Goal: Task Accomplishment & Management: Manage account settings

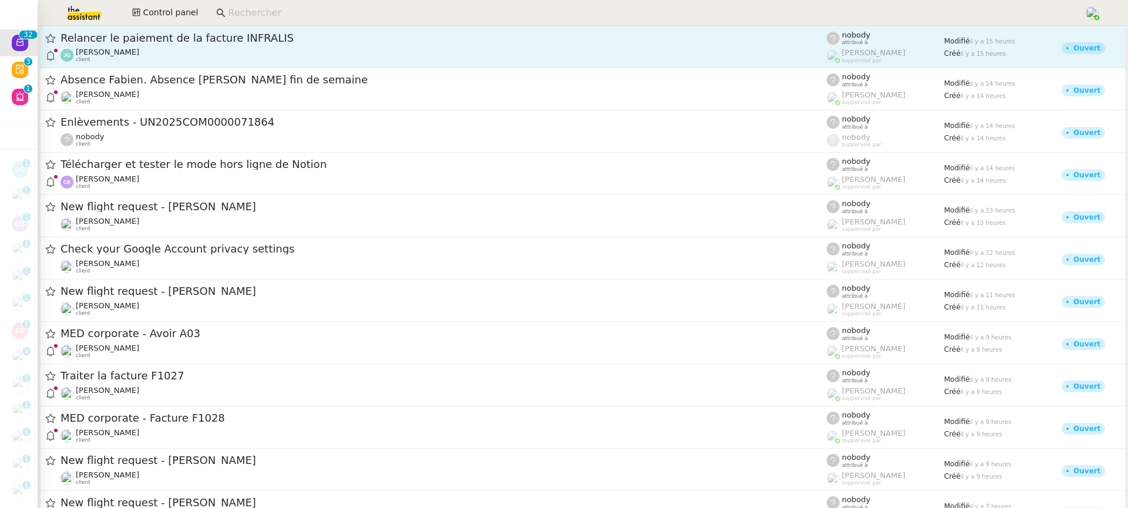
click at [135, 57] on div "[PERSON_NAME] client" at bounding box center [107, 55] width 63 height 15
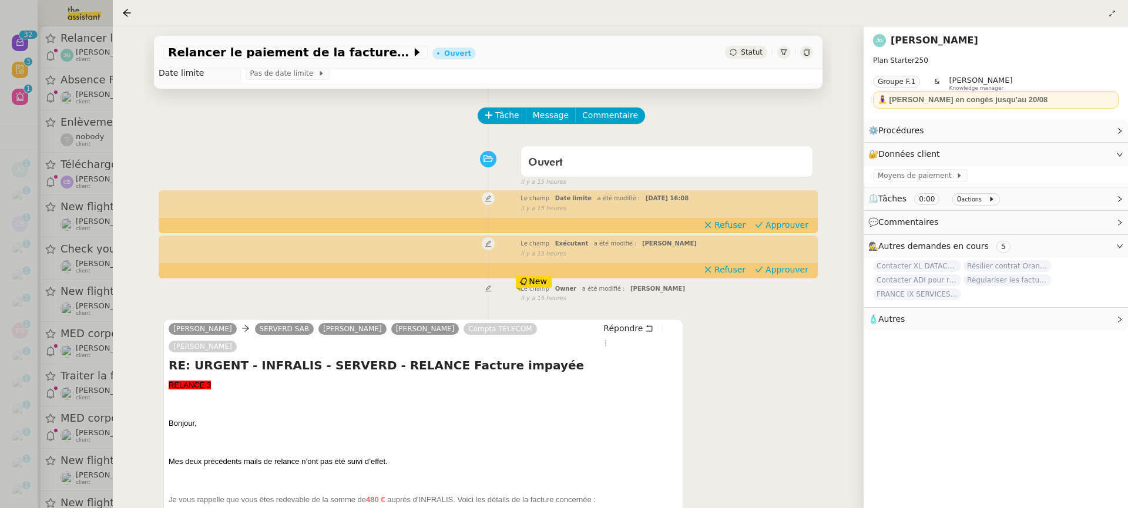
scroll to position [26, 0]
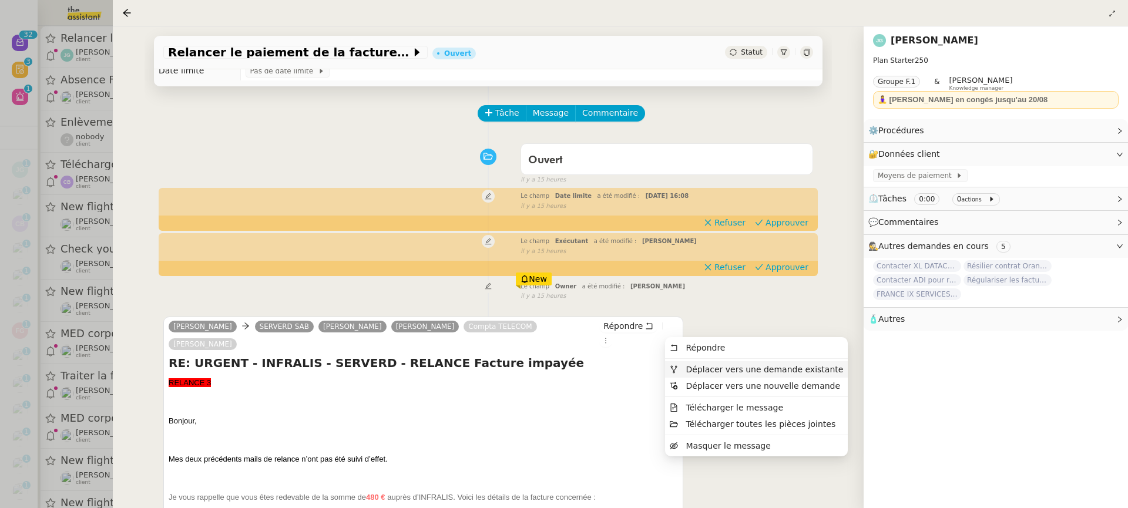
click at [708, 372] on span "Déplacer vers une demande existante" at bounding box center [763, 369] width 157 height 9
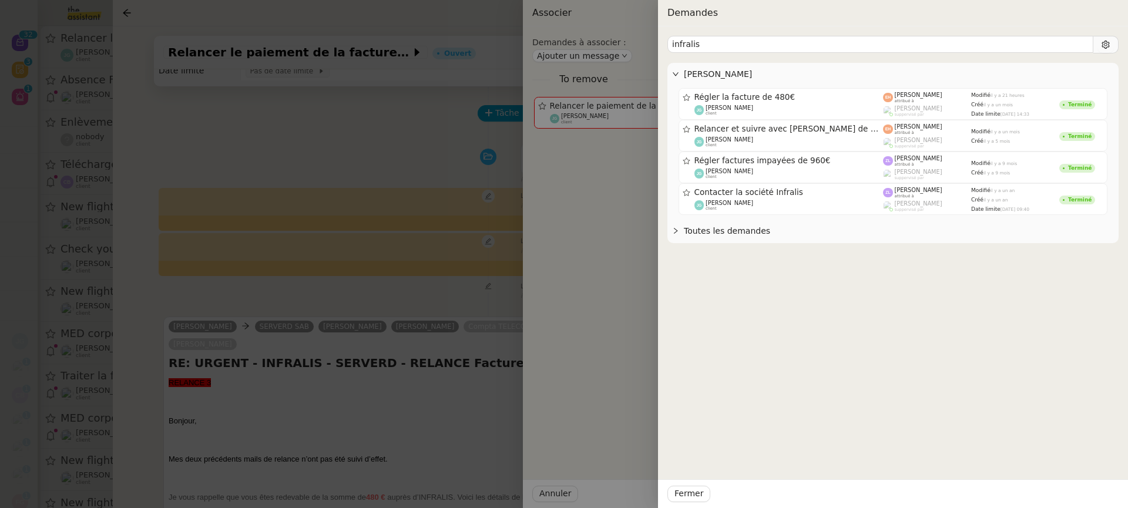
type input "infralis"
click at [375, 479] on div at bounding box center [564, 254] width 1128 height 508
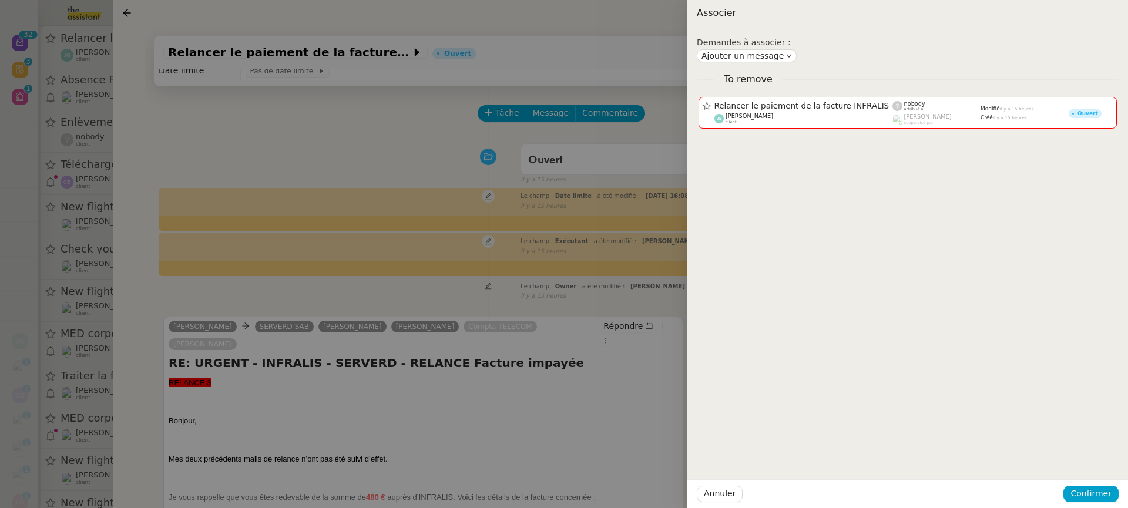
click at [375, 479] on div at bounding box center [564, 254] width 1128 height 508
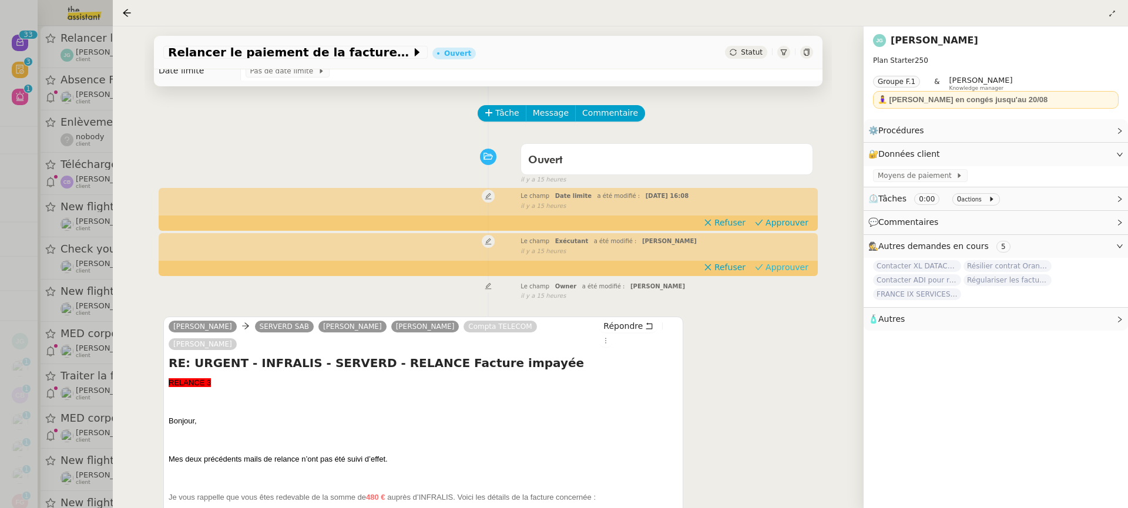
click at [775, 274] on app-ticket-timeline-item "Le champ Exécutant a été modifié : [PERSON_NAME] false il y a 15 heures Refuser…" at bounding box center [488, 254] width 650 height 41
click at [782, 223] on span "Approuver" at bounding box center [786, 223] width 43 height 12
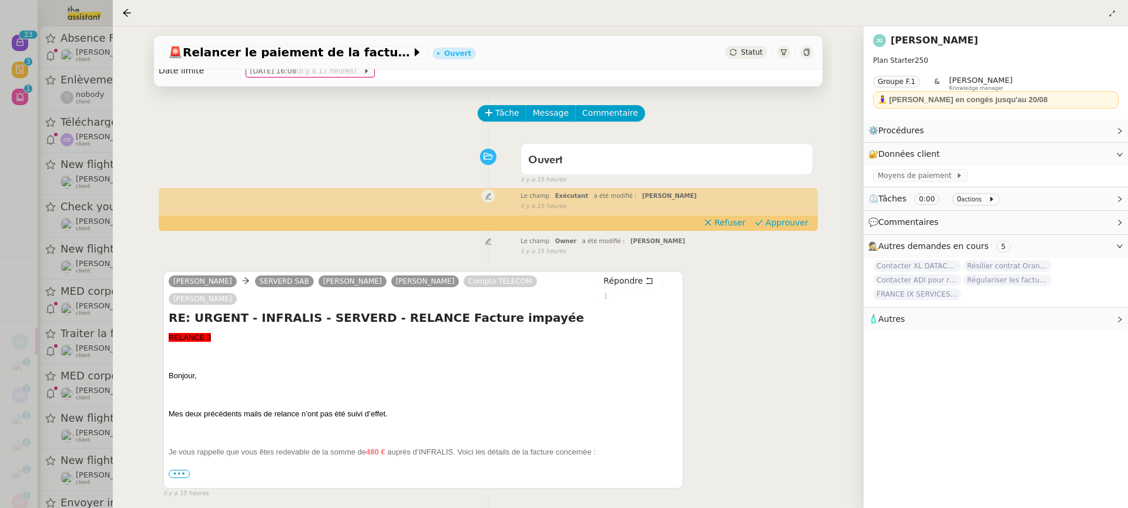
click at [782, 235] on div "Le champ Owner a été modifié : [PERSON_NAME]" at bounding box center [666, 240] width 292 height 12
click at [776, 217] on span "Approuver" at bounding box center [786, 223] width 43 height 12
click at [782, 236] on div "Le champ Owner a été modifié : Romane Vachon" at bounding box center [666, 240] width 292 height 12
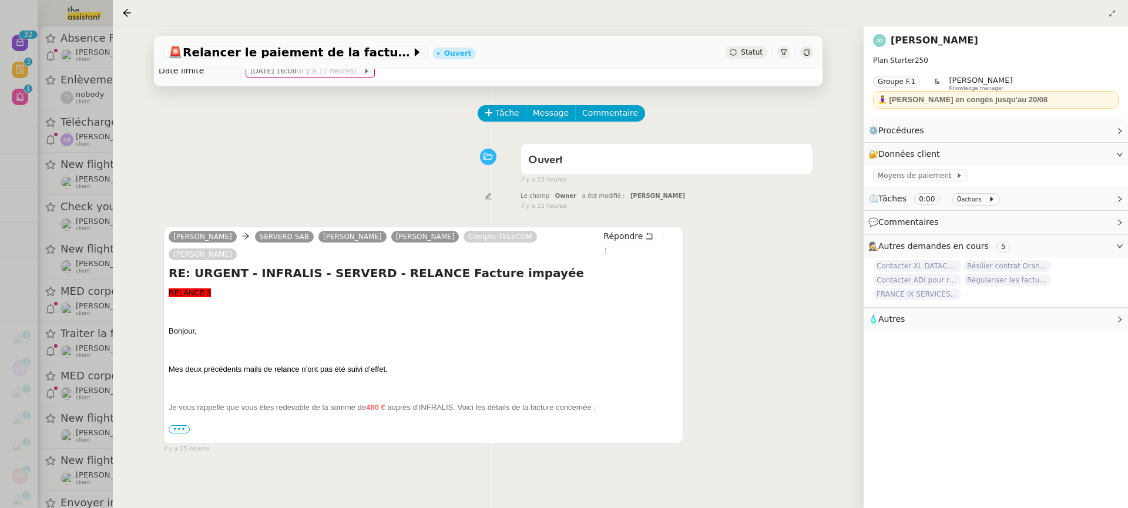
click at [95, 75] on div at bounding box center [564, 254] width 1128 height 508
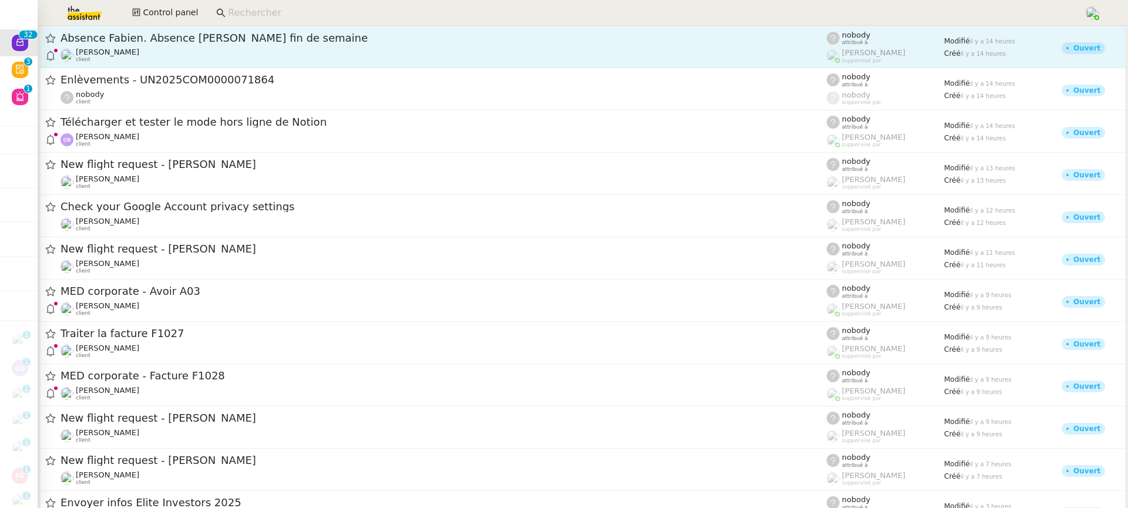
click at [204, 48] on div "Thomas SOULIER client" at bounding box center [443, 55] width 766 height 15
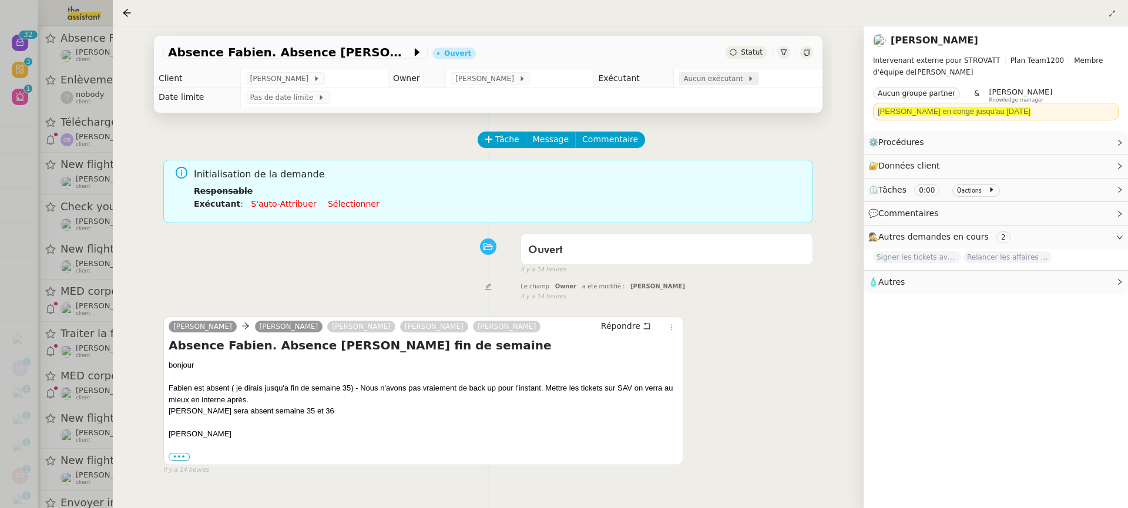
click at [743, 76] on span at bounding box center [745, 79] width 5 height 8
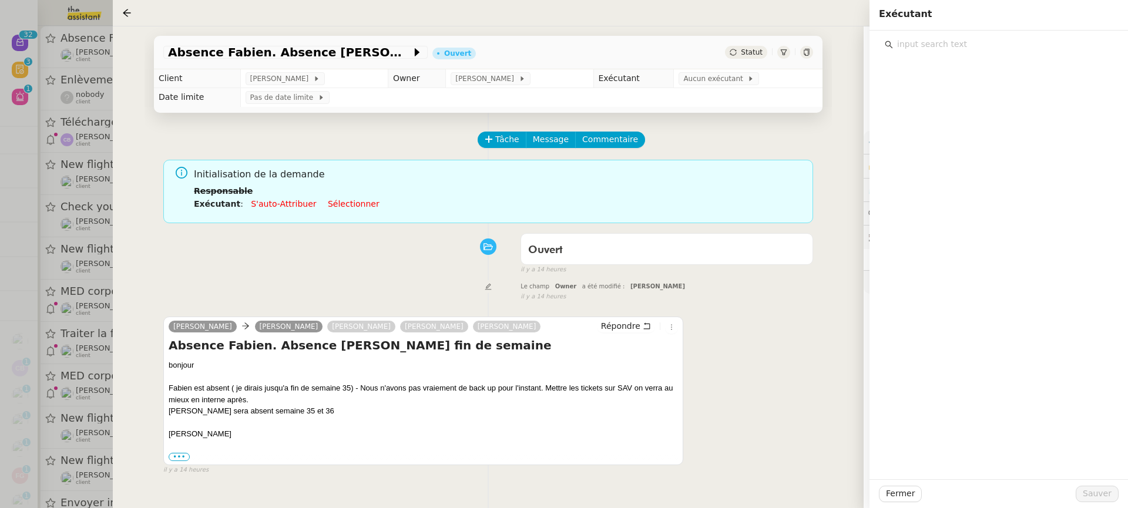
click at [958, 39] on input "text" at bounding box center [1003, 44] width 220 height 16
type input "ste"
click at [940, 81] on div "stephanie@theassistant.team" at bounding box center [1006, 86] width 199 height 12
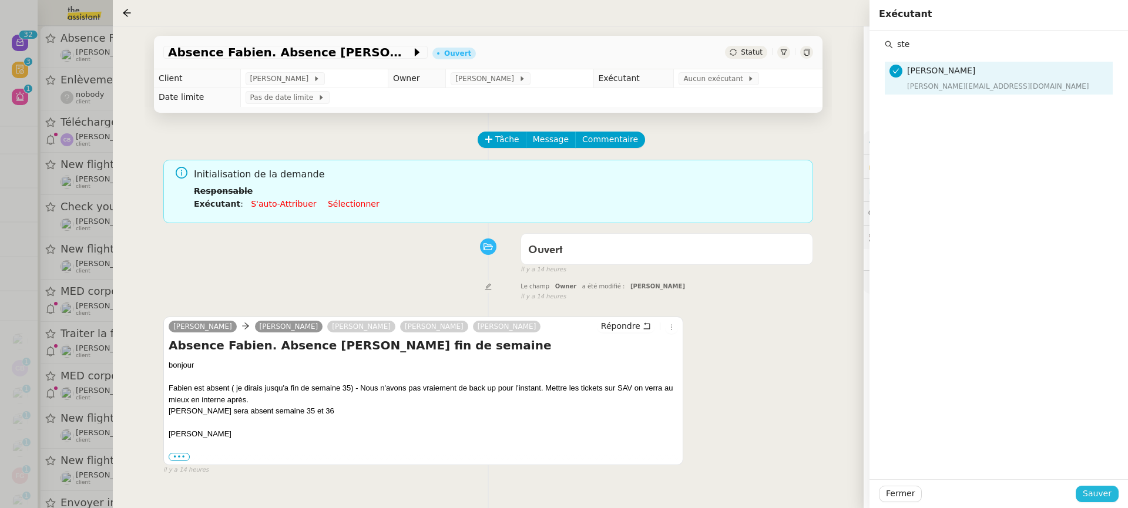
click at [1103, 495] on span "Sauver" at bounding box center [1096, 494] width 29 height 14
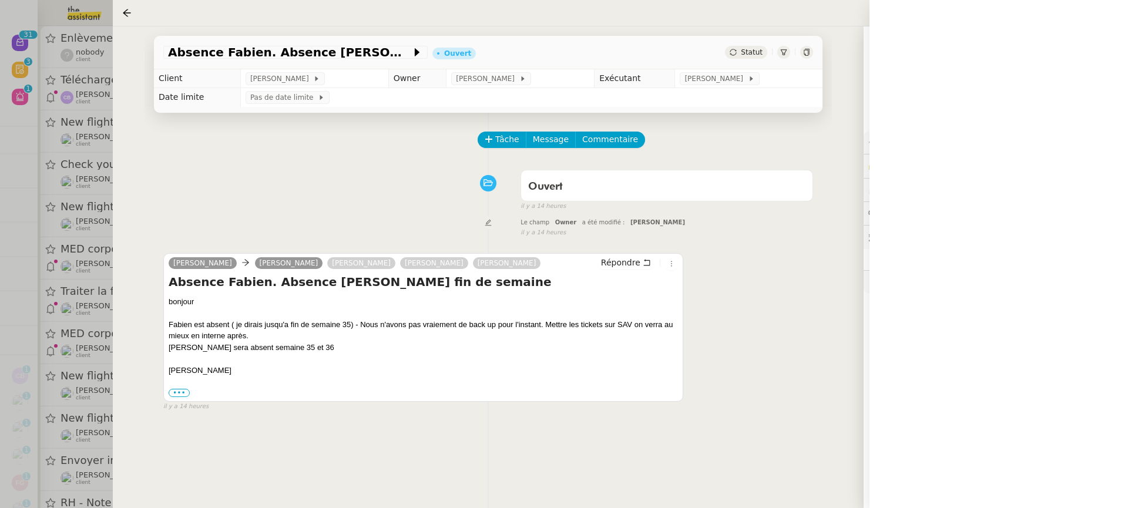
click at [70, 69] on div at bounding box center [564, 254] width 1128 height 508
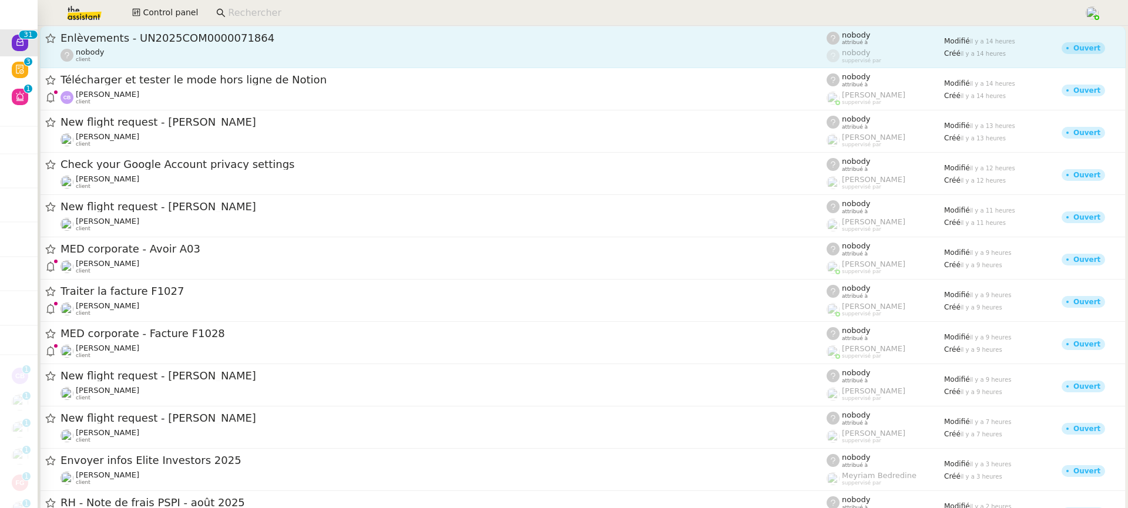
click at [215, 50] on div "nobody client" at bounding box center [443, 55] width 766 height 15
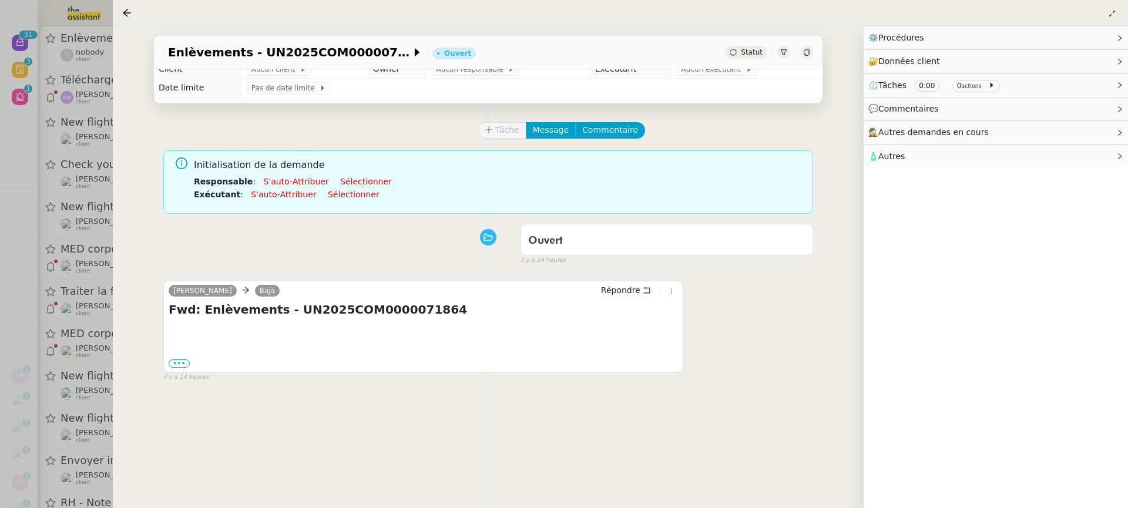
scroll to position [12, 0]
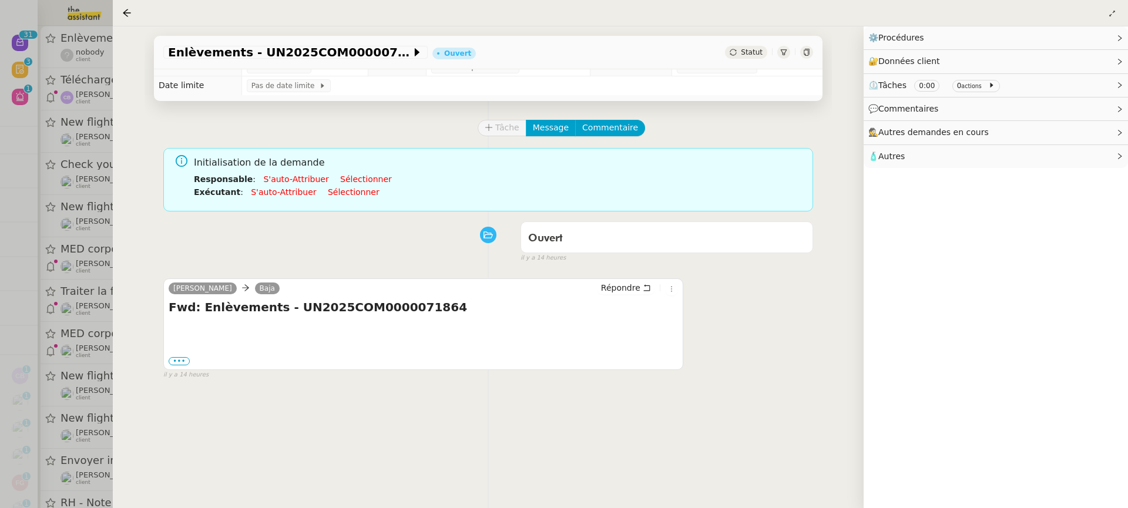
click at [183, 365] on div "••• ---------- Forwarded message --------- From: Ranjeet A. (Packlink) < suppor…" at bounding box center [423, 361] width 509 height 12
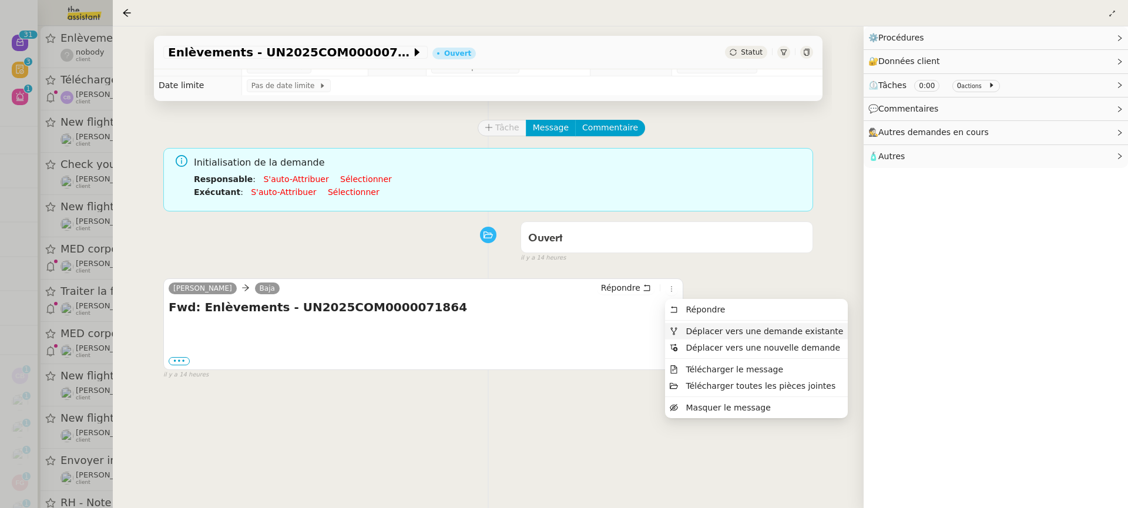
click at [700, 334] on span "Déplacer vers une demande existante" at bounding box center [763, 331] width 157 height 9
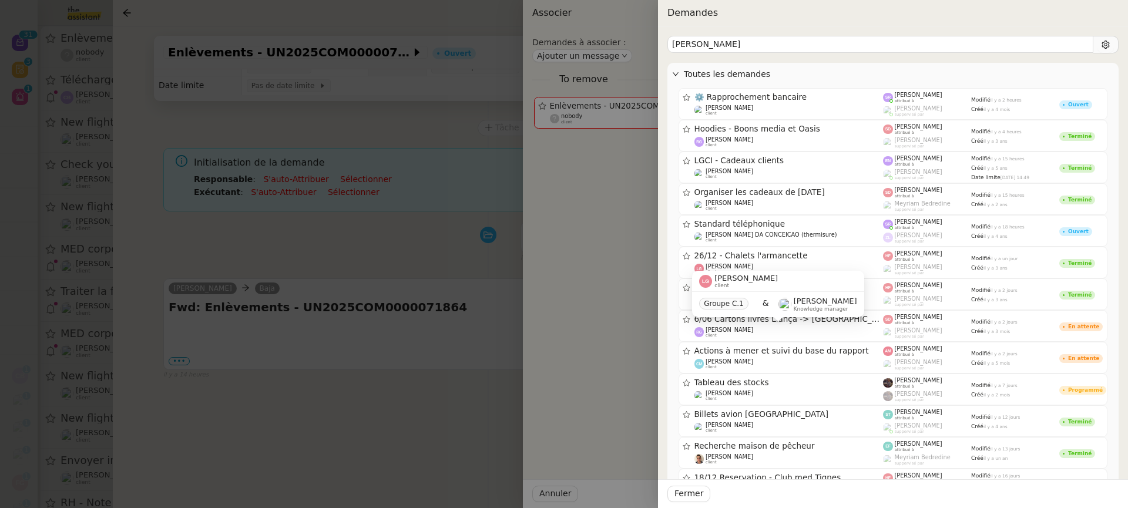
type input "raphael g"
click at [366, 261] on div at bounding box center [564, 254] width 1128 height 508
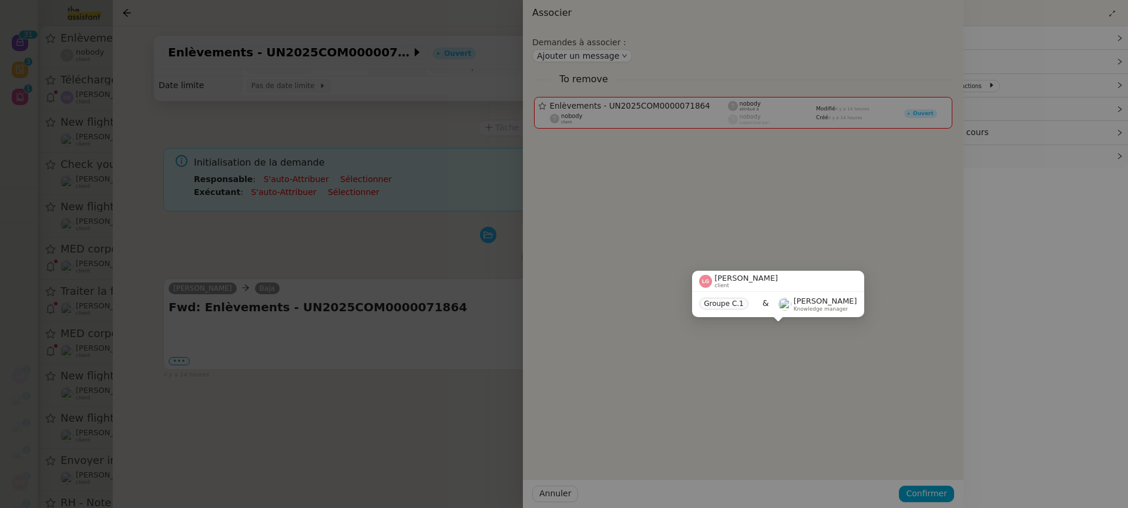
click at [366, 260] on div at bounding box center [400, 254] width 1128 height 508
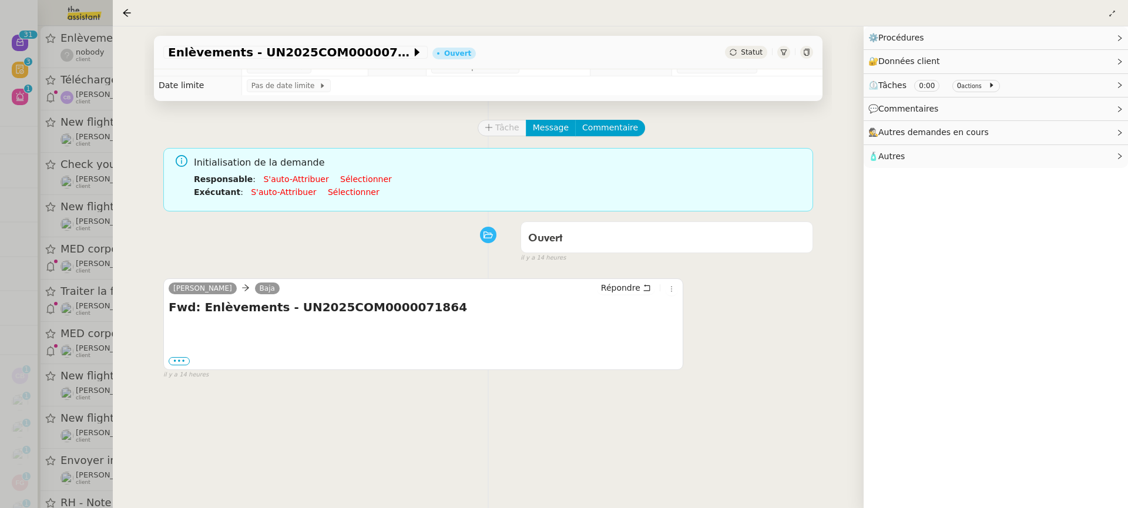
scroll to position [0, 0]
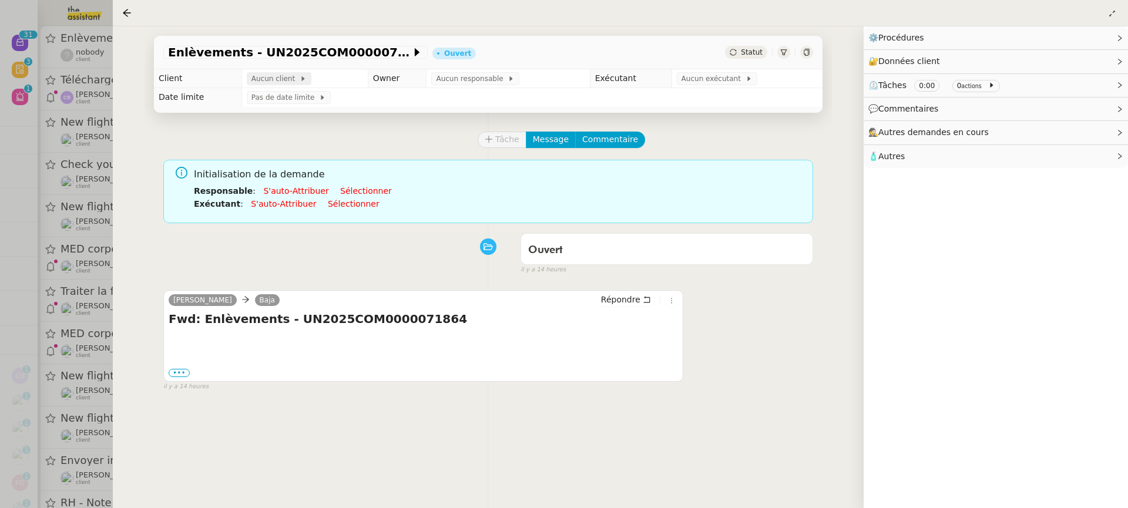
click at [284, 73] on span "Aucun client" at bounding box center [275, 79] width 48 height 12
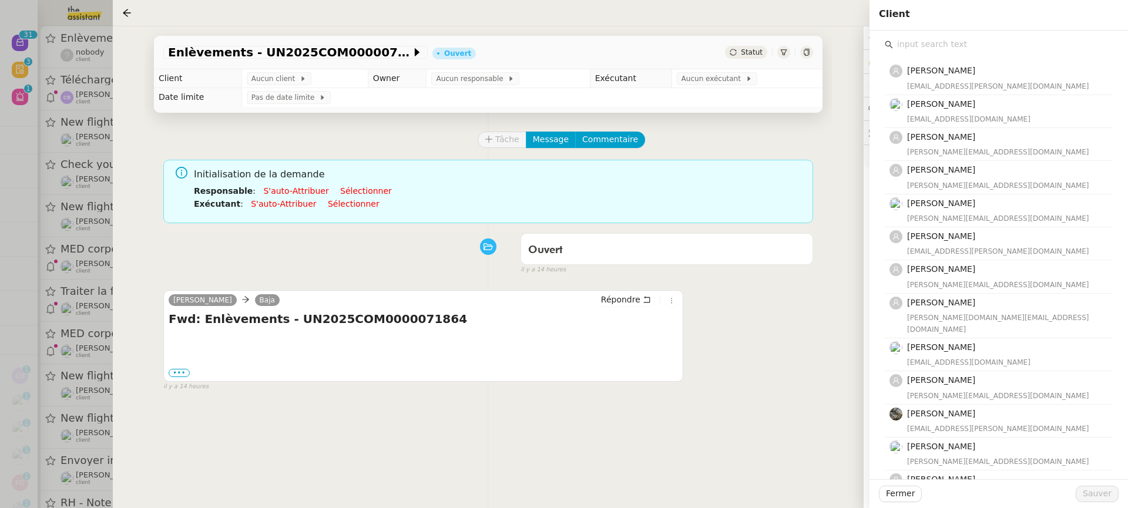
click at [929, 49] on input "text" at bounding box center [1003, 44] width 220 height 16
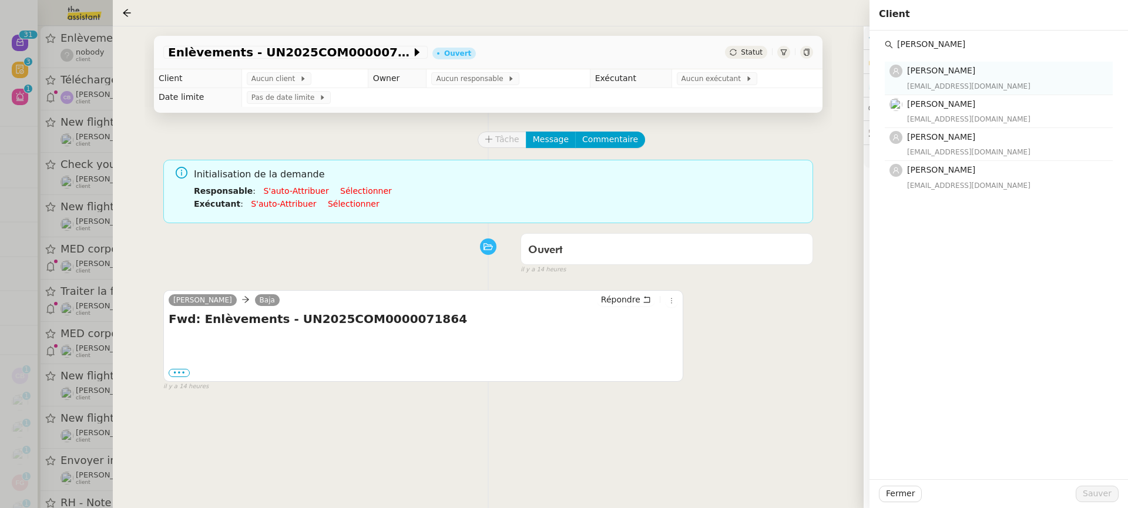
type input "raphael gauth"
click at [967, 79] on div "Raphaël Gauthier raphaelgauthiercri@gmail.com" at bounding box center [1006, 78] width 199 height 28
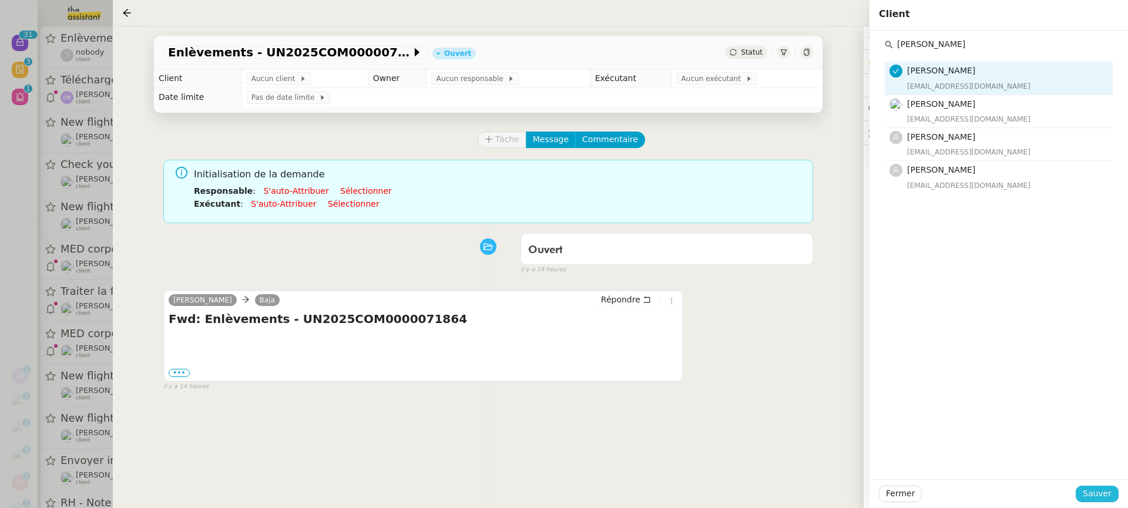
click at [1093, 489] on span "Sauver" at bounding box center [1096, 494] width 29 height 14
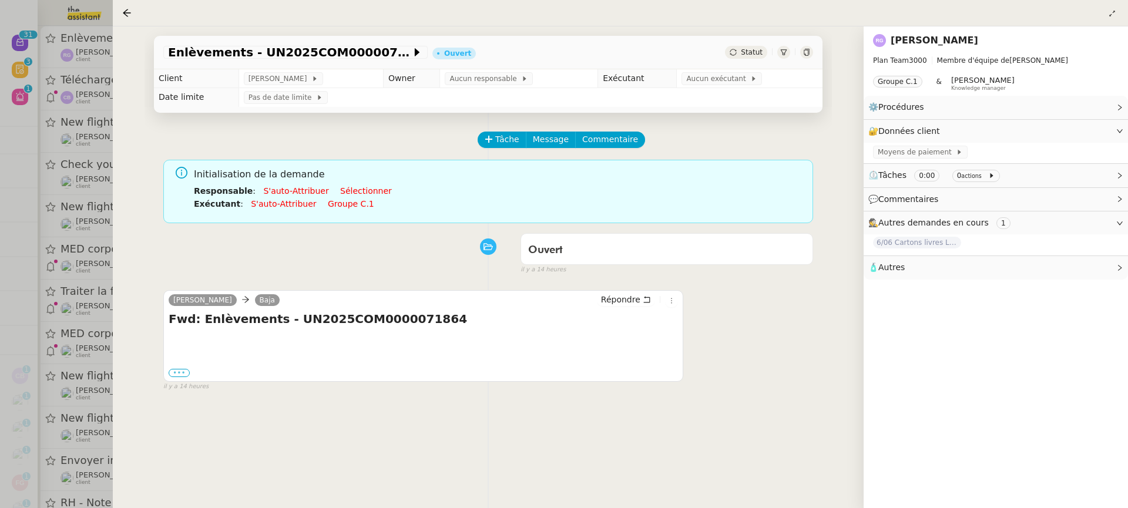
click at [177, 372] on label "•••" at bounding box center [179, 373] width 21 height 8
click at [0, 0] on input "•••" at bounding box center [0, 0] width 0 height 0
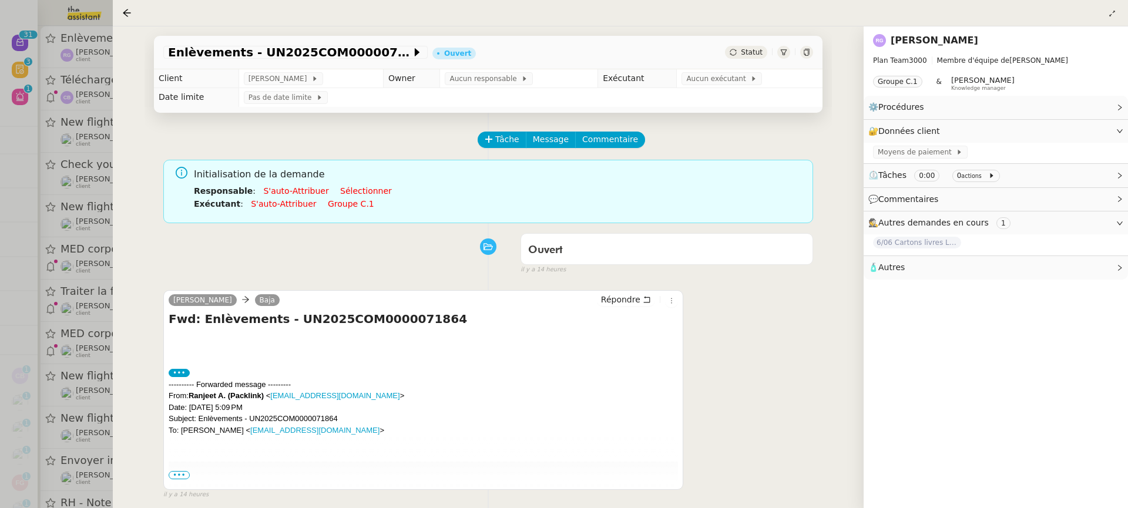
click at [182, 479] on td at bounding box center [345, 476] width 352 height 28
click at [177, 471] on span "•••" at bounding box center [179, 475] width 21 height 8
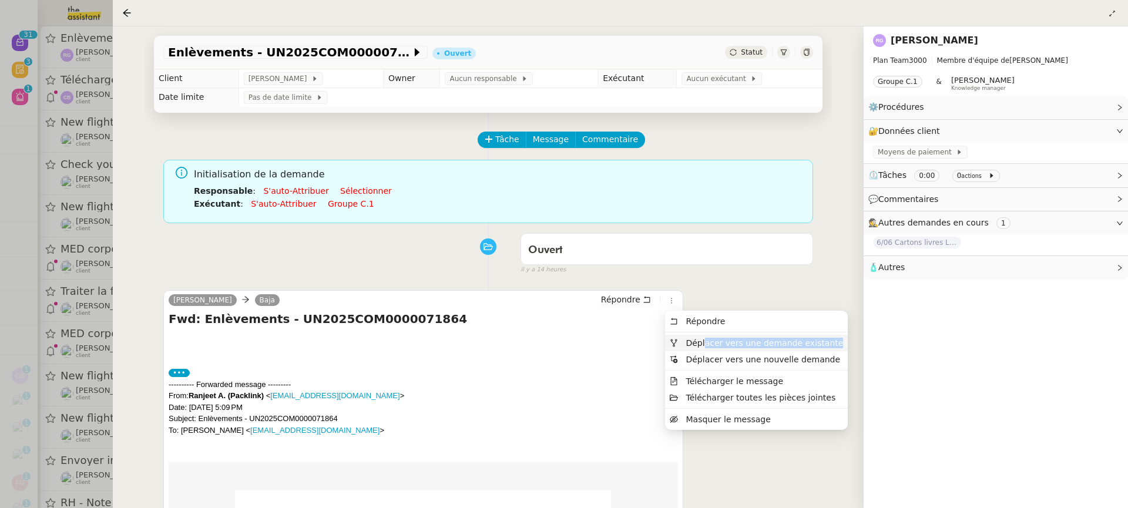
drag, startPoint x: 707, startPoint y: 352, endPoint x: 698, endPoint y: 344, distance: 12.1
click at [698, 344] on ul "Répondre Déplacer vers une demande existante Déplacer vers une nouvelle demande…" at bounding box center [756, 370] width 183 height 119
click at [697, 341] on span "Déplacer vers une demande existante" at bounding box center [763, 342] width 157 height 9
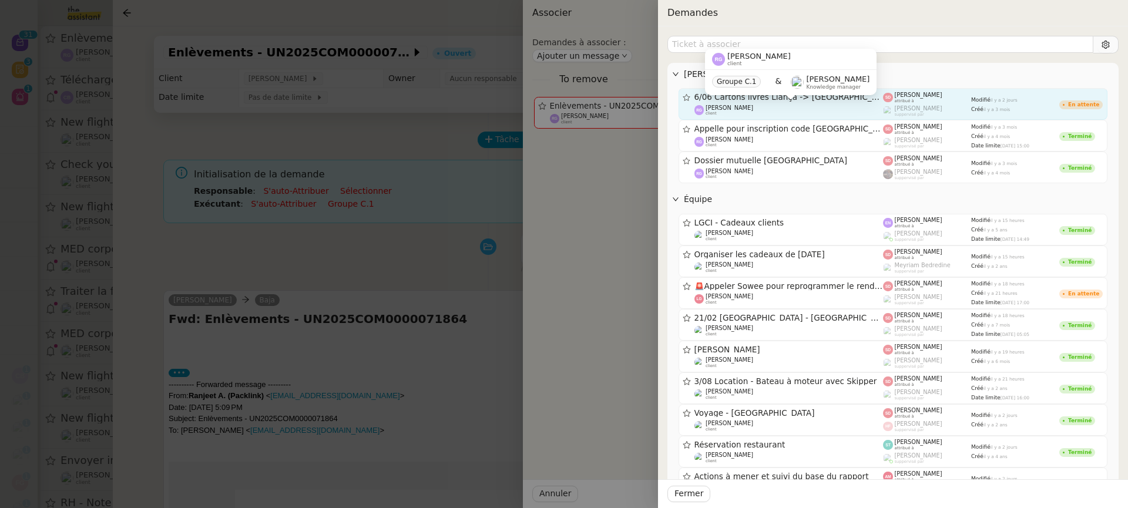
click at [826, 109] on div "Raphaël Gauthier client" at bounding box center [788, 111] width 189 height 12
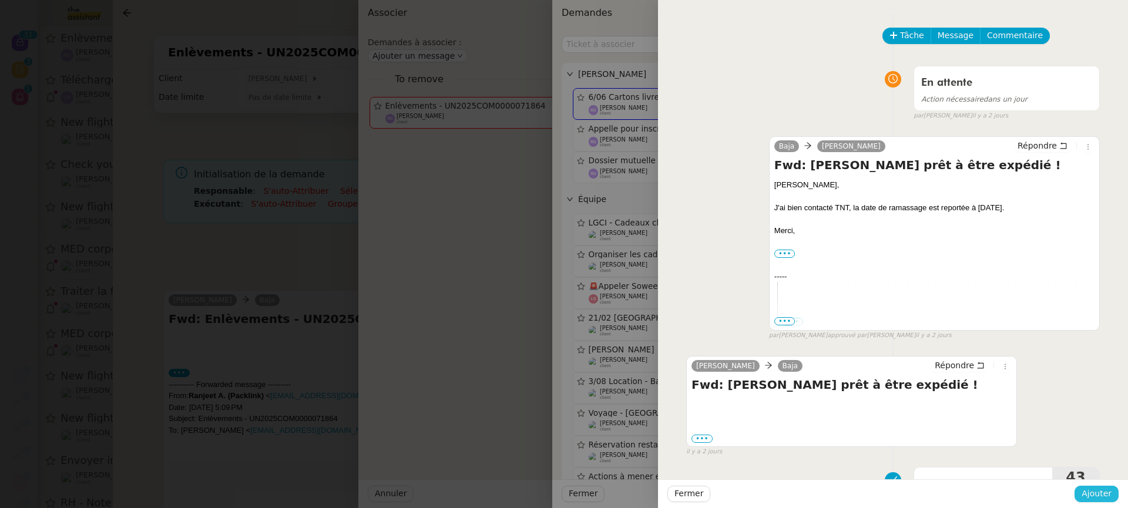
click at [1106, 491] on span "Ajouter" at bounding box center [1096, 494] width 30 height 14
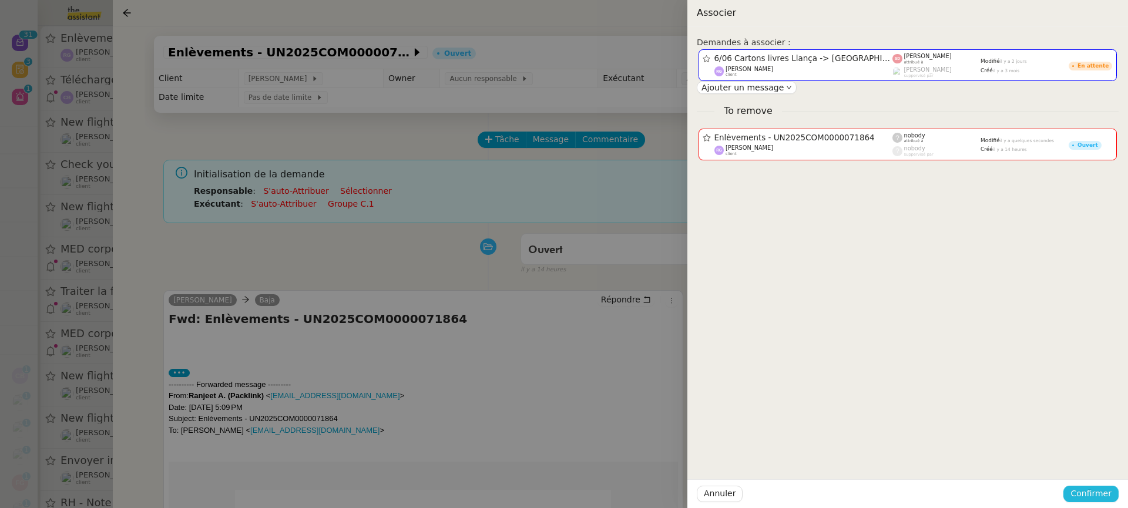
click at [1106, 491] on span "Confirmer" at bounding box center [1090, 494] width 41 height 14
click at [1099, 463] on span "Ajouter" at bounding box center [1092, 463] width 30 height 12
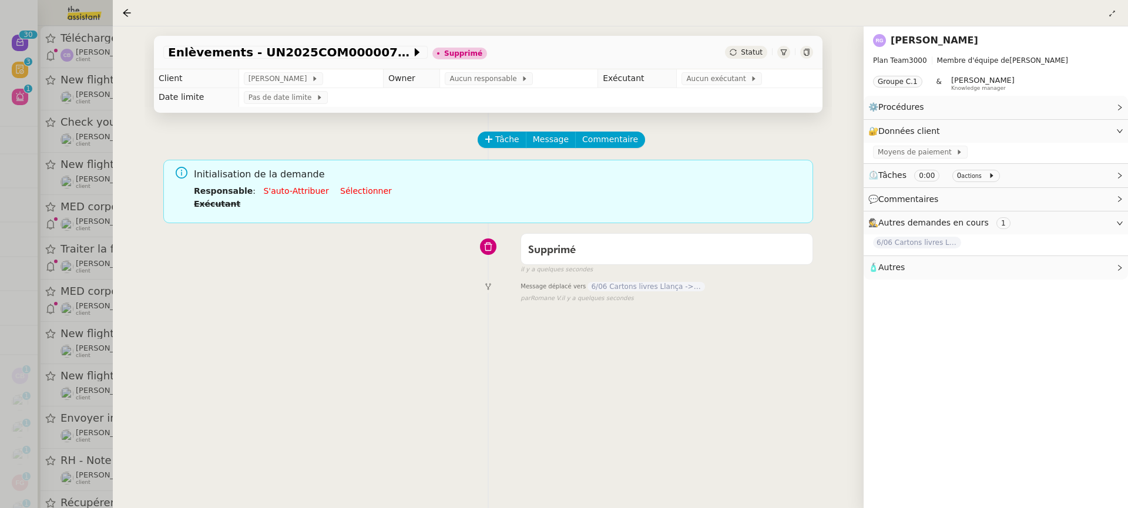
click at [146, 174] on div "Tâche Message Commentaire Veuillez patienter une erreur s'est produite 👌👌👌 mess…" at bounding box center [487, 367] width 687 height 508
click at [75, 113] on div at bounding box center [564, 254] width 1128 height 508
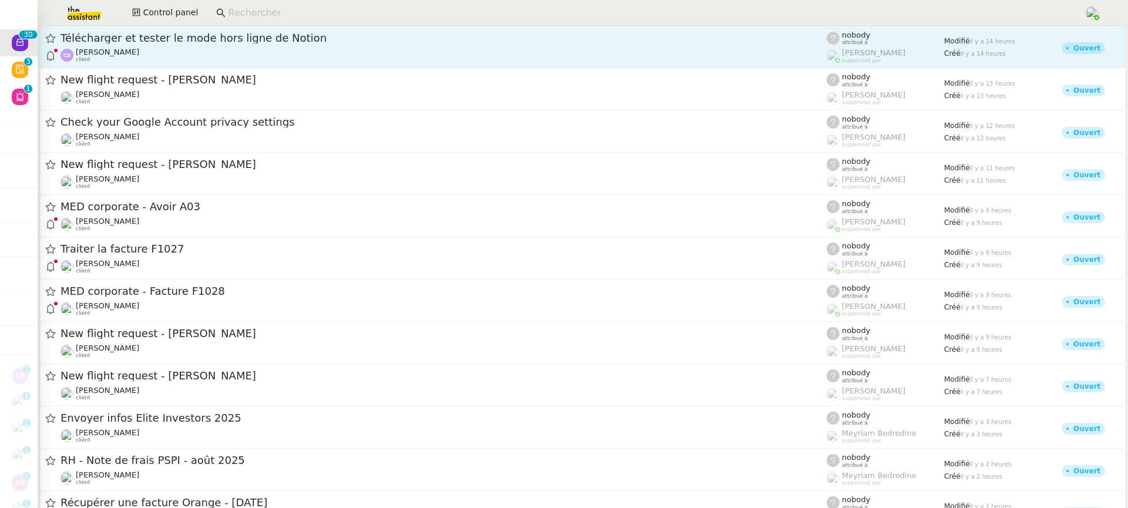
click at [125, 37] on span "Télécharger et tester le mode hors ligne de Notion" at bounding box center [443, 38] width 766 height 11
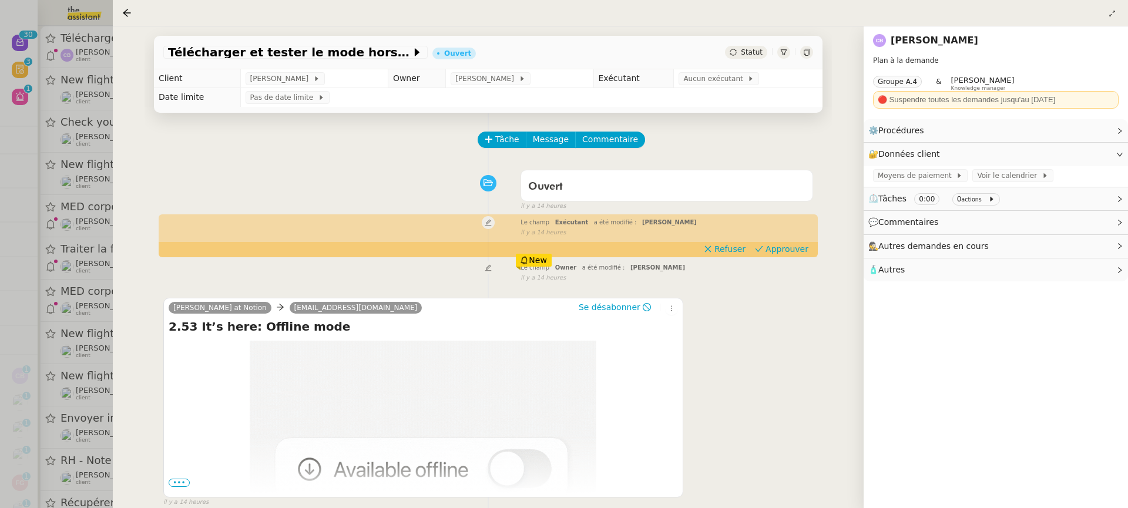
scroll to position [150, 0]
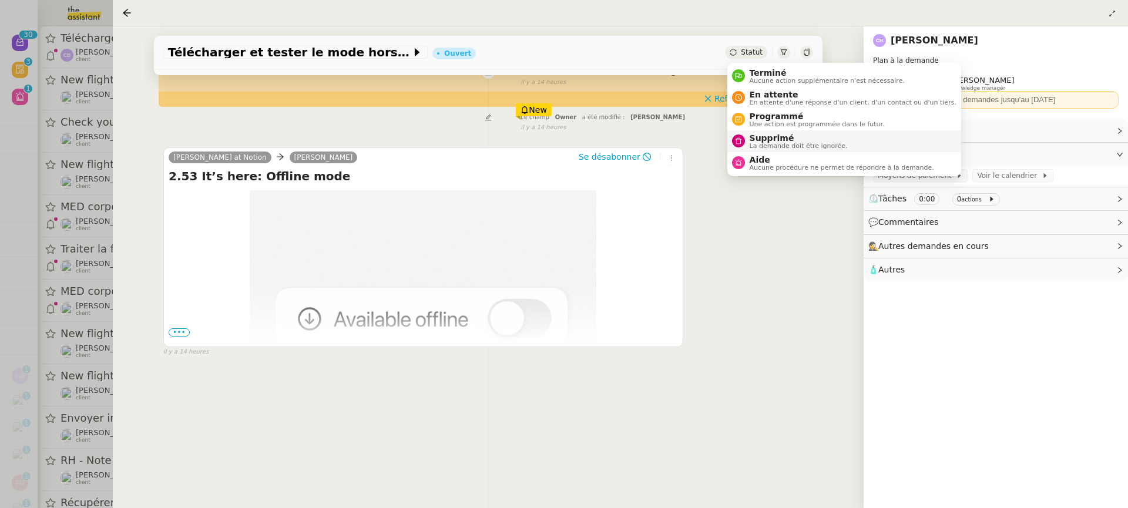
click at [790, 143] on span "La demande doit être ignorée." at bounding box center [798, 146] width 98 height 6
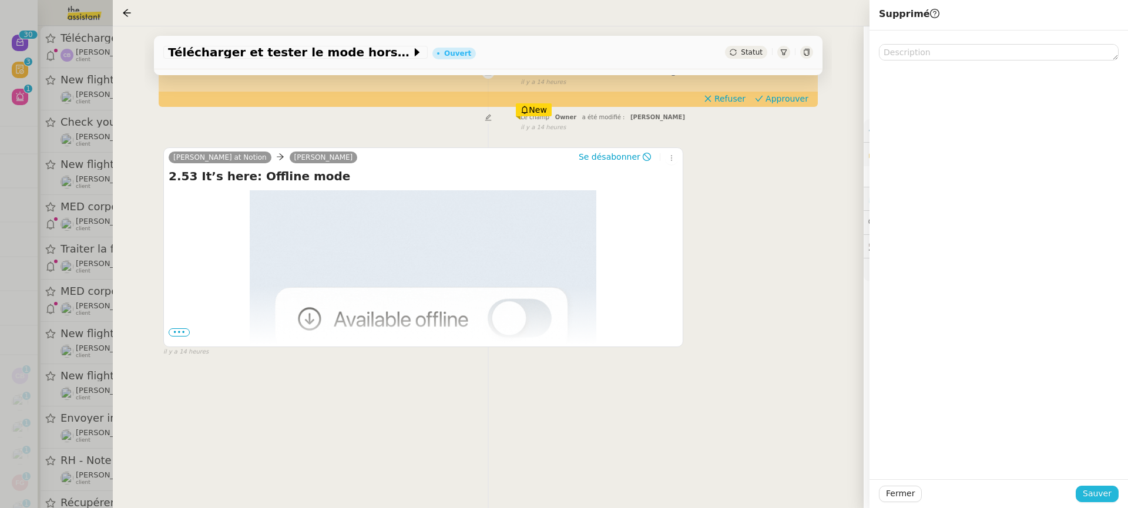
click at [1095, 497] on span "Sauver" at bounding box center [1096, 494] width 29 height 14
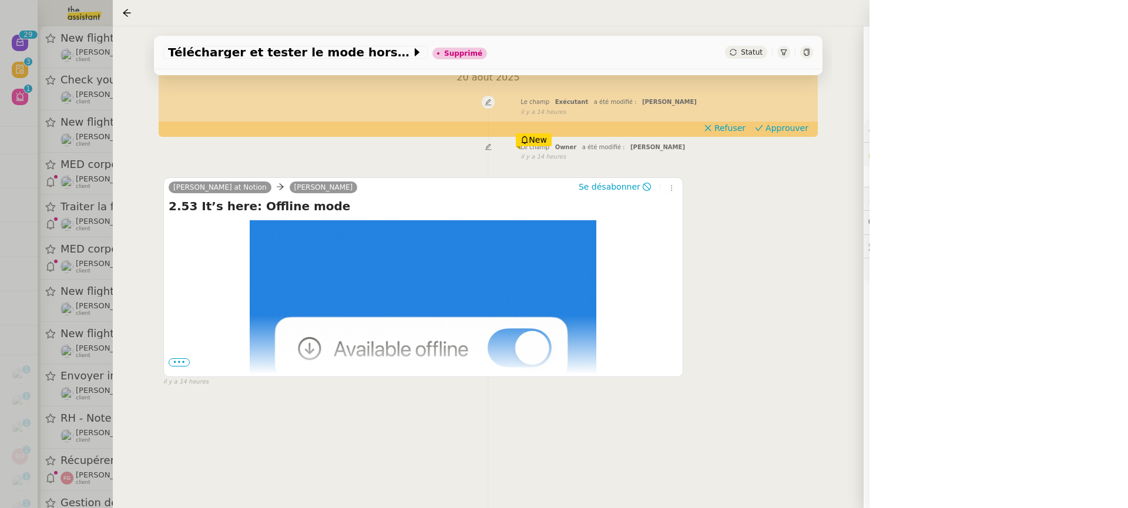
click at [76, 82] on div at bounding box center [564, 254] width 1128 height 508
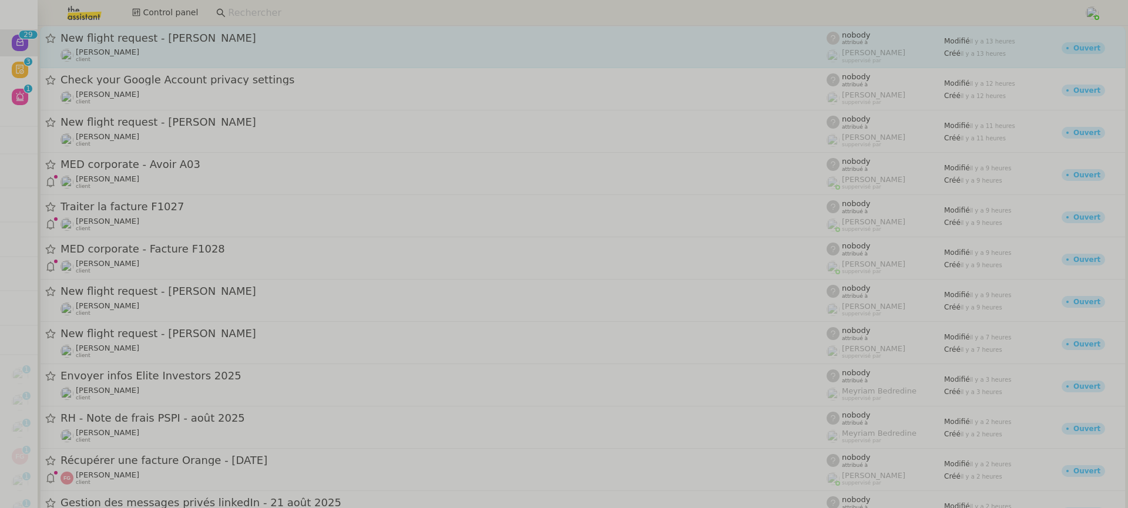
click at [156, 61] on div "Louis Frei client" at bounding box center [443, 55] width 766 height 15
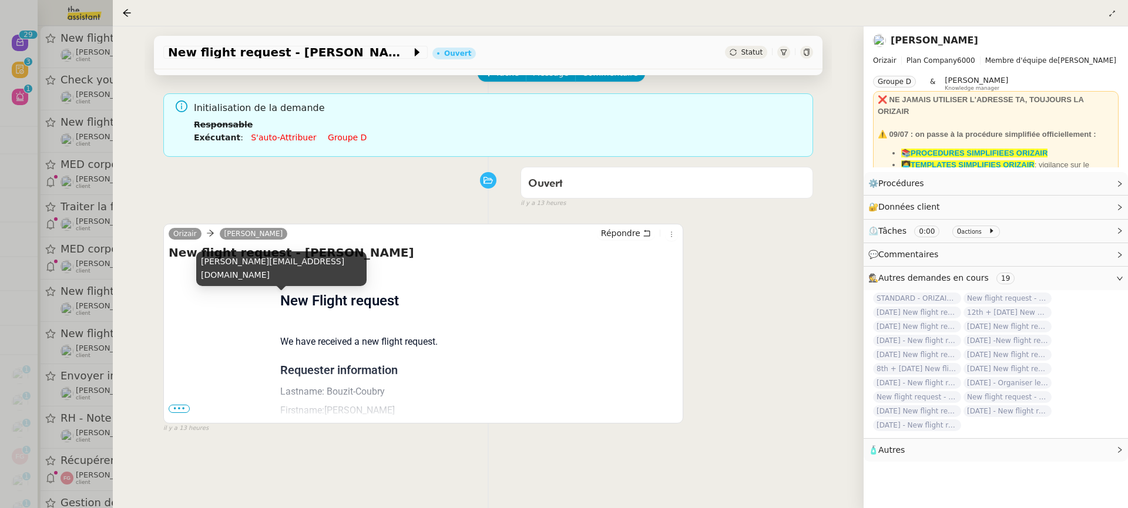
scroll to position [150, 0]
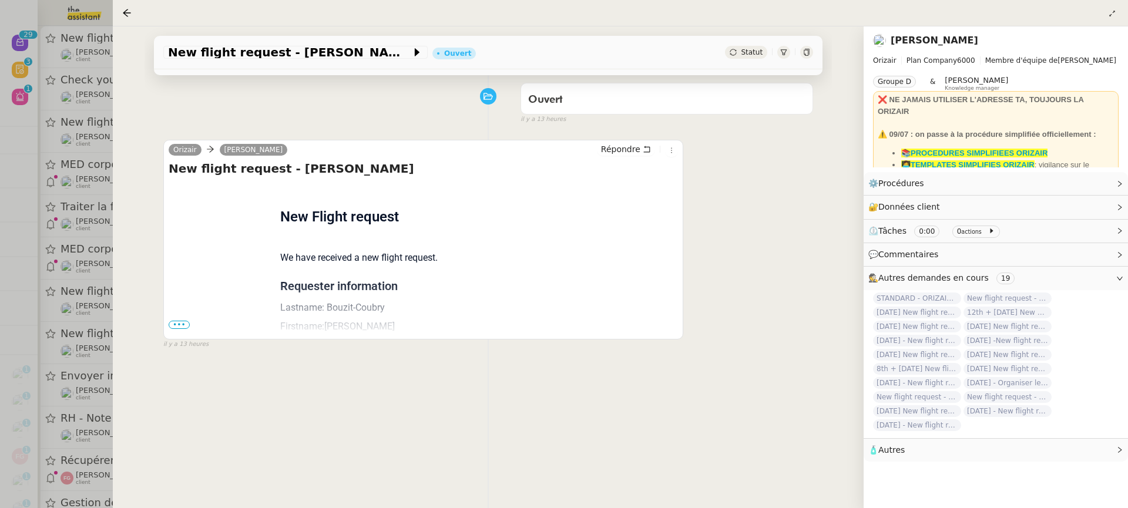
click at [187, 325] on span "•••" at bounding box center [179, 325] width 21 height 8
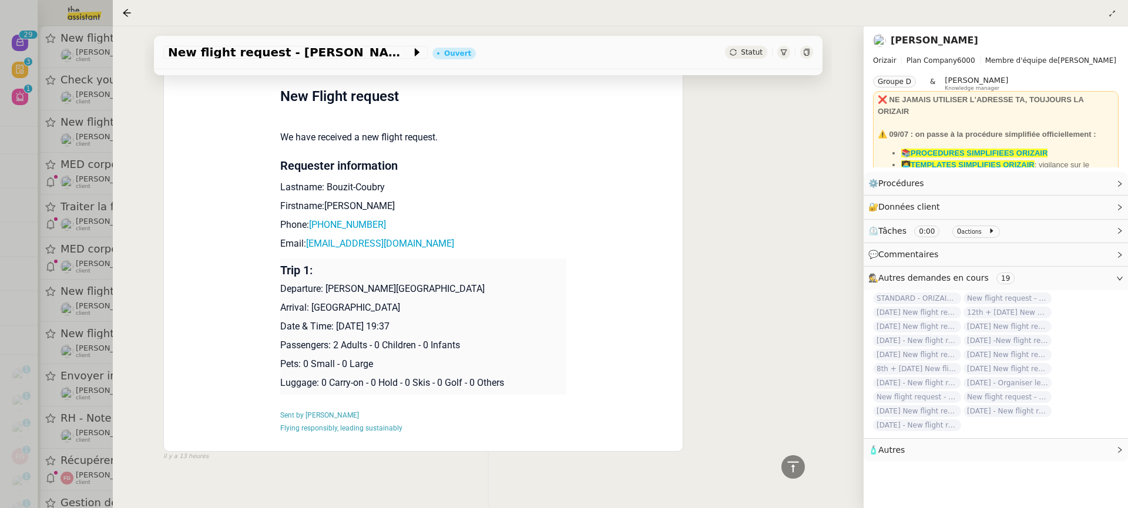
scroll to position [280, 0]
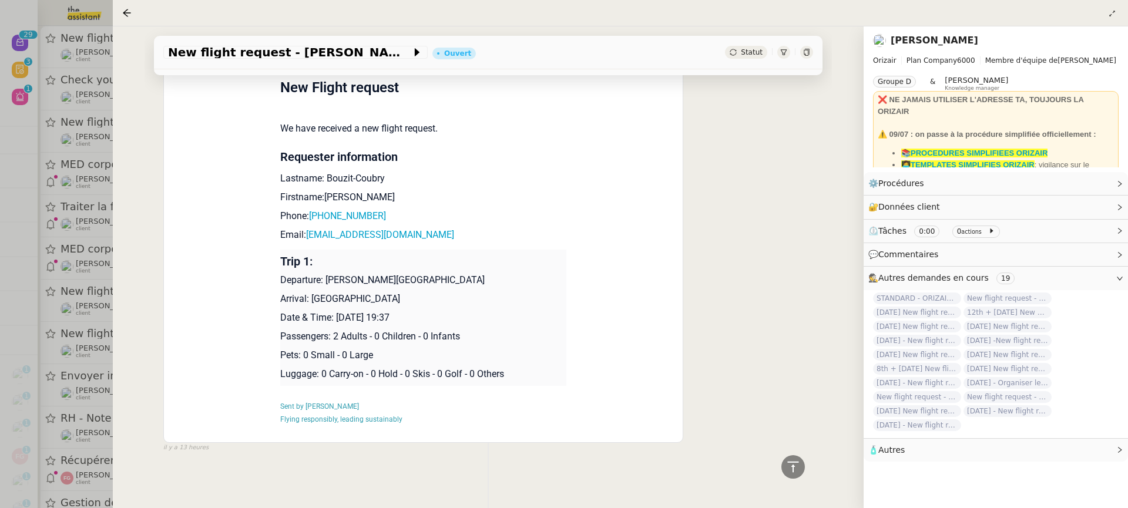
drag, startPoint x: 409, startPoint y: 324, endPoint x: 339, endPoint y: 320, distance: 70.6
click at [339, 320] on p "Date & Time: 27th August 2025 19:37" at bounding box center [423, 318] width 287 height 14
click at [339, 319] on p "Date & Time: 27th August 2025 19:37" at bounding box center [423, 318] width 287 height 14
drag, startPoint x: 336, startPoint y: 321, endPoint x: 409, endPoint y: 322, distance: 73.4
click at [409, 322] on p "Date & Time: 27th August 2025 19:37" at bounding box center [423, 318] width 287 height 14
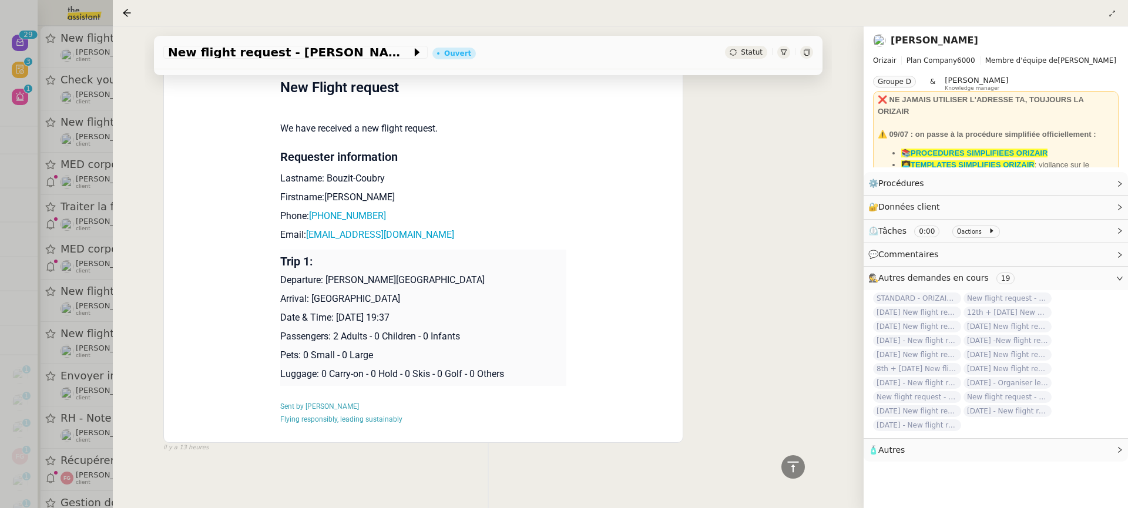
copy p "27th August 2025"
drag, startPoint x: 244, startPoint y: 63, endPoint x: 242, endPoint y: 56, distance: 7.3
click at [244, 63] on div "New flight request - Ishmael Bouzit-Coubry Ouvert Statut" at bounding box center [488, 52] width 668 height 33
click at [237, 52] on span "New flight request - Ishmael Bouzit-Coubry" at bounding box center [289, 52] width 243 height 12
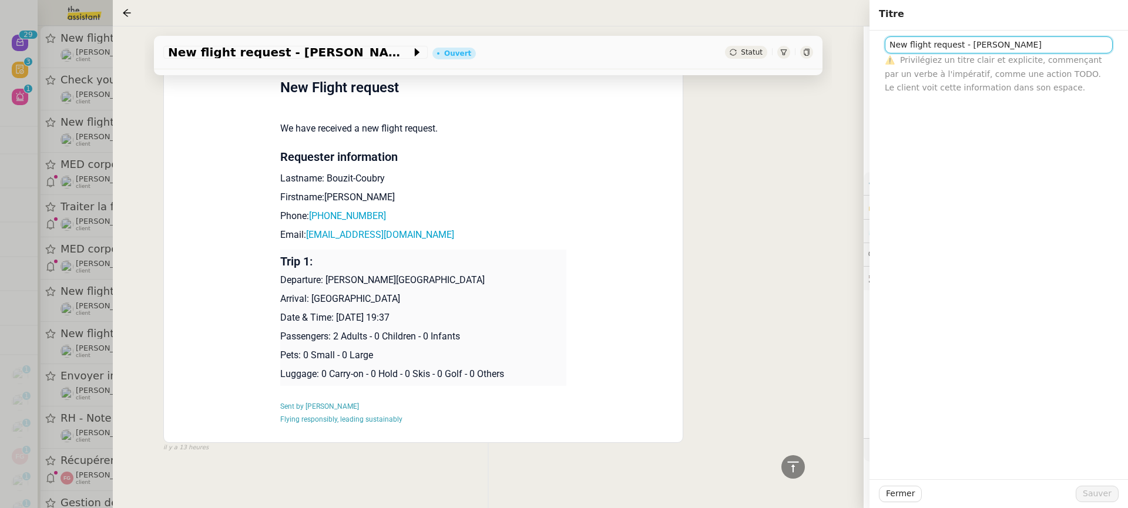
click at [886, 46] on input "New flight request - Ishmael Bouzit-Coubry" at bounding box center [999, 44] width 228 height 17
paste input "27th August 2025"
type input "[DATE] New flight request - [PERSON_NAME]"
click at [1106, 501] on button "Sauver" at bounding box center [1096, 494] width 43 height 16
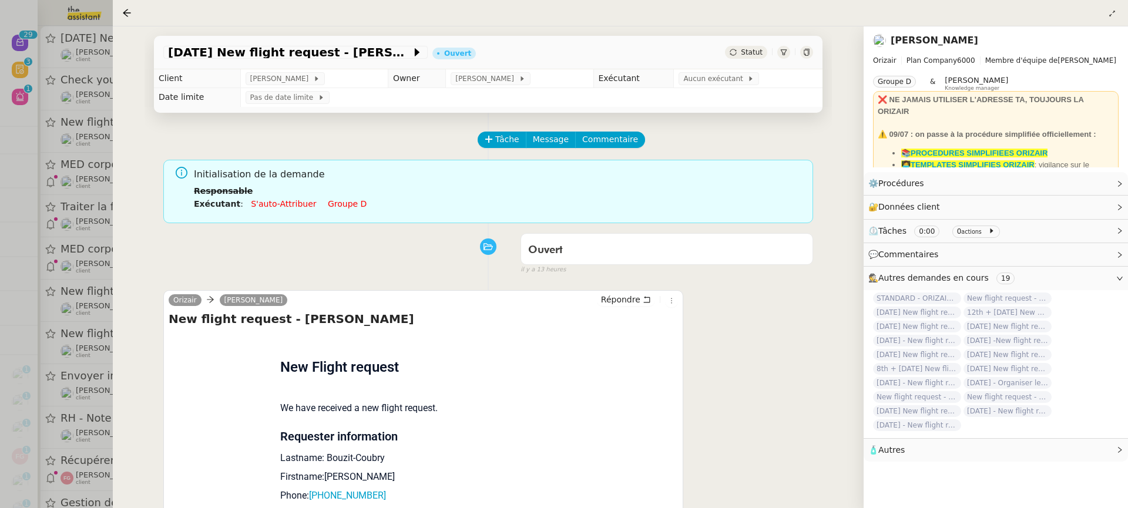
click at [334, 213] on div "Initialisation de la demande Responsable Exécutant : S'auto-attribuer Groupe d" at bounding box center [499, 193] width 610 height 52
click at [329, 206] on link "Groupe d" at bounding box center [347, 203] width 39 height 9
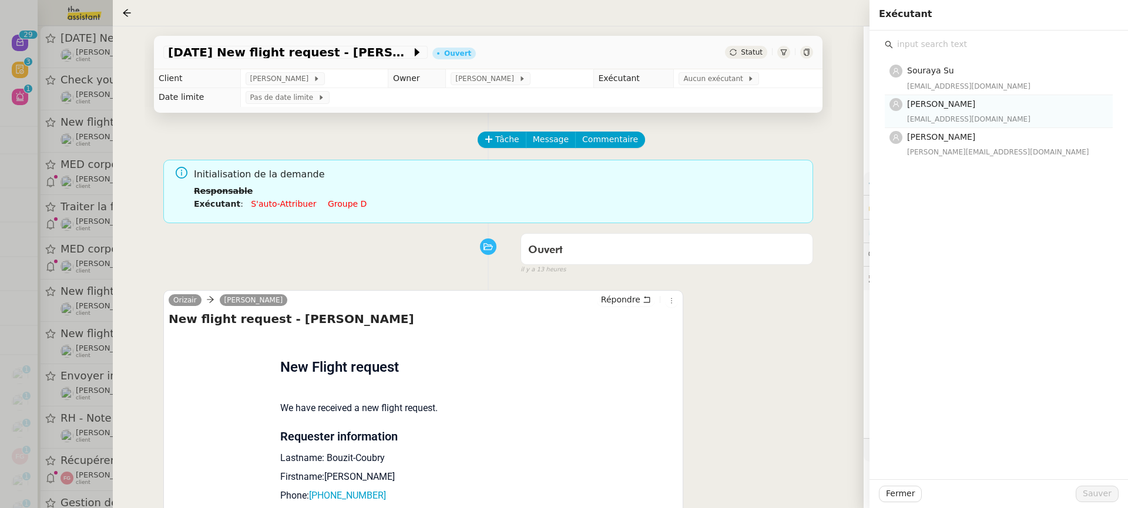
click at [967, 97] on h4 "[PERSON_NAME]" at bounding box center [1006, 104] width 199 height 14
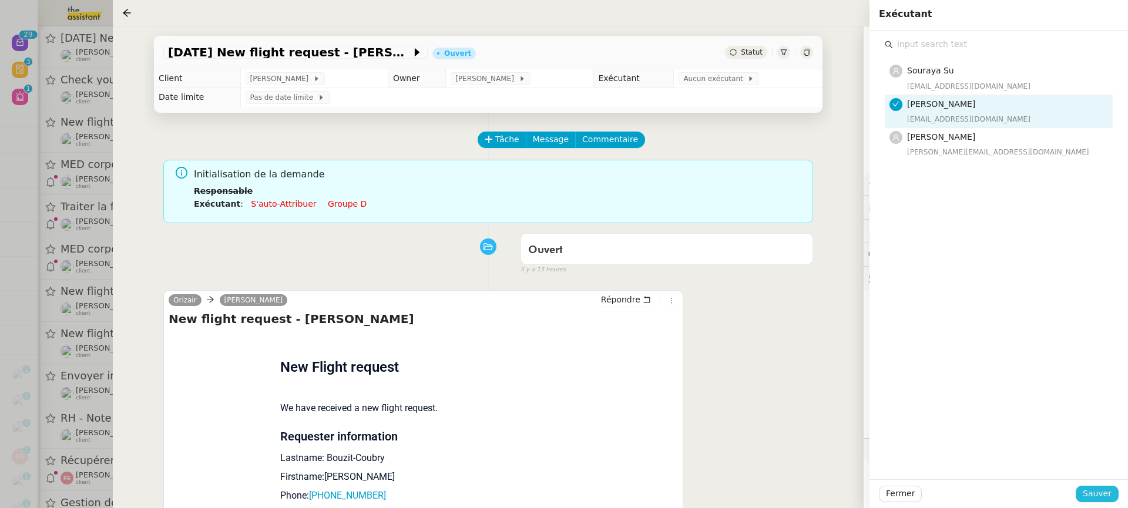
click at [1107, 488] on span "Sauver" at bounding box center [1096, 494] width 29 height 14
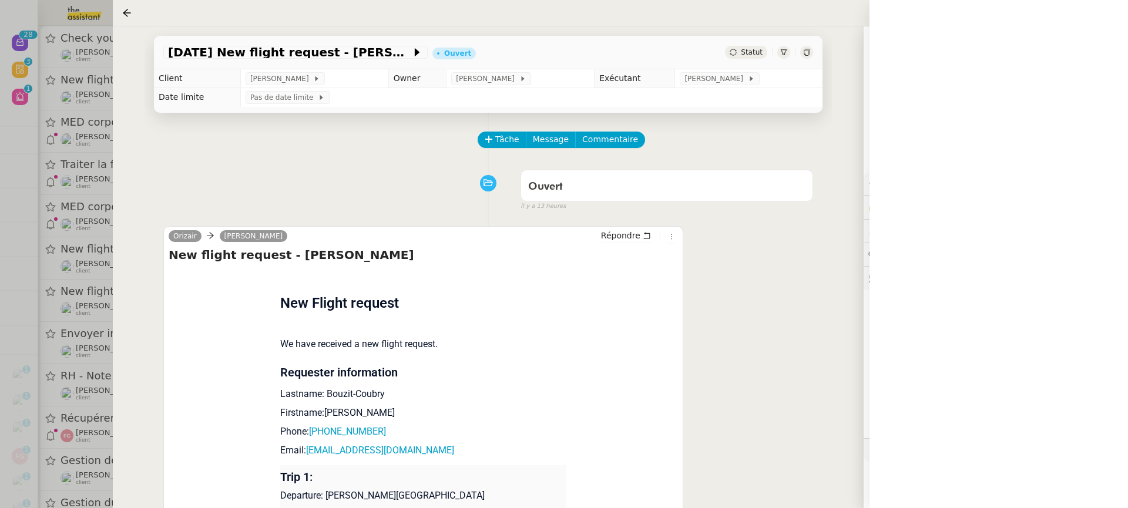
click at [85, 149] on div at bounding box center [564, 254] width 1128 height 508
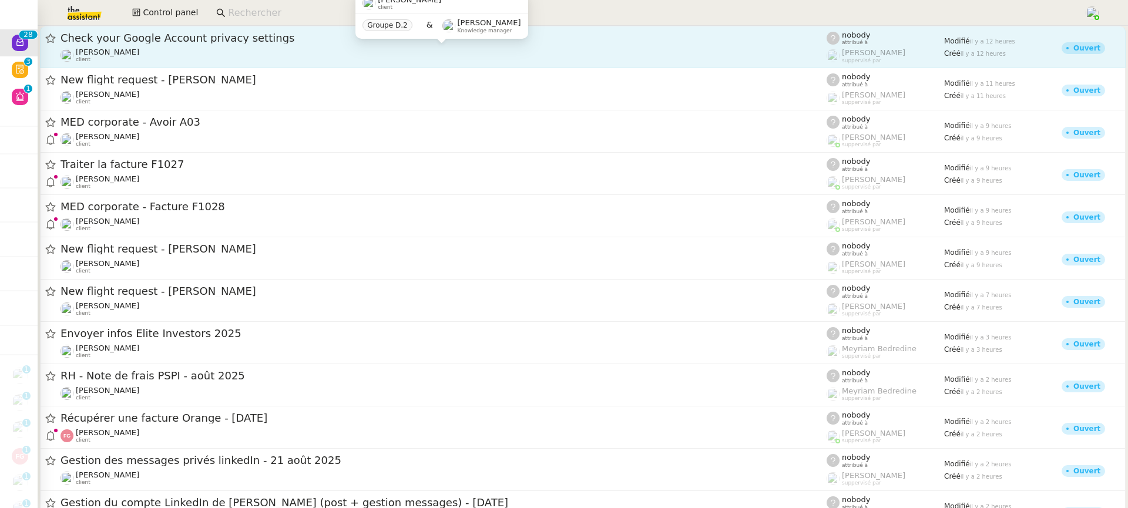
click at [193, 49] on div "Benjamin Delahaye client" at bounding box center [443, 55] width 766 height 15
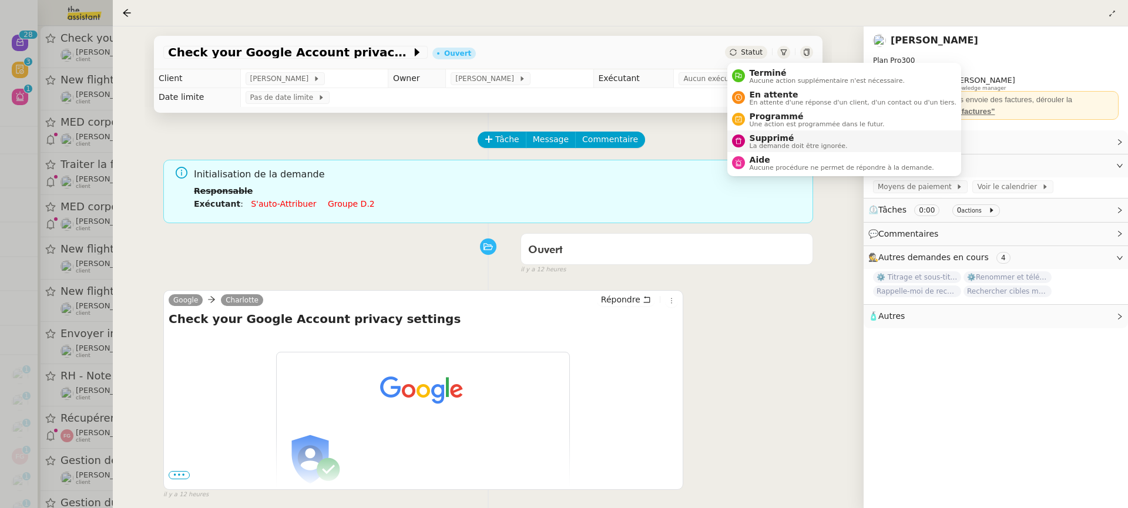
click at [791, 140] on span "Supprimé" at bounding box center [798, 137] width 98 height 9
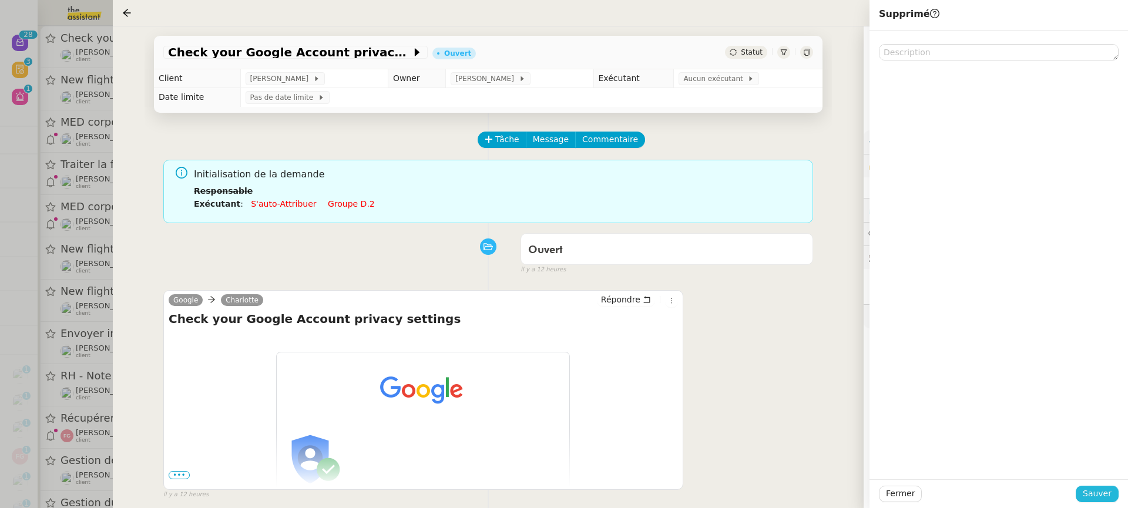
click at [1109, 493] on span "Sauver" at bounding box center [1096, 494] width 29 height 14
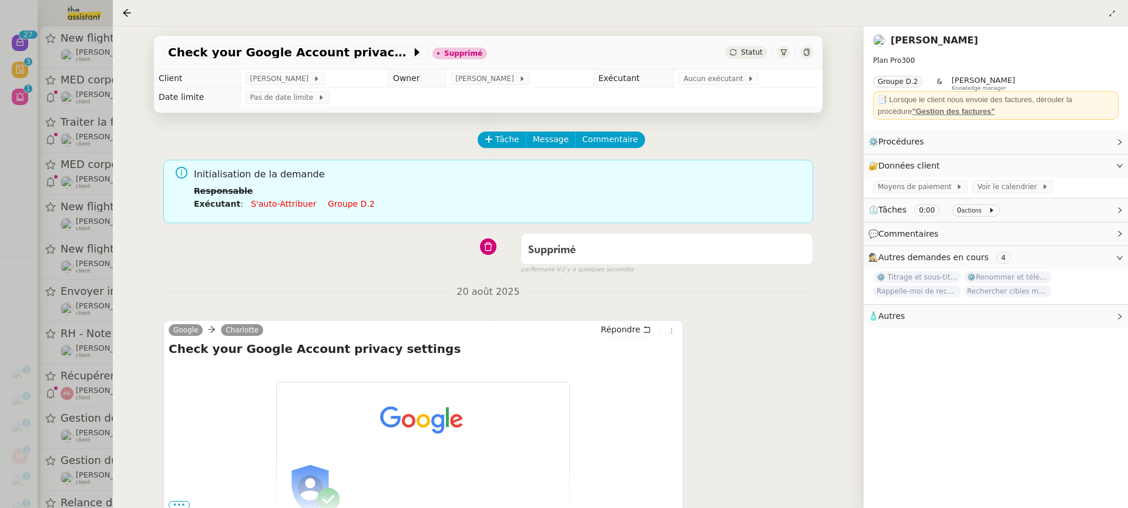
click at [9, 69] on div at bounding box center [564, 254] width 1128 height 508
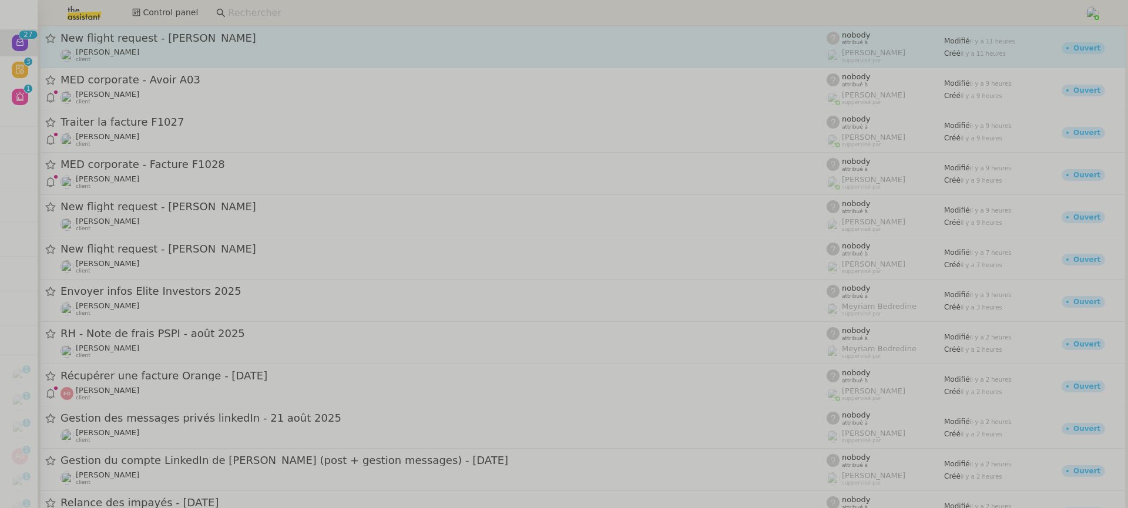
click at [148, 59] on div "Louis Frei client" at bounding box center [443, 55] width 766 height 15
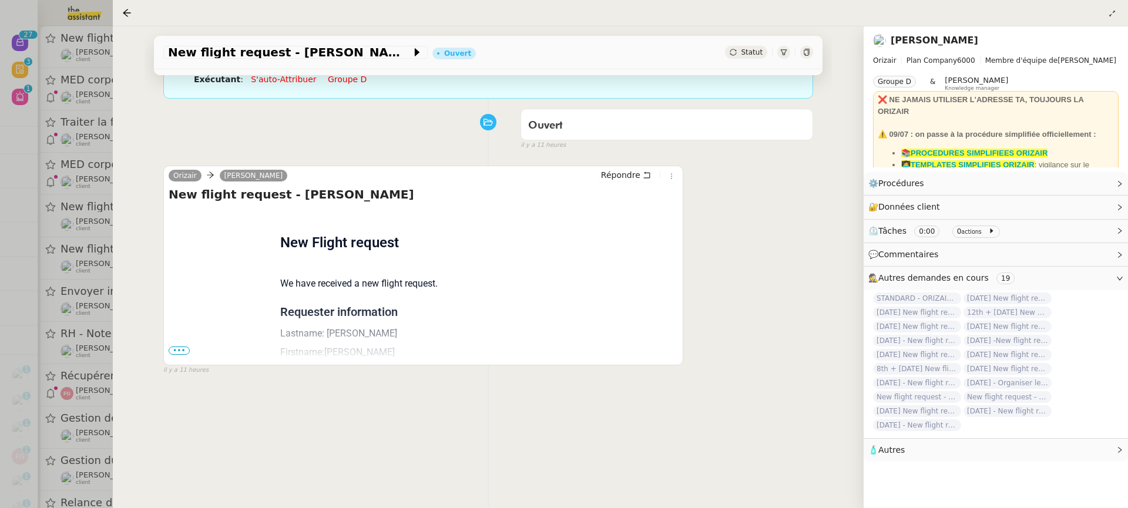
scroll to position [150, 0]
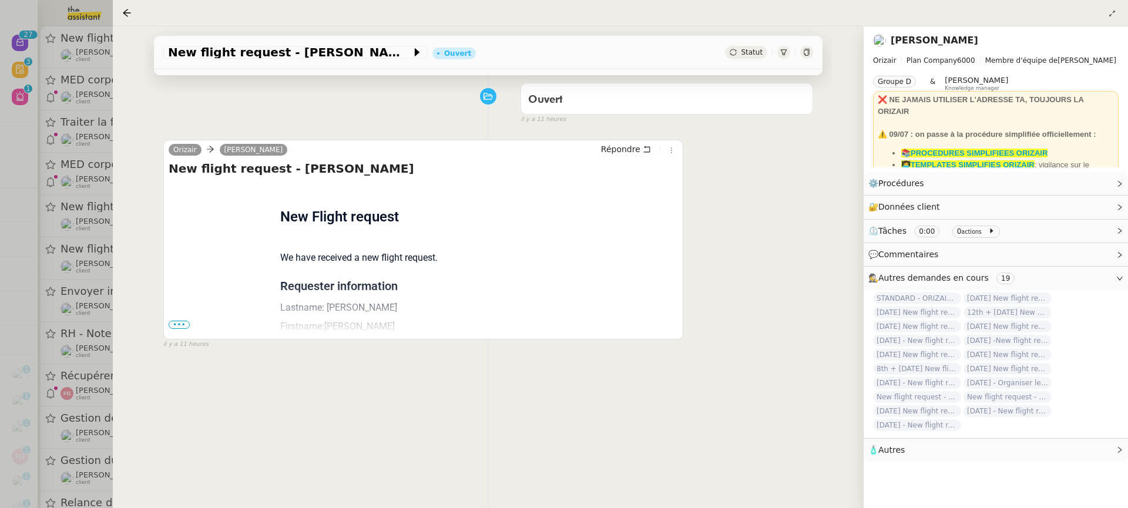
click at [179, 322] on span "•••" at bounding box center [179, 325] width 21 height 8
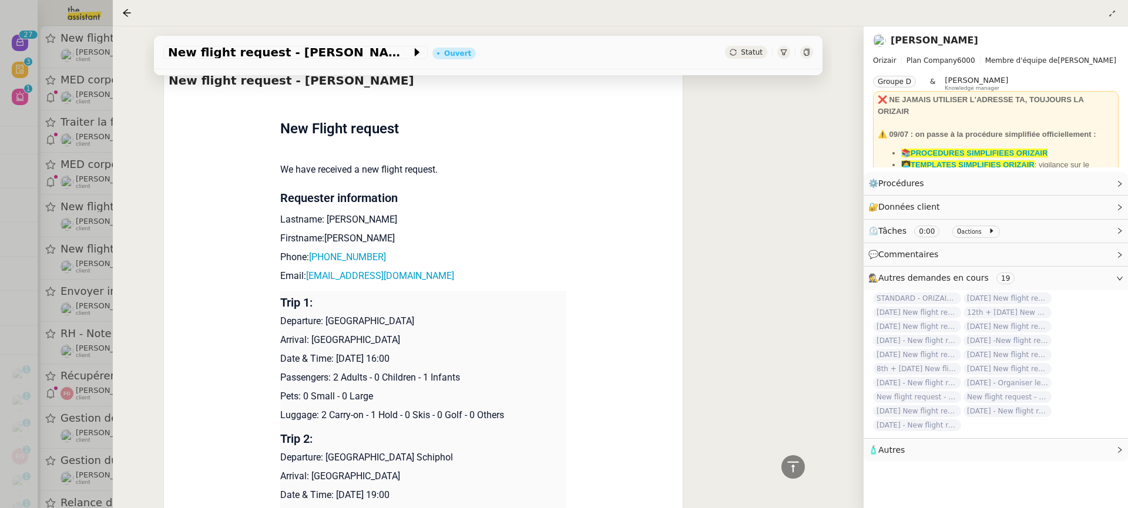
scroll to position [139, 0]
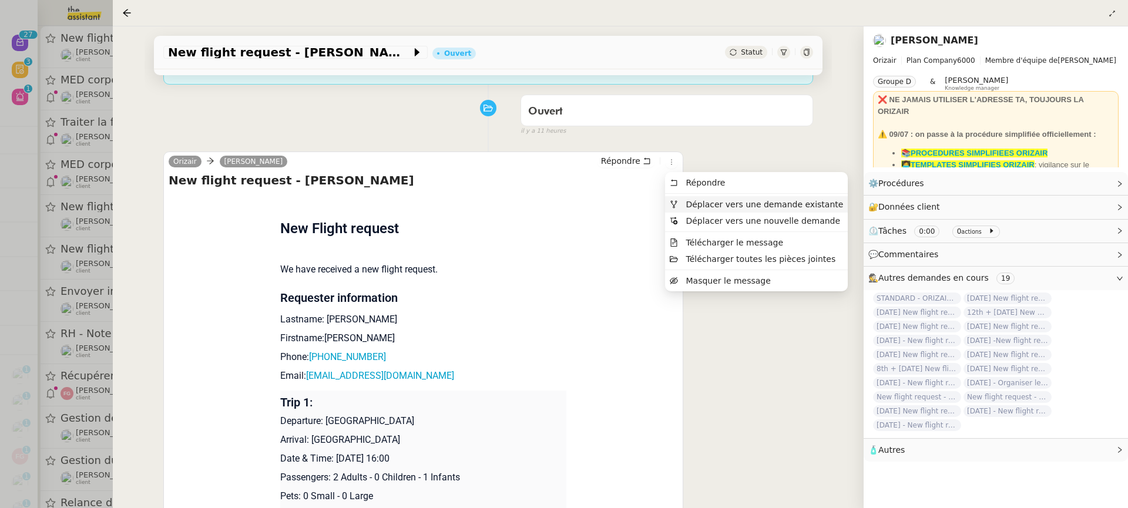
click at [690, 207] on span "Déplacer vers une demande existante" at bounding box center [763, 204] width 157 height 9
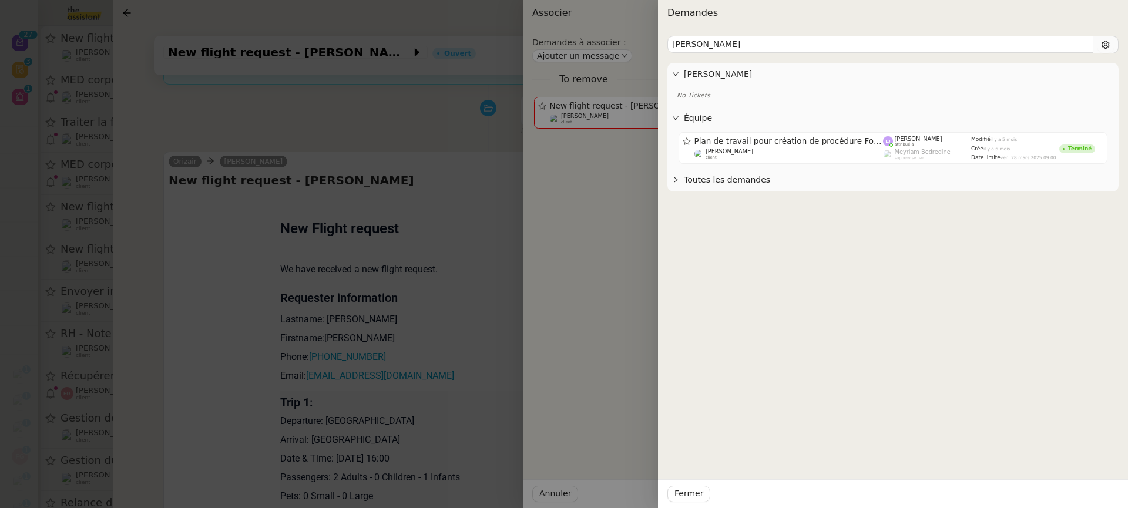
type input "john goodm"
click at [288, 235] on div at bounding box center [564, 254] width 1128 height 508
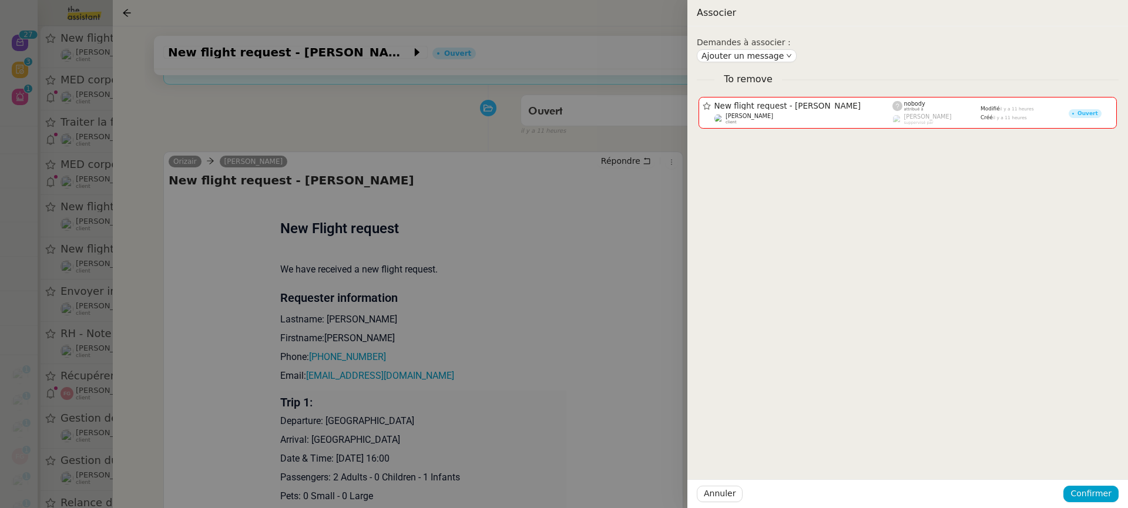
click at [288, 234] on div at bounding box center [564, 254] width 1128 height 508
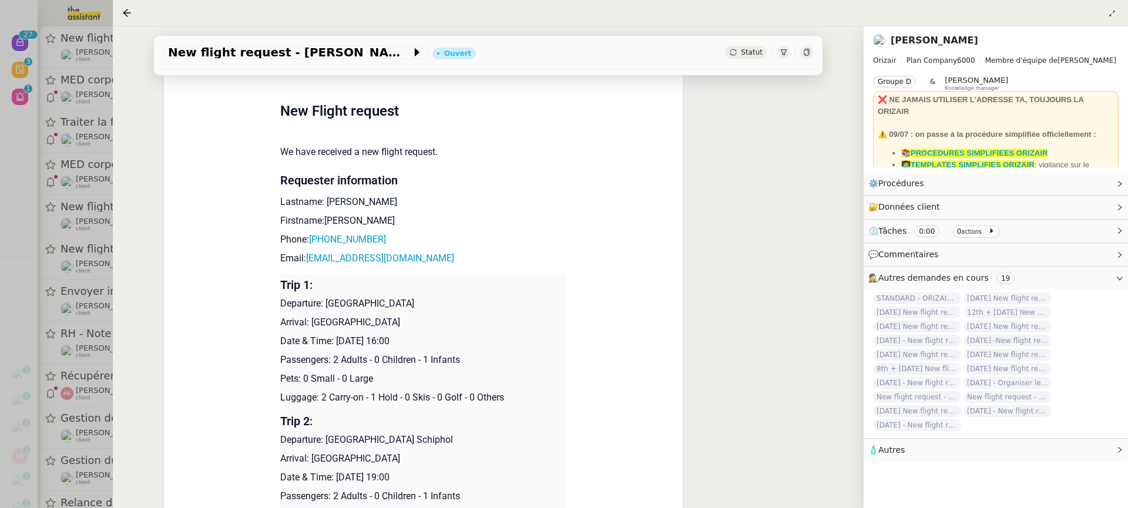
scroll to position [322, 0]
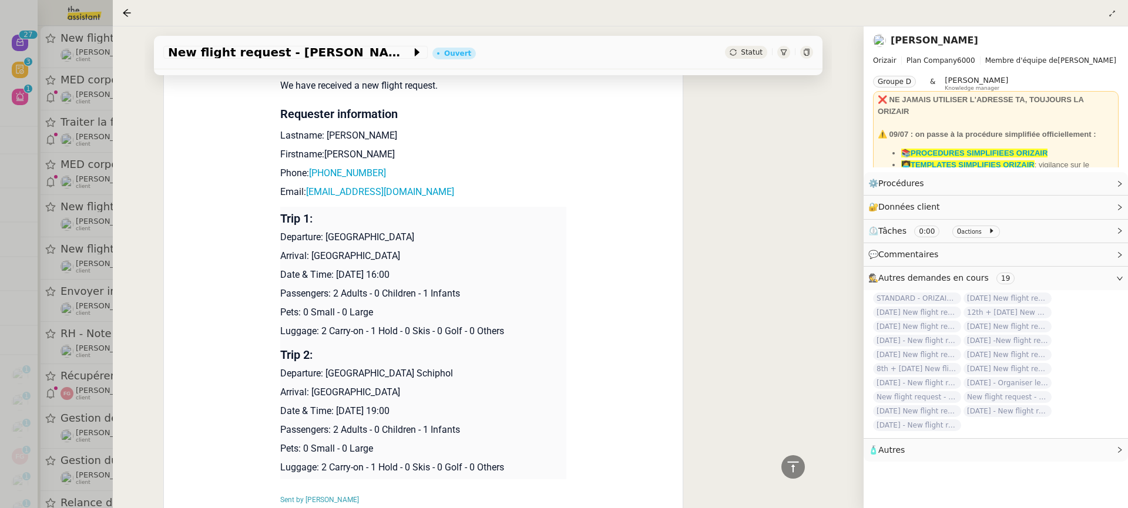
drag, startPoint x: 421, startPoint y: 275, endPoint x: 335, endPoint y: 267, distance: 86.1
click at [335, 268] on p "Date & Time: 4th September 2025 16:00" at bounding box center [423, 275] width 287 height 14
copy p "4th September 2025"
click at [224, 46] on app-ticket-info-button "New flight request - John Goodman" at bounding box center [297, 52] width 269 height 14
click at [231, 56] on span "New flight request - John Goodman" at bounding box center [289, 52] width 243 height 12
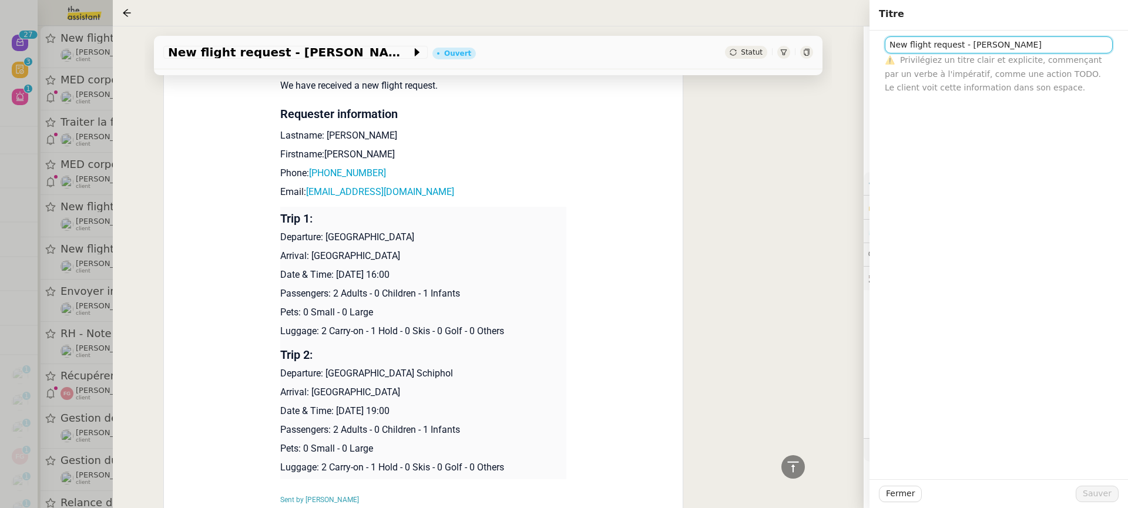
click at [891, 43] on input "New flight request - John Goodman" at bounding box center [999, 44] width 228 height 17
paste input "4th September 2025"
click at [905, 49] on input "4th September 2025 + New flight request - John Goodman" at bounding box center [999, 44] width 228 height 17
click at [997, 48] on input "4th + 7th September 2025 + New flight request - John Goodman" at bounding box center [999, 44] width 228 height 17
type input "4th + [DATE] New flight request - [PERSON_NAME]"
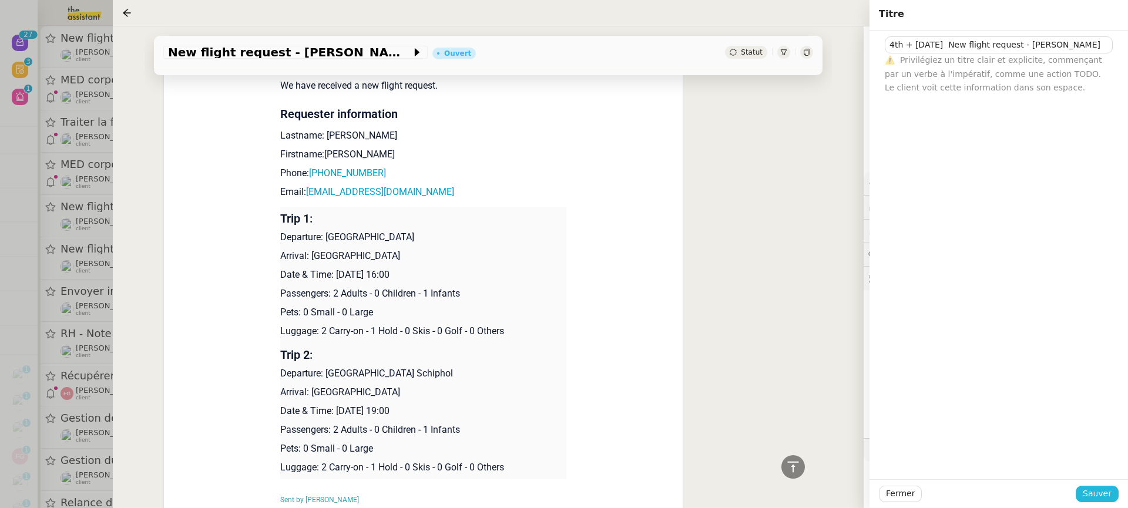
click at [1102, 495] on span "Sauver" at bounding box center [1096, 494] width 29 height 14
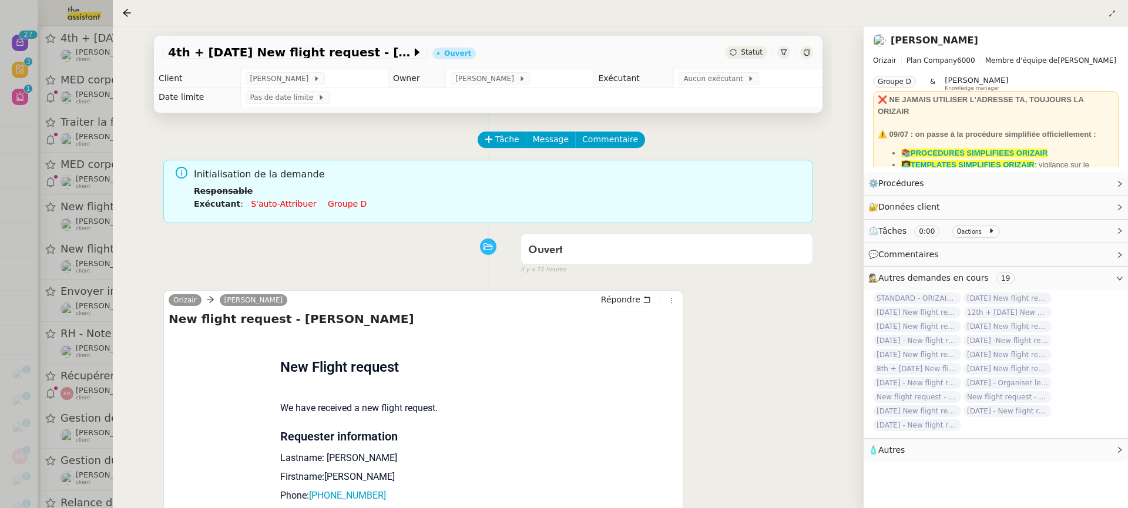
click at [341, 205] on link "Groupe d" at bounding box center [347, 203] width 39 height 9
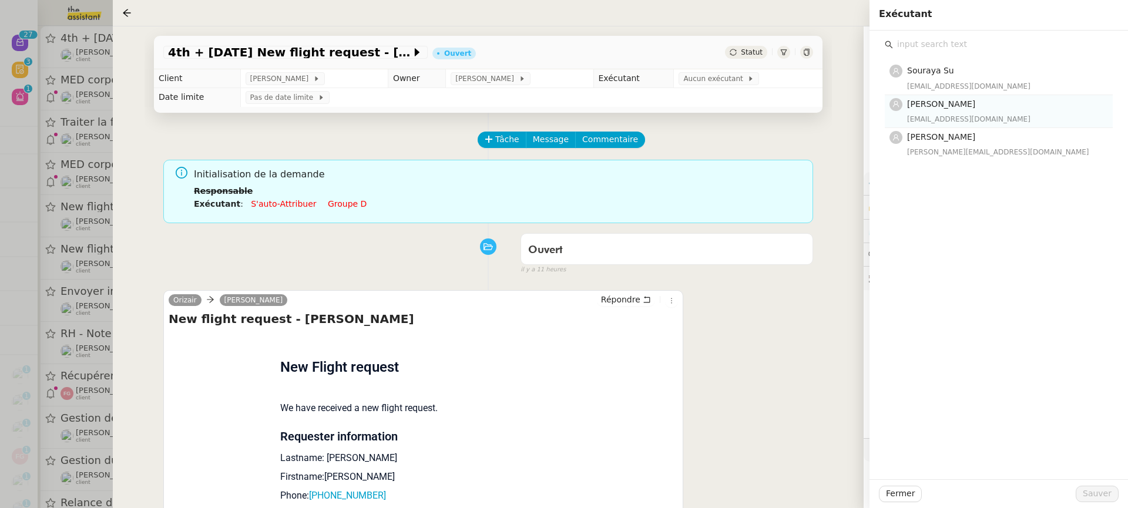
click at [918, 117] on div "[EMAIL_ADDRESS][DOMAIN_NAME]" at bounding box center [1006, 119] width 199 height 12
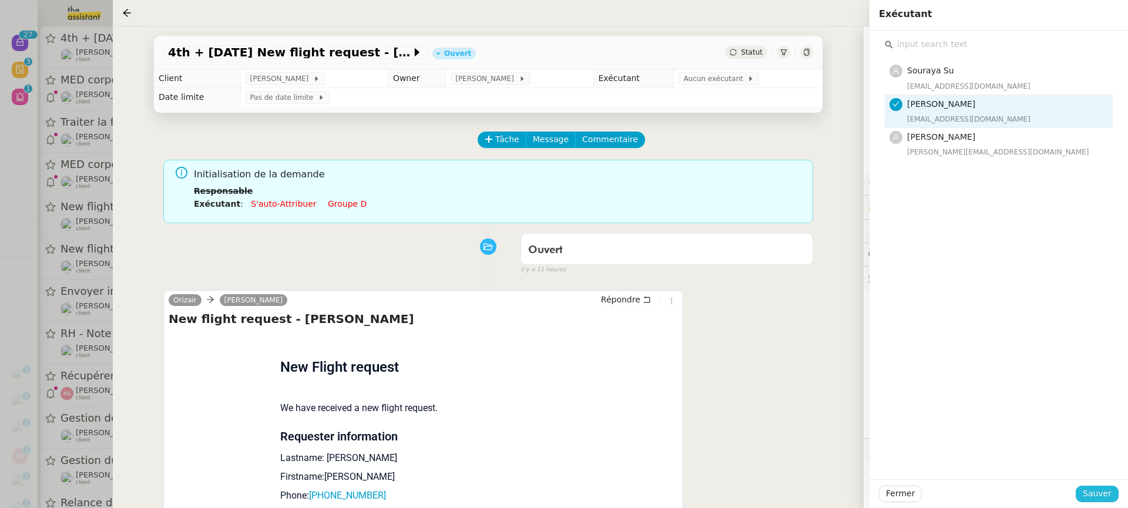
click at [1112, 491] on button "Sauver" at bounding box center [1096, 494] width 43 height 16
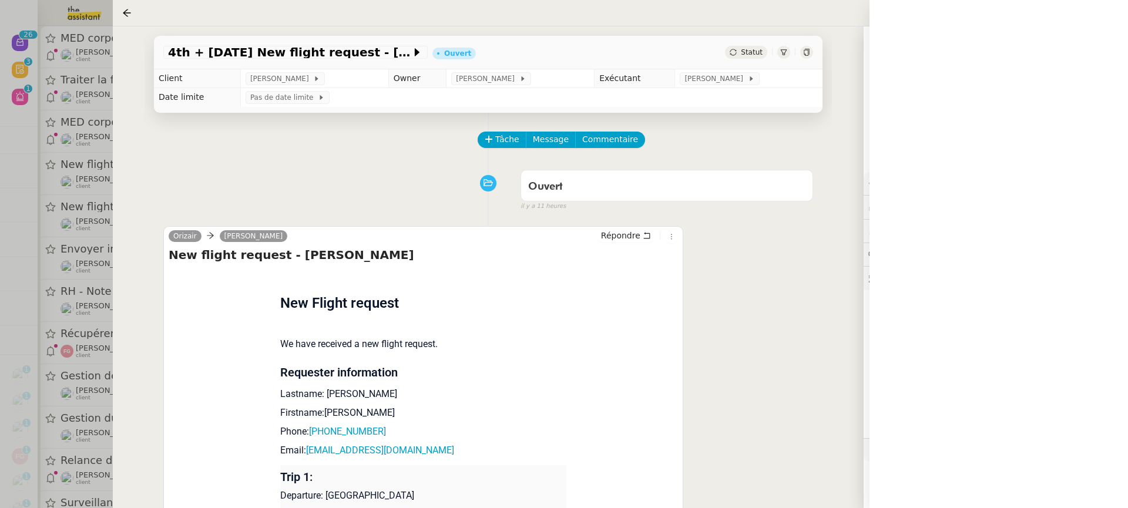
click at [62, 92] on div at bounding box center [564, 254] width 1128 height 508
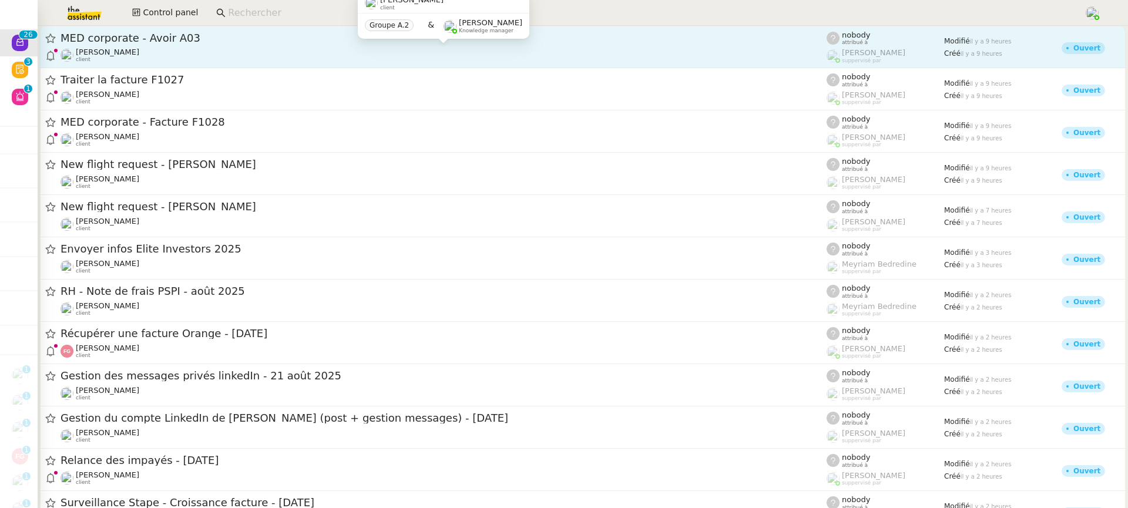
click at [143, 51] on div "Florent Seiler client" at bounding box center [443, 55] width 766 height 15
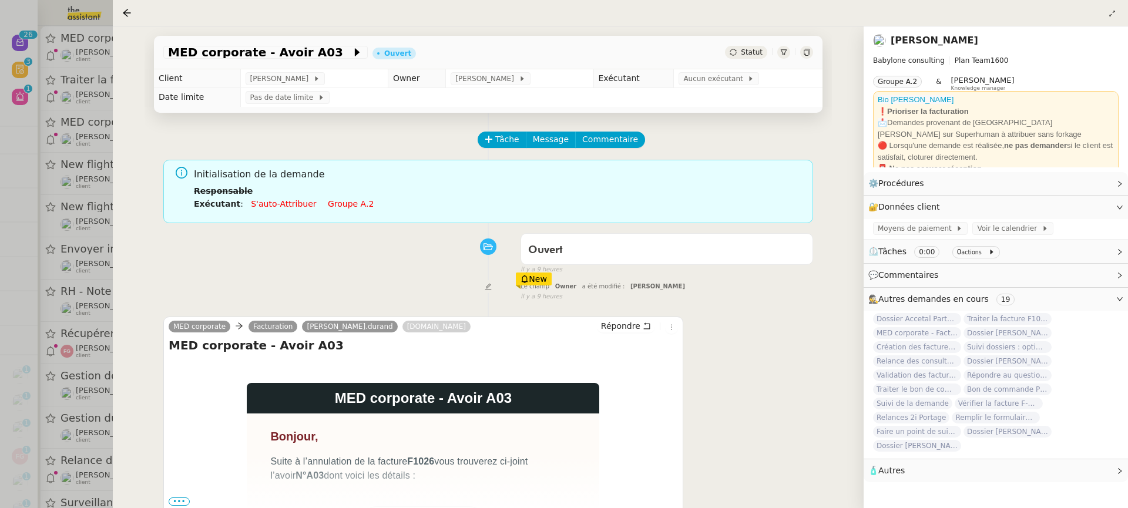
scroll to position [95, 0]
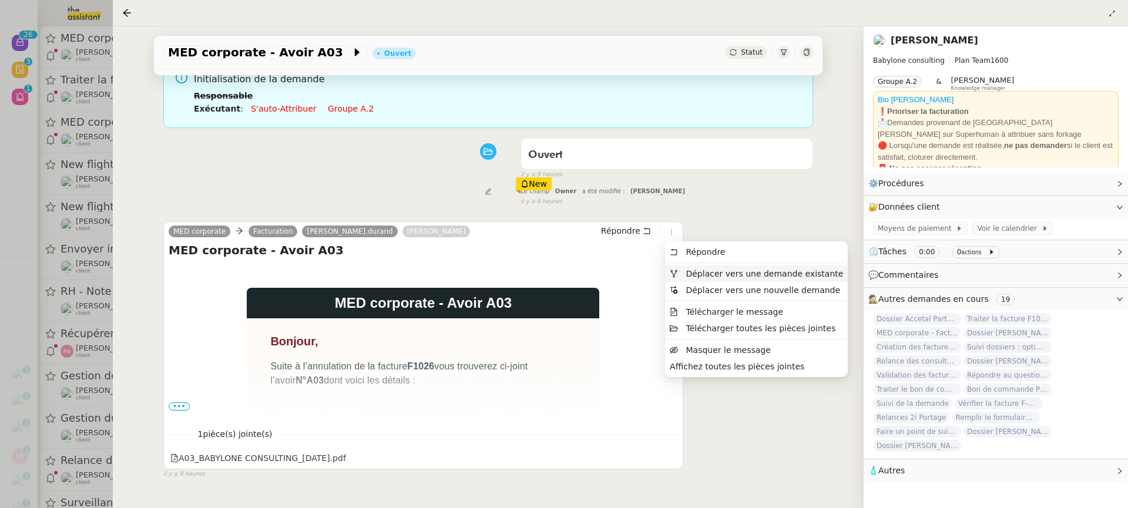
click at [703, 274] on span "Déplacer vers une demande existante" at bounding box center [763, 273] width 157 height 9
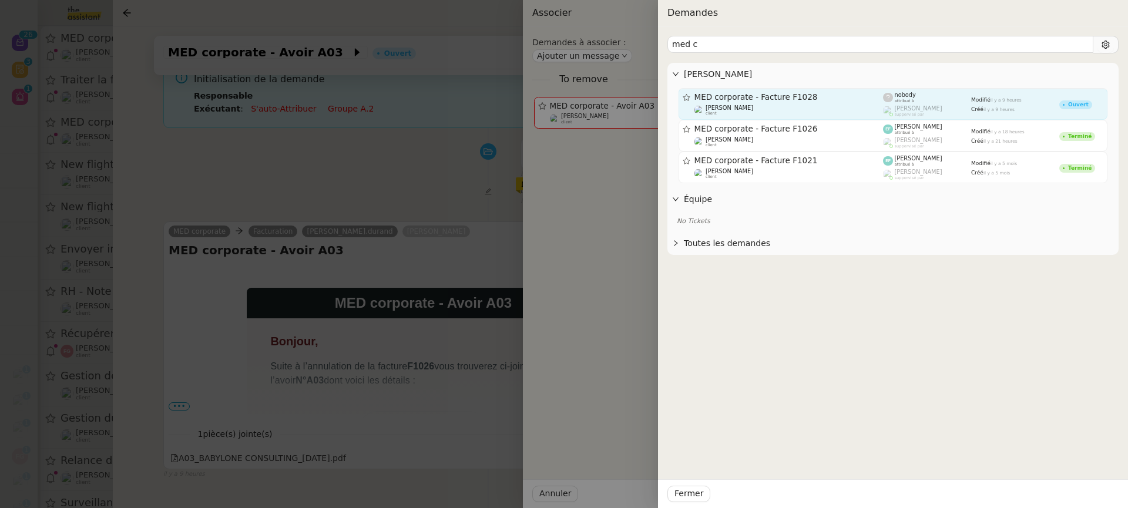
type input "med c"
click at [831, 88] on div "MED corporate - Facture F1028 Florent Seiler client nobody attribué à Romane Va…" at bounding box center [892, 137] width 451 height 102
click at [839, 102] on div "MED corporate - Facture F1028" at bounding box center [788, 97] width 189 height 10
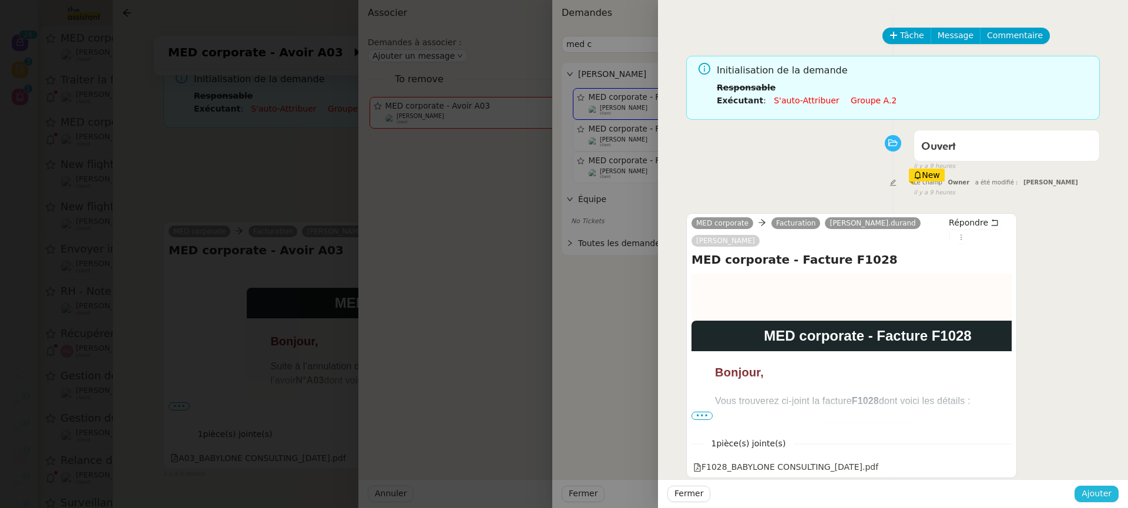
click at [1112, 501] on button "Ajouter" at bounding box center [1096, 494] width 44 height 16
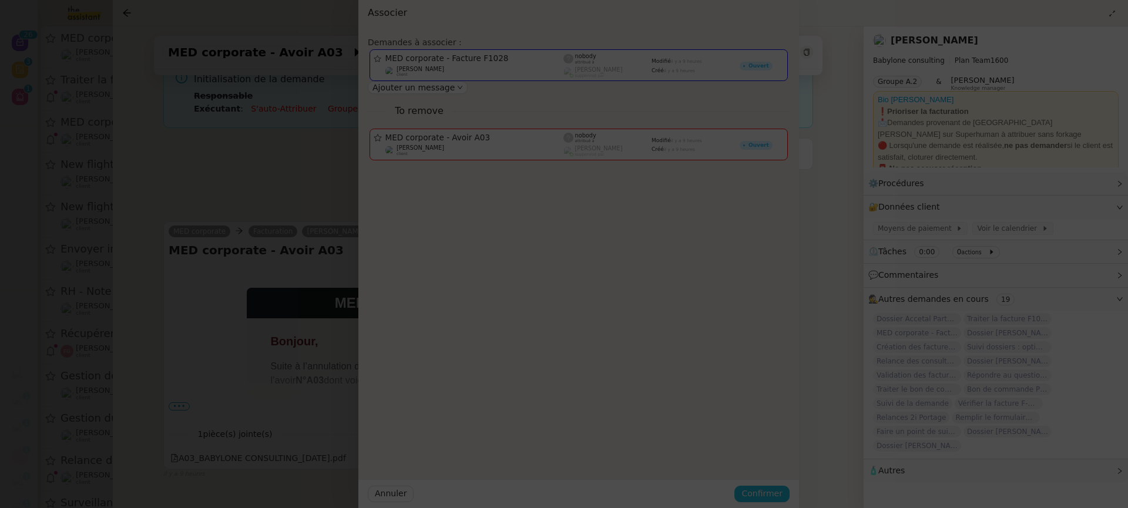
click at [789, 501] on button "Confirmer" at bounding box center [761, 494] width 55 height 16
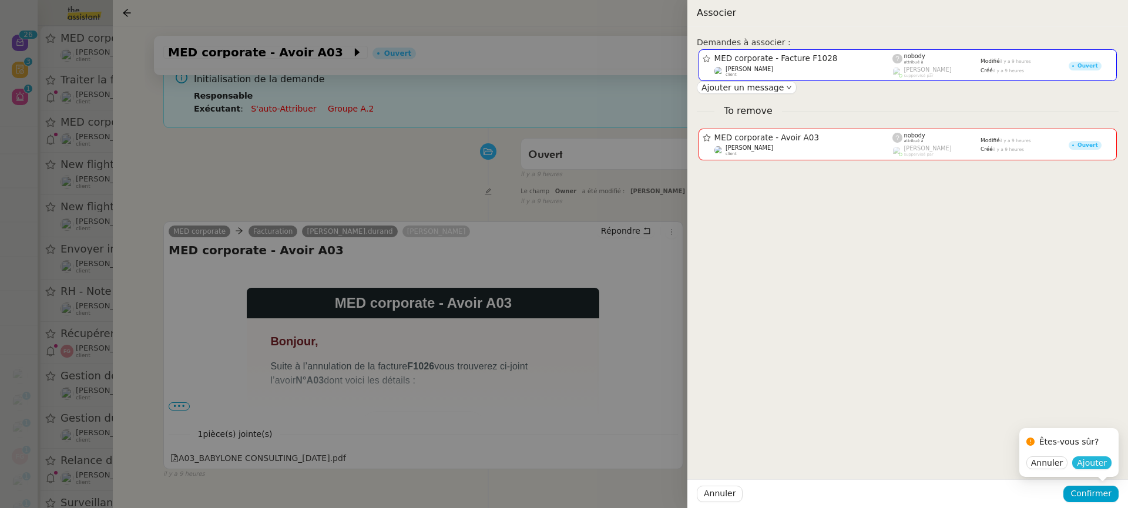
click at [1102, 469] on button "Ajouter" at bounding box center [1091, 462] width 39 height 13
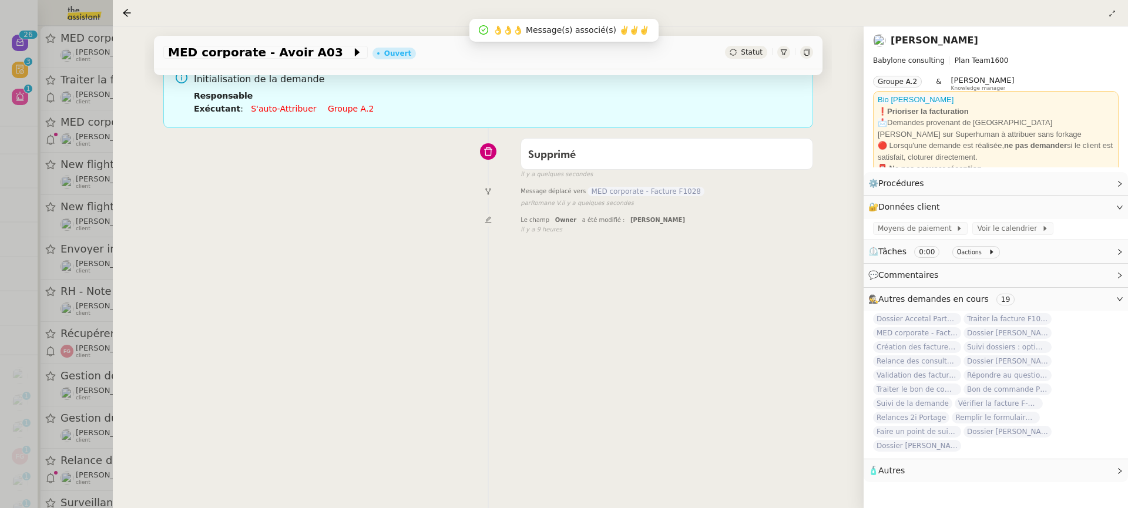
click at [56, 125] on div at bounding box center [564, 254] width 1128 height 508
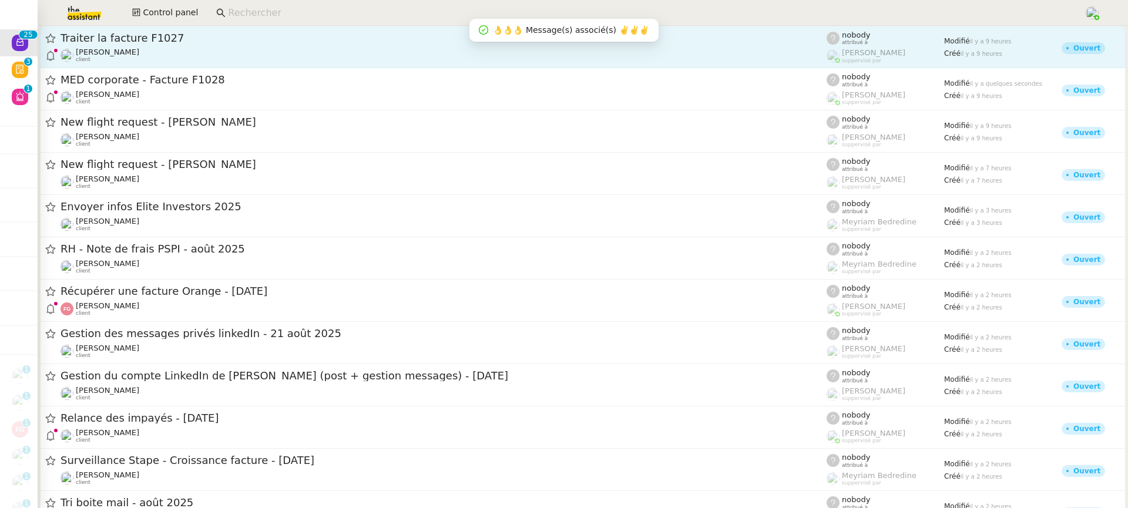
click at [191, 63] on link "Traiter la facture F1027 Florent Seiler client nobody attribué à Romane Vachon …" at bounding box center [582, 47] width 1085 height 42
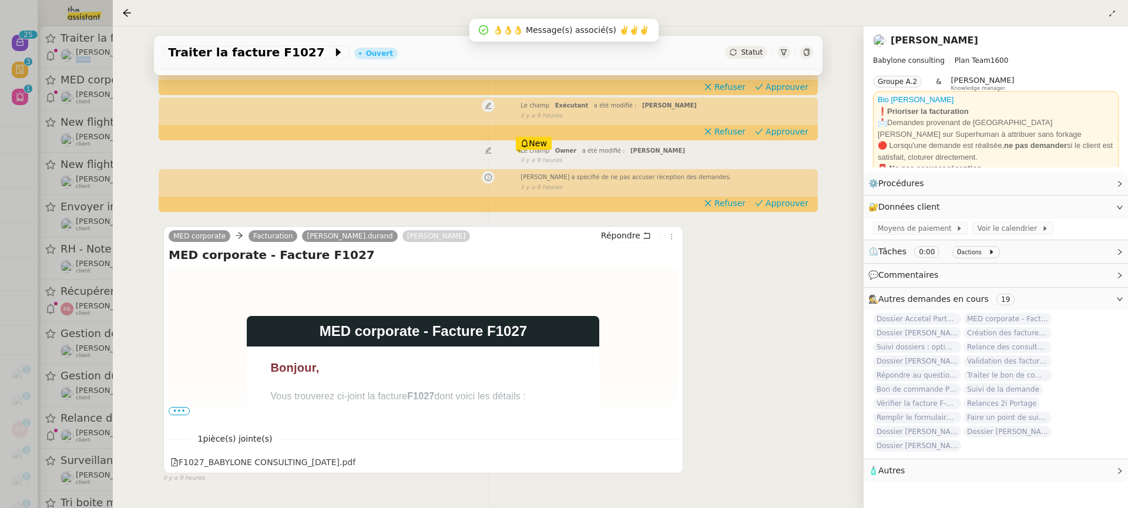
scroll to position [193, 0]
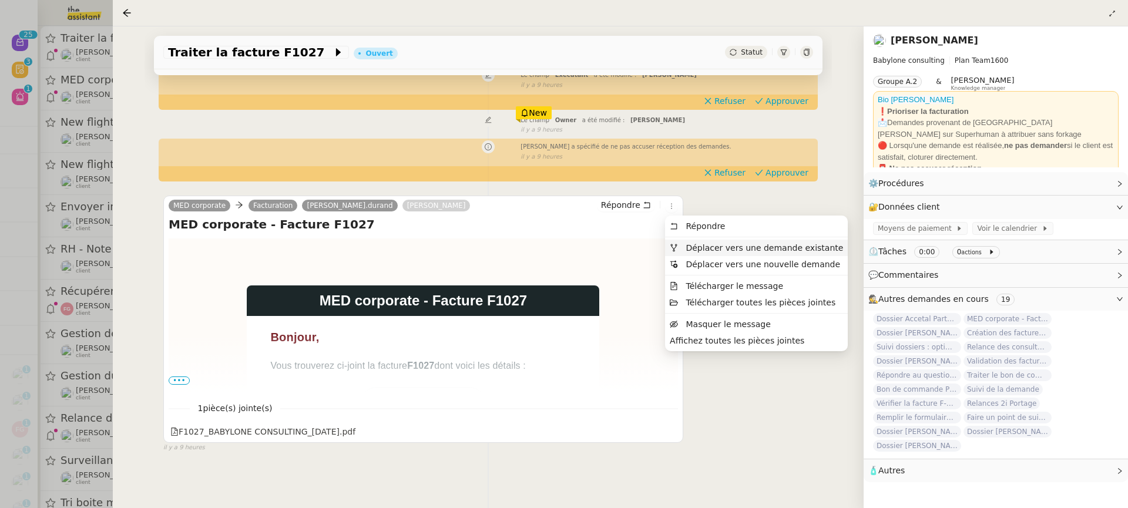
click at [711, 248] on span "Déplacer vers une demande existante" at bounding box center [763, 247] width 157 height 9
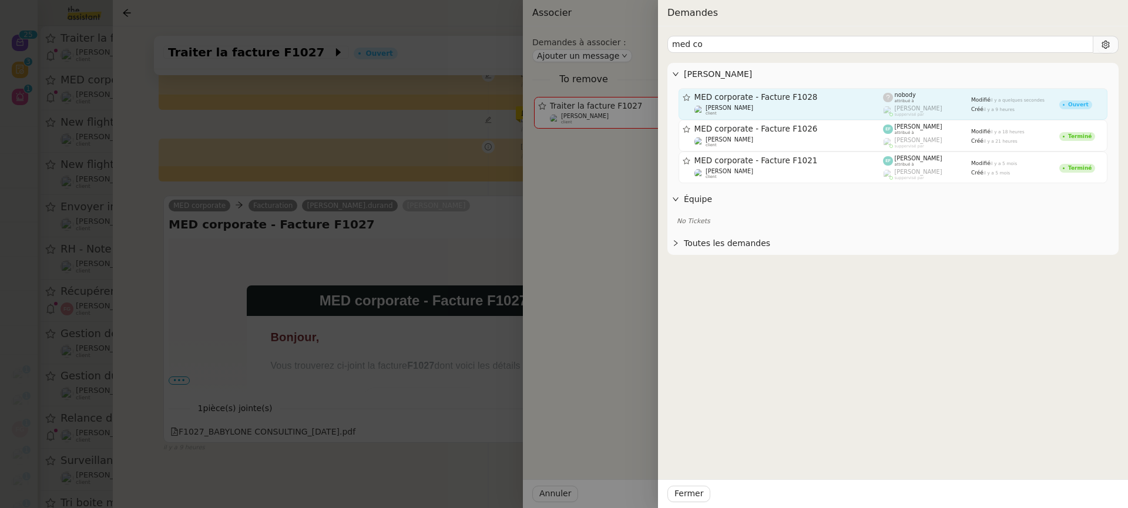
type input "med co"
click at [761, 94] on span "MED corporate - Facture F1028" at bounding box center [788, 97] width 189 height 8
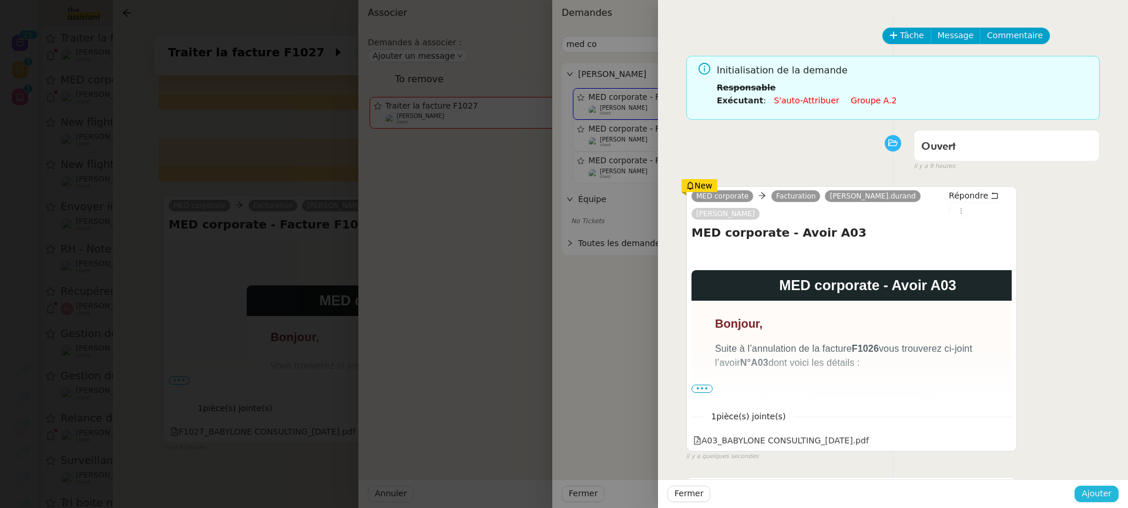
click at [1115, 491] on button "Ajouter" at bounding box center [1096, 494] width 44 height 16
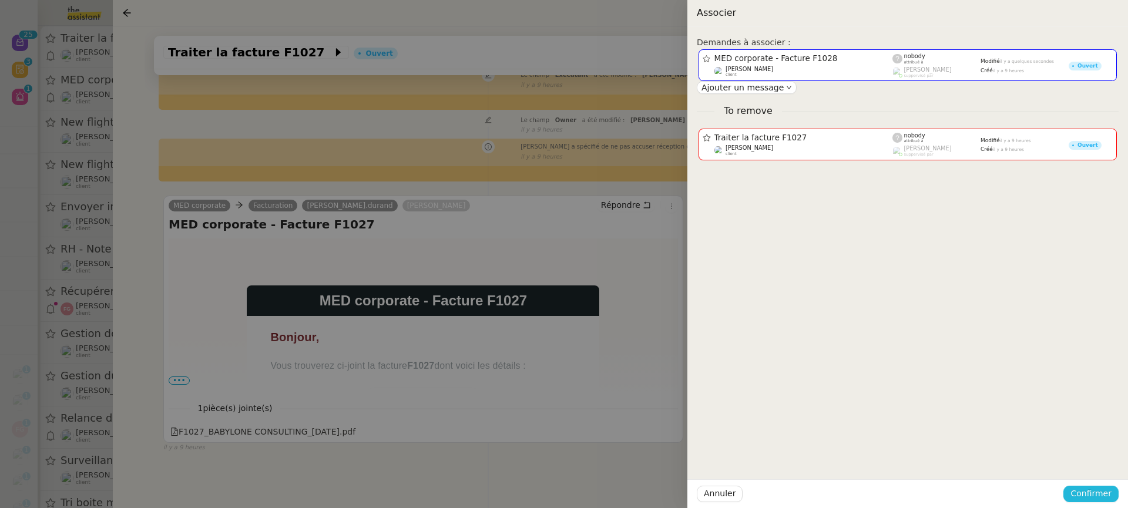
click at [1115, 491] on button "Confirmer" at bounding box center [1090, 494] width 55 height 16
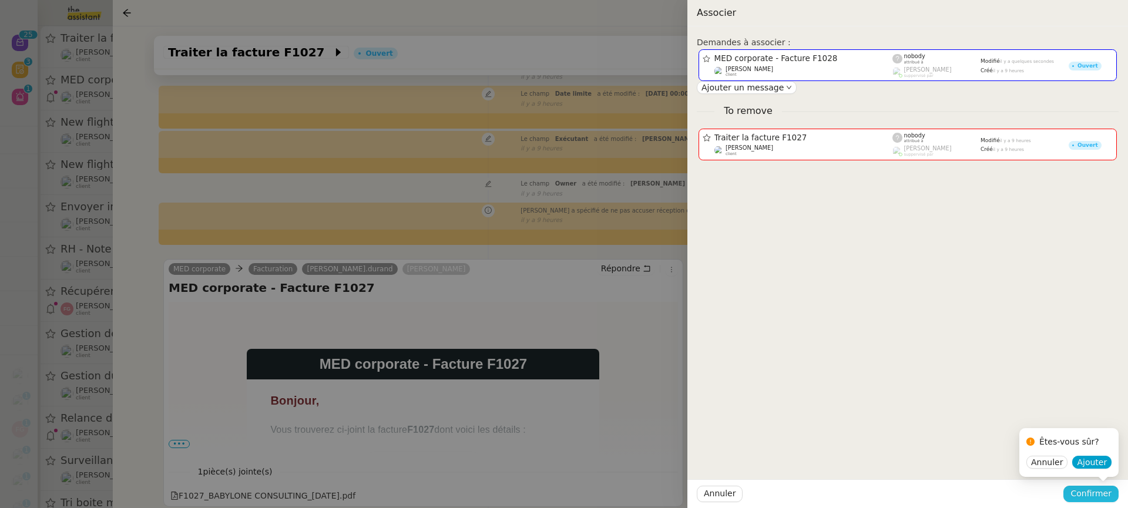
scroll to position [256, 0]
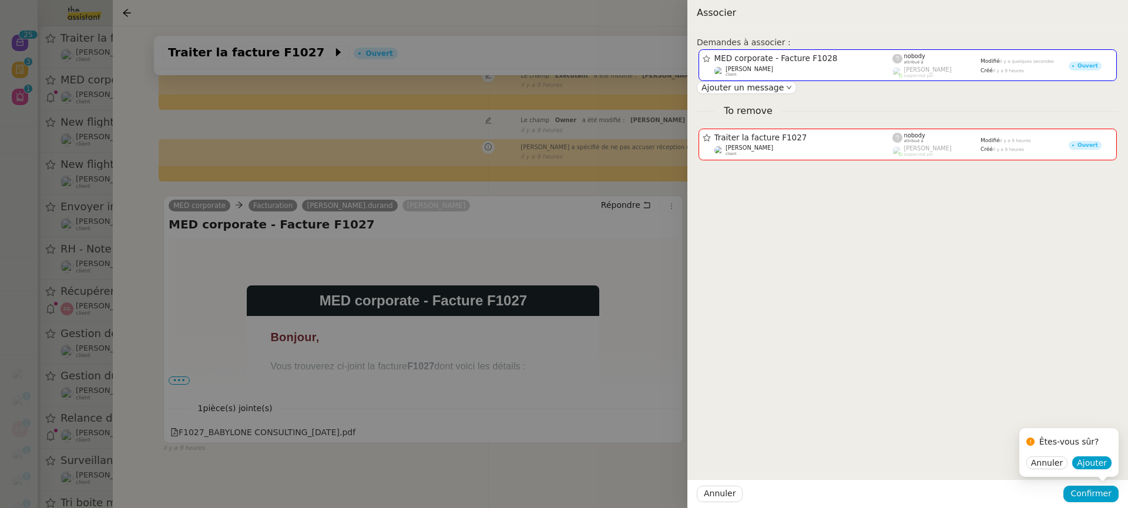
click at [1084, 453] on div "Êtes-vous sûr?" at bounding box center [1068, 444] width 85 height 23
click at [1087, 462] on span "Ajouter" at bounding box center [1092, 463] width 30 height 12
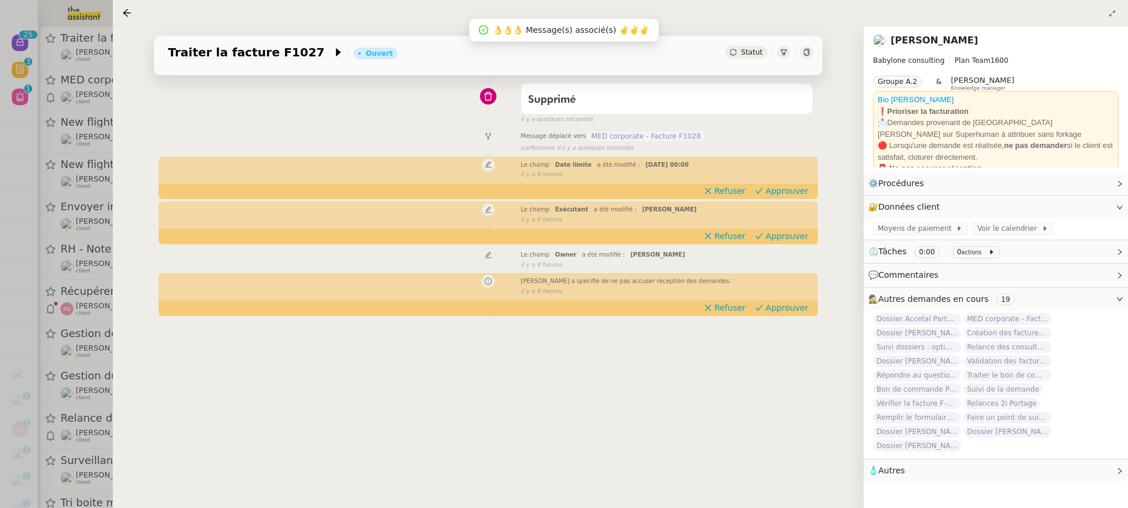
scroll to position [150, 0]
click at [69, 78] on div at bounding box center [564, 254] width 1128 height 508
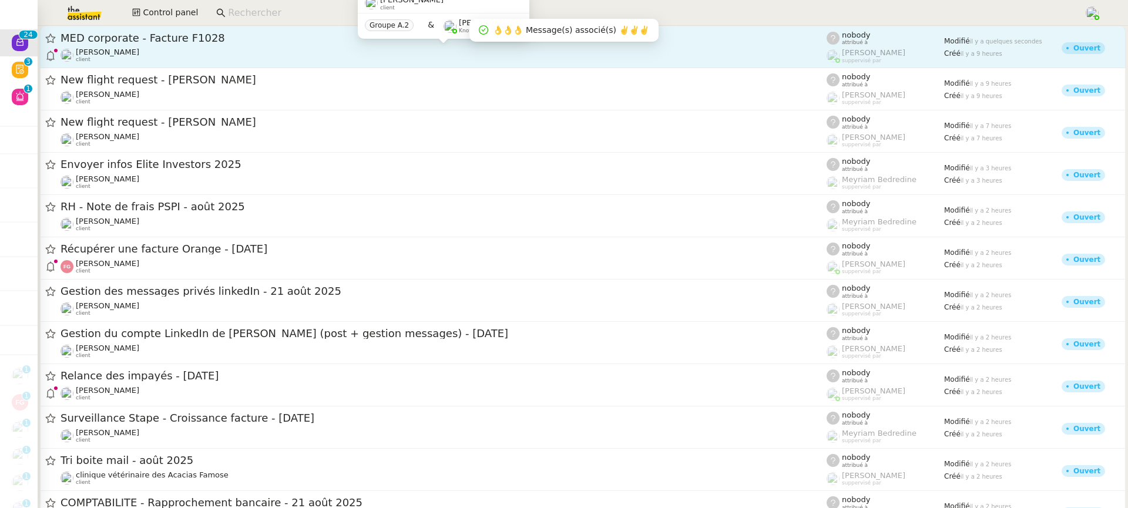
click at [142, 51] on div "Florent Seiler client" at bounding box center [443, 55] width 766 height 15
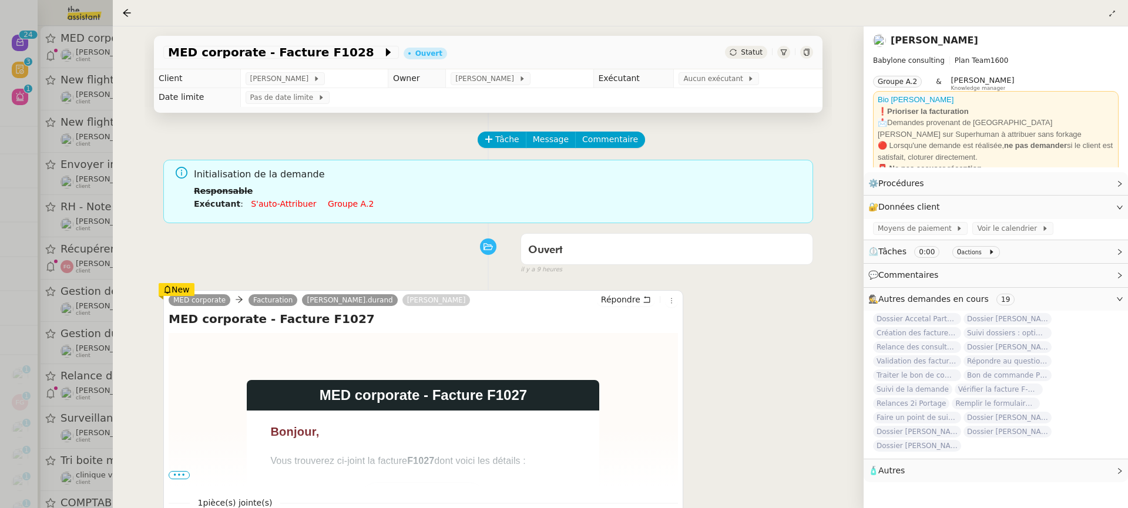
click at [351, 209] on li "Exécutant : S'auto-attribuer Groupe a.2" at bounding box center [499, 203] width 610 height 13
click at [342, 190] on li "Responsable" at bounding box center [499, 190] width 610 height 13
click at [349, 206] on link "Groupe a.2" at bounding box center [351, 203] width 46 height 9
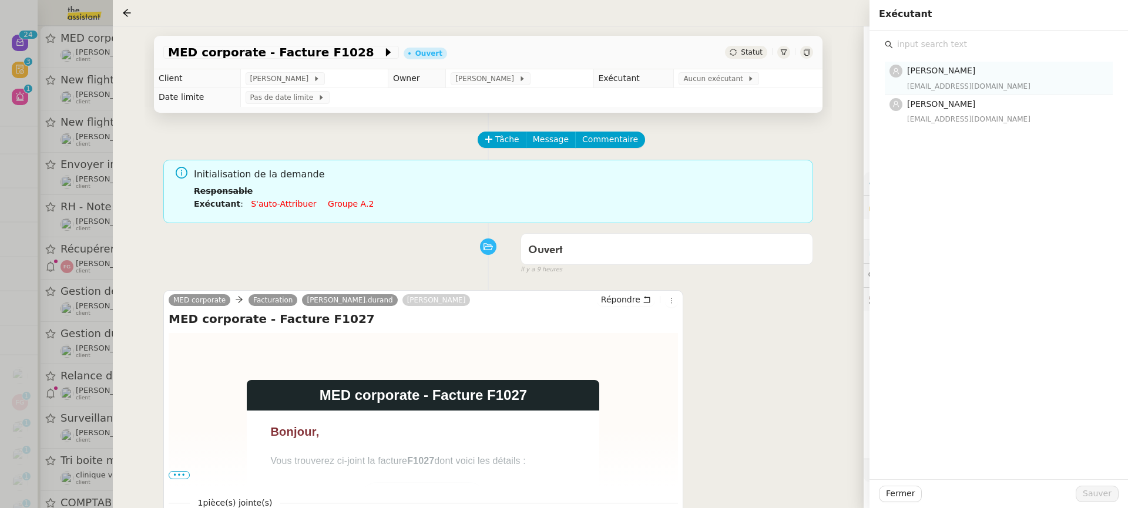
click at [945, 84] on div "[EMAIL_ADDRESS][DOMAIN_NAME]" at bounding box center [1006, 86] width 199 height 12
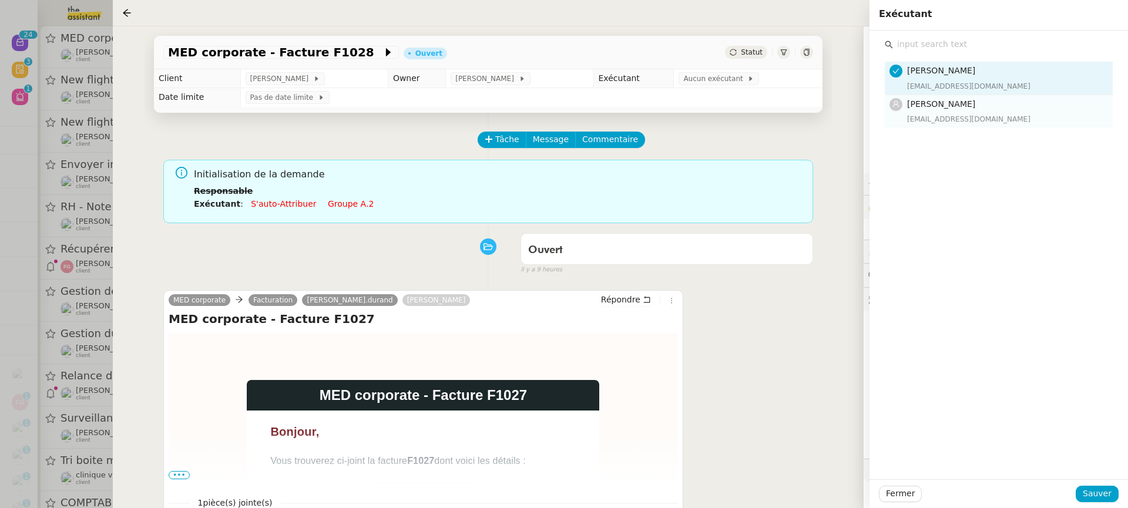
click at [970, 107] on span "[PERSON_NAME]" at bounding box center [941, 103] width 68 height 9
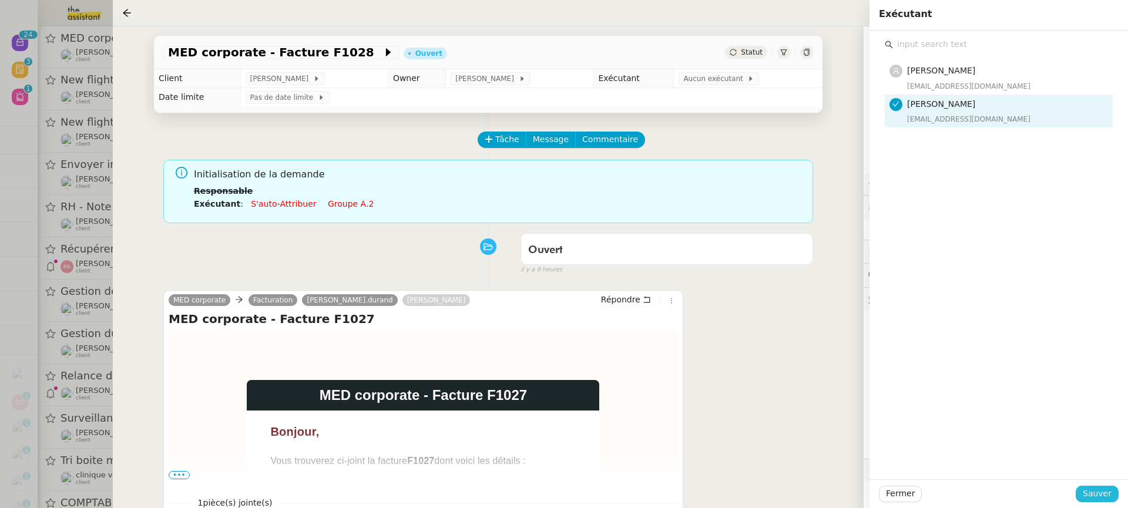
click at [1098, 498] on span "Sauver" at bounding box center [1096, 494] width 29 height 14
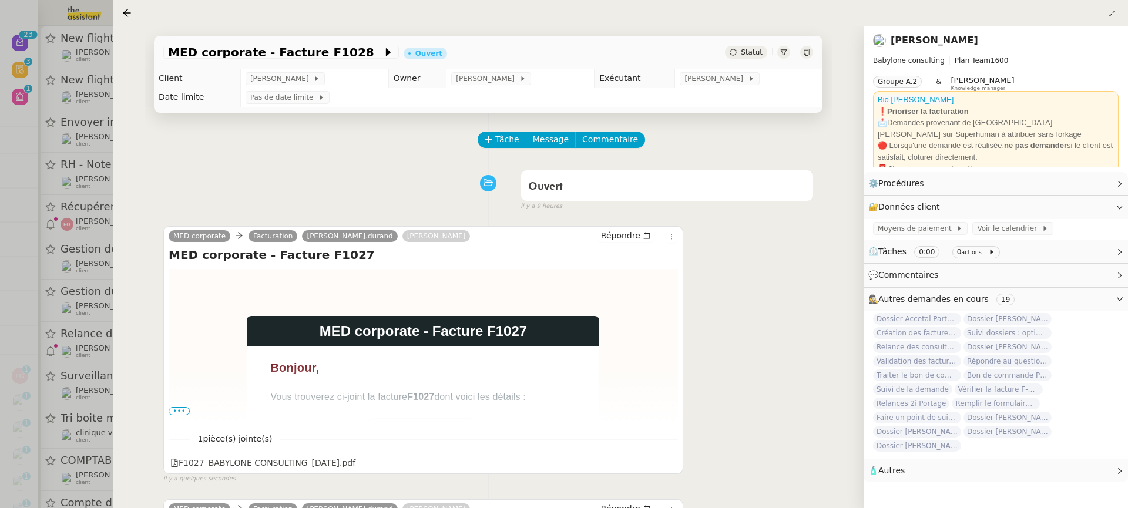
click at [109, 42] on div at bounding box center [564, 254] width 1128 height 508
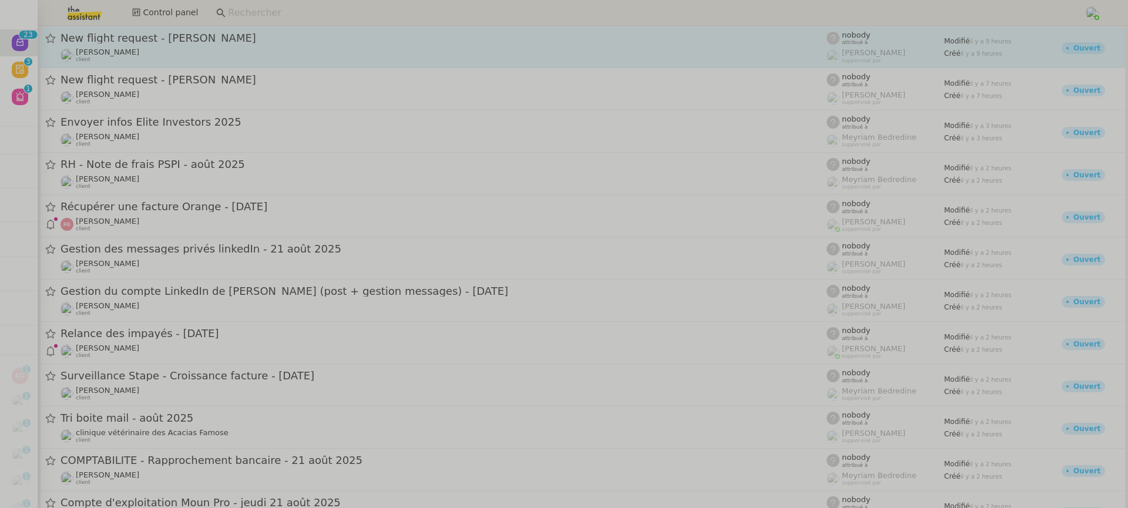
click at [145, 54] on div "Louis Frei client" at bounding box center [443, 55] width 766 height 15
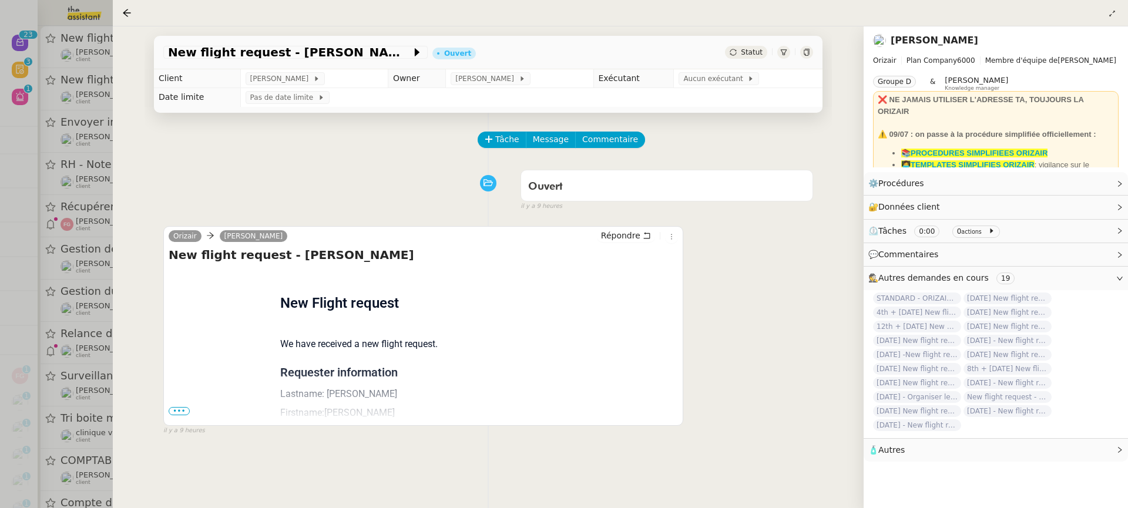
scroll to position [150, 0]
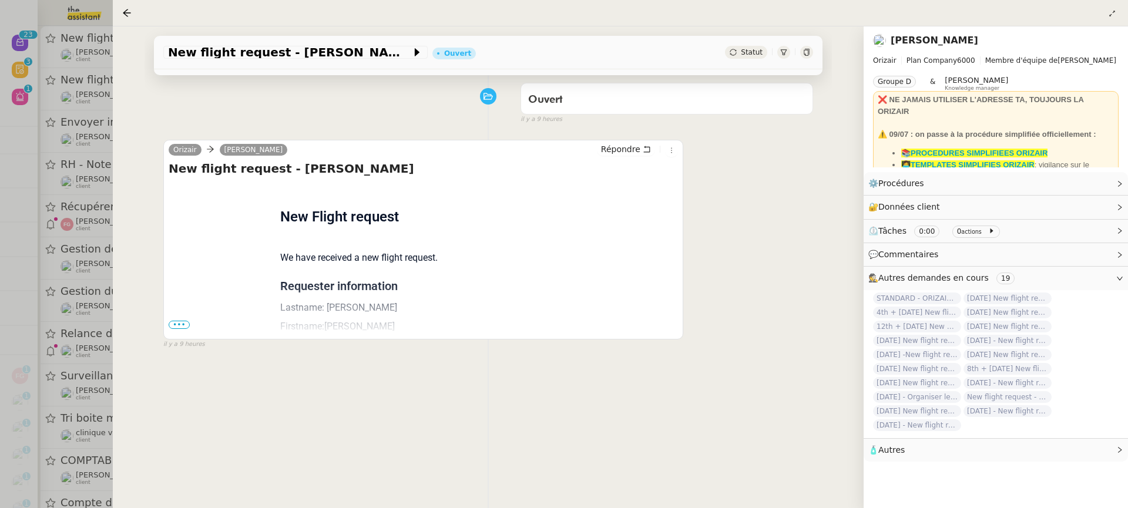
click at [189, 318] on div "Flight request created by Samuel Ajayi New Flight request We have received a ne…" at bounding box center [423, 376] width 509 height 386
click at [181, 318] on div "Flight request created by Samuel Ajayi New Flight request We have received a ne…" at bounding box center [423, 376] width 509 height 386
click at [182, 322] on span "•••" at bounding box center [179, 325] width 21 height 8
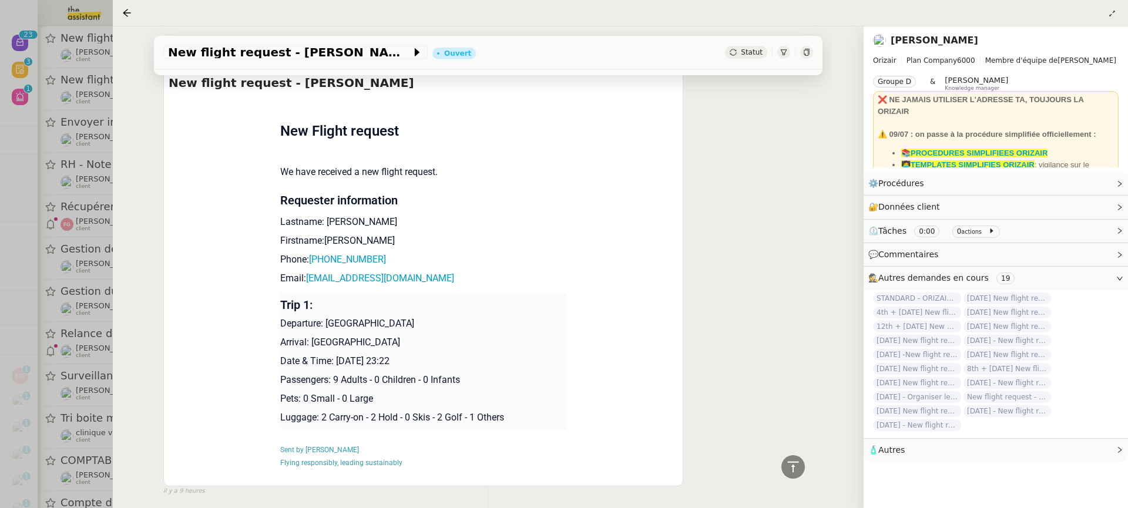
scroll to position [238, 0]
drag, startPoint x: 410, startPoint y: 359, endPoint x: 335, endPoint y: 358, distance: 75.2
click at [335, 358] on p "Date & Time: 27th August 2025 23:22" at bounding box center [423, 359] width 287 height 14
copy p "27th August 2025"
click at [212, 43] on div "New flight request - Samuel Ajayi Ouvert Statut" at bounding box center [488, 52] width 668 height 33
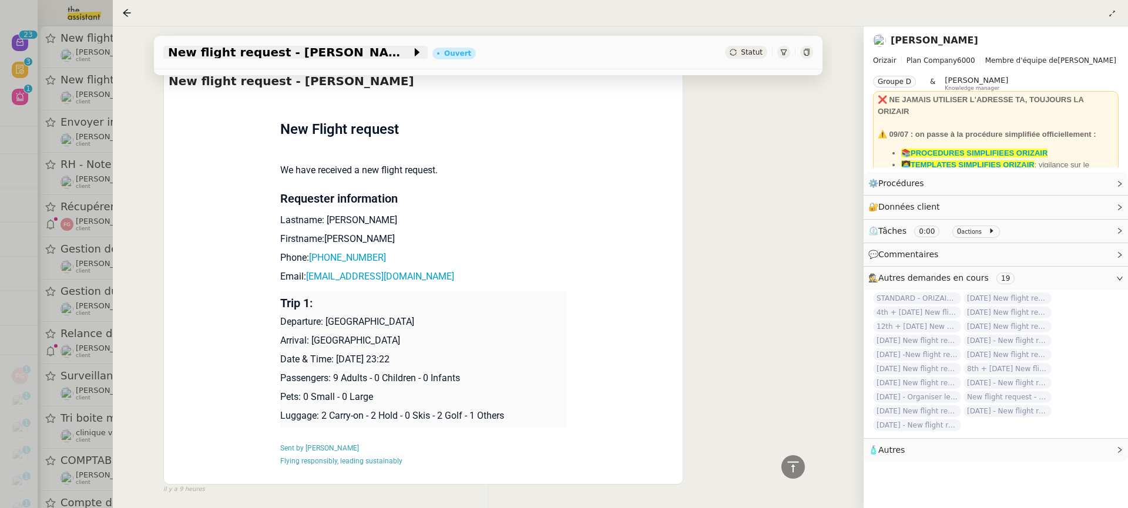
click at [214, 54] on span "New flight request - Samuel Ajayi" at bounding box center [289, 52] width 243 height 12
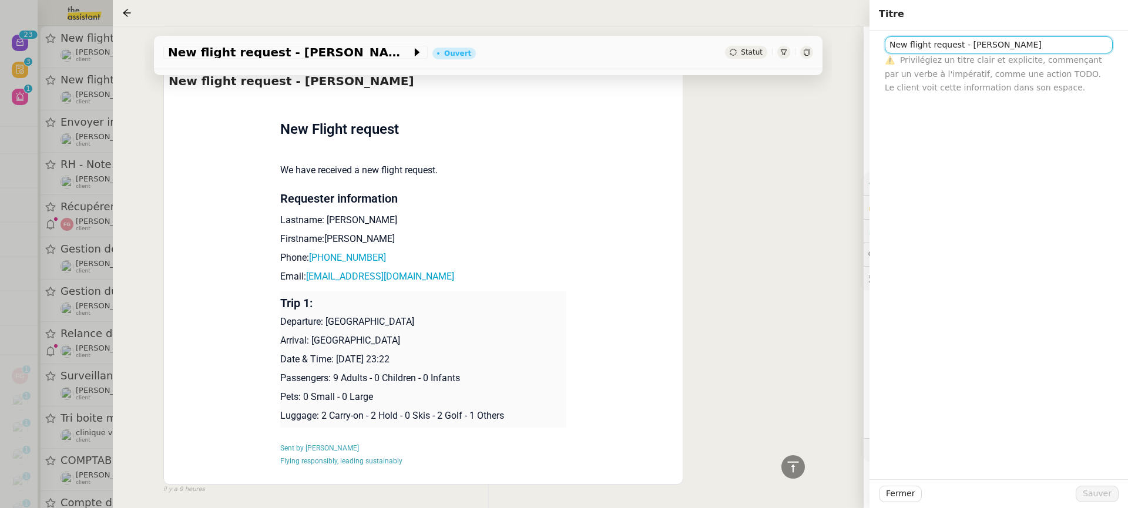
click at [888, 45] on input "New flight request - Samuel Ajayi" at bounding box center [999, 44] width 228 height 17
paste input "27th August 2025"
type input "27th August 2025 New flight request - Samuel Ajayi"
click at [1102, 494] on span "Sauver" at bounding box center [1096, 494] width 29 height 14
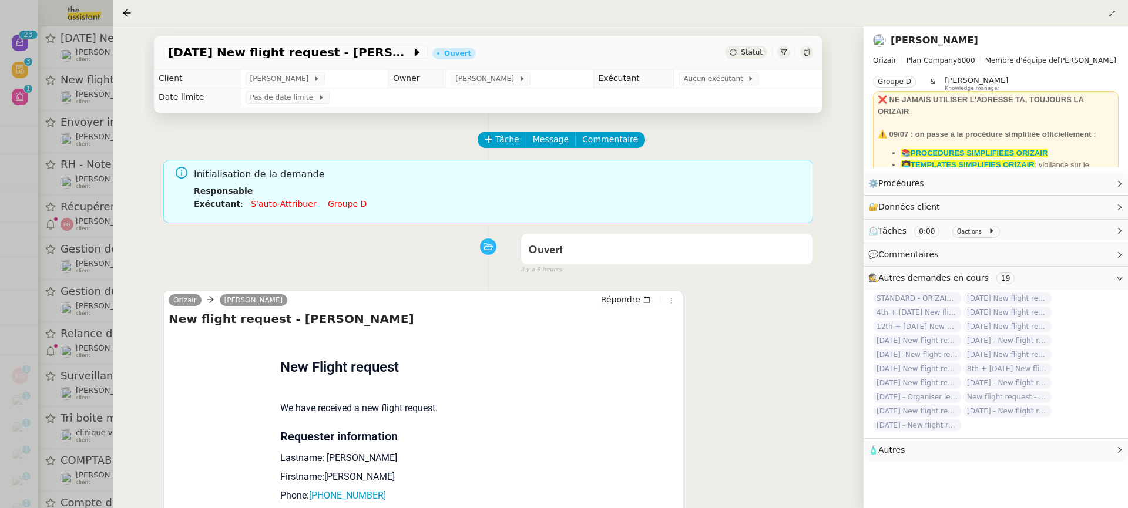
click at [674, 88] on tbody "Client Louis Frei Owner Frédérique Albert Exécutant Aucun exécutant Date limite…" at bounding box center [488, 88] width 668 height 38
click at [694, 86] on td "Aucun exécutant" at bounding box center [748, 78] width 149 height 19
click at [693, 78] on span "Aucun exécutant" at bounding box center [715, 79] width 64 height 12
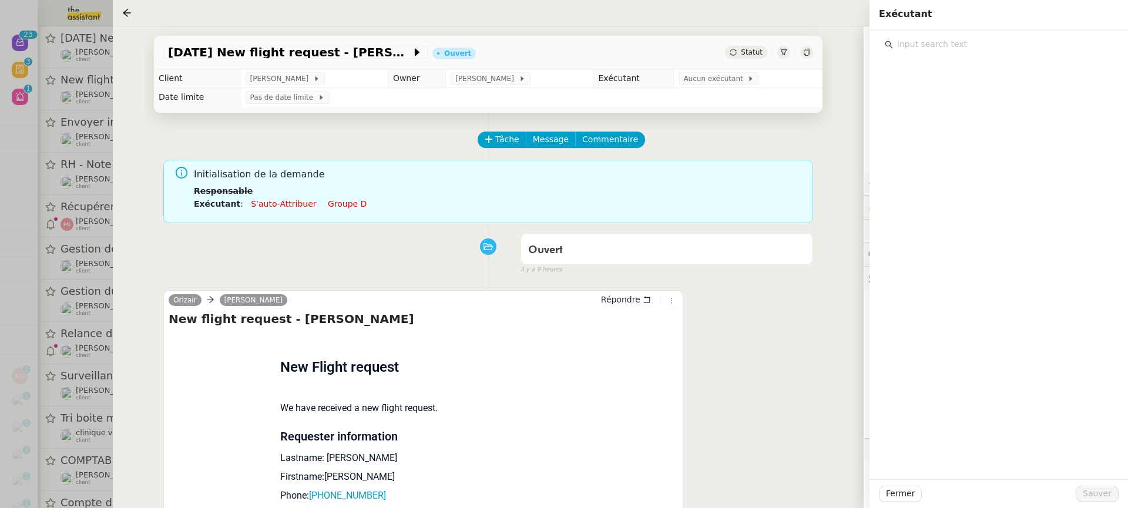
click at [913, 41] on input "text" at bounding box center [1003, 44] width 220 height 16
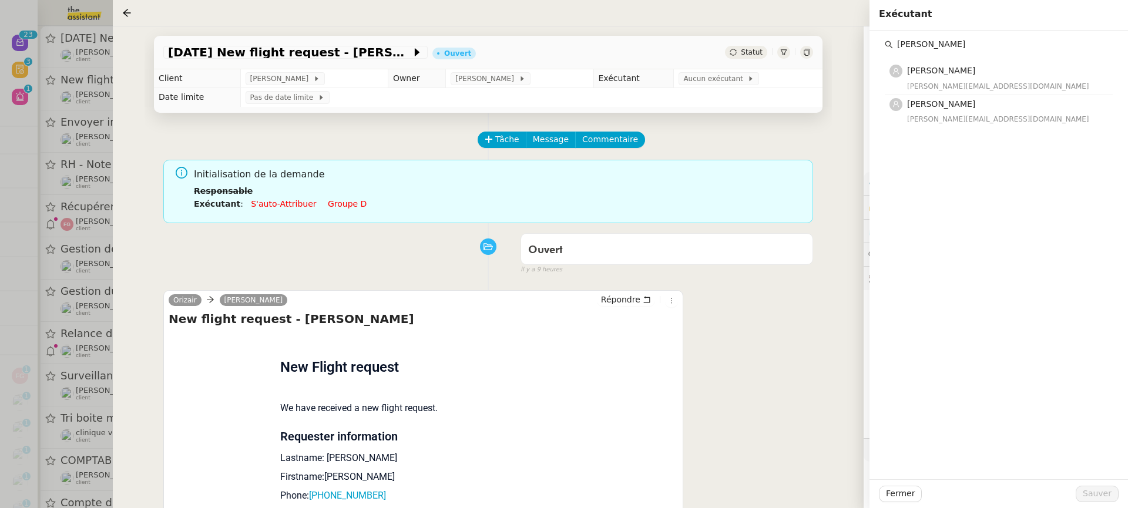
type input "anna"
click at [926, 75] on span "[PERSON_NAME]" at bounding box center [941, 70] width 68 height 9
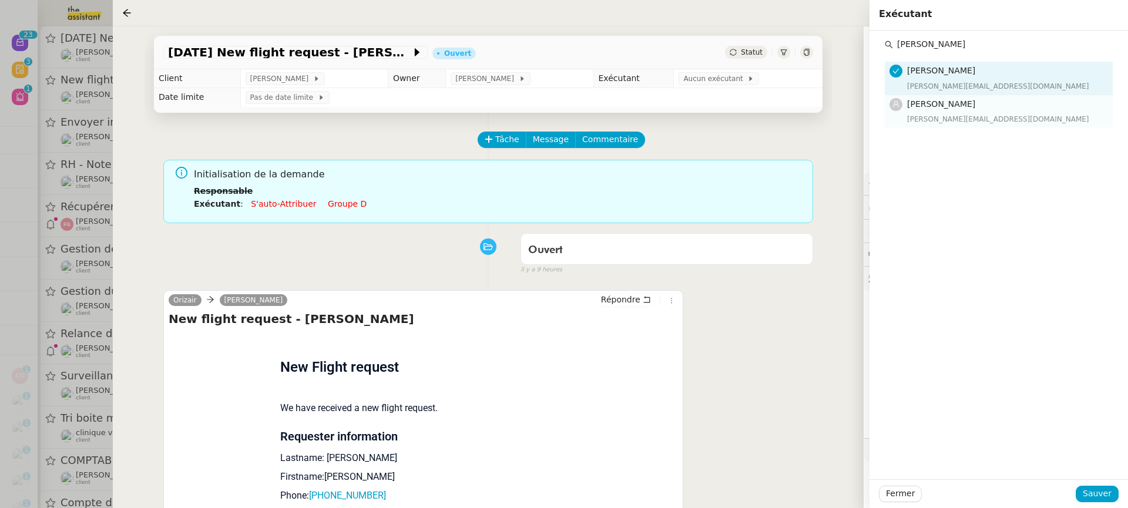
click at [937, 95] on nz-list-item "Anna Florent anna@theassistant.team" at bounding box center [999, 111] width 228 height 32
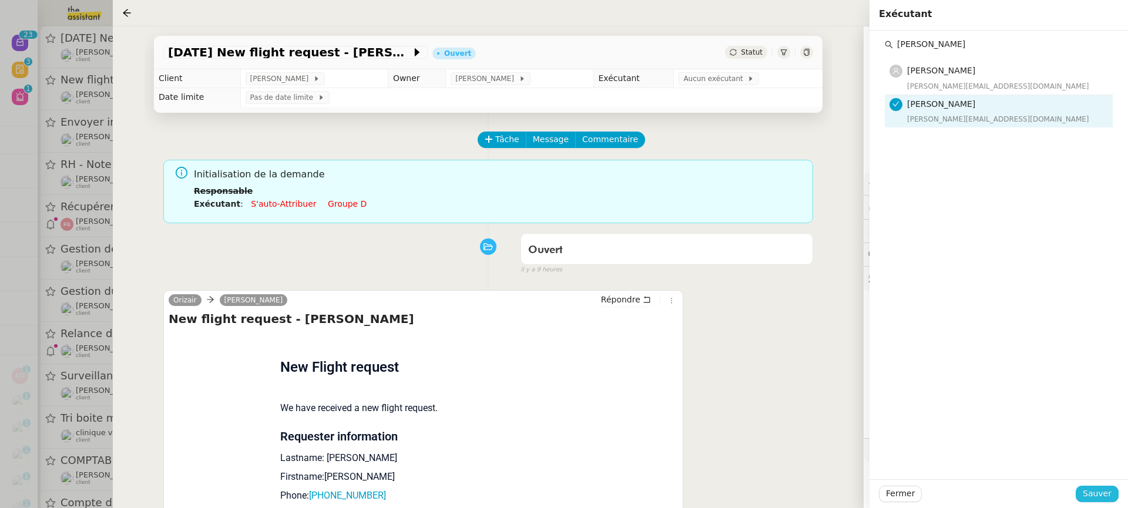
click at [1102, 492] on span "Sauver" at bounding box center [1096, 494] width 29 height 14
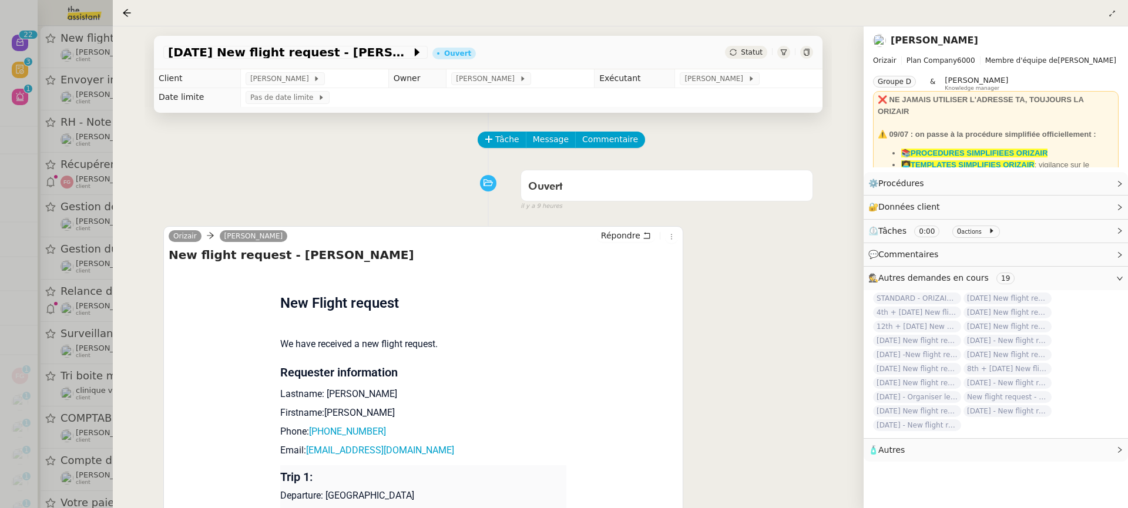
click at [112, 99] on div at bounding box center [564, 254] width 1128 height 508
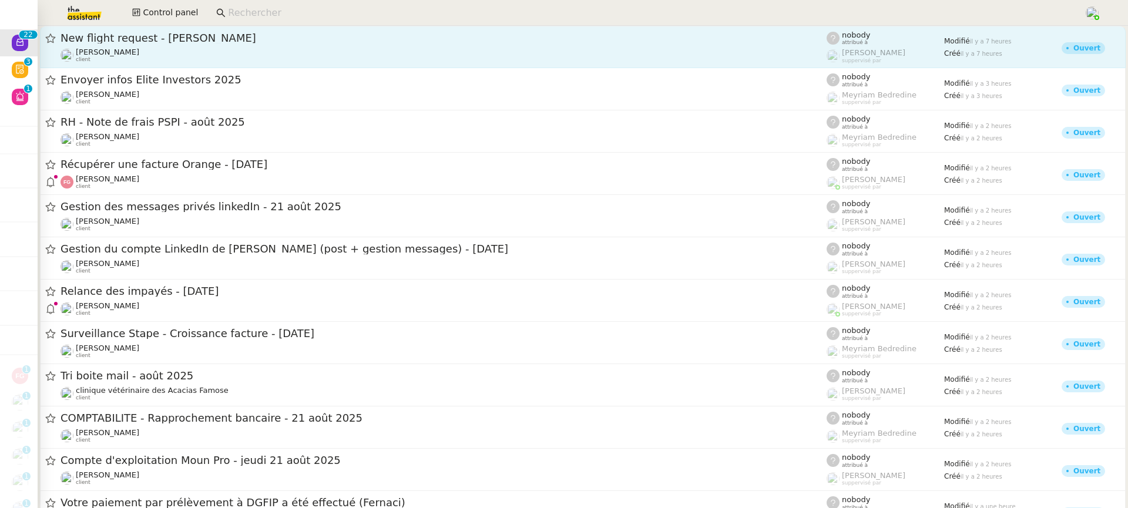
click at [154, 48] on div "Louis Frei client" at bounding box center [443, 55] width 766 height 15
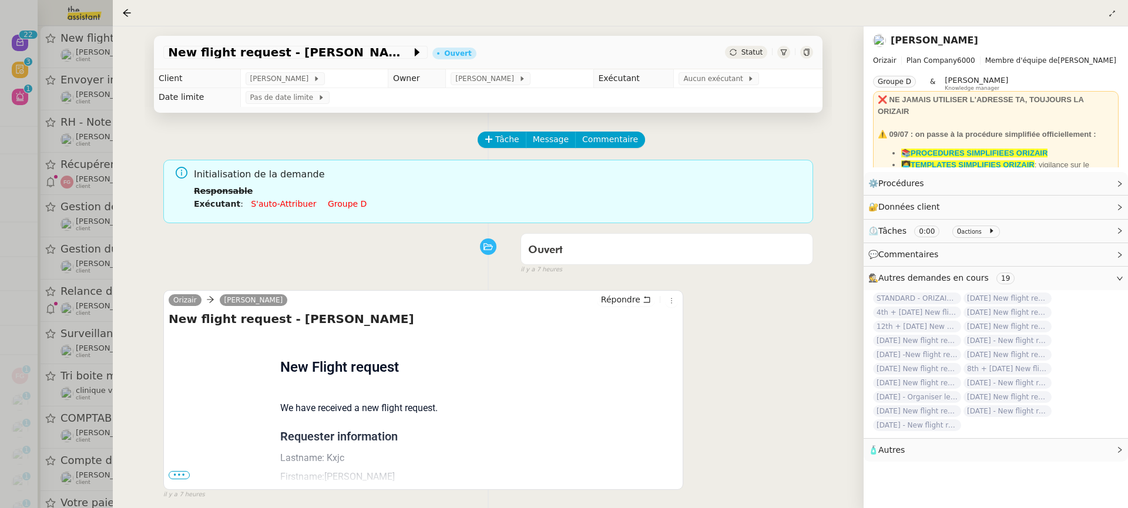
click at [177, 477] on span "•••" at bounding box center [179, 475] width 21 height 8
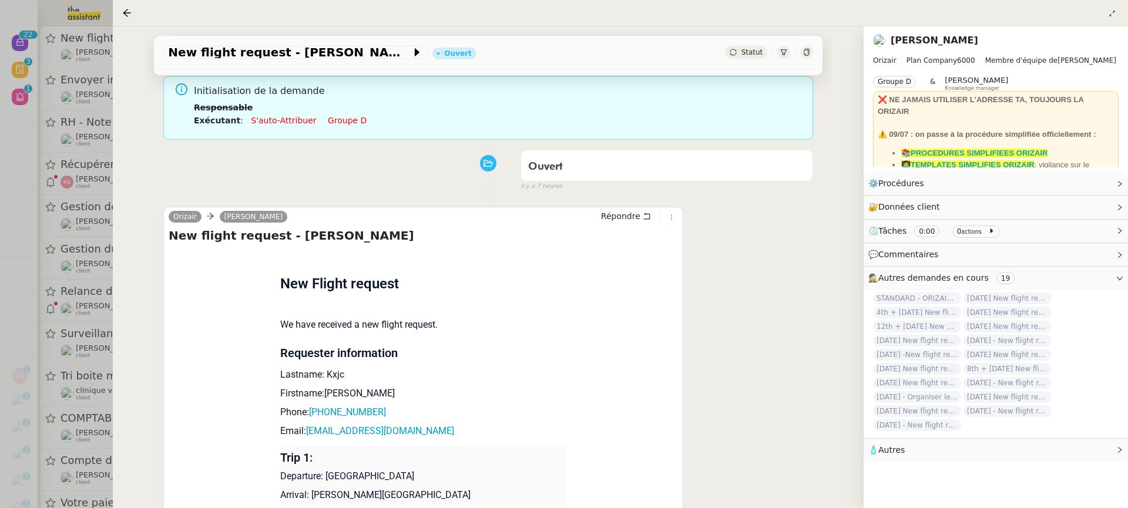
scroll to position [280, 0]
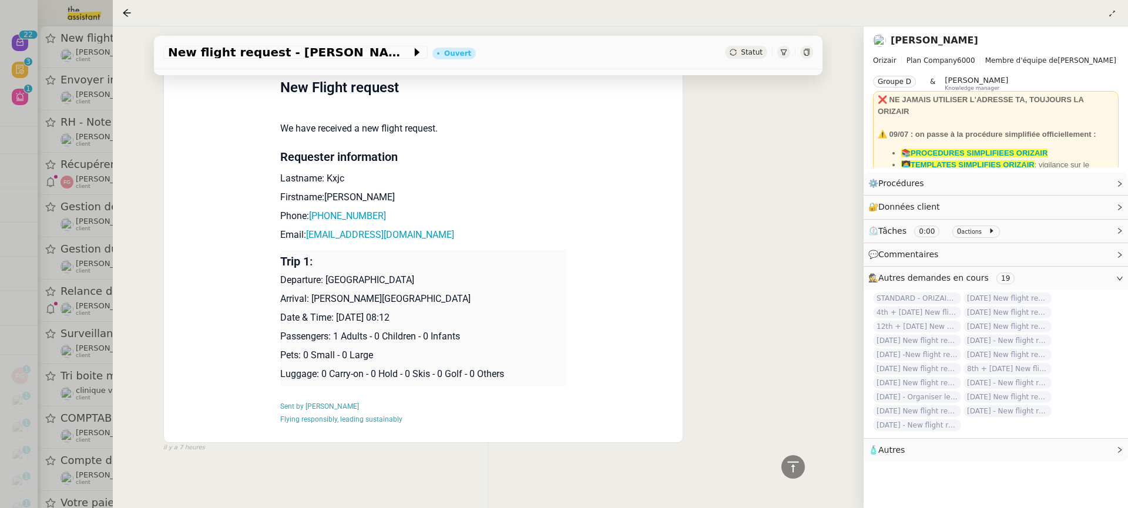
drag, startPoint x: 410, startPoint y: 321, endPoint x: 337, endPoint y: 317, distance: 73.5
click at [337, 317] on p "Date & Time: 27th August 2025 08:12" at bounding box center [423, 318] width 287 height 14
copy p "27th August 2025"
click at [278, 47] on span "New flight request - Bob Kxjc" at bounding box center [289, 52] width 243 height 12
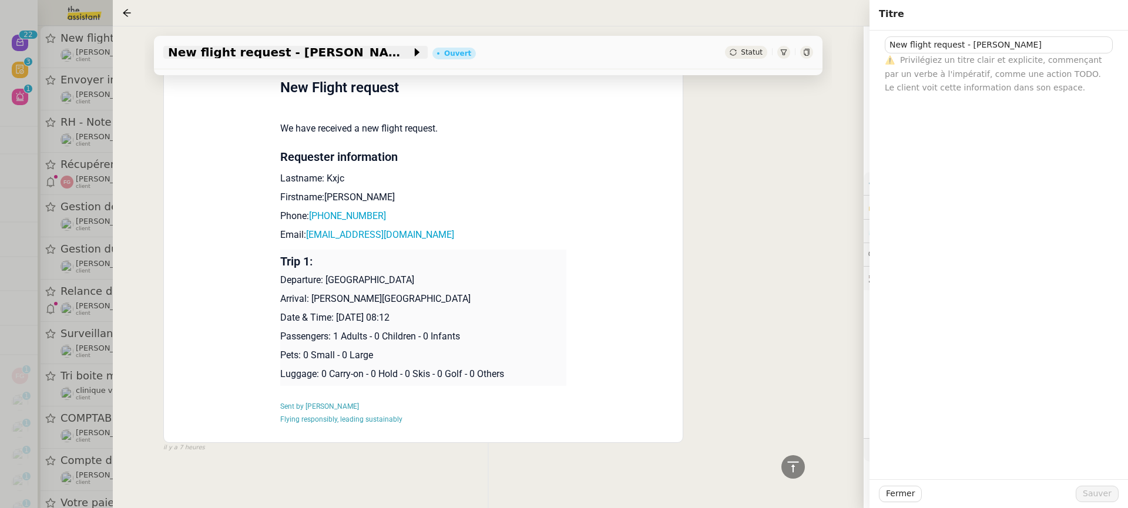
click at [284, 54] on span "New flight request - Bob Kxjc" at bounding box center [289, 52] width 243 height 12
click at [887, 46] on input "New flight request - Bob Kxjc" at bounding box center [999, 44] width 228 height 17
paste input "27th August 2025"
type input "27th August 2025 New flight request - Bob Kxjc"
click at [1105, 492] on span "Sauver" at bounding box center [1096, 494] width 29 height 14
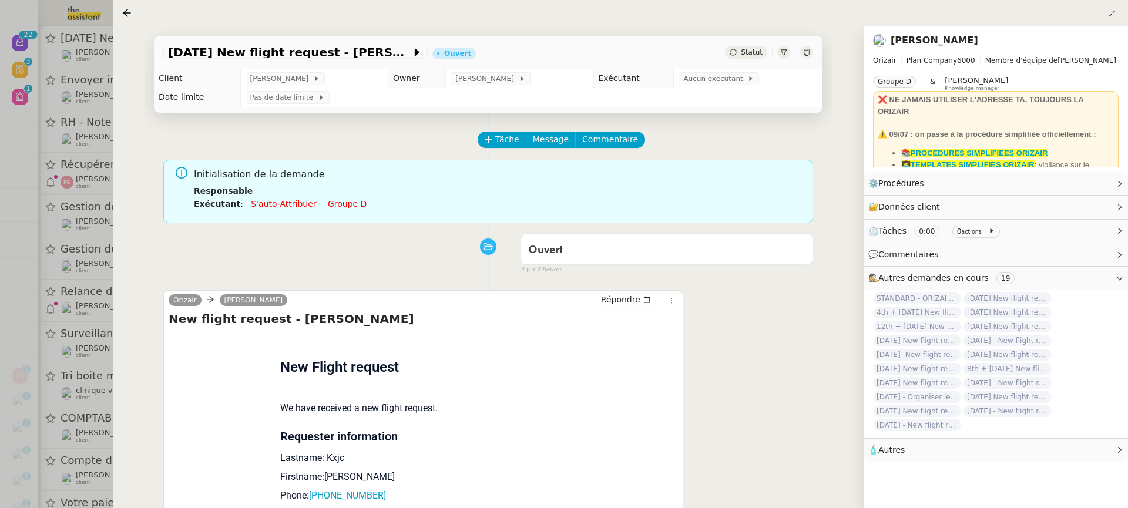
click at [341, 201] on link "Groupe d" at bounding box center [347, 203] width 39 height 9
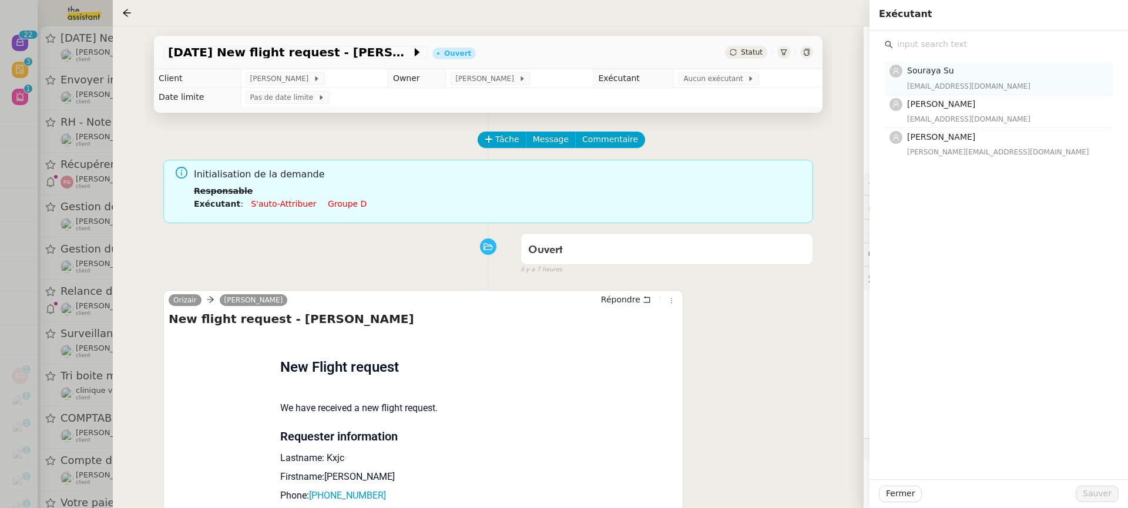
click at [935, 70] on span "Souraya Su" at bounding box center [930, 70] width 47 height 9
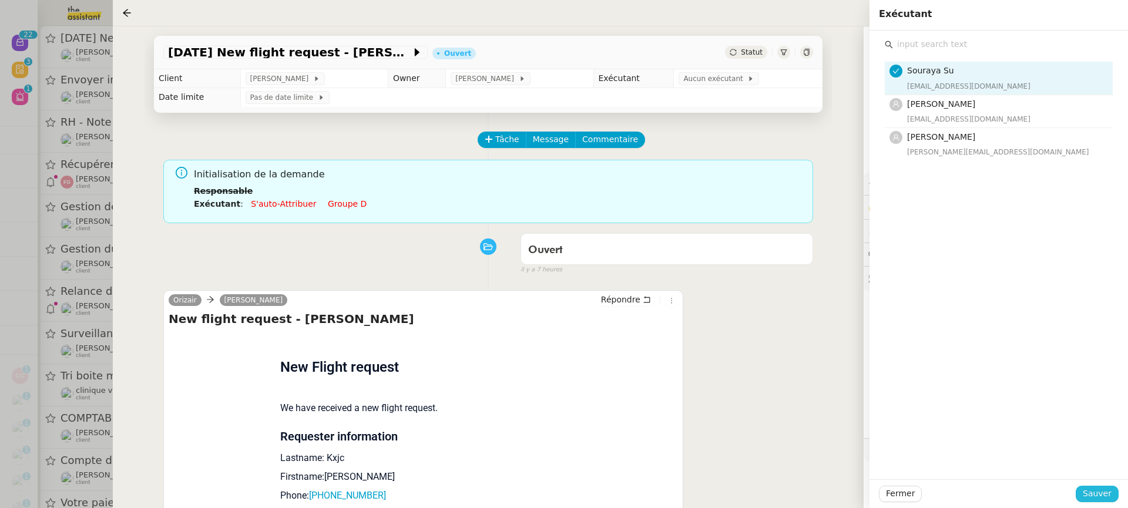
click at [1094, 490] on span "Sauver" at bounding box center [1096, 494] width 29 height 14
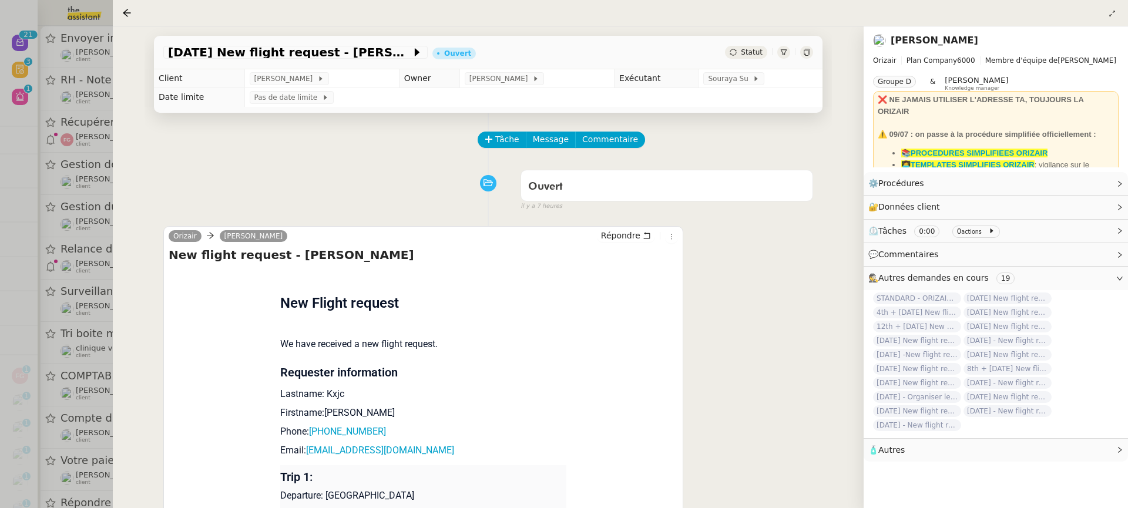
click at [88, 75] on div at bounding box center [564, 254] width 1128 height 508
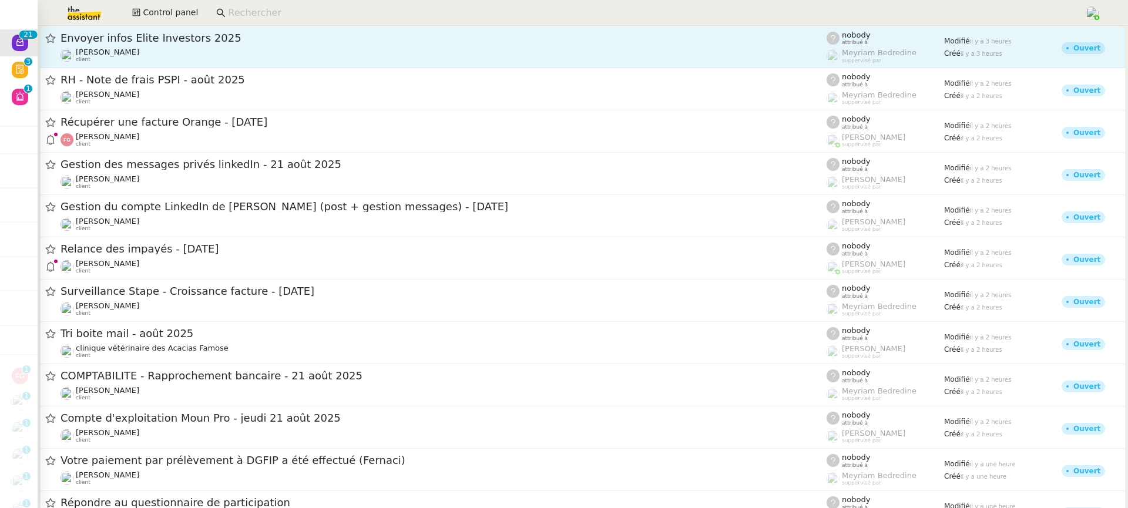
click at [168, 62] on div "Cédric Tempestini client" at bounding box center [443, 55] width 766 height 15
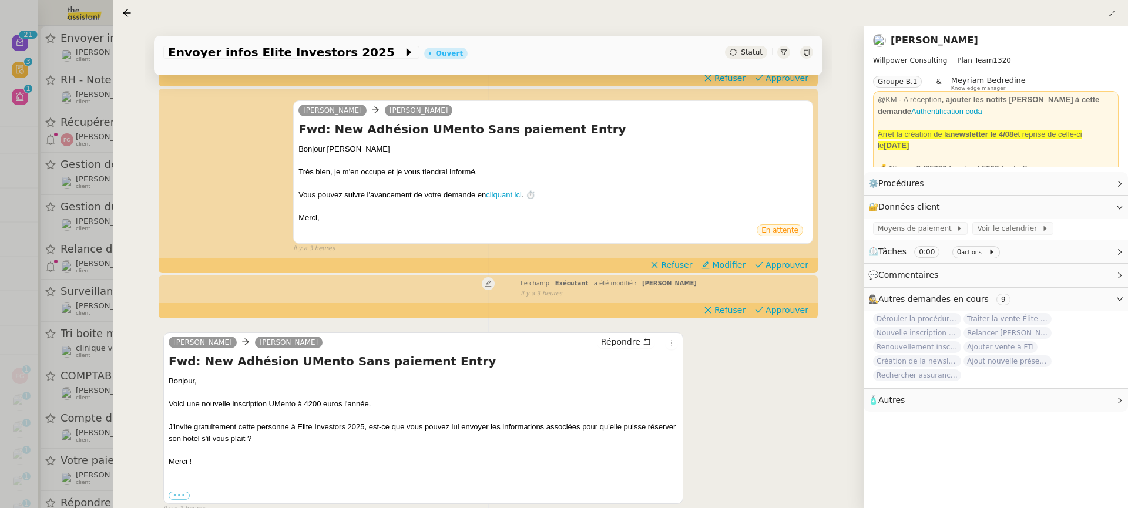
scroll to position [160, 0]
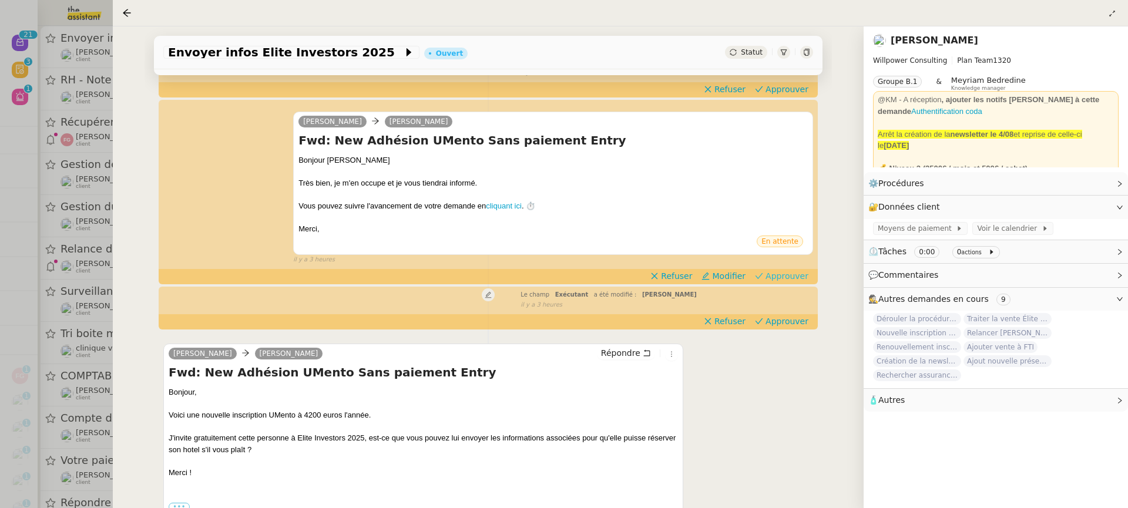
click at [791, 277] on span "Approuver" at bounding box center [786, 276] width 43 height 12
click at [803, 318] on div "Tâche Message Commentaire Veuillez patienter une erreur s'est produite 👌👌👌 mess…" at bounding box center [487, 248] width 687 height 591
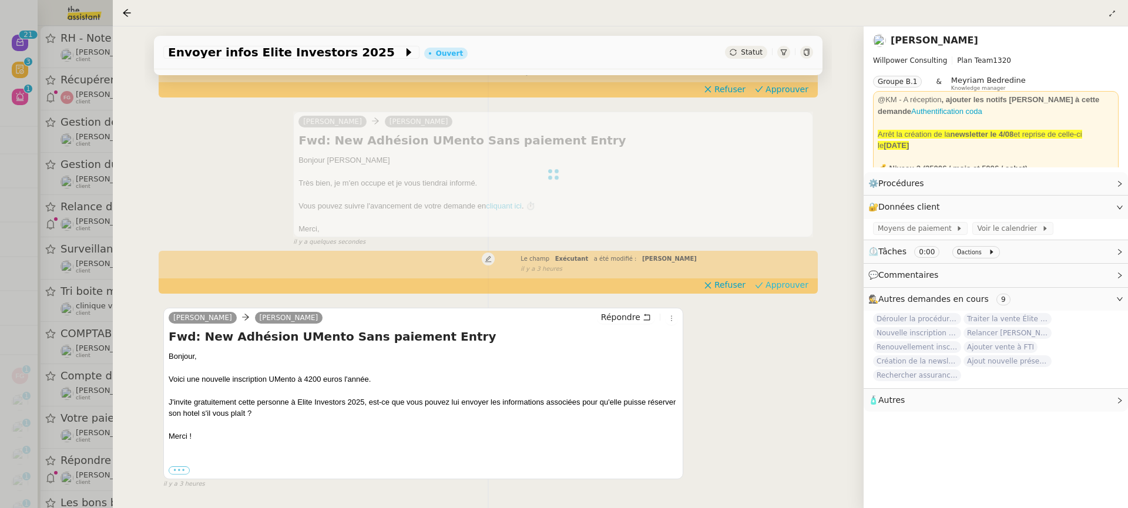
click at [798, 278] on button "Approuver" at bounding box center [781, 284] width 63 height 13
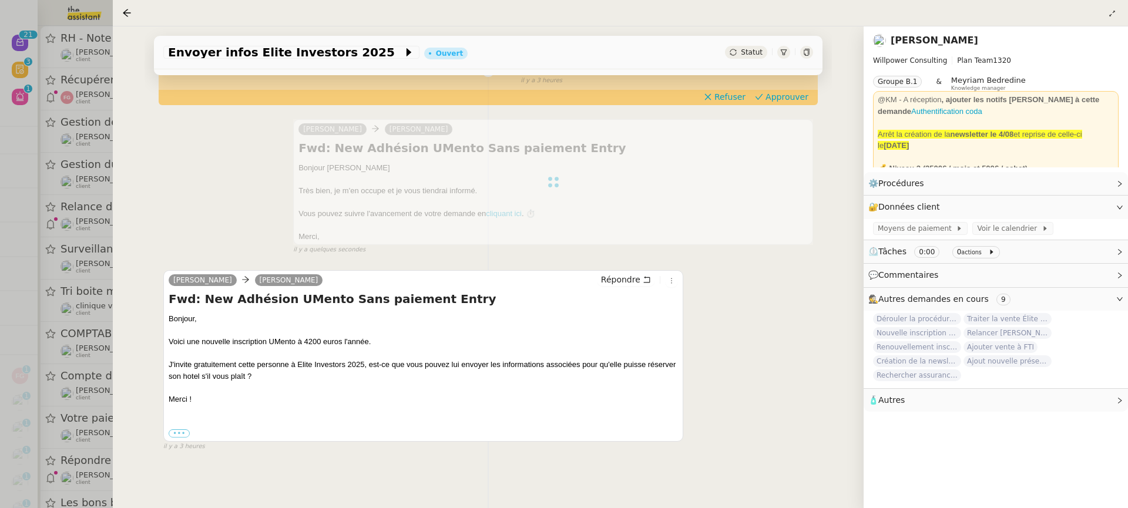
scroll to position [151, 0]
click at [784, 83] on div "il y a 3 heures" at bounding box center [666, 82] width 292 height 10
click at [789, 99] on span "Approuver" at bounding box center [786, 98] width 43 height 12
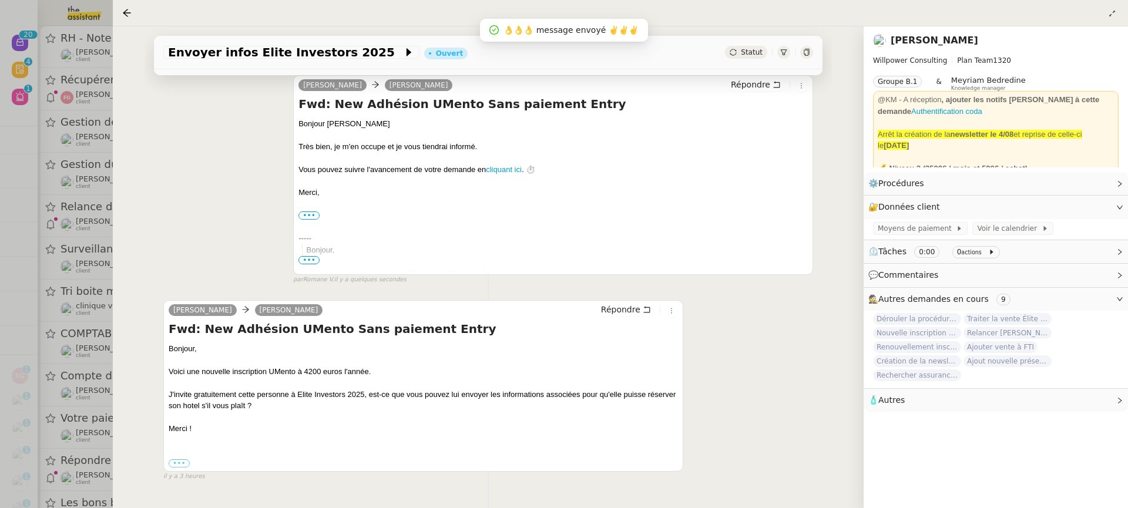
click at [68, 86] on div at bounding box center [564, 254] width 1128 height 508
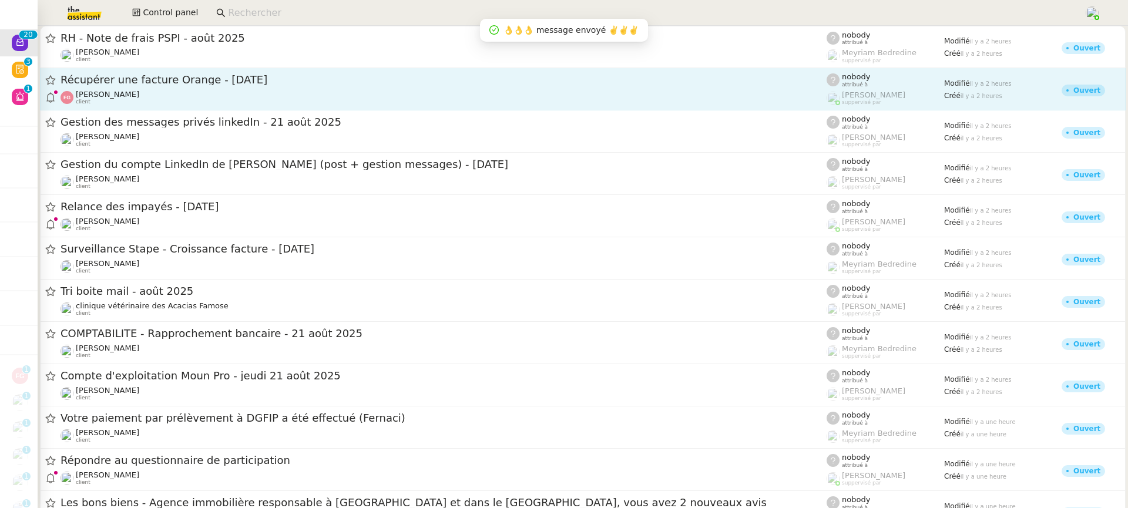
click at [227, 89] on div "Récupérer une facture Orange - août 2025 Franck Giraschi client" at bounding box center [443, 89] width 766 height 32
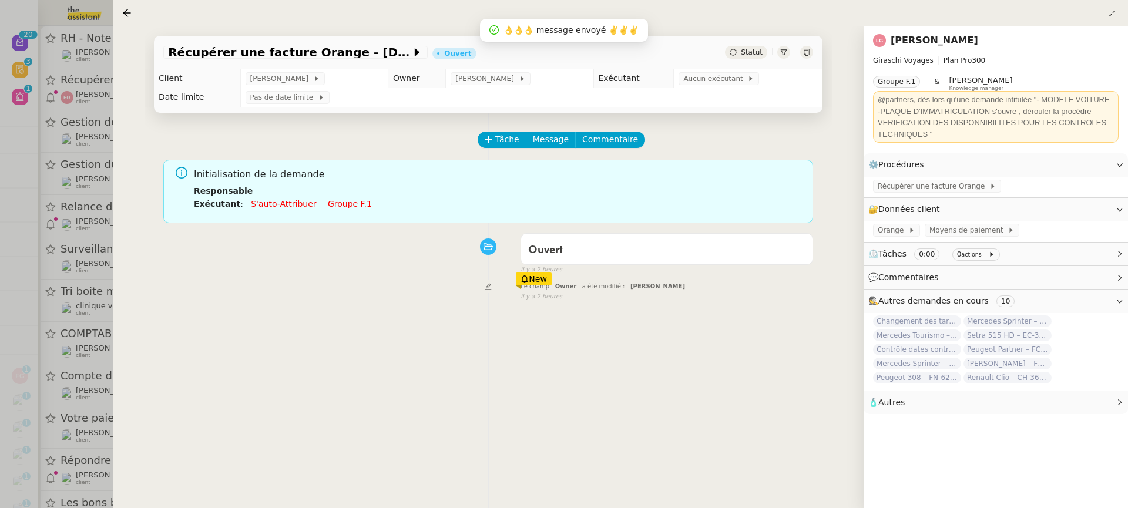
click at [347, 203] on link "Groupe f.1" at bounding box center [350, 203] width 44 height 9
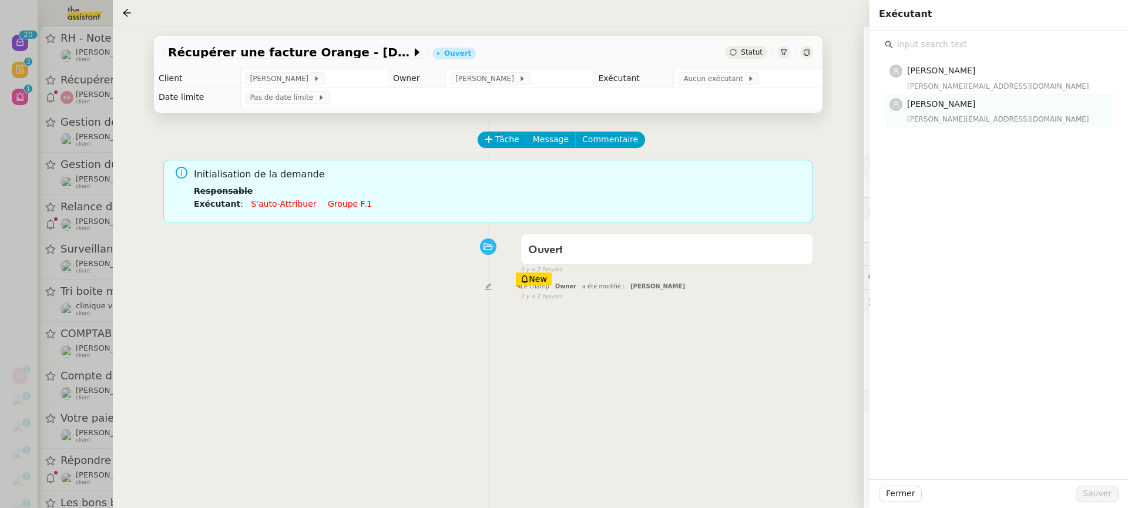
click at [927, 109] on h4 "[PERSON_NAME]" at bounding box center [1006, 104] width 199 height 14
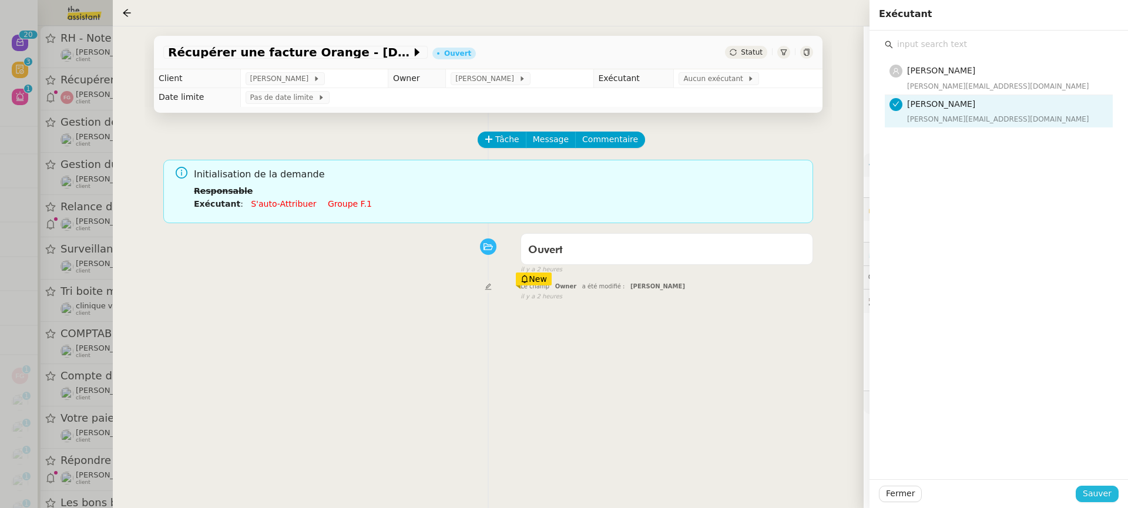
click at [1093, 498] on span "Sauver" at bounding box center [1096, 494] width 29 height 14
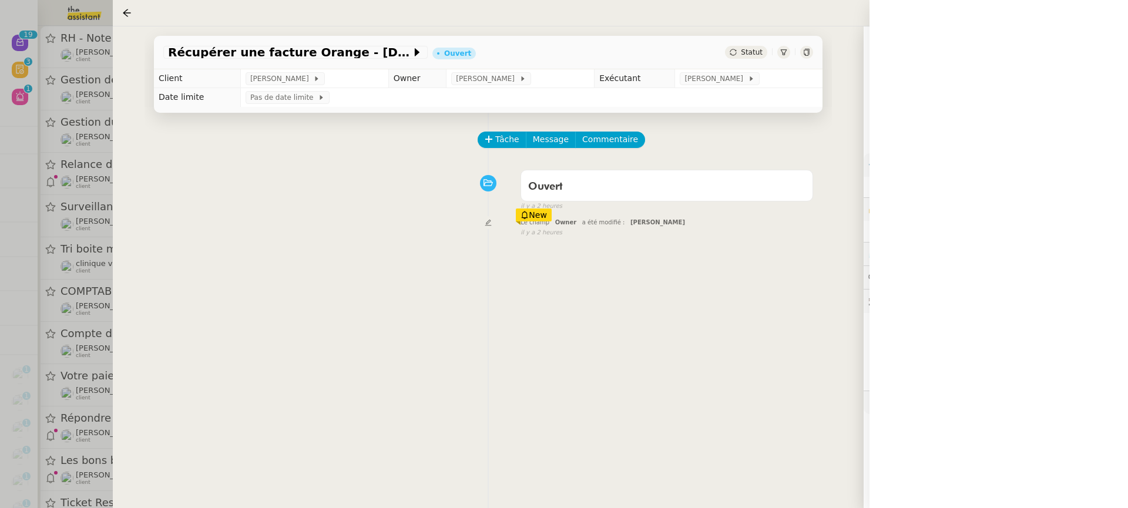
click at [132, 79] on div "Récupérer une facture Orange - août 2025 Ouvert Statut Client Franck Giraschi O…" at bounding box center [488, 267] width 751 height 482
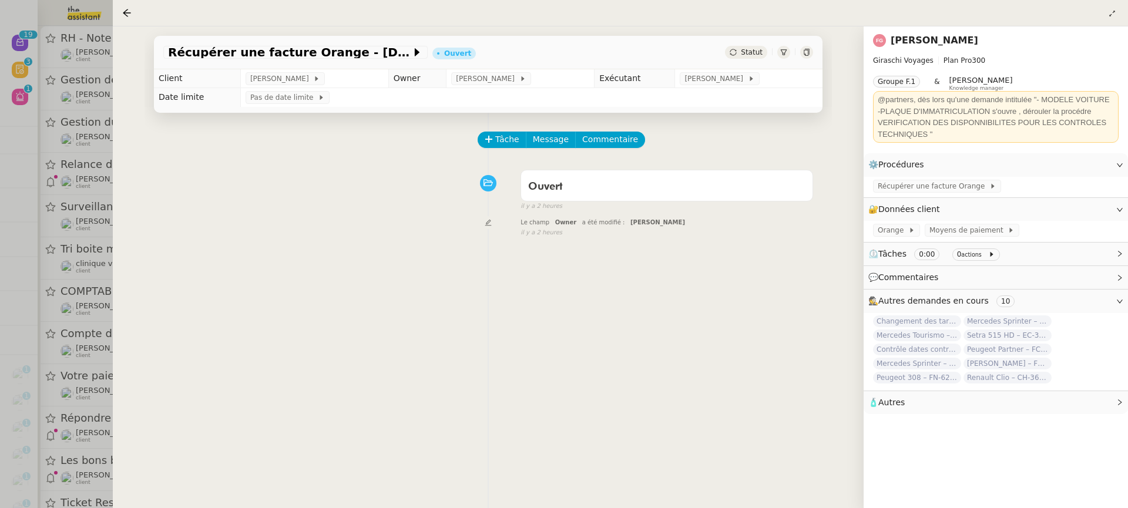
click at [94, 60] on div at bounding box center [564, 254] width 1128 height 508
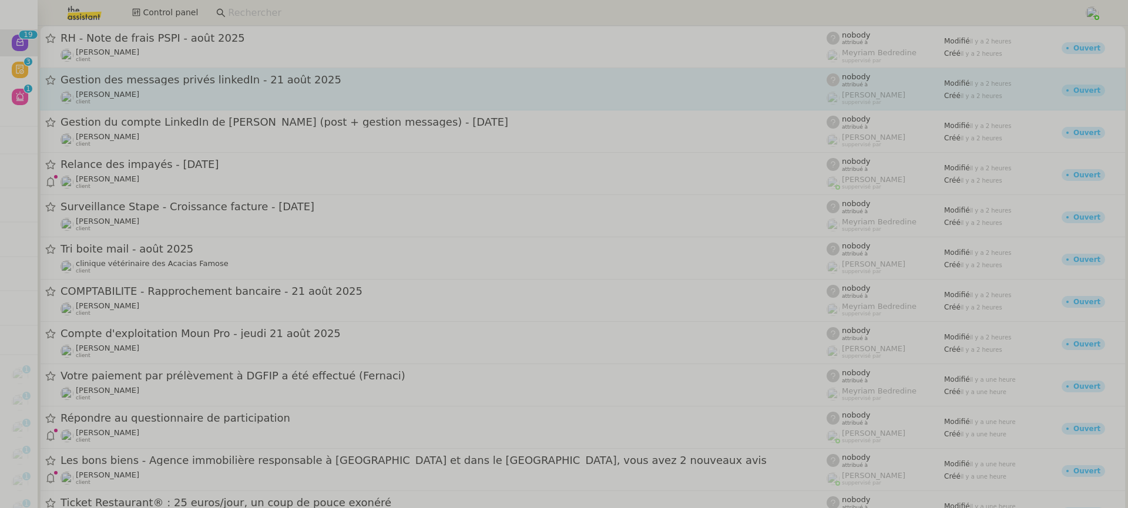
drag, startPoint x: 156, startPoint y: 87, endPoint x: 158, endPoint y: 78, distance: 9.0
click at [158, 88] on div "Gestion des messages privés linkedIn - 21 août 2025 Hugo Bentz client" at bounding box center [443, 89] width 766 height 32
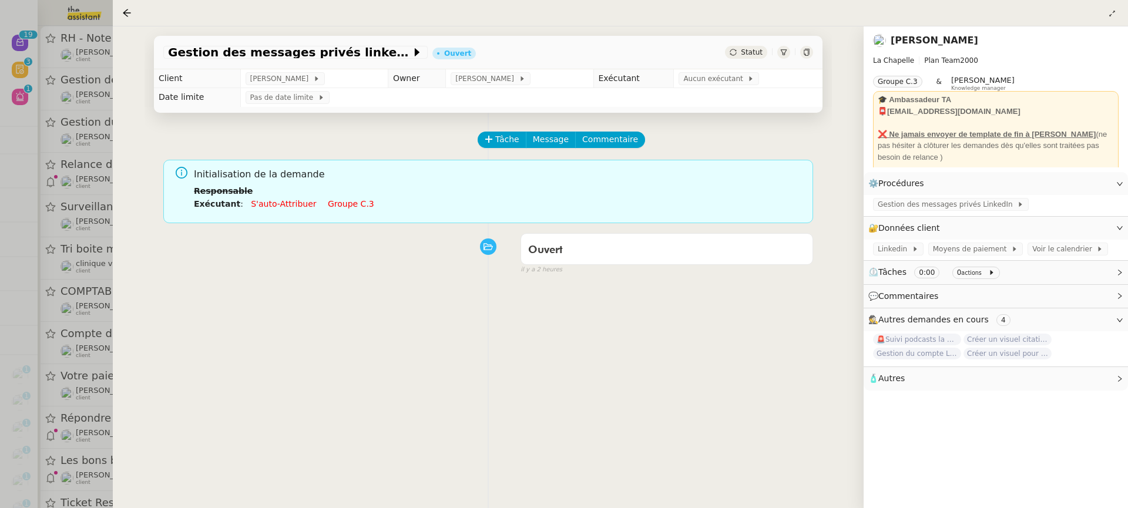
click at [328, 203] on link "Groupe c.3" at bounding box center [351, 203] width 46 height 9
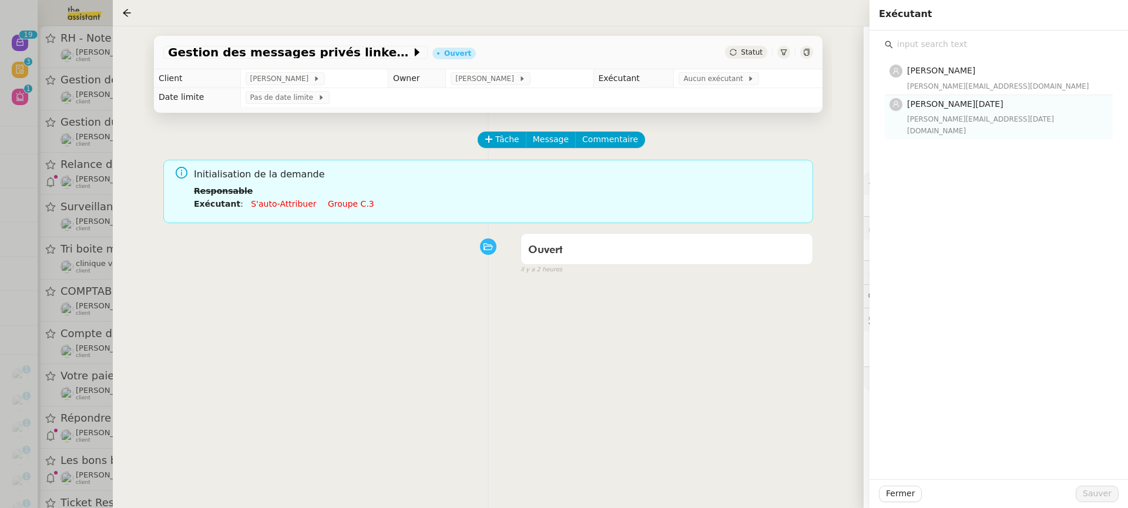
click at [920, 123] on div "jean-noel@theassistant.team" at bounding box center [1006, 124] width 199 height 23
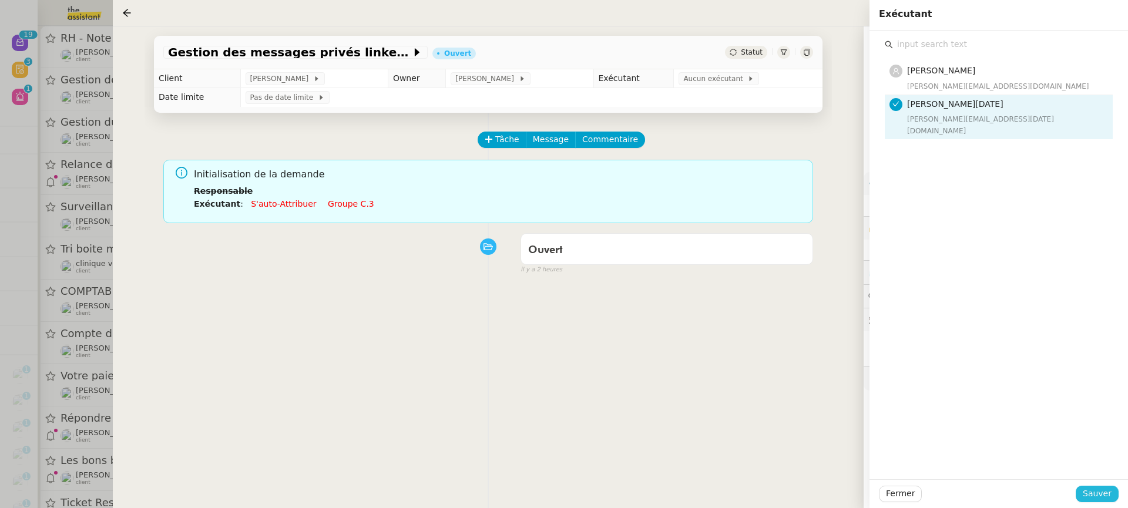
click at [1104, 495] on span "Sauver" at bounding box center [1096, 494] width 29 height 14
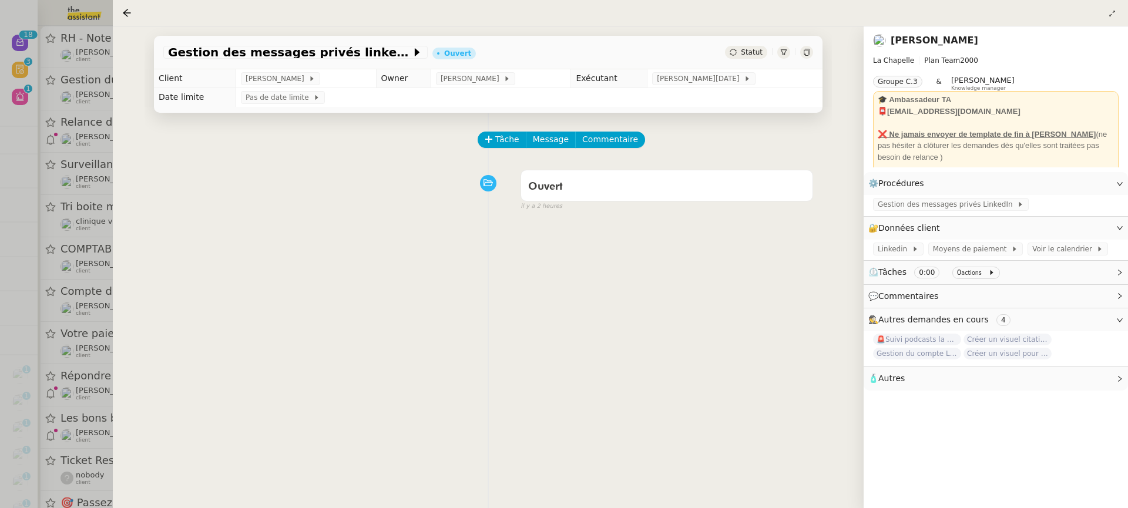
click at [90, 71] on div at bounding box center [564, 254] width 1128 height 508
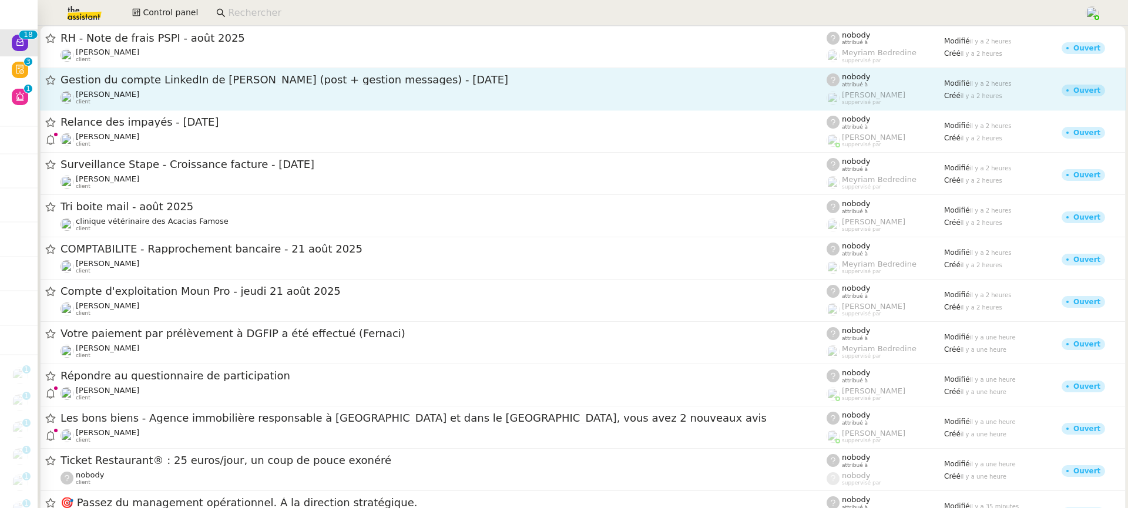
click at [171, 95] on div "Hugo Bentz client" at bounding box center [443, 97] width 766 height 15
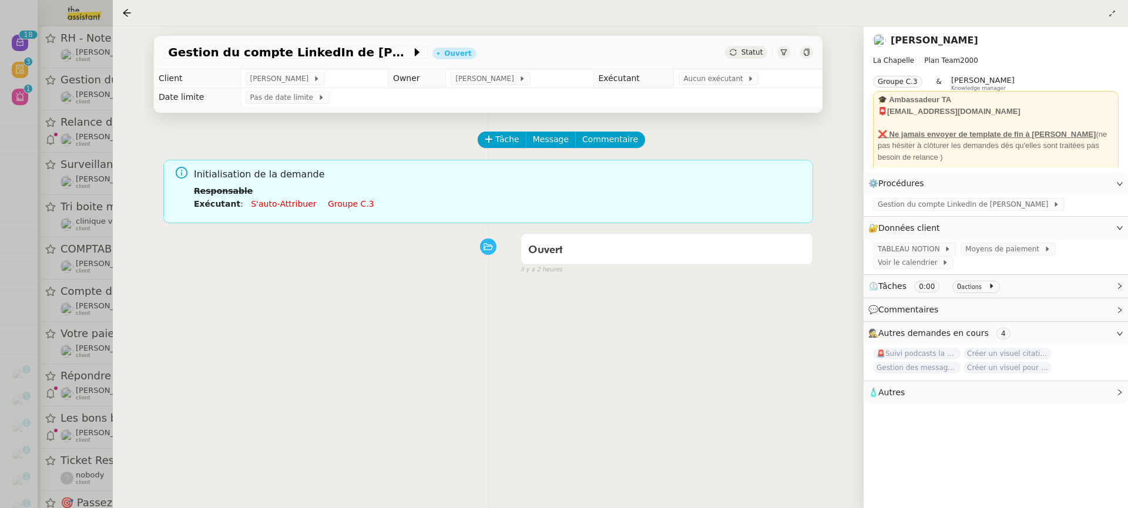
click at [330, 200] on link "Groupe c.3" at bounding box center [351, 203] width 46 height 9
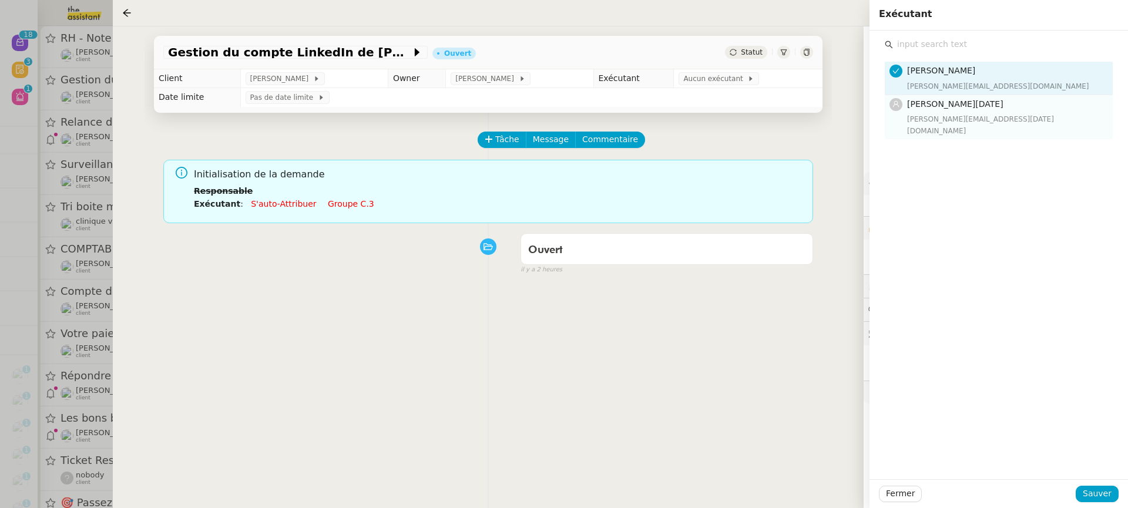
click at [933, 126] on nz-list-item "Jean-Noël De Tinguy jean-noel@theassistant.team" at bounding box center [999, 117] width 228 height 44
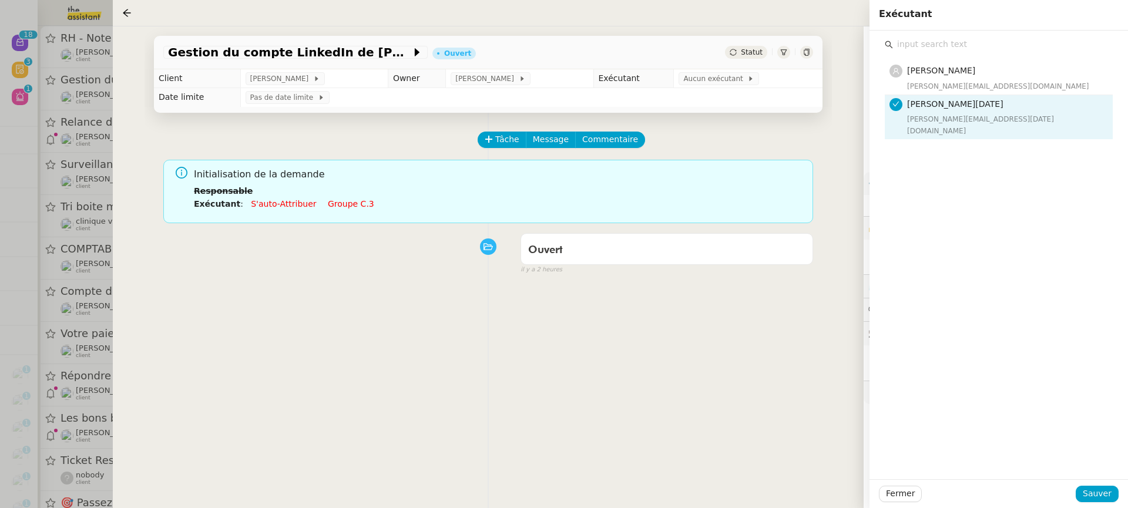
click at [1110, 504] on div "Fermer Sauver" at bounding box center [998, 493] width 258 height 29
click at [1106, 492] on span "Sauver" at bounding box center [1096, 494] width 29 height 14
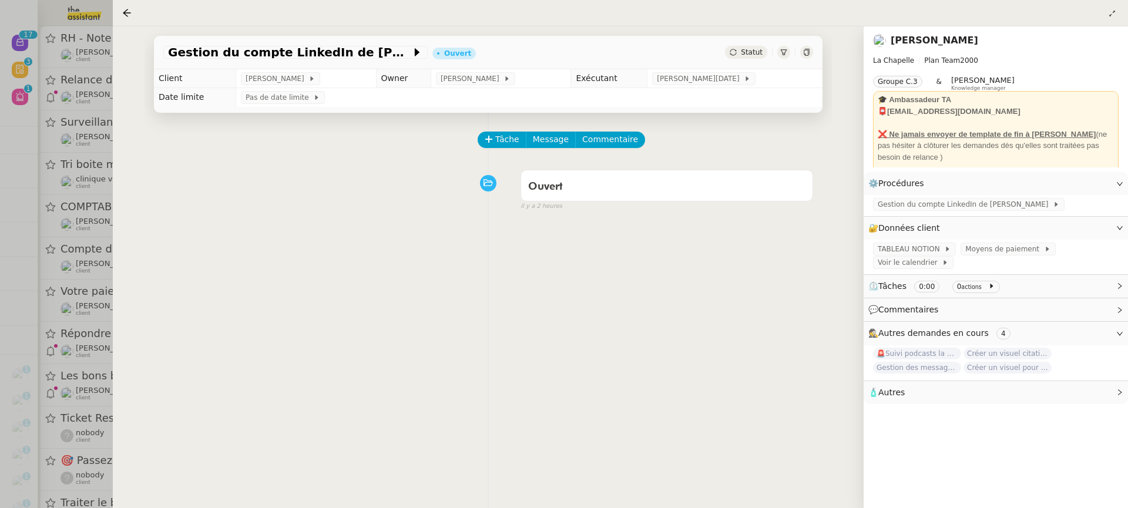
click at [80, 79] on div at bounding box center [564, 254] width 1128 height 508
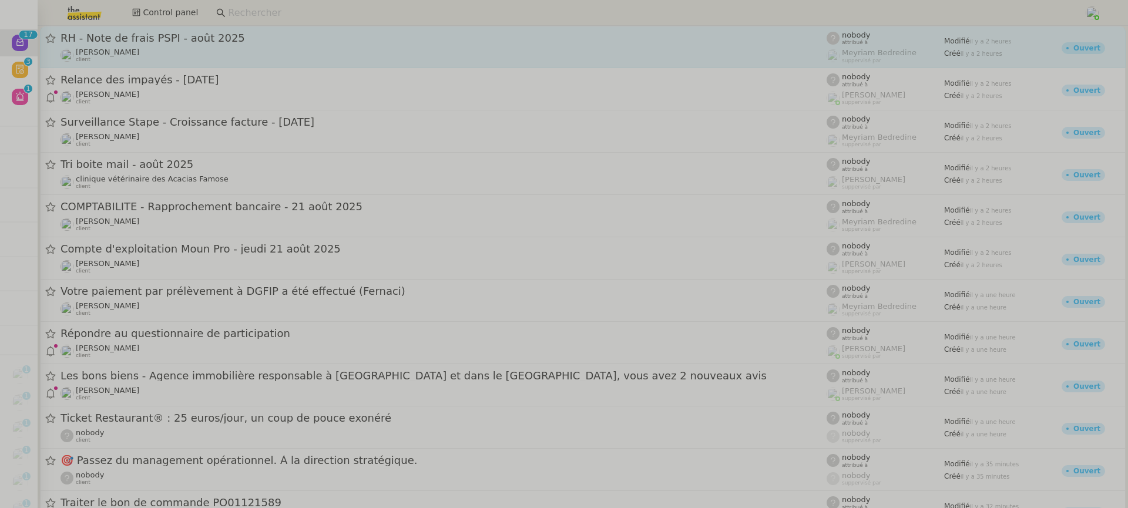
click at [176, 53] on div "Fanny Eyraud client" at bounding box center [443, 55] width 766 height 15
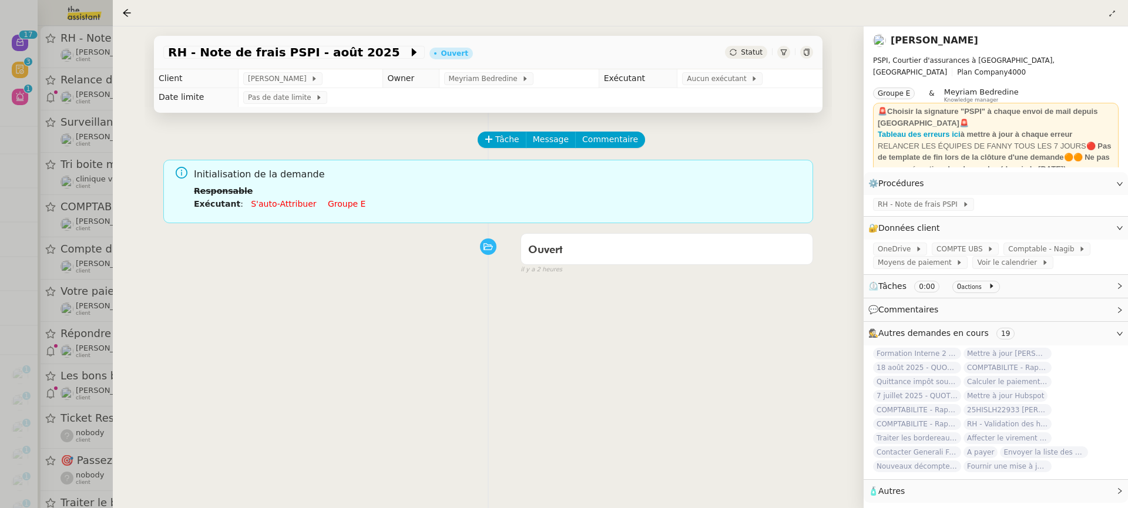
click at [334, 209] on li "Exécutant : S'auto-attribuer Groupe e" at bounding box center [499, 203] width 610 height 13
click at [331, 212] on div "Initialisation de la demande Responsable Exécutant : S'auto-attribuer Groupe e" at bounding box center [499, 193] width 610 height 52
click at [331, 205] on link "Groupe e" at bounding box center [347, 203] width 38 height 9
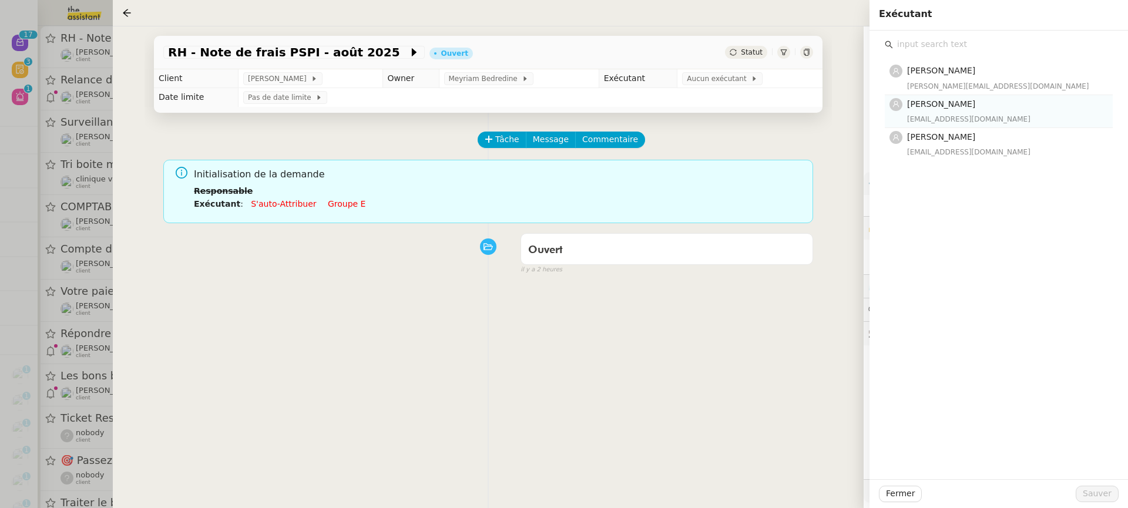
click at [961, 107] on h4 "[PERSON_NAME]" at bounding box center [1006, 104] width 199 height 14
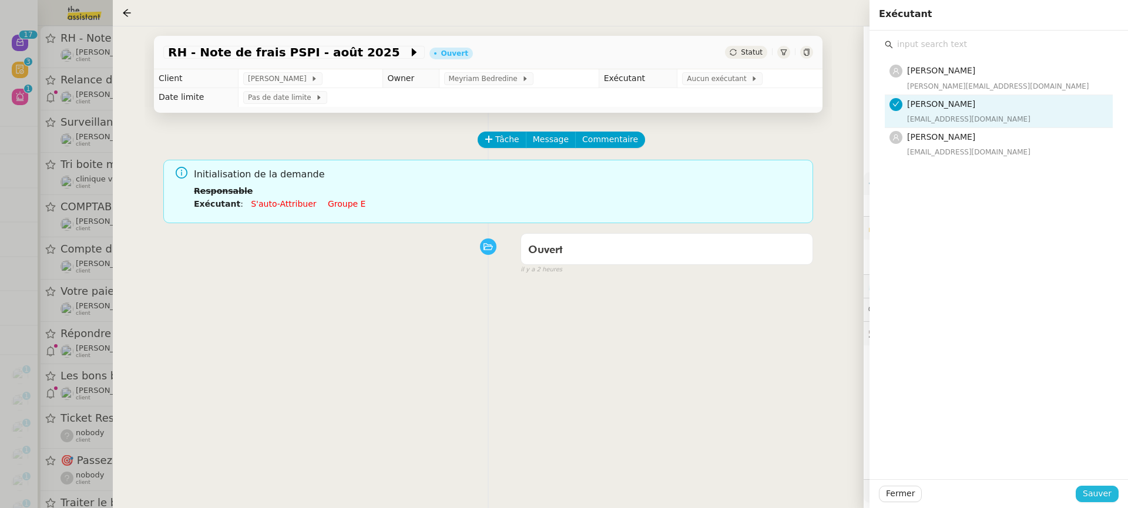
click at [1102, 490] on span "Sauver" at bounding box center [1096, 494] width 29 height 14
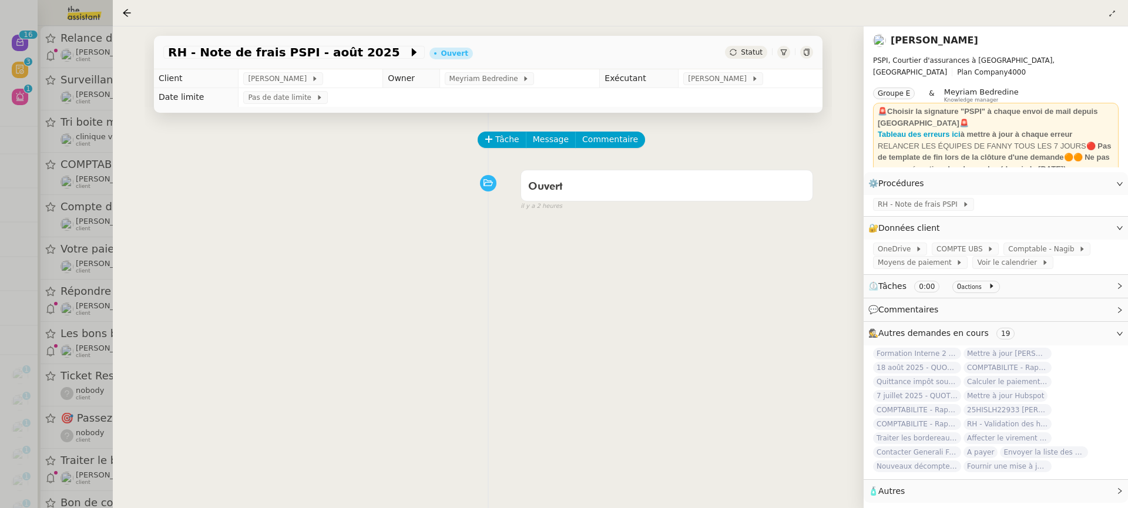
click at [115, 101] on div "RH - Note de frais PSPI - août 2025 Ouvert Statut Client Fanny Eyraud Owner Mey…" at bounding box center [488, 267] width 751 height 482
click at [78, 80] on div at bounding box center [564, 254] width 1128 height 508
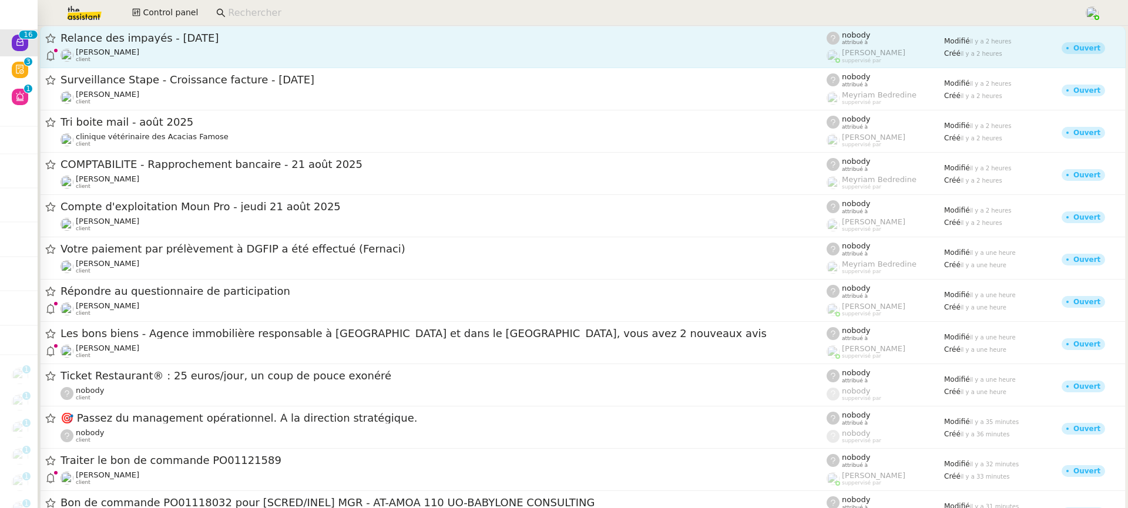
click at [177, 50] on div "Astrid Brucker client" at bounding box center [443, 55] width 766 height 15
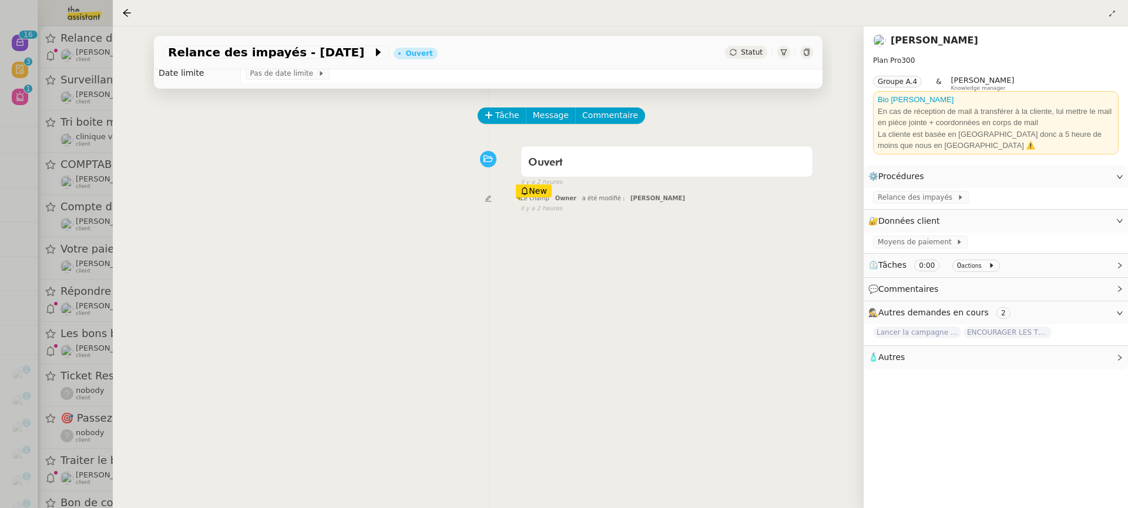
scroll to position [26, 0]
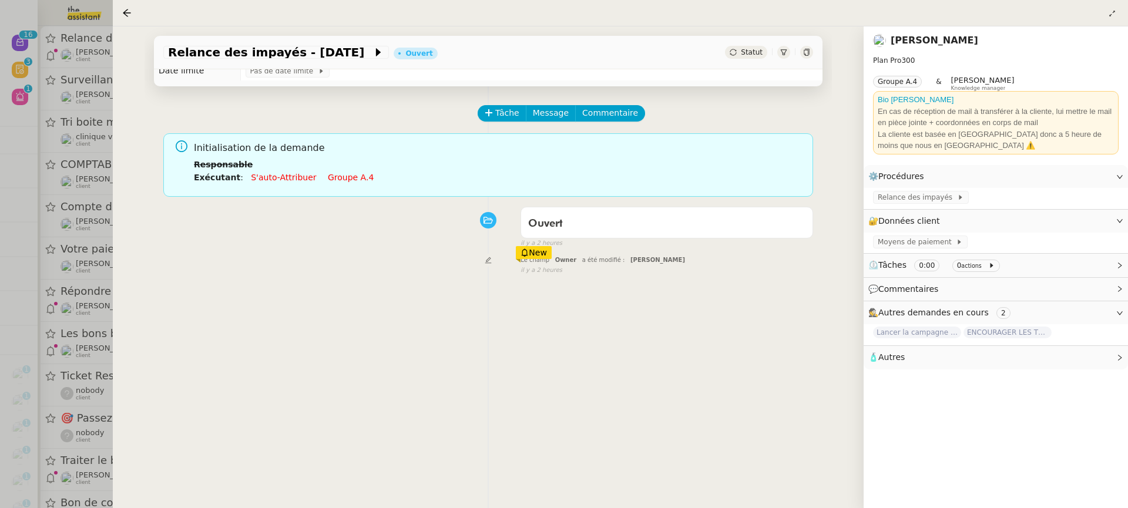
click at [337, 174] on link "Groupe a.4" at bounding box center [351, 177] width 46 height 9
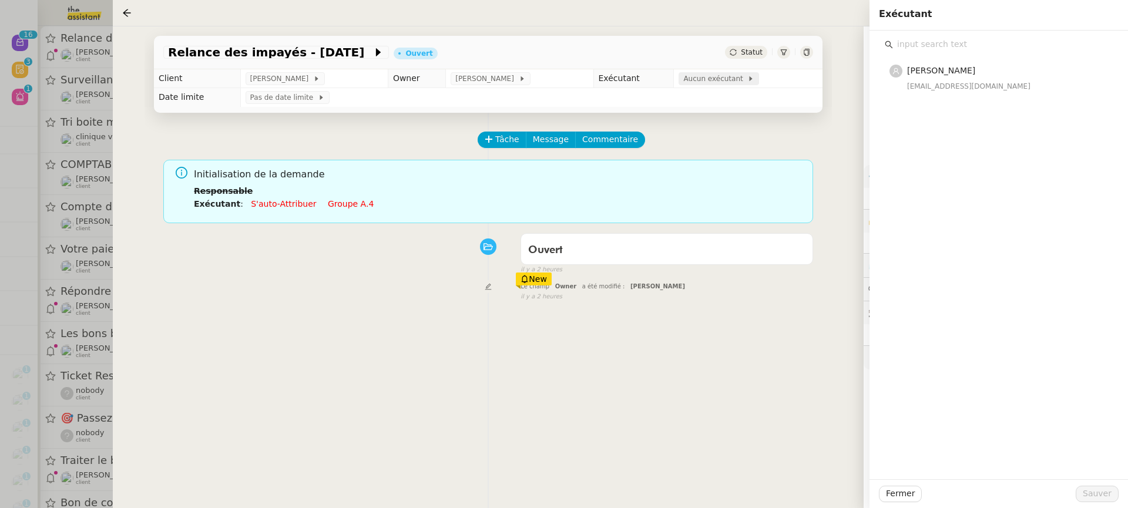
click at [714, 79] on span "Aucun exécutant" at bounding box center [715, 79] width 64 height 12
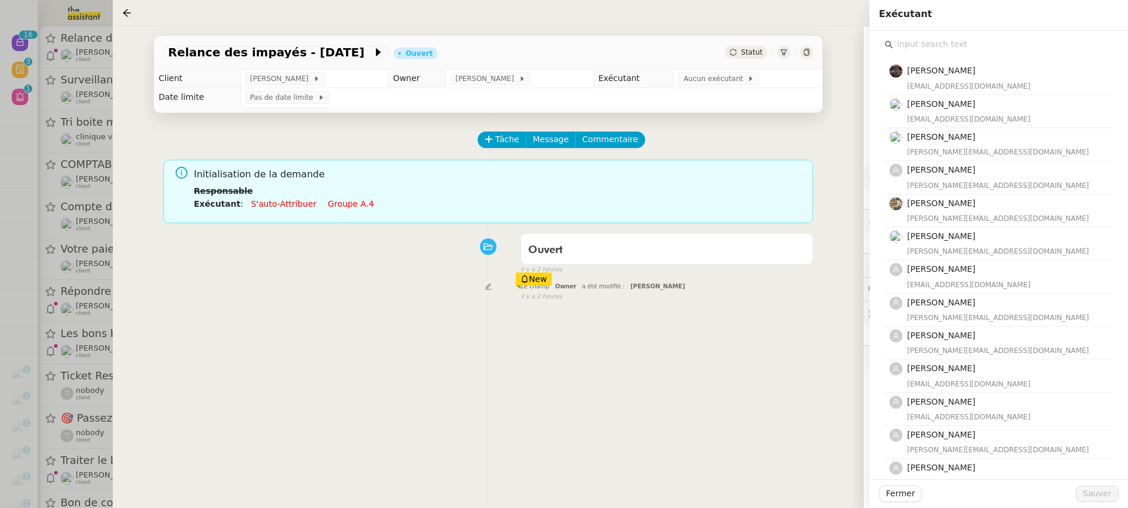
click at [912, 49] on input "text" at bounding box center [1003, 44] width 220 height 16
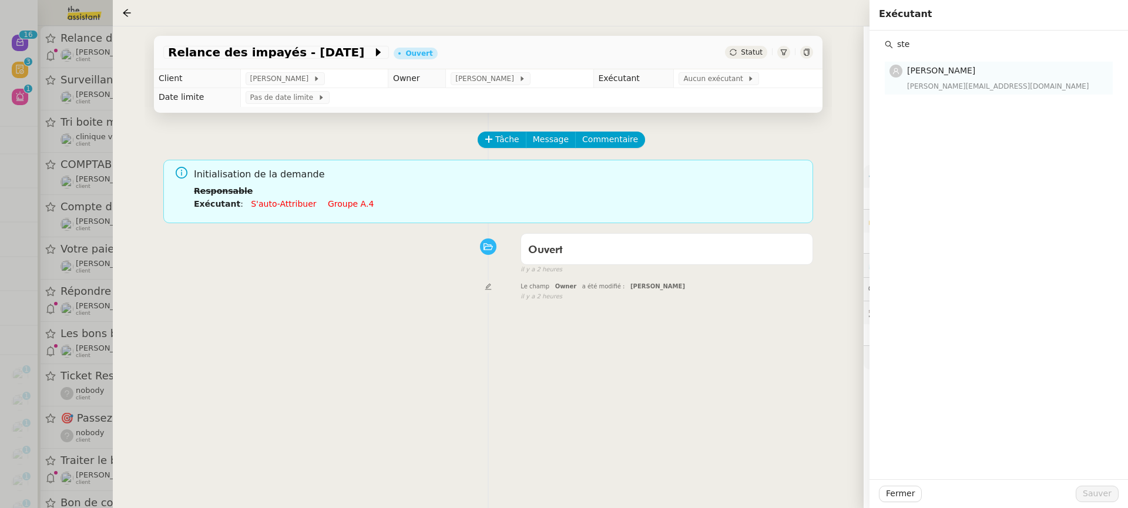
type input "ste"
click at [948, 86] on div "stephanie@theassistant.team" at bounding box center [1006, 86] width 199 height 12
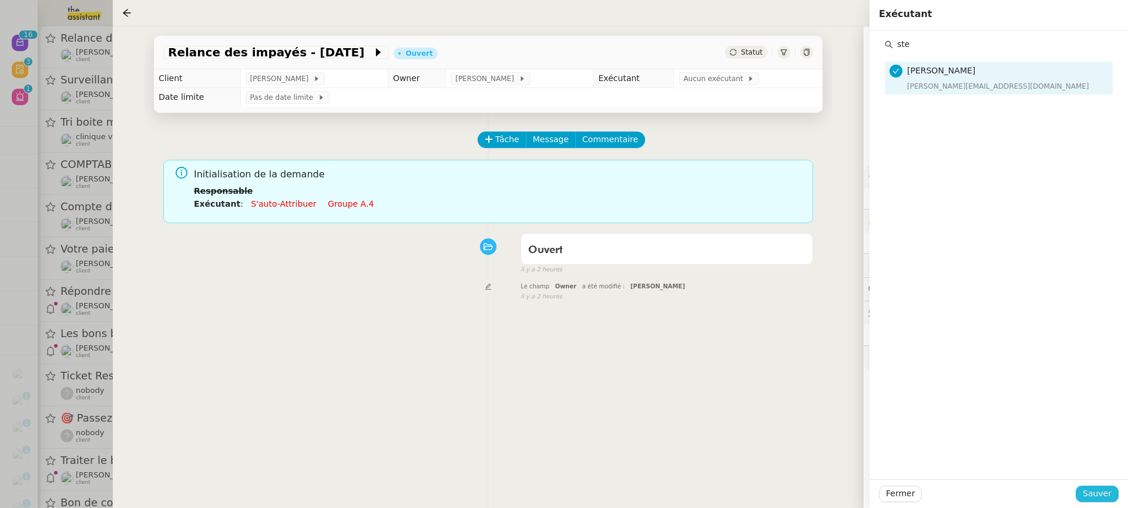
click at [1104, 496] on span "Sauver" at bounding box center [1096, 494] width 29 height 14
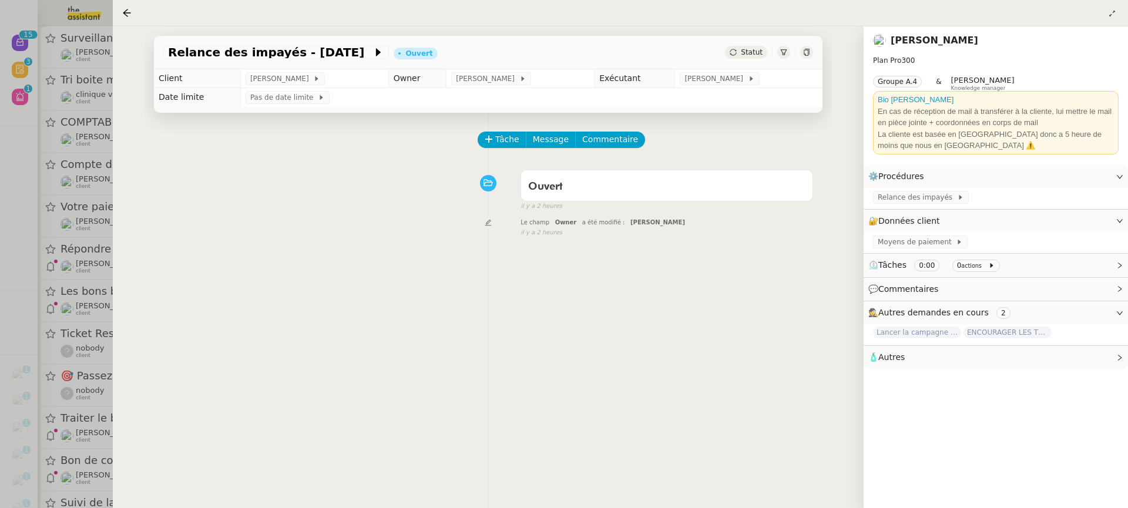
click at [105, 402] on div at bounding box center [564, 254] width 1128 height 508
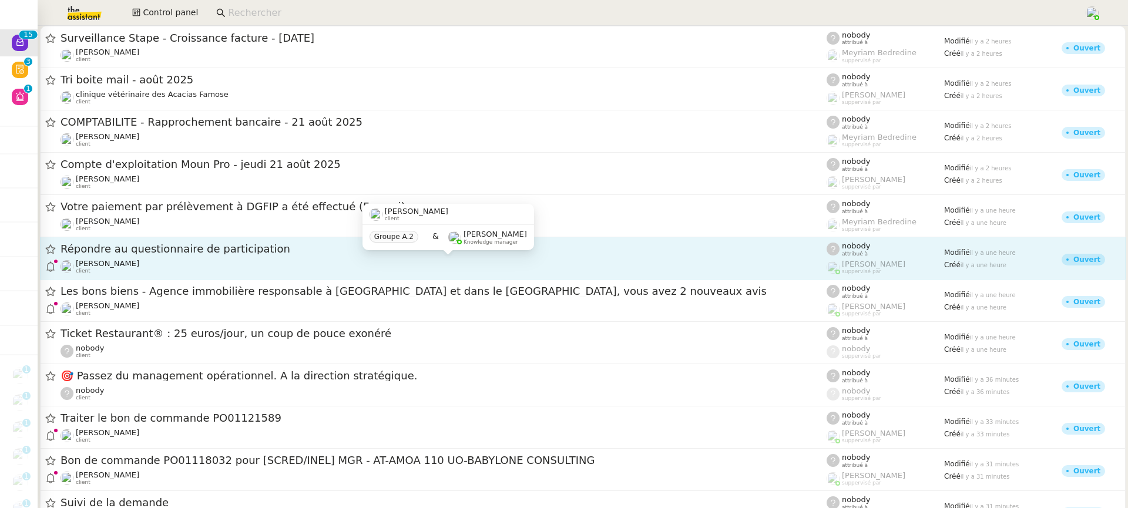
click at [244, 271] on div "Florent Seiler client" at bounding box center [443, 266] width 766 height 15
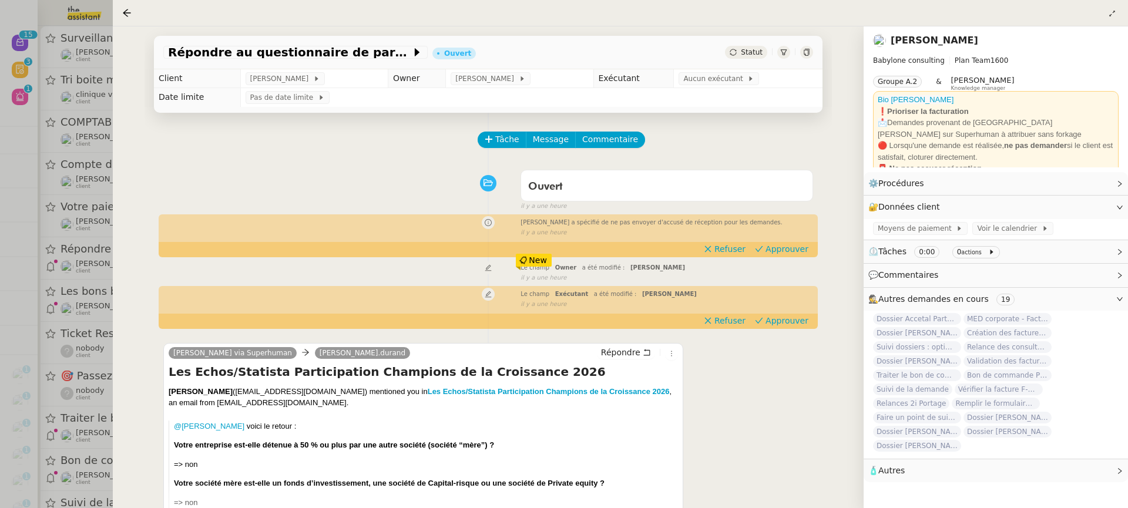
scroll to position [1, 0]
click at [714, 48] on div "Répondre au questionnaire de participation Ouvert Statut" at bounding box center [488, 52] width 668 height 33
click at [714, 100] on td "Pas de date limite" at bounding box center [531, 97] width 582 height 19
drag, startPoint x: 714, startPoint y: 93, endPoint x: 710, endPoint y: 69, distance: 23.8
click at [714, 93] on td "Pas de date limite" at bounding box center [531, 97] width 582 height 19
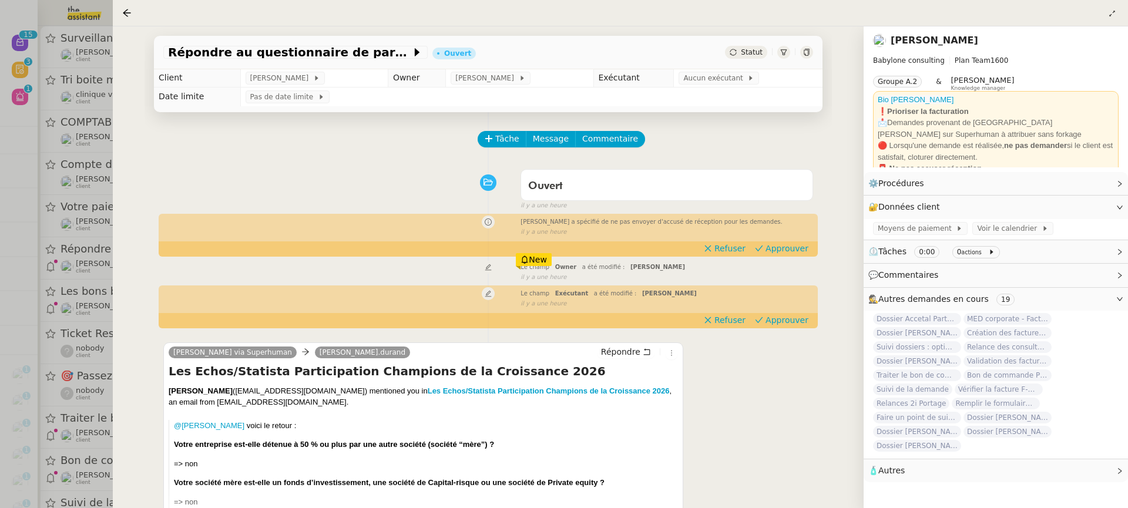
click at [710, 69] on td "Aucun exécutant" at bounding box center [748, 78] width 149 height 19
click at [713, 76] on span "Aucun exécutant" at bounding box center [715, 78] width 64 height 12
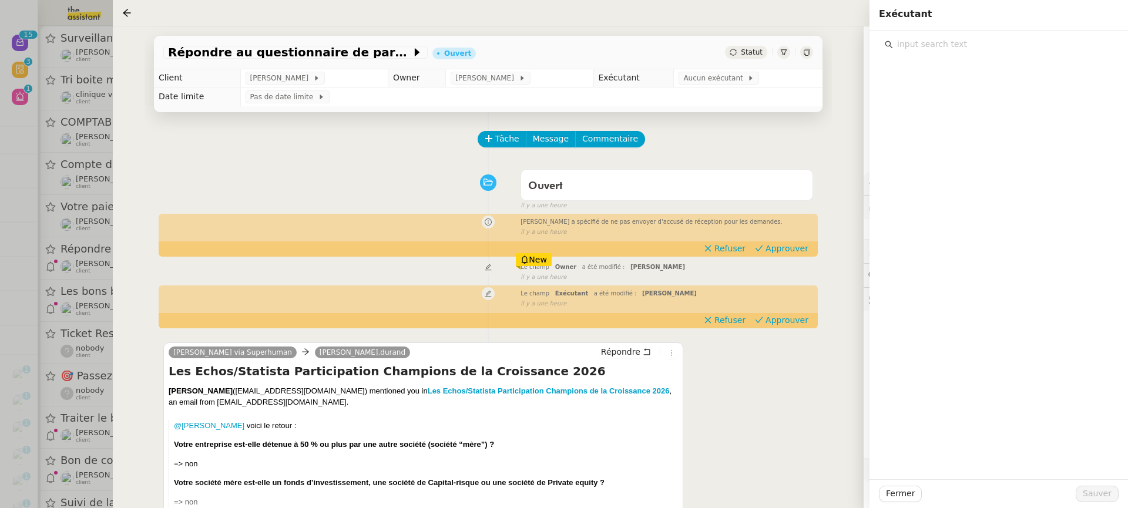
click at [971, 47] on input "text" at bounding box center [1003, 44] width 220 height 16
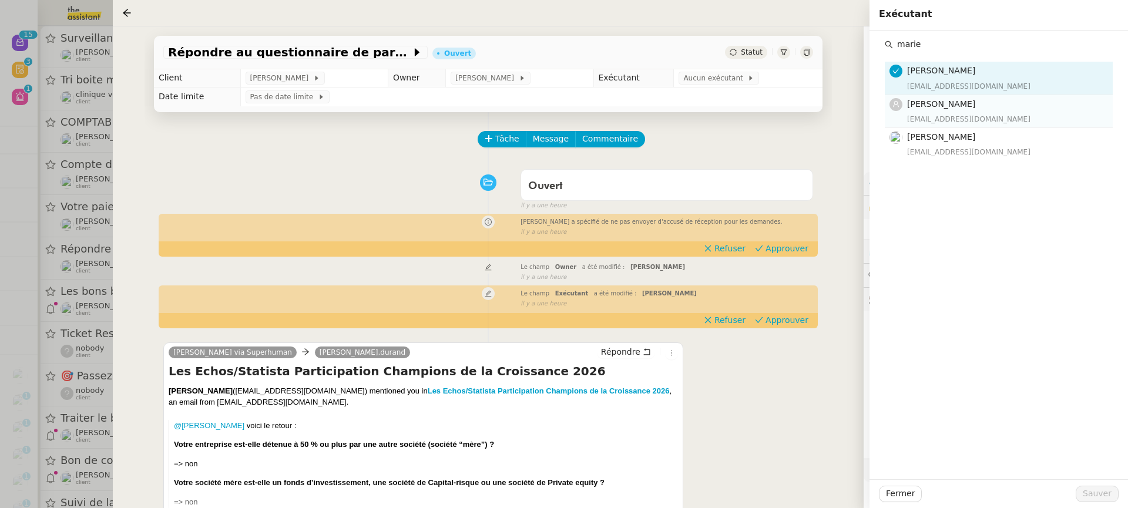
type input "marie"
click at [979, 103] on h4 "[PERSON_NAME]" at bounding box center [1006, 104] width 199 height 14
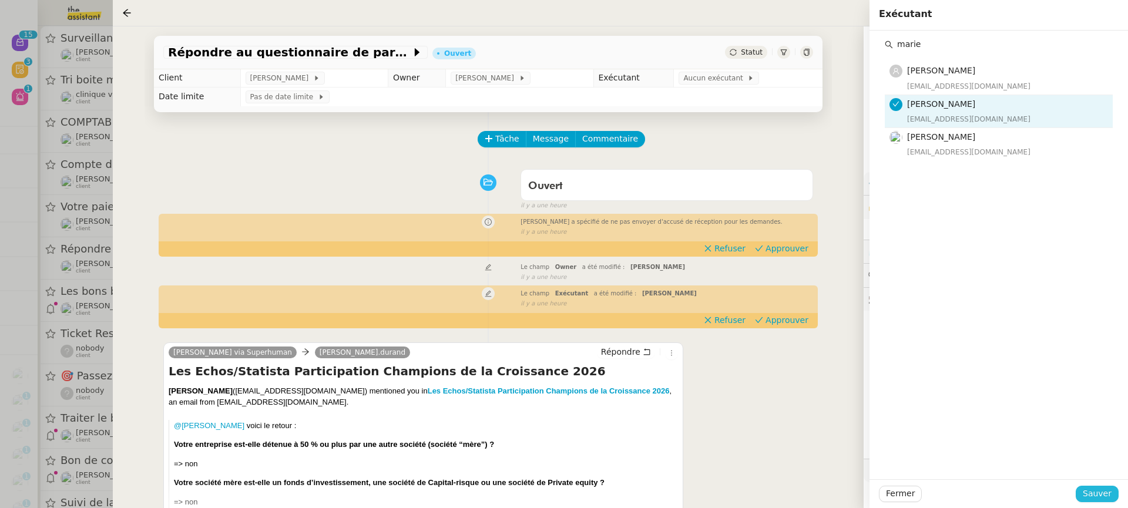
click at [1097, 495] on span "Sauver" at bounding box center [1096, 494] width 29 height 14
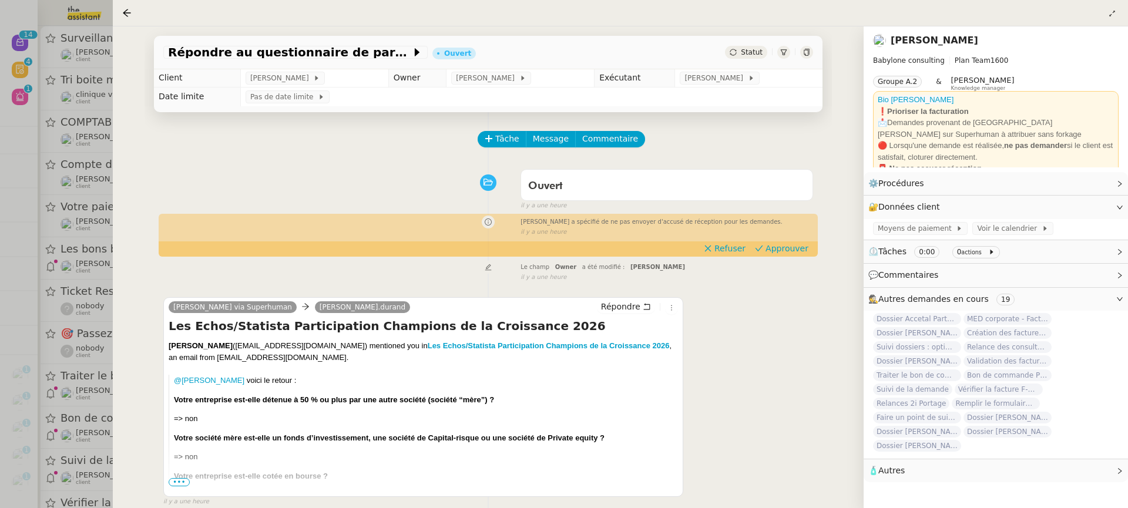
click at [93, 175] on div at bounding box center [564, 254] width 1128 height 508
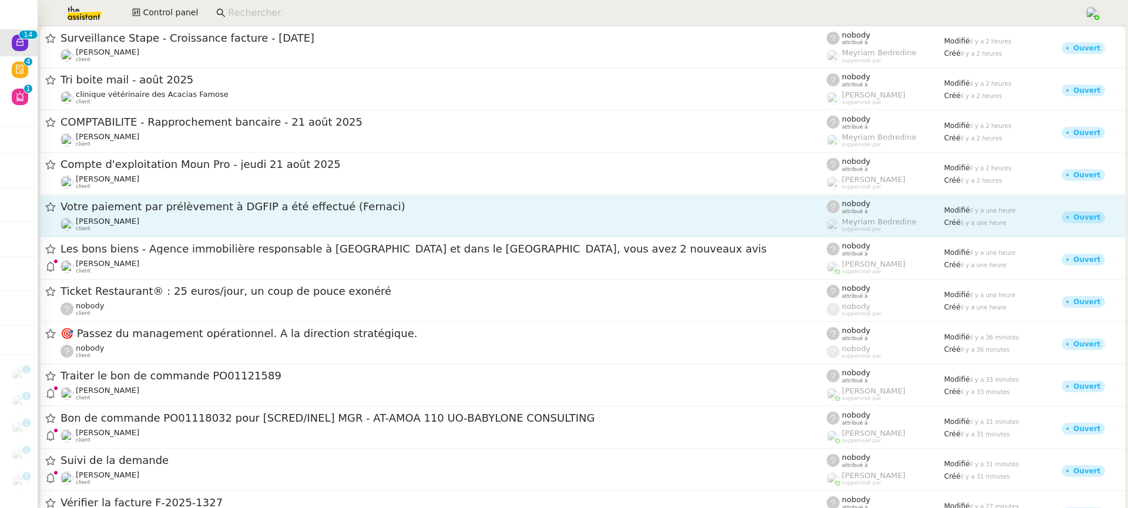
click at [233, 223] on div "Ilyes Hadj client" at bounding box center [443, 224] width 766 height 15
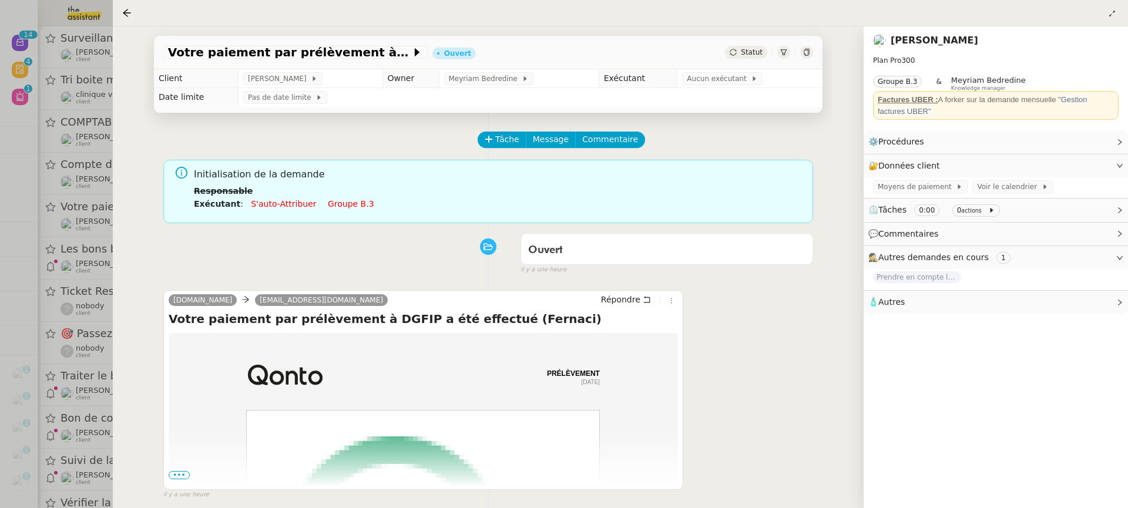
scroll to position [150, 0]
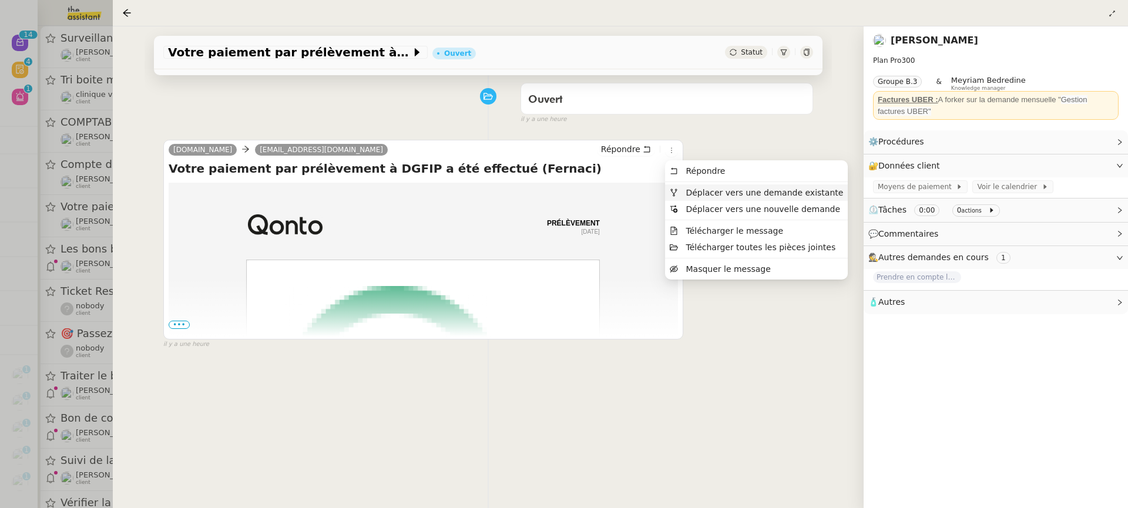
click at [702, 191] on span "Déplacer vers une demande existante" at bounding box center [763, 192] width 157 height 9
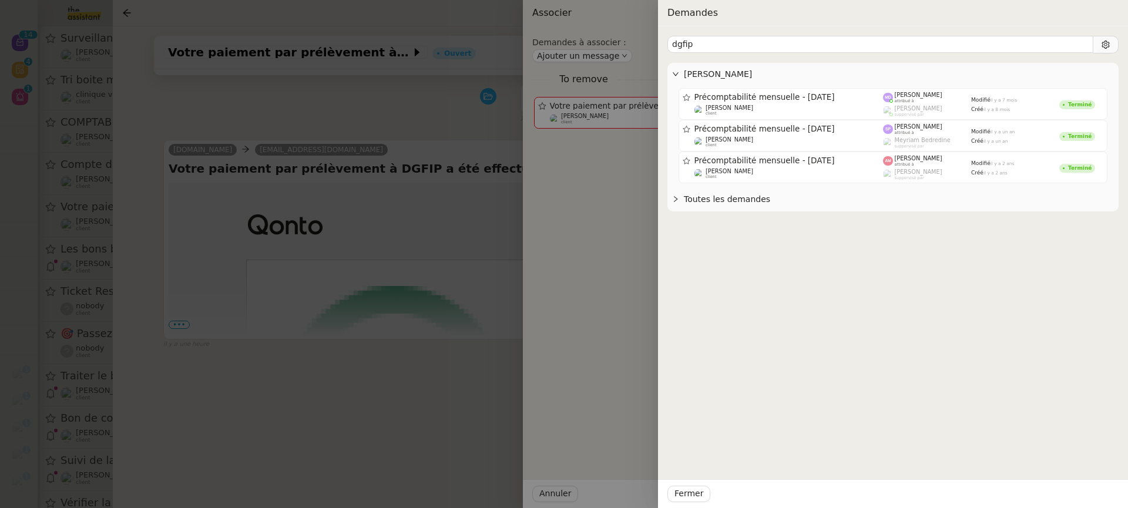
type input "dgfip"
drag, startPoint x: 614, startPoint y: 115, endPoint x: 570, endPoint y: 115, distance: 44.6
click at [614, 115] on div at bounding box center [564, 254] width 1128 height 508
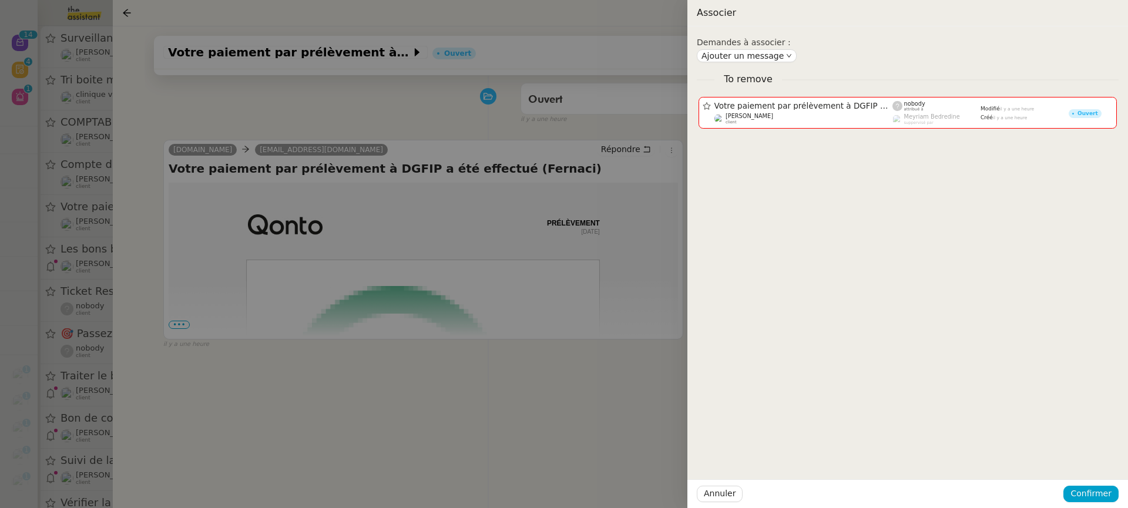
click at [570, 115] on div at bounding box center [564, 254] width 1128 height 508
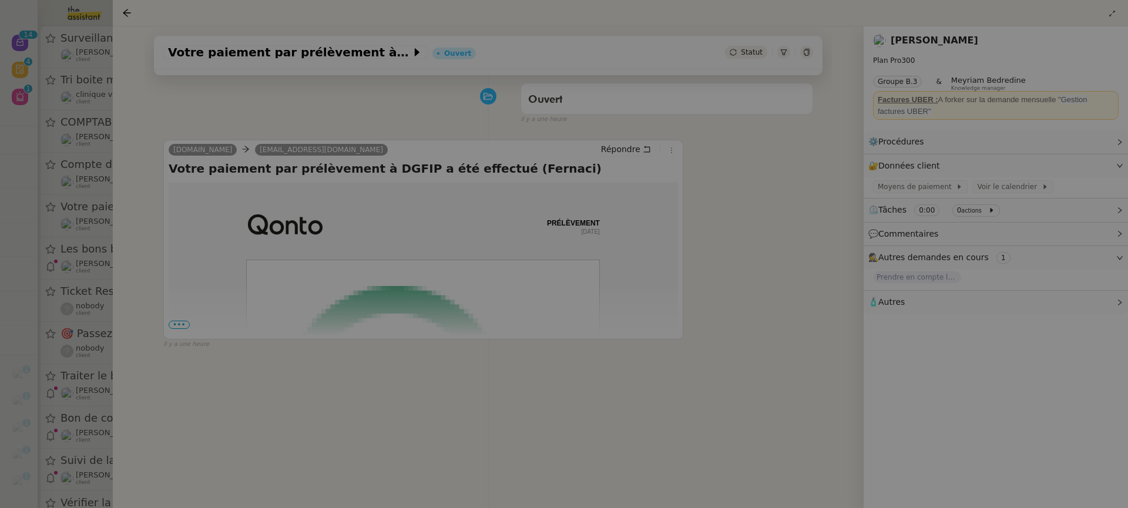
click at [570, 119] on div "il y a une heure" at bounding box center [666, 120] width 292 height 10
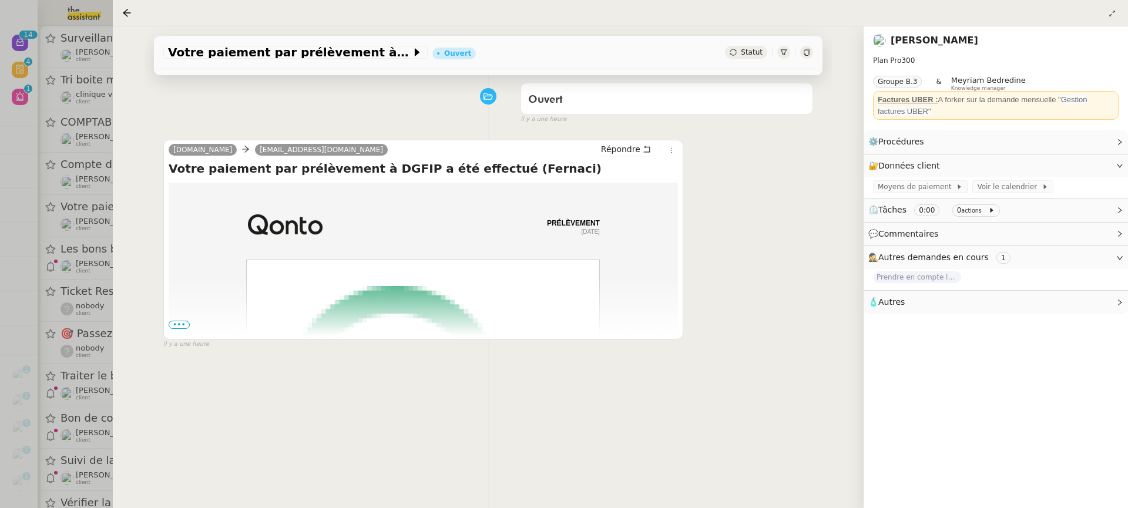
scroll to position [0, 0]
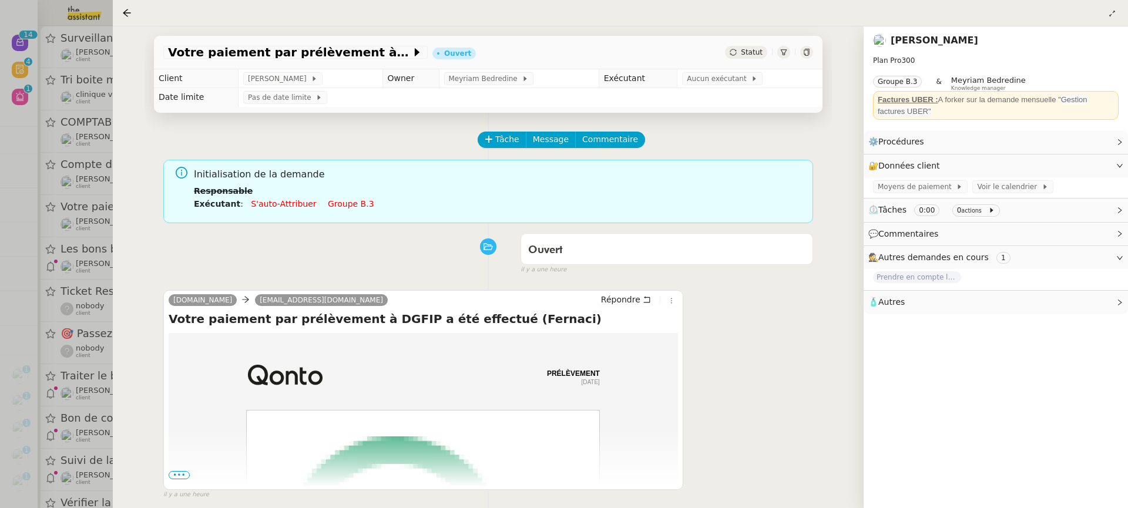
click at [330, 206] on link "Groupe b.3" at bounding box center [351, 203] width 46 height 9
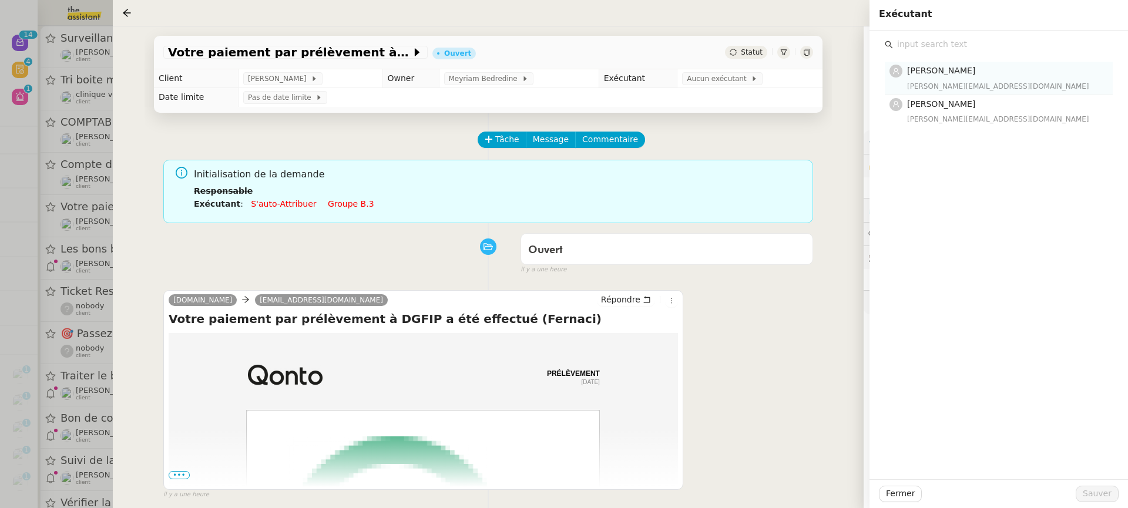
click at [941, 79] on div "Tatyana Orec tatyana@theassistant.team" at bounding box center [1006, 78] width 199 height 28
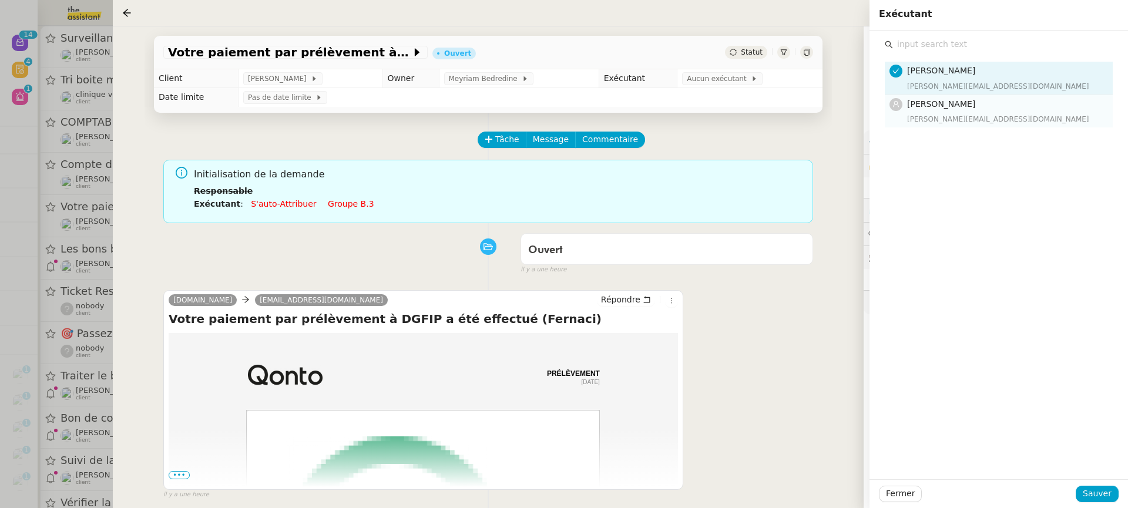
click at [951, 116] on div "marylou@team.theassistant.com" at bounding box center [1006, 119] width 199 height 12
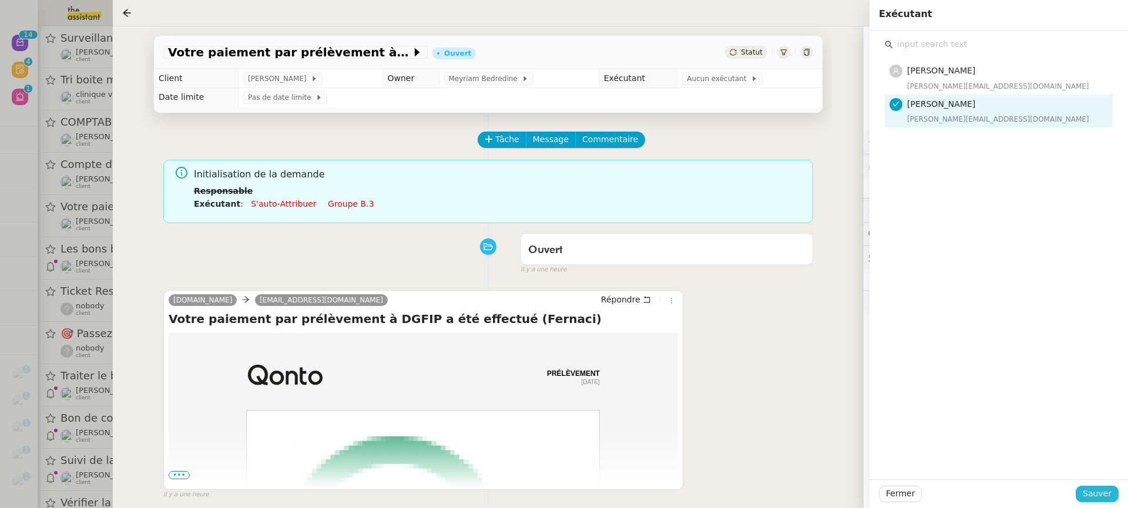
click at [1092, 488] on span "Sauver" at bounding box center [1096, 494] width 29 height 14
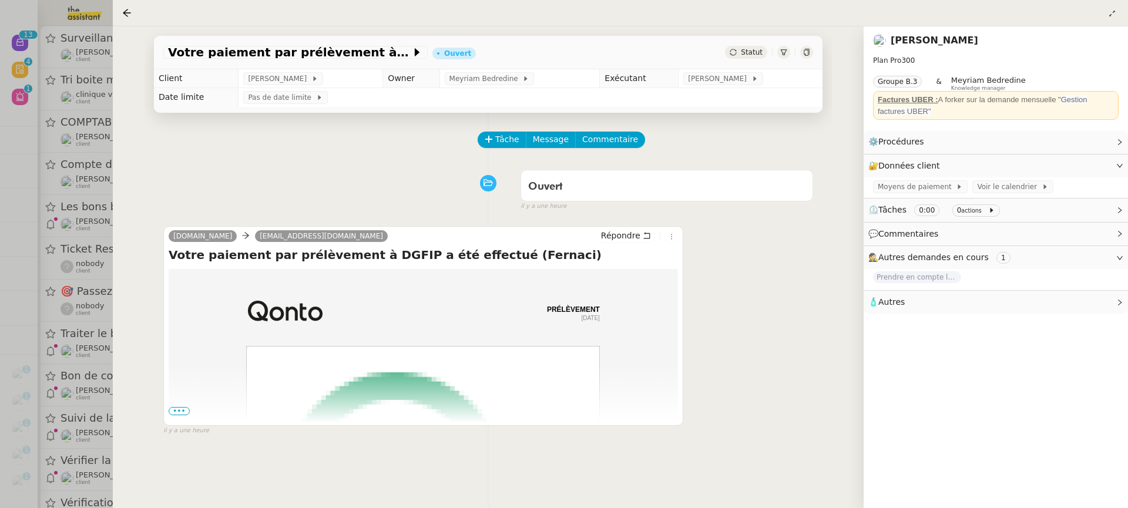
click at [48, 132] on div at bounding box center [564, 254] width 1128 height 508
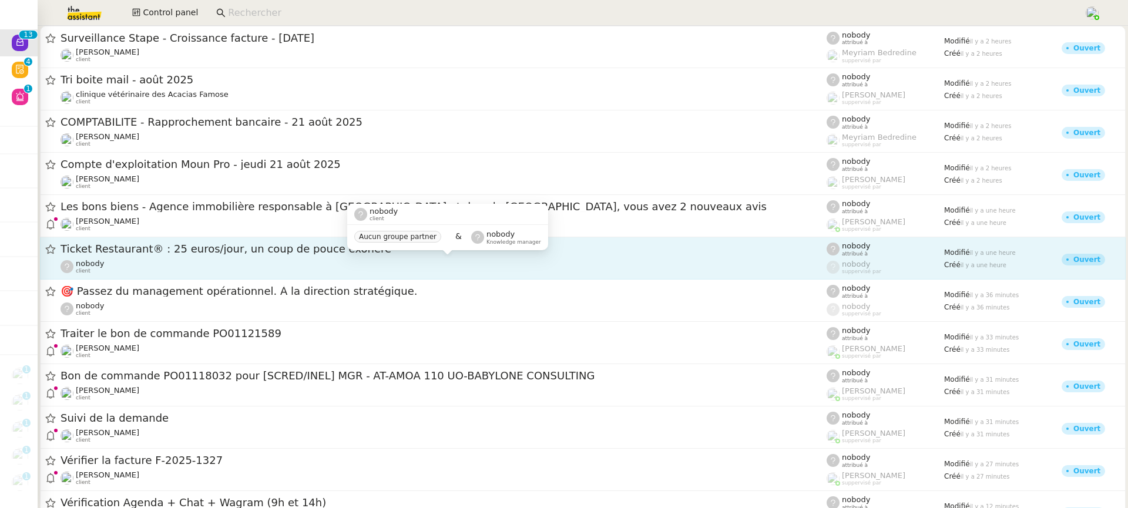
click at [179, 270] on div "nobody client" at bounding box center [443, 266] width 766 height 15
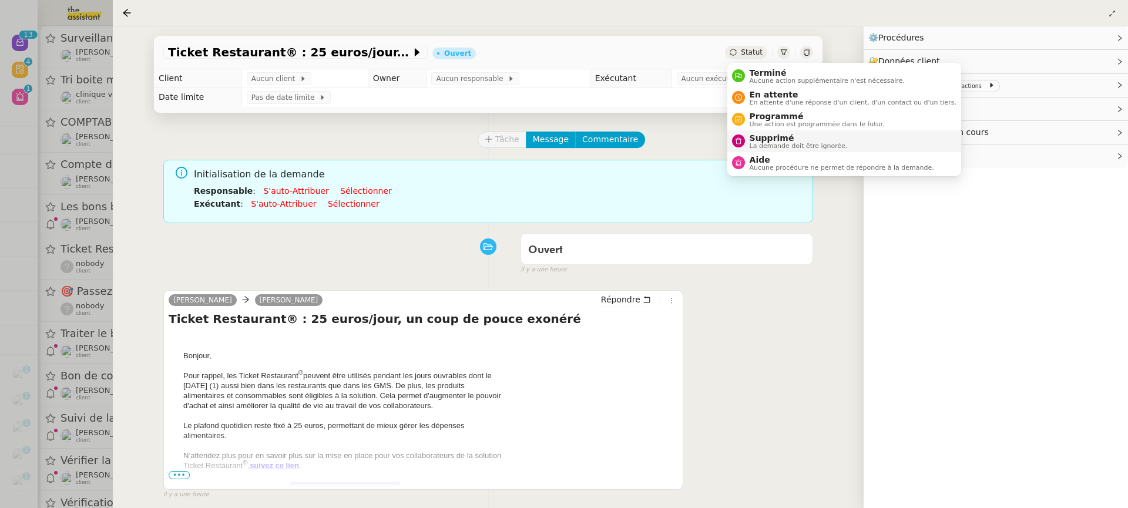
drag, startPoint x: 780, startPoint y: 137, endPoint x: 781, endPoint y: 131, distance: 5.9
click at [781, 137] on span "Supprimé" at bounding box center [798, 137] width 98 height 9
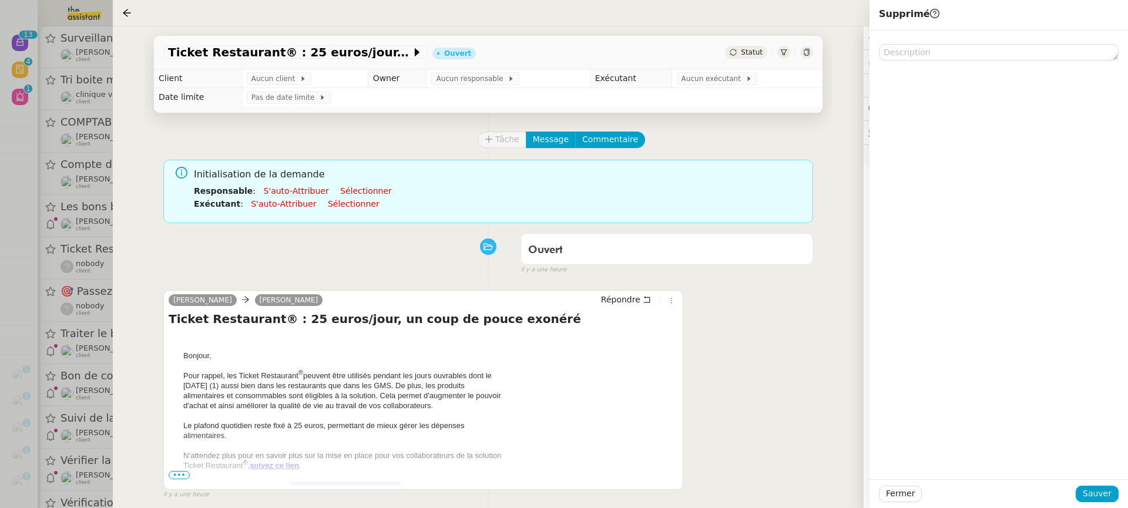
click at [1090, 505] on div "Fermer Sauver" at bounding box center [998, 493] width 258 height 29
click at [1090, 502] on button "Sauver" at bounding box center [1096, 494] width 43 height 16
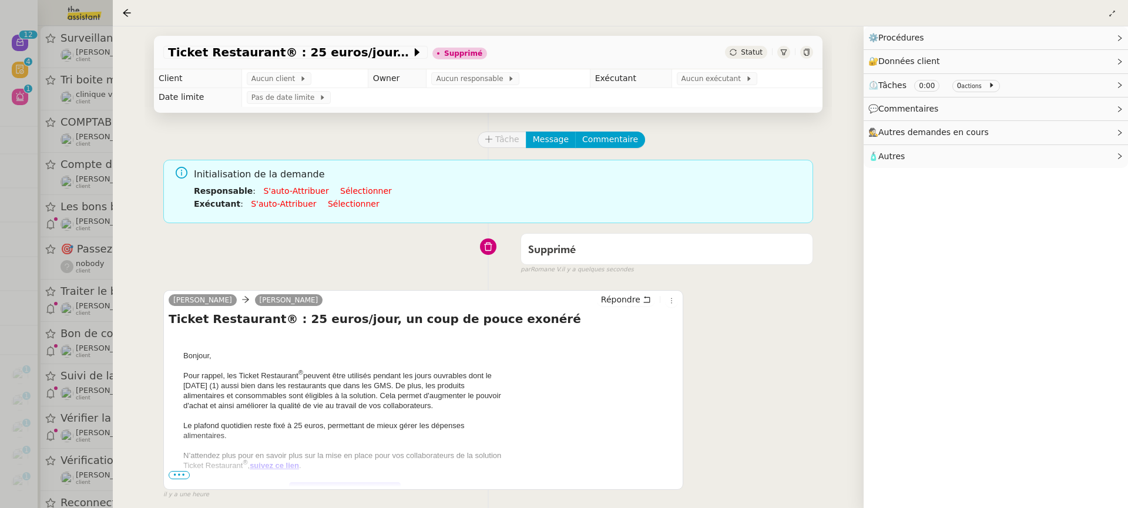
click at [83, 263] on div at bounding box center [564, 254] width 1128 height 508
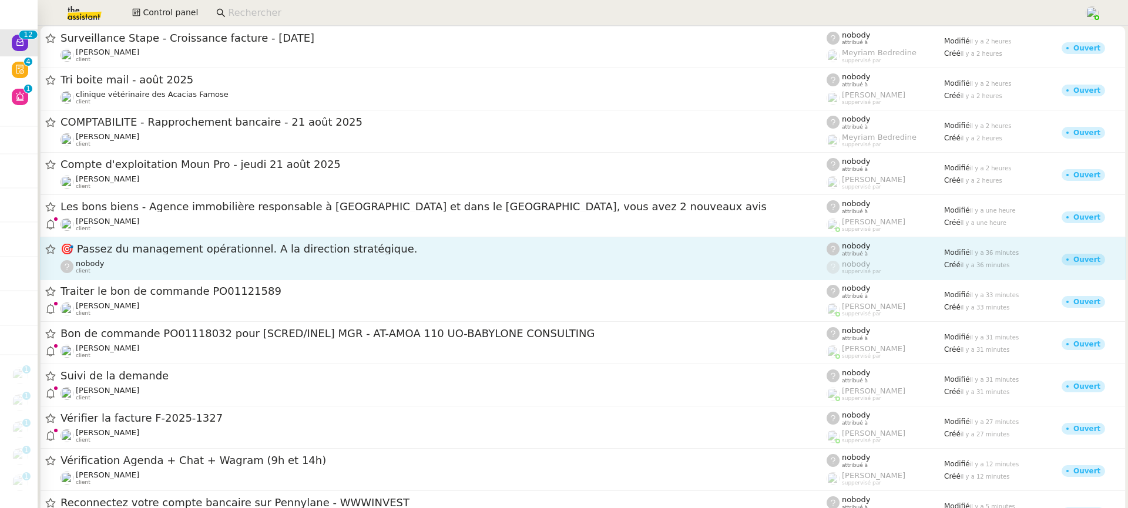
click at [186, 243] on div "🎯 Passez du management opérationnel. À la direction stratégique." at bounding box center [443, 249] width 766 height 15
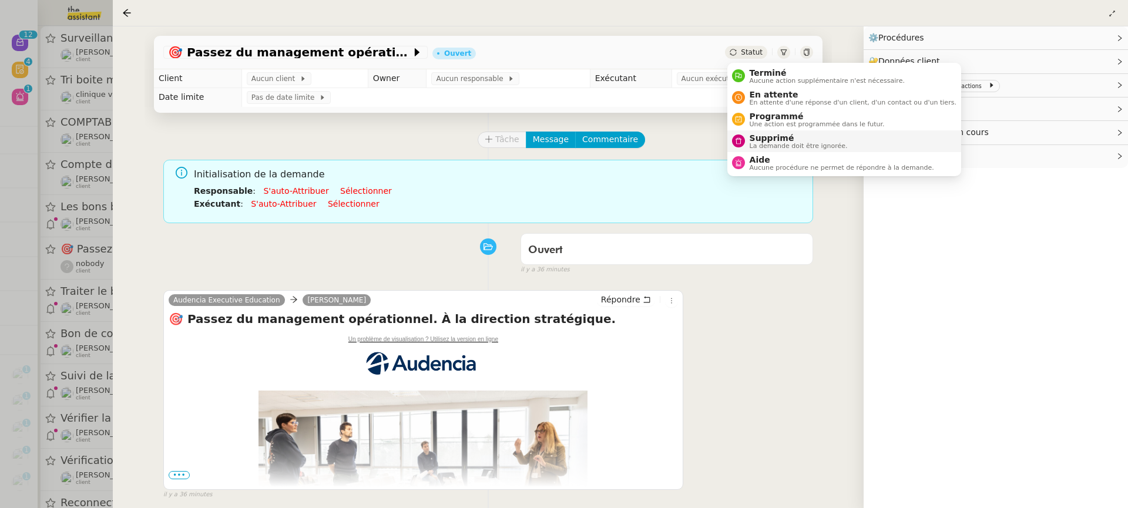
click at [772, 141] on span "Supprimé" at bounding box center [798, 137] width 98 height 9
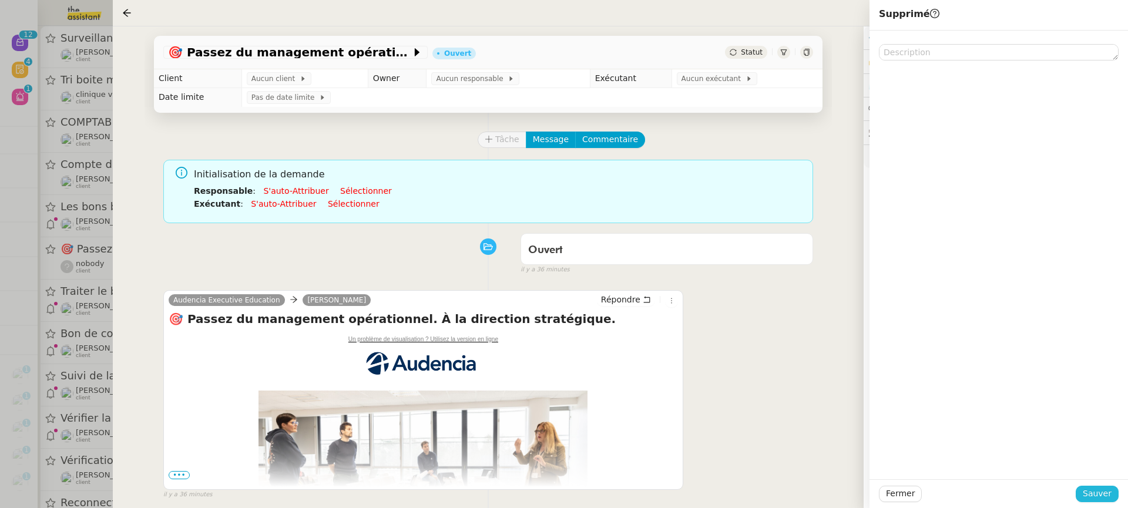
click at [1094, 489] on span "Sauver" at bounding box center [1096, 494] width 29 height 14
click at [80, 227] on div at bounding box center [564, 254] width 1128 height 508
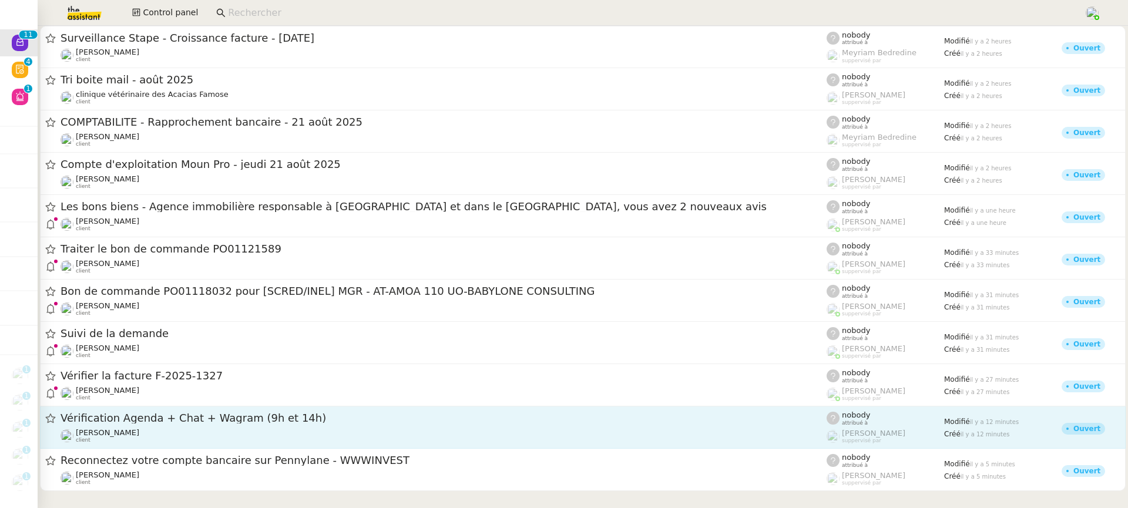
click at [205, 419] on span "Vérification Agenda + Chat + Wagram (9h et 14h)" at bounding box center [443, 418] width 766 height 11
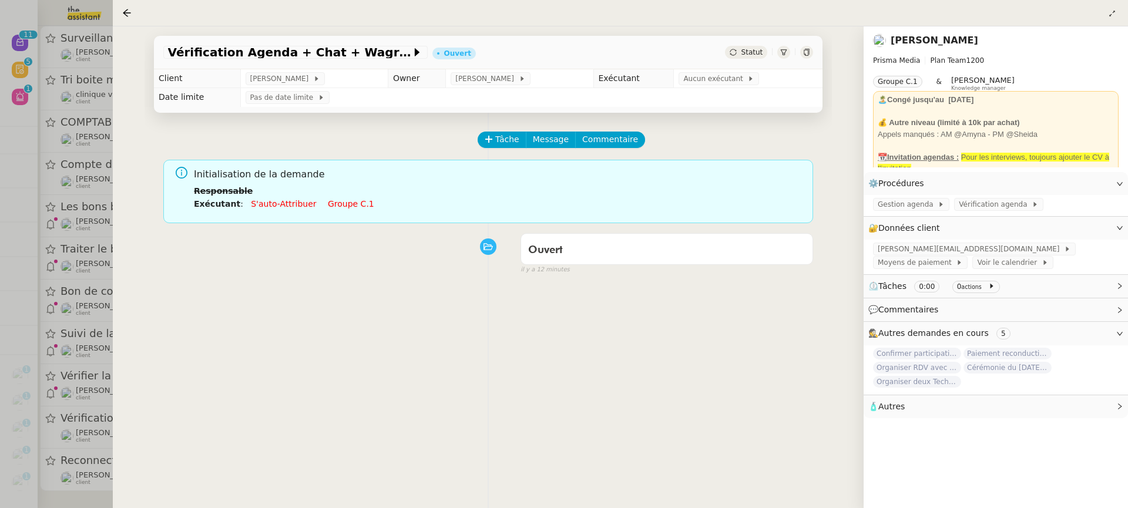
click at [356, 204] on link "Groupe c.1" at bounding box center [351, 203] width 46 height 9
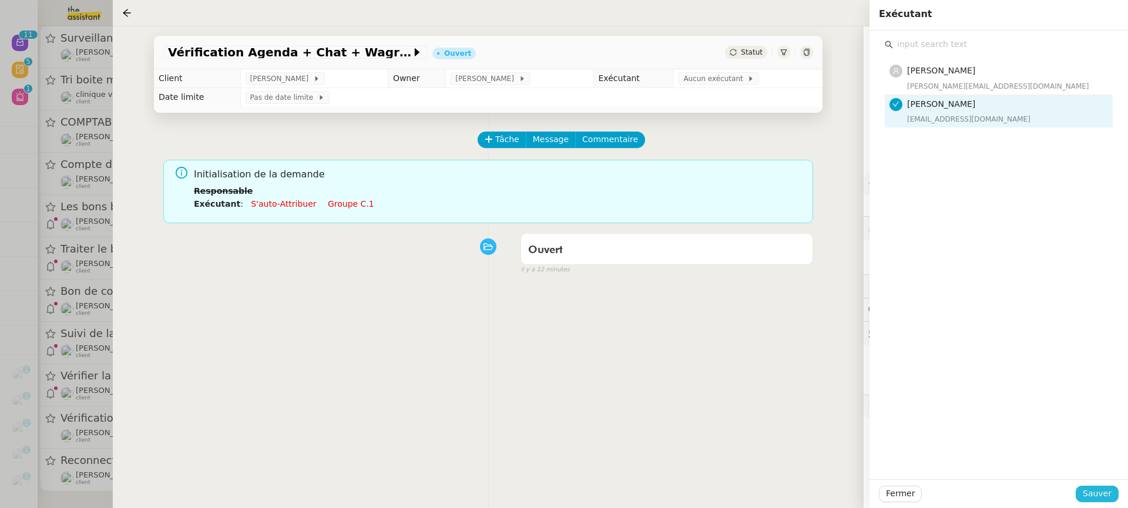
click at [1097, 498] on span "Sauver" at bounding box center [1096, 494] width 29 height 14
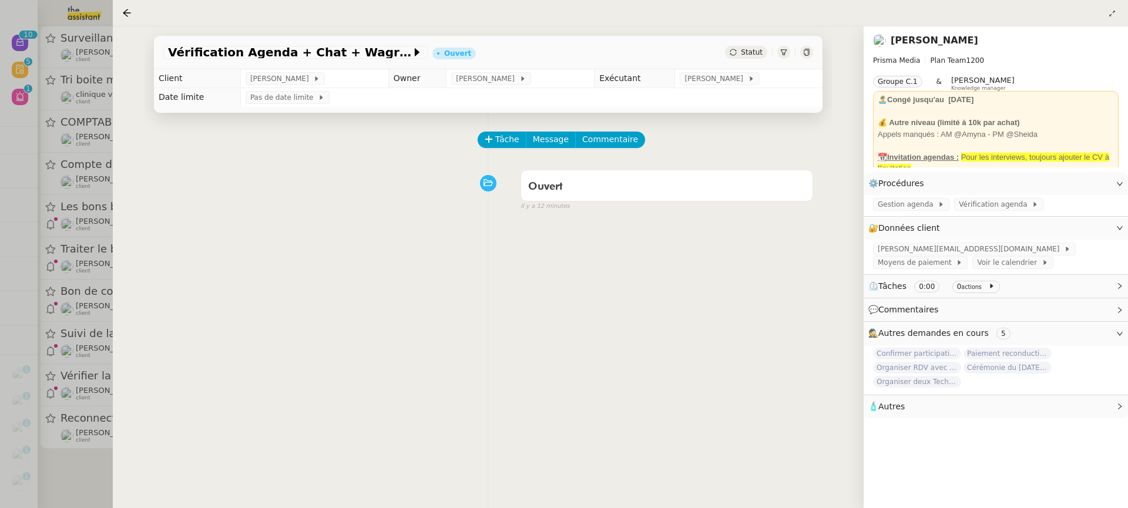
click at [76, 227] on div at bounding box center [564, 254] width 1128 height 508
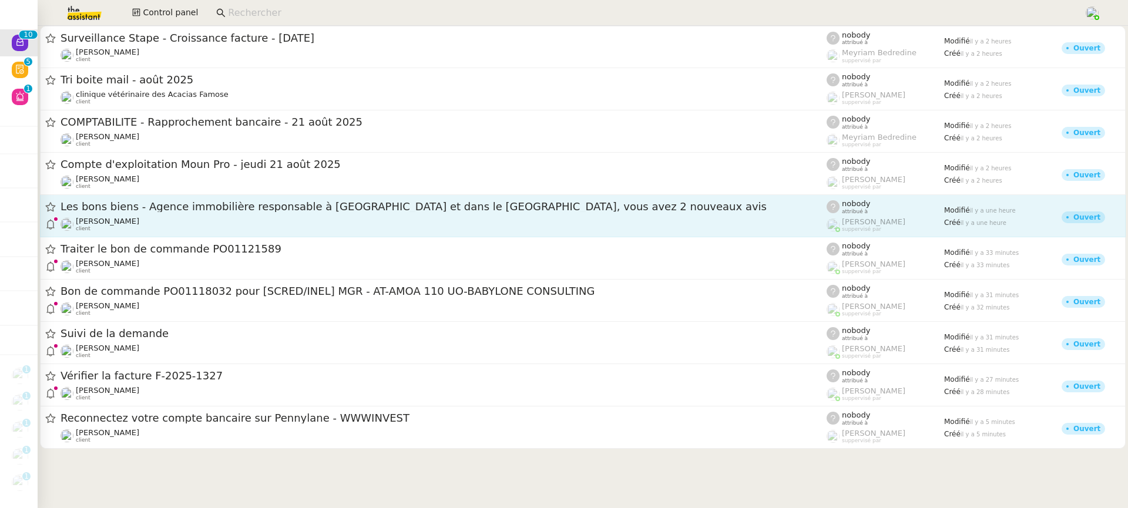
click at [143, 216] on div "Les bons biens - Agence immobilière responsable à Caen et dans le Calvados, vou…" at bounding box center [443, 216] width 766 height 32
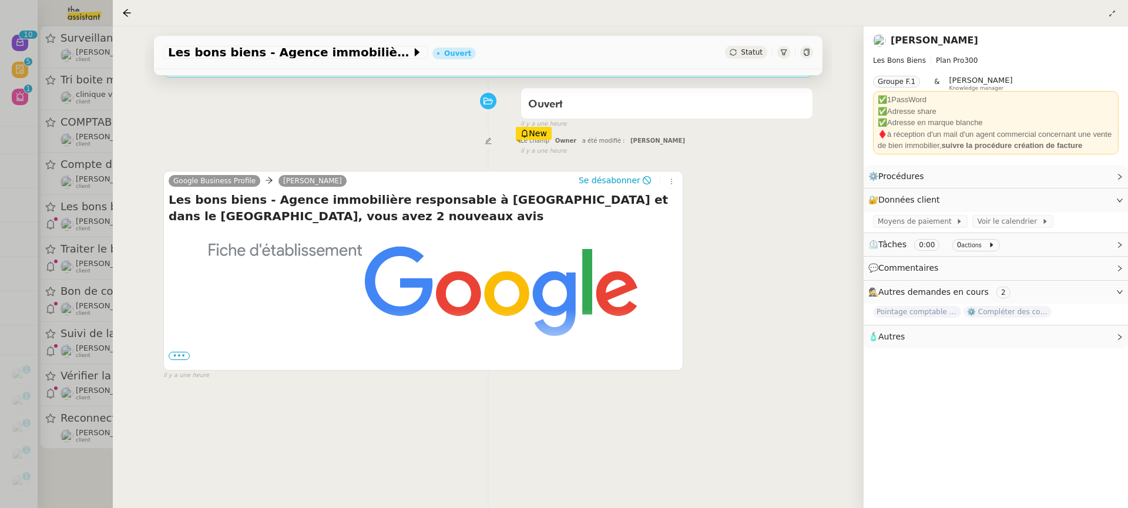
scroll to position [150, 0]
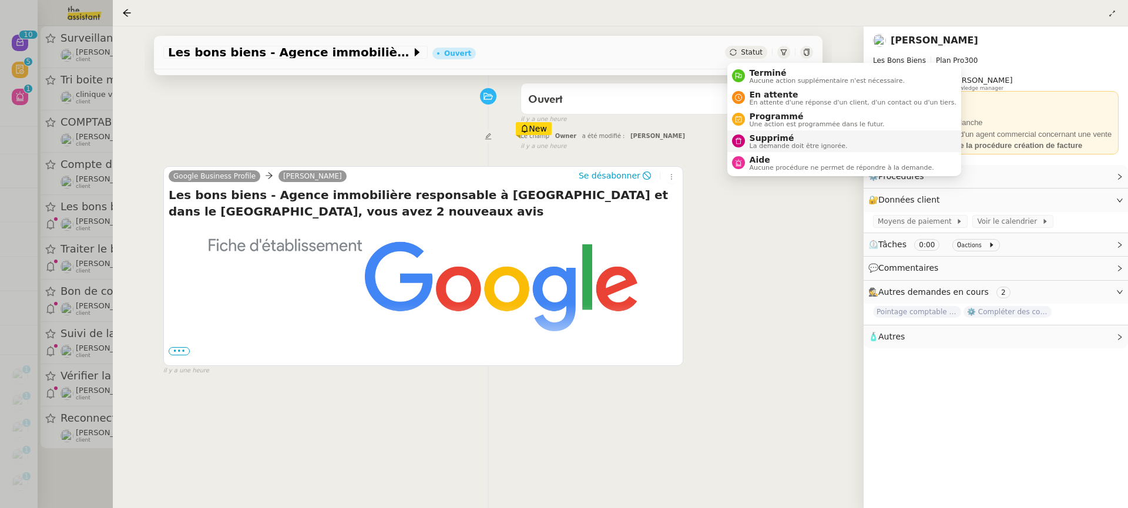
click at [766, 137] on span "Supprimé" at bounding box center [798, 137] width 98 height 9
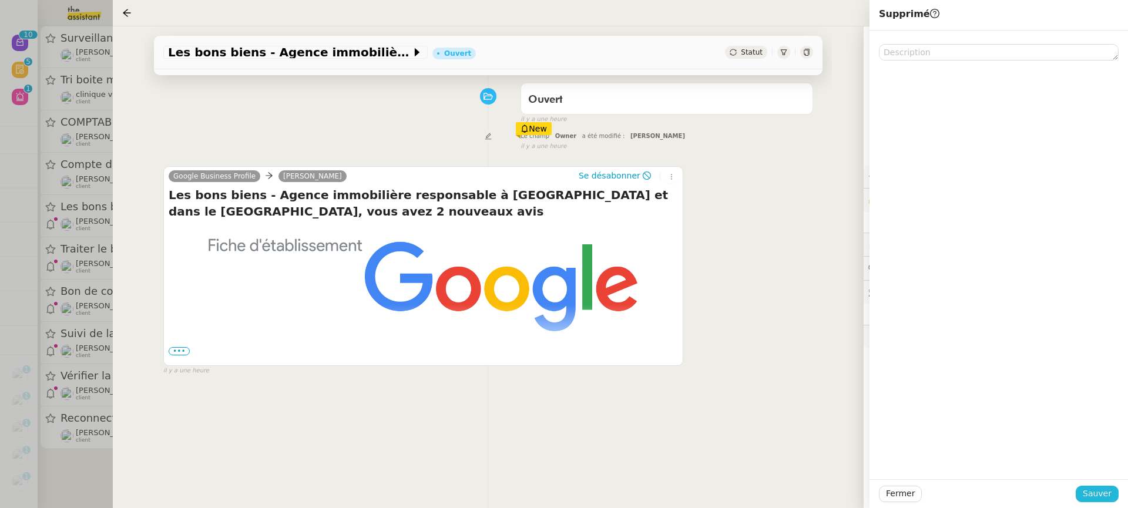
click at [1099, 495] on span "Sauver" at bounding box center [1096, 494] width 29 height 14
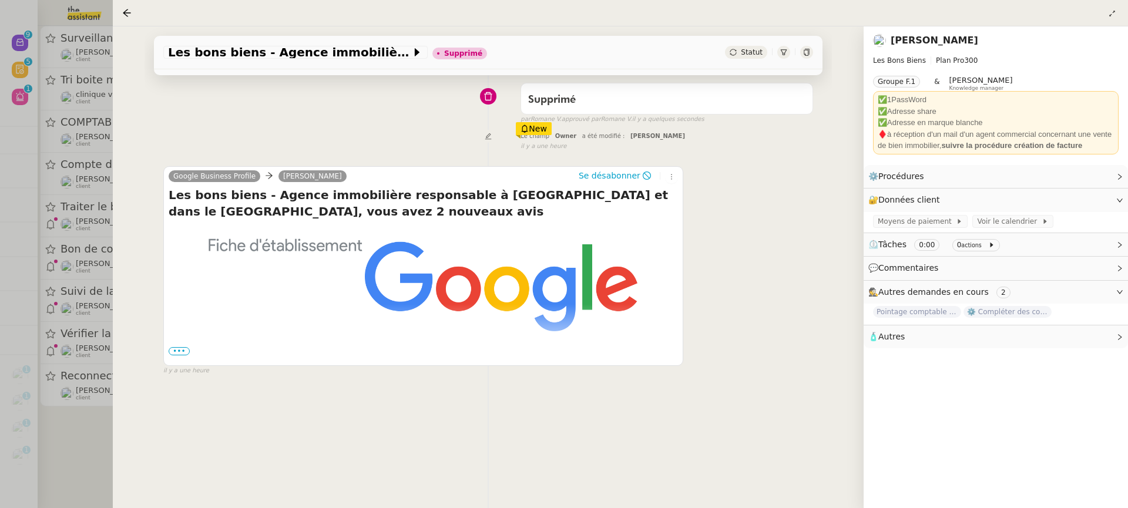
click at [110, 181] on div at bounding box center [564, 254] width 1128 height 508
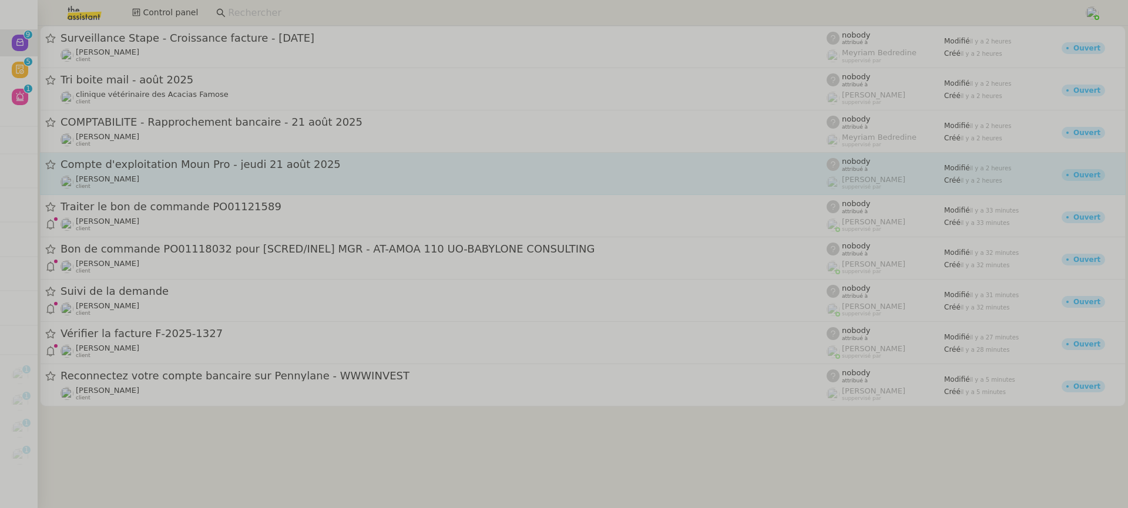
click at [133, 181] on span "Guillaume Farina" at bounding box center [107, 178] width 63 height 9
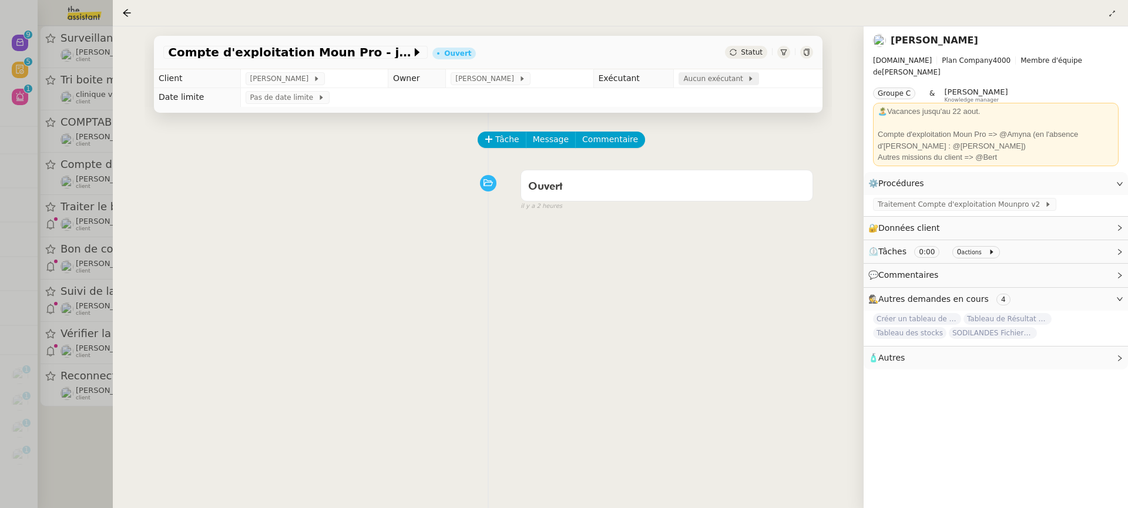
click at [698, 78] on span "Aucun exécutant" at bounding box center [715, 79] width 64 height 12
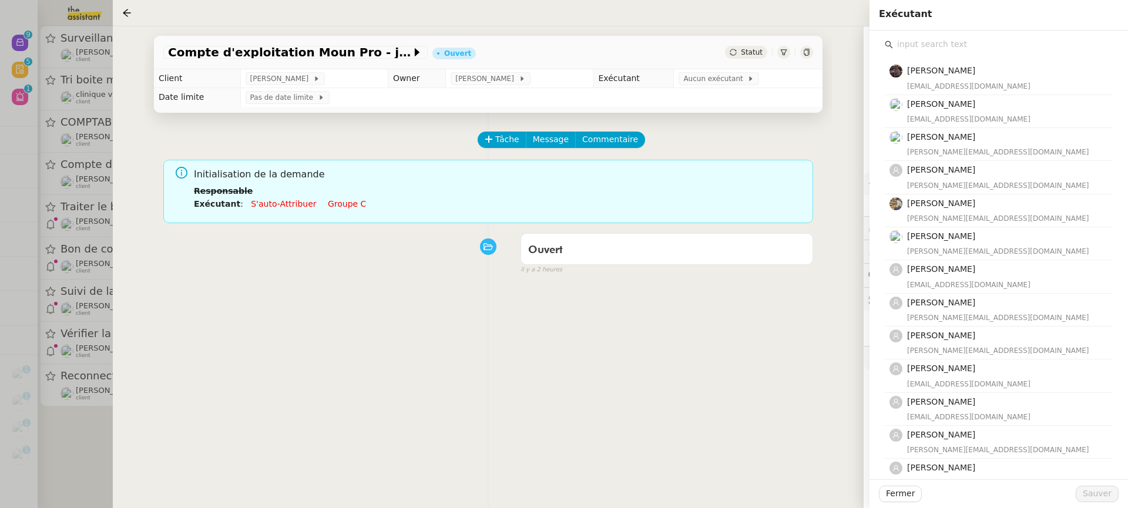
click at [948, 38] on input "text" at bounding box center [1003, 44] width 220 height 16
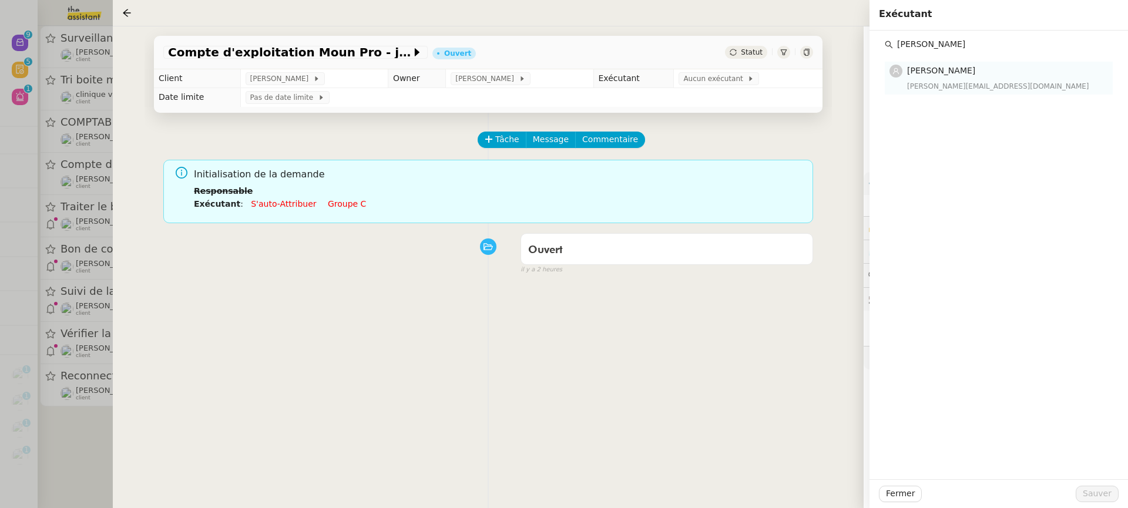
type input "amy"
click at [997, 89] on div "amyna@team.theassistant.com" at bounding box center [1006, 86] width 199 height 12
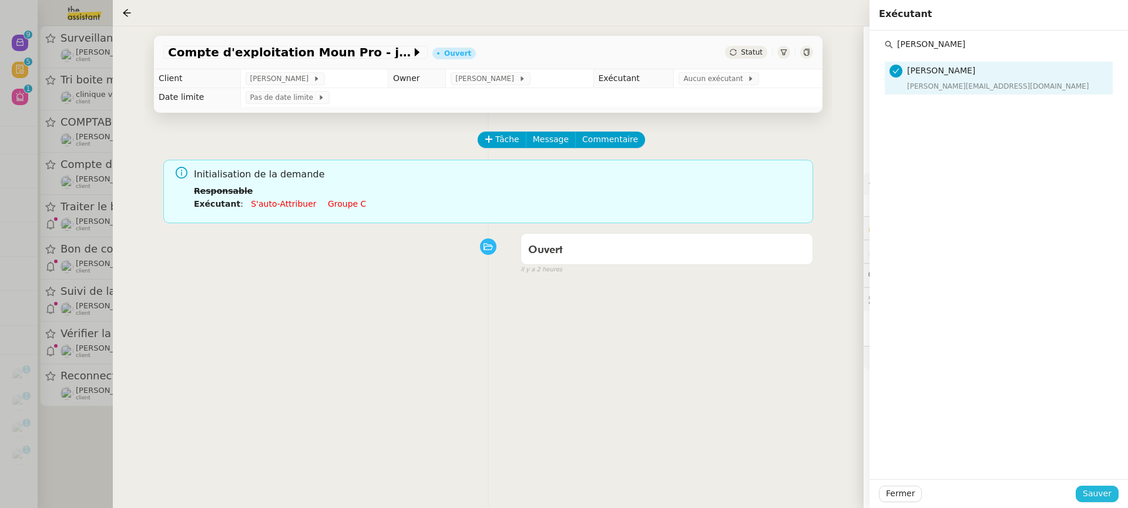
click at [1087, 496] on span "Sauver" at bounding box center [1096, 494] width 29 height 14
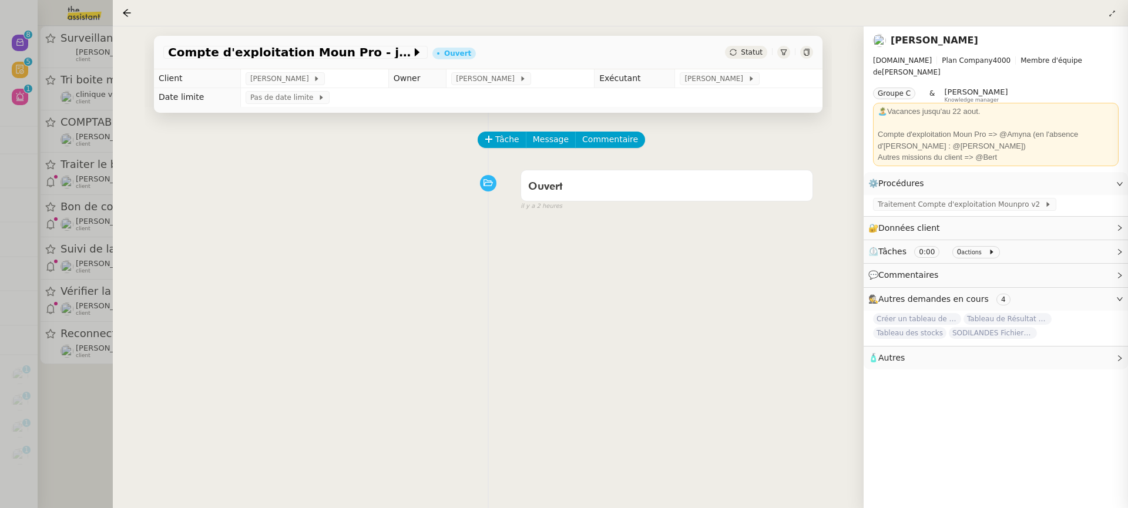
click at [59, 332] on div at bounding box center [564, 254] width 1128 height 508
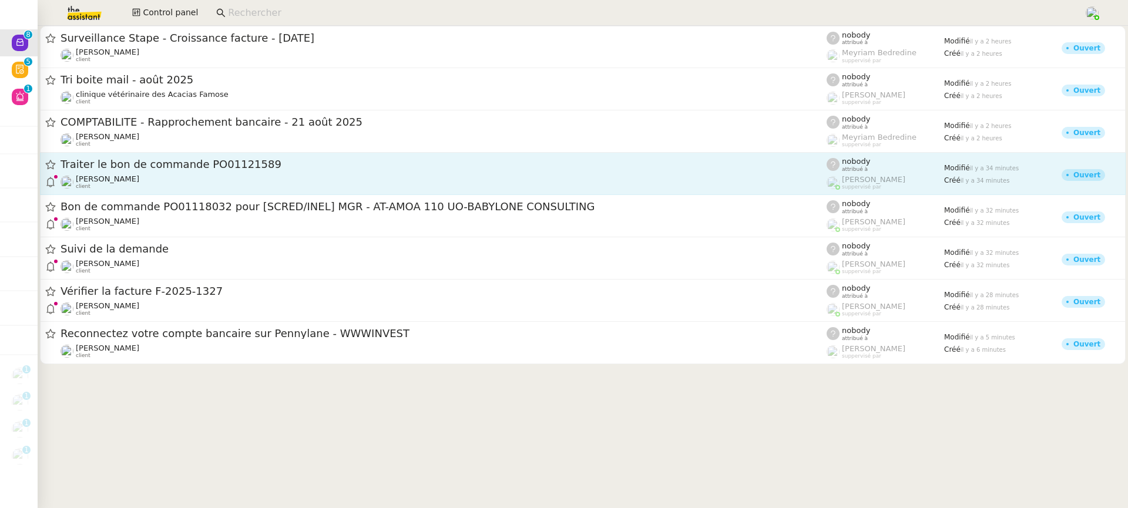
click at [186, 194] on link "Traiter le bon de commande PO01121589 Florent Seiler client nobody attribué à R…" at bounding box center [582, 174] width 1085 height 42
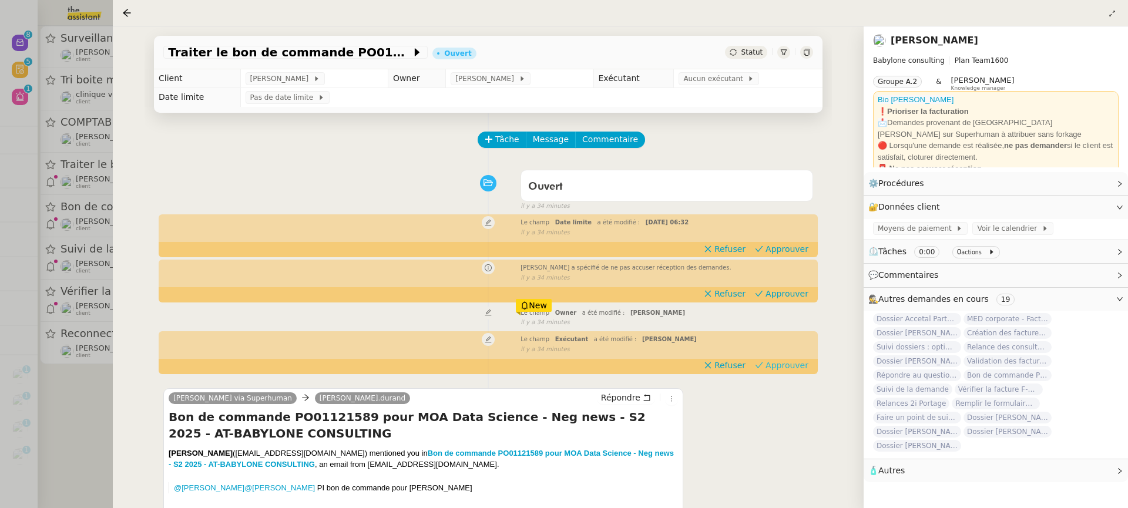
click at [797, 360] on span "Approuver" at bounding box center [786, 365] width 43 height 12
click at [795, 306] on div "Le champ Owner a été modifié : Romane Vachon" at bounding box center [666, 312] width 292 height 12
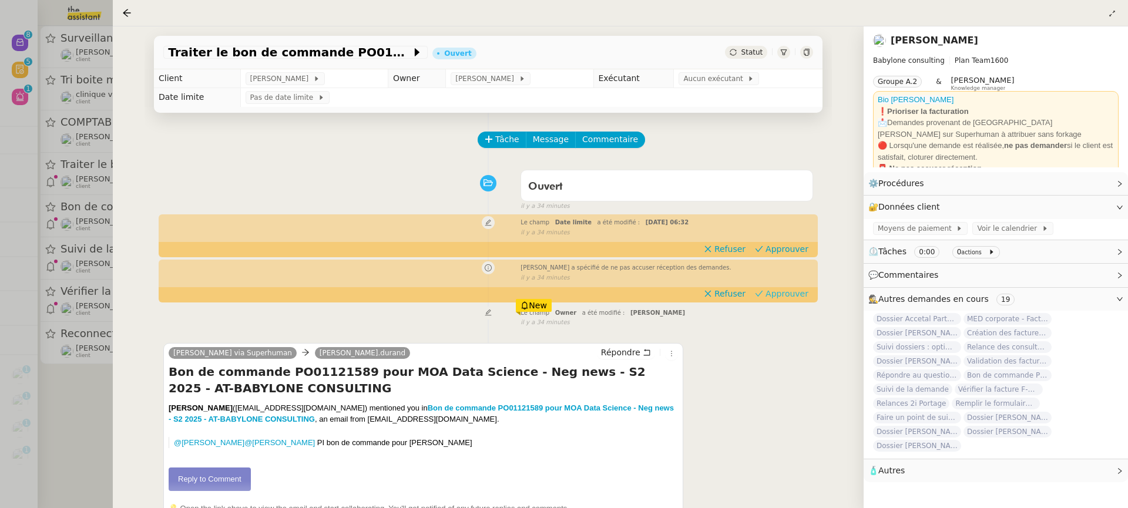
click at [795, 298] on span "Approuver" at bounding box center [786, 294] width 43 height 12
click at [781, 243] on button "Approuver" at bounding box center [781, 249] width 63 height 13
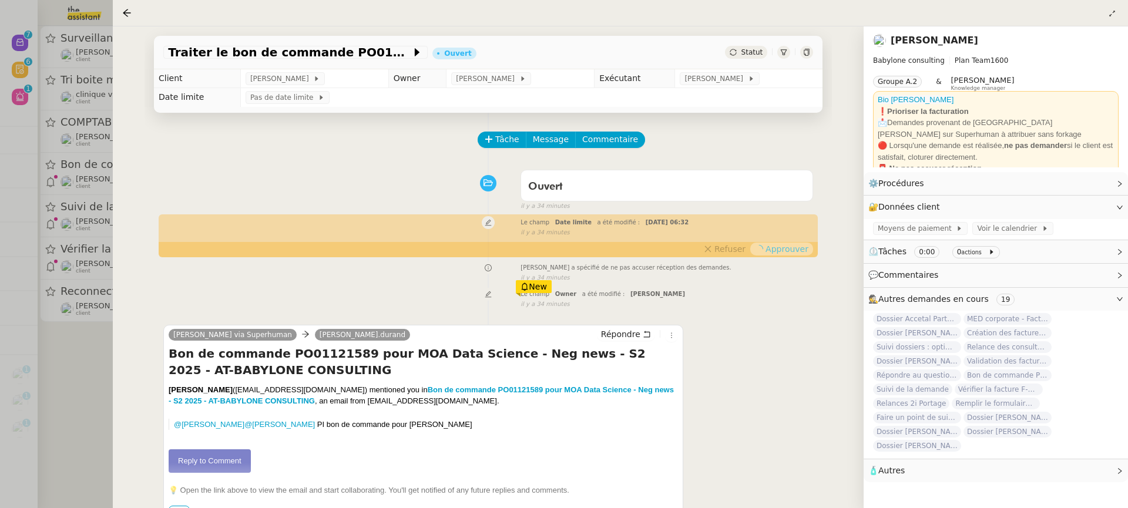
click at [79, 281] on div at bounding box center [564, 254] width 1128 height 508
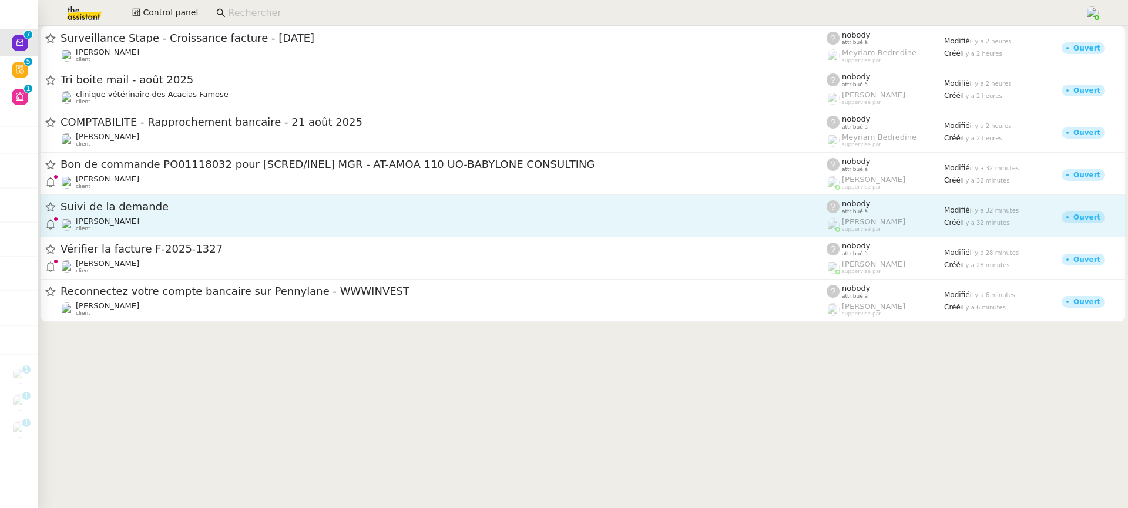
click at [175, 206] on span "Suivi de la demande" at bounding box center [443, 206] width 766 height 11
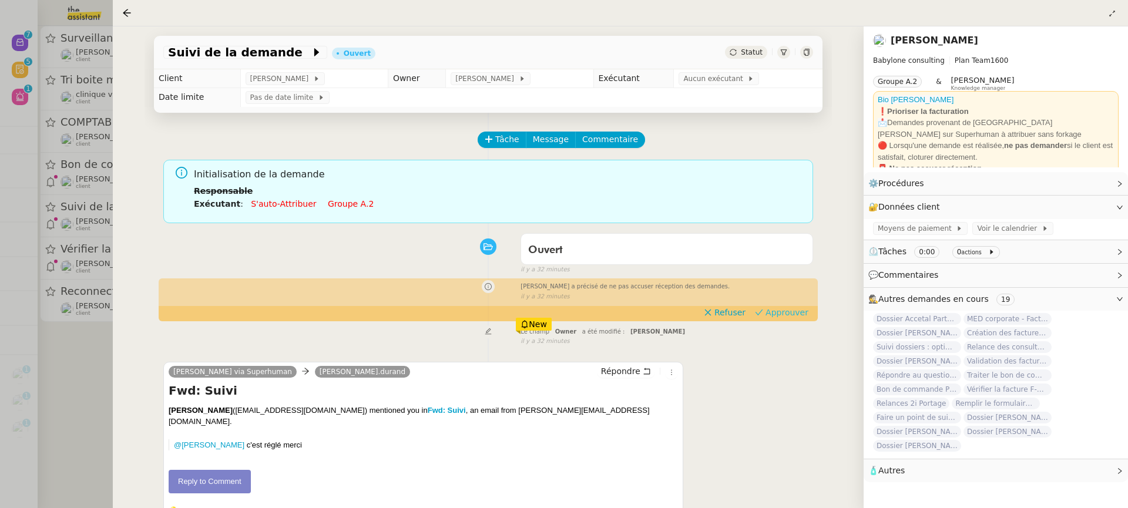
click at [774, 318] on span "Approuver" at bounding box center [786, 313] width 43 height 12
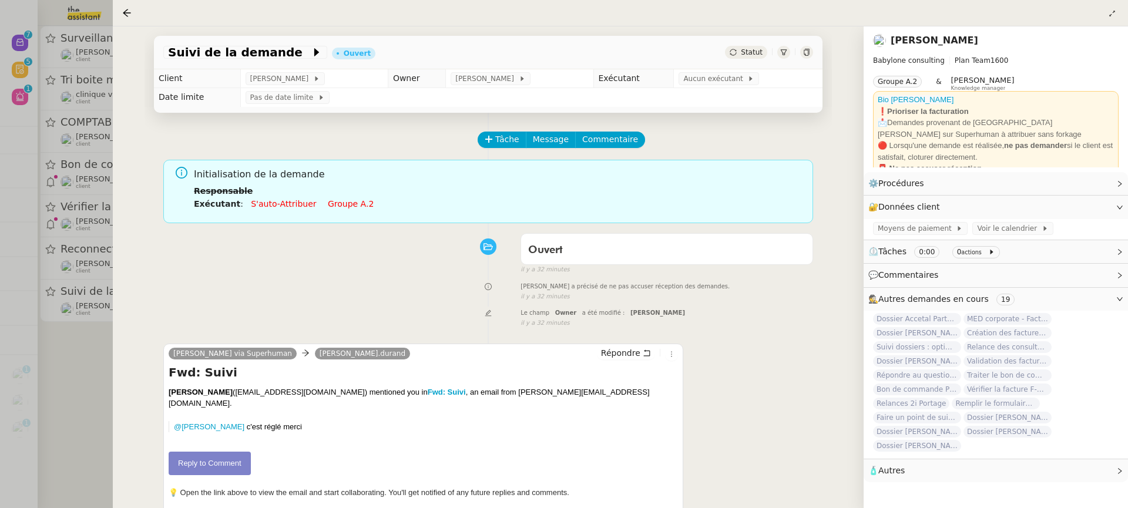
scroll to position [150, 0]
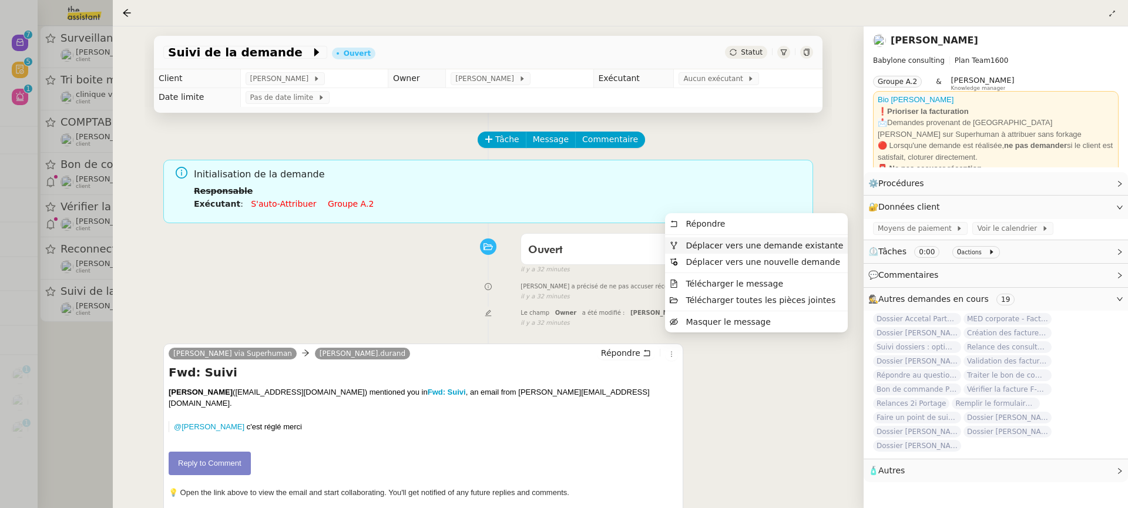
scroll to position [150, 0]
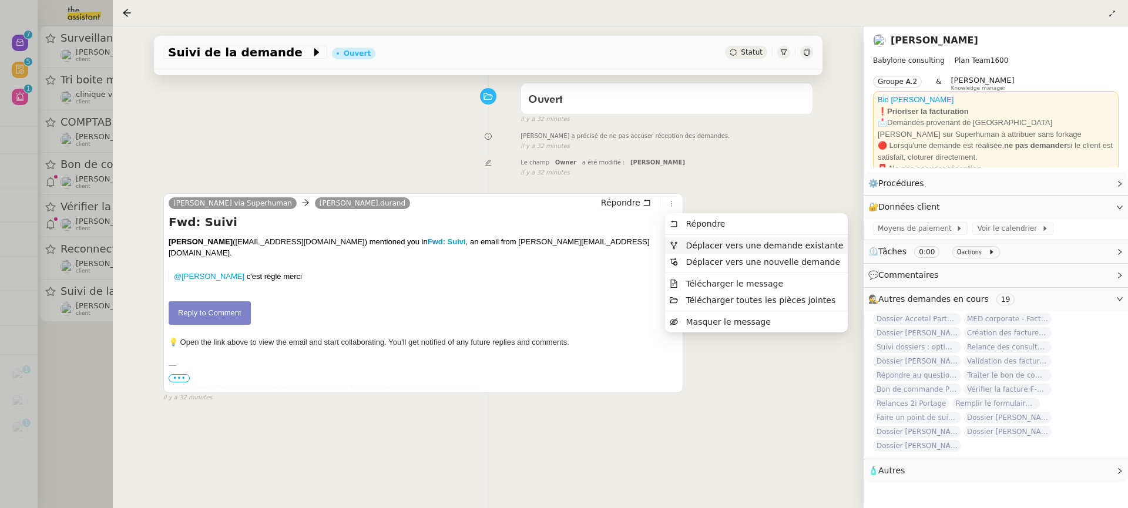
click at [705, 244] on span "Déplacer vers une demande existante" at bounding box center [763, 245] width 157 height 9
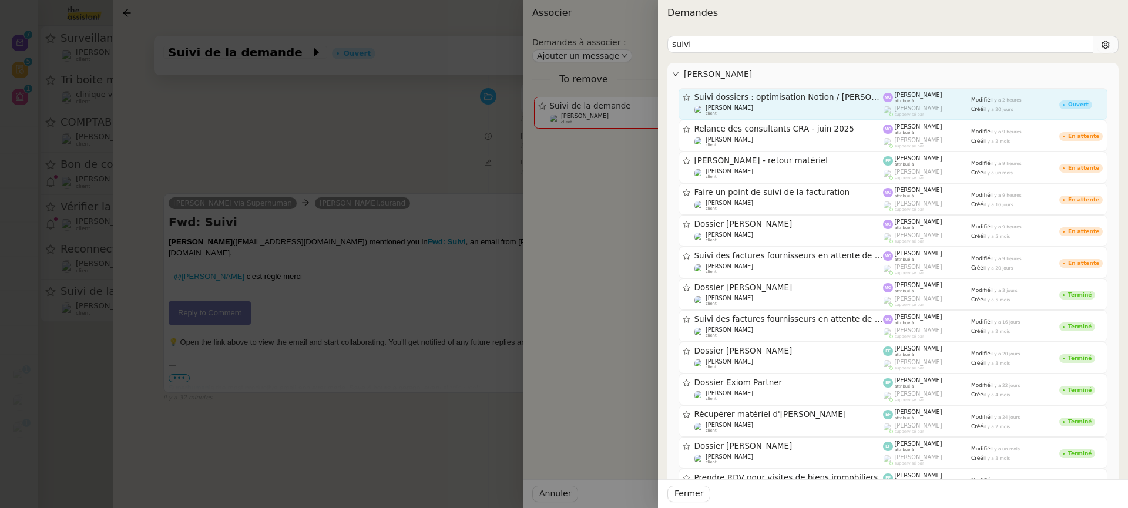
type input "suivi"
click at [846, 101] on div "Suivi dossiers : optimisation Notion / [PERSON_NAME]" at bounding box center [788, 97] width 189 height 10
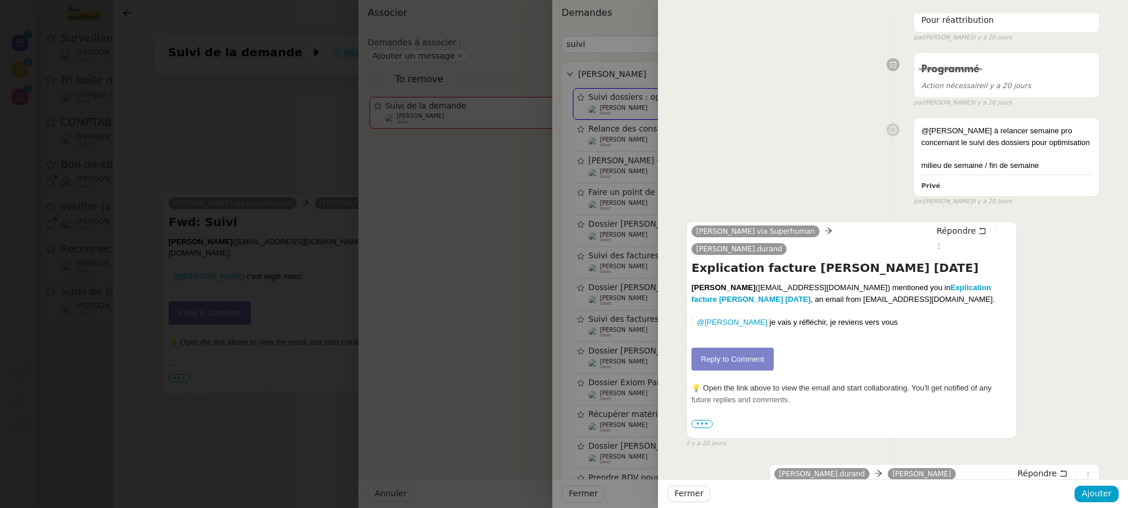
scroll to position [1396, 0]
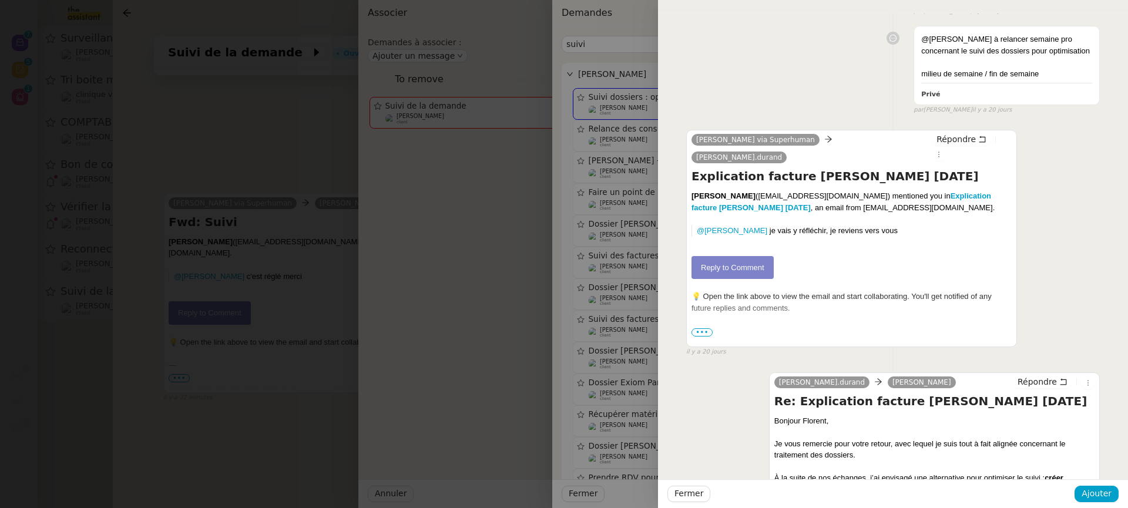
click at [294, 334] on div at bounding box center [564, 254] width 1128 height 508
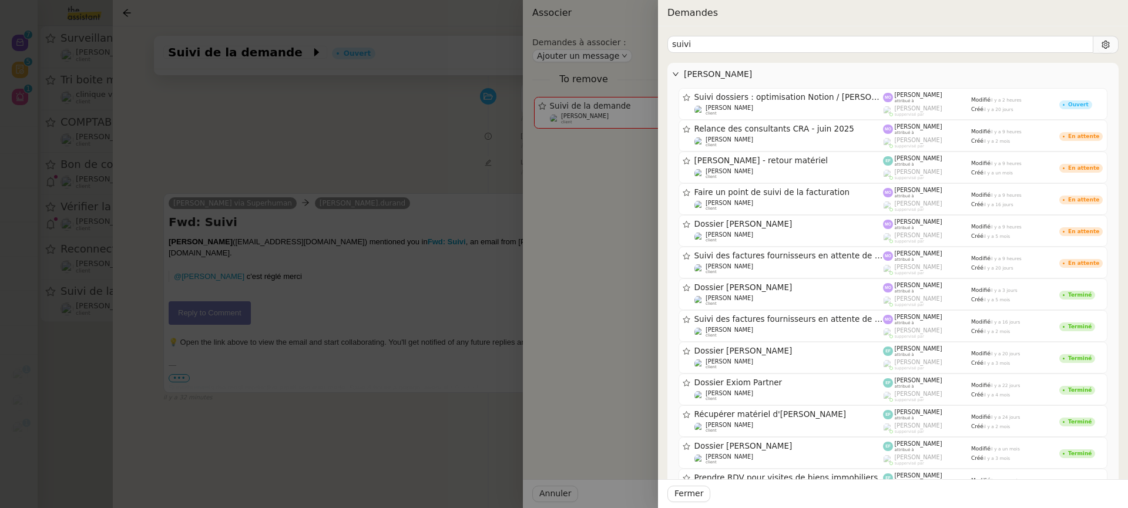
click at [294, 334] on div at bounding box center [564, 254] width 1128 height 508
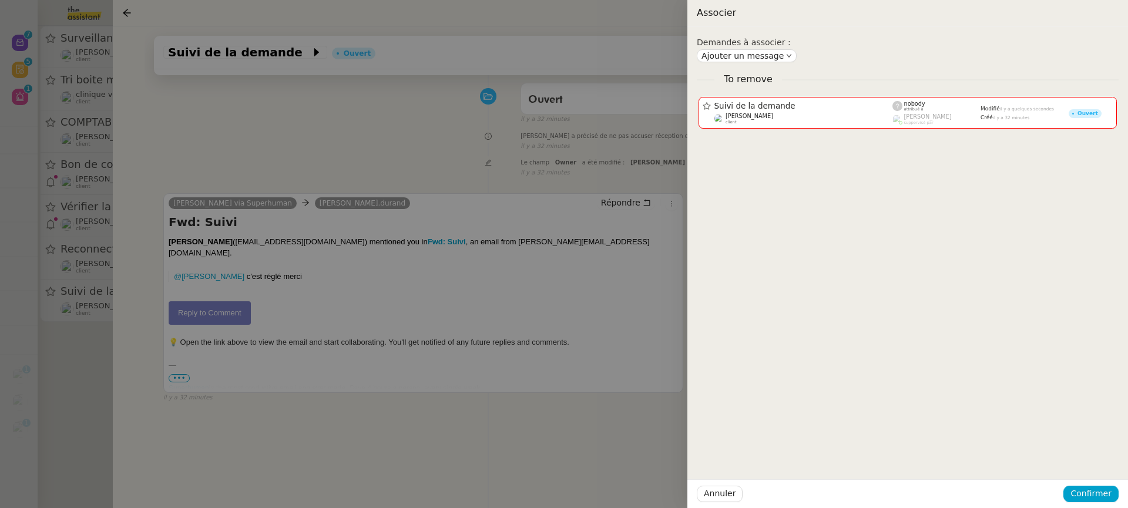
click at [630, 199] on div at bounding box center [564, 254] width 1128 height 508
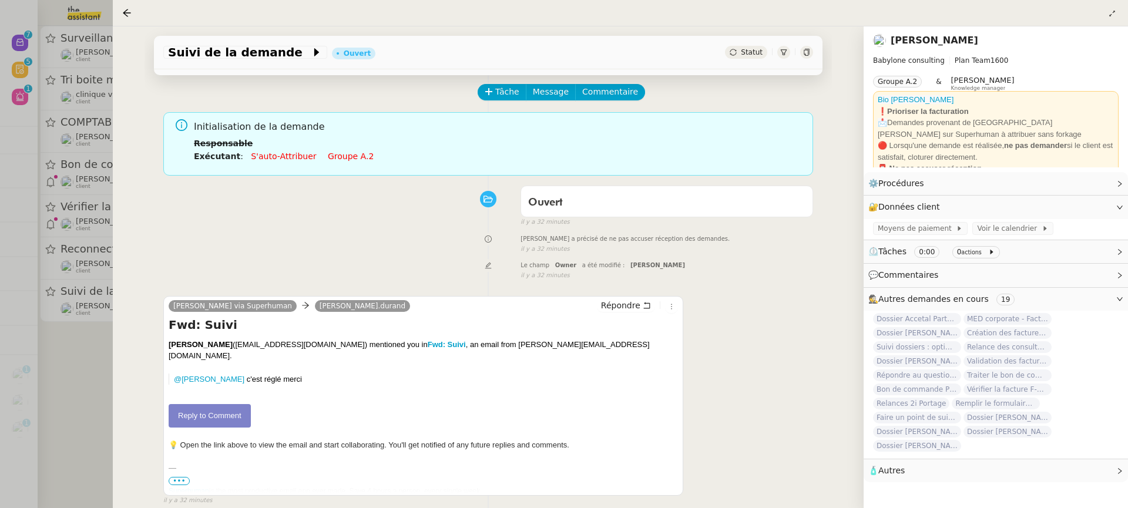
scroll to position [0, 0]
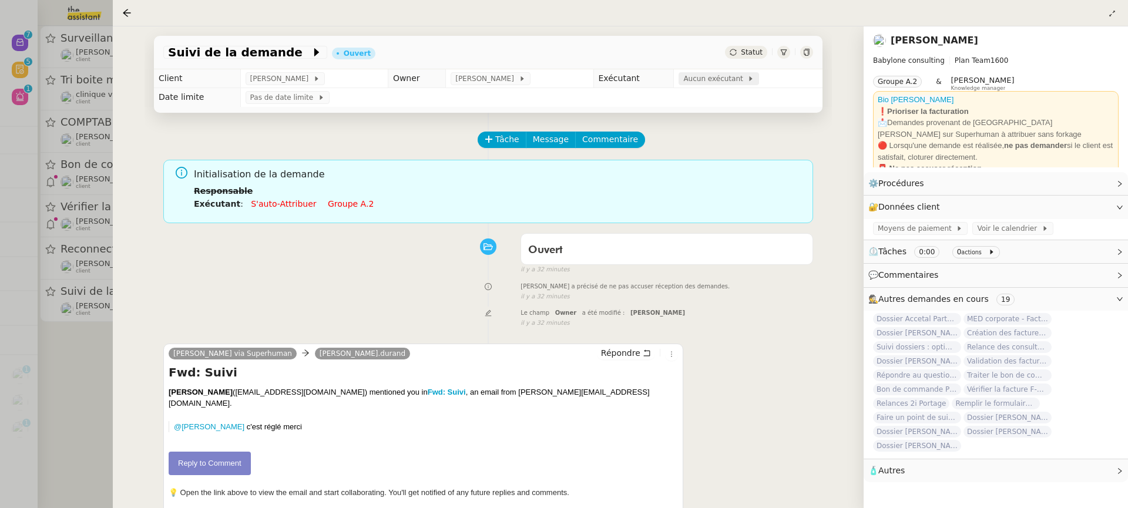
click at [704, 76] on span "Aucun exécutant" at bounding box center [715, 79] width 64 height 12
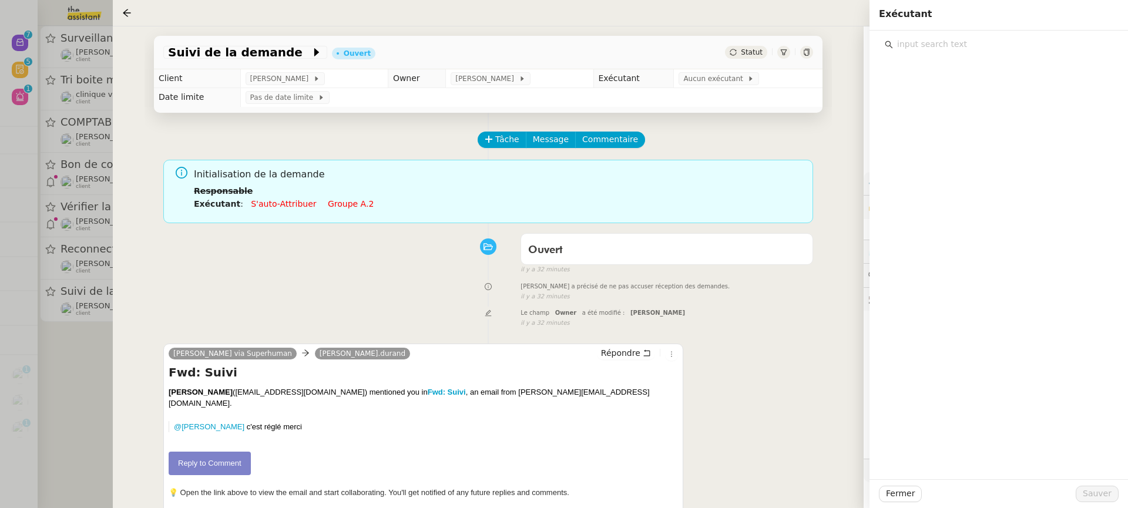
click at [957, 41] on input "text" at bounding box center [1003, 44] width 220 height 16
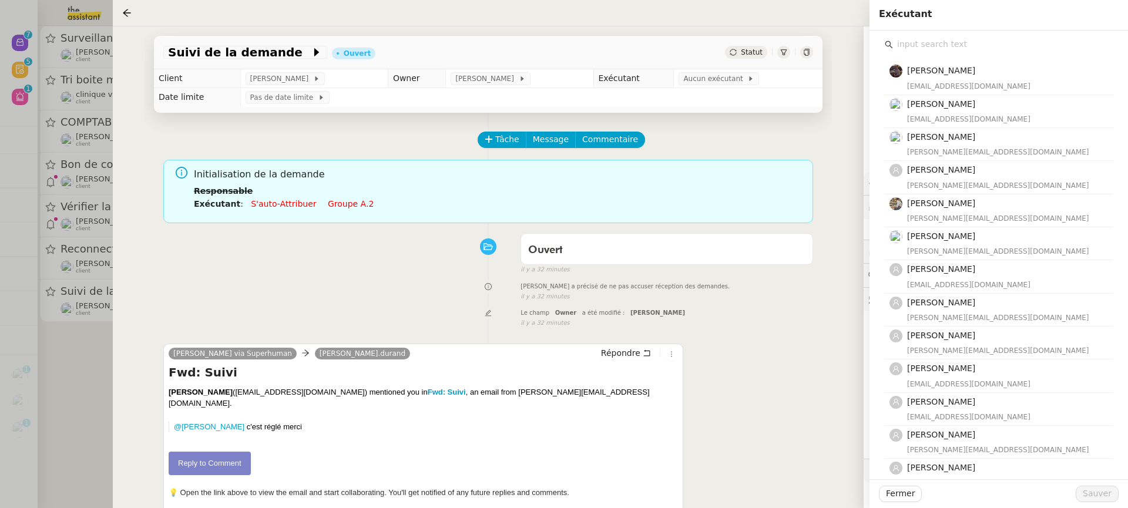
type input "m"
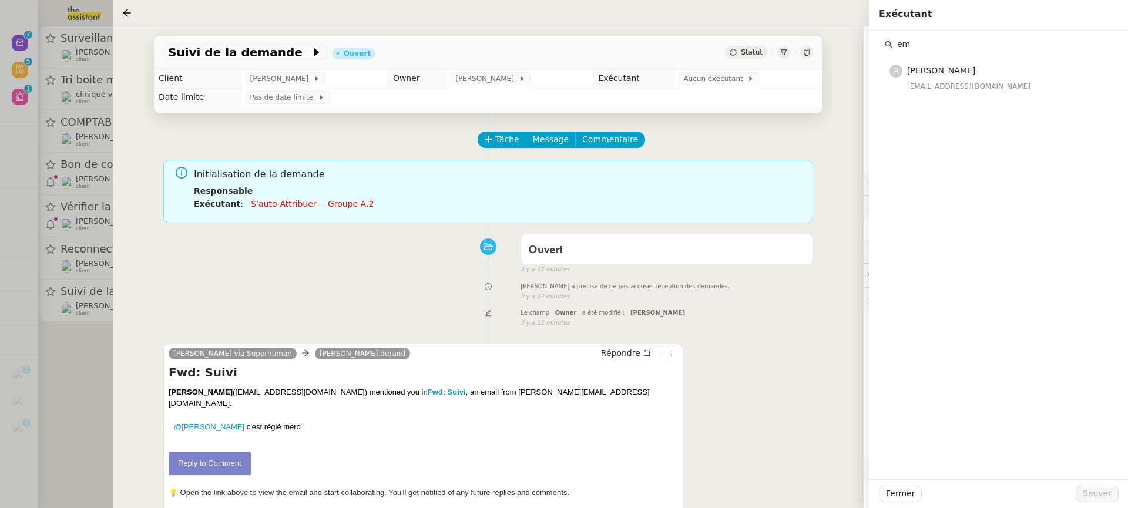
type input "em"
click at [956, 83] on div "emelyne@team.theassistant.com" at bounding box center [1006, 86] width 199 height 12
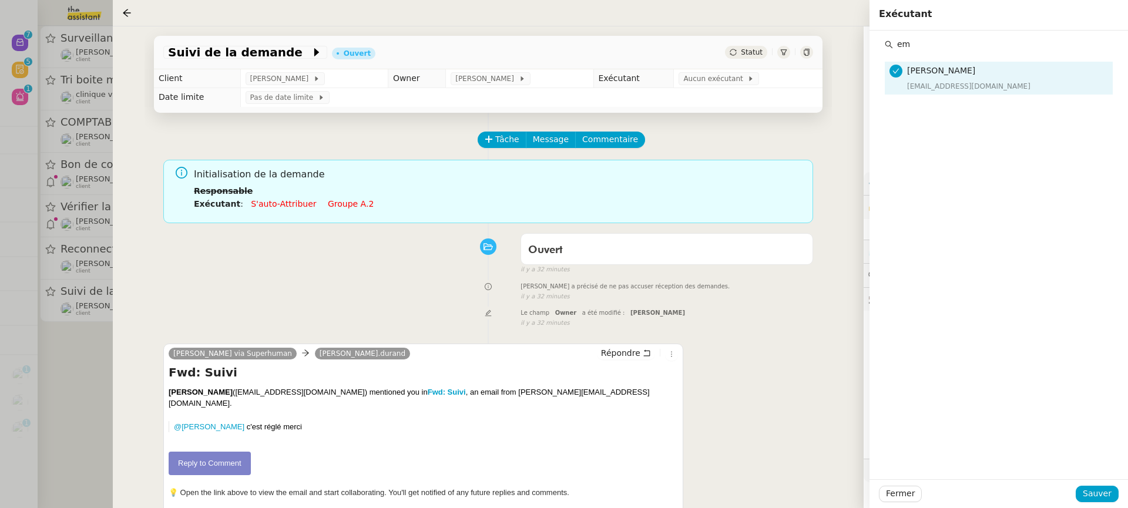
click at [1088, 504] on div "Fermer Sauver" at bounding box center [998, 493] width 258 height 29
click at [1086, 487] on span "Sauver" at bounding box center [1096, 494] width 29 height 14
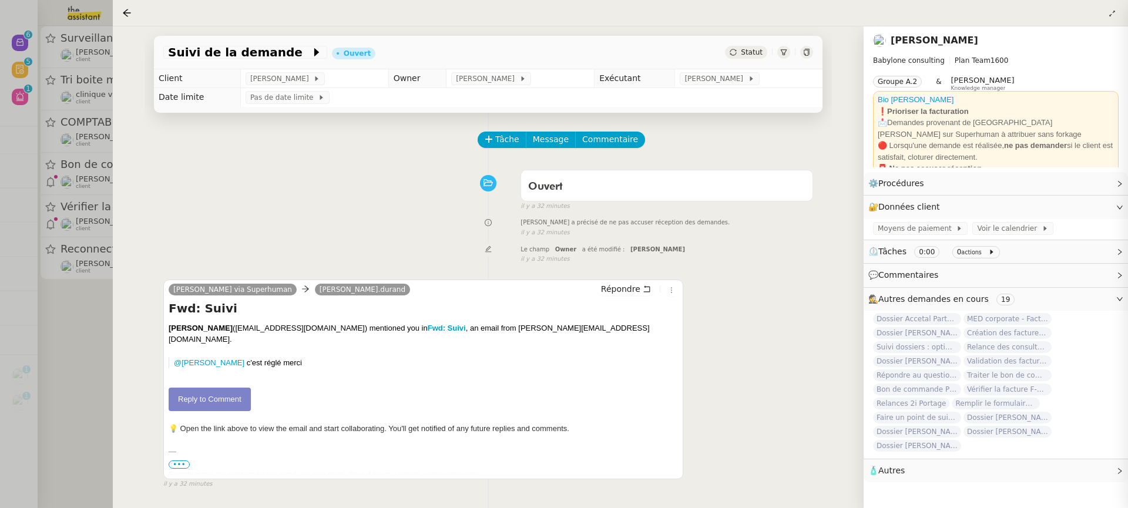
click at [57, 176] on div at bounding box center [564, 254] width 1128 height 508
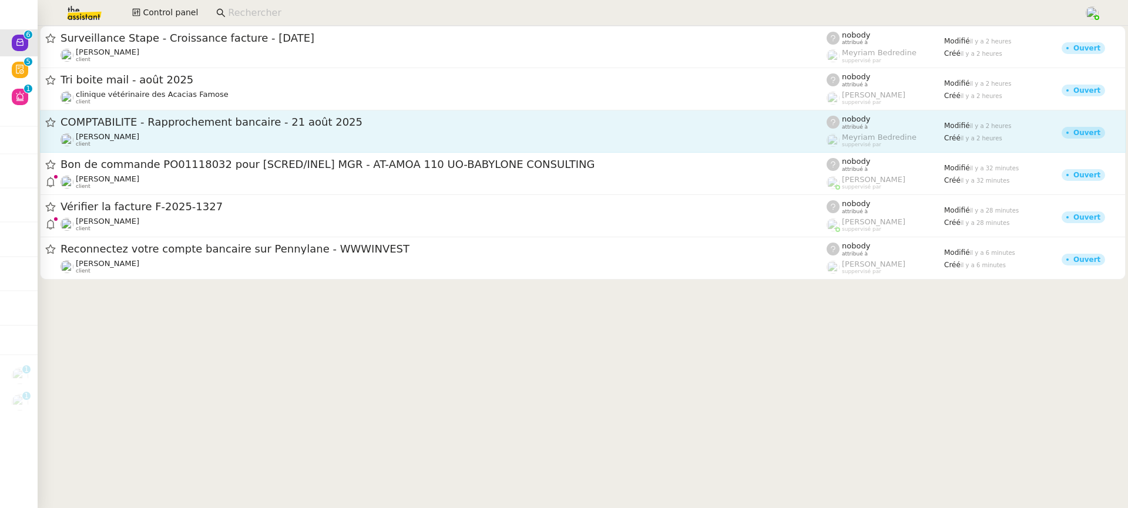
click at [138, 147] on div "Fanny Eyraud client" at bounding box center [443, 139] width 766 height 15
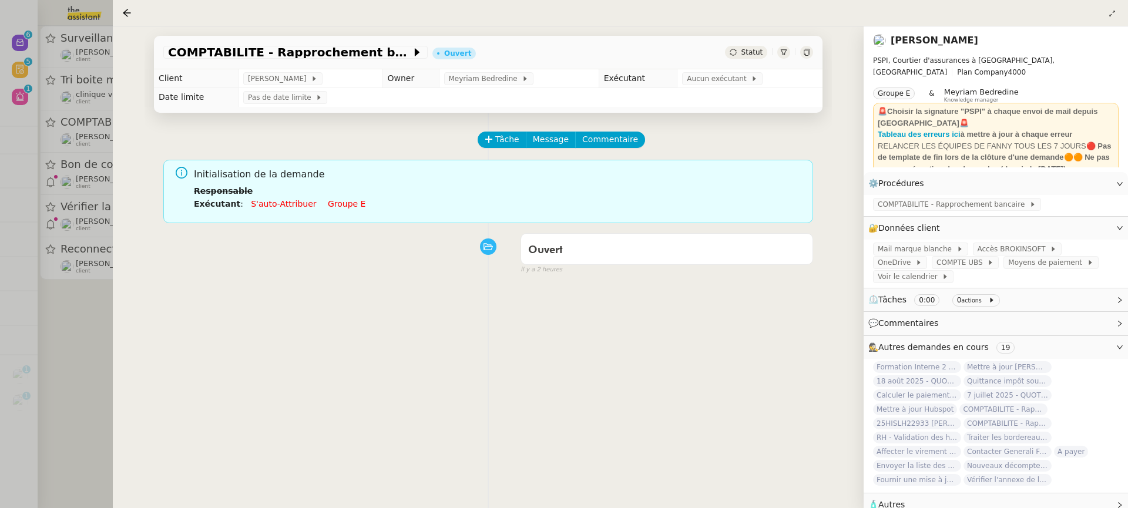
click at [345, 206] on link "Groupe e" at bounding box center [347, 203] width 38 height 9
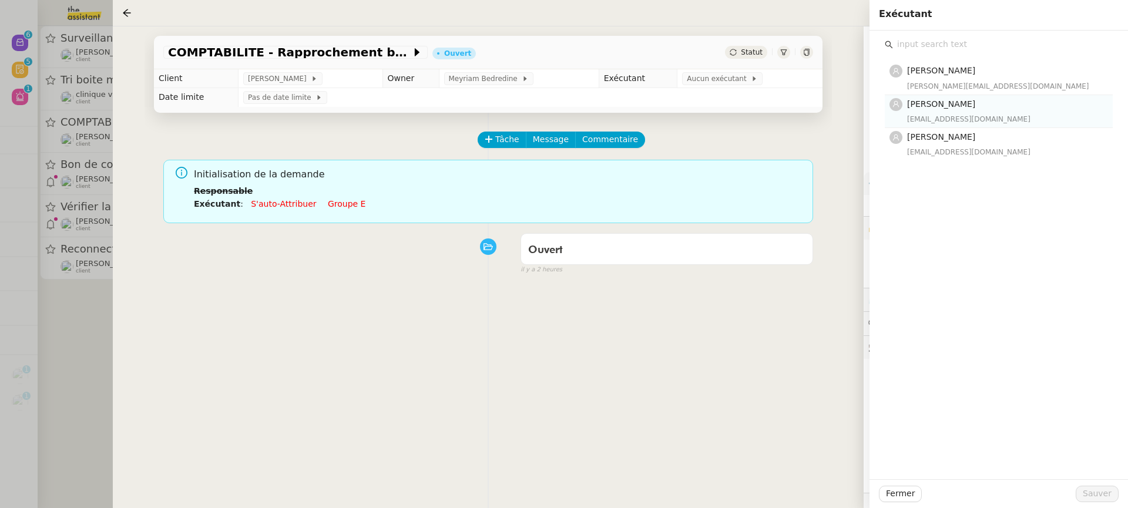
click at [942, 114] on div "lea@theassistant.team" at bounding box center [1006, 119] width 199 height 12
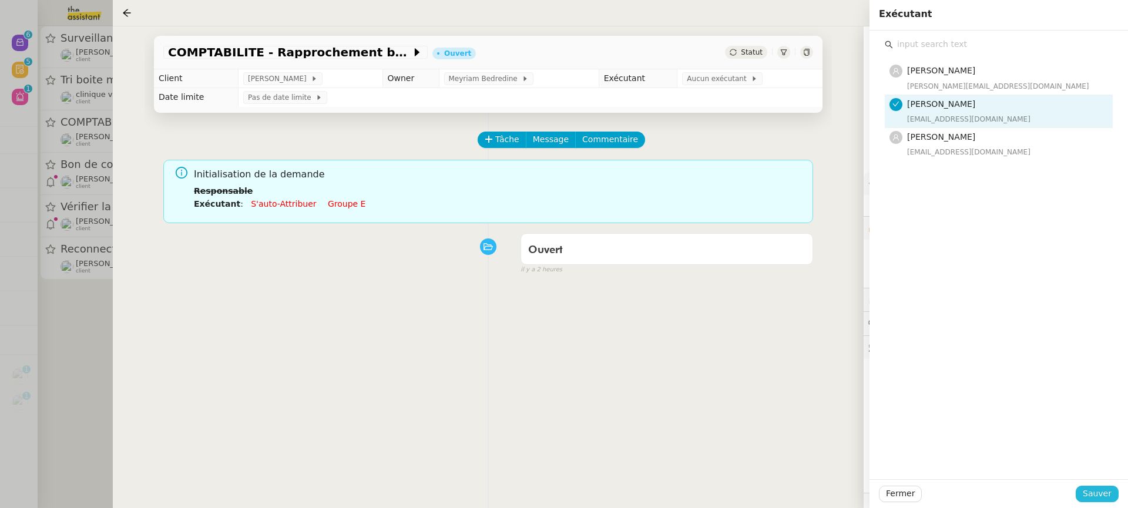
click at [1101, 491] on span "Sauver" at bounding box center [1096, 494] width 29 height 14
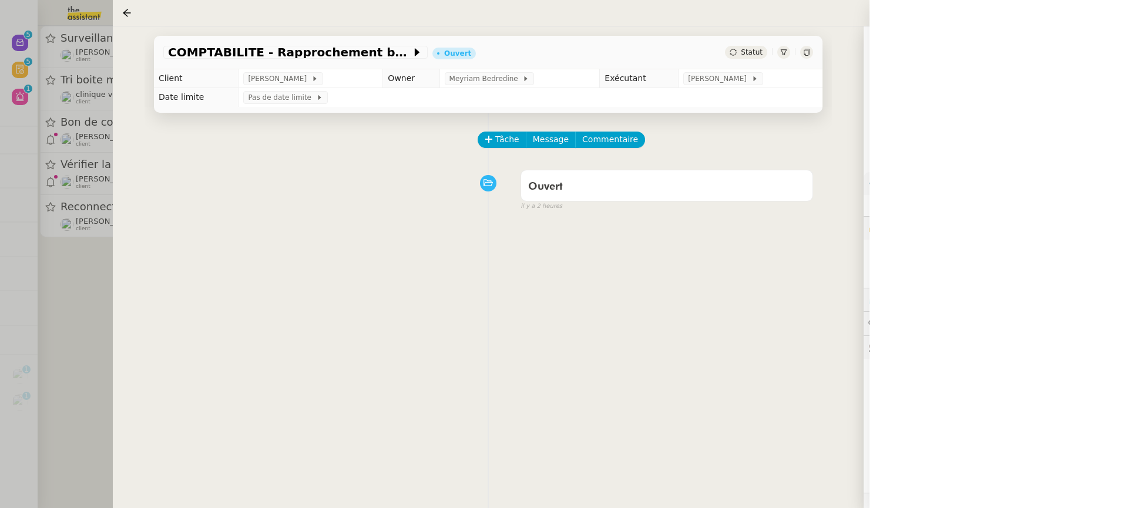
click at [33, 130] on div at bounding box center [564, 254] width 1128 height 508
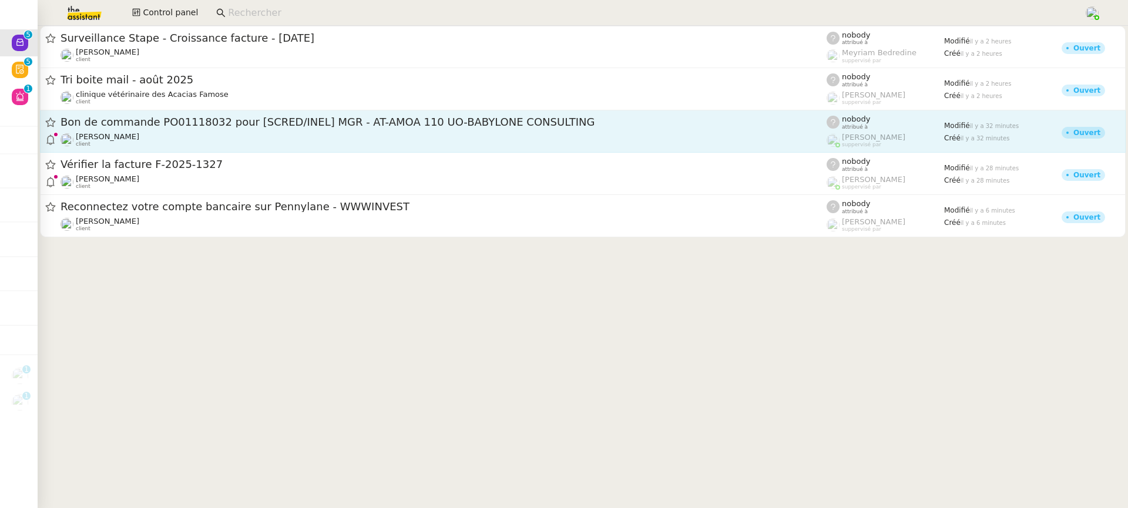
click at [179, 137] on div "Florent Seiler client" at bounding box center [443, 139] width 766 height 15
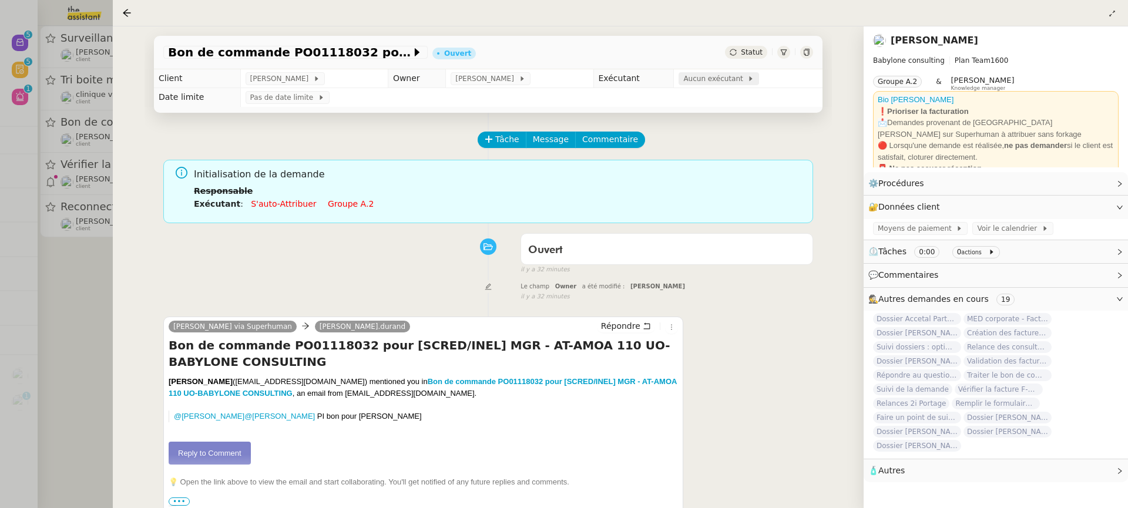
click at [709, 76] on span "Aucun exécutant" at bounding box center [715, 79] width 64 height 12
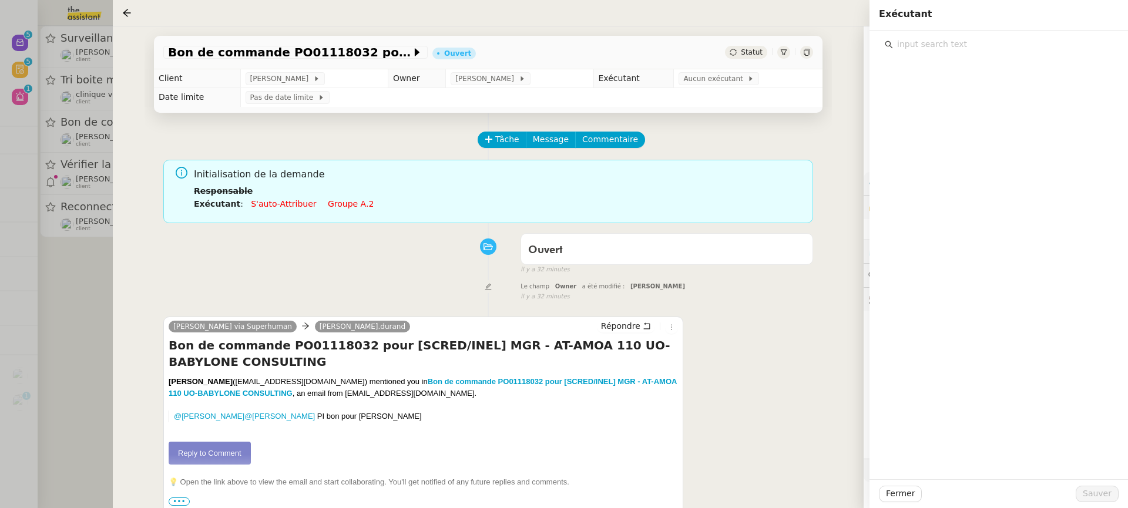
click at [980, 48] on input "text" at bounding box center [1003, 44] width 220 height 16
type input "eme"
click at [964, 81] on div "emelyne@team.theassistant.com" at bounding box center [1006, 86] width 199 height 12
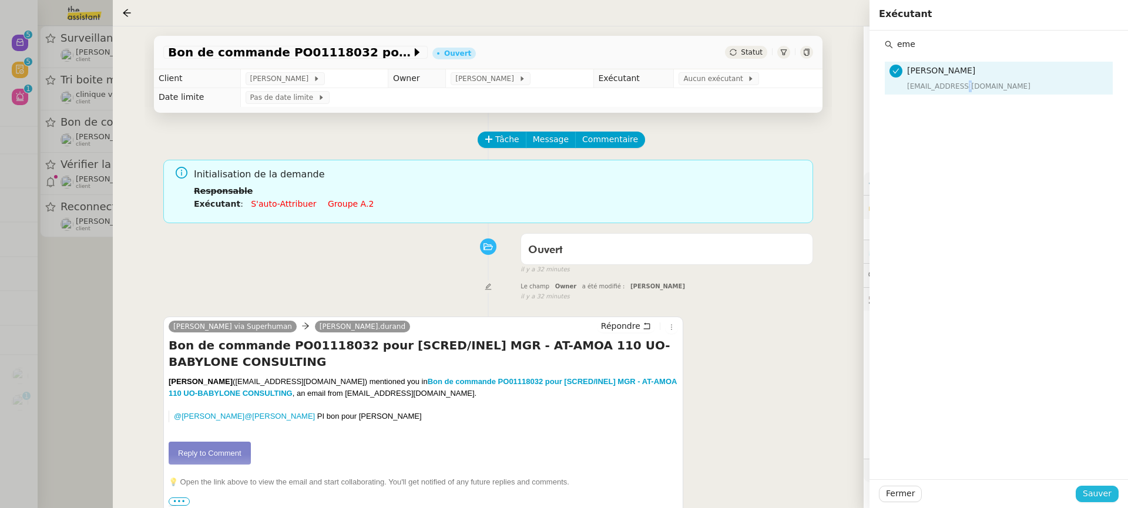
click at [1090, 496] on span "Sauver" at bounding box center [1096, 494] width 29 height 14
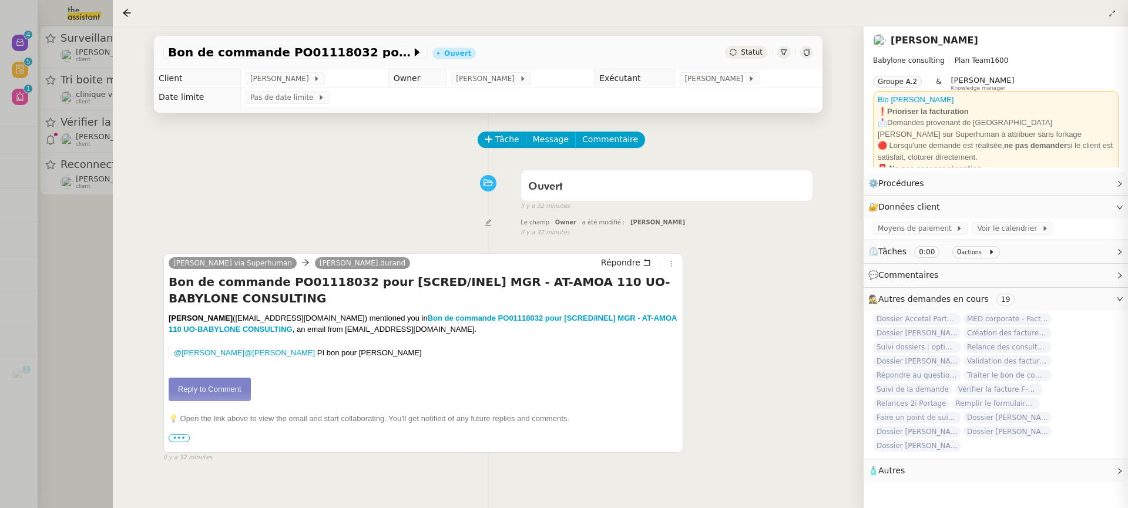
click at [86, 97] on div at bounding box center [564, 254] width 1128 height 508
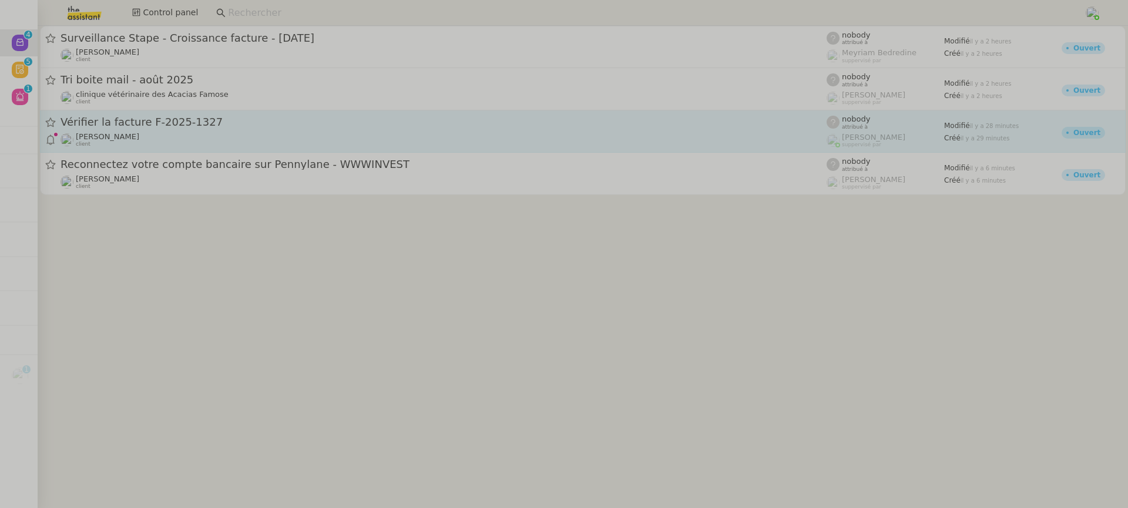
click at [146, 143] on div "Florent Seiler client" at bounding box center [443, 139] width 766 height 15
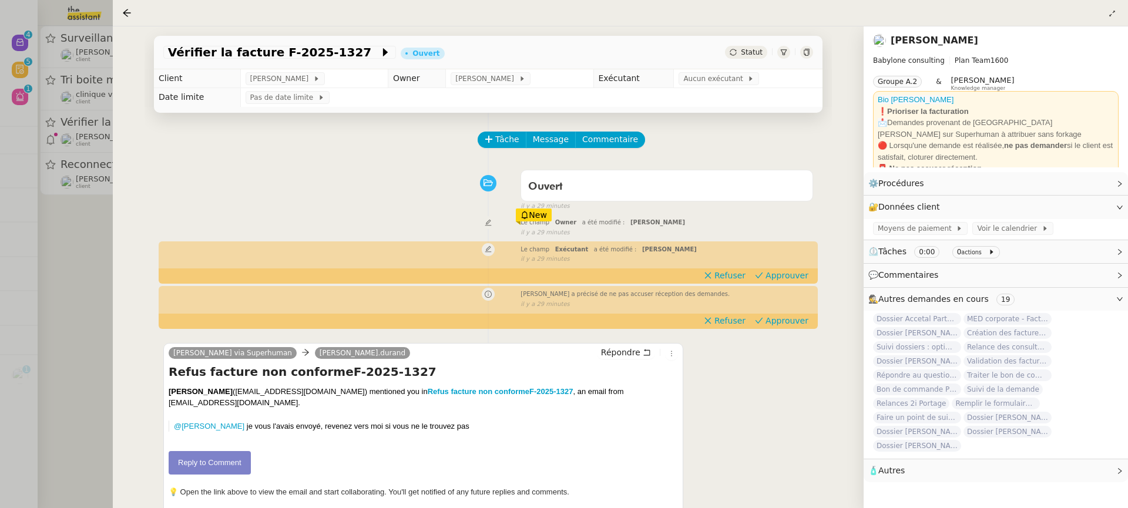
click at [699, 90] on td "Pas de date limite" at bounding box center [531, 97] width 582 height 19
click at [698, 83] on span "Aucun exécutant" at bounding box center [715, 79] width 64 height 12
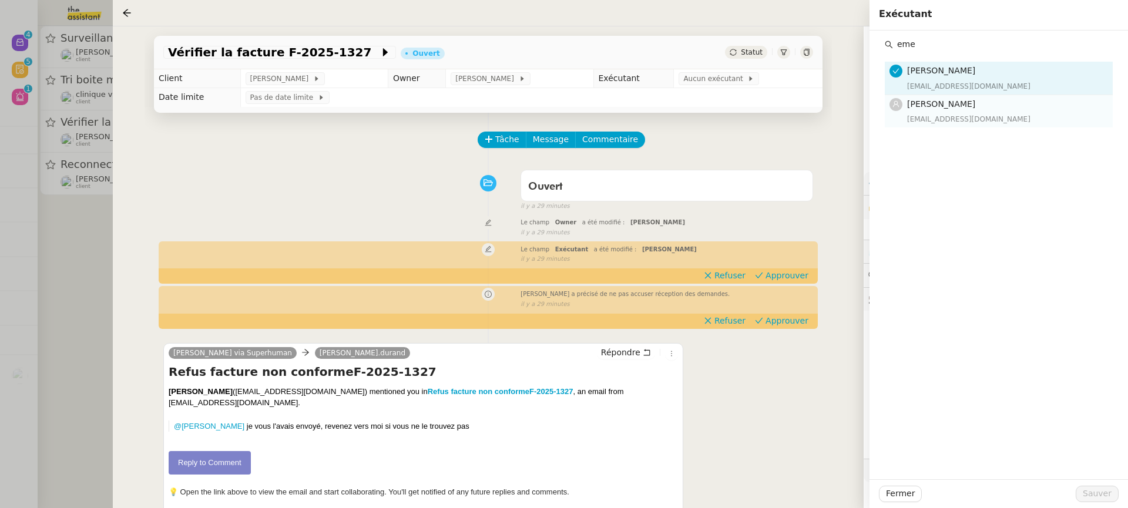
type input "eme"
click at [930, 103] on span "[PERSON_NAME]" at bounding box center [941, 103] width 68 height 9
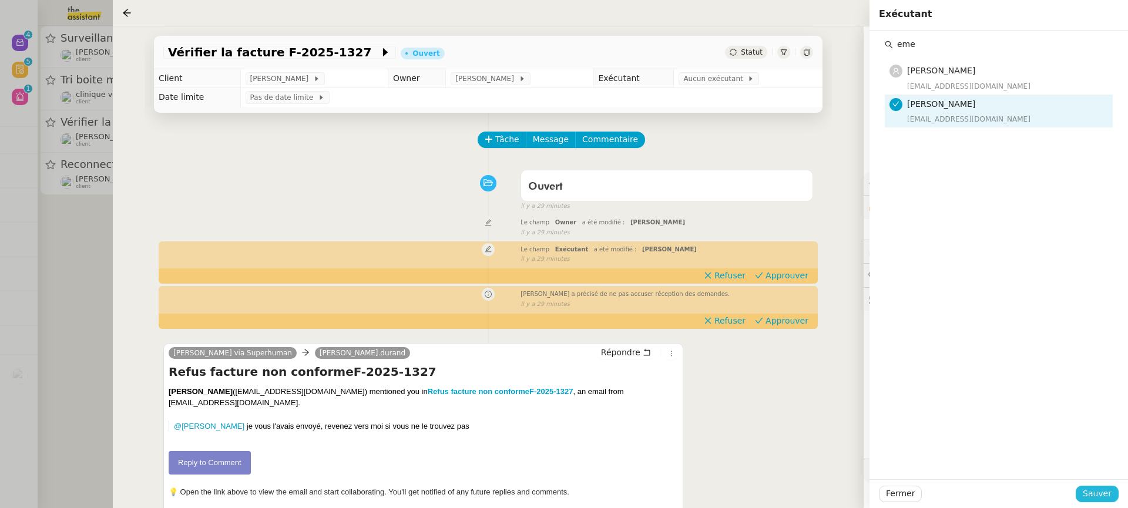
click at [1090, 497] on span "Sauver" at bounding box center [1096, 494] width 29 height 14
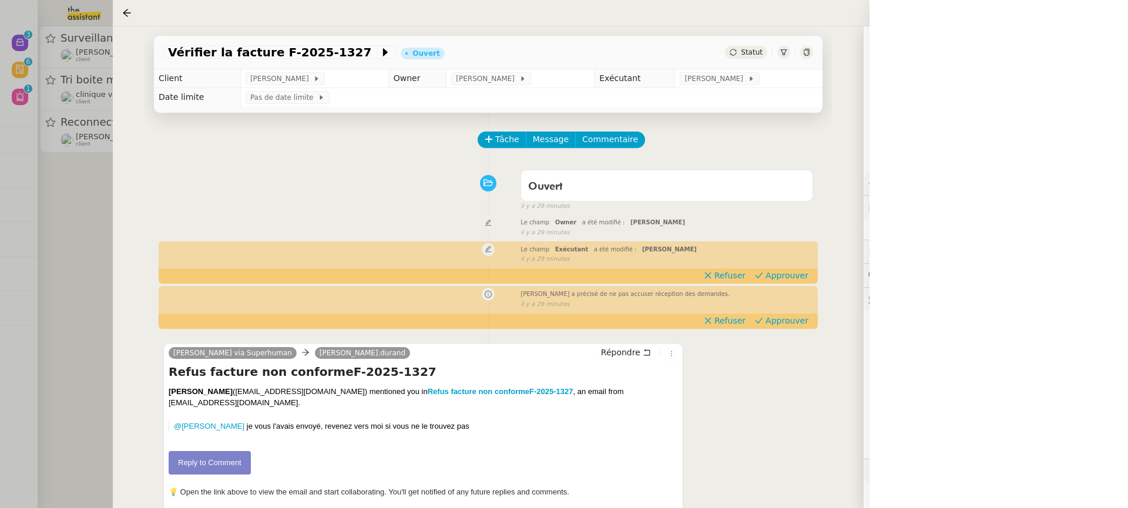
click at [72, 122] on div at bounding box center [564, 254] width 1128 height 508
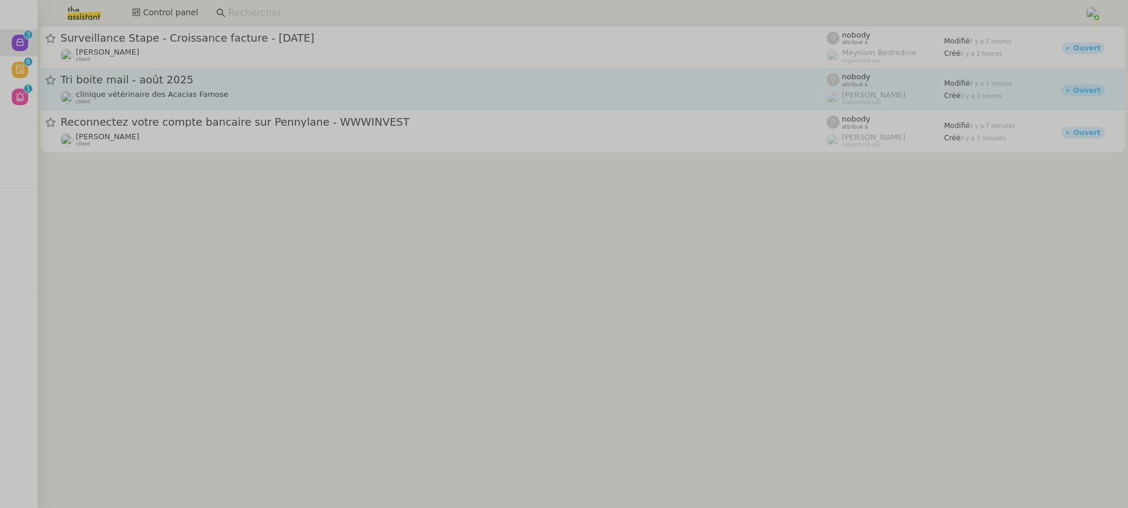
click at [177, 93] on span "clinique vétérinaire des Acacias Famose" at bounding box center [152, 94] width 153 height 9
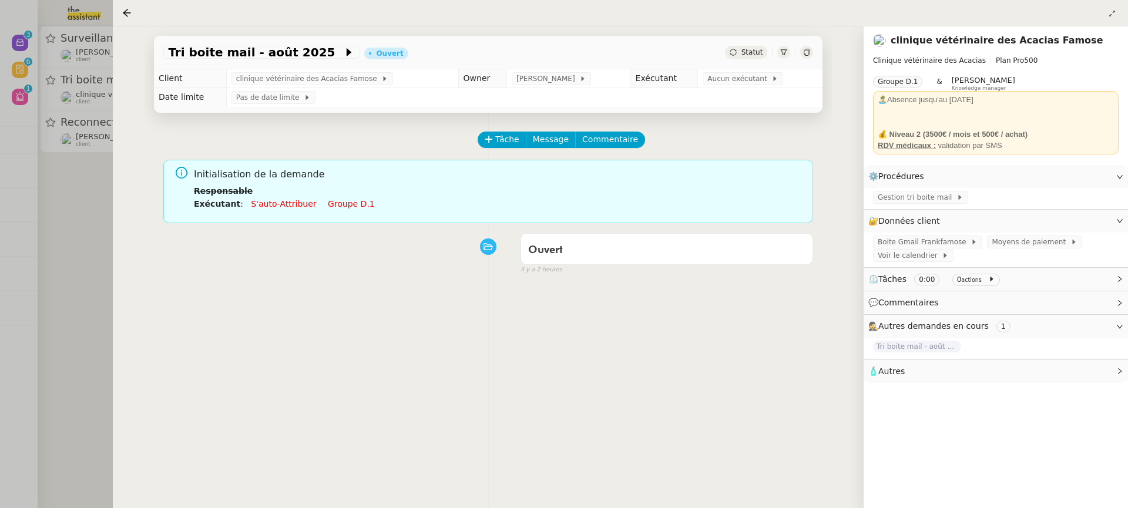
click at [341, 209] on li "Exécutant : S'auto-attribuer Groupe d.1" at bounding box center [499, 203] width 610 height 13
click at [338, 207] on link "Groupe d.1" at bounding box center [351, 203] width 47 height 9
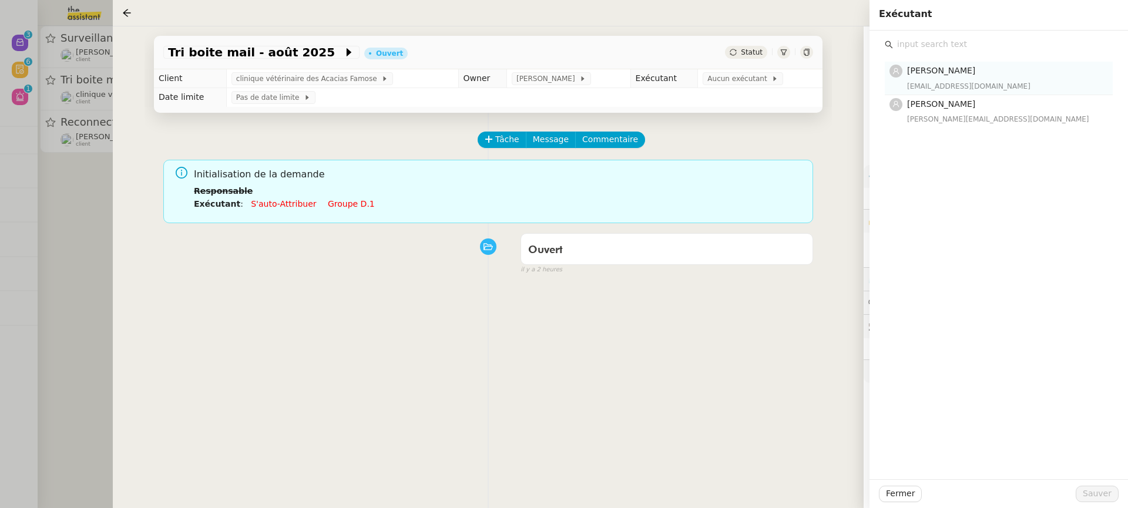
click at [990, 78] on h4 "Pauline Jennah" at bounding box center [1006, 71] width 199 height 14
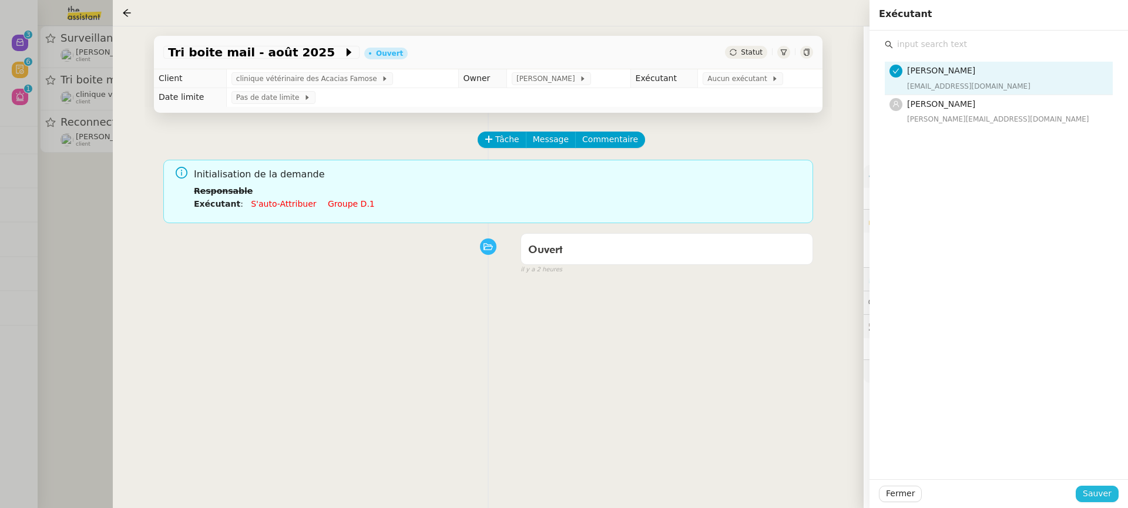
click at [1105, 495] on span "Sauver" at bounding box center [1096, 494] width 29 height 14
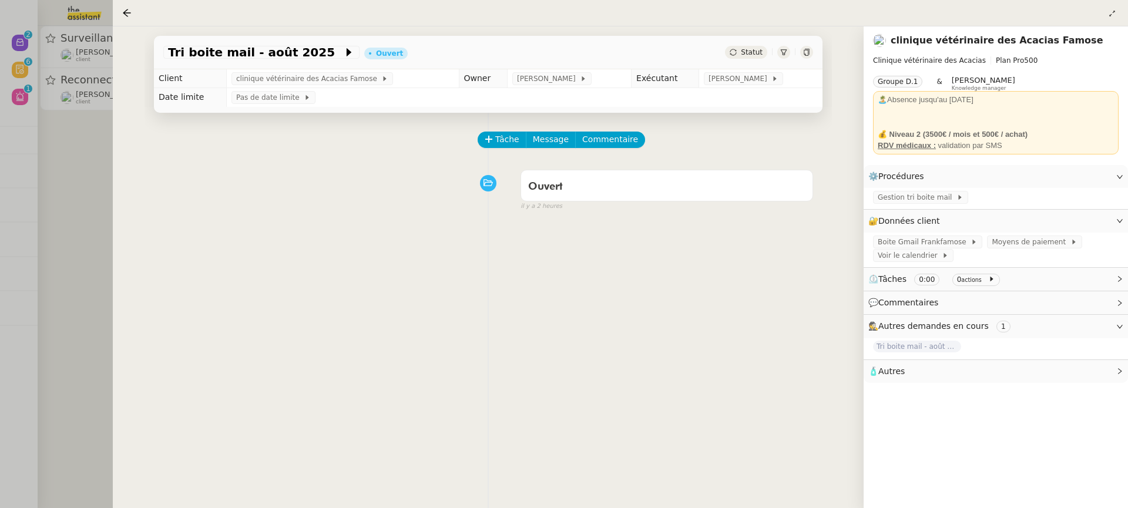
click at [49, 166] on div at bounding box center [564, 254] width 1128 height 508
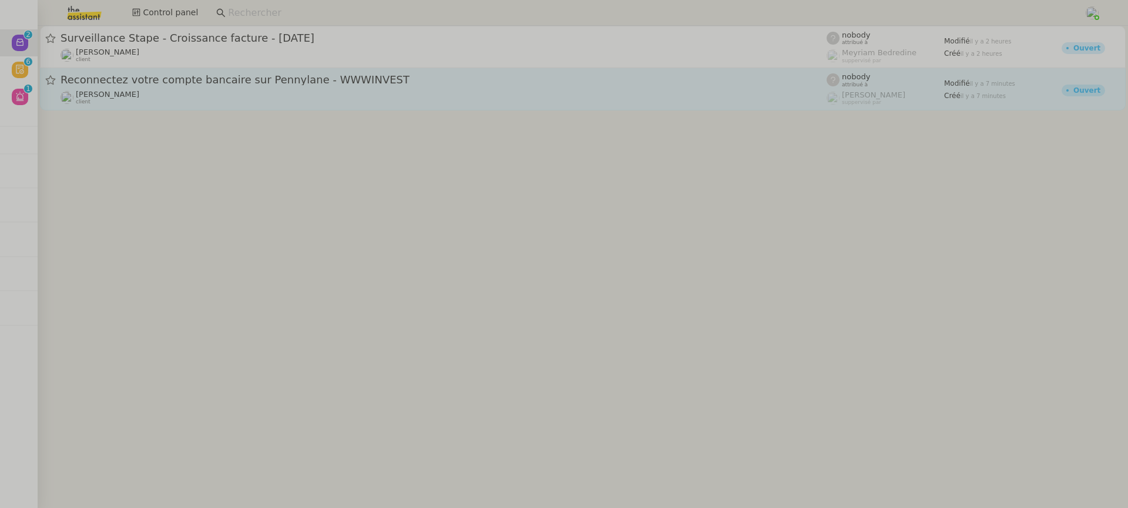
click at [195, 76] on span "Reconnectez votre compte bancaire sur Pennylane - WWWINVEST" at bounding box center [443, 80] width 766 height 11
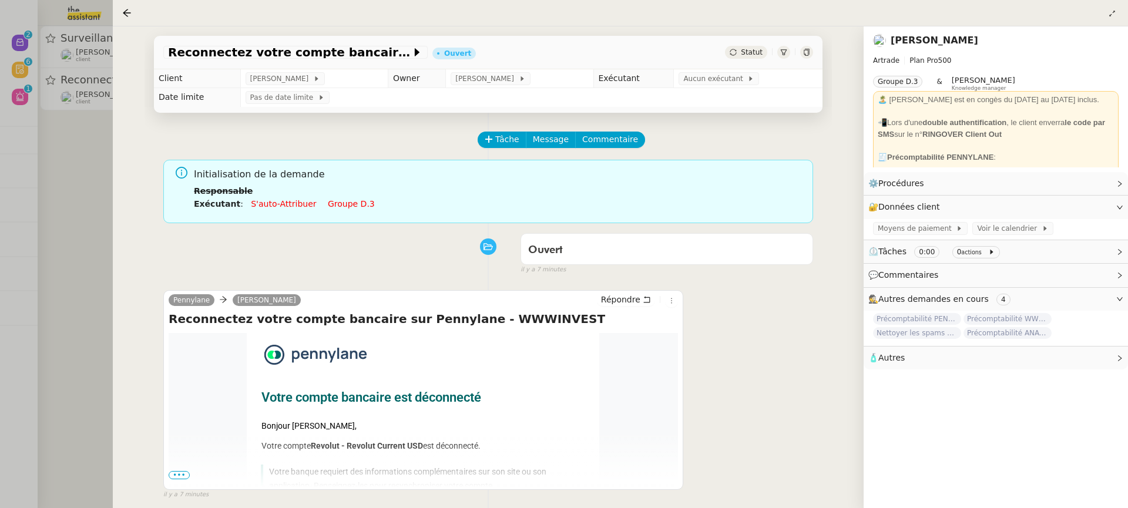
click at [339, 215] on div "Initialisation de la demande Responsable Exécutant : S'auto-attribuer Groupe d.3" at bounding box center [499, 193] width 610 height 52
click at [339, 213] on div "Initialisation de la demande Responsable Exécutant : S'auto-attribuer Groupe d.3" at bounding box center [499, 193] width 610 height 52
click at [1081, 191] on div "⚙️ Procédures Modifier" at bounding box center [995, 183] width 264 height 23
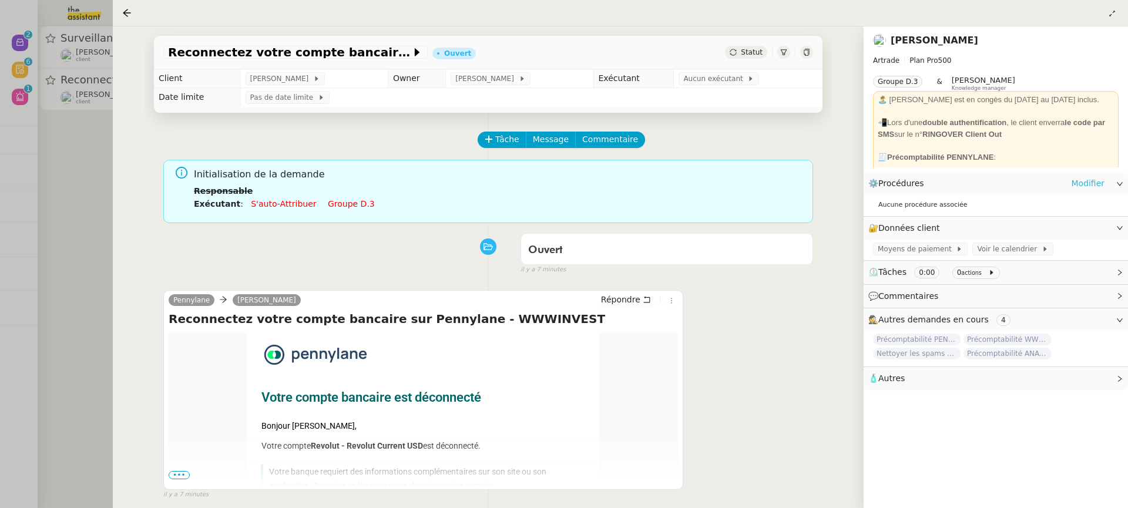
click at [1097, 186] on link "Modifier" at bounding box center [1087, 184] width 33 height 14
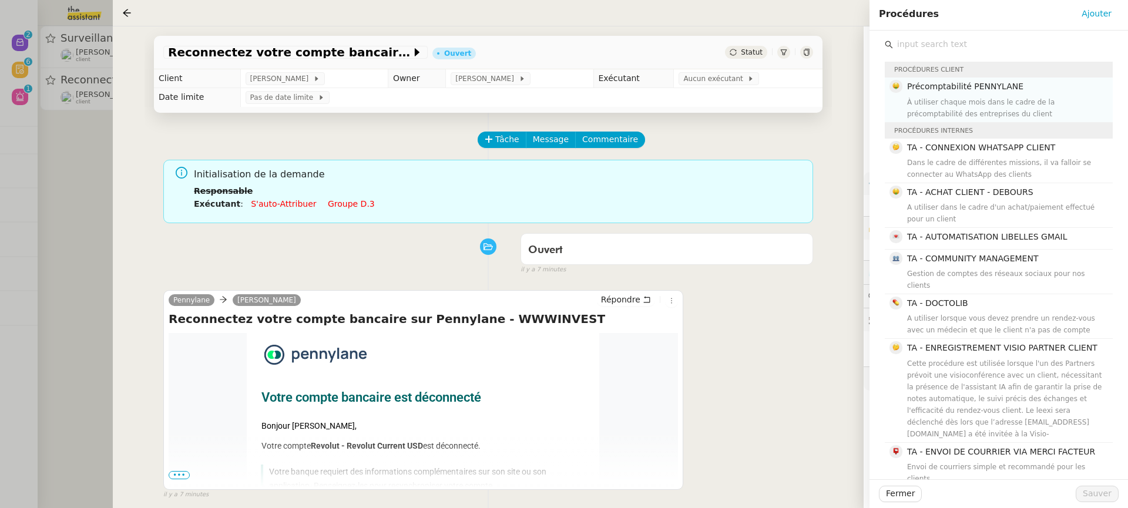
click at [946, 103] on div "À utiliser chaque mois dans le cadre de la précomptabilité des entreprises du c…" at bounding box center [1006, 107] width 199 height 23
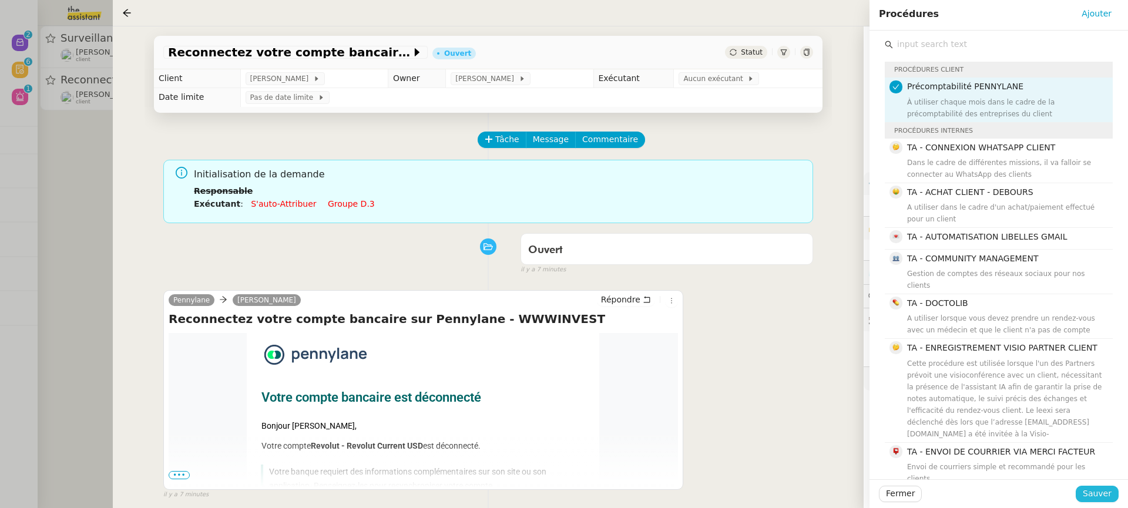
click at [1102, 497] on span "Sauver" at bounding box center [1096, 494] width 29 height 14
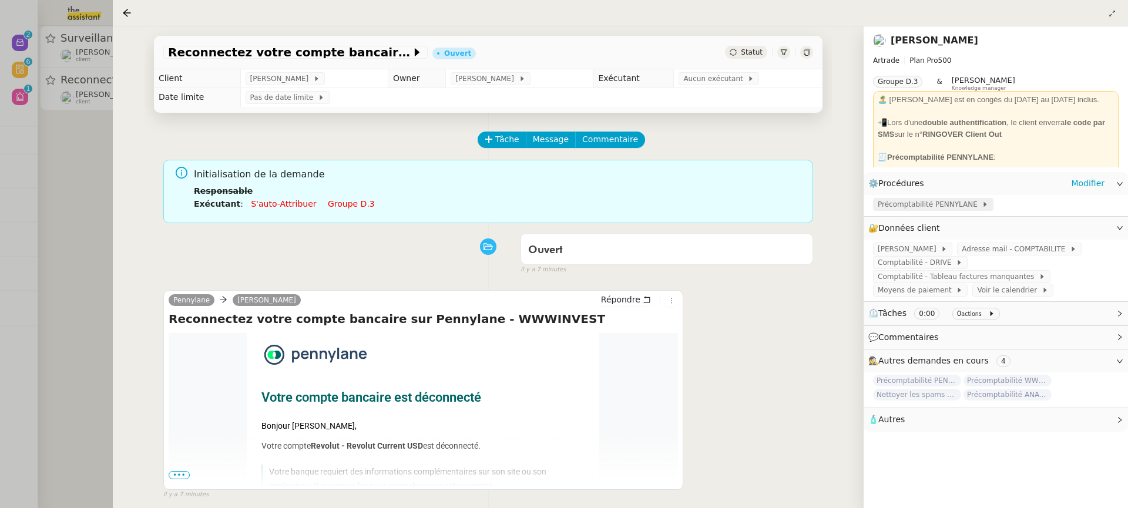
click at [939, 209] on span "Précomptabilité PENNYLANE" at bounding box center [929, 205] width 104 height 12
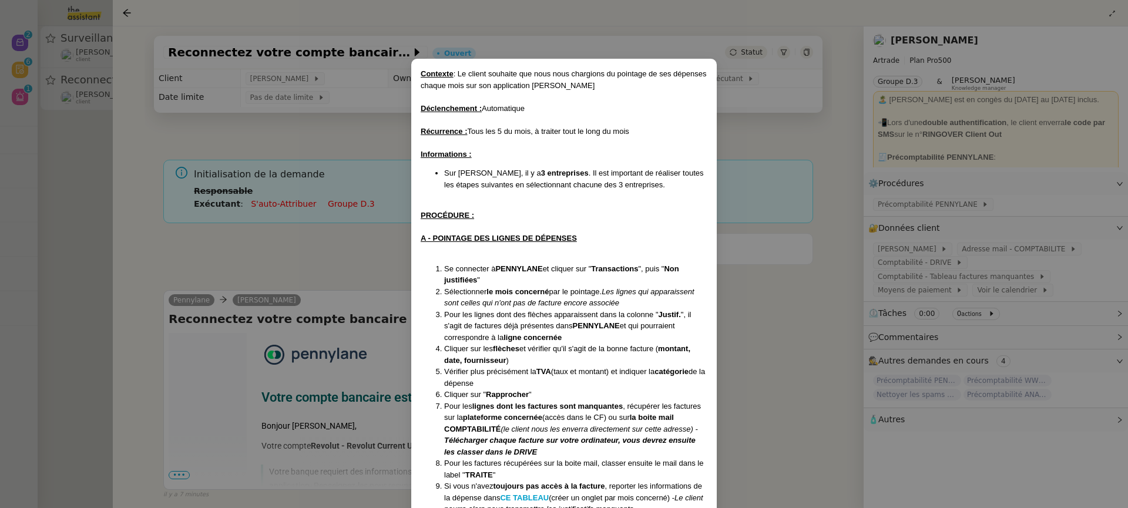
click at [754, 278] on nz-modal-container "Contexte : Le client souhaite que nous nous chargions du pointage de ses dépens…" at bounding box center [564, 254] width 1128 height 508
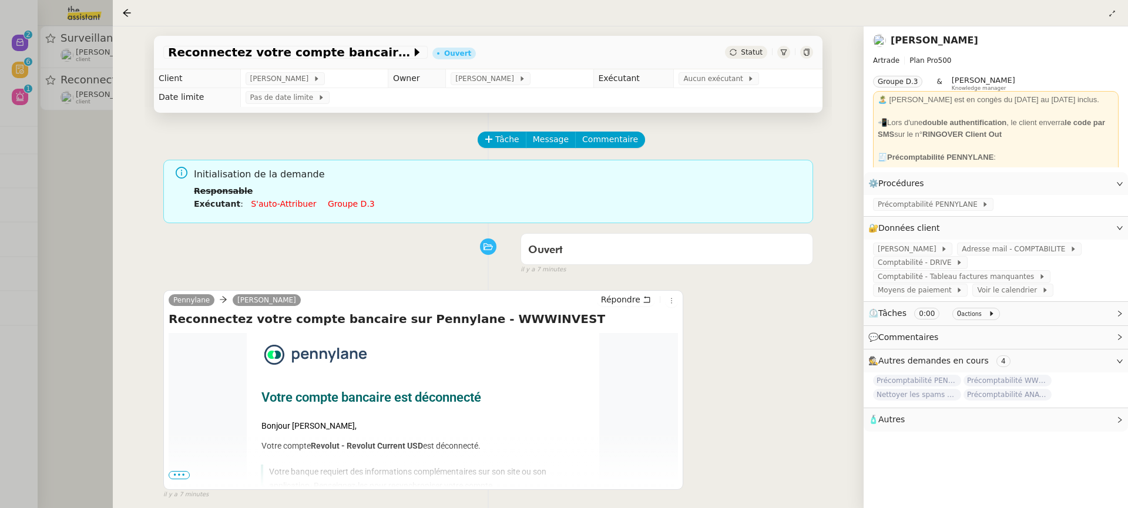
click at [336, 204] on link "Groupe d.3" at bounding box center [351, 203] width 47 height 9
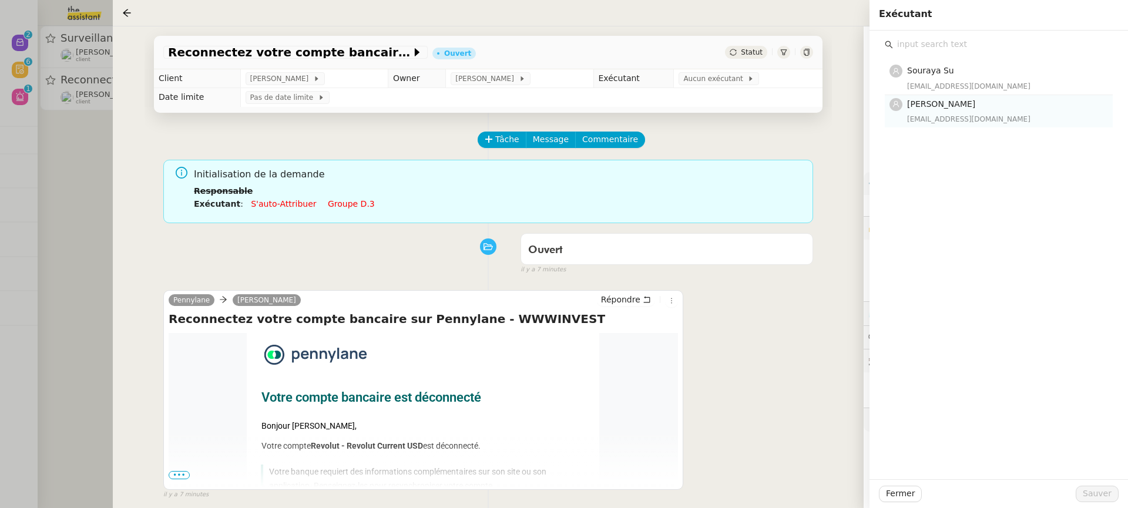
click at [957, 110] on h4 "Pauline Jennah" at bounding box center [1006, 104] width 199 height 14
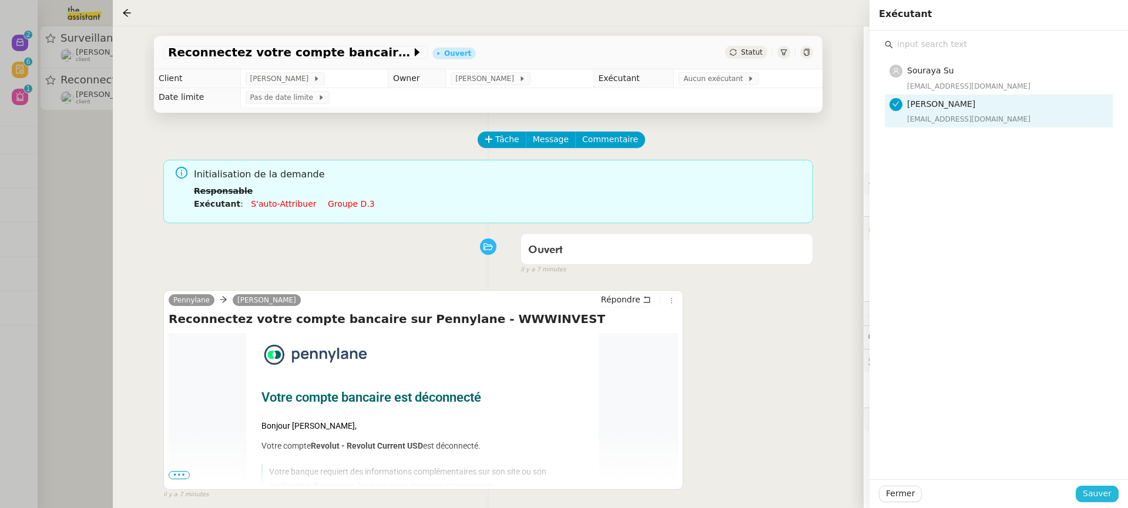
click at [1104, 499] on span "Sauver" at bounding box center [1096, 494] width 29 height 14
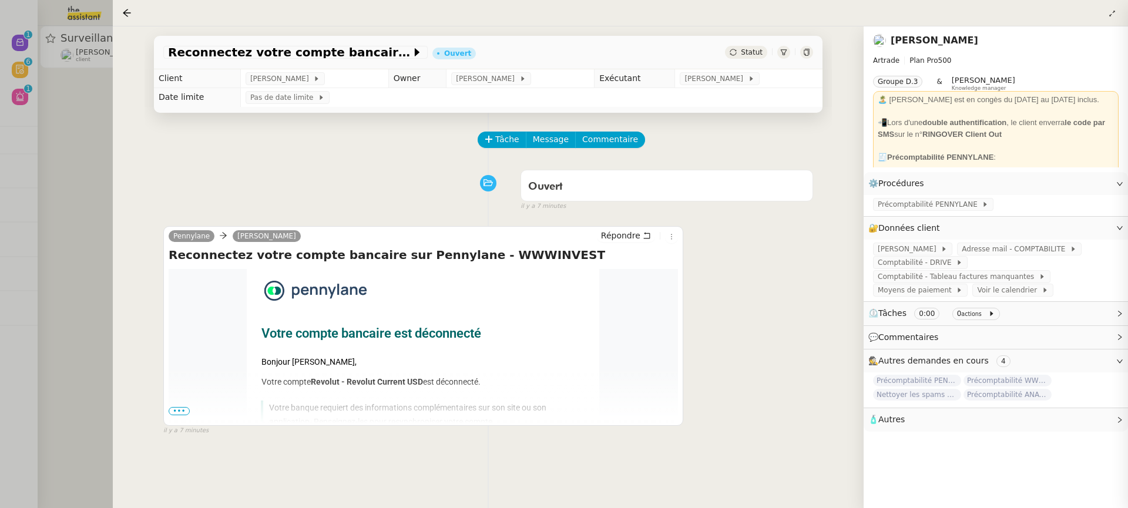
click at [10, 144] on div at bounding box center [564, 254] width 1128 height 508
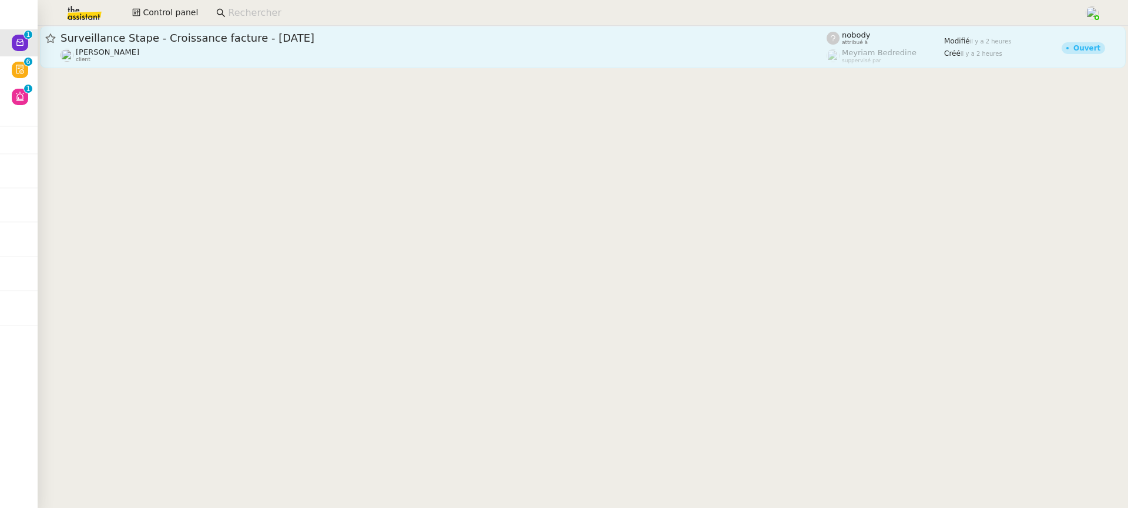
click at [124, 52] on span "[PERSON_NAME]" at bounding box center [107, 52] width 63 height 9
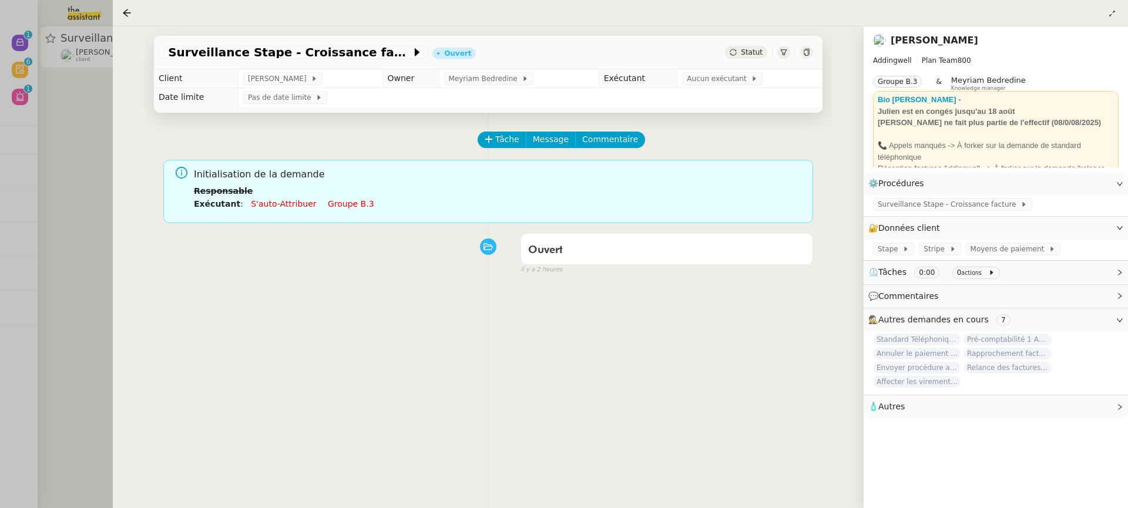
click at [335, 200] on link "Groupe b.3" at bounding box center [351, 203] width 46 height 9
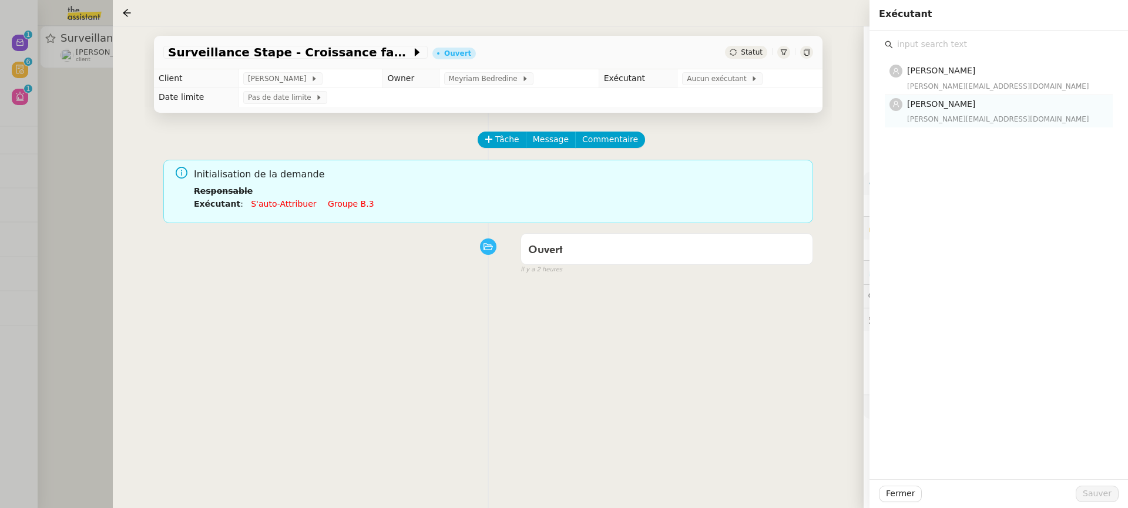
click at [926, 114] on div "[PERSON_NAME][EMAIL_ADDRESS][DOMAIN_NAME]" at bounding box center [1006, 119] width 199 height 12
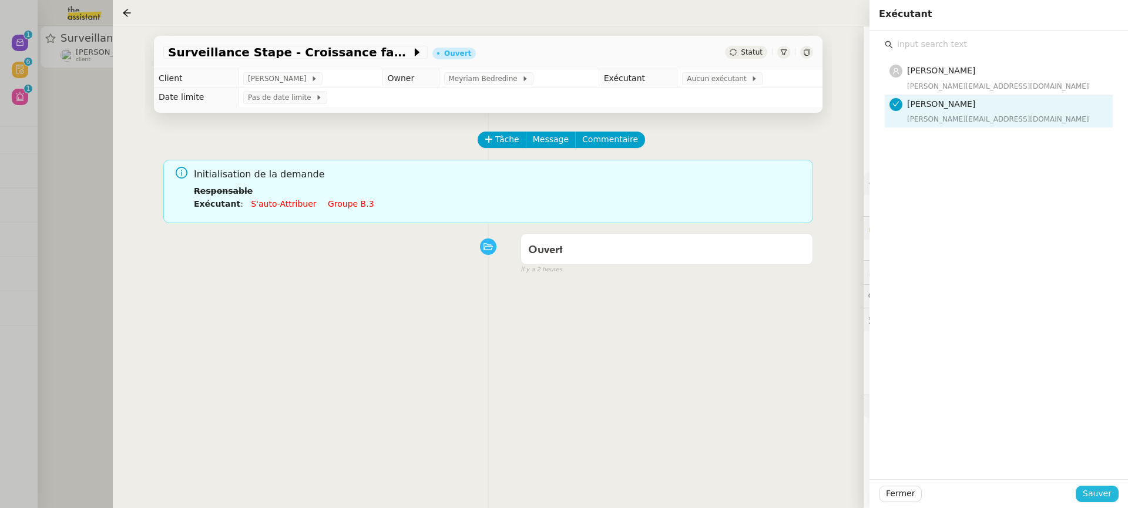
click at [1085, 495] on span "Sauver" at bounding box center [1096, 494] width 29 height 14
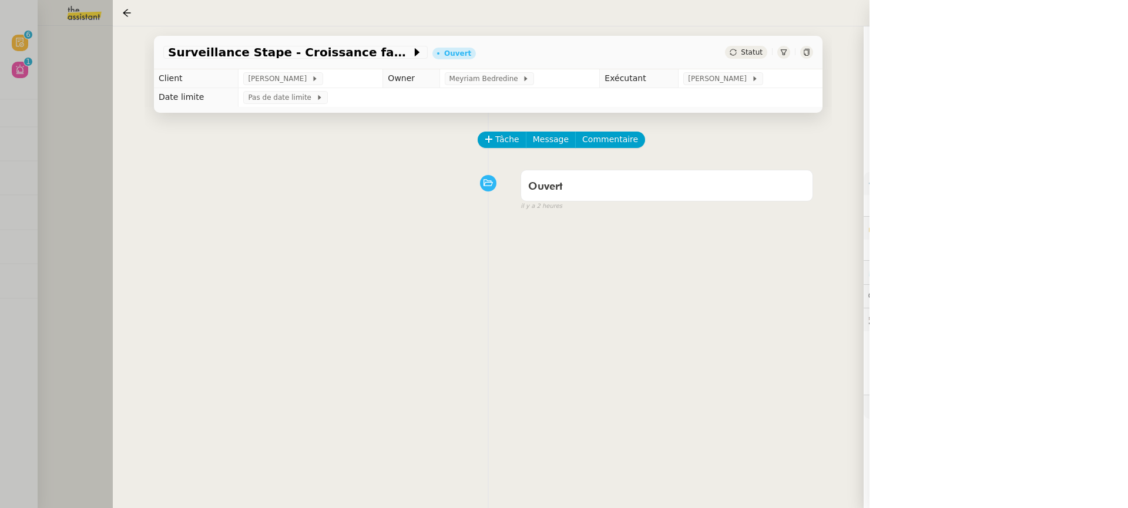
click at [30, 59] on div at bounding box center [564, 254] width 1128 height 508
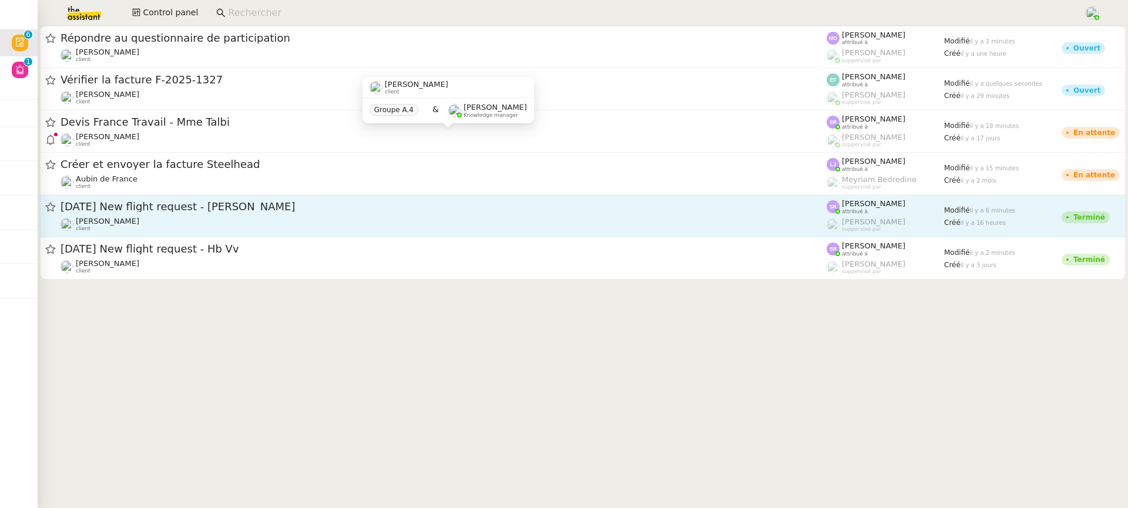
click at [554, 231] on div "Louis Frei client" at bounding box center [443, 224] width 766 height 15
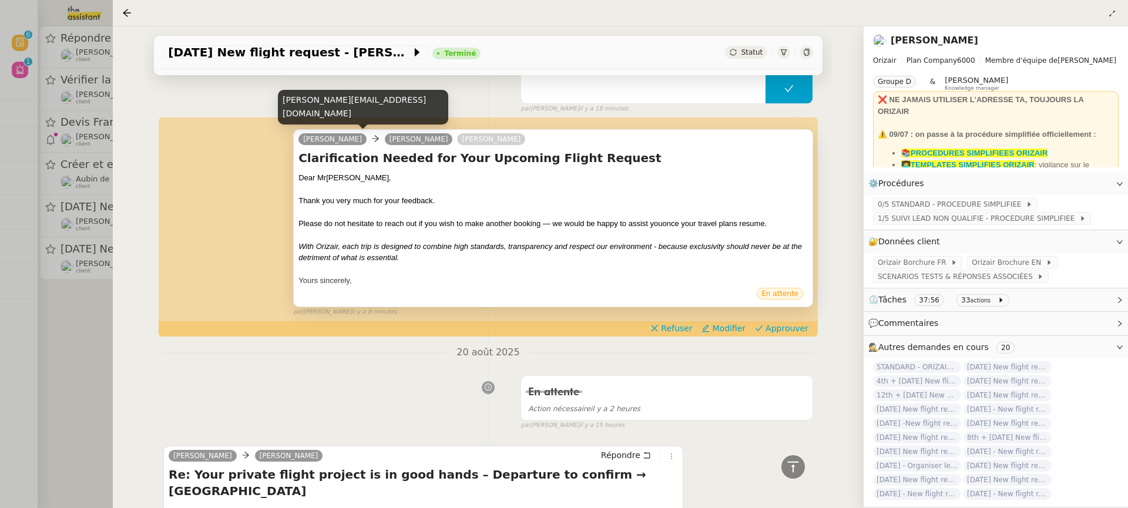
scroll to position [469, 0]
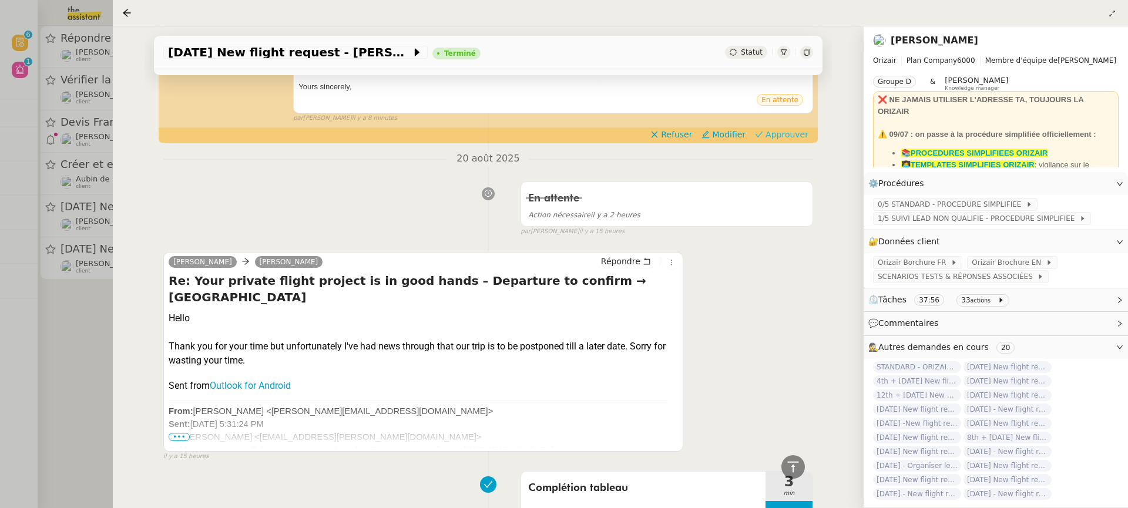
click at [803, 132] on span "Approuver" at bounding box center [786, 135] width 43 height 12
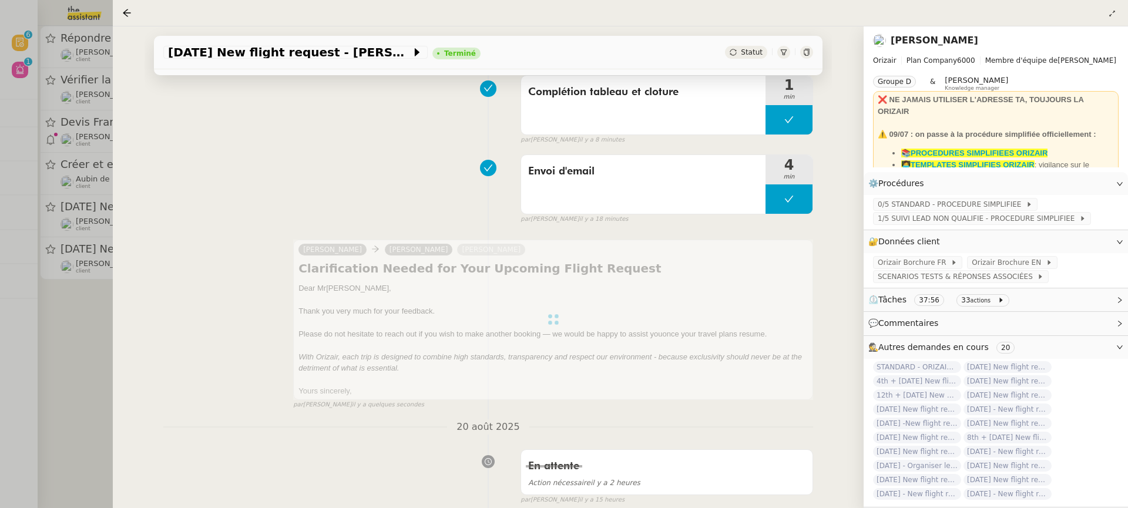
scroll to position [102, 0]
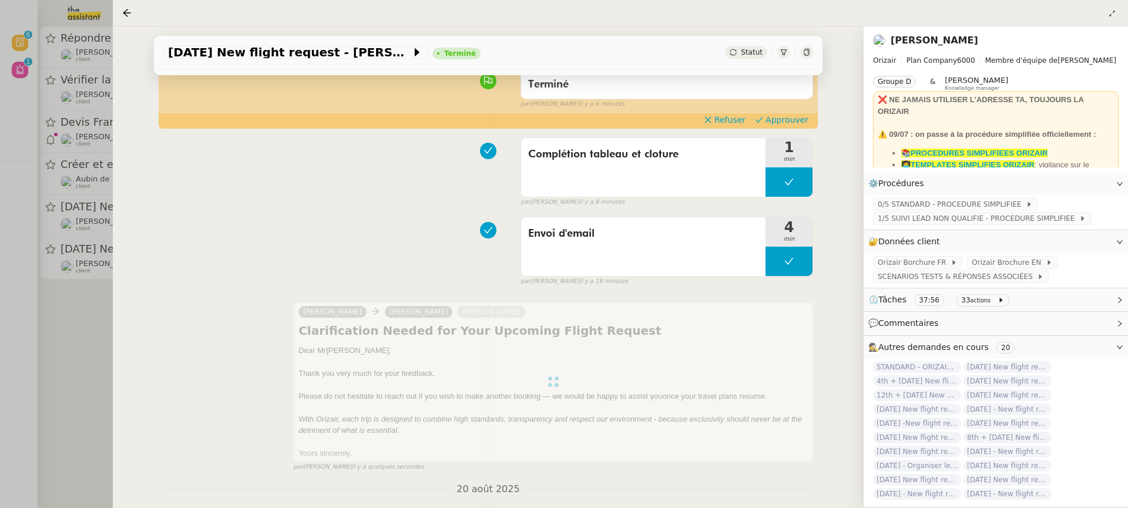
click at [781, 121] on span "Approuver" at bounding box center [786, 120] width 43 height 12
click at [86, 109] on div at bounding box center [564, 254] width 1128 height 508
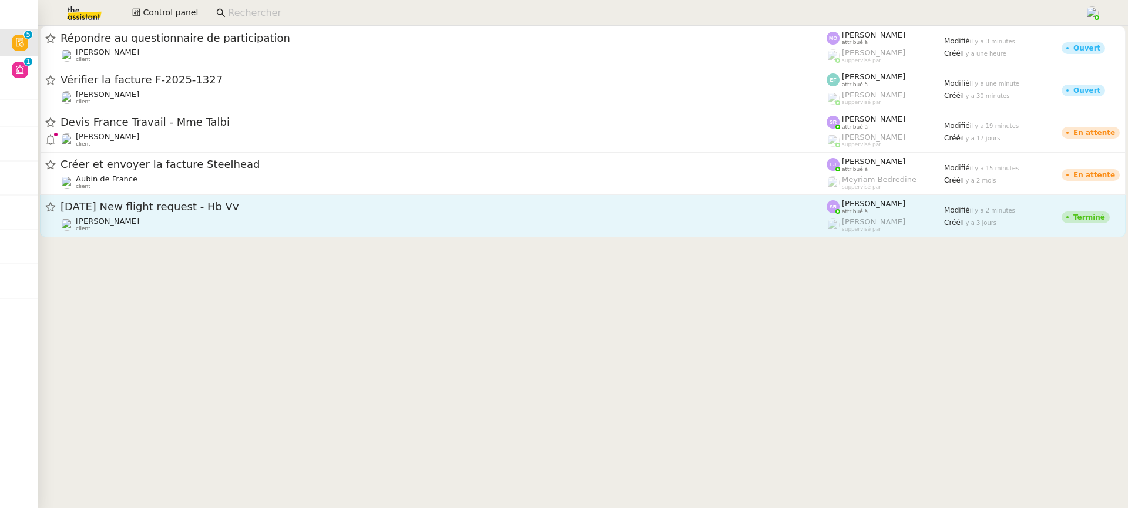
click at [256, 223] on div "Louis Frei client" at bounding box center [443, 224] width 766 height 15
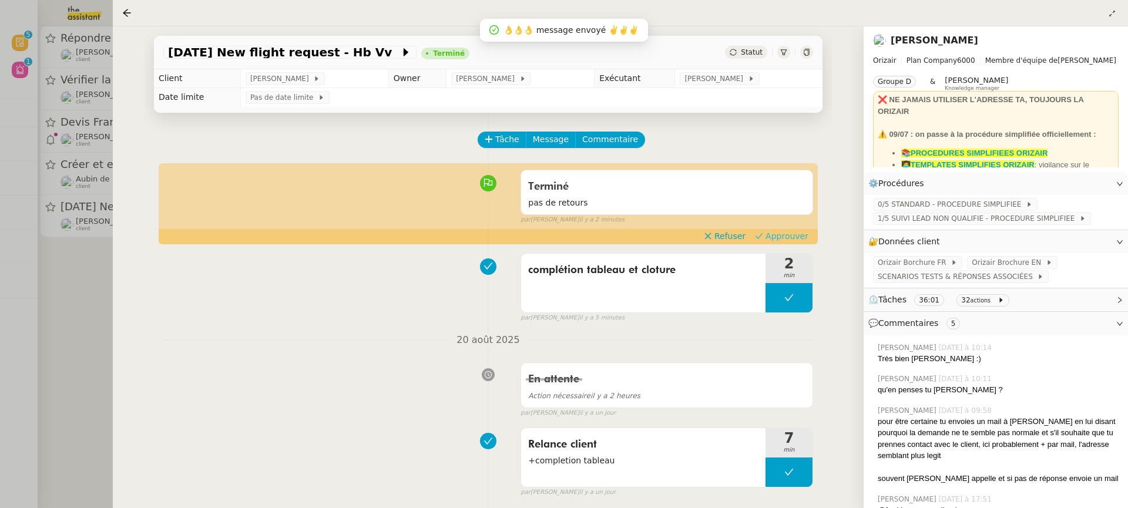
click at [798, 237] on span "Approuver" at bounding box center [786, 236] width 43 height 12
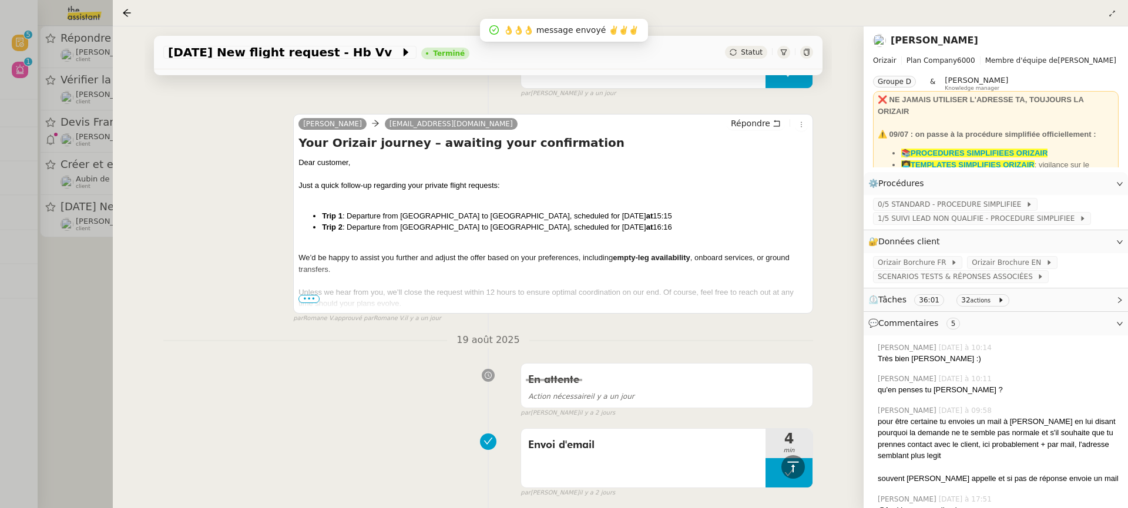
scroll to position [362, 0]
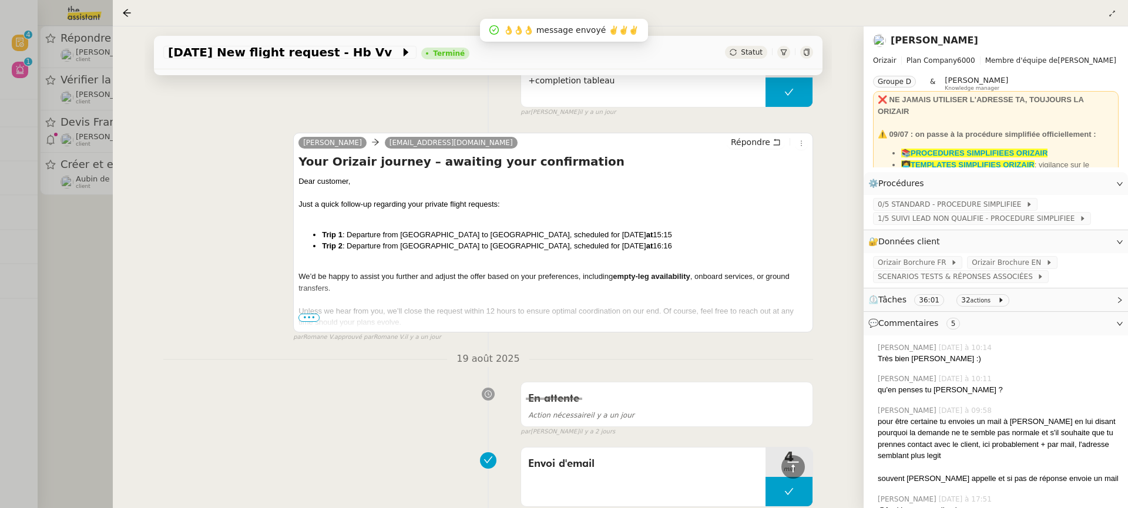
click at [119, 175] on div "11th February 2026 New flight request - Hb Vv Terminé Statut Client Louis Frei …" at bounding box center [488, 267] width 751 height 482
click at [93, 163] on div at bounding box center [564, 254] width 1128 height 508
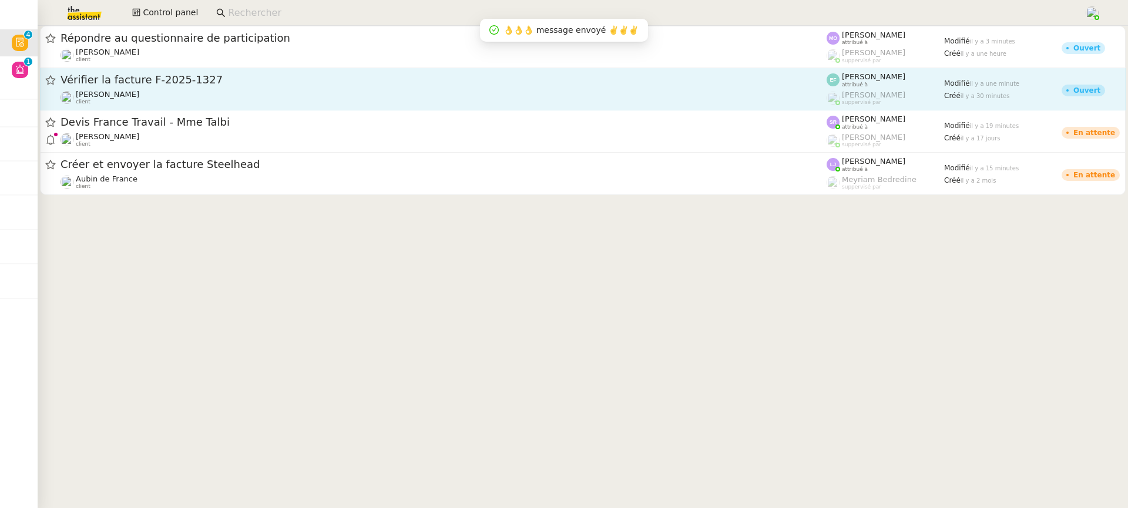
click at [285, 82] on span "Vérifier la facture F-2025-1327" at bounding box center [443, 80] width 766 height 11
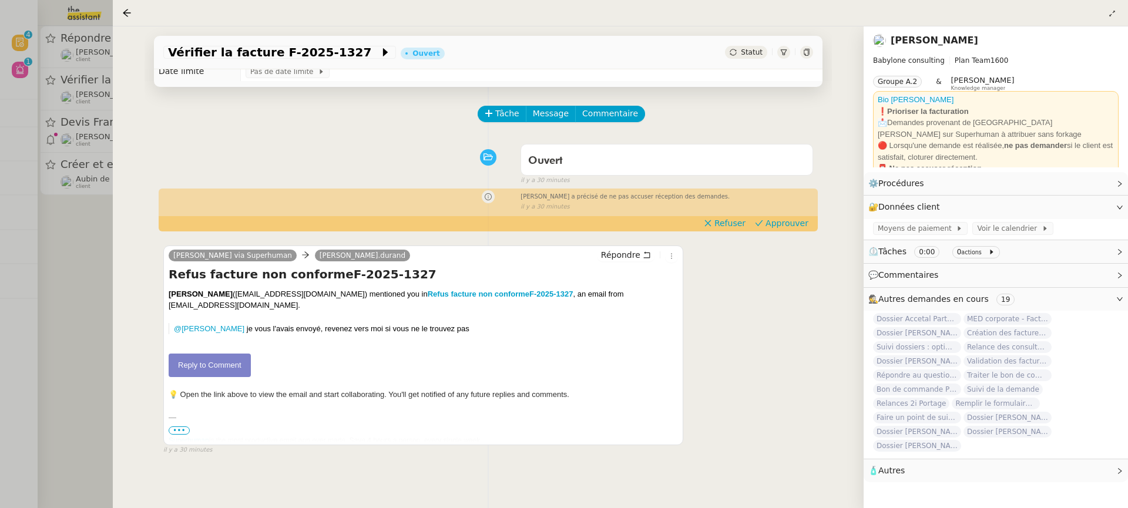
scroll to position [52, 0]
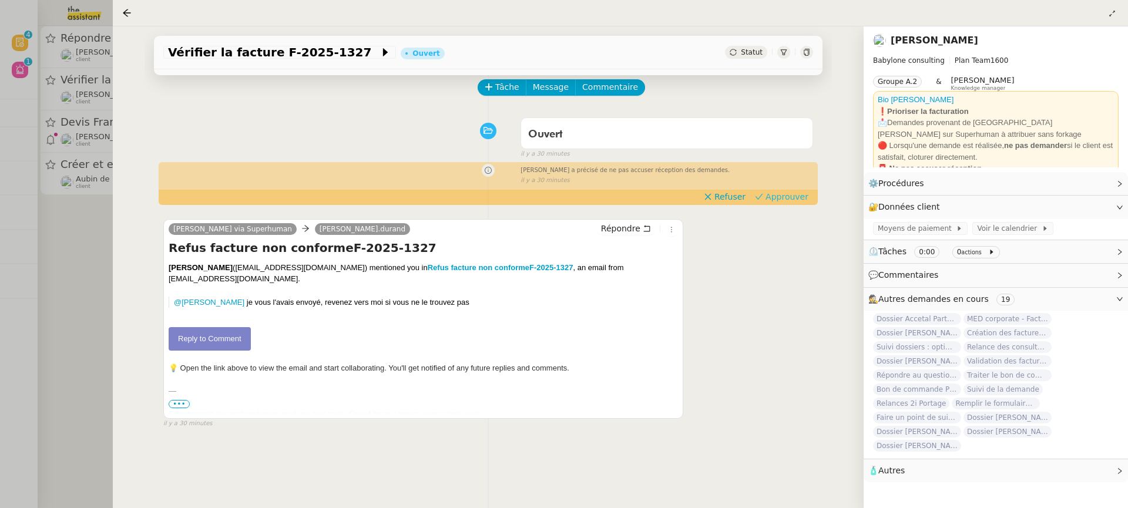
click at [803, 202] on span "Approuver" at bounding box center [786, 197] width 43 height 12
click at [66, 118] on div at bounding box center [564, 254] width 1128 height 508
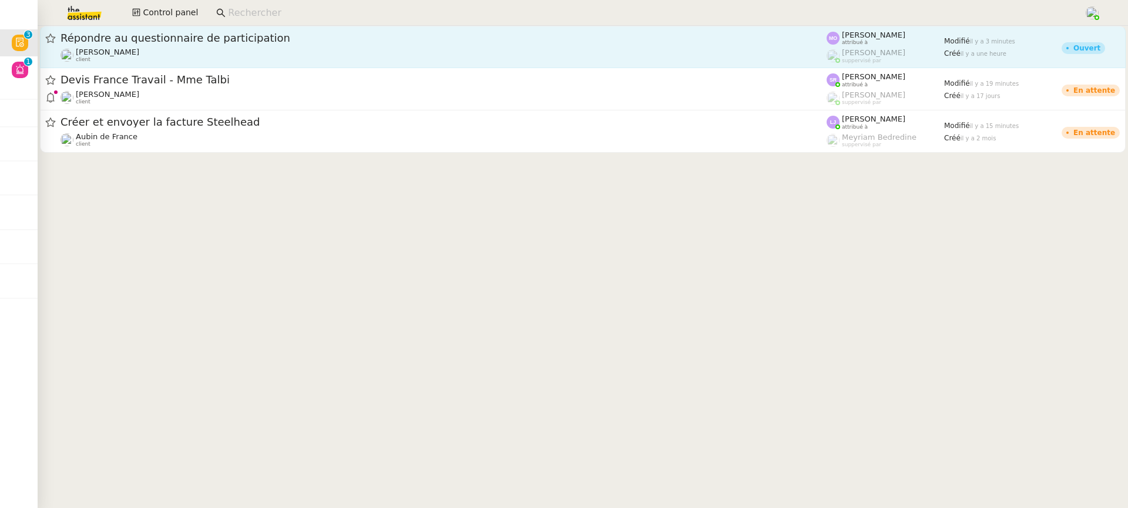
click at [119, 62] on div "Florent Seiler client" at bounding box center [107, 55] width 63 height 15
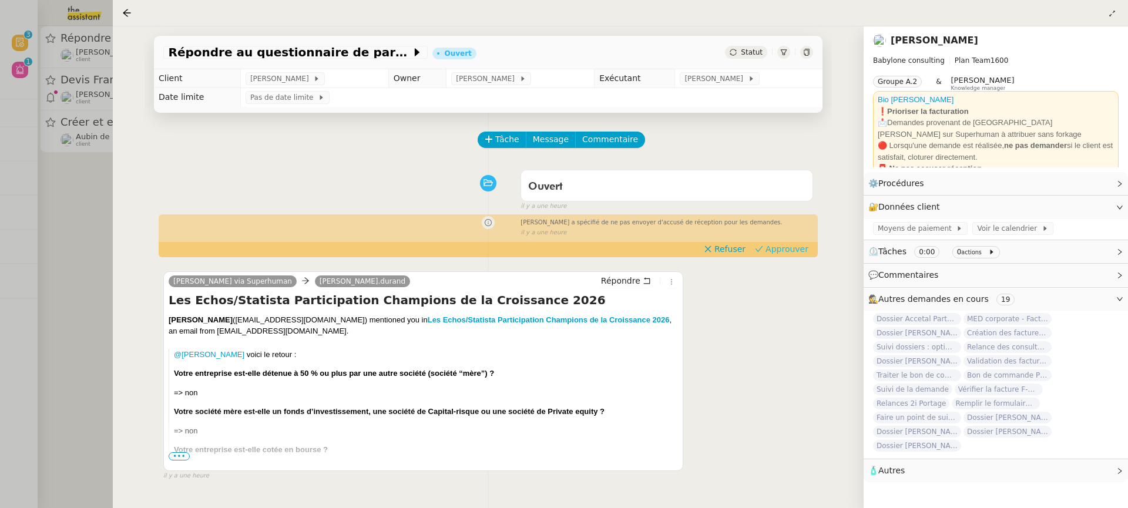
click at [785, 250] on span "Approuver" at bounding box center [786, 249] width 43 height 12
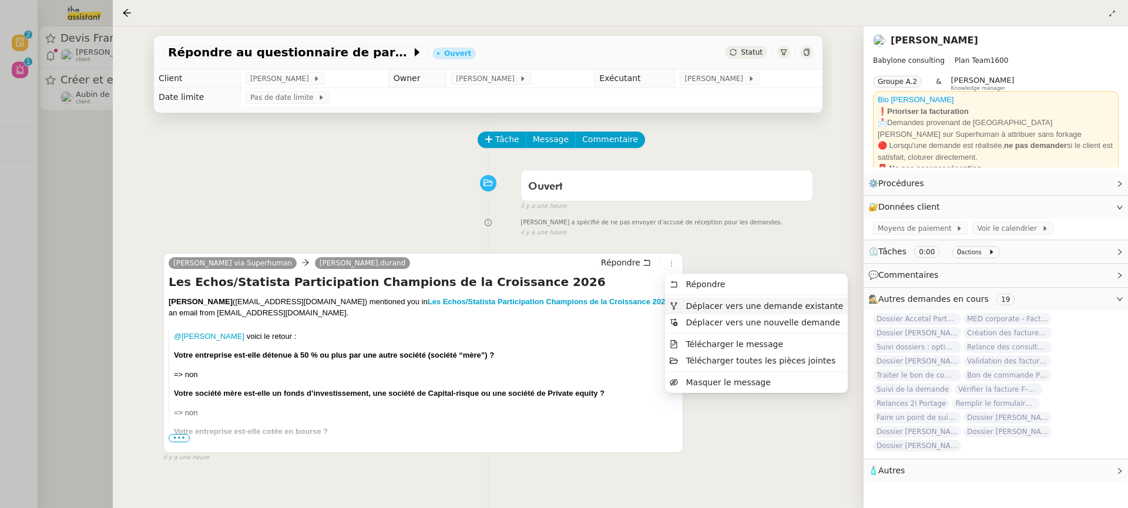
click at [702, 303] on span "Déplacer vers une demande existante" at bounding box center [763, 305] width 157 height 9
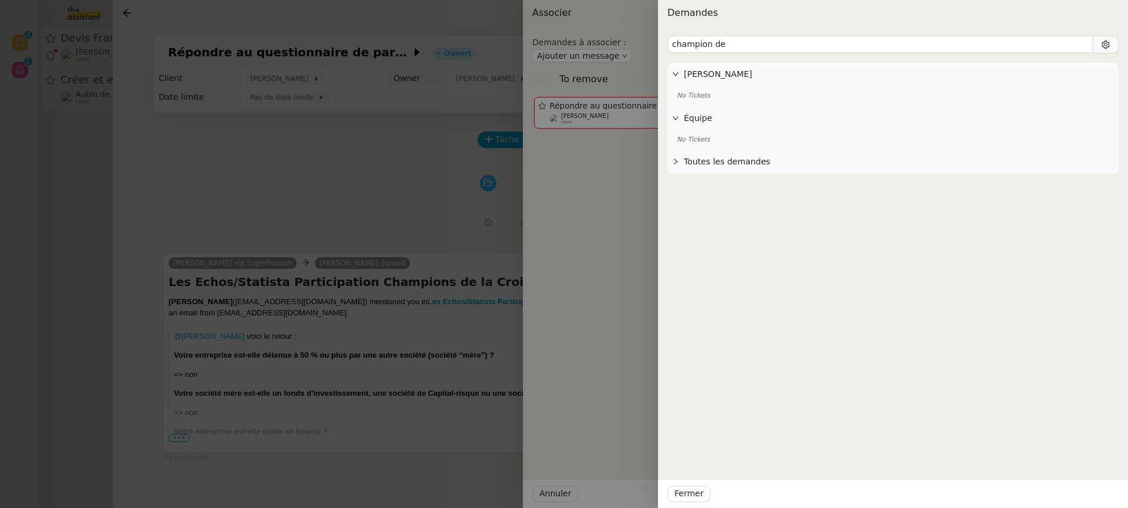
type input "champion de"
click at [352, 347] on div at bounding box center [564, 254] width 1128 height 508
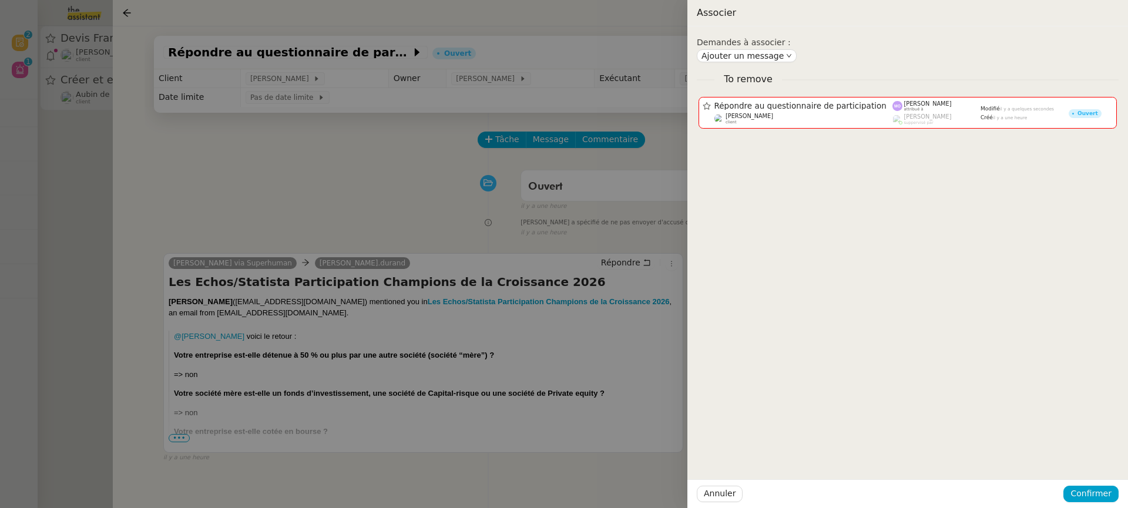
click at [352, 347] on div at bounding box center [564, 254] width 1128 height 508
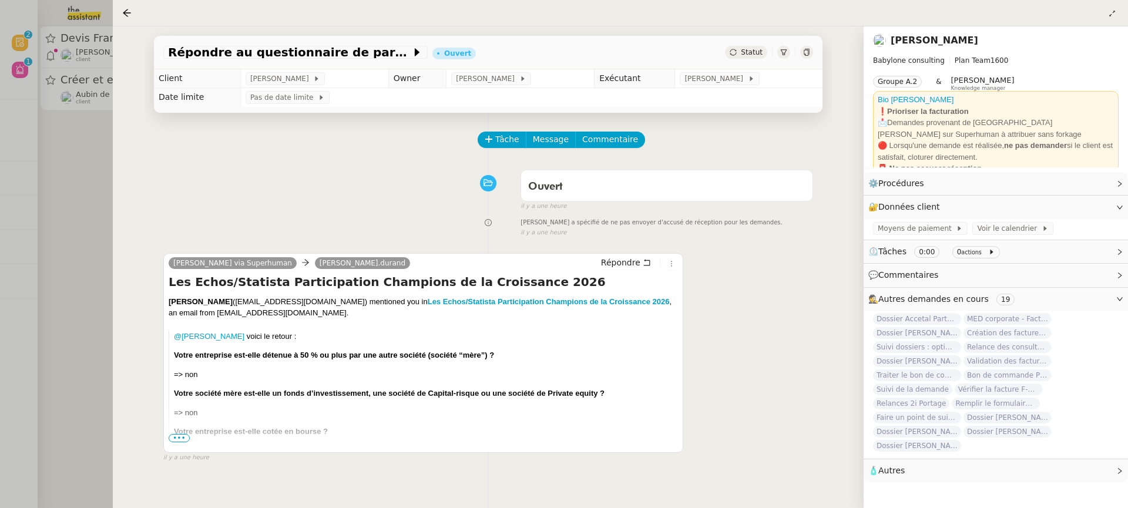
click at [72, 183] on div at bounding box center [564, 254] width 1128 height 508
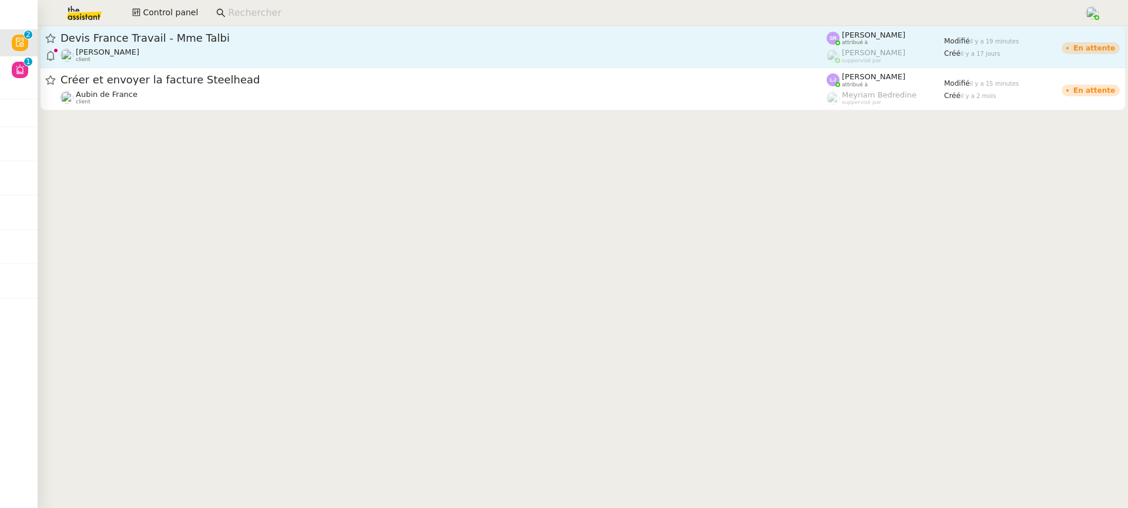
click at [144, 42] on span "Devis France Travail - Mme Talbi" at bounding box center [443, 38] width 766 height 11
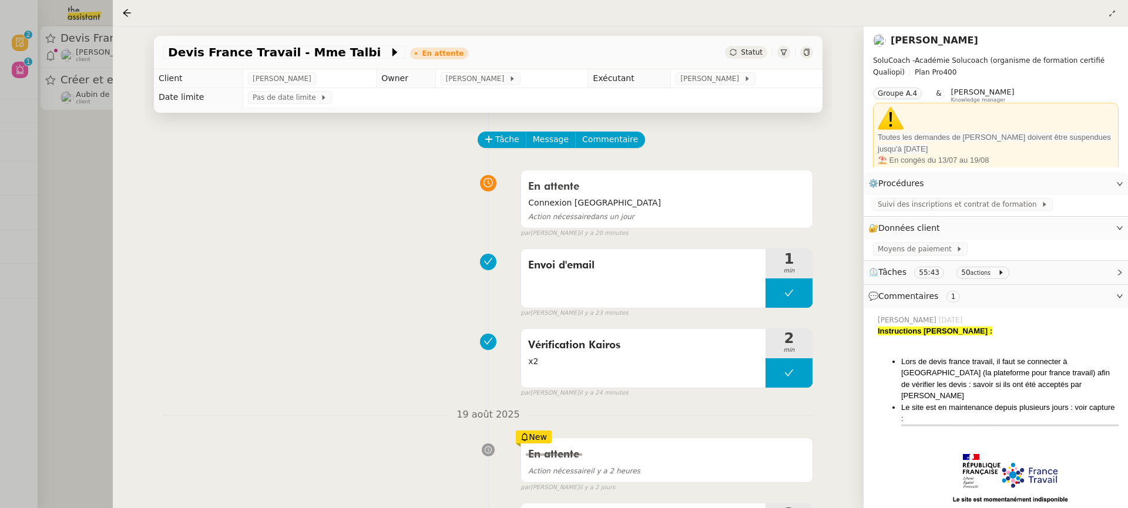
scroll to position [83, 0]
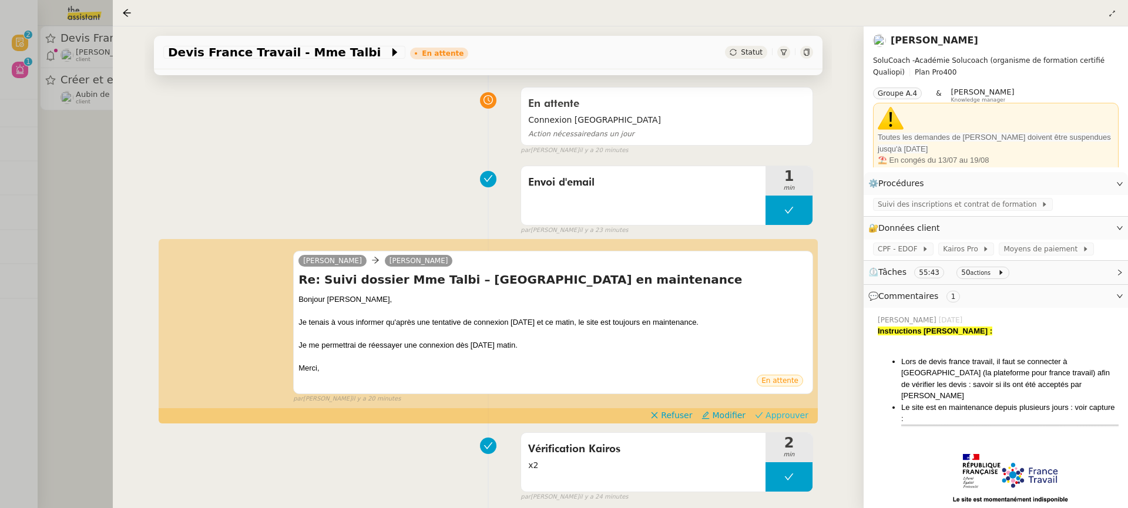
click at [791, 418] on span "Approuver" at bounding box center [786, 415] width 43 height 12
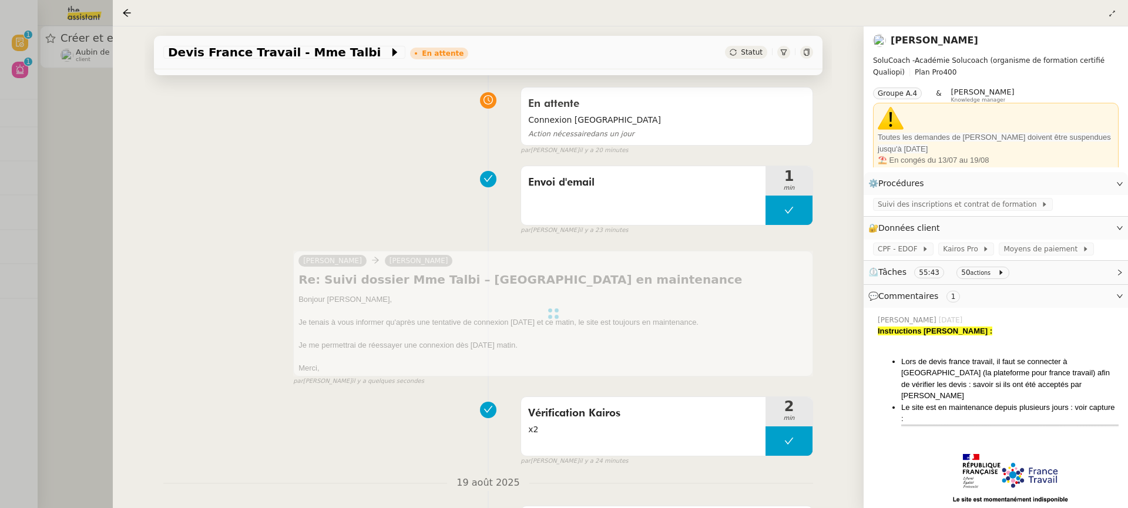
click at [62, 106] on div at bounding box center [564, 254] width 1128 height 508
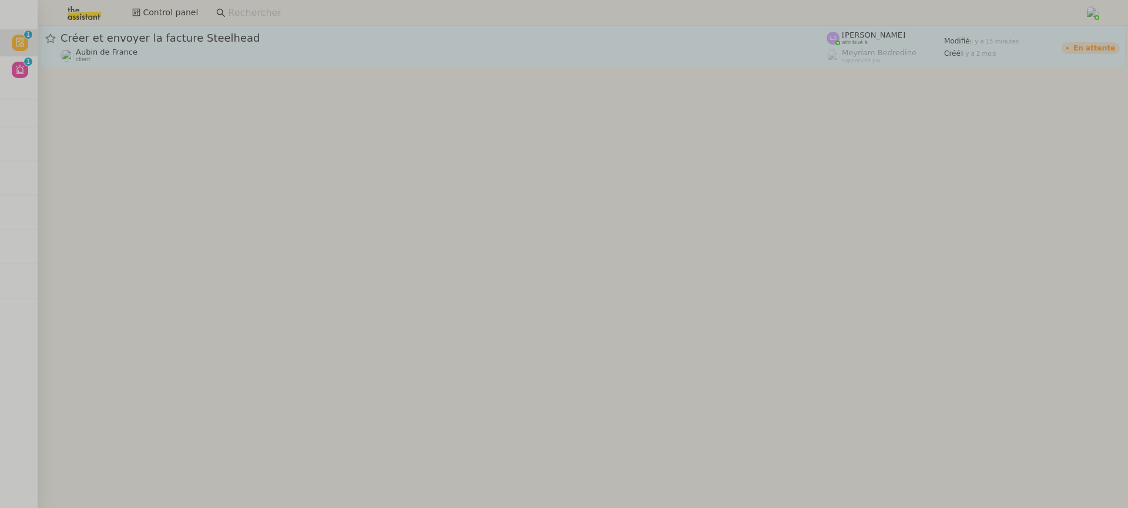
click at [192, 29] on link "Créer et envoyer la facture Steelhead Aubin de France client Léa Jonville attri…" at bounding box center [582, 47] width 1085 height 42
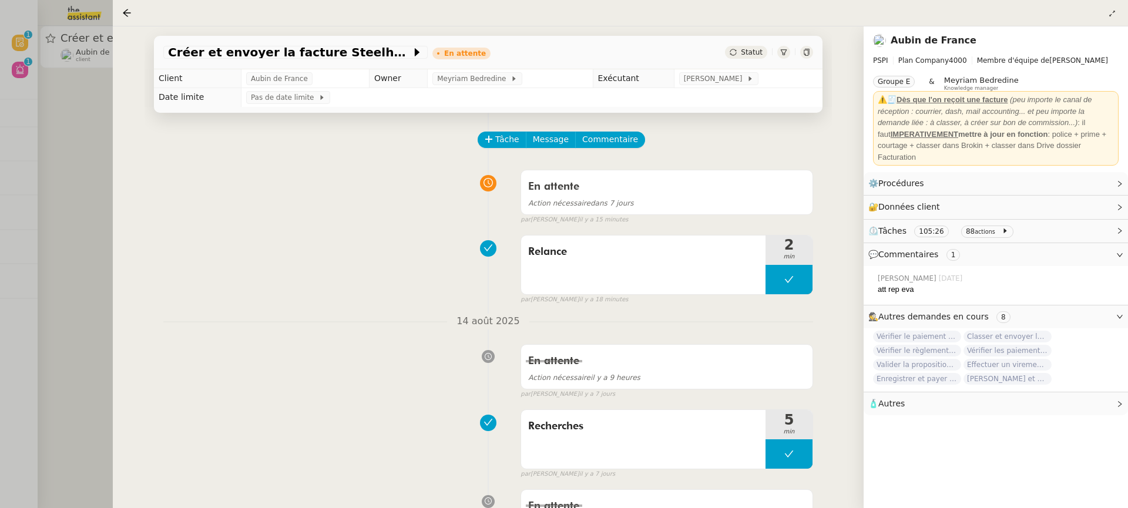
scroll to position [231, 0]
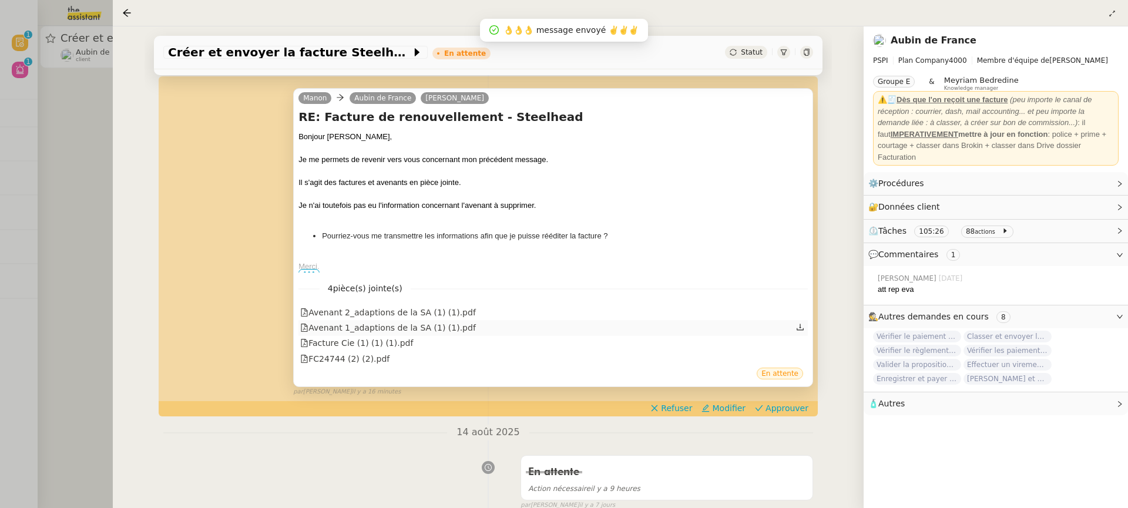
click at [337, 320] on div "Avenant 1_adaptions de la SA (1) (1).pdf" at bounding box center [552, 327] width 509 height 15
click at [331, 310] on div "Avenant 2_adaptions de la SA (1) (1).pdf" at bounding box center [388, 313] width 176 height 14
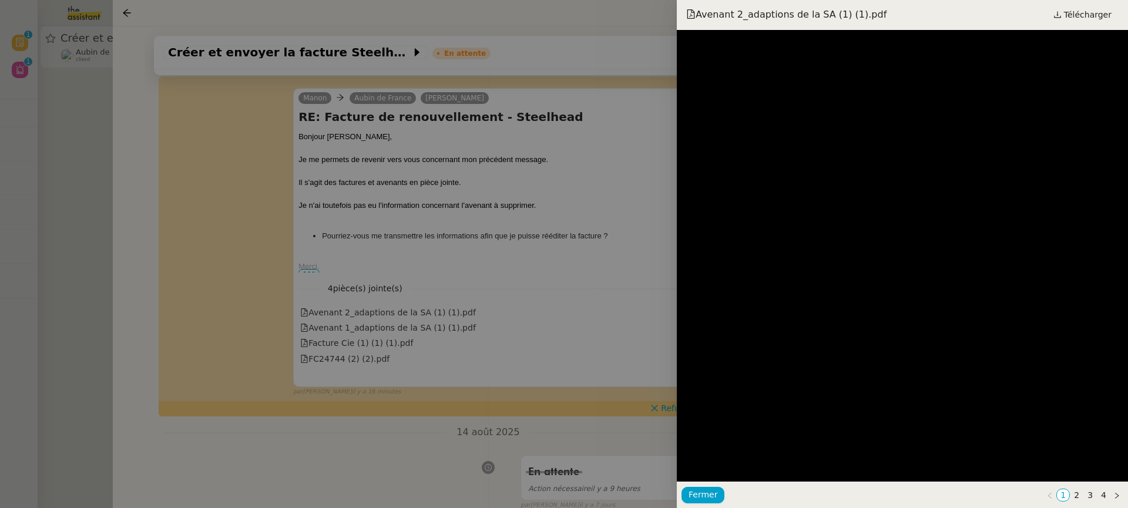
click at [368, 290] on div at bounding box center [564, 254] width 1128 height 508
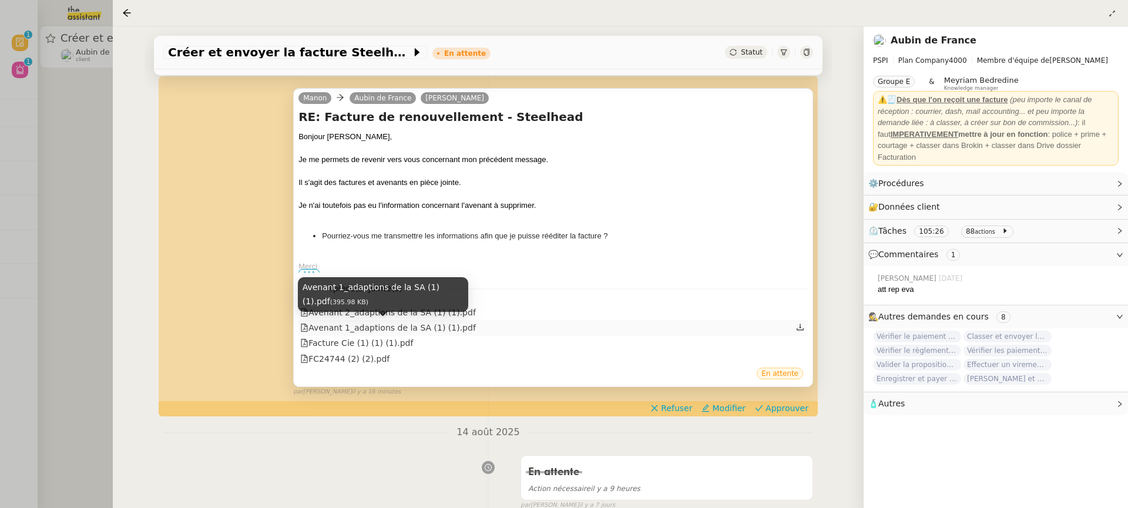
click at [371, 325] on div "Avenant 1_adaptions de la SA (1) (1).pdf" at bounding box center [388, 328] width 176 height 14
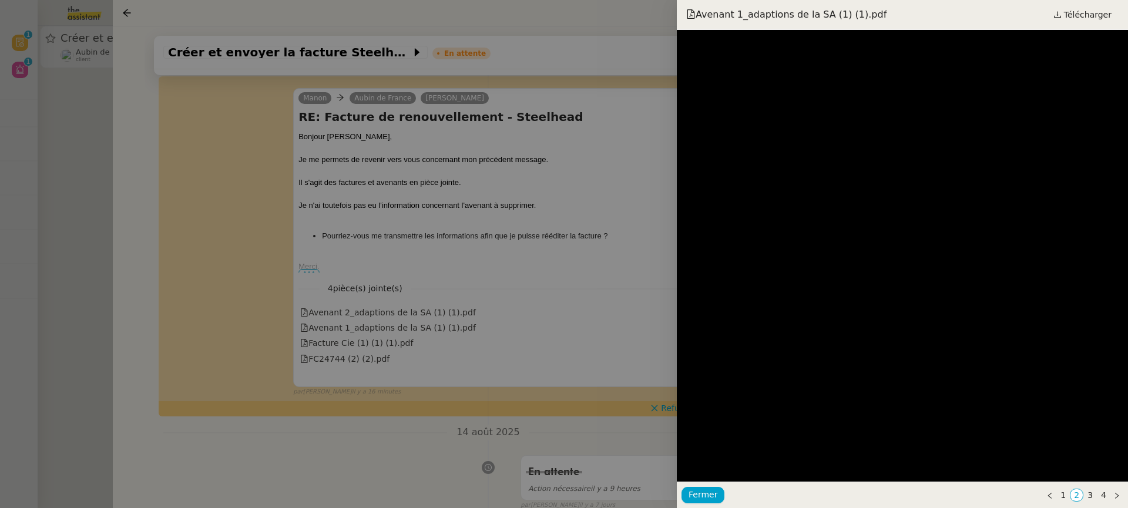
click at [390, 254] on div at bounding box center [564, 254] width 1128 height 508
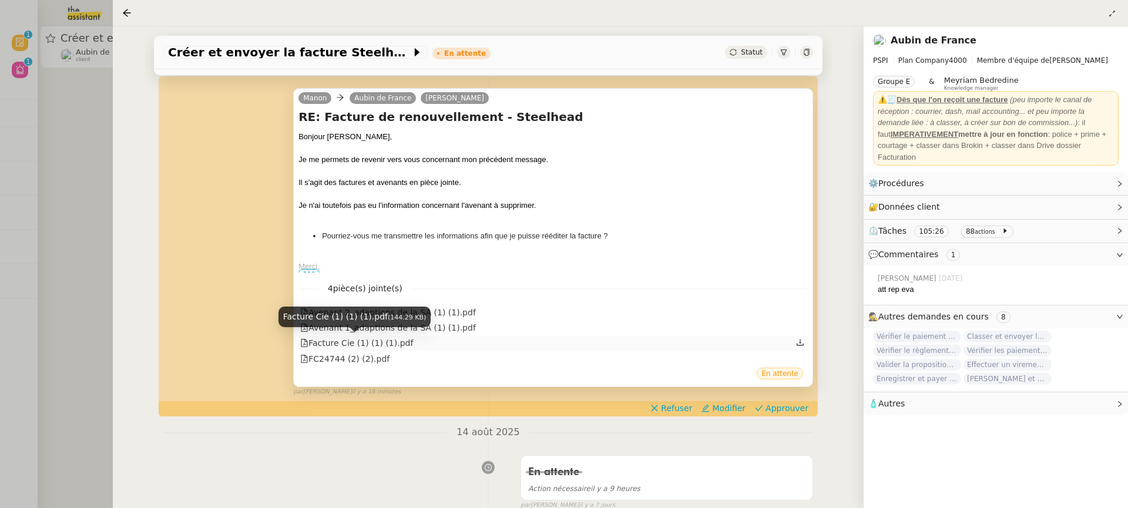
click at [379, 341] on div "Facture Cie (1) (1) (1).pdf" at bounding box center [356, 344] width 113 height 14
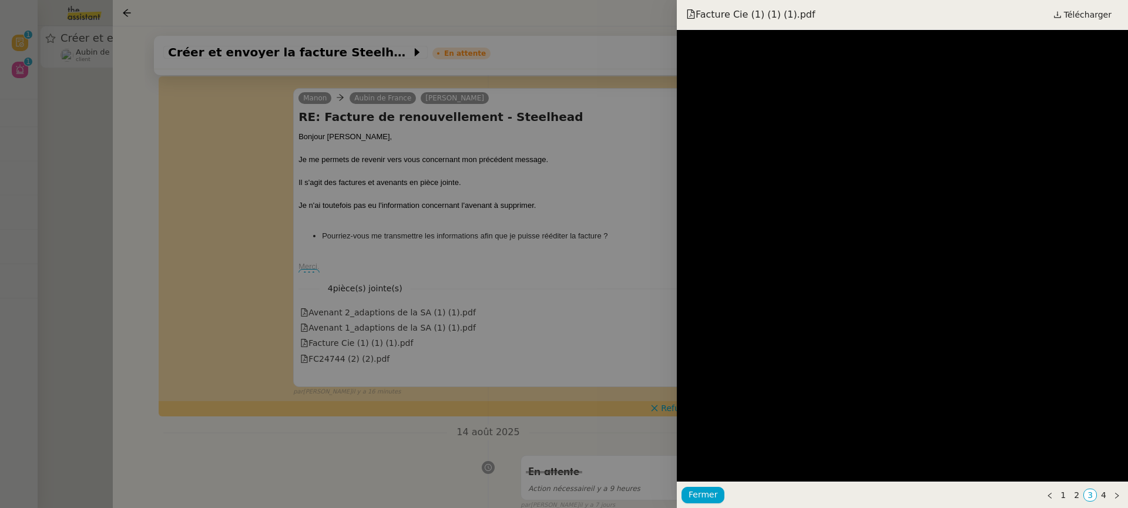
click at [399, 287] on div at bounding box center [564, 254] width 1128 height 508
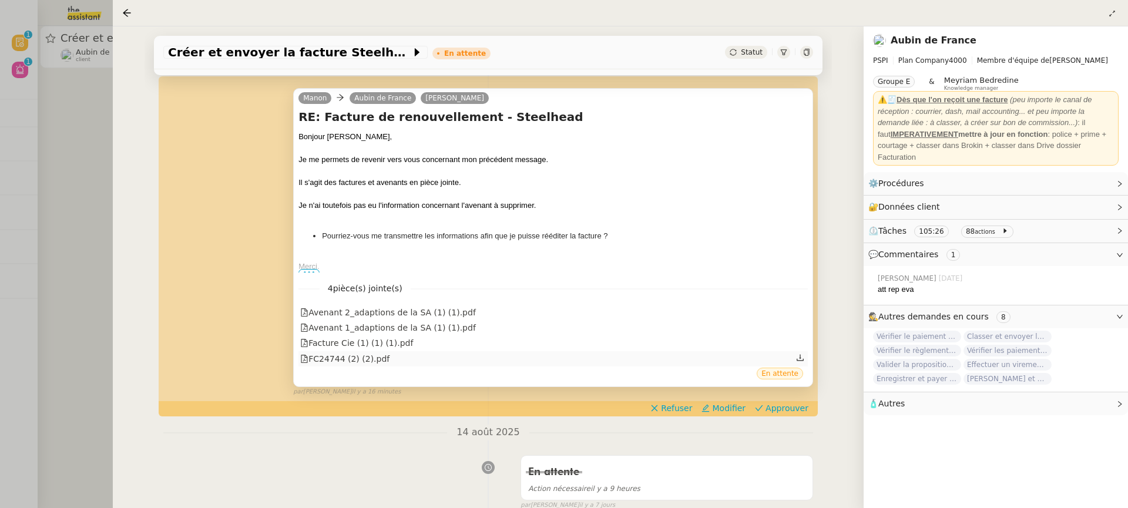
click at [358, 361] on div "FC24744 (2) (2).pdf" at bounding box center [344, 359] width 89 height 14
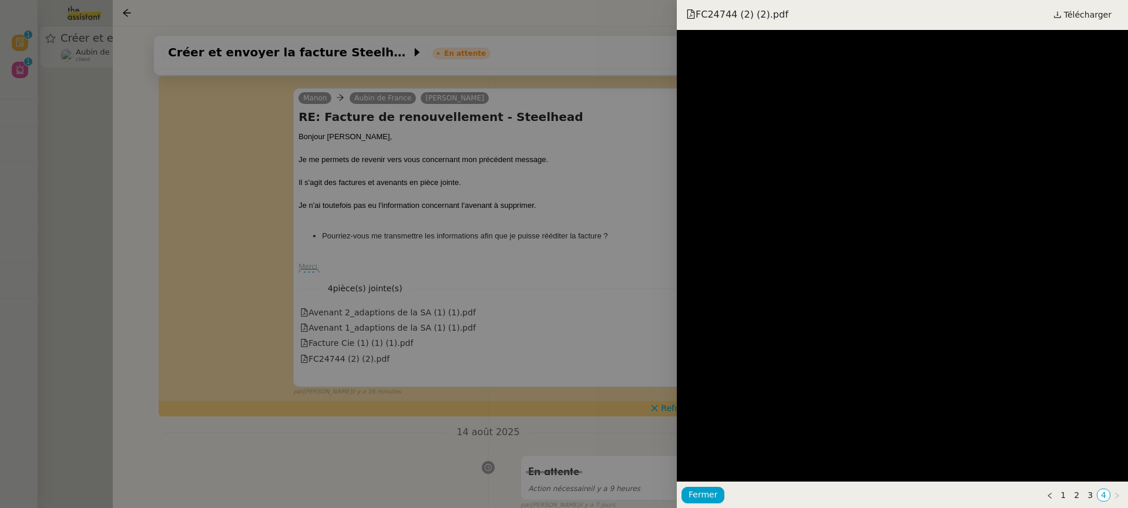
click at [547, 266] on div at bounding box center [564, 254] width 1128 height 508
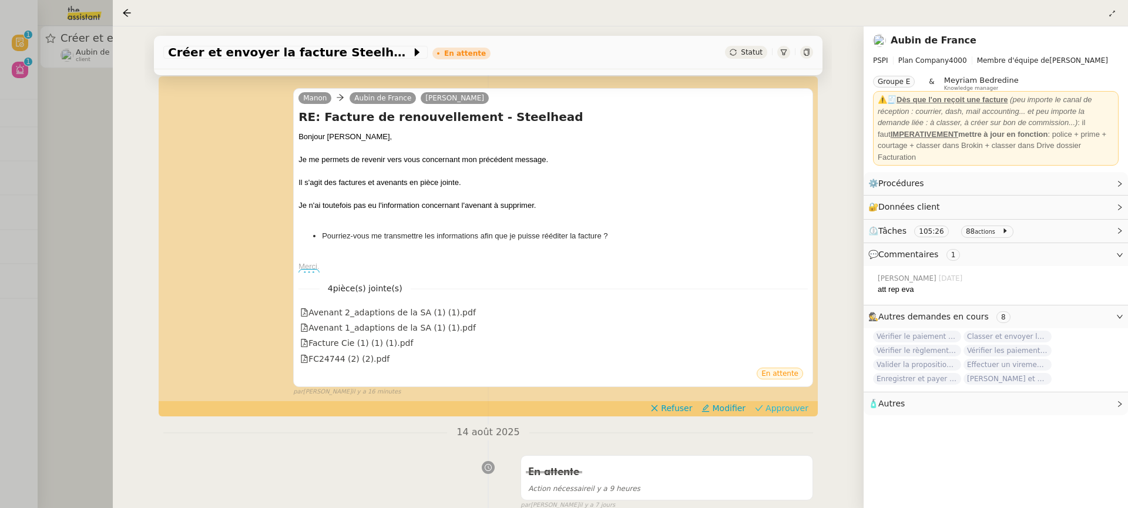
click at [803, 411] on span "Approuver" at bounding box center [786, 408] width 43 height 12
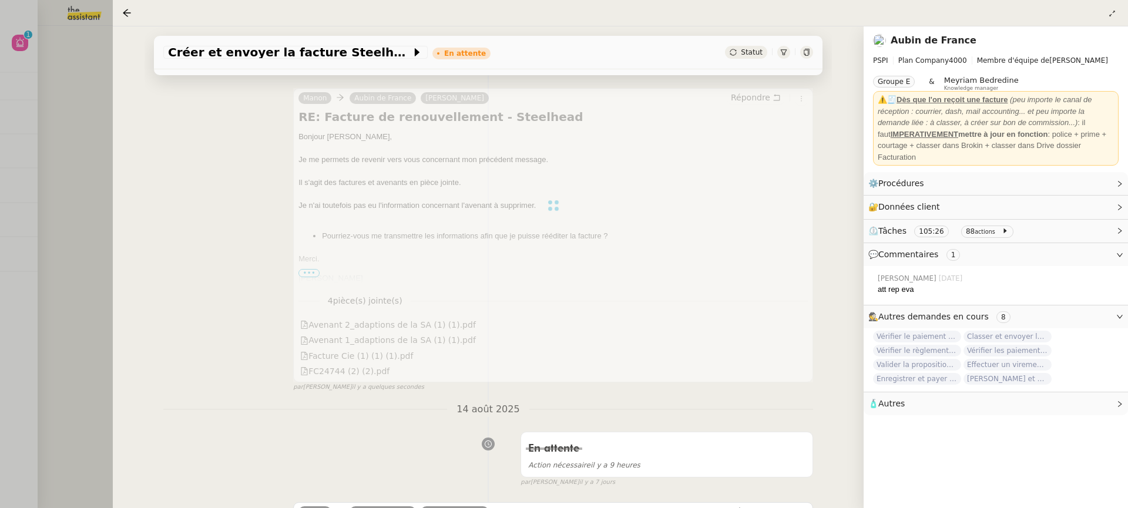
scroll to position [550, 0]
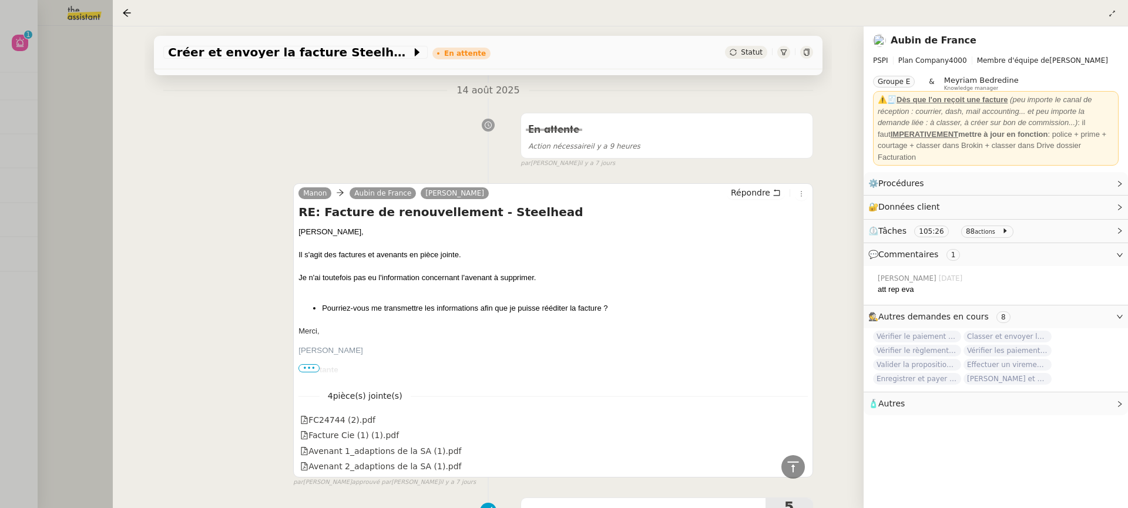
click at [89, 83] on div at bounding box center [564, 254] width 1128 height 508
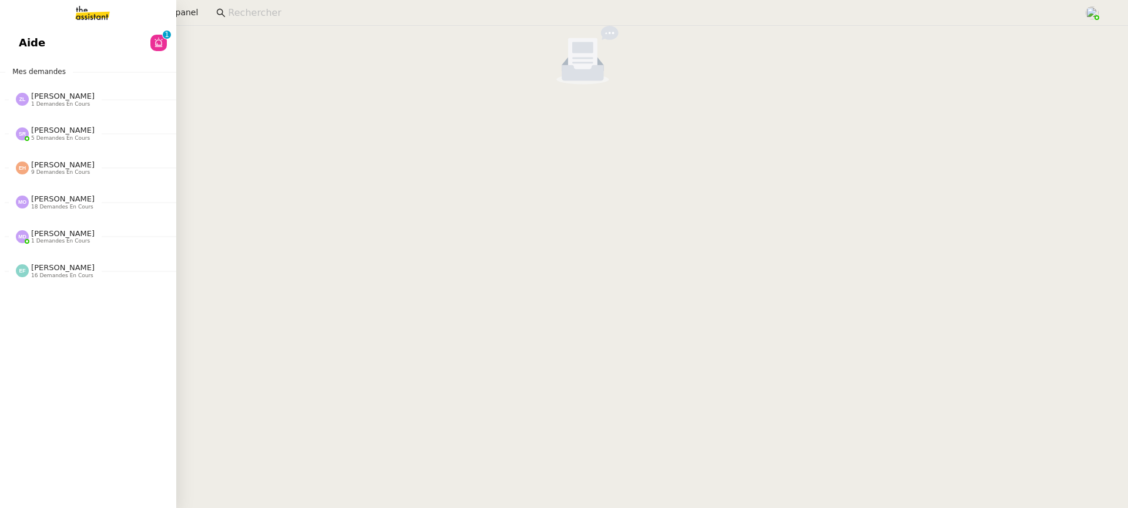
click at [26, 51] on link "Aide 0 1 2 3 4 5 6 7 8 9" at bounding box center [88, 42] width 176 height 27
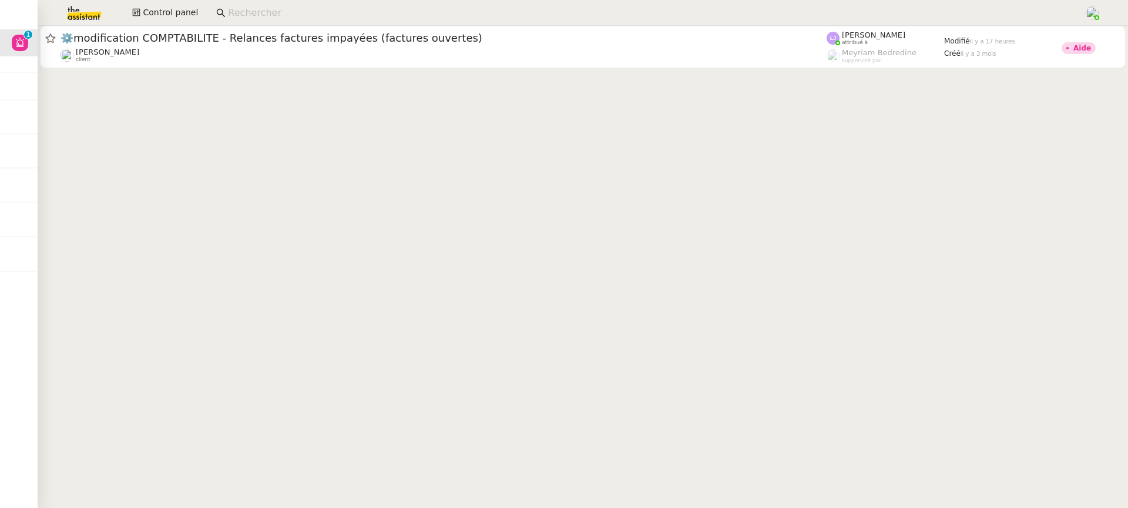
click at [559, 72] on cdk-virtual-scroll-viewport "⚙️modification COMPTABILITE - Relances factures impayées (factures ouvertes) Fa…" at bounding box center [583, 267] width 1090 height 482
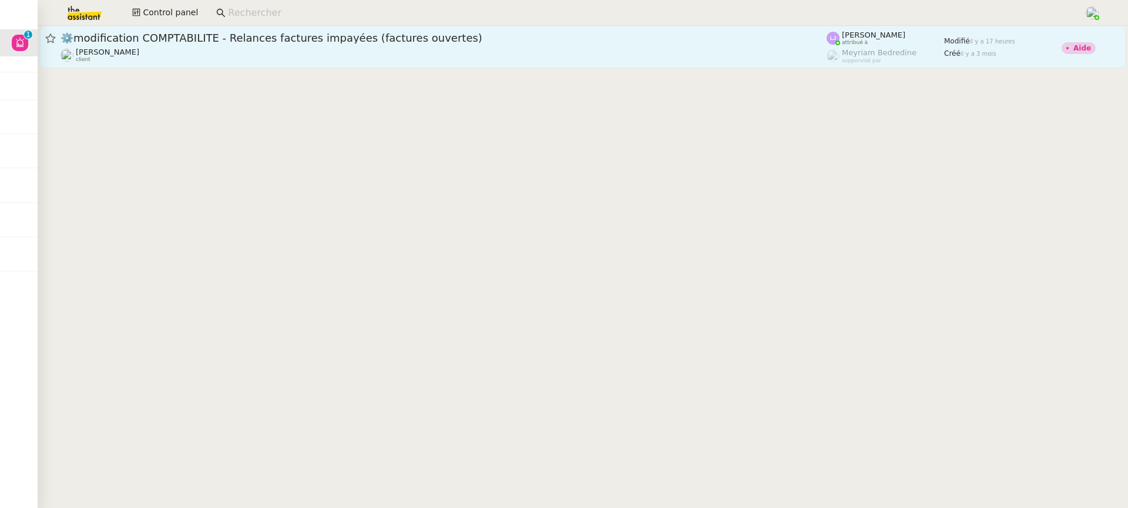
click at [544, 51] on div "Fanny Eyraud client" at bounding box center [443, 55] width 766 height 15
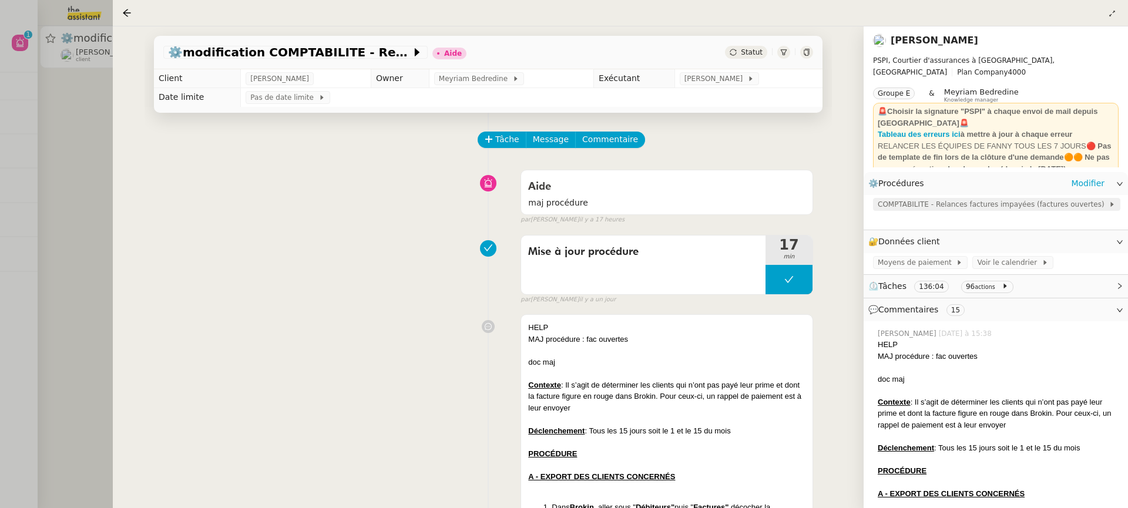
click at [947, 210] on span "COMPTABILITE - Relances factures impayées (factures ouvertes)" at bounding box center [992, 205] width 231 height 12
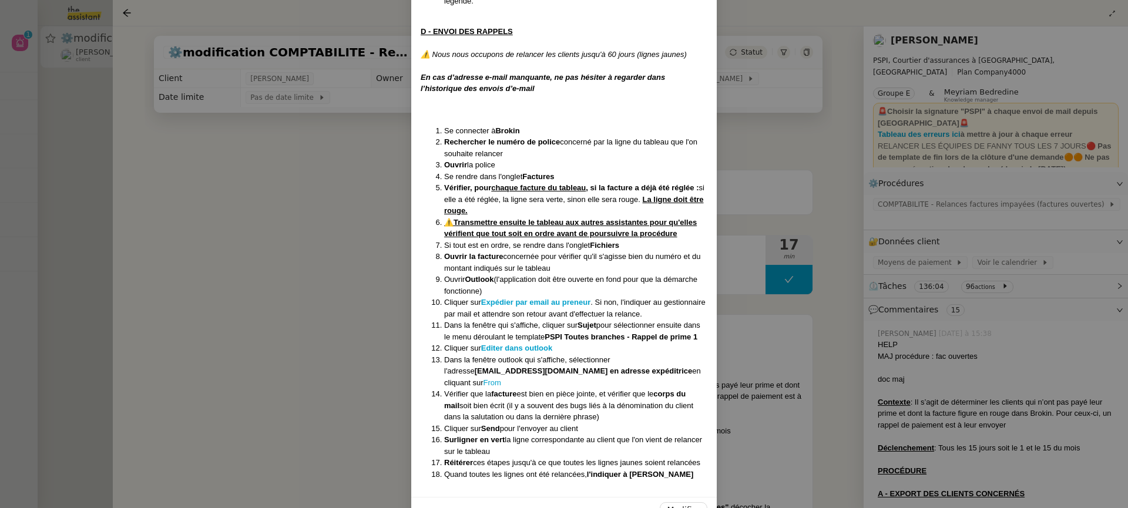
scroll to position [793, 0]
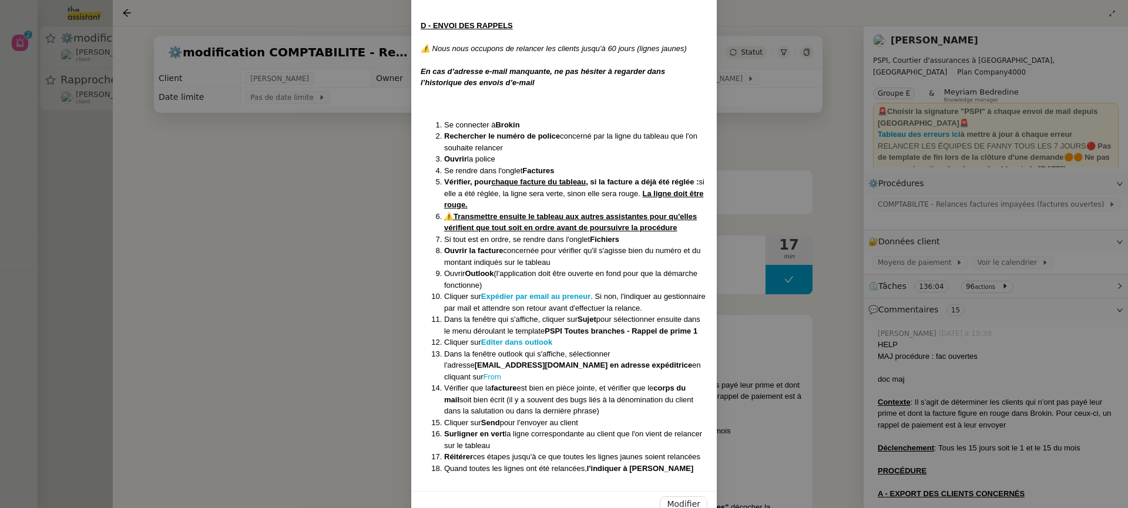
click at [94, 99] on nz-modal-container "Créée le 05/11/2024 MAJ le 17/07/ 2025 Contexte : Il s’agit de déterminer les c…" at bounding box center [564, 254] width 1128 height 508
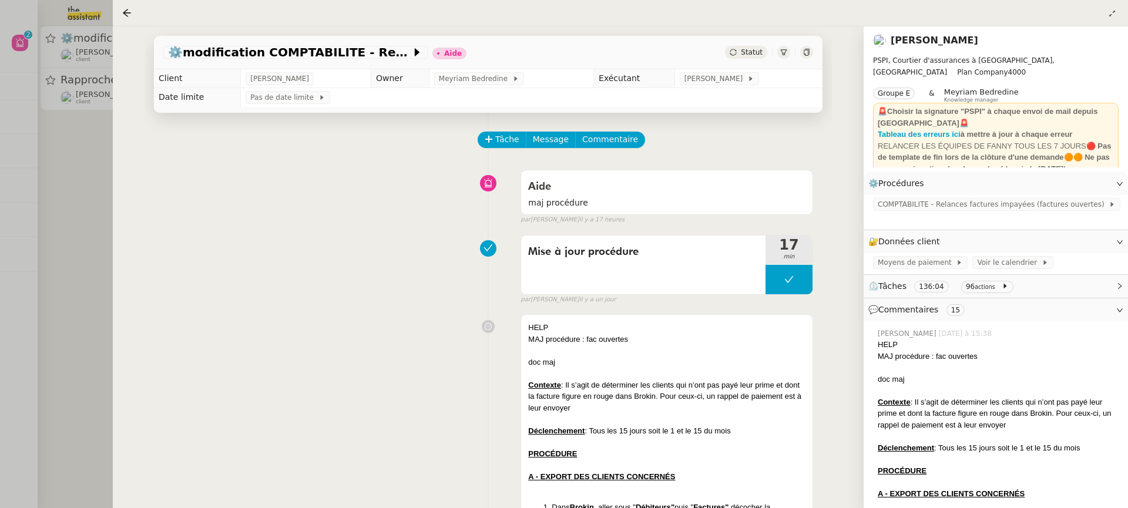
scroll to position [734, 0]
click at [94, 99] on div at bounding box center [564, 254] width 1128 height 508
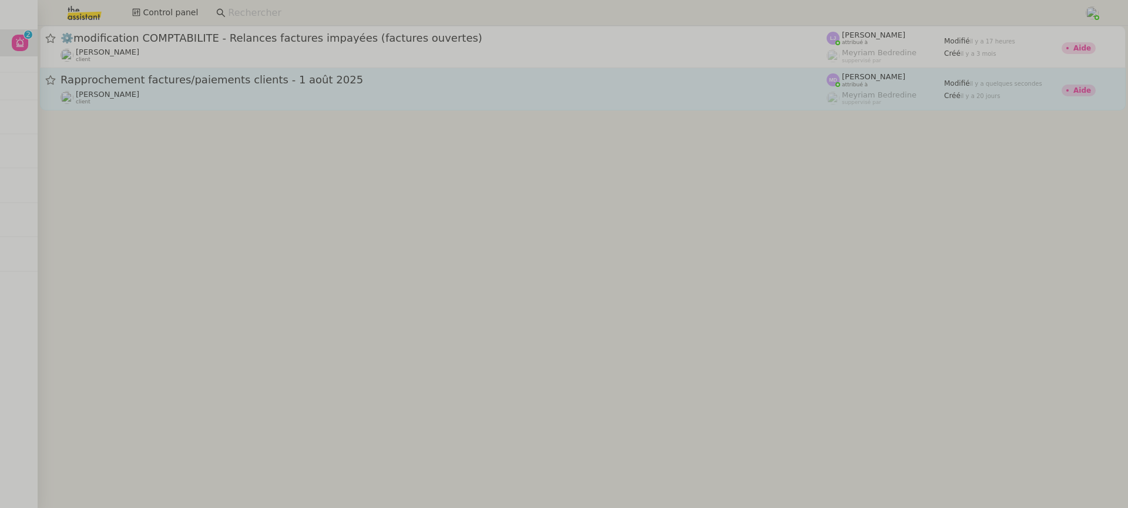
click at [187, 86] on div "Rapprochement factures/paiements clients - 1 août 2025" at bounding box center [443, 80] width 766 height 15
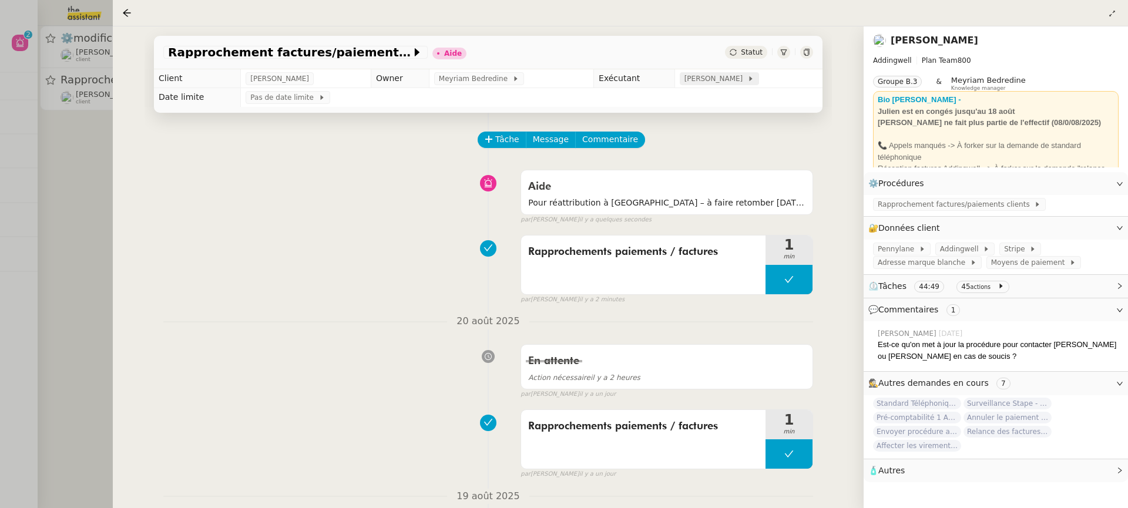
click at [725, 85] on span "[PERSON_NAME]" at bounding box center [715, 79] width 63 height 12
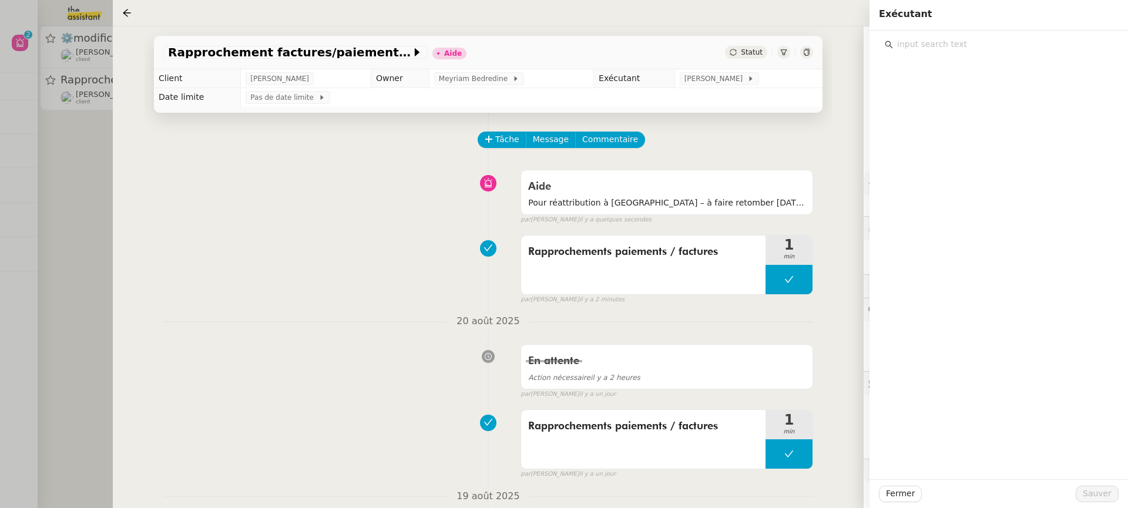
click at [978, 50] on input "text" at bounding box center [1003, 44] width 220 height 16
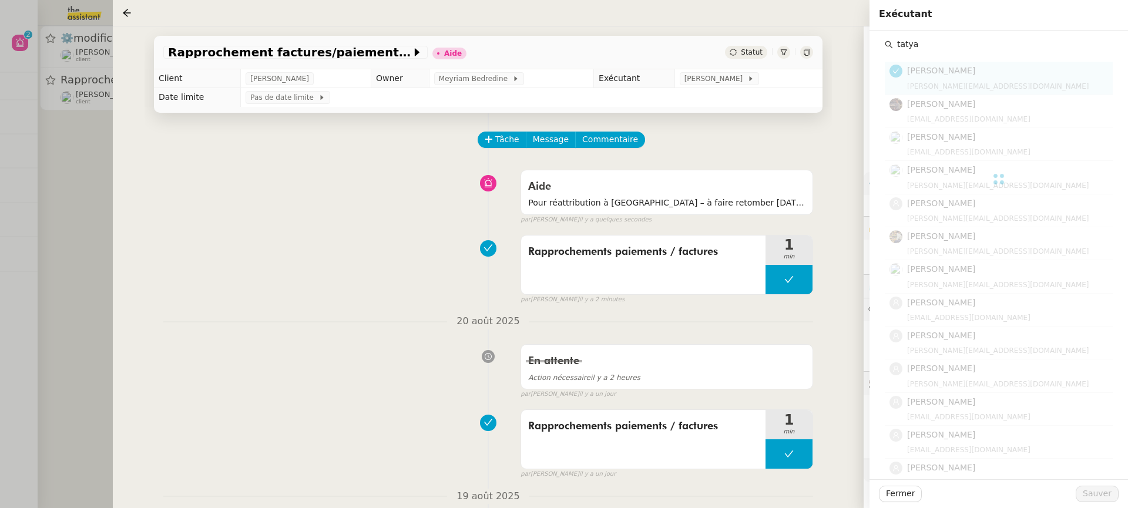
type input "tatya"
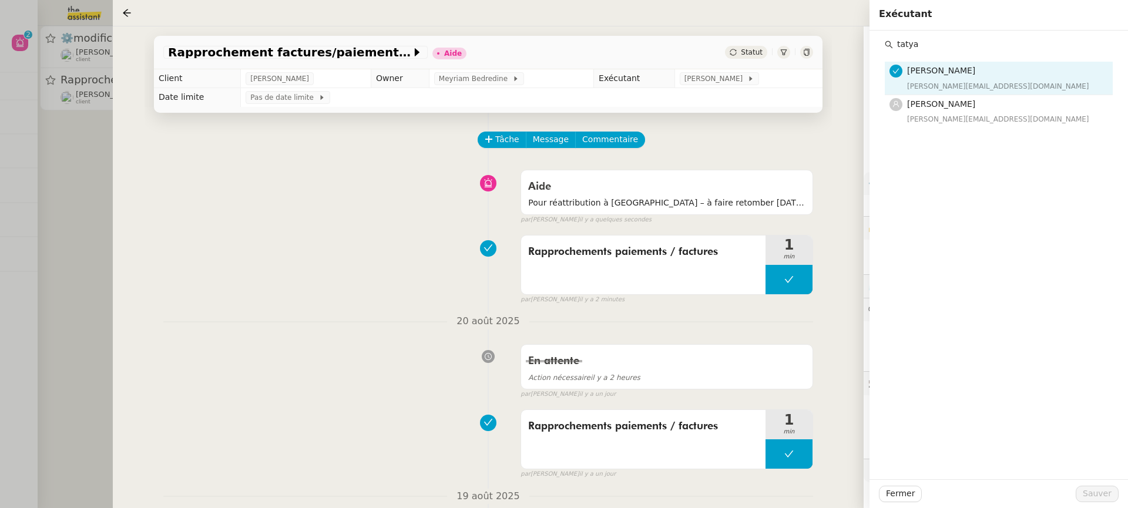
click at [983, 112] on div "Tatyana Orec tatyana@theassistant.team" at bounding box center [1006, 111] width 199 height 28
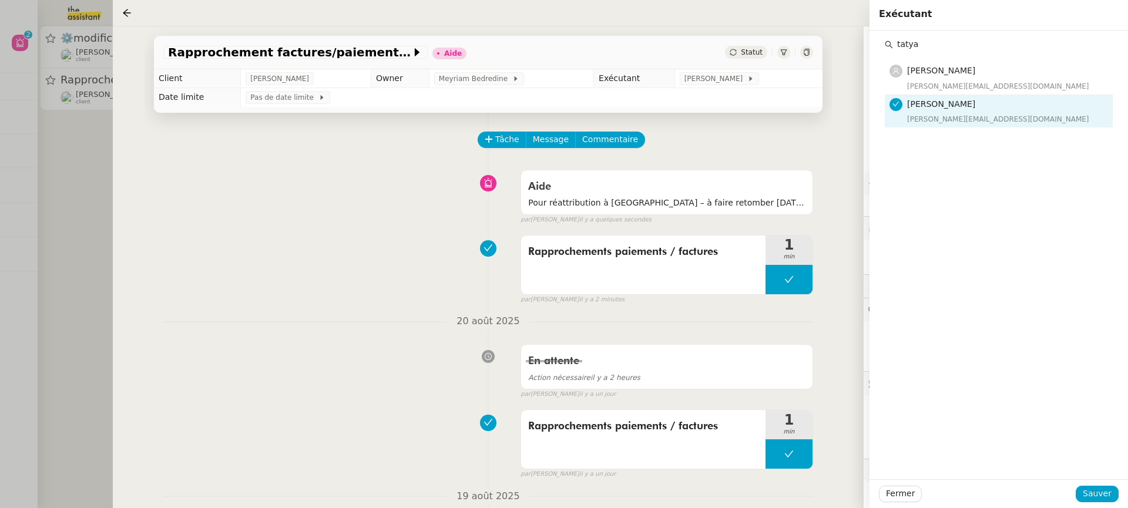
click at [1097, 480] on div "Fermer Sauver" at bounding box center [998, 493] width 258 height 29
click at [1098, 486] on button "Sauver" at bounding box center [1096, 494] width 43 height 16
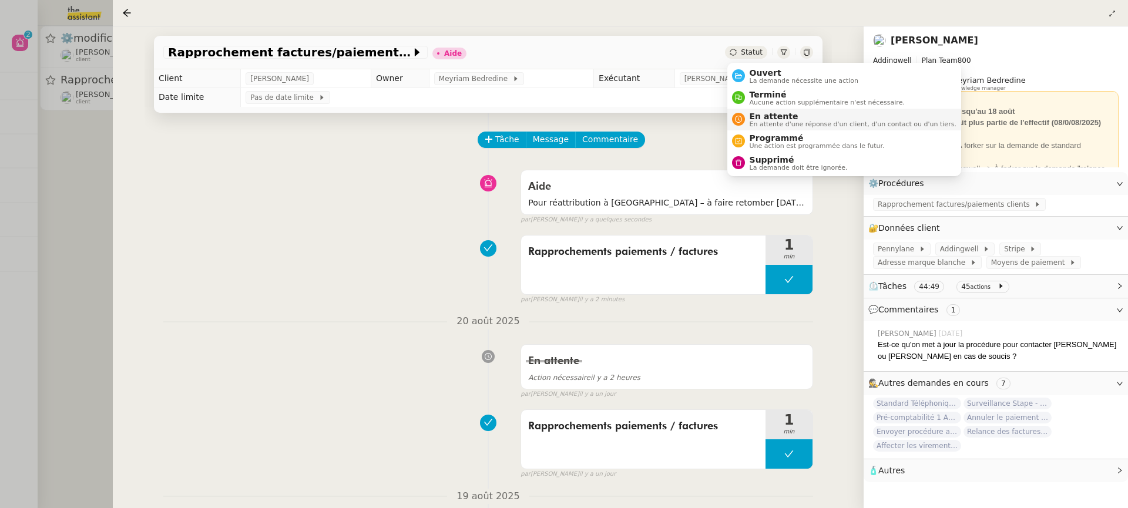
click at [788, 117] on span "En attente" at bounding box center [852, 116] width 207 height 9
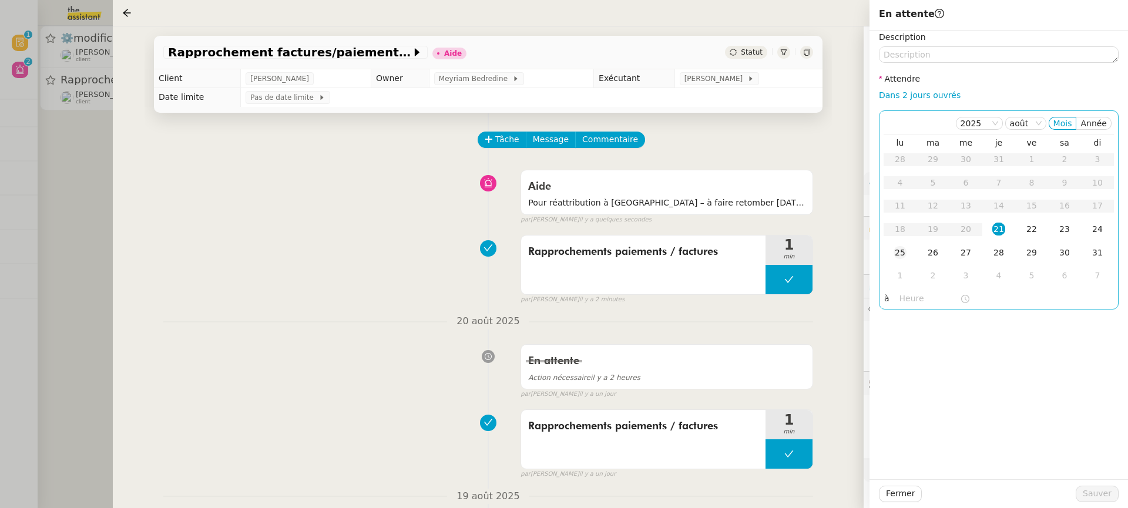
click at [894, 257] on div "25" at bounding box center [899, 252] width 13 height 13
click at [1108, 500] on span "Sauver" at bounding box center [1096, 494] width 29 height 14
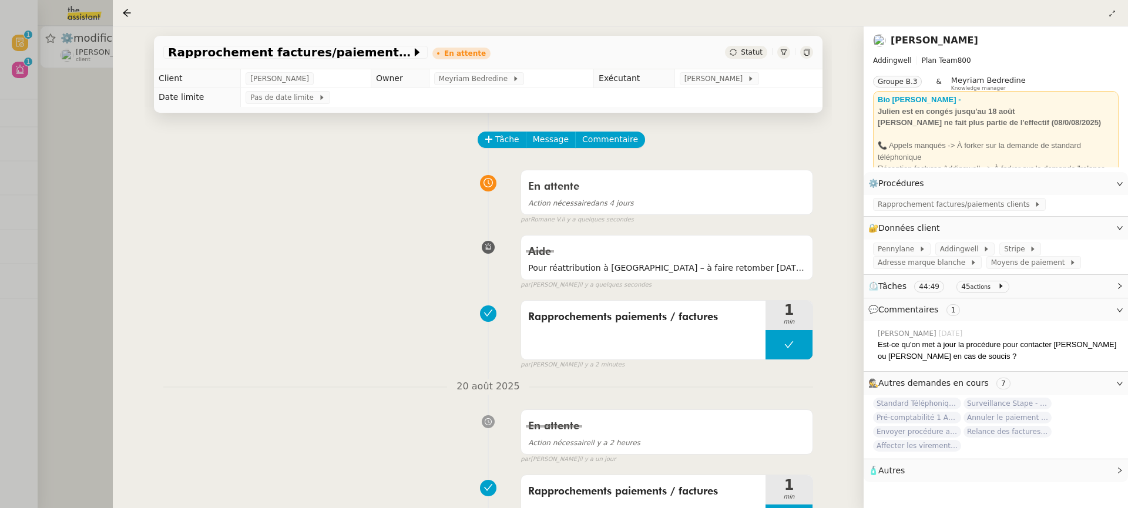
click at [20, 192] on div at bounding box center [564, 254] width 1128 height 508
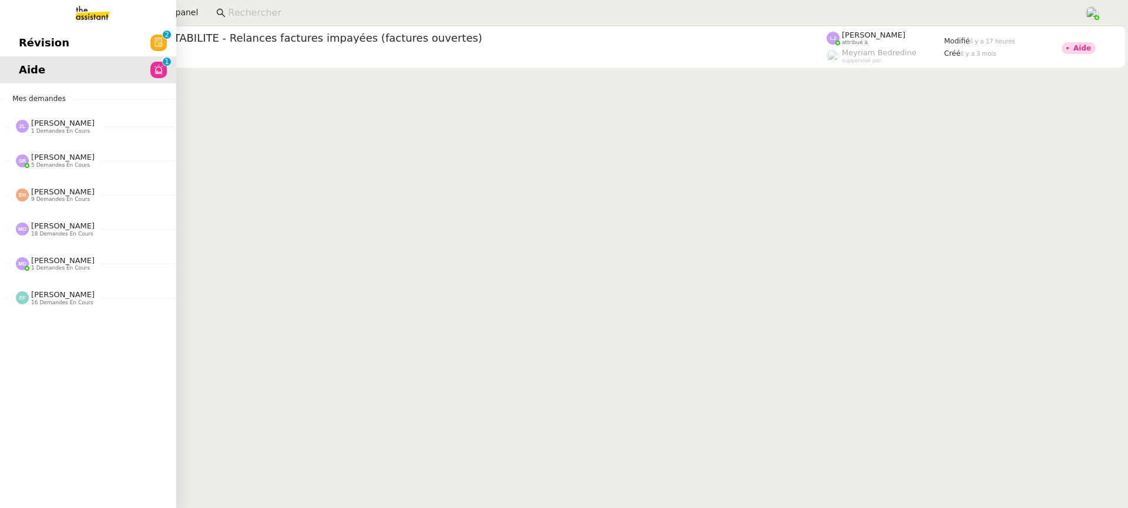
drag, startPoint x: 33, startPoint y: 72, endPoint x: 35, endPoint y: 49, distance: 23.0
click at [33, 72] on span "Aide" at bounding box center [32, 70] width 26 height 18
click at [37, 32] on link "Révision 0 1 2 3 4 5 6 7 8 9" at bounding box center [88, 42] width 176 height 27
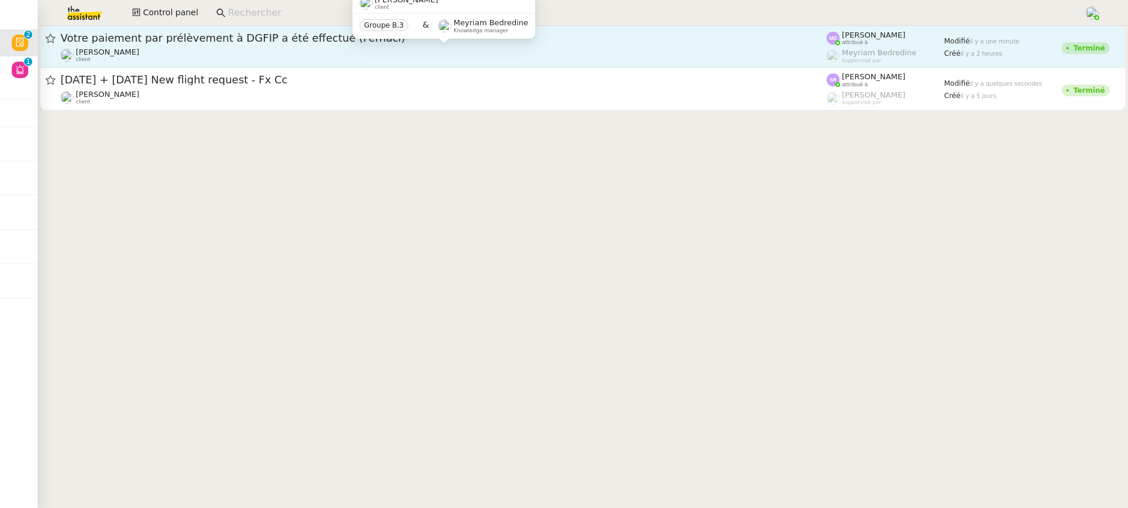
click at [672, 49] on div "Ilyes Hadj client" at bounding box center [443, 55] width 766 height 15
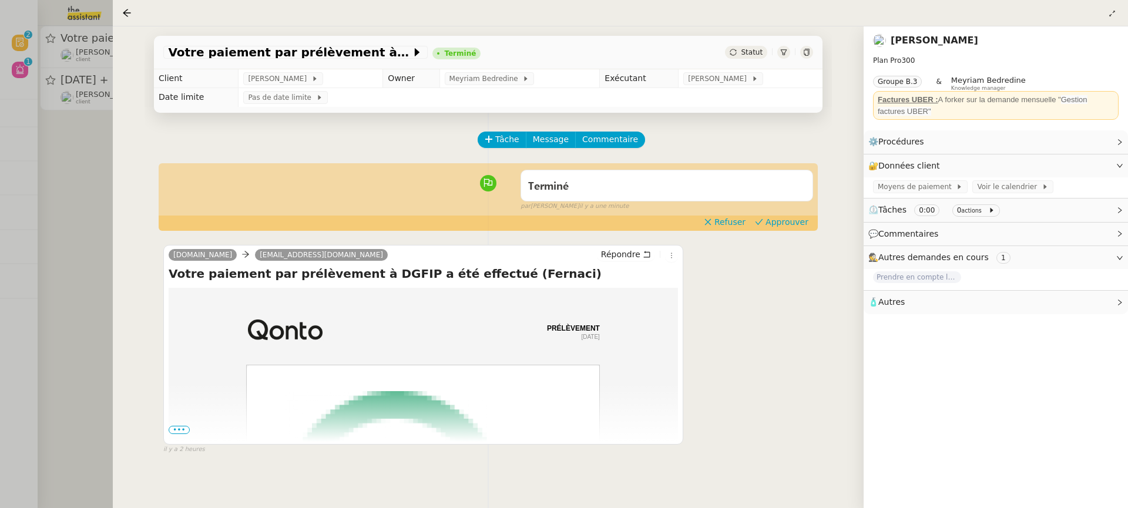
click at [802, 211] on div "Terminé false par Marylou D. il y a une minute" at bounding box center [488, 187] width 650 height 47
click at [802, 223] on span "Approuver" at bounding box center [786, 222] width 43 height 12
click at [99, 150] on div at bounding box center [564, 254] width 1128 height 508
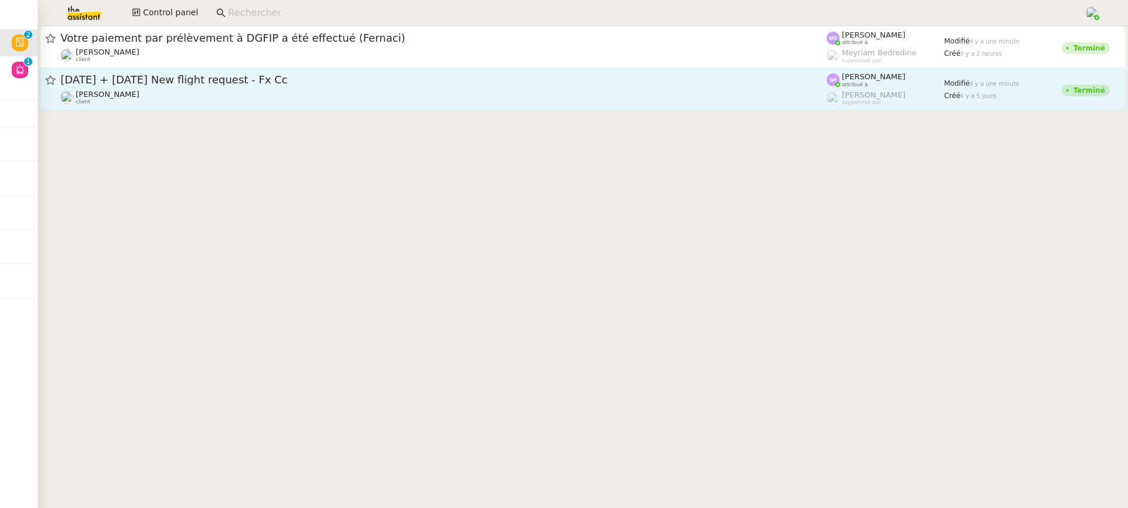
click at [292, 90] on div "Louis Frei client" at bounding box center [443, 97] width 766 height 15
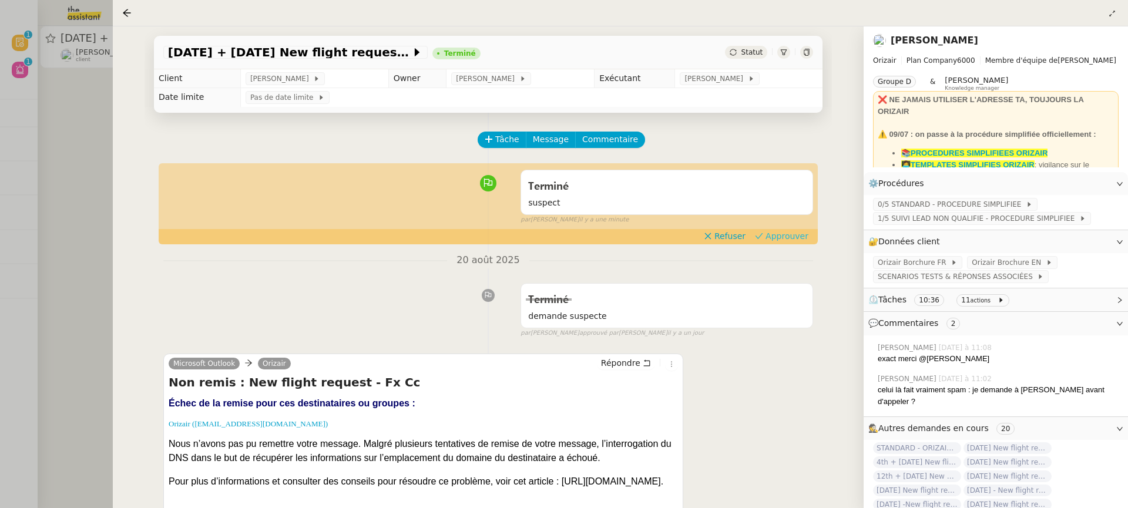
click at [790, 235] on span "Approuver" at bounding box center [786, 236] width 43 height 12
click at [60, 99] on div at bounding box center [564, 254] width 1128 height 508
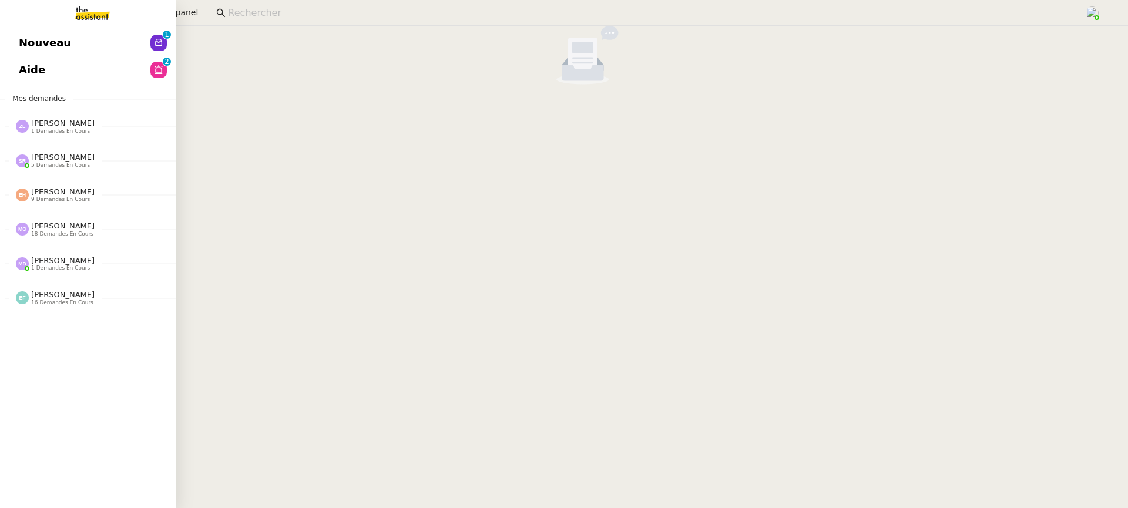
click at [16, 38] on link "Nouveau 0 1 2 3 4 5 6 7 8 9" at bounding box center [88, 42] width 176 height 27
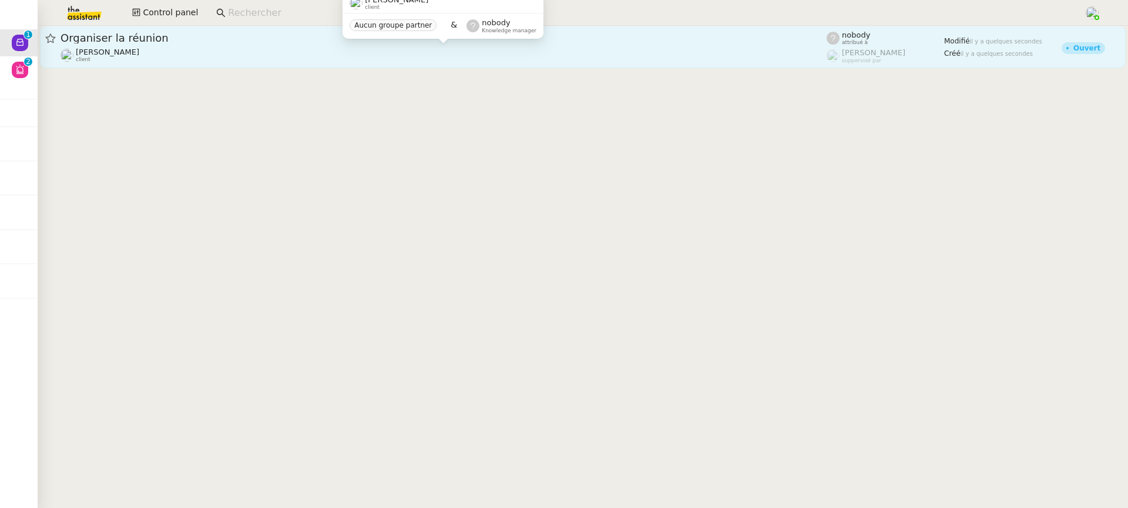
click at [460, 53] on div "Steve BENCHETRIT client" at bounding box center [443, 55] width 766 height 15
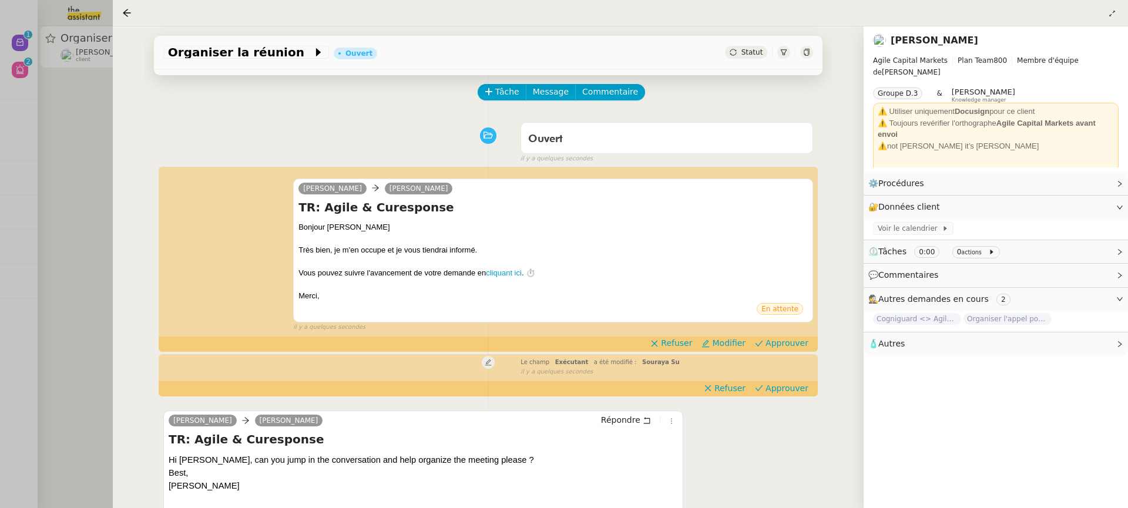
scroll to position [53, 0]
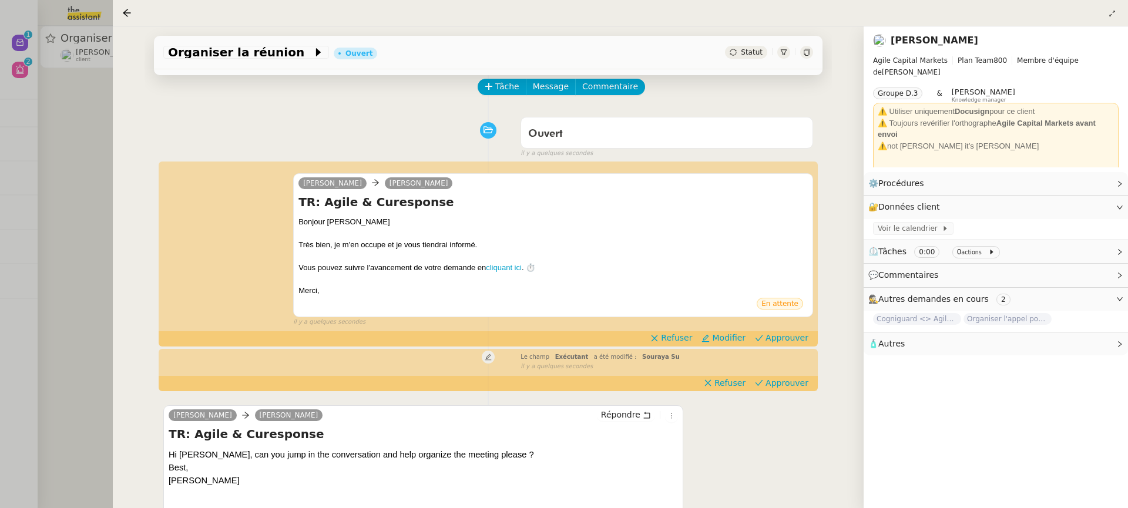
click at [17, 70] on div at bounding box center [564, 254] width 1128 height 508
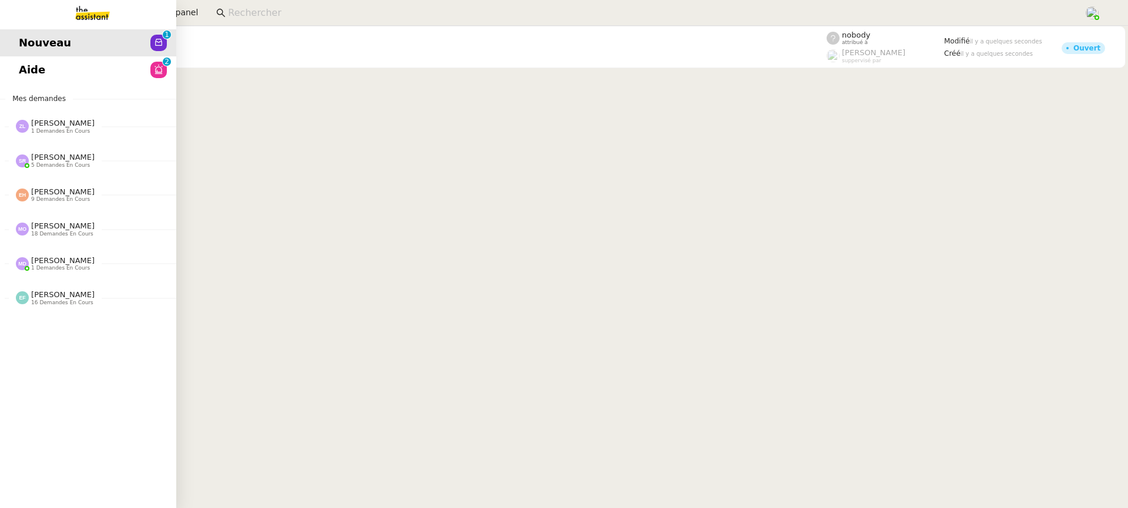
click at [17, 70] on link "Aide 0 1 2 3 4 5 6 7 8 9" at bounding box center [88, 69] width 176 height 27
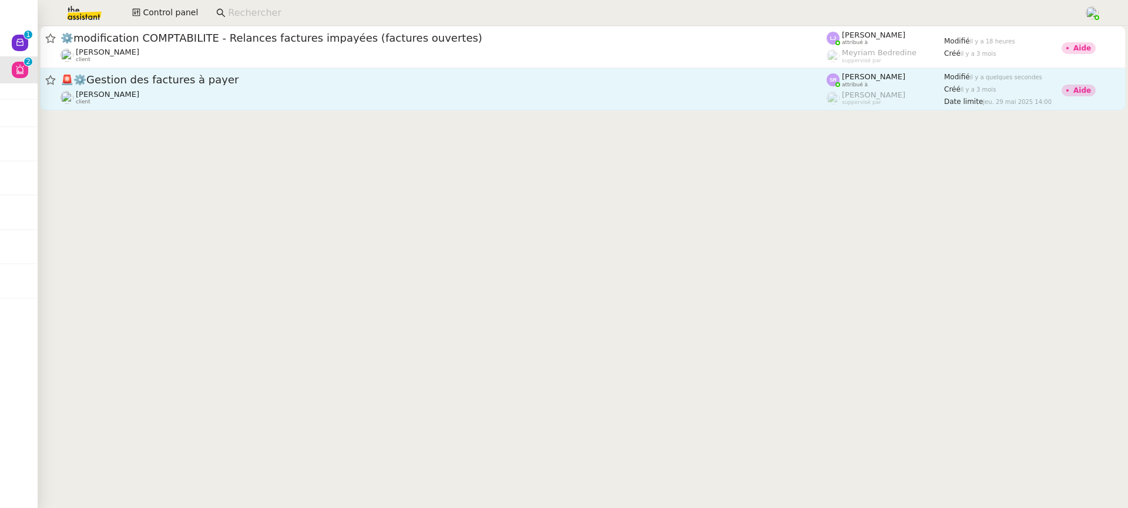
click at [348, 87] on div "🚨 ⚙️Gestion des factures à payer" at bounding box center [443, 80] width 766 height 15
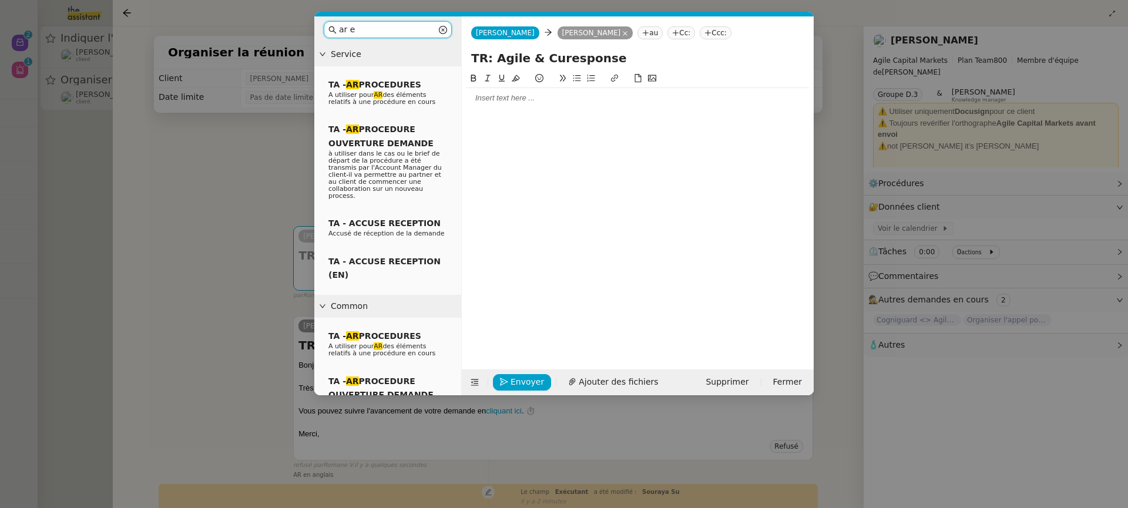
scroll to position [180, 0]
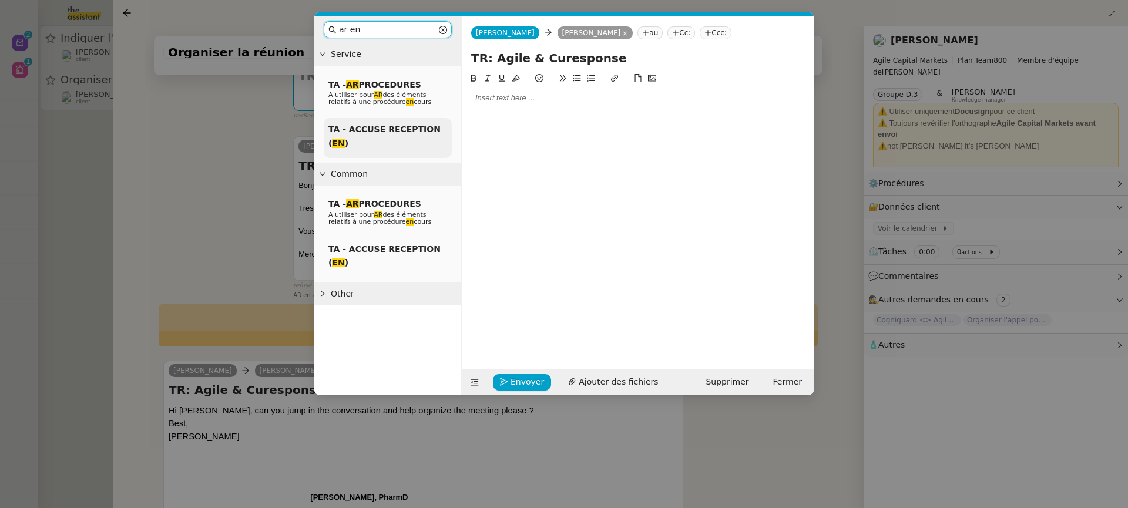
type input "ar en"
click at [406, 140] on div "TA - ACCUSE RECEPTION ( EN )" at bounding box center [388, 138] width 128 height 40
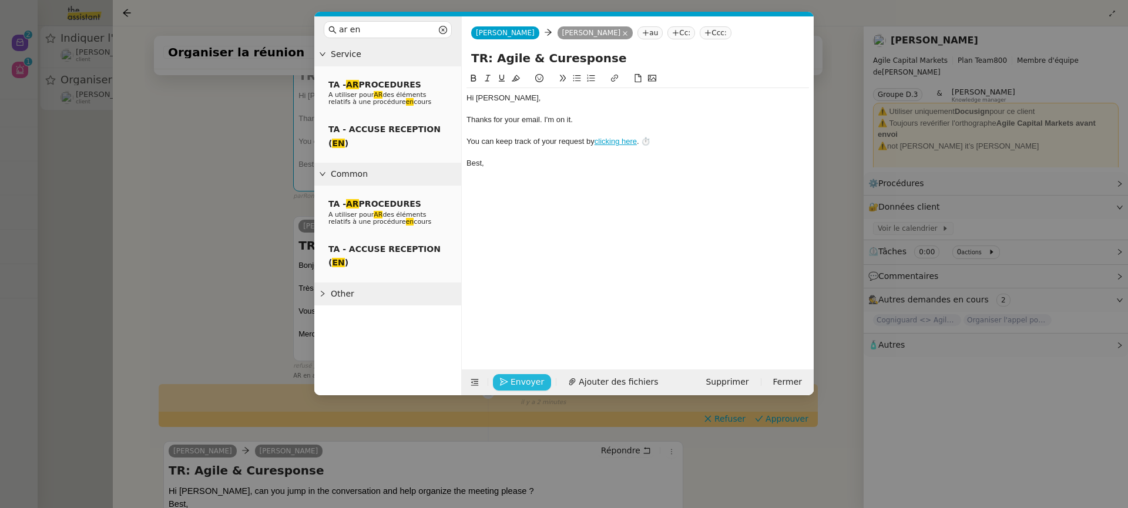
click at [521, 385] on span "Envoyer" at bounding box center [526, 382] width 33 height 14
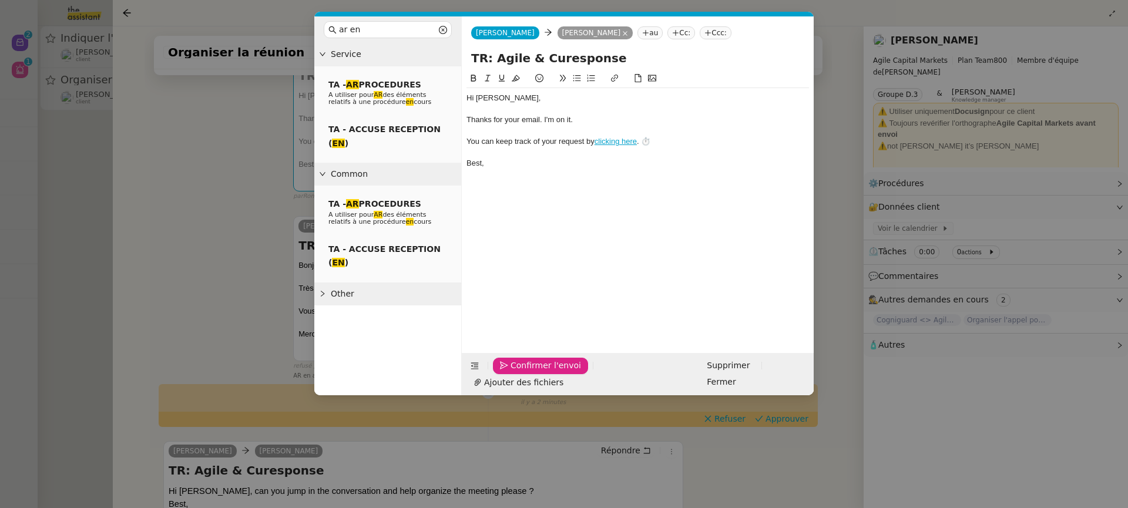
click at [521, 372] on span "Confirmer l'envoi" at bounding box center [545, 366] width 70 height 14
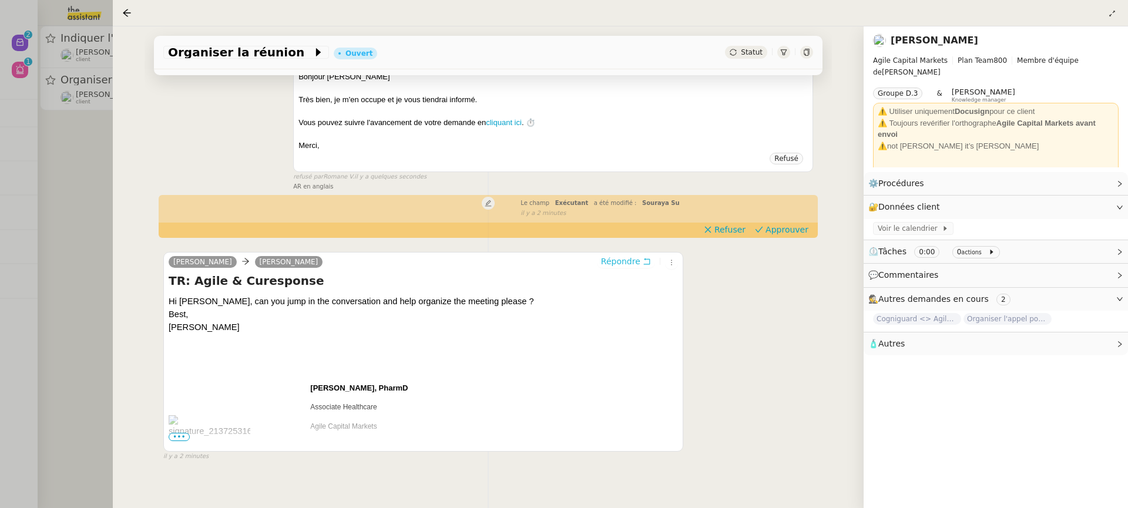
scroll to position [357, 0]
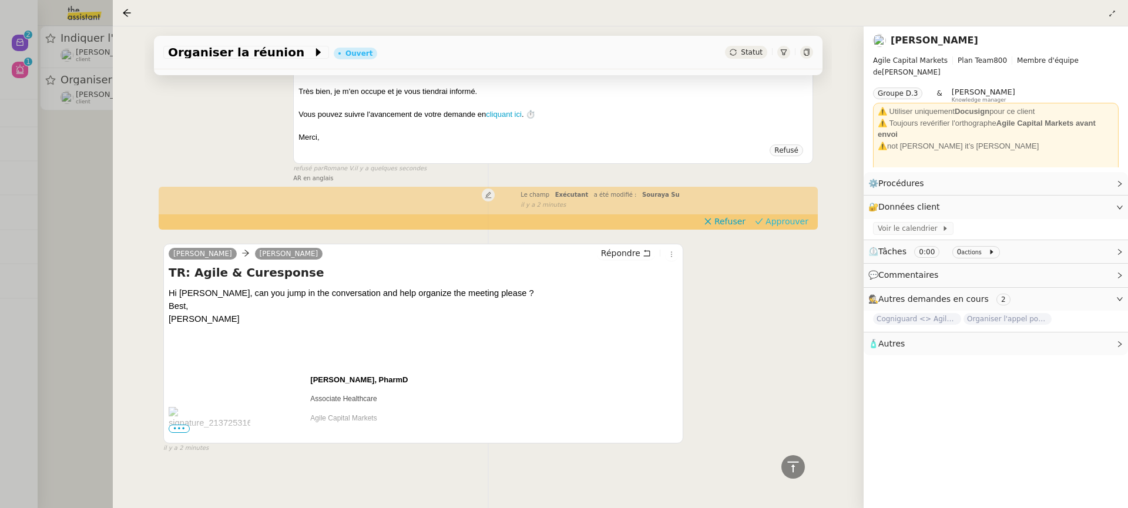
click at [783, 216] on span "Approuver" at bounding box center [786, 222] width 43 height 12
click at [70, 103] on div at bounding box center [564, 254] width 1128 height 508
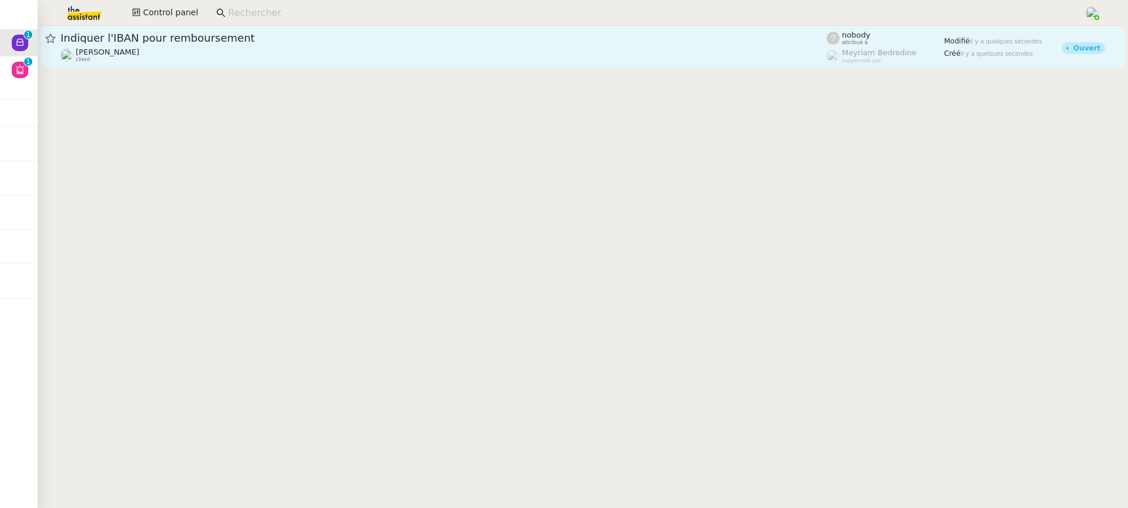
click at [110, 64] on link "Indiquer l'IBAN pour remboursement Sophie Mouraire client nobody attribué à Mey…" at bounding box center [582, 47] width 1085 height 42
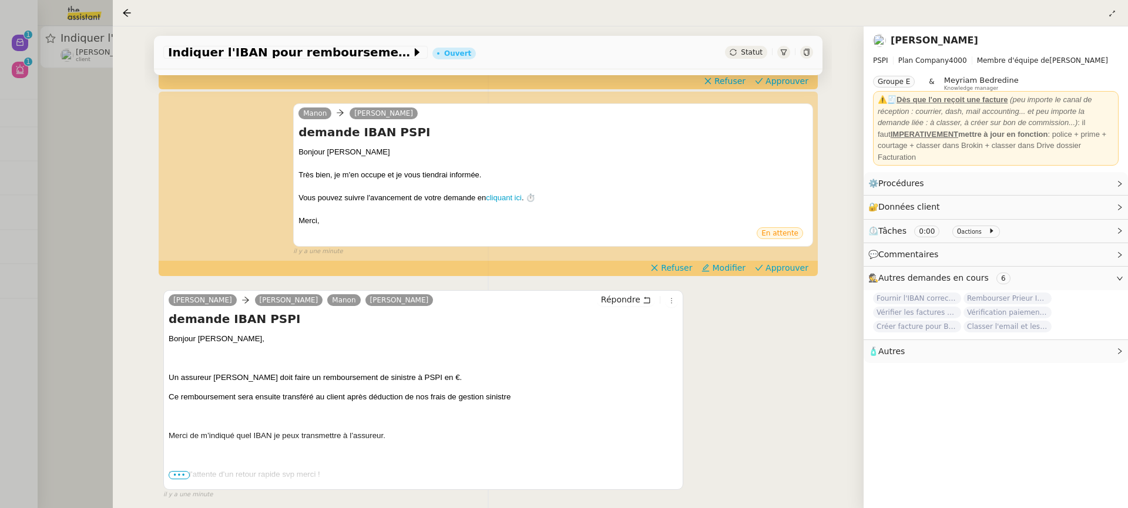
scroll to position [167, 0]
click at [778, 267] on span "Approuver" at bounding box center [786, 269] width 43 height 12
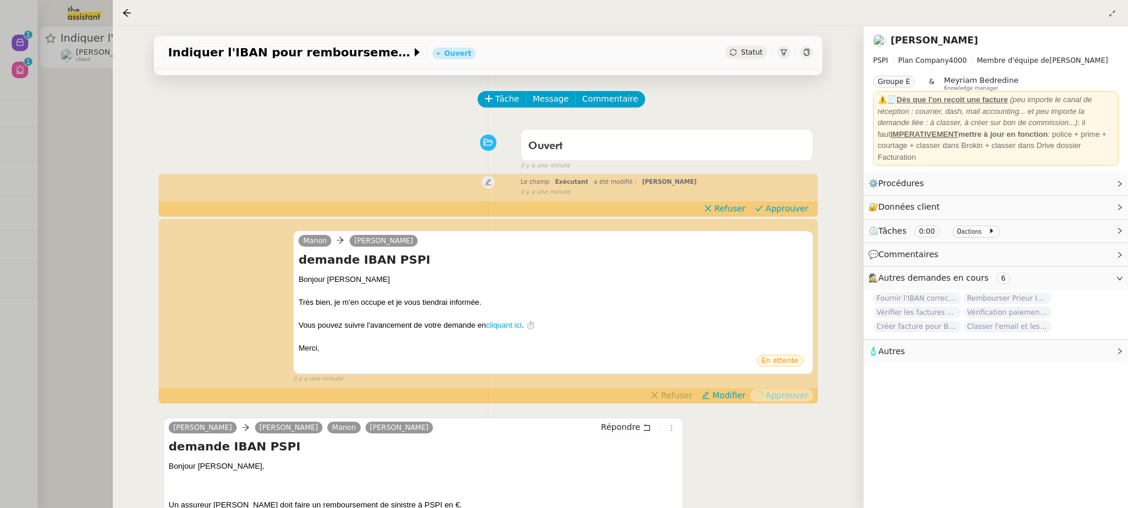
scroll to position [0, 0]
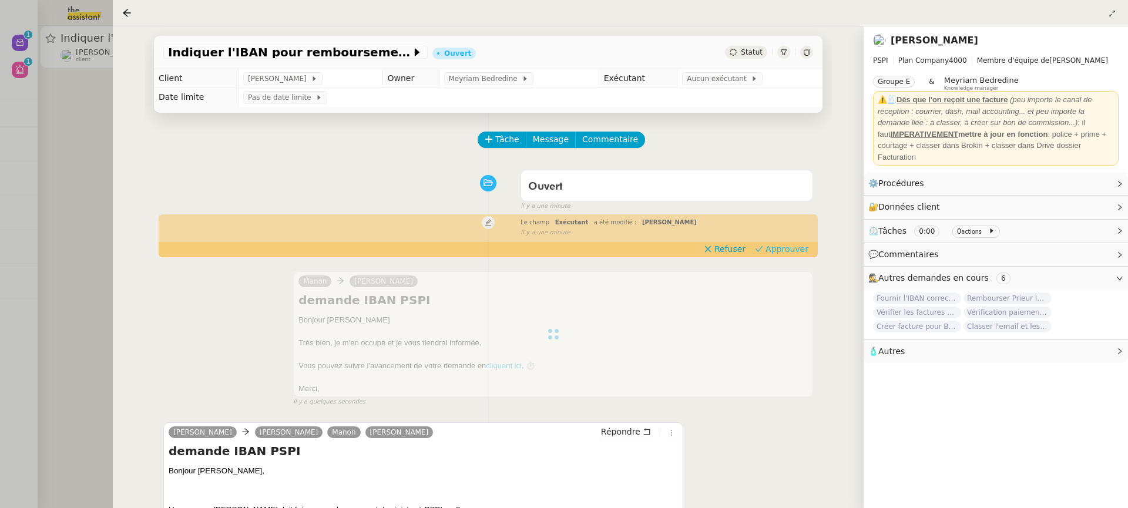
click at [796, 253] on span "Approuver" at bounding box center [786, 249] width 43 height 12
click at [63, 113] on div at bounding box center [564, 254] width 1128 height 508
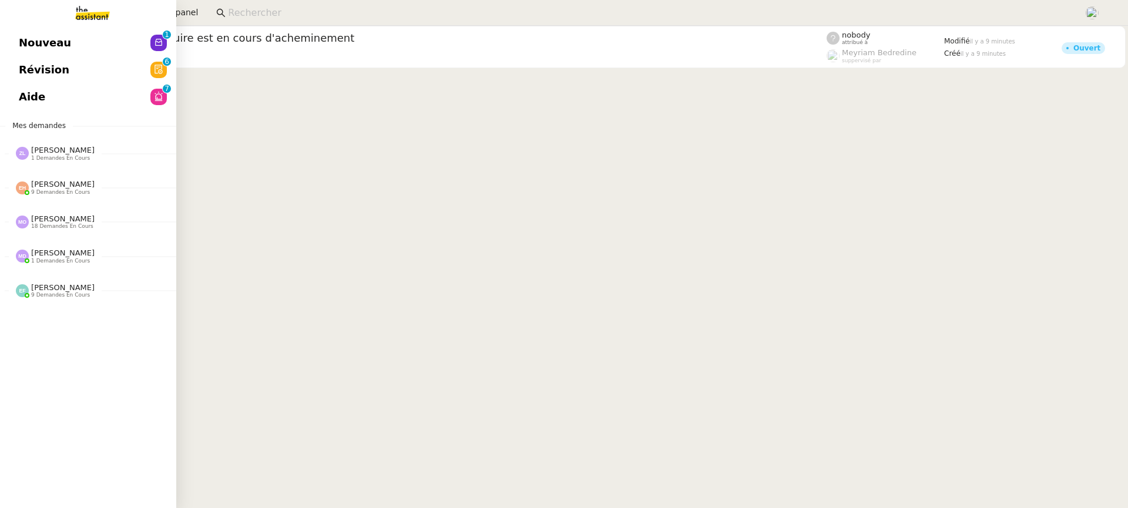
click at [17, 76] on link "Révision 0 1 2 3 4 5 6 7 8 9" at bounding box center [88, 69] width 176 height 27
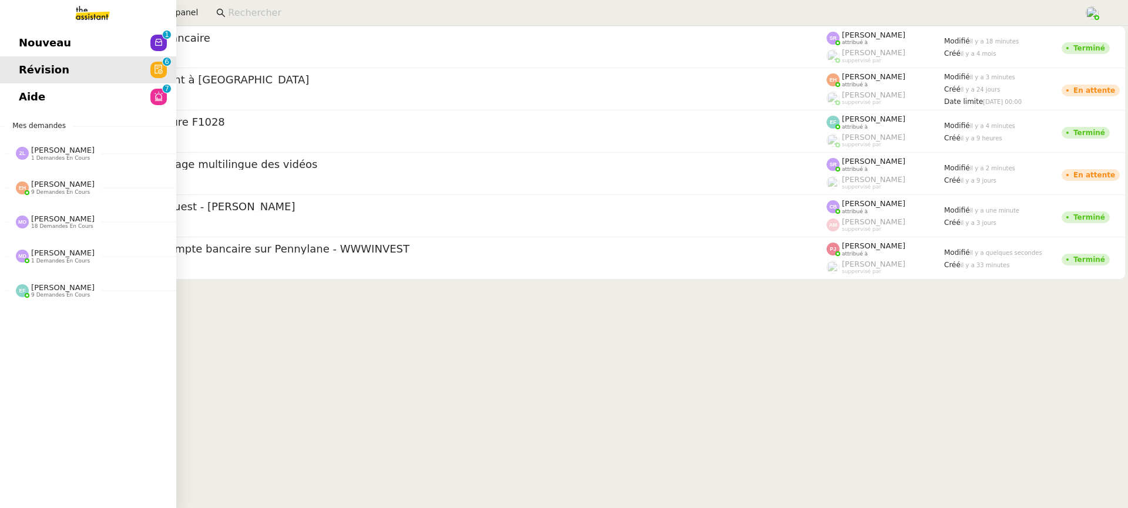
click at [17, 105] on link "Aide 0 1 2 3 4 5 6 7 8 9" at bounding box center [88, 96] width 176 height 27
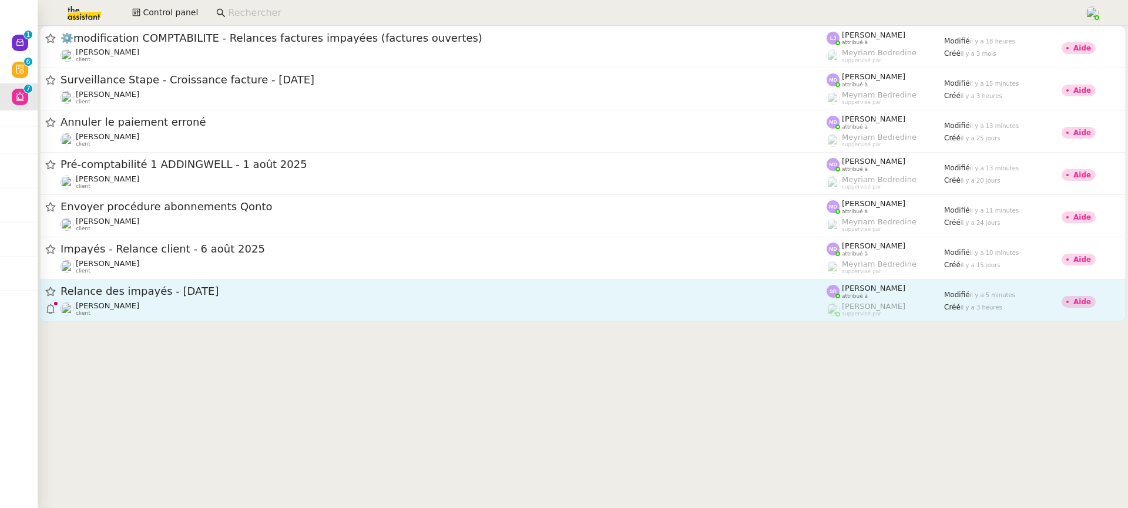
click at [330, 307] on div "[PERSON_NAME] client" at bounding box center [443, 308] width 766 height 15
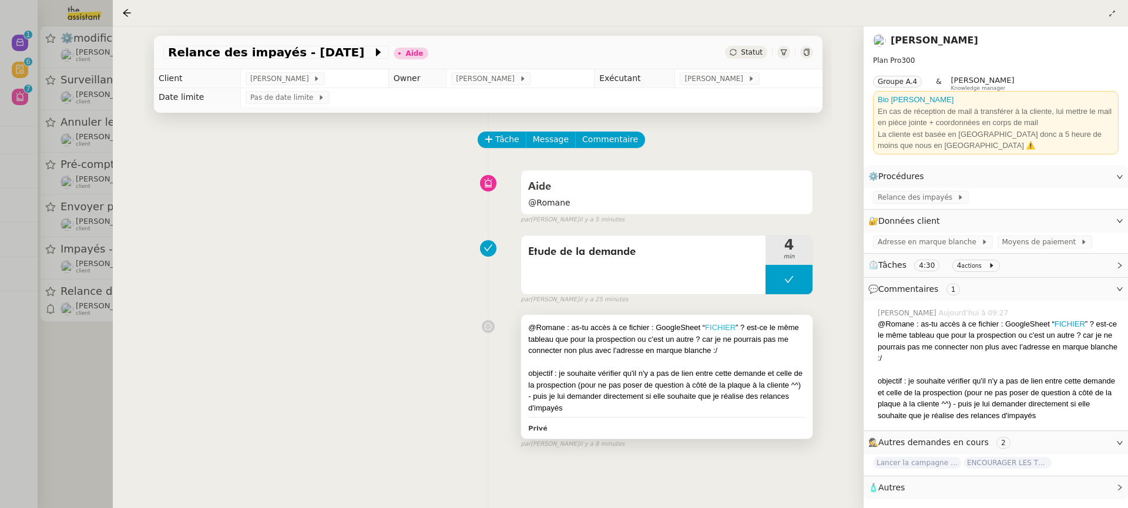
click at [727, 328] on link "FICHIER" at bounding box center [720, 327] width 31 height 9
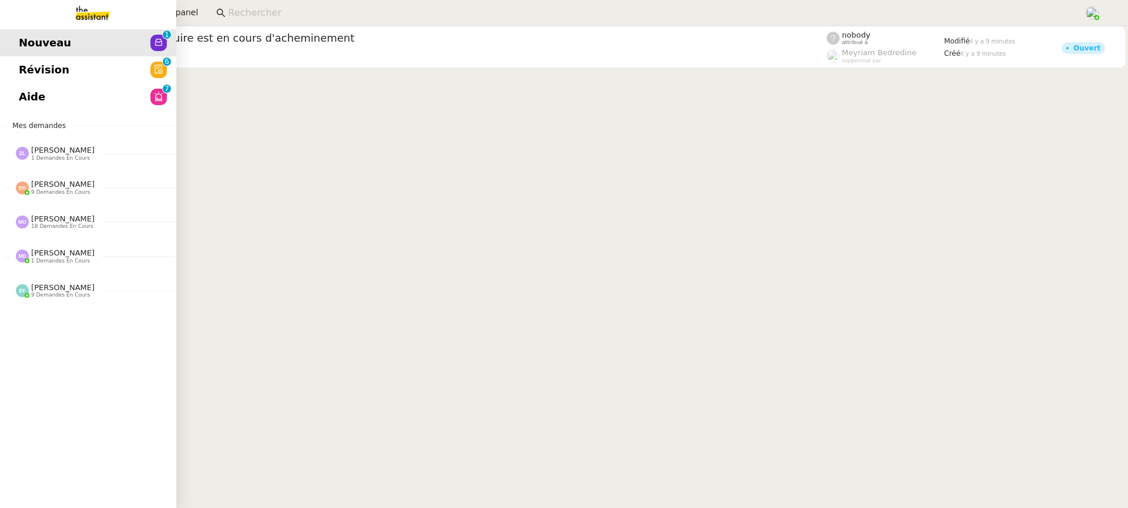
click at [12, 80] on link "Révision 0 1 2 3 4 5 6 7 8 9" at bounding box center [88, 69] width 176 height 27
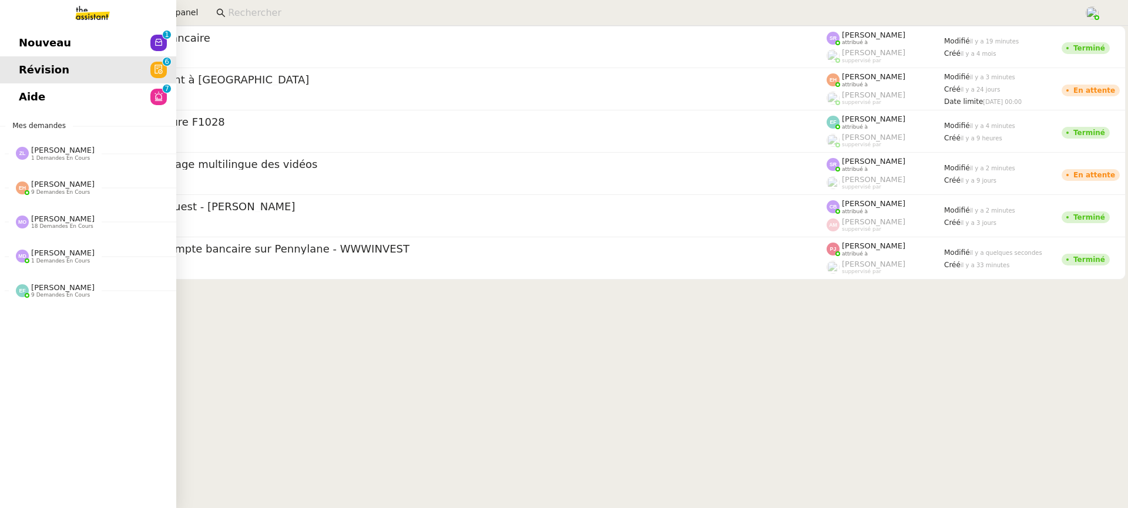
click at [39, 72] on span "Révision" at bounding box center [44, 70] width 51 height 18
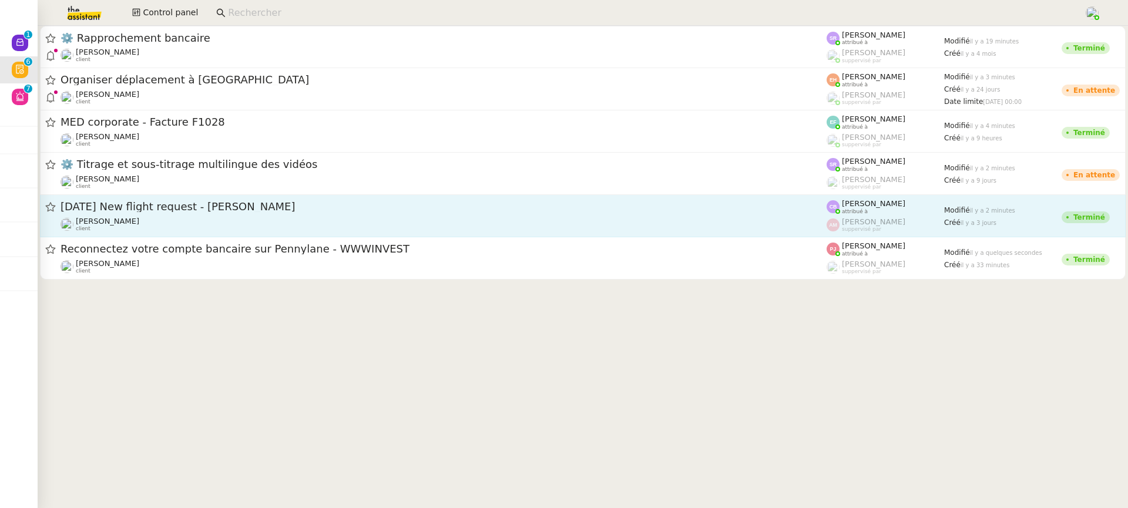
click at [546, 224] on div "[PERSON_NAME] client" at bounding box center [443, 224] width 766 height 15
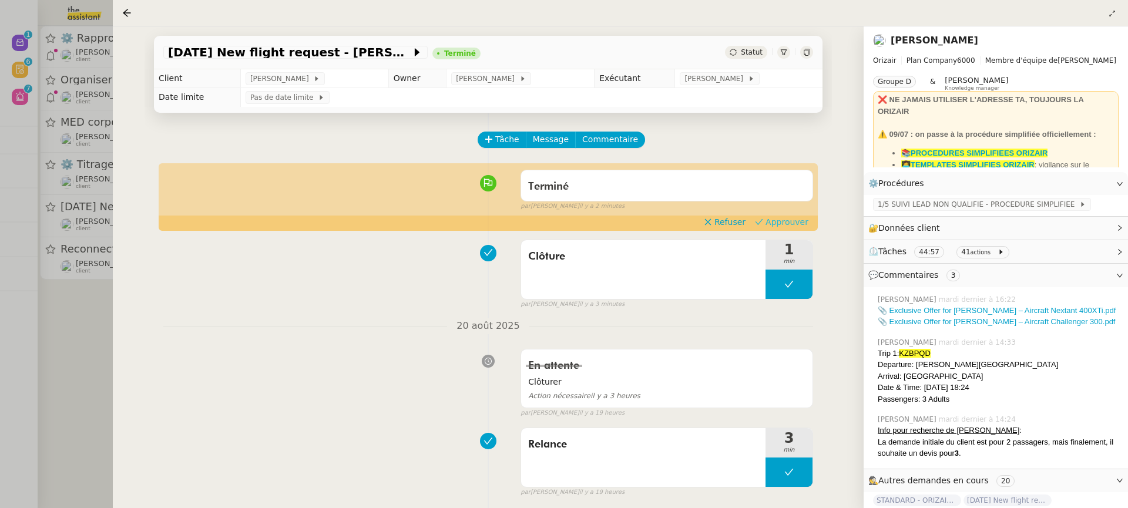
click at [802, 224] on span "Approuver" at bounding box center [786, 222] width 43 height 12
click at [43, 128] on div at bounding box center [564, 254] width 1128 height 508
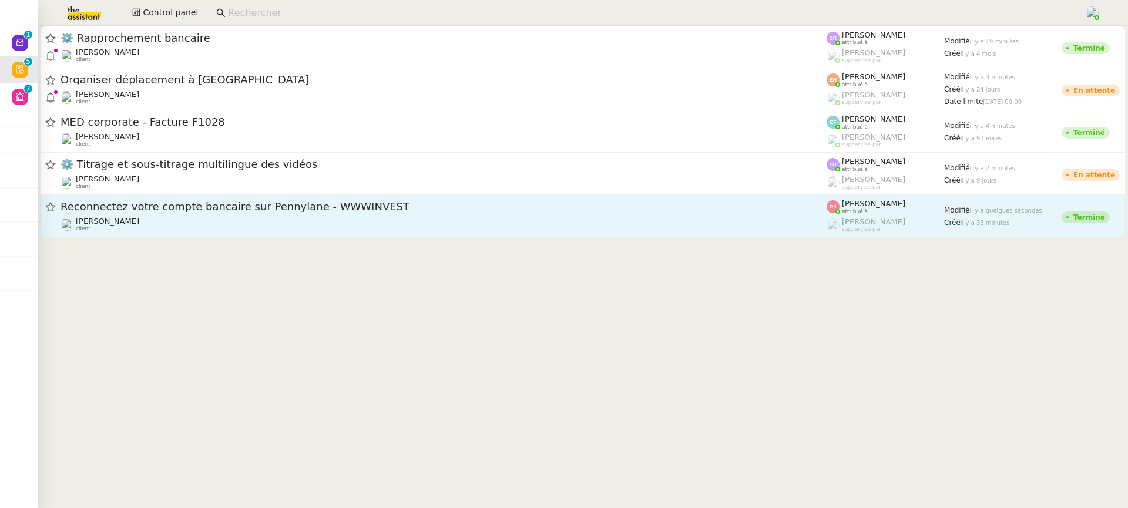
click at [666, 219] on div "Paul WEIBEL client" at bounding box center [443, 224] width 766 height 15
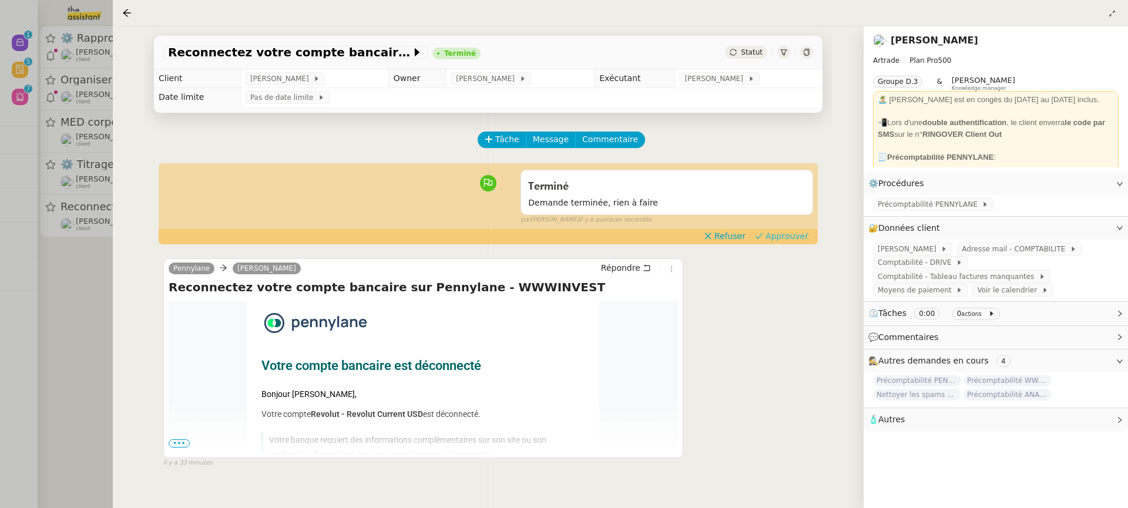
click at [781, 233] on span "Approuver" at bounding box center [786, 236] width 43 height 12
click at [73, 94] on div at bounding box center [564, 254] width 1128 height 508
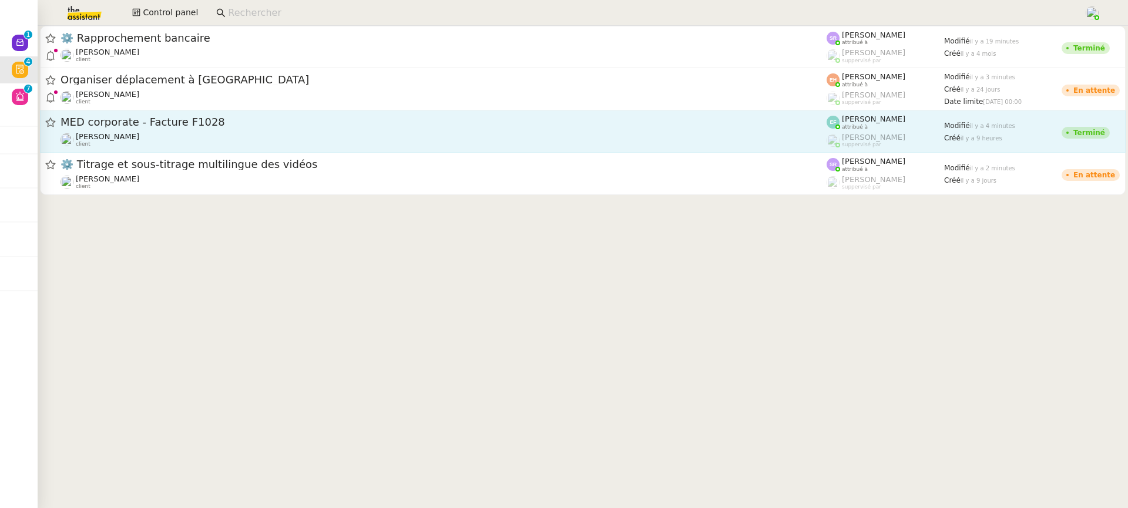
click at [542, 138] on div "Florent Seiler client" at bounding box center [443, 139] width 766 height 15
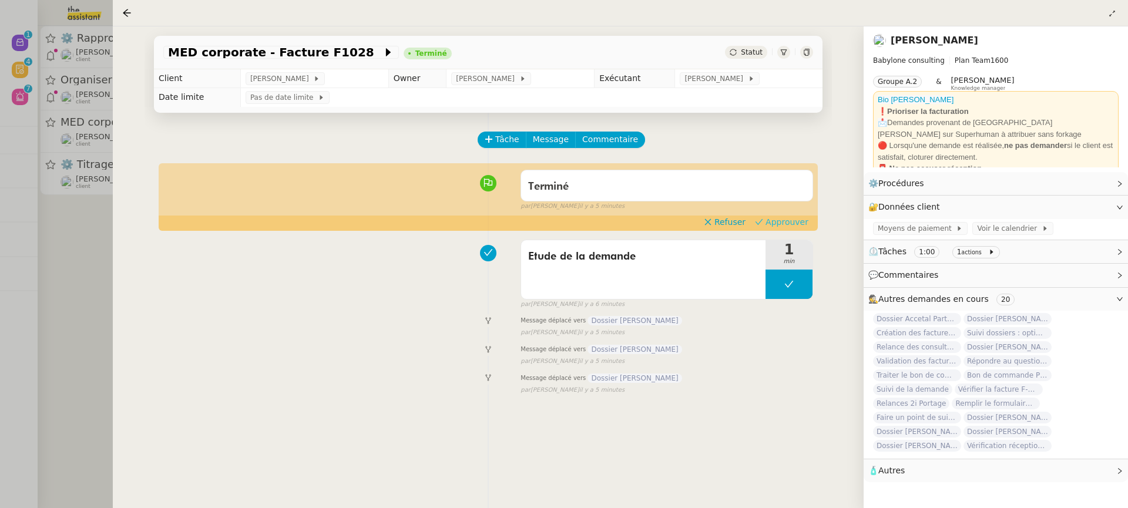
click at [801, 228] on button "Approuver" at bounding box center [781, 222] width 63 height 13
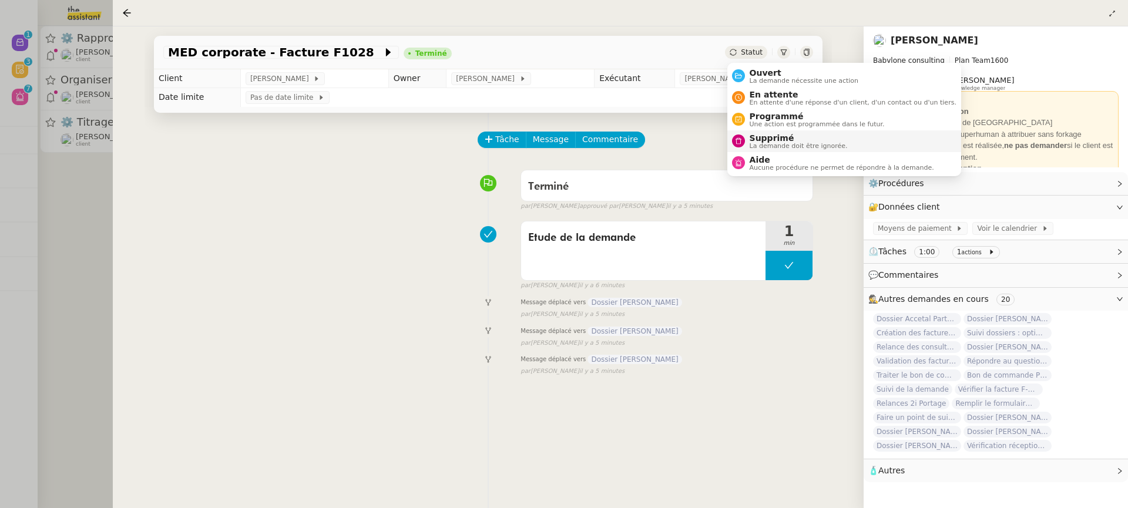
click at [785, 140] on span "Supprimé" at bounding box center [798, 137] width 98 height 9
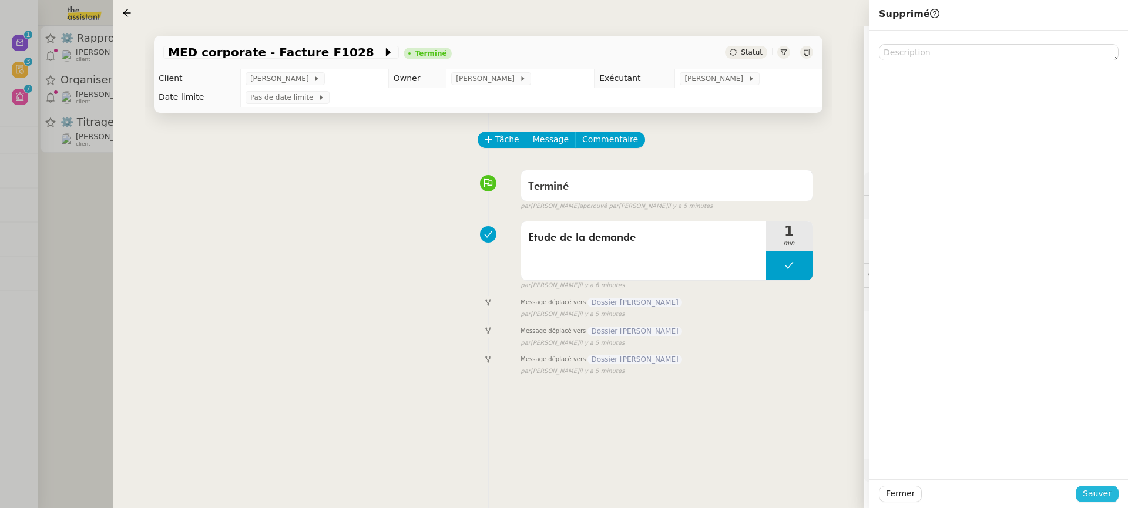
click at [1084, 496] on button "Sauver" at bounding box center [1096, 494] width 43 height 16
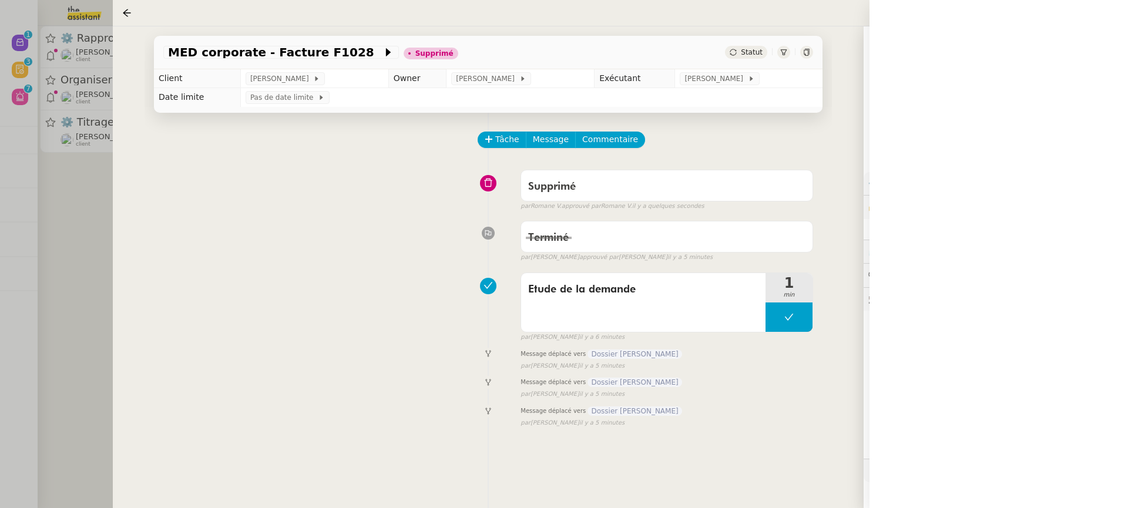
click at [76, 68] on div at bounding box center [564, 254] width 1128 height 508
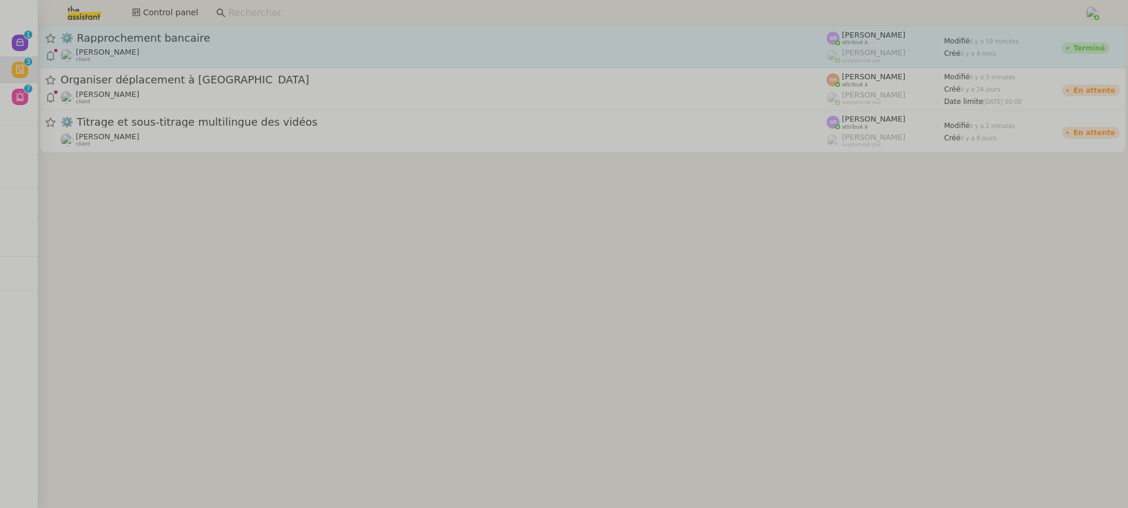
click at [194, 46] on div "⚙️ Rapprochement bancaire Raphael Tougeron client" at bounding box center [443, 47] width 766 height 32
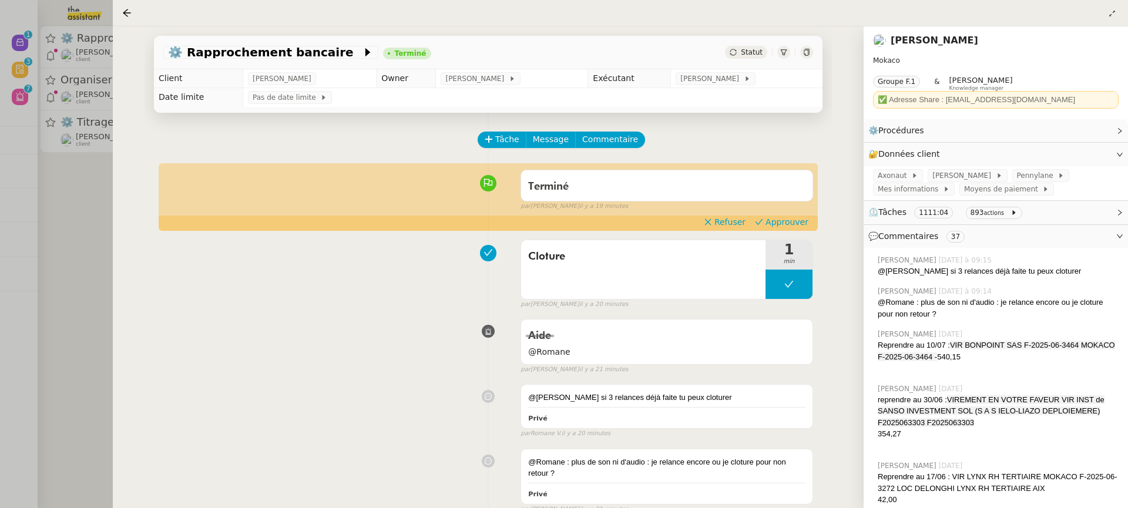
scroll to position [62, 0]
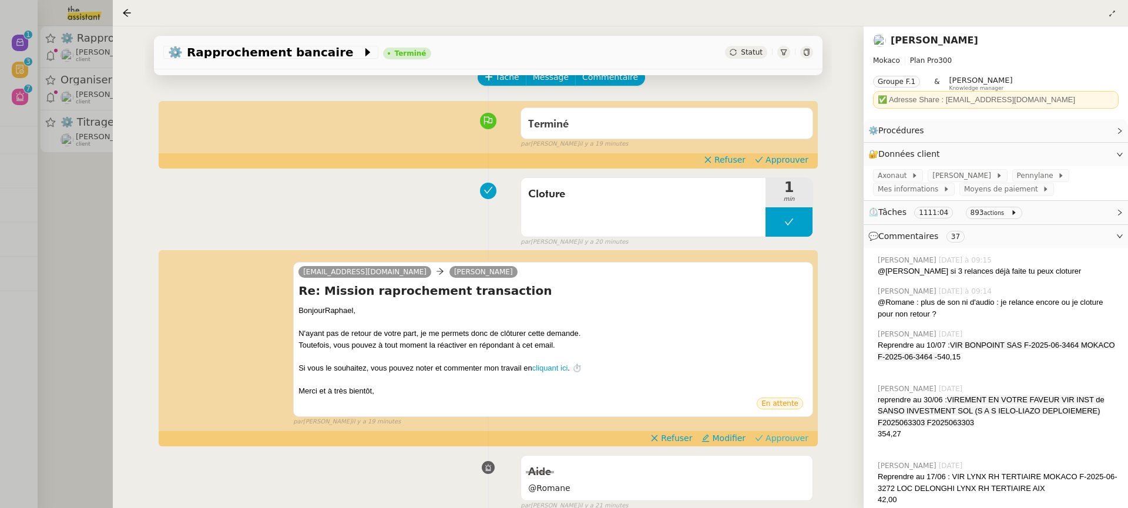
click at [778, 441] on span "Approuver" at bounding box center [786, 438] width 43 height 12
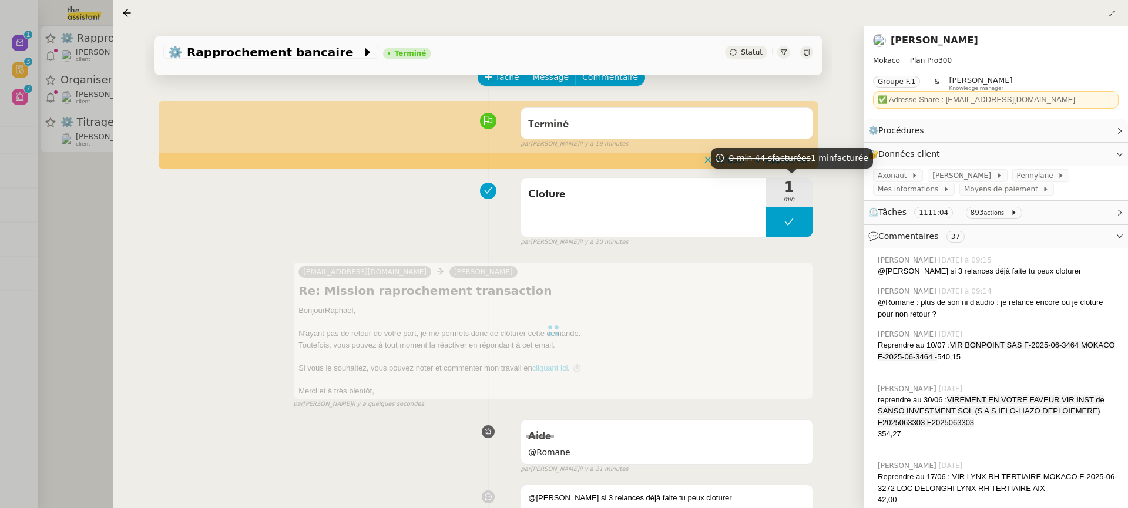
click at [787, 158] on span "facturées" at bounding box center [791, 157] width 39 height 9
click at [786, 146] on div "par Stéphanie R. il y a 19 minutes" at bounding box center [666, 144] width 292 height 10
click at [789, 160] on span "Approuver" at bounding box center [786, 160] width 43 height 12
click at [61, 117] on div at bounding box center [564, 254] width 1128 height 508
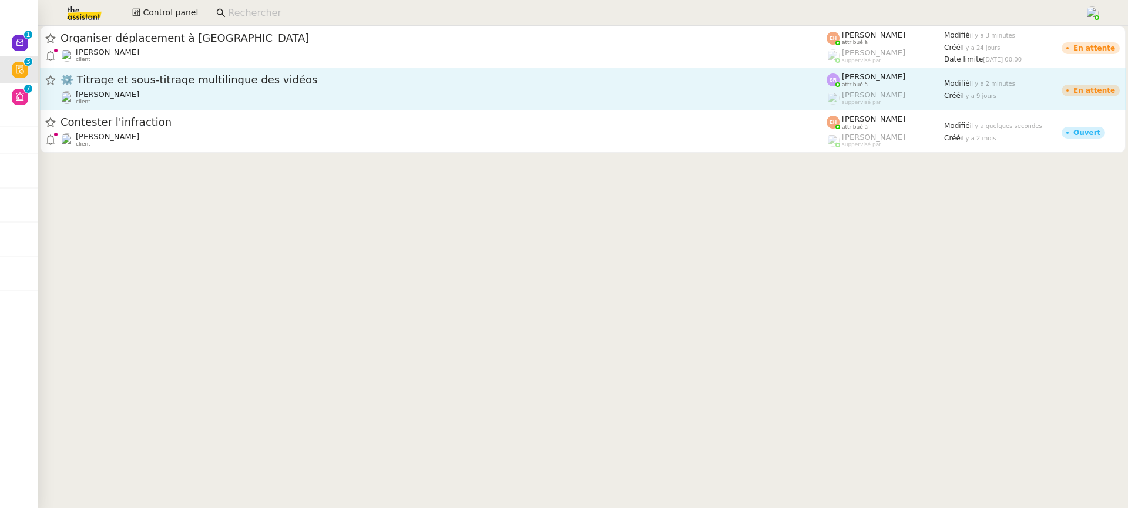
click at [255, 72] on link "⚙️ Titrage et sous-titrage multilingue des vidéos Benjamin Delahaye client Stép…" at bounding box center [582, 89] width 1085 height 42
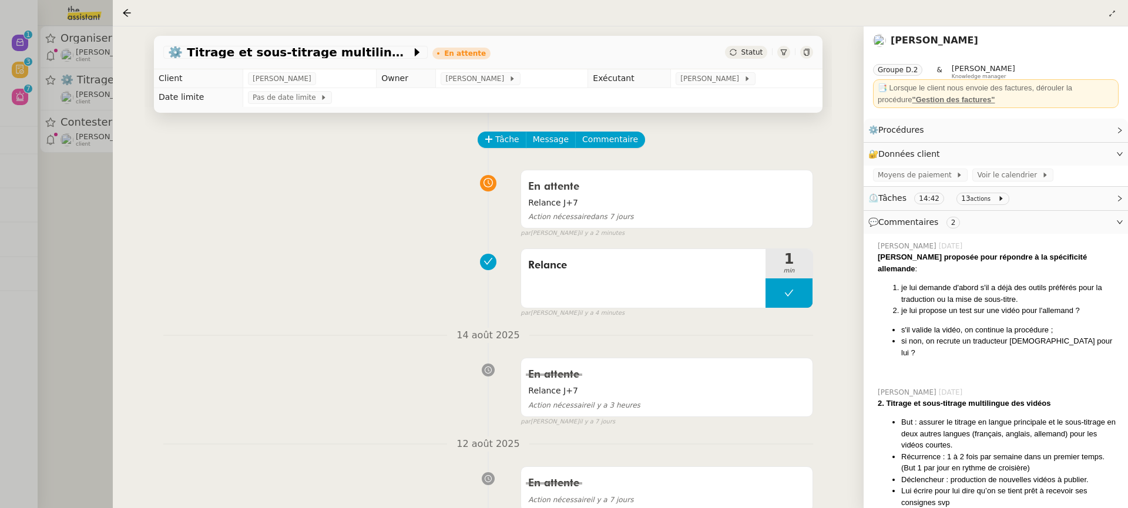
click at [82, 123] on div at bounding box center [564, 254] width 1128 height 508
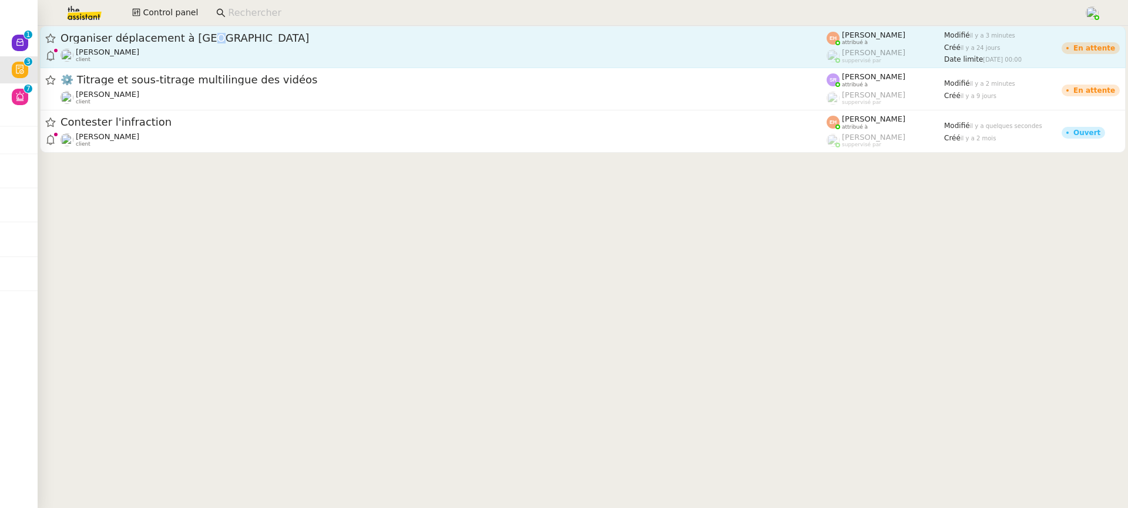
click at [197, 39] on span "Organiser déplacement à Kranj" at bounding box center [443, 38] width 766 height 11
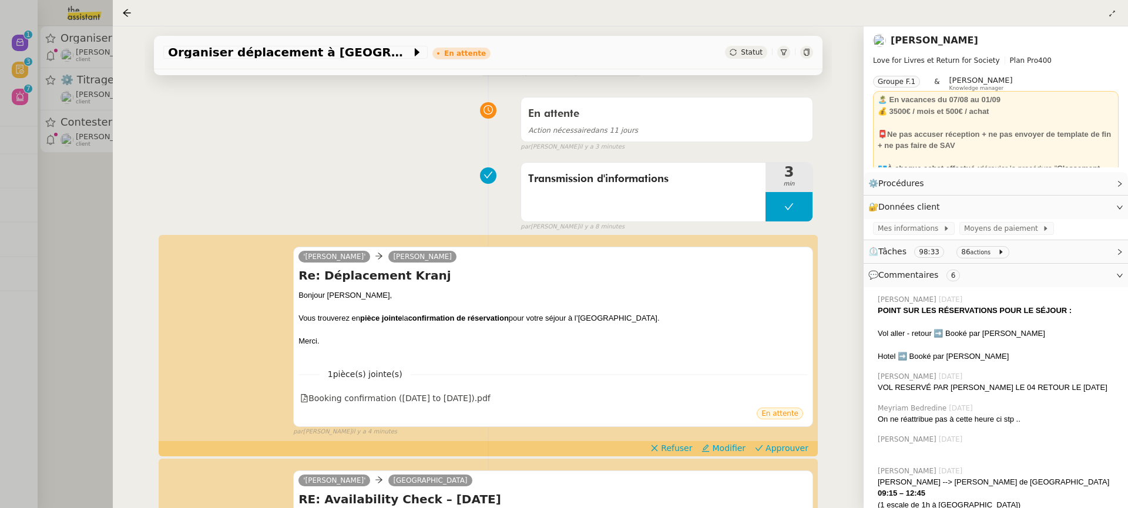
scroll to position [163, 0]
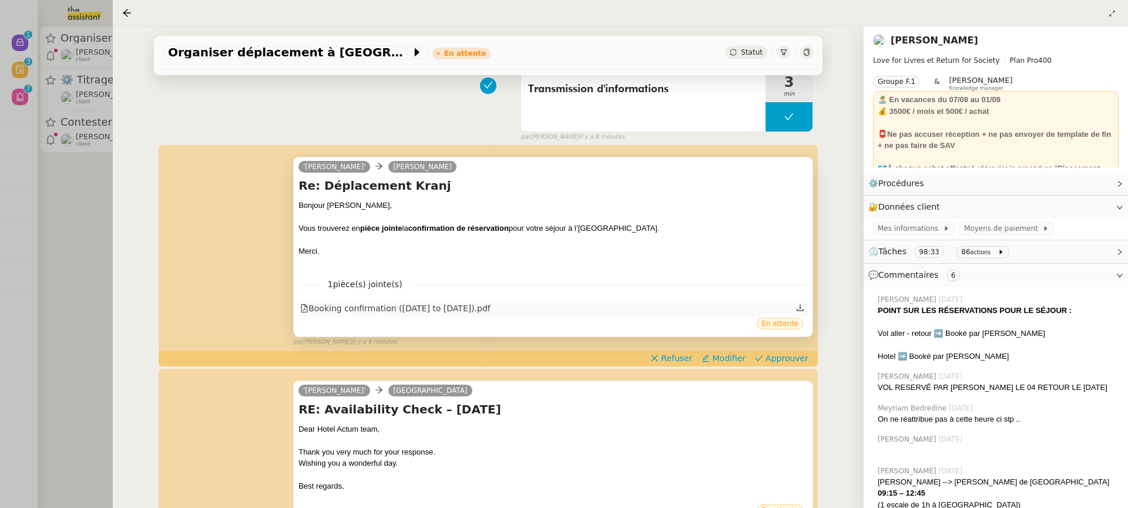
click at [438, 309] on div "Booking confirmation (04.11.2025 to 07.11.2025).pdf" at bounding box center [395, 309] width 190 height 14
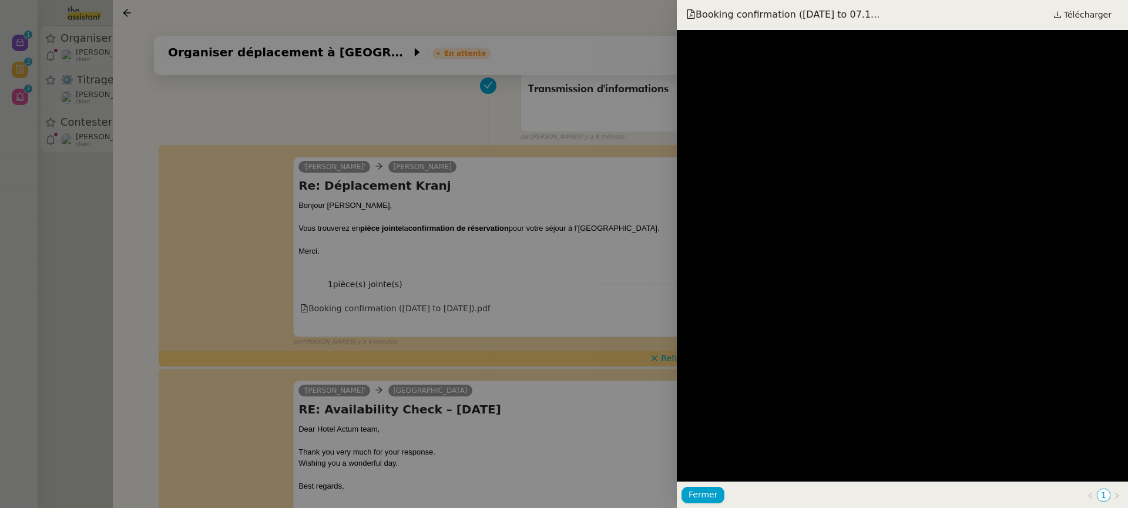
click at [490, 243] on div at bounding box center [564, 254] width 1128 height 508
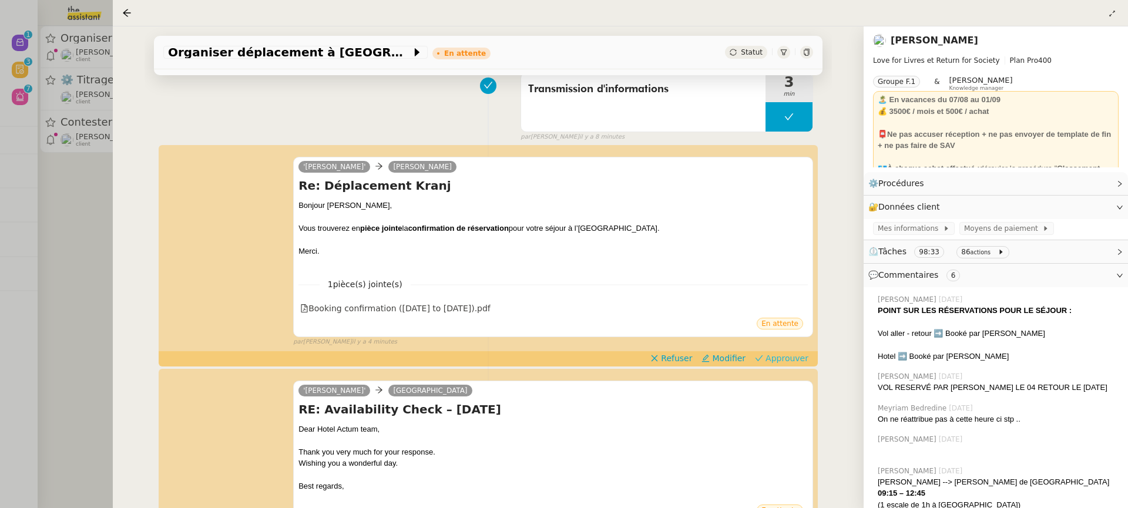
click at [800, 357] on span "Approuver" at bounding box center [786, 358] width 43 height 12
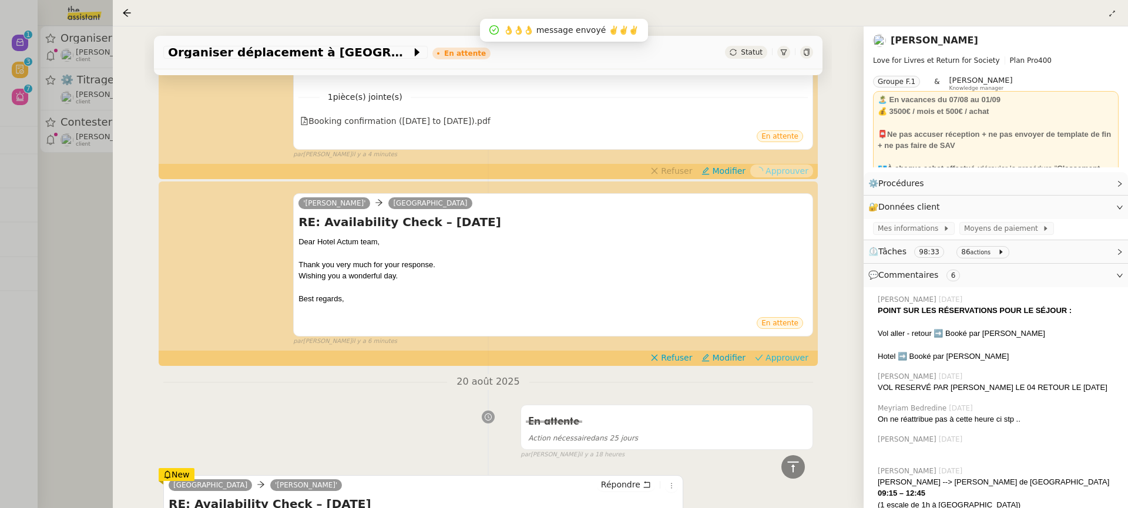
scroll to position [377, 0]
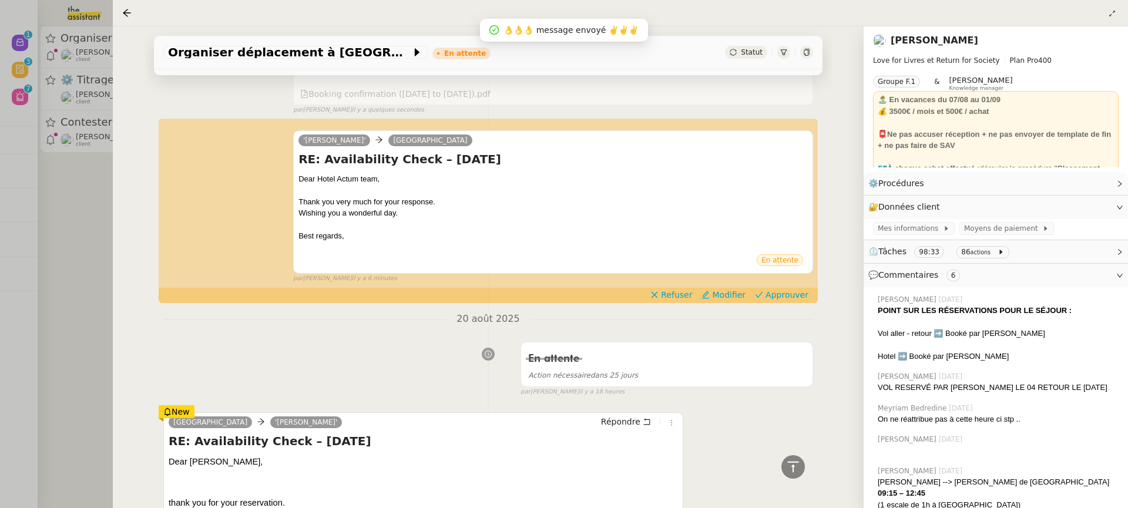
click at [781, 284] on div "'Olivia' Actum HOTEL RE: Availability Check – November 5, 2025 Dear Hotel Actum…" at bounding box center [488, 202] width 650 height 164
click at [783, 294] on span "Approuver" at bounding box center [786, 295] width 43 height 12
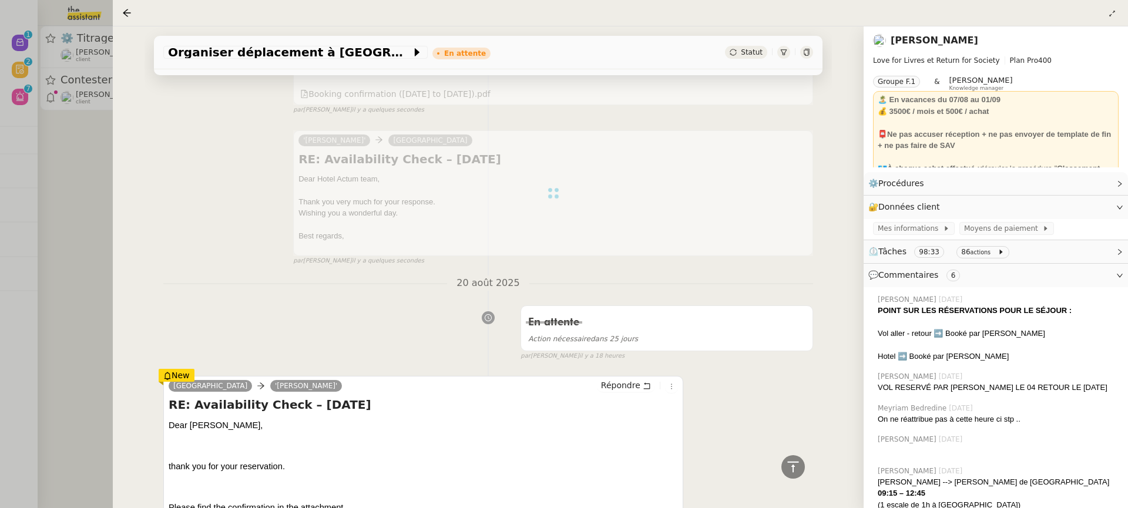
click at [113, 86] on div "Organiser déplacement à Kranj En attente Statut Client Céline MAS Owner Romane …" at bounding box center [488, 267] width 751 height 482
click at [80, 77] on div at bounding box center [564, 254] width 1128 height 508
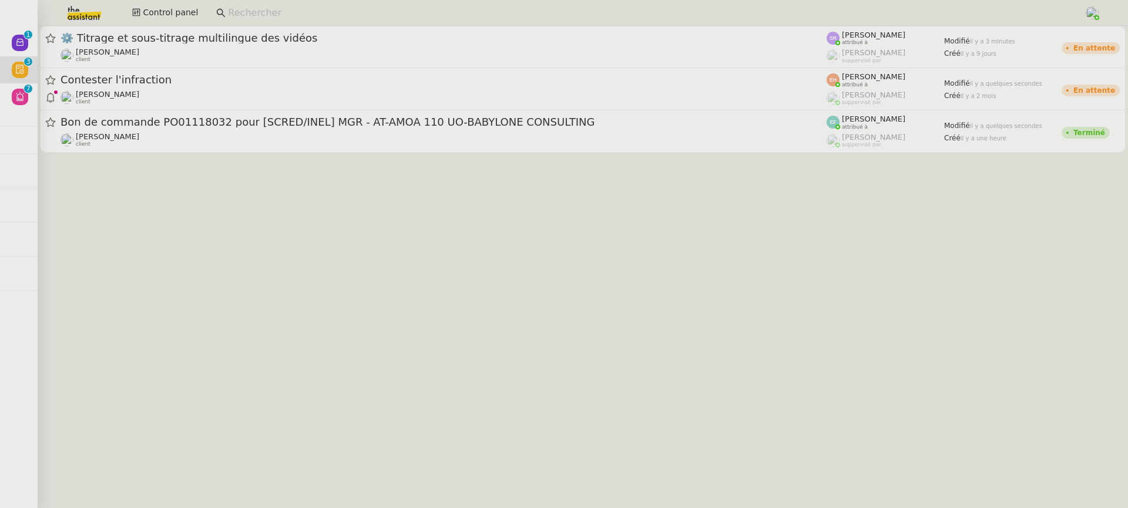
click at [184, 137] on div at bounding box center [564, 254] width 1128 height 508
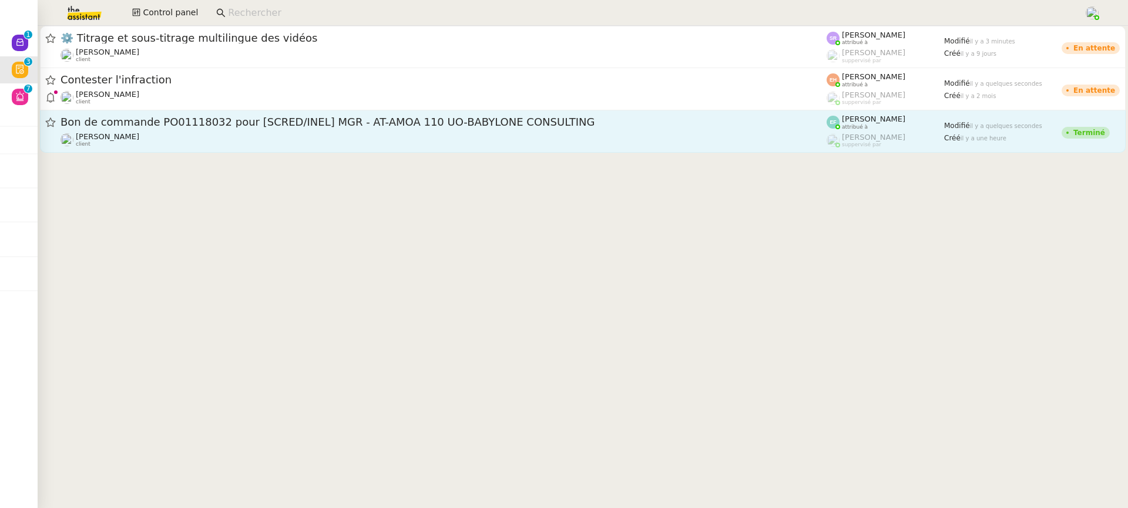
click at [610, 133] on div "Florent Seiler client" at bounding box center [443, 139] width 766 height 15
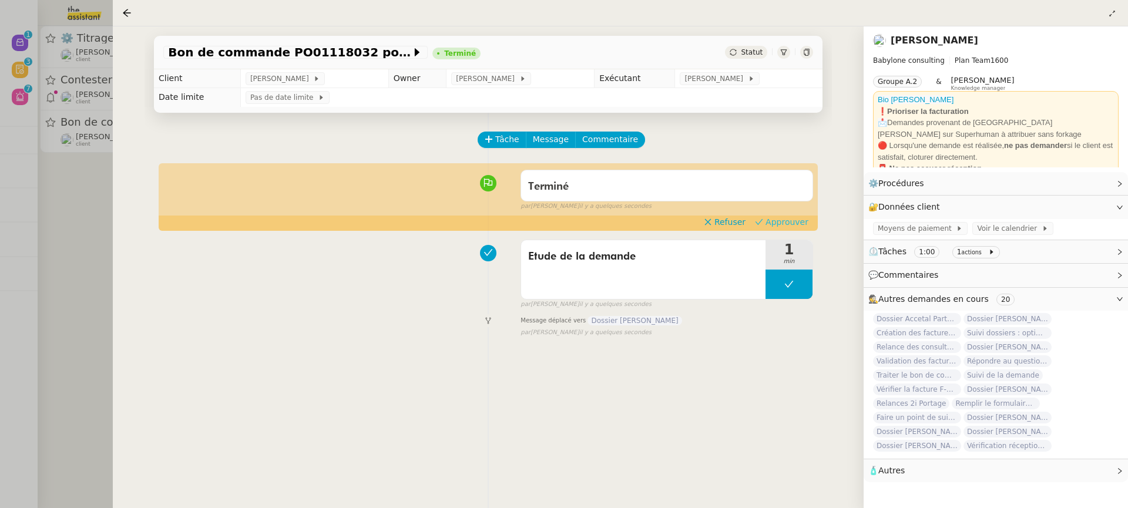
click at [783, 224] on span "Approuver" at bounding box center [786, 222] width 43 height 12
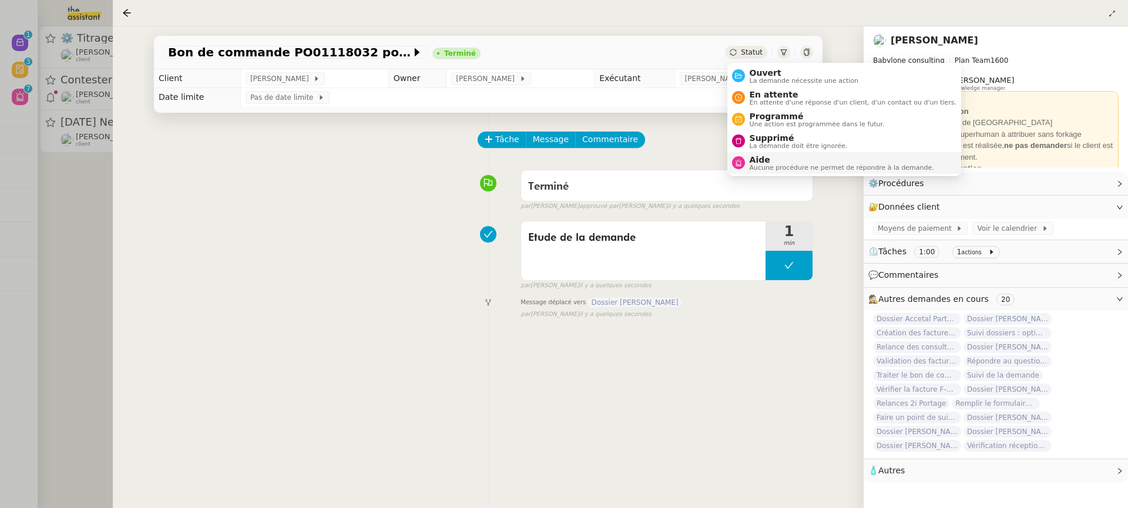
click at [786, 152] on li "Aide Aucune procédure ne permet de répondre à la demande." at bounding box center [844, 163] width 234 height 22
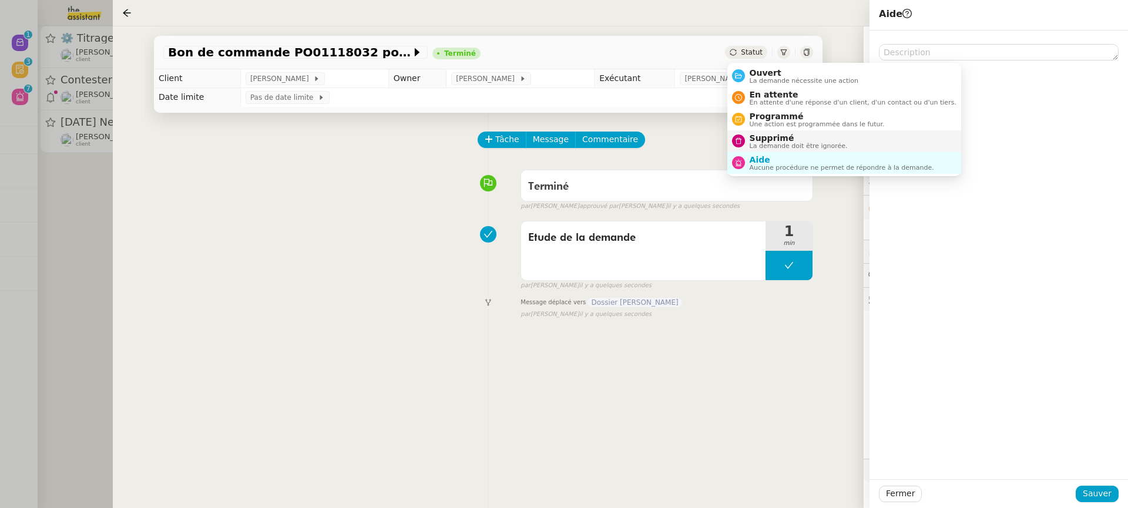
click at [782, 137] on span "Supprimé" at bounding box center [798, 137] width 98 height 9
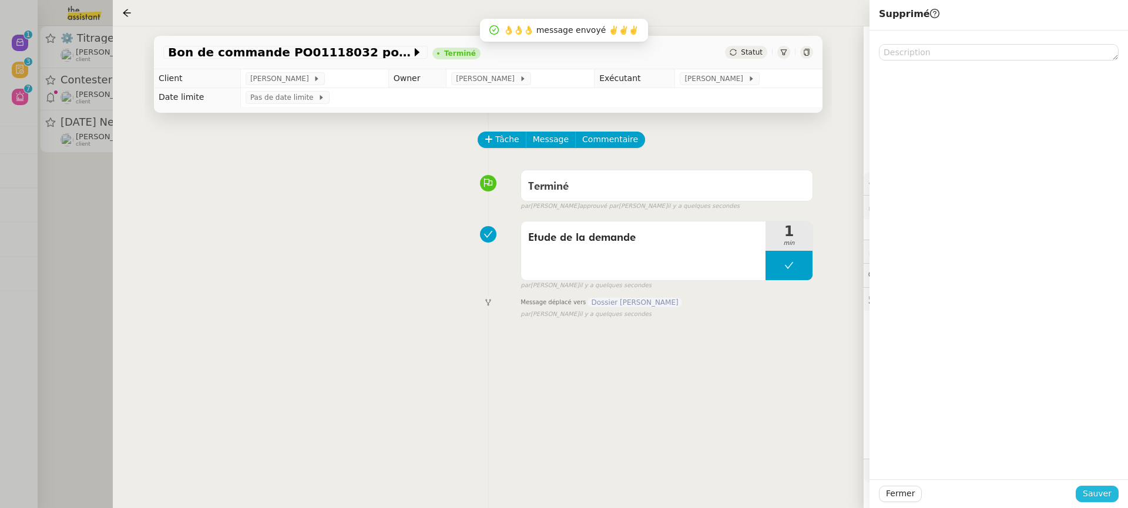
click at [1098, 500] on span "Sauver" at bounding box center [1096, 494] width 29 height 14
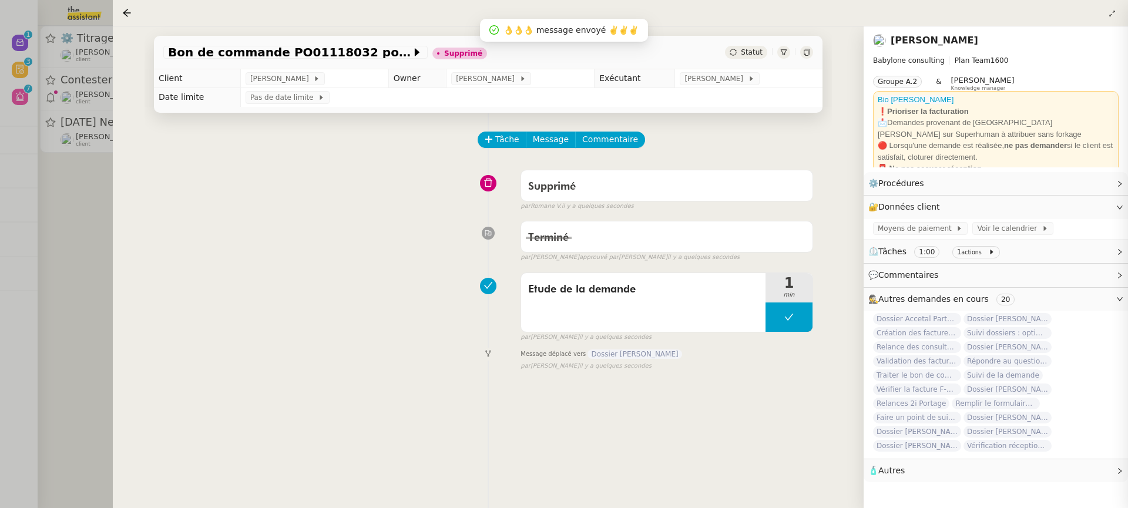
click at [95, 123] on div at bounding box center [564, 254] width 1128 height 508
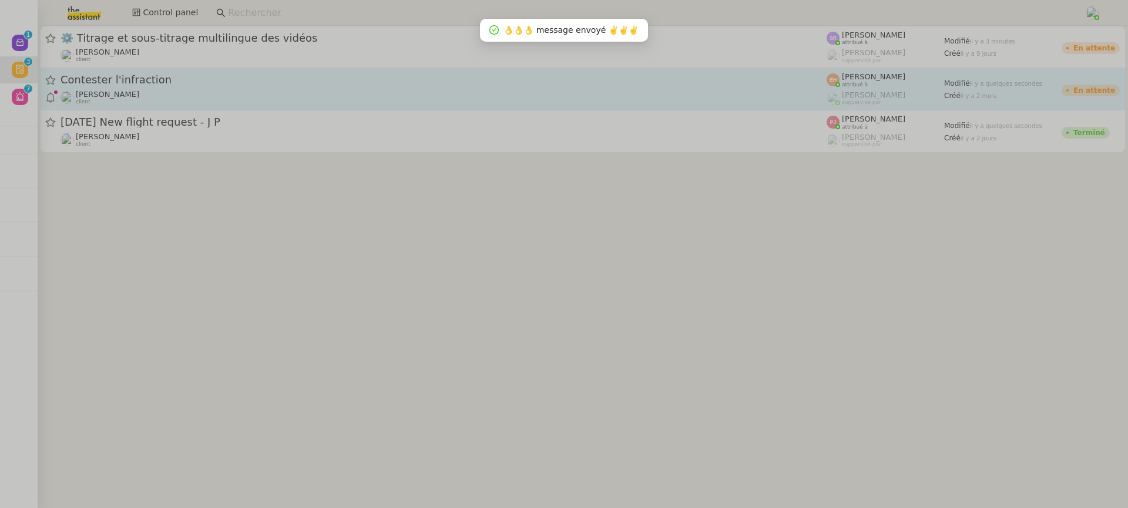
click at [136, 96] on div "Vitor Alvites client" at bounding box center [443, 97] width 766 height 15
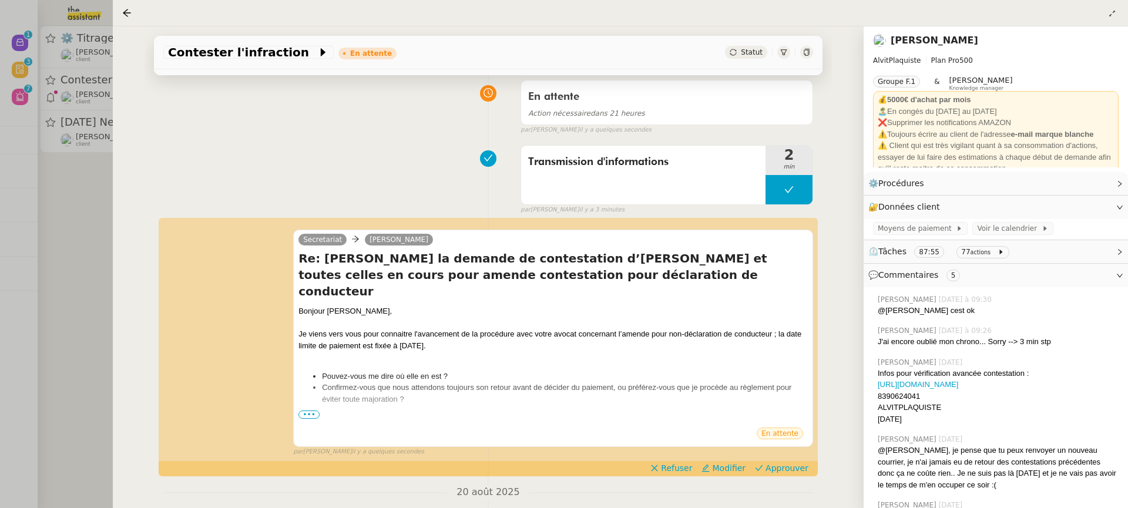
scroll to position [90, 0]
click at [678, 465] on span "Refuser" at bounding box center [676, 468] width 31 height 12
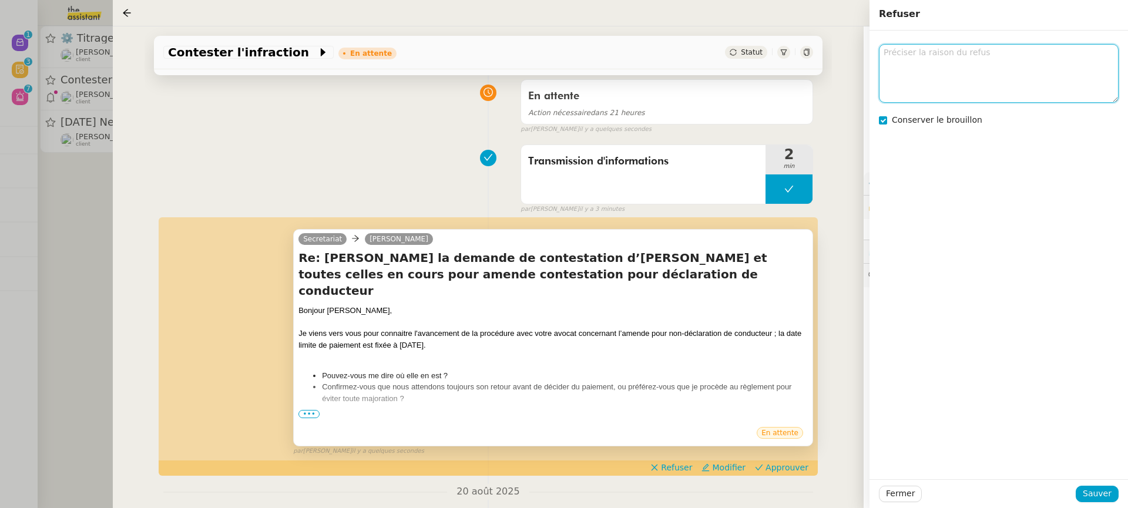
click at [934, 76] on textarea at bounding box center [999, 73] width 240 height 58
type textarea "@Esther il est en vacances.."
click at [946, 122] on span "Conserver le brouillon" at bounding box center [937, 119] width 90 height 9
click at [1094, 495] on span "Sauver" at bounding box center [1096, 494] width 29 height 14
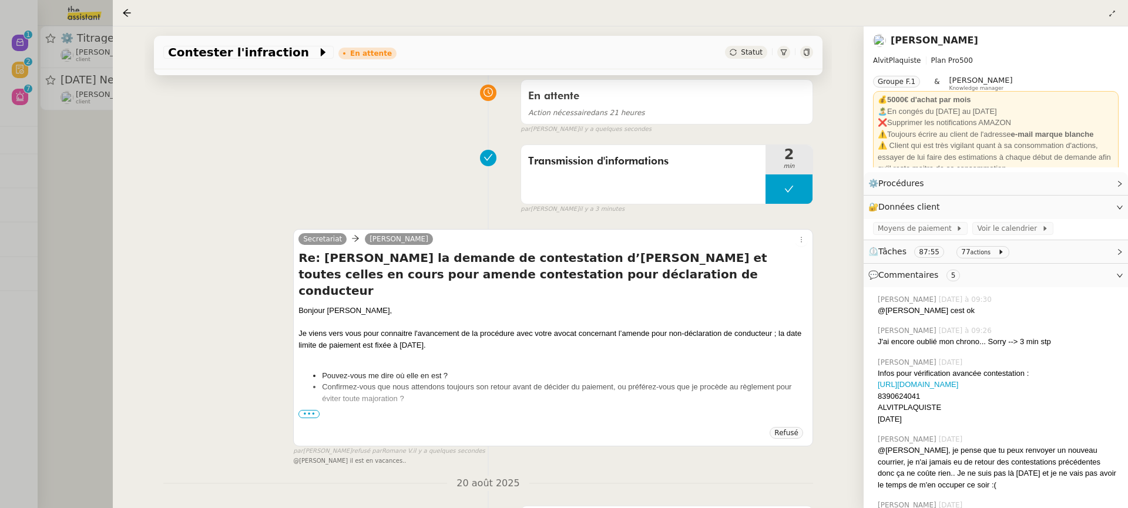
click at [79, 107] on div at bounding box center [564, 254] width 1128 height 508
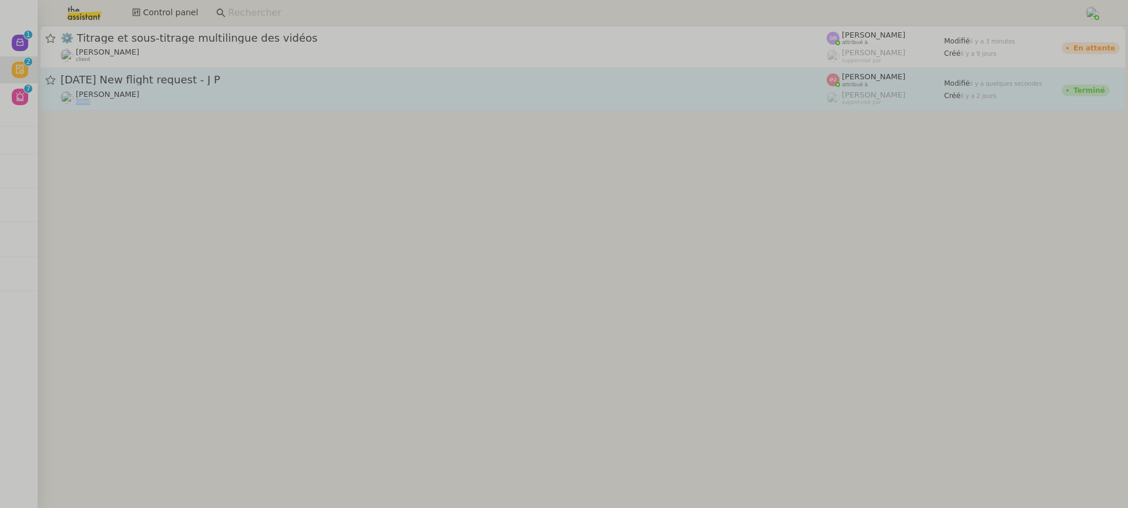
click at [153, 105] on link "20th August 2025 New flight request - J P Louis Frei client Pauline Jennah attr…" at bounding box center [582, 89] width 1085 height 42
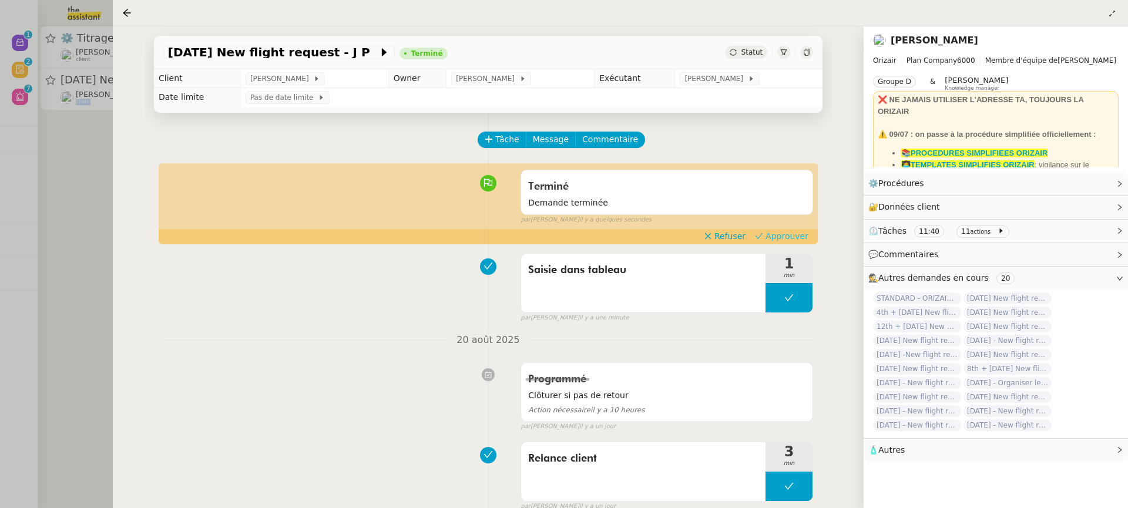
click at [787, 236] on span "Approuver" at bounding box center [786, 236] width 43 height 12
click at [69, 69] on div at bounding box center [564, 254] width 1128 height 508
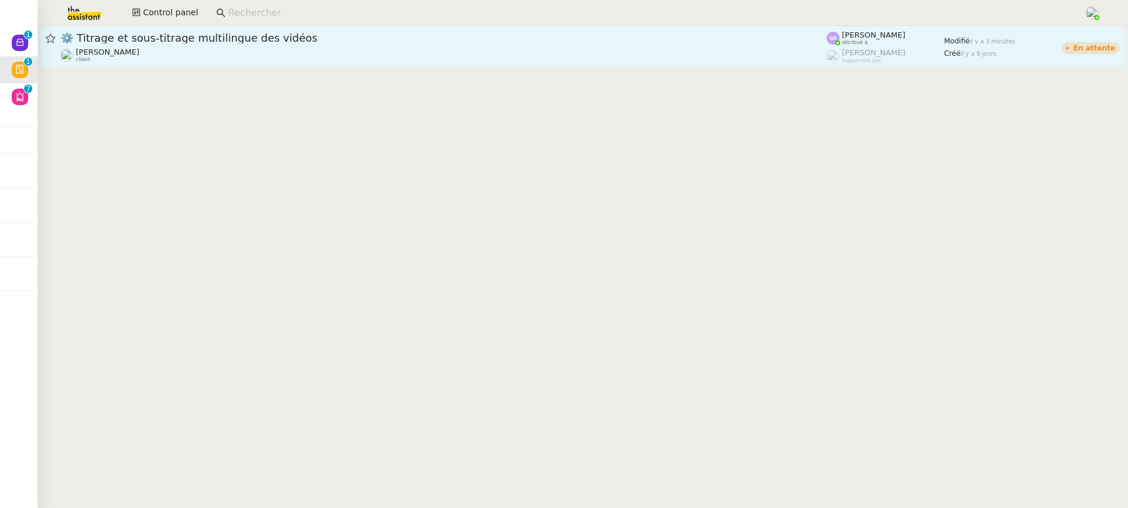
click at [210, 41] on span "⚙️ Titrage et sous-titrage multilingue des vidéos" at bounding box center [443, 38] width 766 height 11
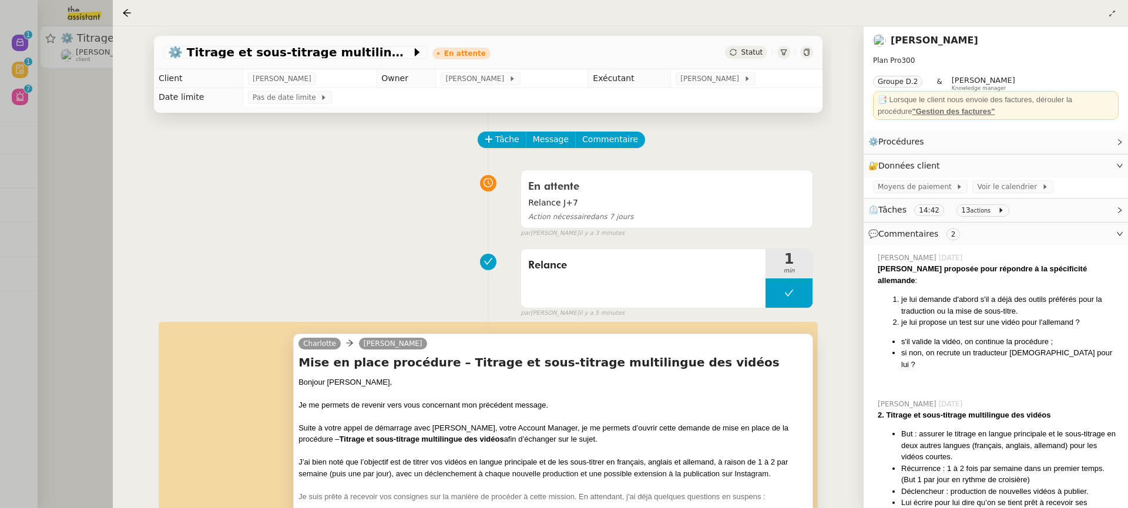
scroll to position [213, 0]
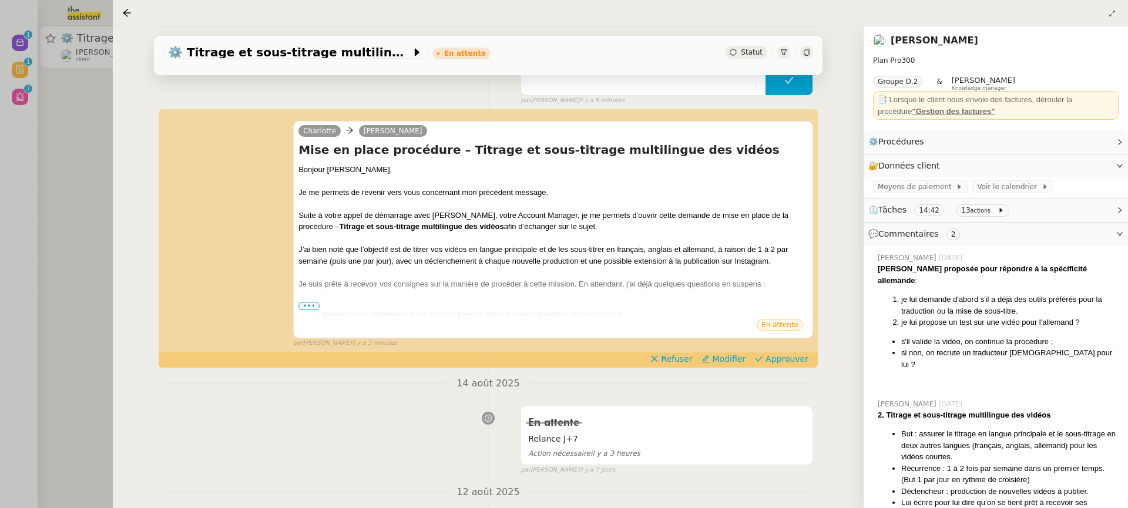
click at [291, 298] on div "Charlotte Benjamin Delahaye Mise en place procédure – Titrage et sous-titrage m…" at bounding box center [488, 229] width 650 height 238
click at [303, 297] on div at bounding box center [552, 296] width 509 height 12
click at [789, 357] on span "Approuver" at bounding box center [786, 359] width 43 height 12
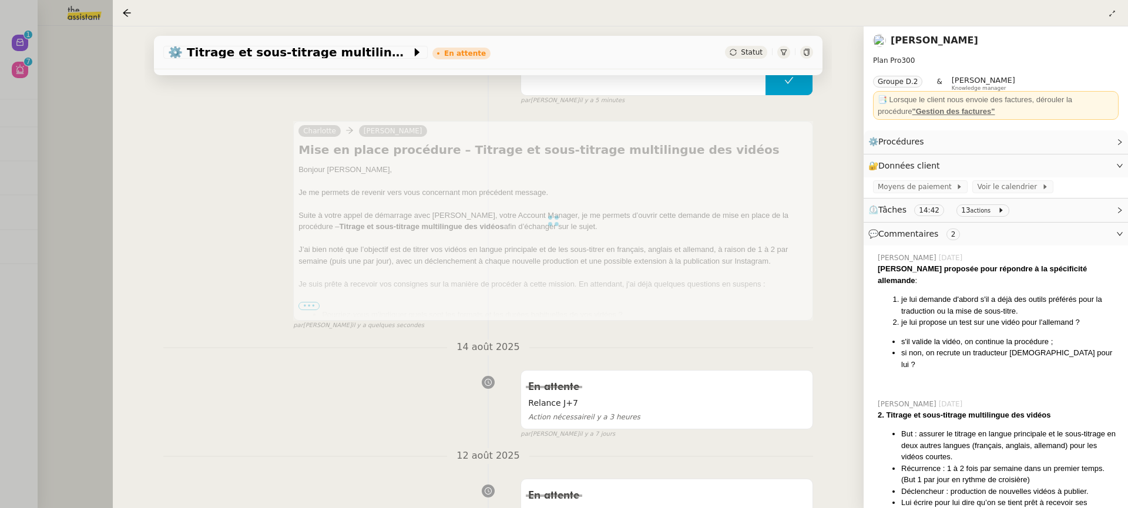
click at [78, 58] on div at bounding box center [564, 254] width 1128 height 508
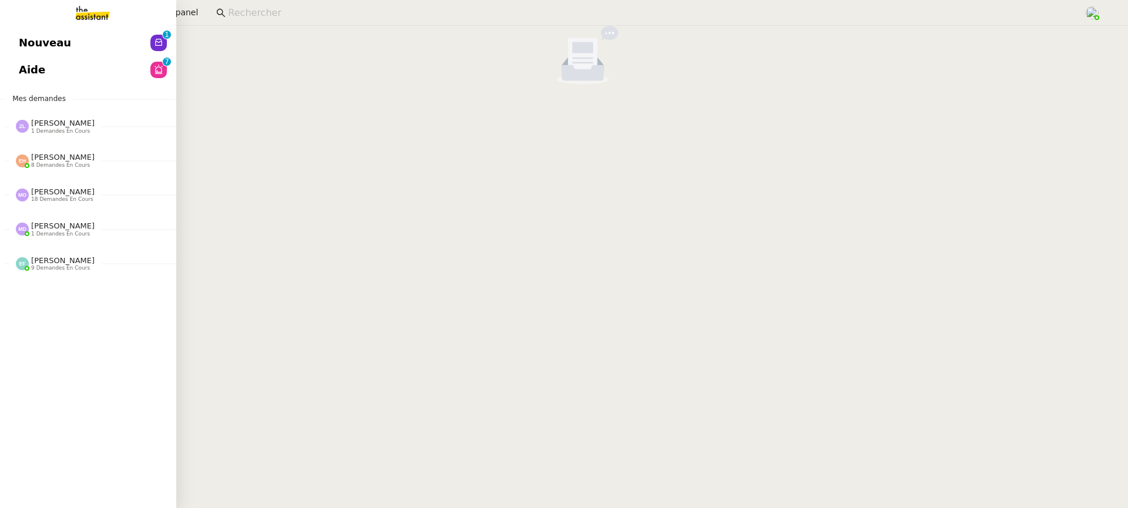
click at [25, 48] on span "Nouveau" at bounding box center [45, 43] width 52 height 18
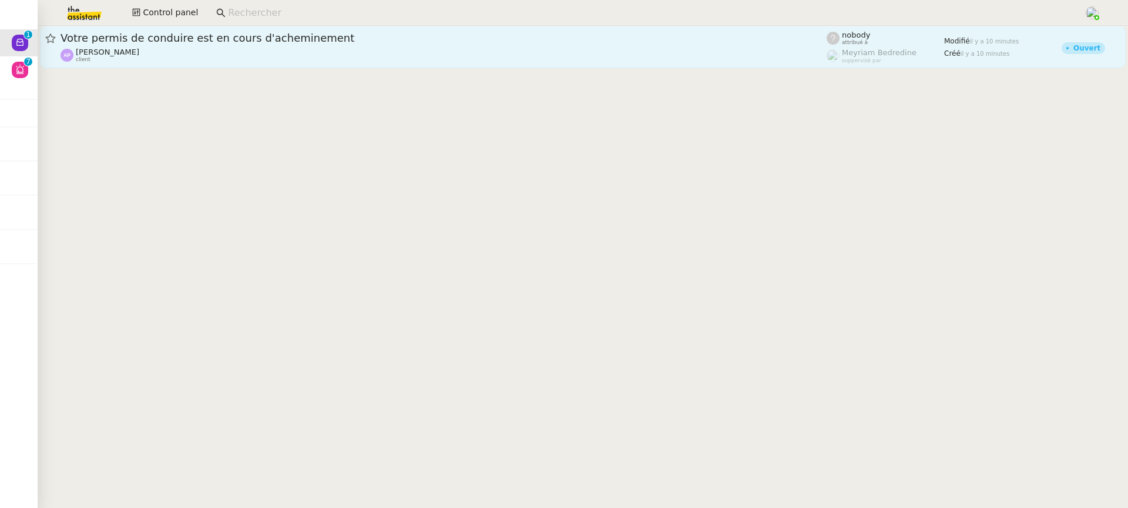
click at [301, 37] on span "Votre permis de conduire est en cours d'acheminement" at bounding box center [443, 38] width 766 height 11
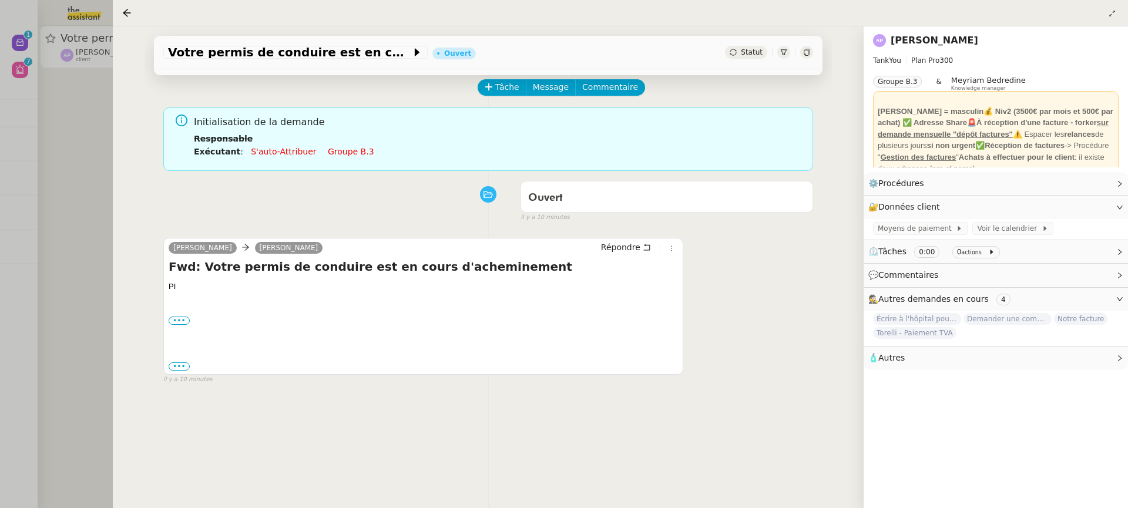
scroll to position [125, 0]
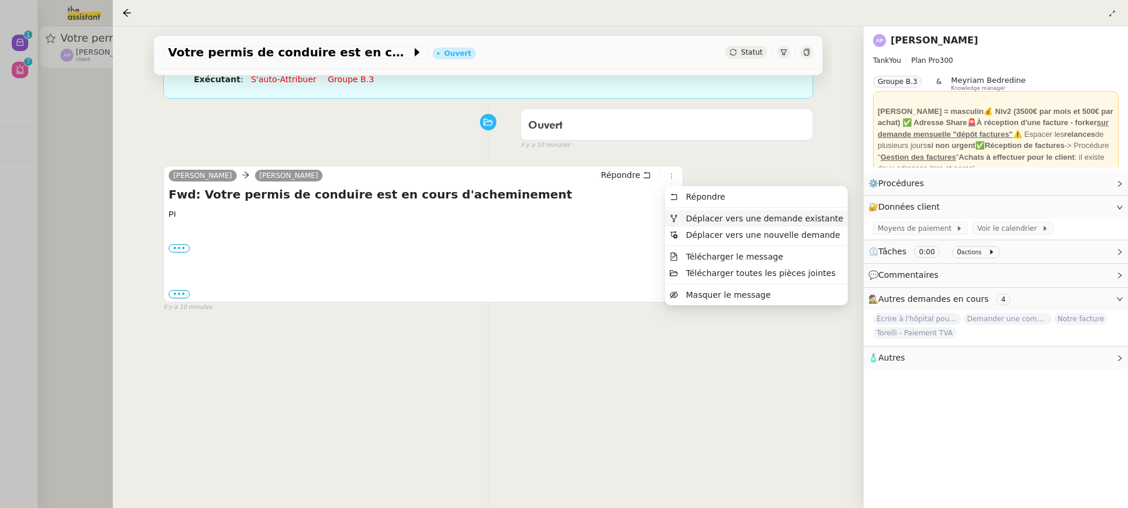
click at [698, 218] on span "Déplacer vers une demande existante" at bounding box center [763, 218] width 157 height 9
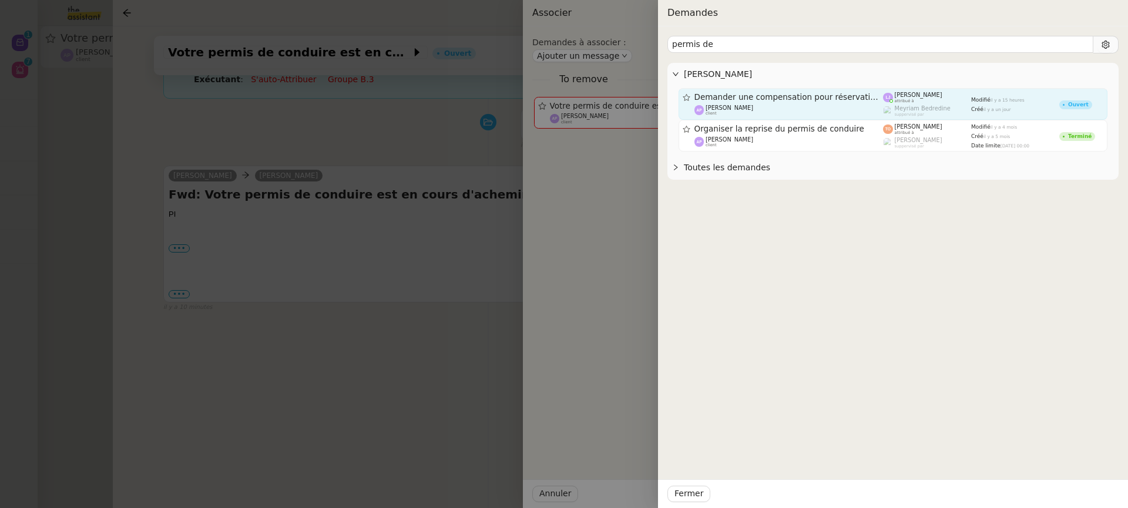
type input "permis de"
click at [832, 102] on div "Demander une compensation pour réservation de voiture Ashley Poniatowski client" at bounding box center [788, 103] width 189 height 23
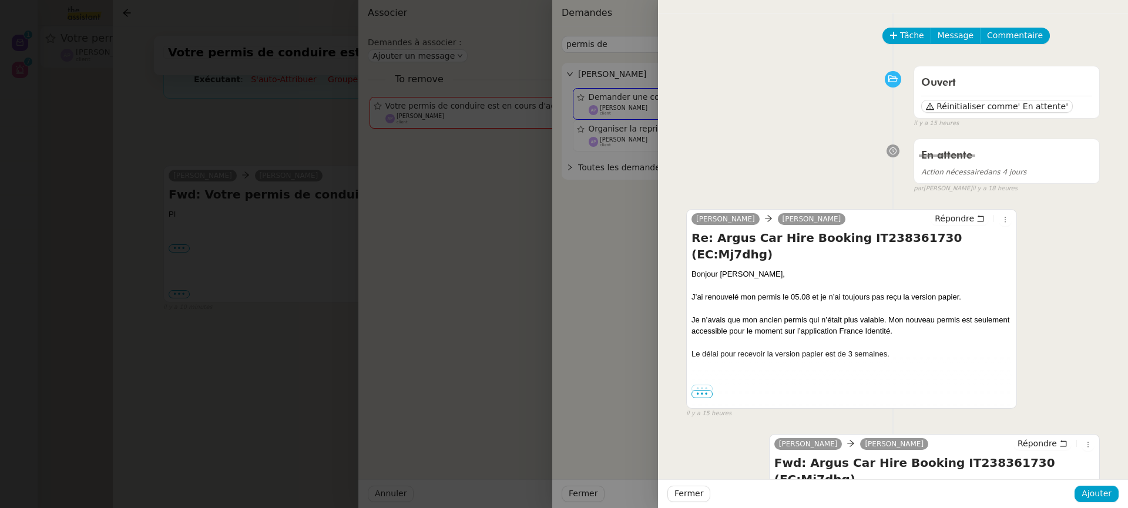
click at [1088, 493] on div "Bonjour Ashley," at bounding box center [934, 499] width 320 height 12
click at [1096, 499] on span "Ajouter" at bounding box center [1096, 494] width 30 height 14
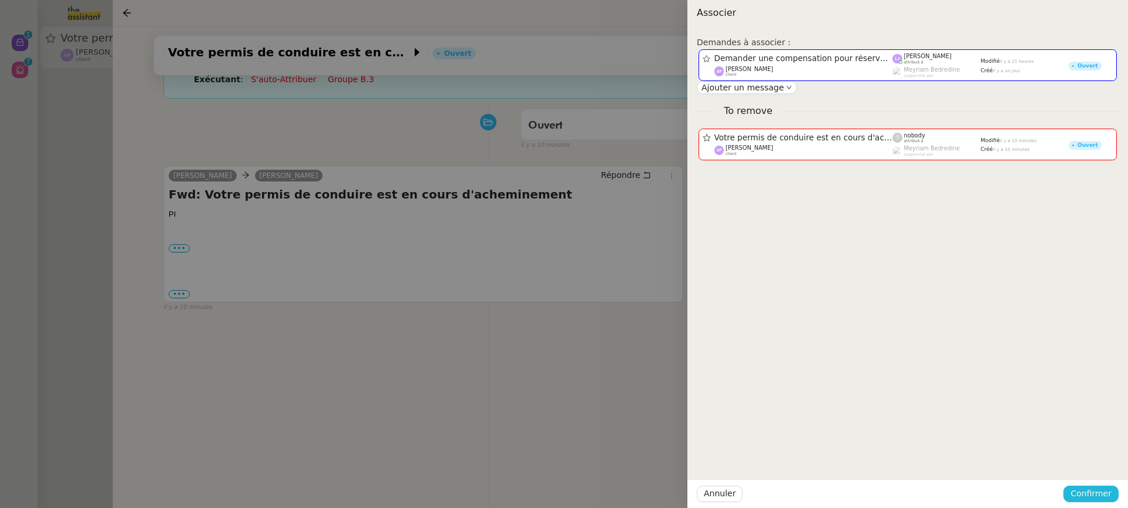
click at [1095, 497] on span "Confirmer" at bounding box center [1090, 494] width 41 height 14
click at [599, 351] on div at bounding box center [564, 254] width 1128 height 508
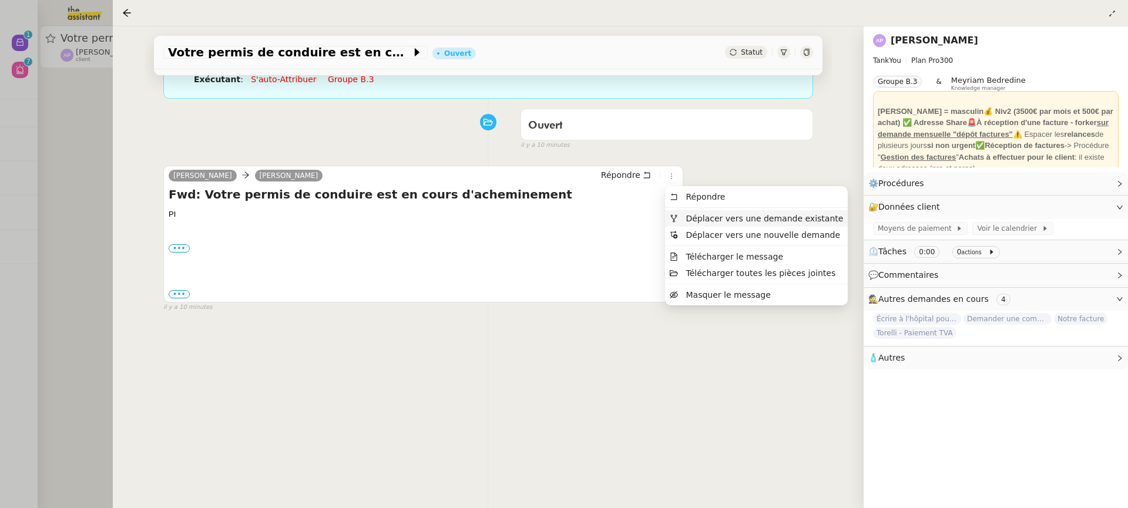
click at [694, 216] on span "Déplacer vers une demande existante" at bounding box center [763, 218] width 157 height 9
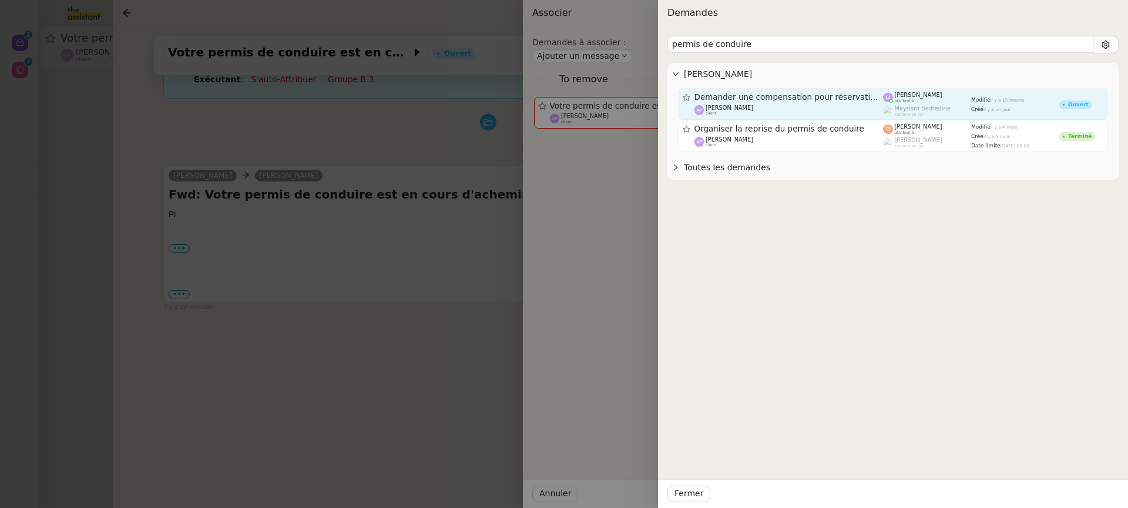
type input "permis de conduire"
click at [799, 98] on span "Demander une compensation pour réservation de voiture" at bounding box center [788, 97] width 189 height 8
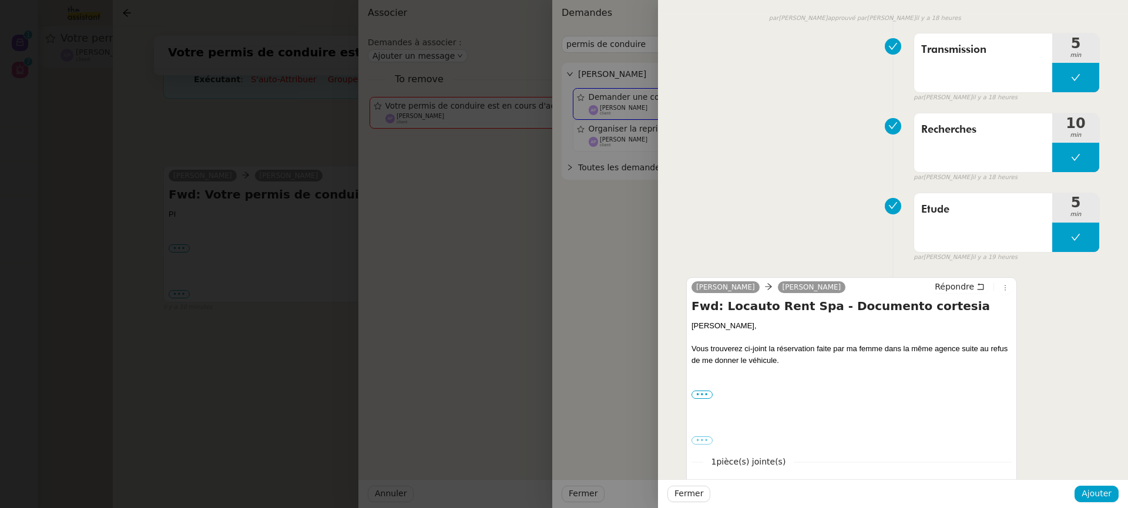
scroll to position [641, 0]
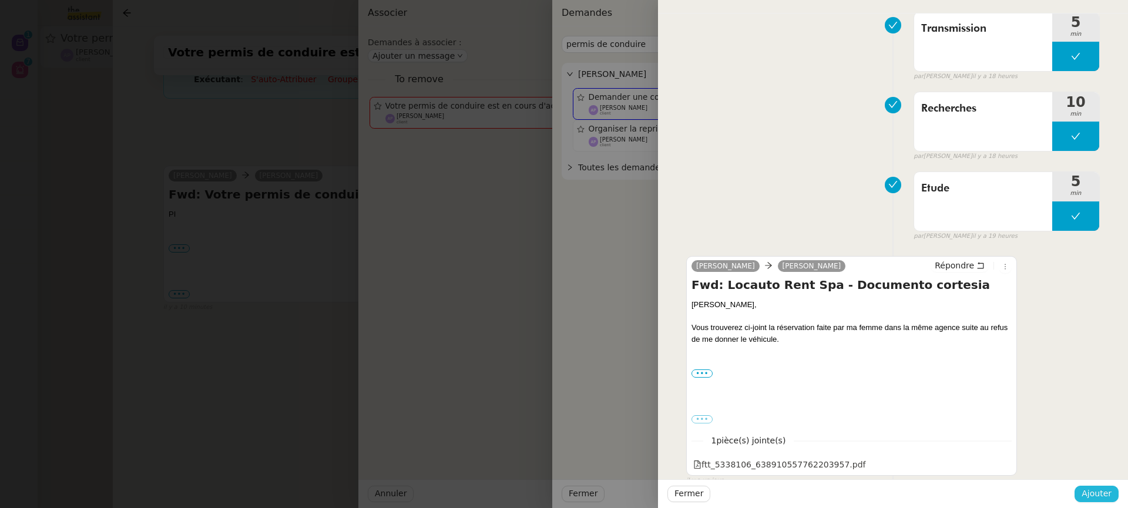
click at [1090, 490] on span "Ajouter" at bounding box center [1096, 494] width 30 height 14
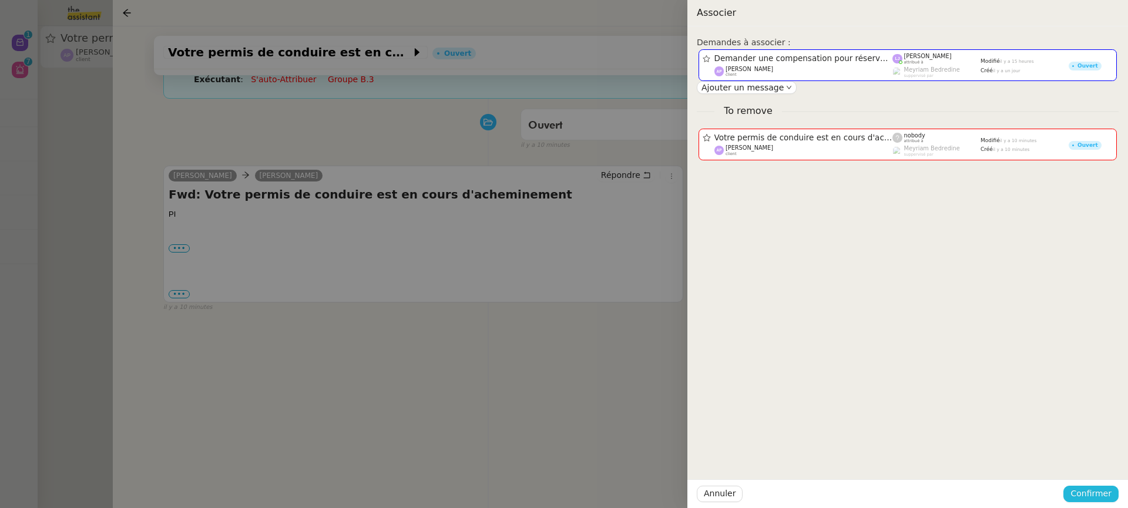
click at [1090, 490] on span "Confirmer" at bounding box center [1090, 494] width 41 height 14
click at [1087, 468] on span "Ajouter" at bounding box center [1092, 463] width 30 height 12
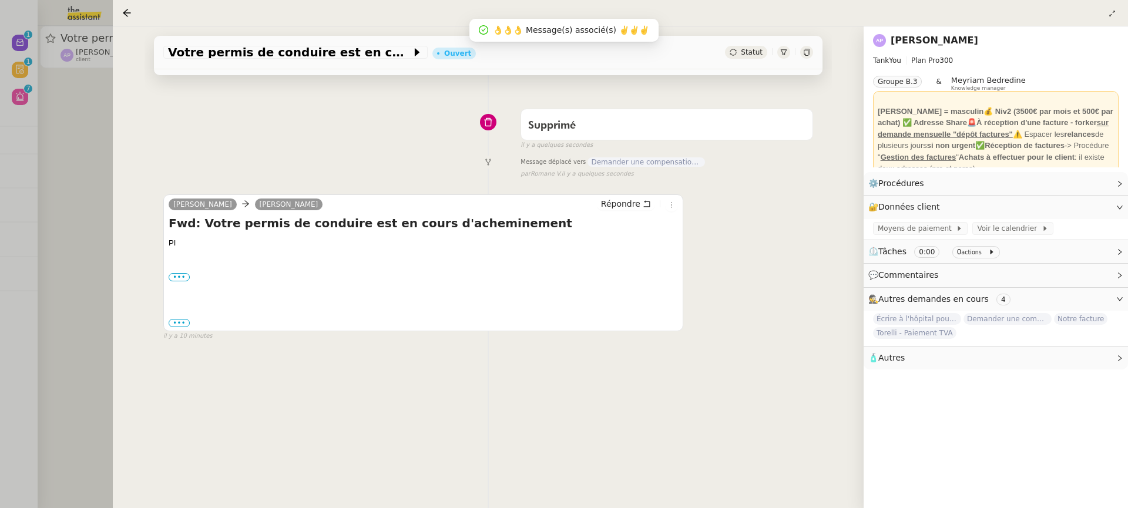
click at [53, 139] on div at bounding box center [564, 254] width 1128 height 508
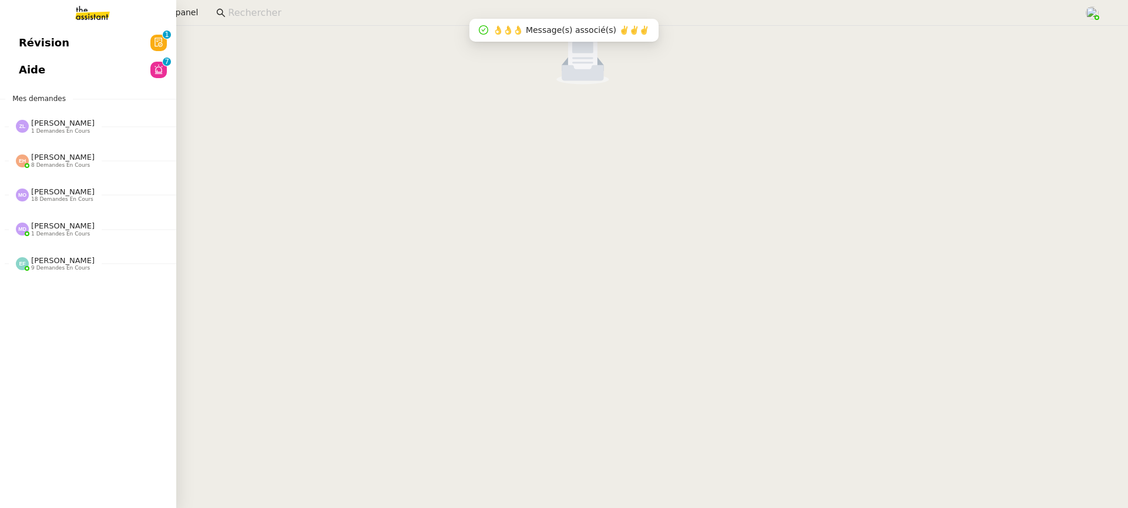
click at [25, 58] on link "Aide 0 1 2 3 4 5 6 7 8 9" at bounding box center [88, 69] width 176 height 27
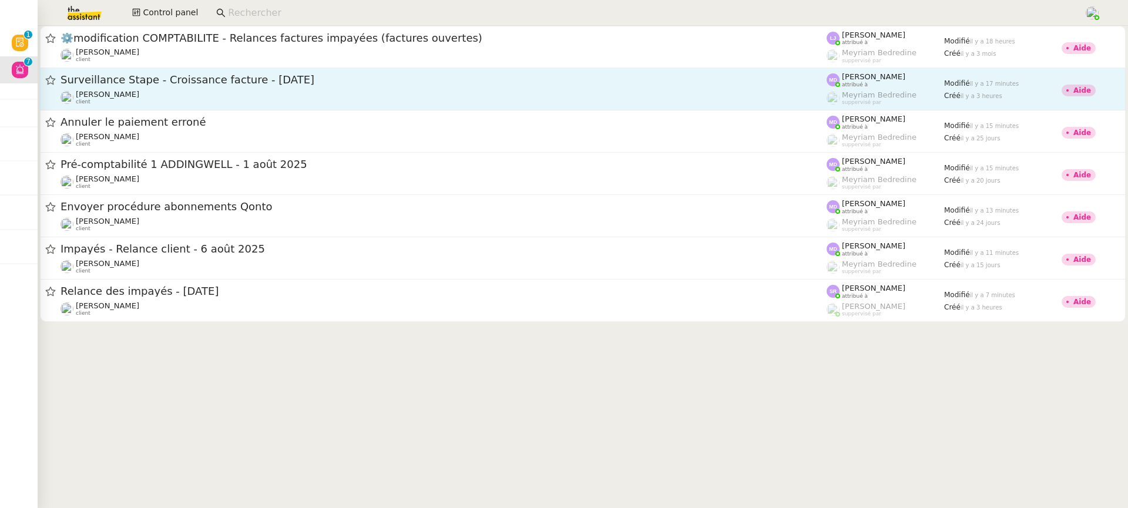
click at [418, 103] on div "Julien Decroix client" at bounding box center [443, 97] width 766 height 15
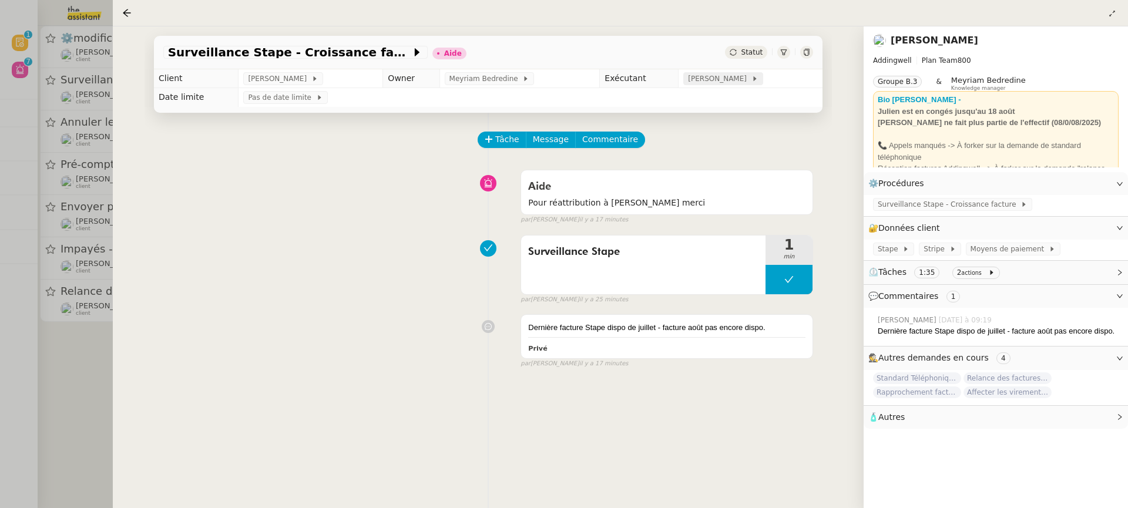
click at [718, 76] on span "[PERSON_NAME]" at bounding box center [719, 79] width 63 height 12
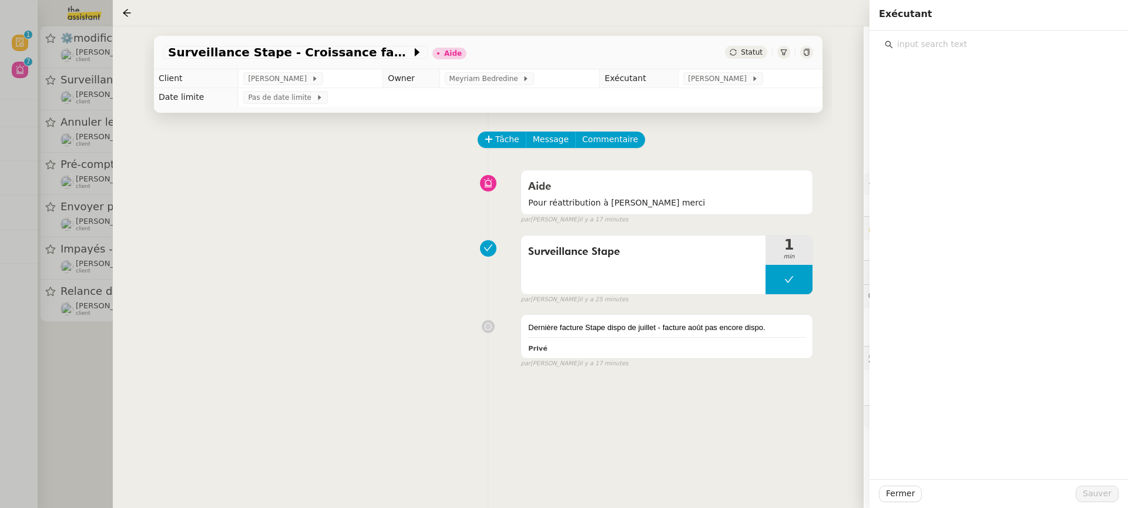
click at [933, 43] on input "text" at bounding box center [1003, 44] width 220 height 16
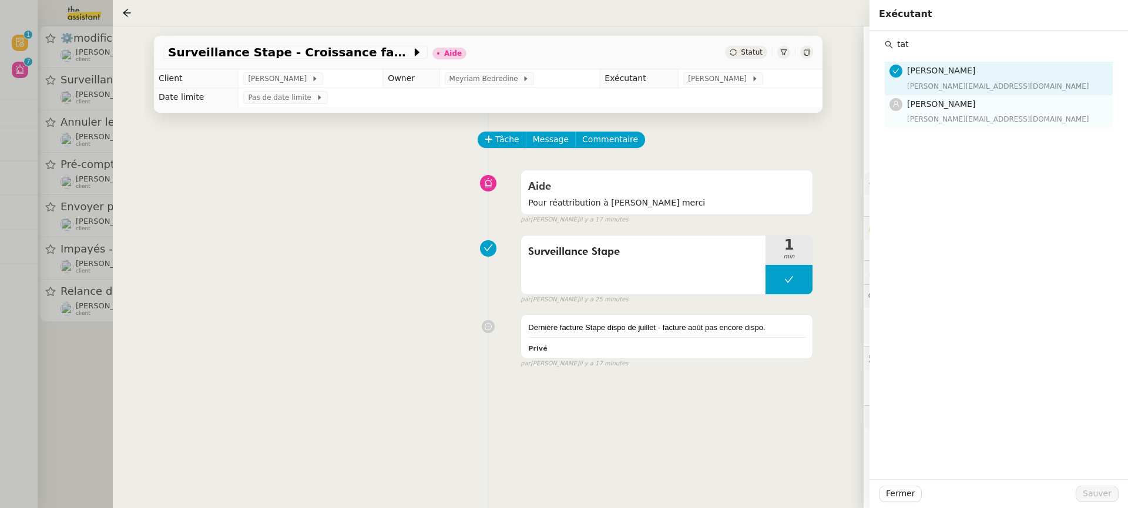
type input "tat"
click at [927, 106] on span "[PERSON_NAME]" at bounding box center [941, 103] width 68 height 9
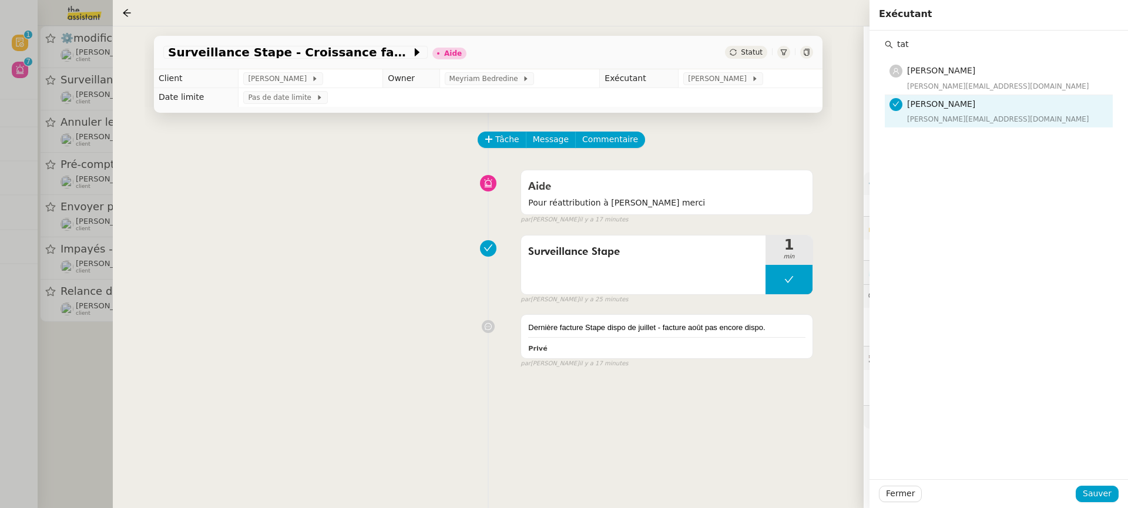
click at [1100, 506] on div "Fermer Sauver" at bounding box center [998, 493] width 258 height 29
click at [1100, 503] on div "Fermer Sauver" at bounding box center [998, 493] width 258 height 29
click at [1099, 502] on button "Sauver" at bounding box center [1096, 494] width 43 height 16
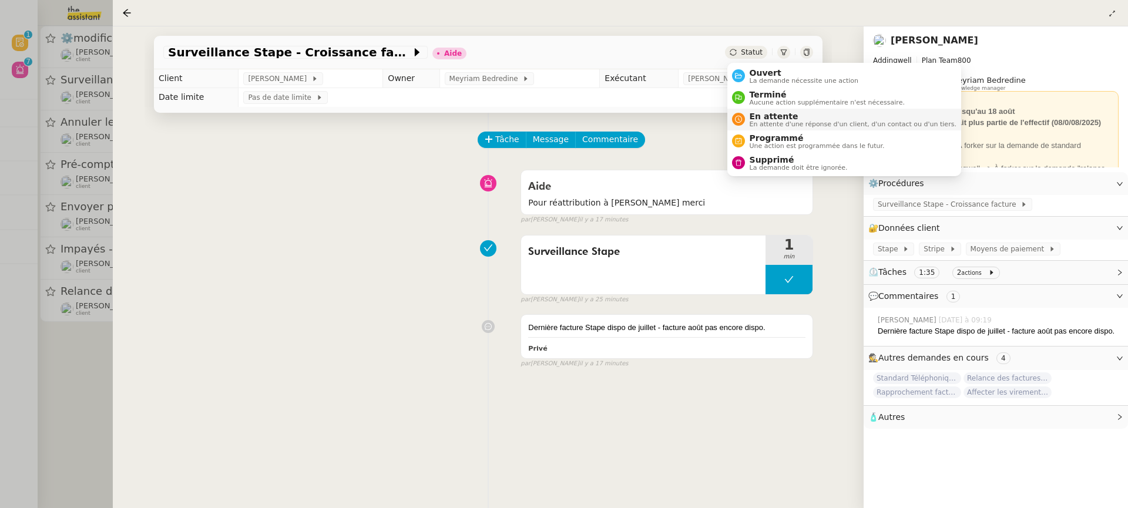
click at [799, 121] on span "En attente d'une réponse d'un client, d'un contact ou d'un tiers." at bounding box center [852, 124] width 207 height 6
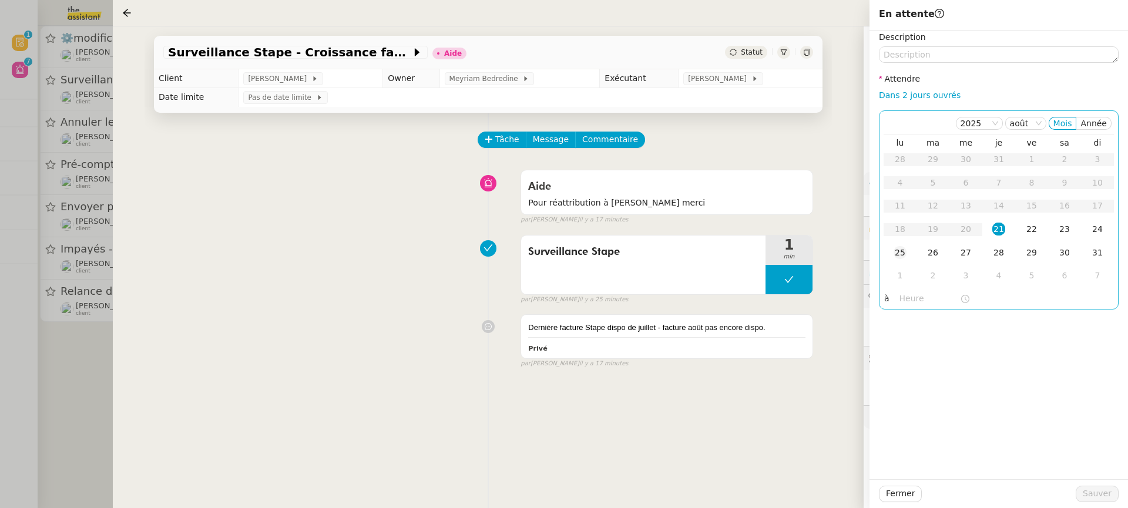
click at [903, 246] on div "25" at bounding box center [899, 252] width 13 height 13
click at [1111, 492] on button "Sauver" at bounding box center [1096, 494] width 43 height 16
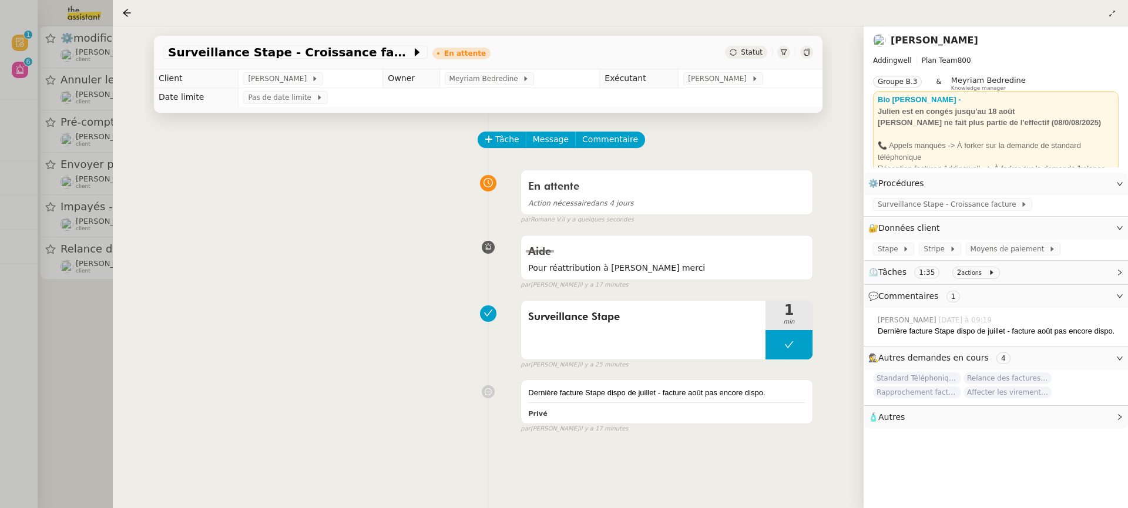
click at [56, 165] on div at bounding box center [564, 254] width 1128 height 508
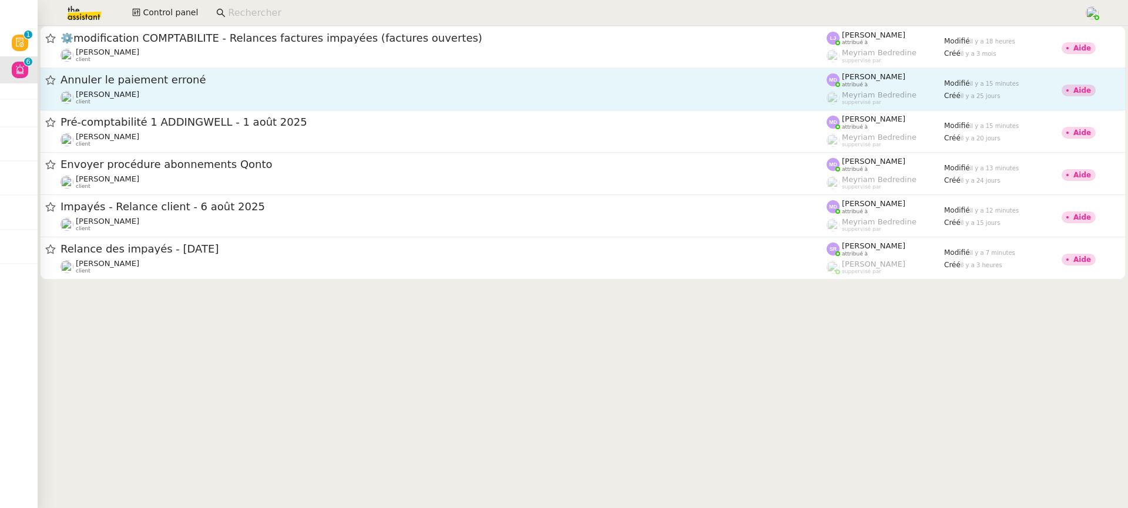
click at [176, 90] on div "Julien Decroix client" at bounding box center [443, 97] width 766 height 15
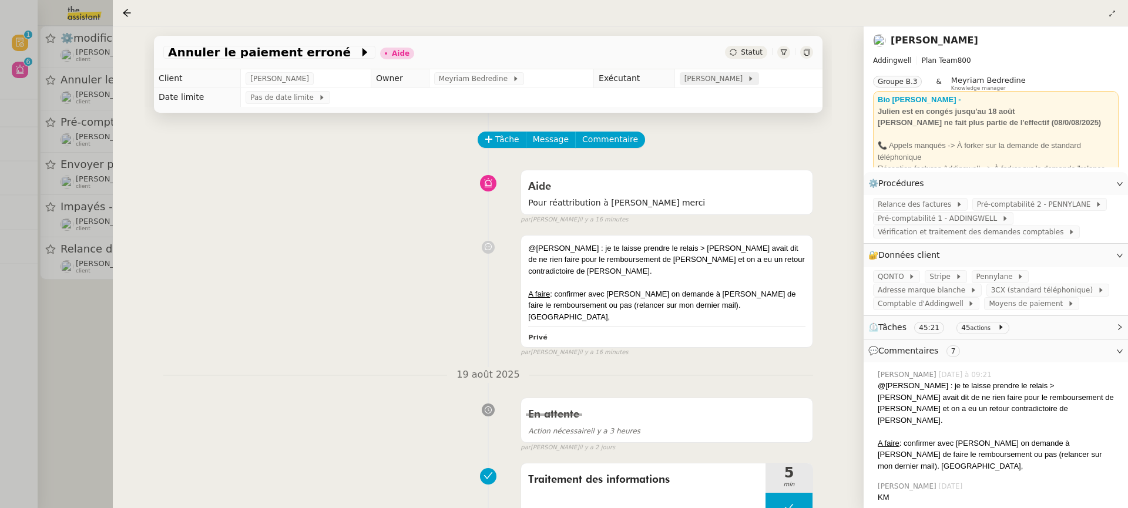
click at [697, 85] on span "[PERSON_NAME]" at bounding box center [715, 79] width 63 height 12
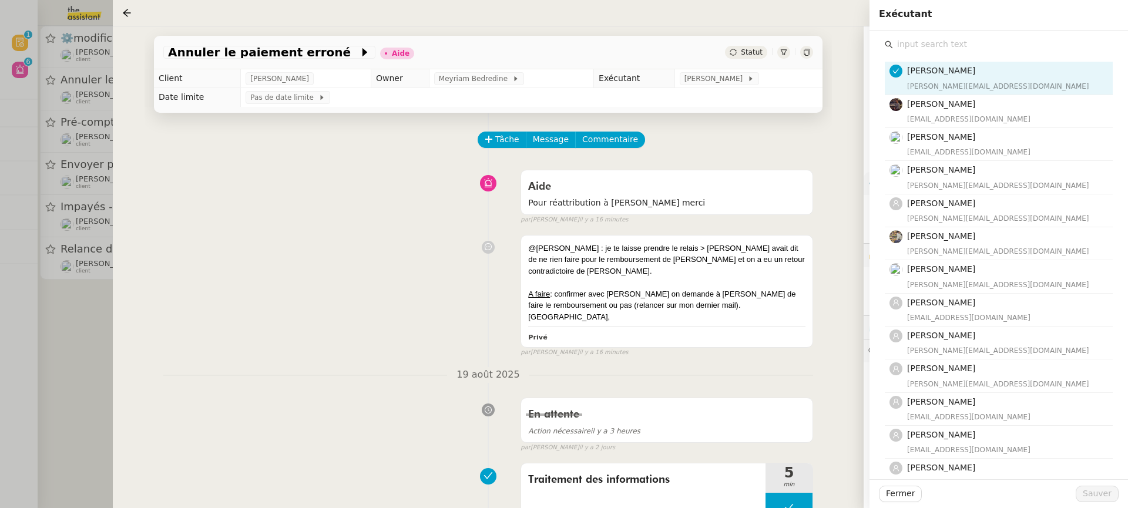
click at [1017, 39] on input "text" at bounding box center [1003, 44] width 220 height 16
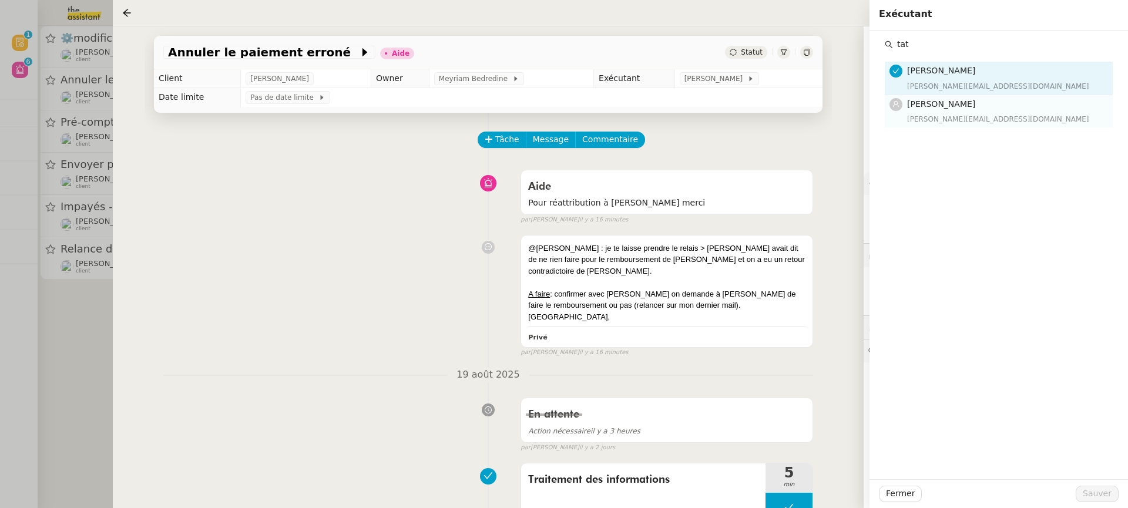
type input "tat"
click at [971, 109] on h4 "[PERSON_NAME]" at bounding box center [1006, 104] width 199 height 14
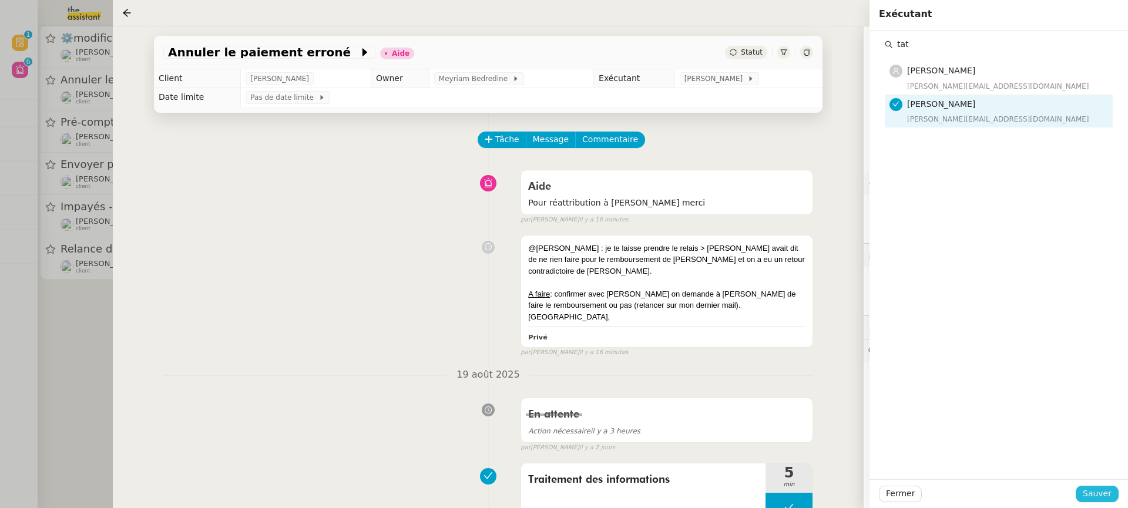
click at [1094, 488] on span "Sauver" at bounding box center [1096, 494] width 29 height 14
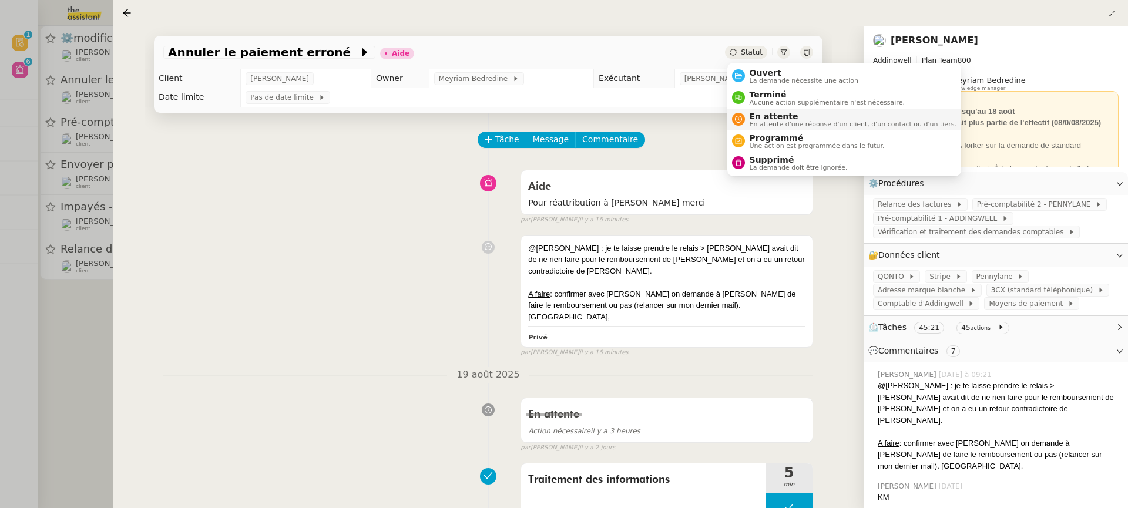
click at [806, 122] on span "En attente d'une réponse d'un client, d'un contact ou d'un tiers." at bounding box center [852, 124] width 207 height 6
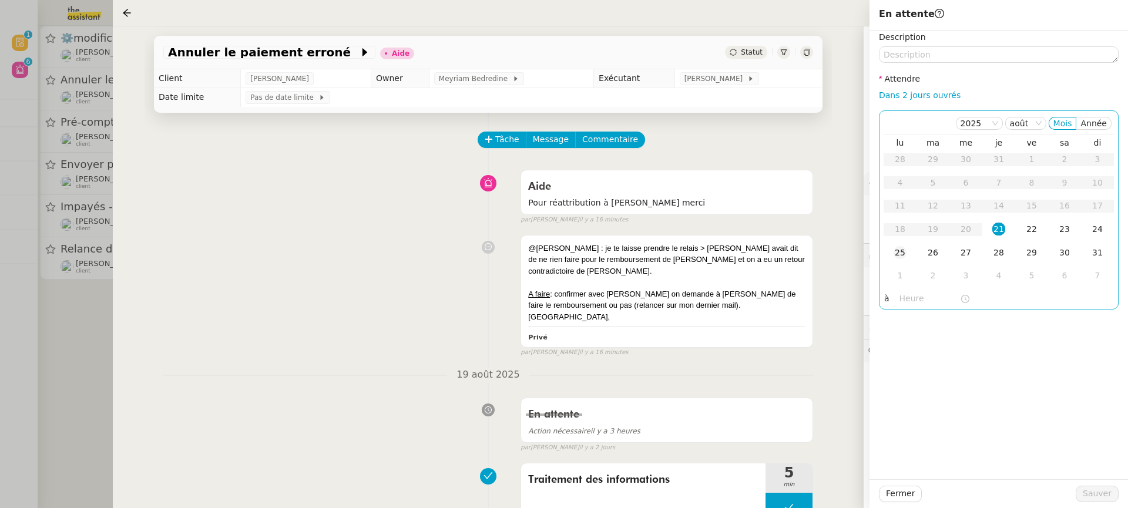
click at [897, 260] on td "25" at bounding box center [899, 252] width 33 height 23
click at [1101, 487] on span "Sauver" at bounding box center [1096, 494] width 29 height 14
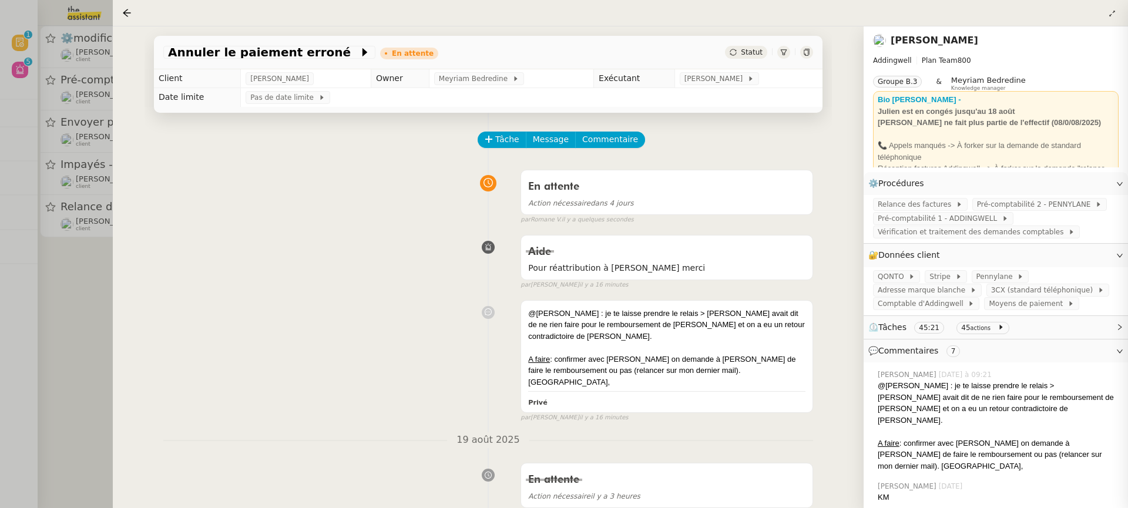
click at [14, 121] on div at bounding box center [564, 254] width 1128 height 508
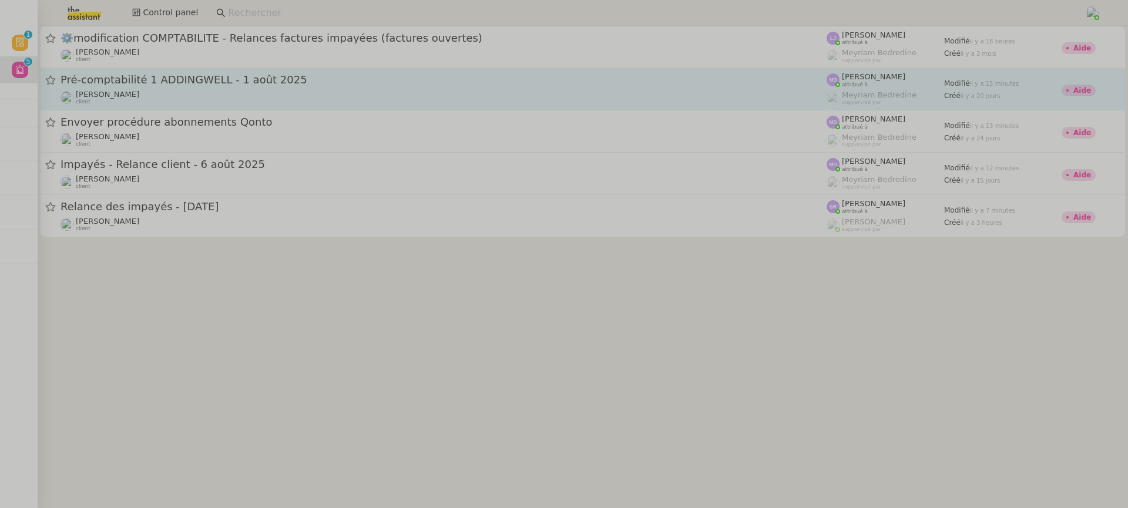
click at [157, 95] on div "Julien Decroix client" at bounding box center [443, 97] width 766 height 15
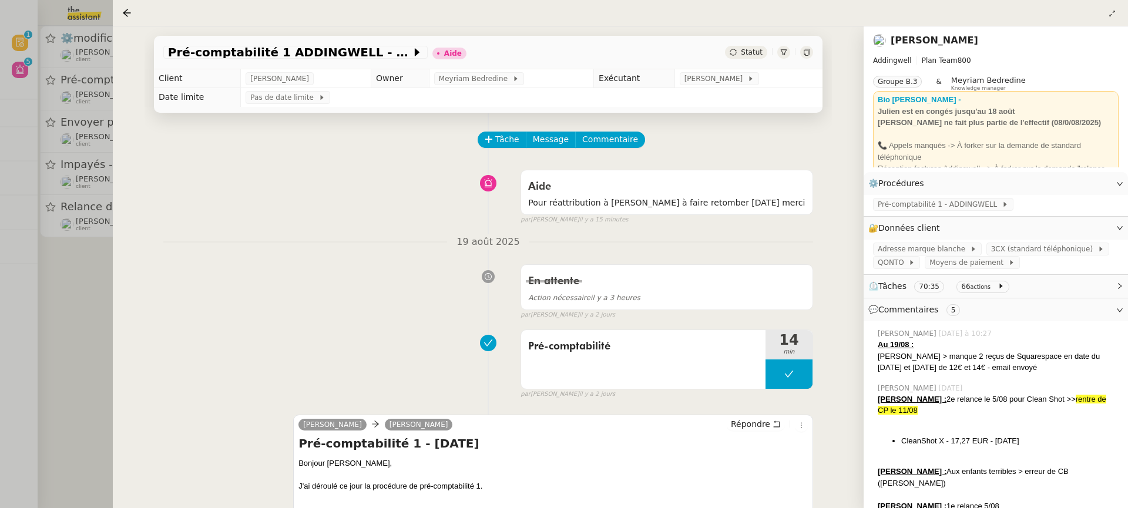
click at [697, 70] on td "[PERSON_NAME]" at bounding box center [748, 78] width 148 height 19
click at [703, 81] on span "[PERSON_NAME]" at bounding box center [715, 79] width 63 height 12
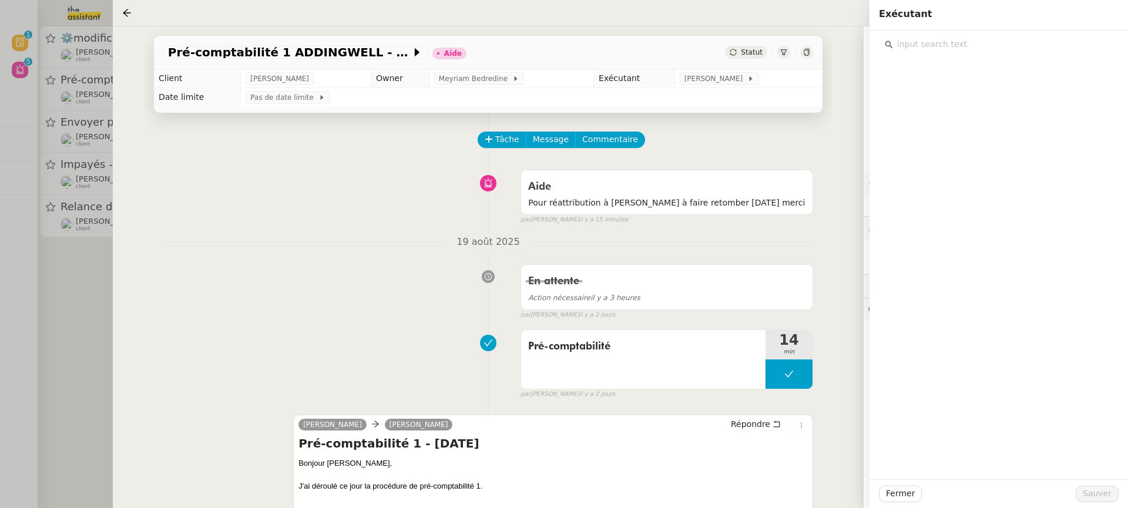
click at [981, 48] on input "text" at bounding box center [1003, 44] width 220 height 16
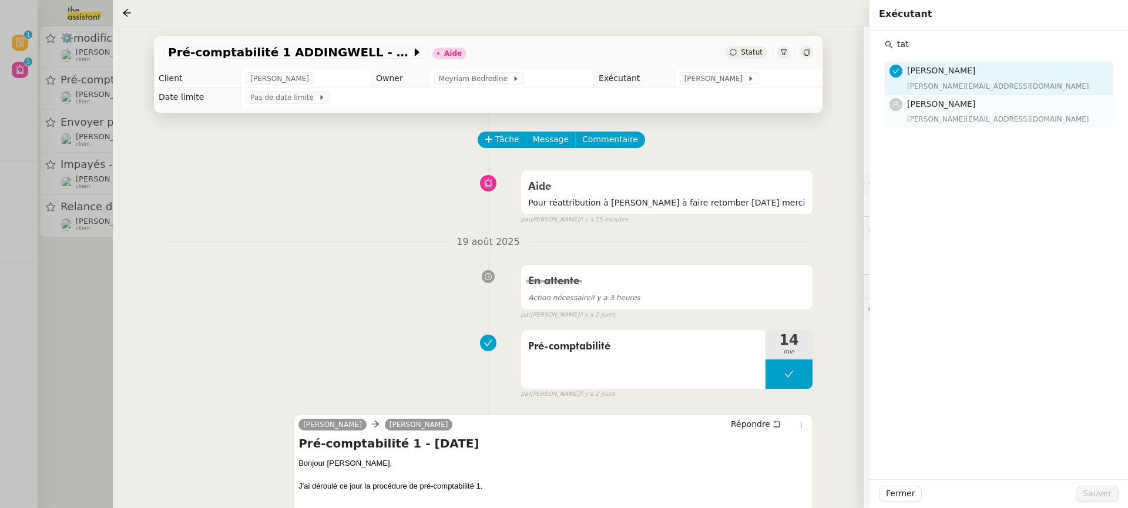
type input "tat"
click at [976, 116] on div "[PERSON_NAME][EMAIL_ADDRESS][DOMAIN_NAME]" at bounding box center [1006, 119] width 199 height 12
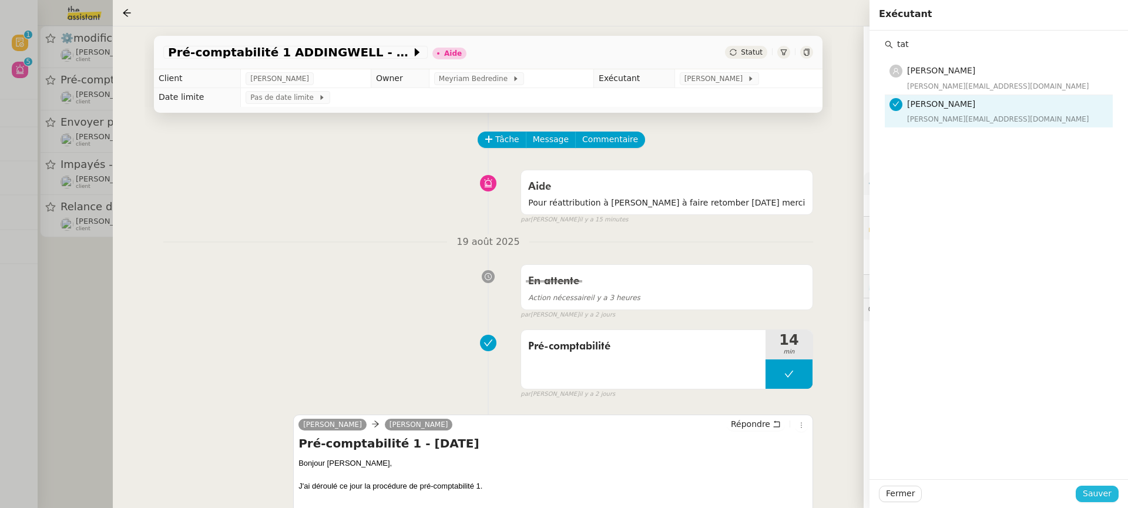
click at [1102, 501] on button "Sauver" at bounding box center [1096, 494] width 43 height 16
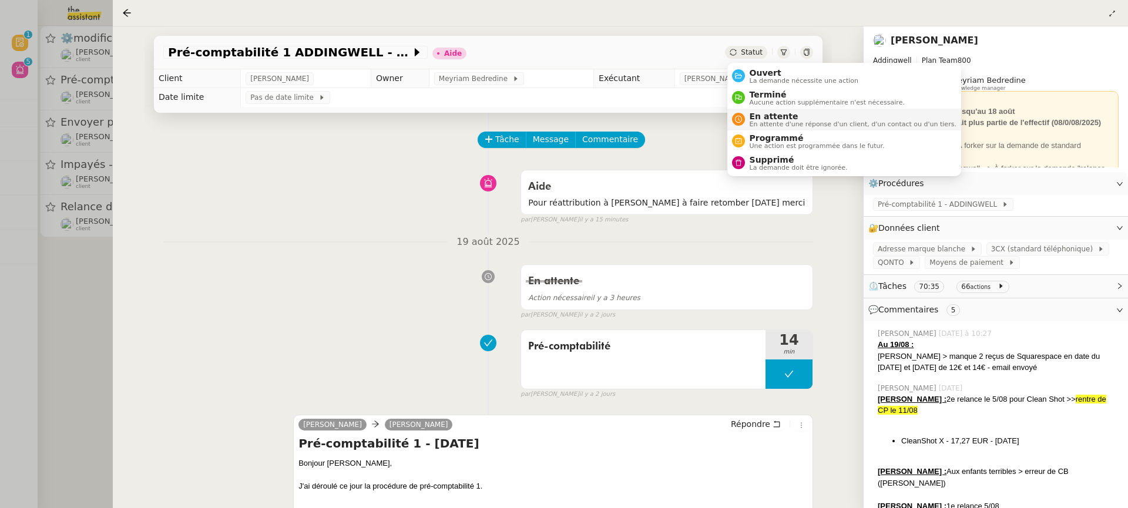
click at [784, 129] on li "En attente En attente d'une réponse d'un client, d'un contact ou d'un tiers." at bounding box center [844, 120] width 234 height 22
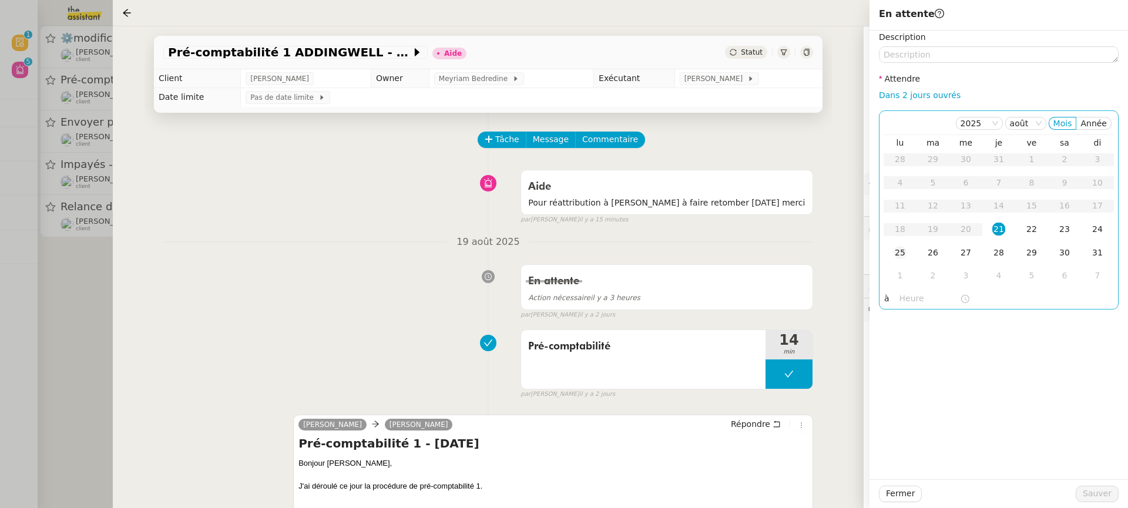
click at [906, 250] on td "25" at bounding box center [899, 252] width 33 height 23
click at [1111, 489] on span "Sauver" at bounding box center [1096, 494] width 29 height 14
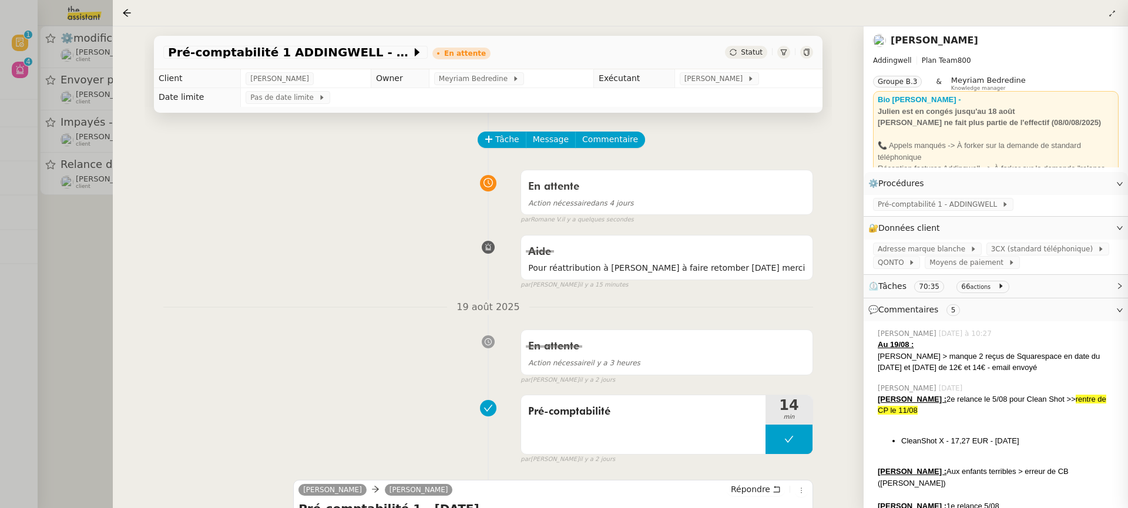
click at [73, 116] on div at bounding box center [564, 254] width 1128 height 508
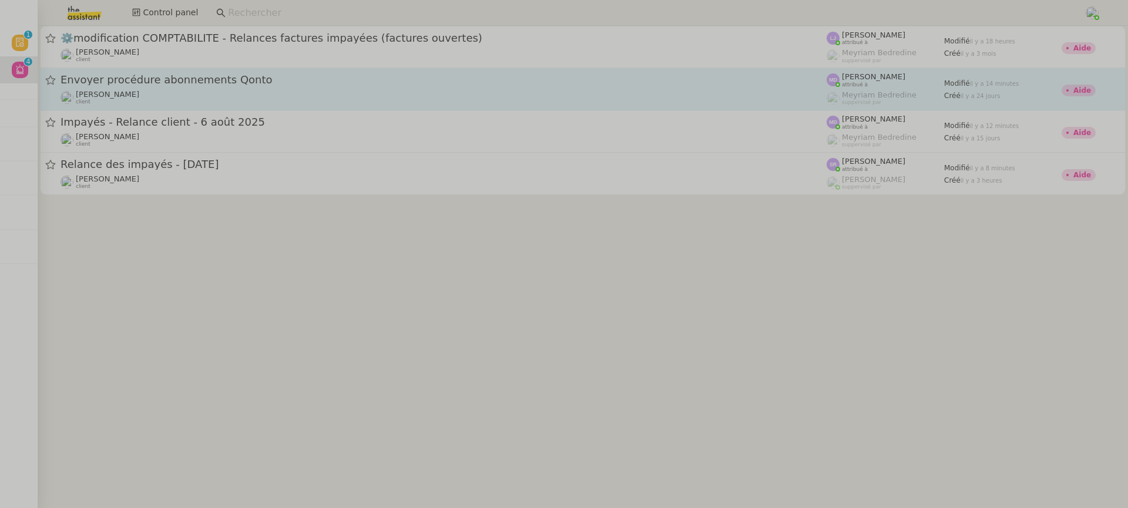
click at [189, 93] on div "Julien Decroix client" at bounding box center [443, 97] width 766 height 15
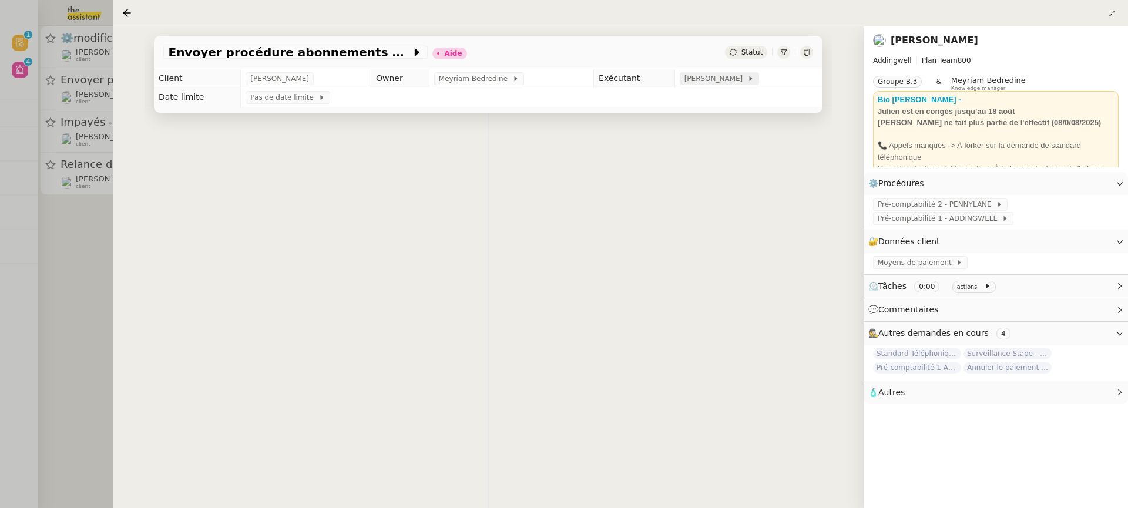
click at [747, 78] on icon at bounding box center [750, 78] width 7 height 7
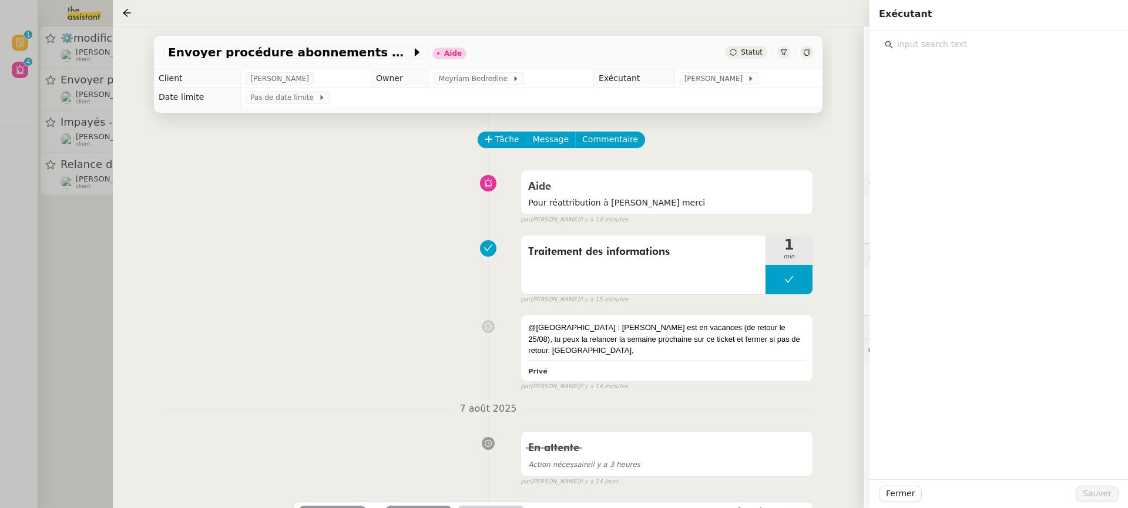
click at [992, 41] on input "text" at bounding box center [1003, 44] width 220 height 16
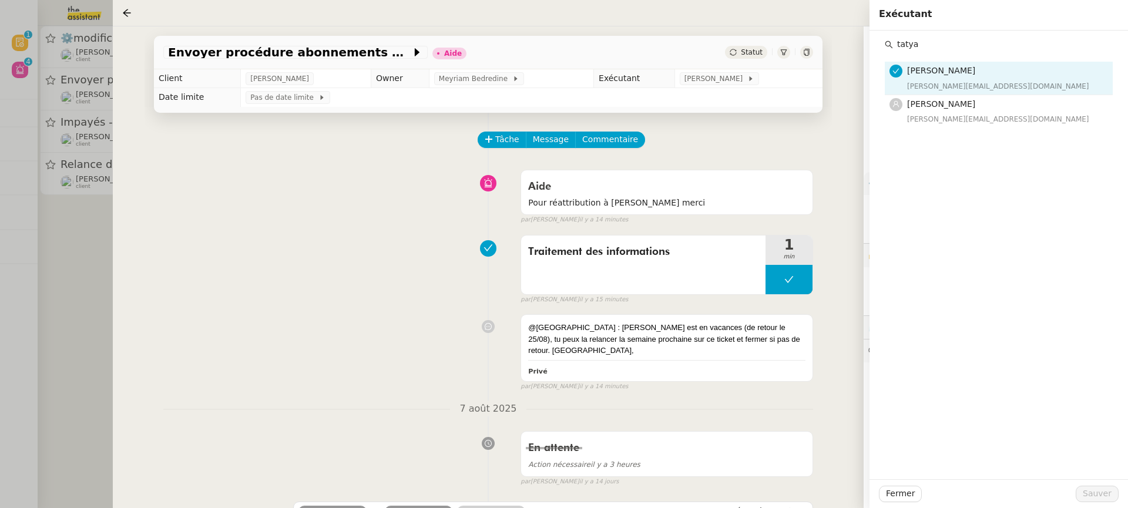
type input "tatya"
drag, startPoint x: 979, startPoint y: 112, endPoint x: 976, endPoint y: 123, distance: 11.7
click at [976, 123] on div "[PERSON_NAME][EMAIL_ADDRESS][DOMAIN_NAME]" at bounding box center [1006, 119] width 199 height 12
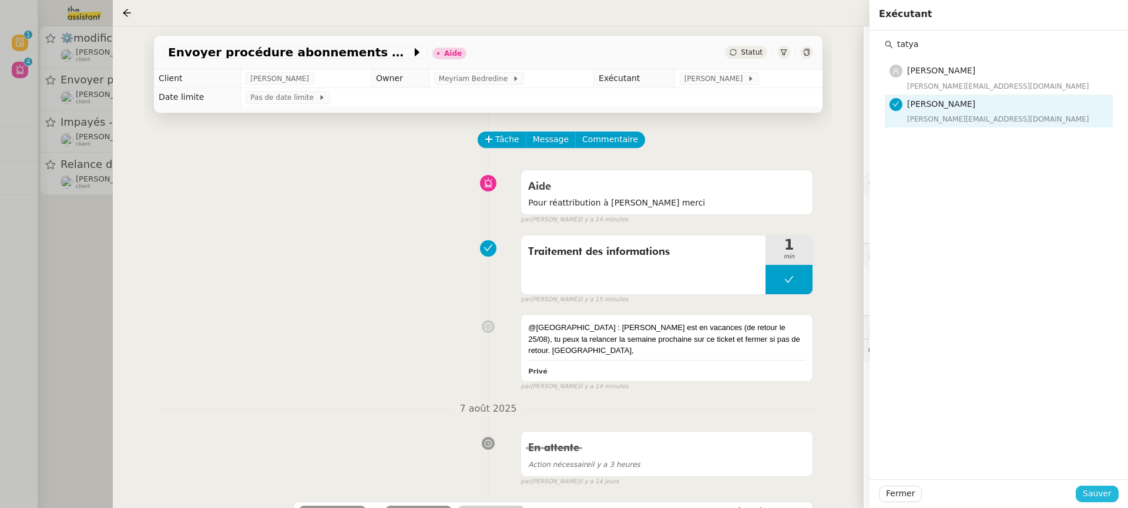
click at [1105, 496] on span "Sauver" at bounding box center [1096, 494] width 29 height 14
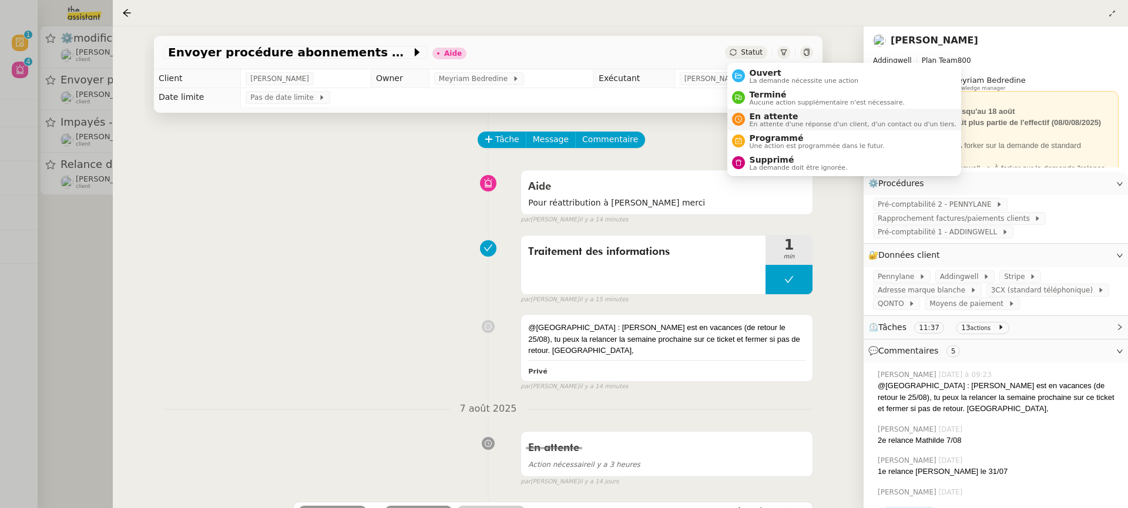
click at [788, 117] on span "En attente" at bounding box center [852, 116] width 207 height 9
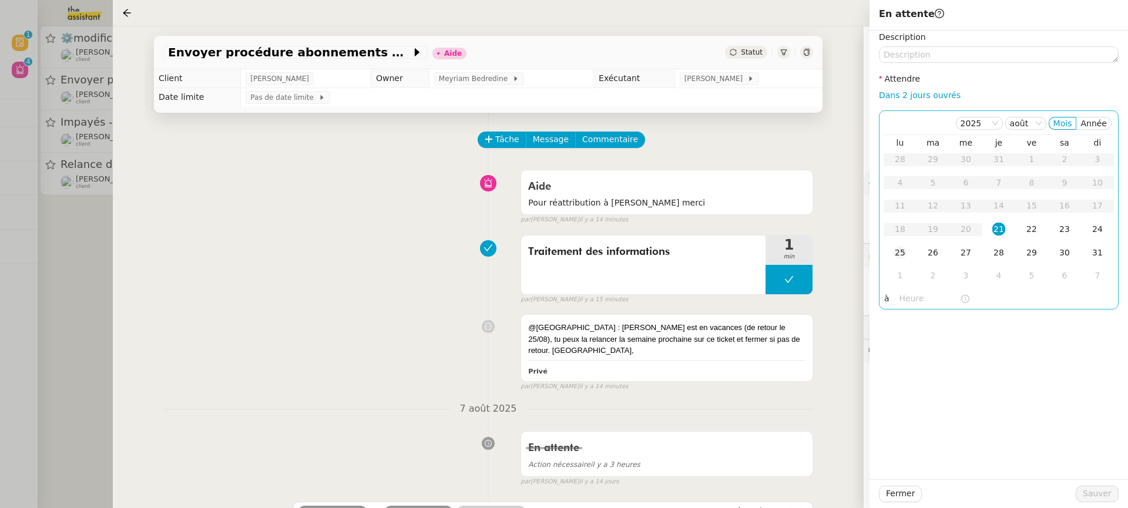
click at [903, 259] on td "25" at bounding box center [899, 252] width 33 height 23
click at [1097, 488] on span "Sauver" at bounding box center [1096, 494] width 29 height 14
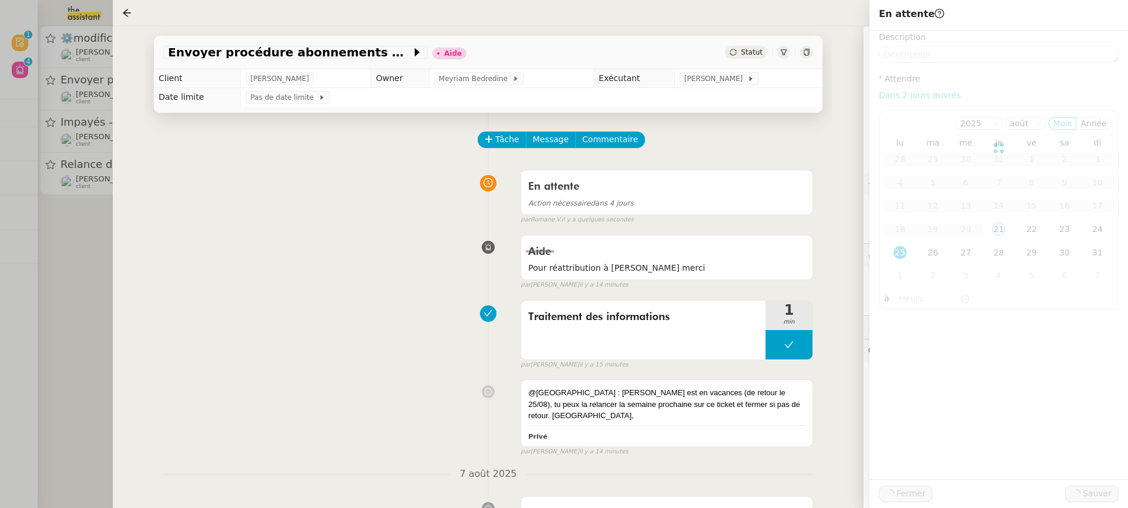
click at [78, 88] on div at bounding box center [564, 254] width 1128 height 508
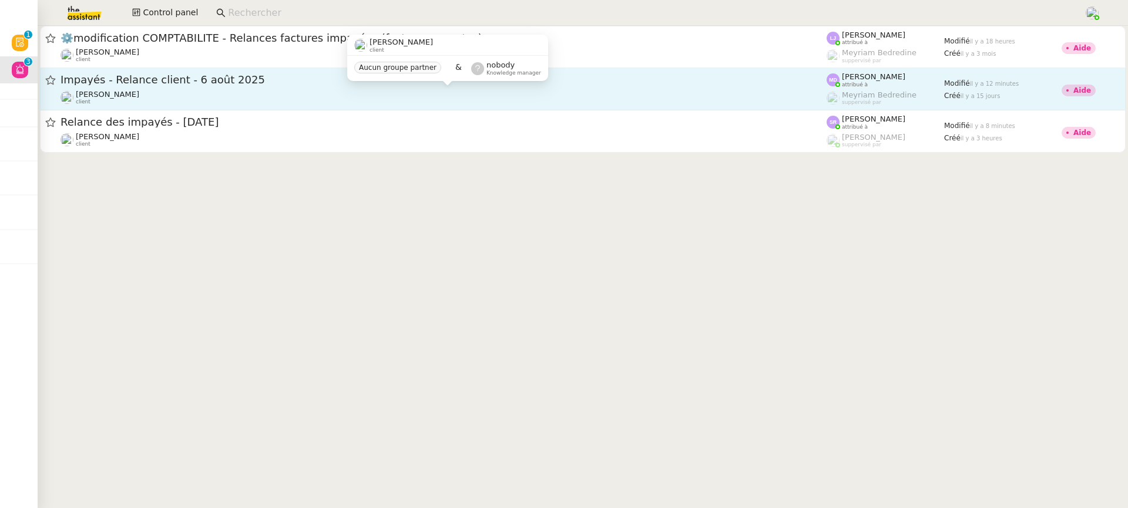
click at [175, 92] on div "Mathilde Borel client" at bounding box center [443, 97] width 766 height 15
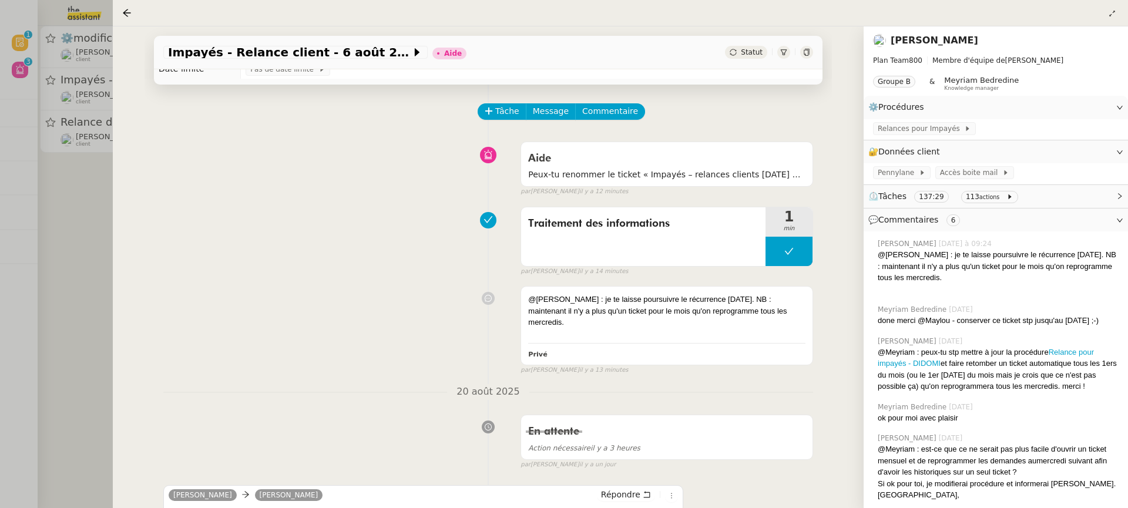
scroll to position [35, 0]
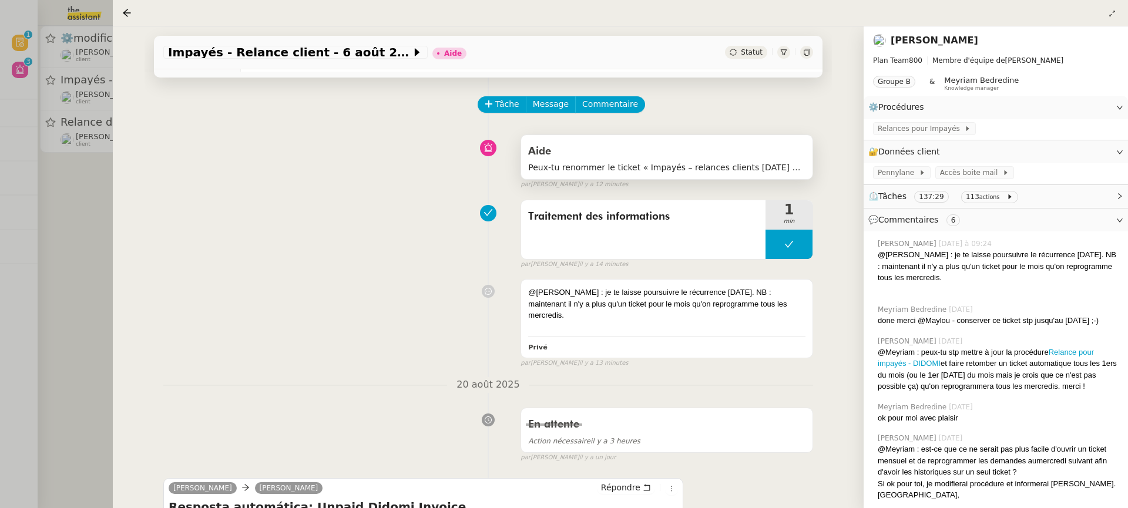
click at [691, 146] on div "Aide" at bounding box center [666, 151] width 277 height 19
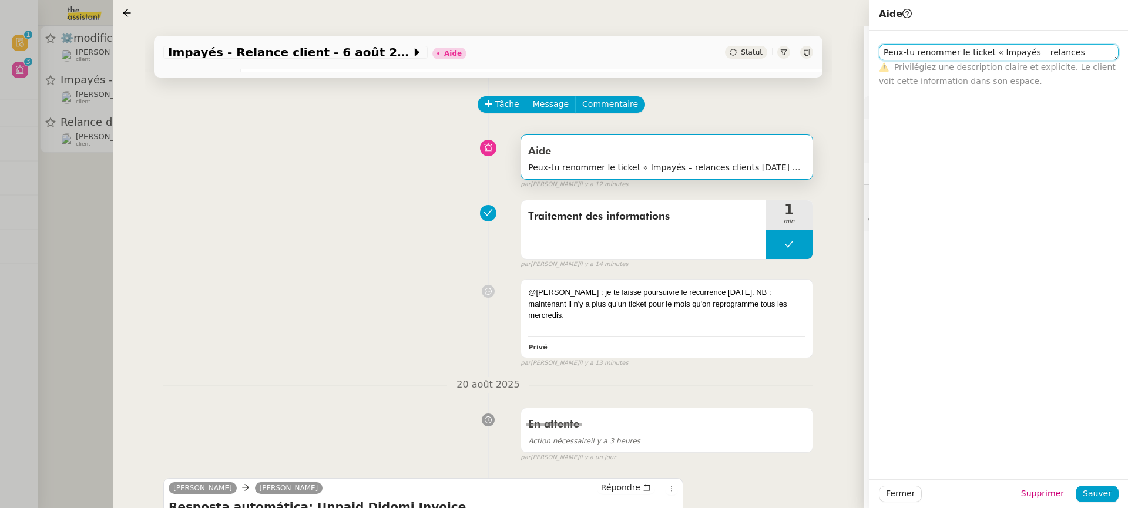
scroll to position [7, 0]
drag, startPoint x: 994, startPoint y: 55, endPoint x: 923, endPoint y: 58, distance: 71.2
click at [923, 58] on textarea "Peux-tu renommer le ticket « Impayés – relances clients août 2025 » ? Merci" at bounding box center [999, 52] width 240 height 16
click at [263, 59] on app-ticket-info-button "Impayés - Relance client - 6 août 2025" at bounding box center [297, 52] width 269 height 14
click at [263, 59] on div "Impayés - Relance client - 6 août 2025" at bounding box center [295, 52] width 264 height 13
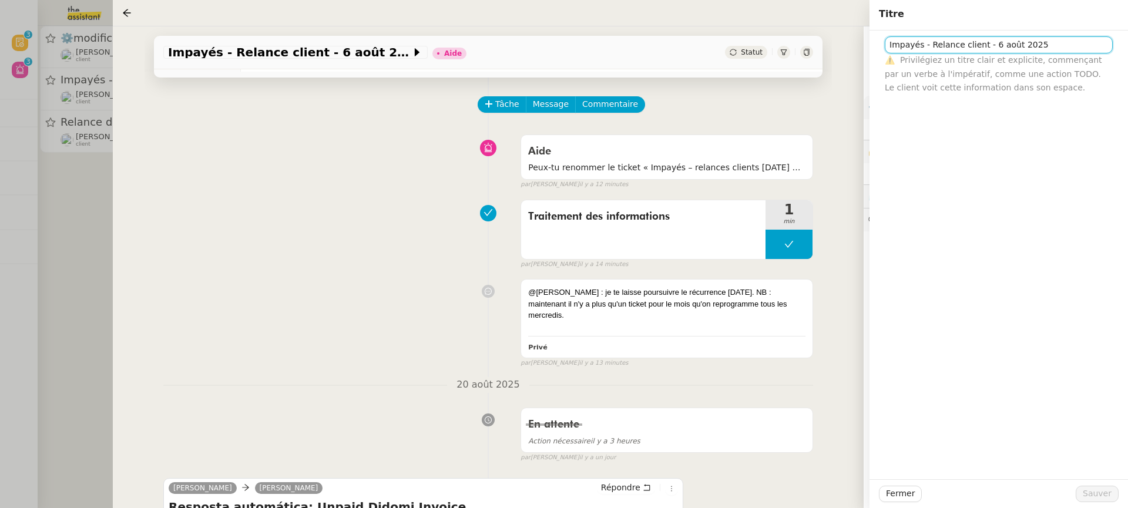
drag, startPoint x: 1088, startPoint y: 43, endPoint x: 648, endPoint y: 44, distance: 439.3
click at [648, 44] on app-ticket "Impayés - Relance client - 6 août 2025 Aide Statut Client Mathilde Borel Owner …" at bounding box center [620, 267] width 1015 height 482
paste input "– relances clients"
type input "Impayés – relances clients août 2025"
click at [1103, 485] on div "Fermer Sauver" at bounding box center [998, 493] width 258 height 29
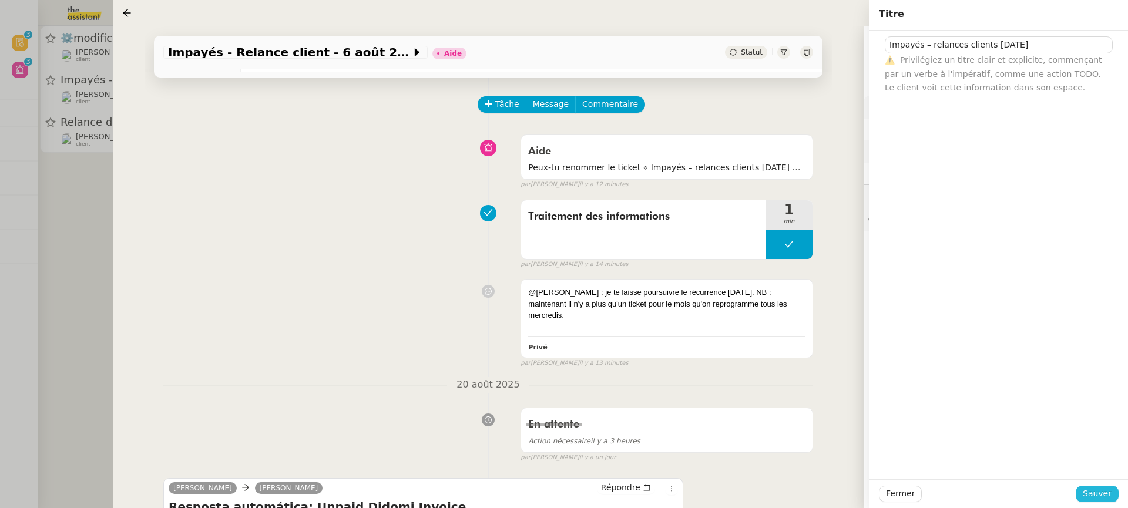
click at [1108, 500] on span "Sauver" at bounding box center [1096, 494] width 29 height 14
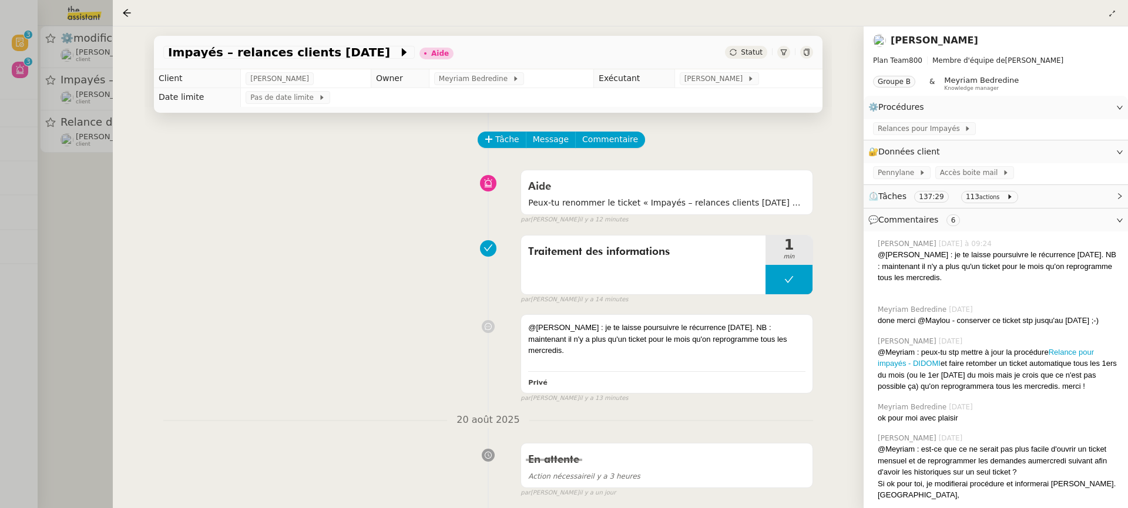
click at [607, 156] on div "Tâche Message Commentaire" at bounding box center [646, 146] width 334 height 28
click at [607, 149] on div "Tâche Message Commentaire" at bounding box center [646, 146] width 334 height 28
click at [708, 78] on span "[PERSON_NAME]" at bounding box center [715, 79] width 63 height 12
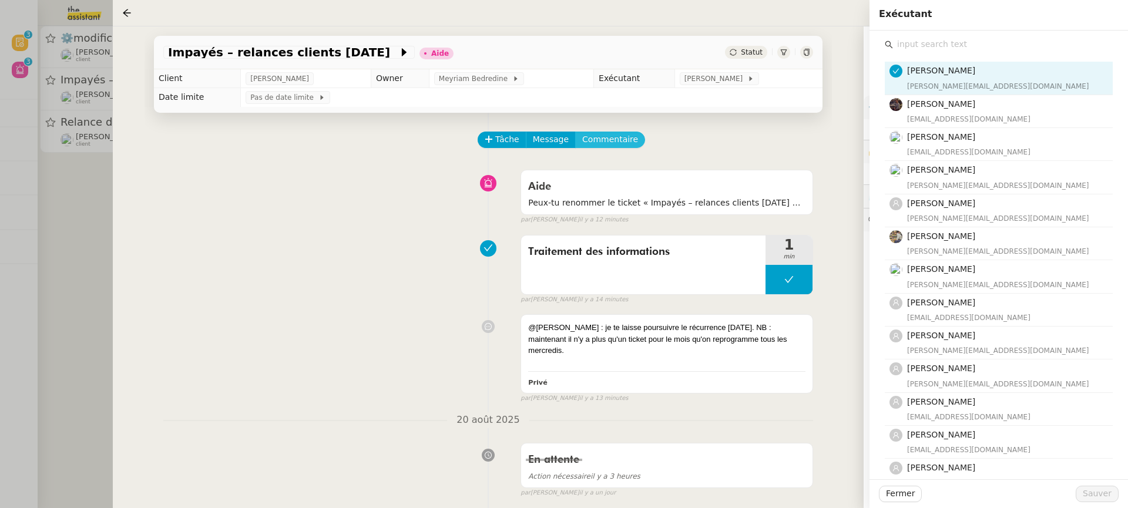
click at [611, 137] on span "Commentaire" at bounding box center [610, 140] width 56 height 14
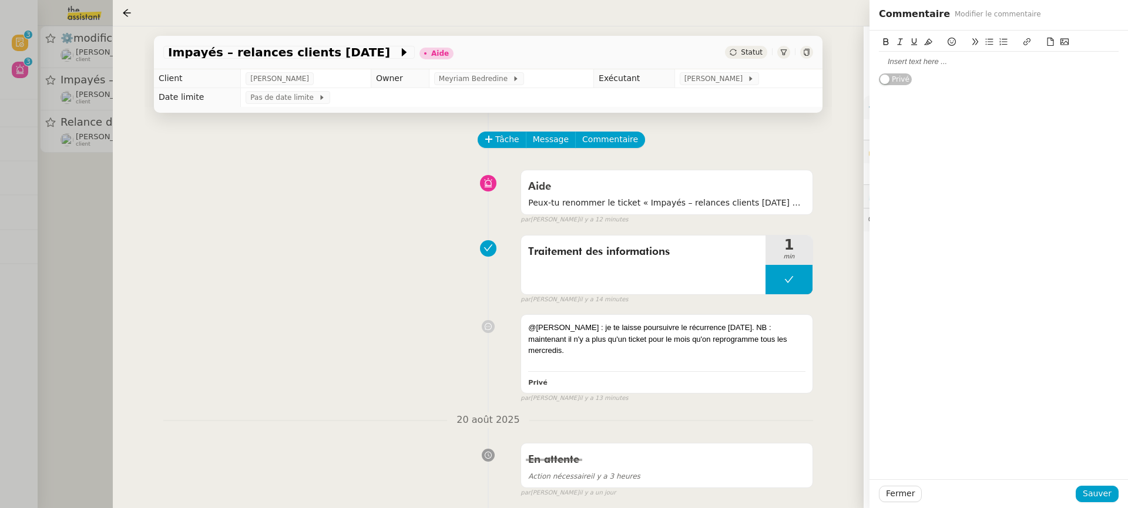
click at [950, 60] on div at bounding box center [999, 61] width 240 height 11
click at [1100, 487] on span "Sauver" at bounding box center [1096, 494] width 29 height 14
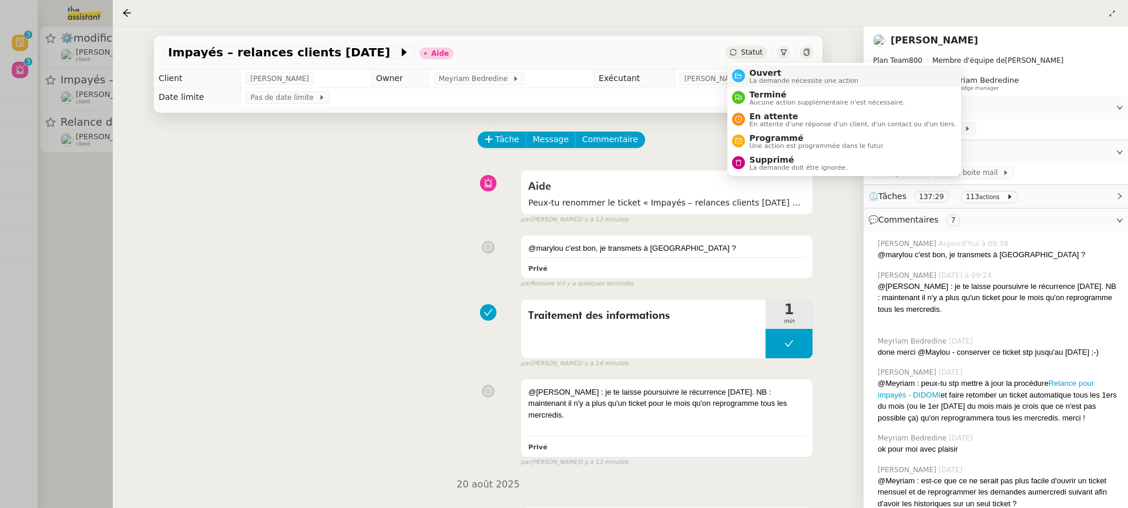
click at [765, 79] on span "La demande nécessite une action" at bounding box center [803, 81] width 109 height 6
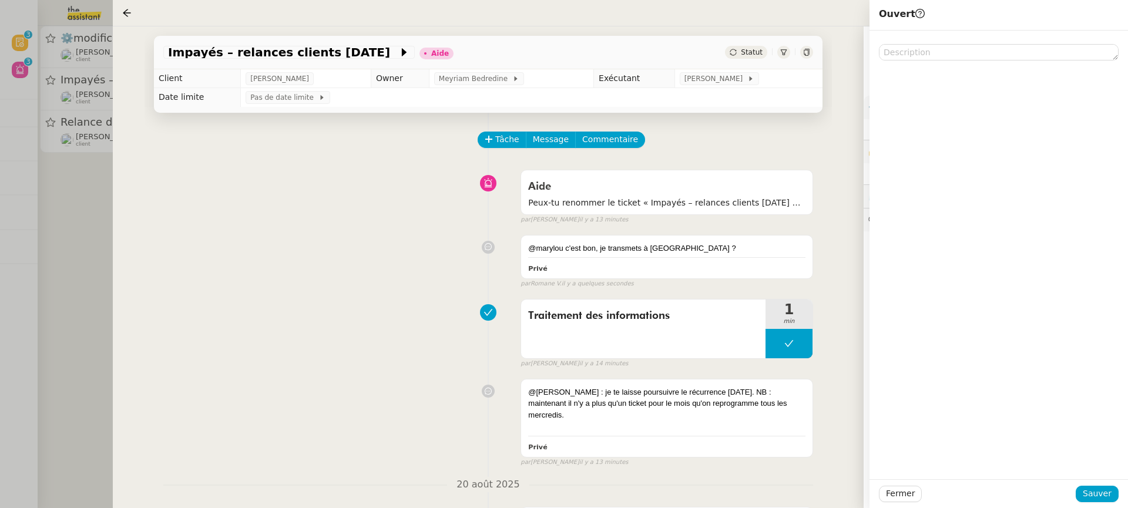
click at [1109, 506] on div "Fermer Sauver" at bounding box center [998, 493] width 258 height 29
click at [1103, 500] on span "Sauver" at bounding box center [1096, 494] width 29 height 14
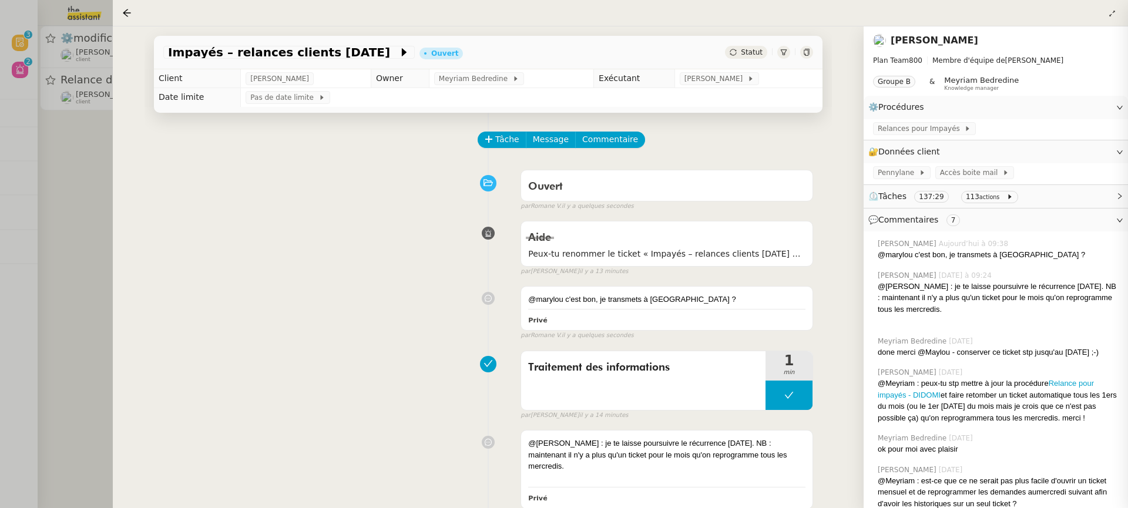
click at [55, 220] on div at bounding box center [564, 254] width 1128 height 508
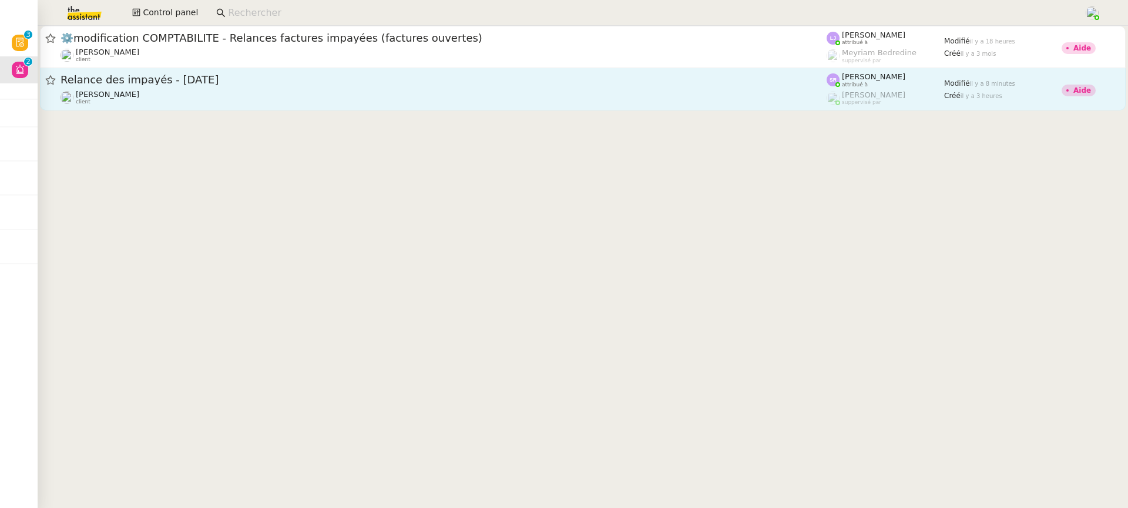
click at [164, 80] on span "Relance des impayés - 21 août 2025" at bounding box center [443, 80] width 766 height 11
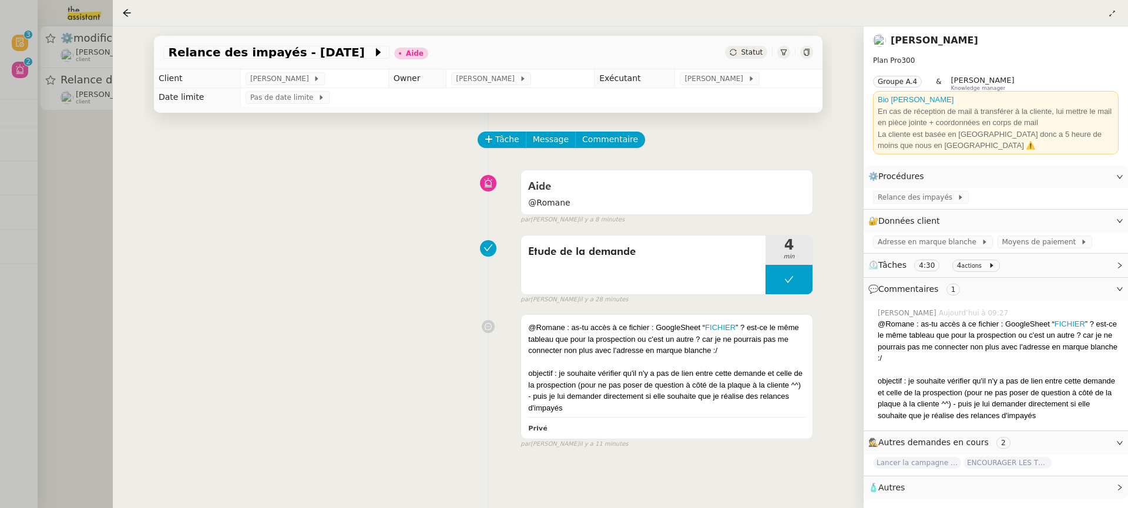
scroll to position [33, 0]
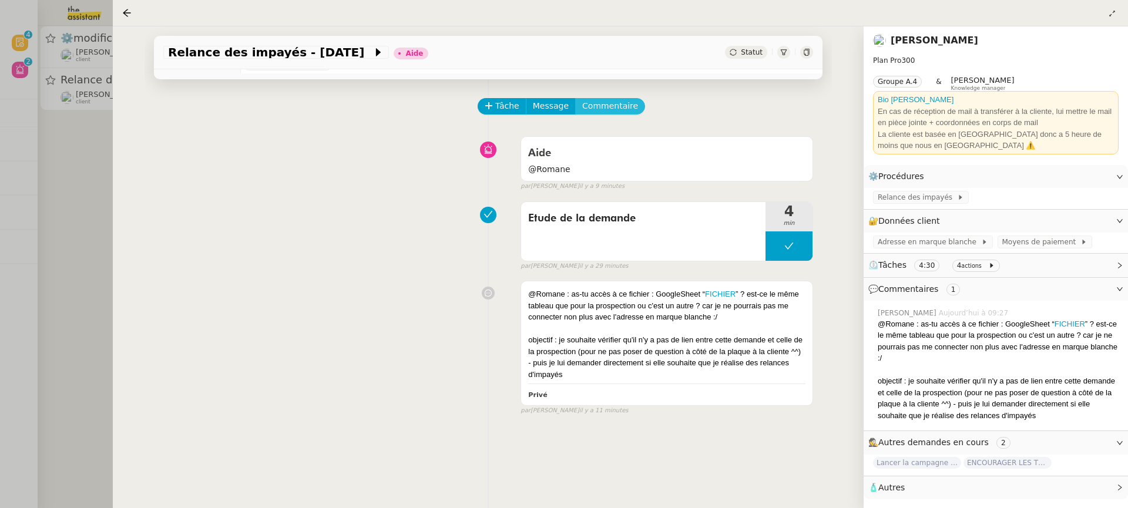
click at [611, 107] on span "Commentaire" at bounding box center [610, 106] width 56 height 14
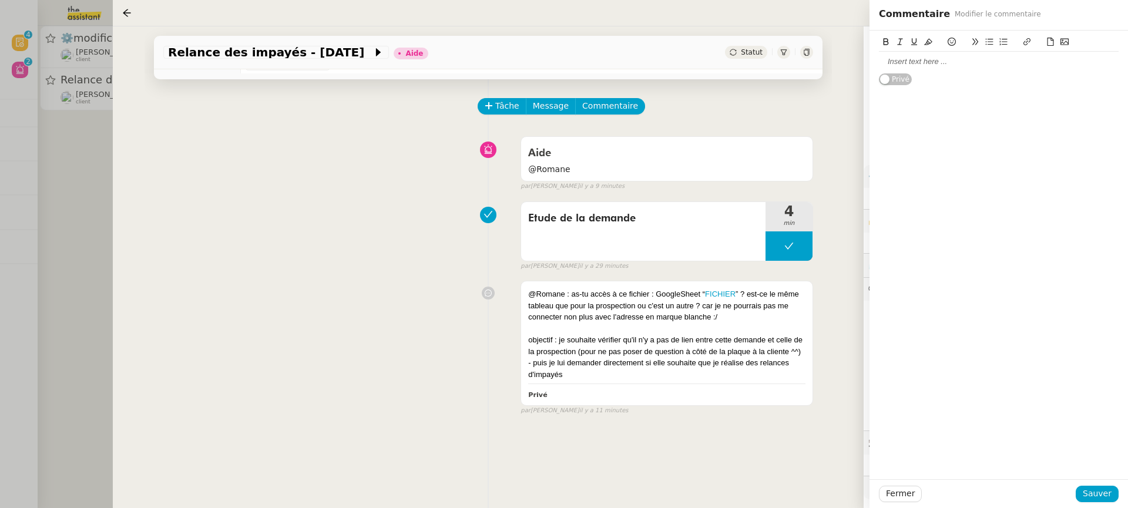
click at [933, 76] on div "Privé" at bounding box center [999, 58] width 240 height 55
click at [922, 64] on div at bounding box center [999, 61] width 240 height 11
click at [1026, 79] on div "Je ne suis même pas sûre qu'elle soit à éxécuté .." at bounding box center [999, 83] width 240 height 11
click at [0, 0] on lt-span "exécuté" at bounding box center [0, 0] width 0 height 0
click at [1067, 86] on div "Je ne suis même pas sûre qu'elle soit à exécuté .." at bounding box center [999, 83] width 240 height 11
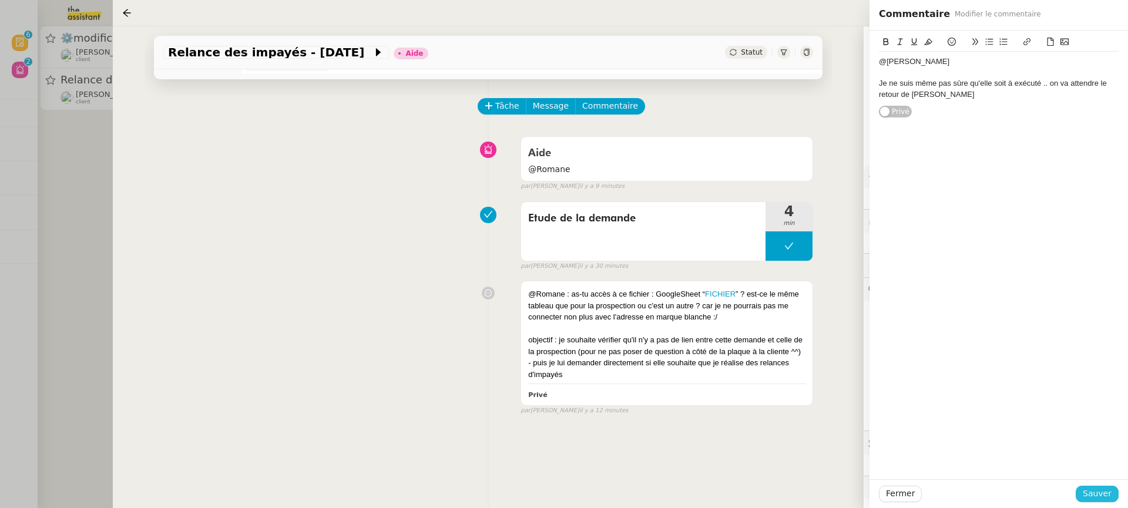
click at [1098, 499] on span "Sauver" at bounding box center [1096, 494] width 29 height 14
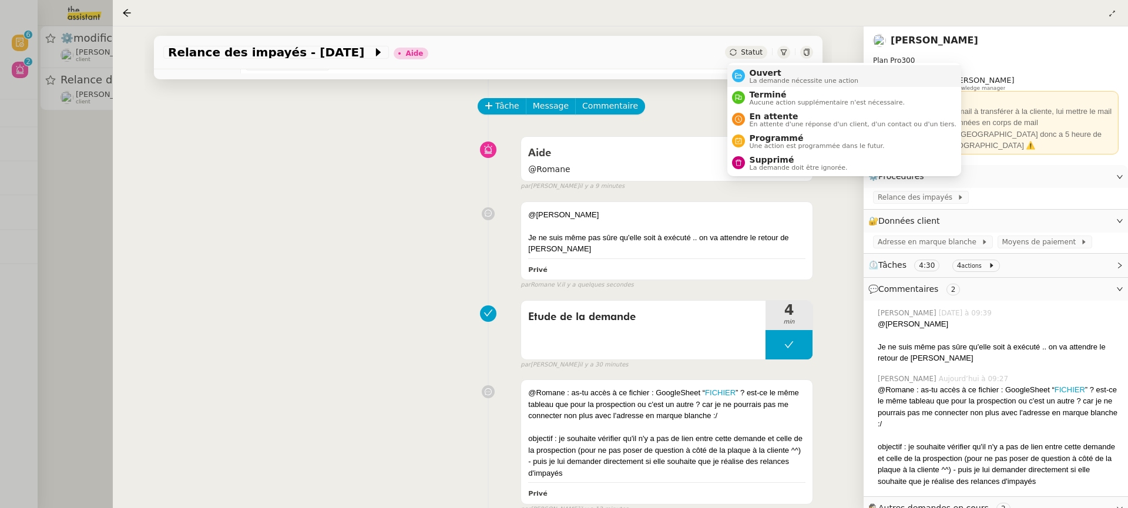
click at [757, 66] on li "Ouvert La demande nécessite une action" at bounding box center [844, 76] width 234 height 22
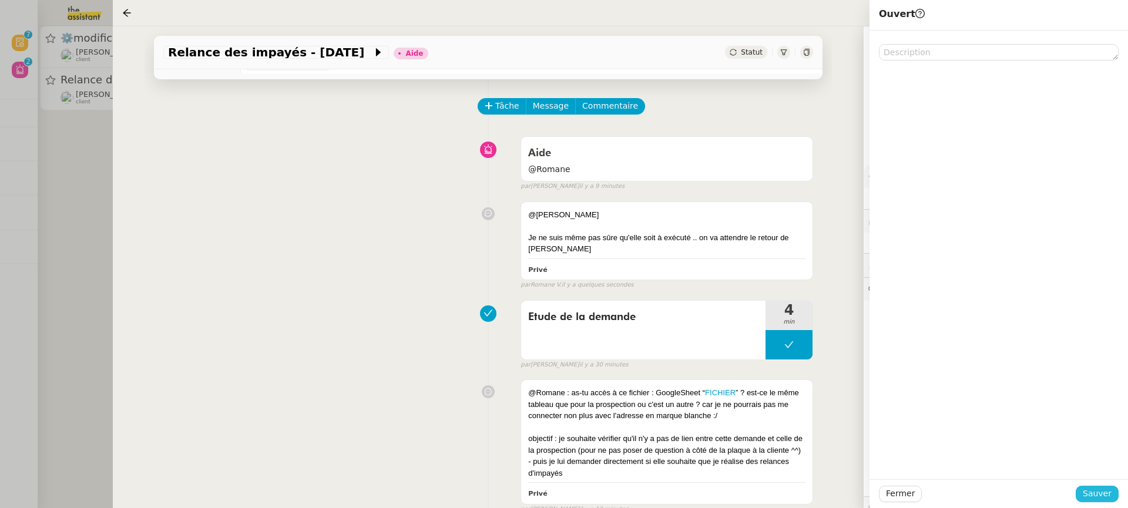
click at [1108, 497] on span "Sauver" at bounding box center [1096, 494] width 29 height 14
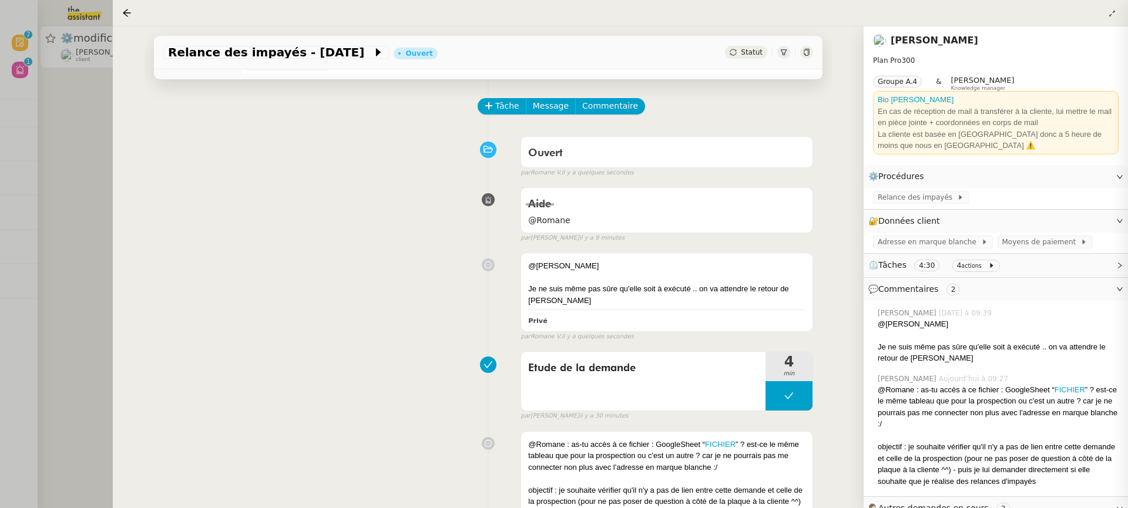
click at [36, 112] on div at bounding box center [564, 254] width 1128 height 508
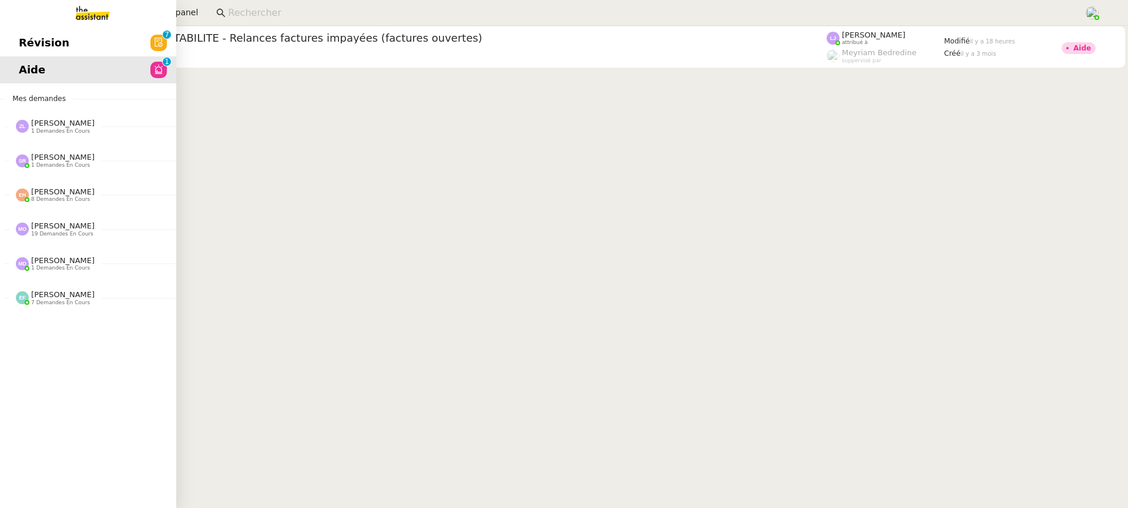
click at [26, 45] on span "Révision" at bounding box center [44, 43] width 51 height 18
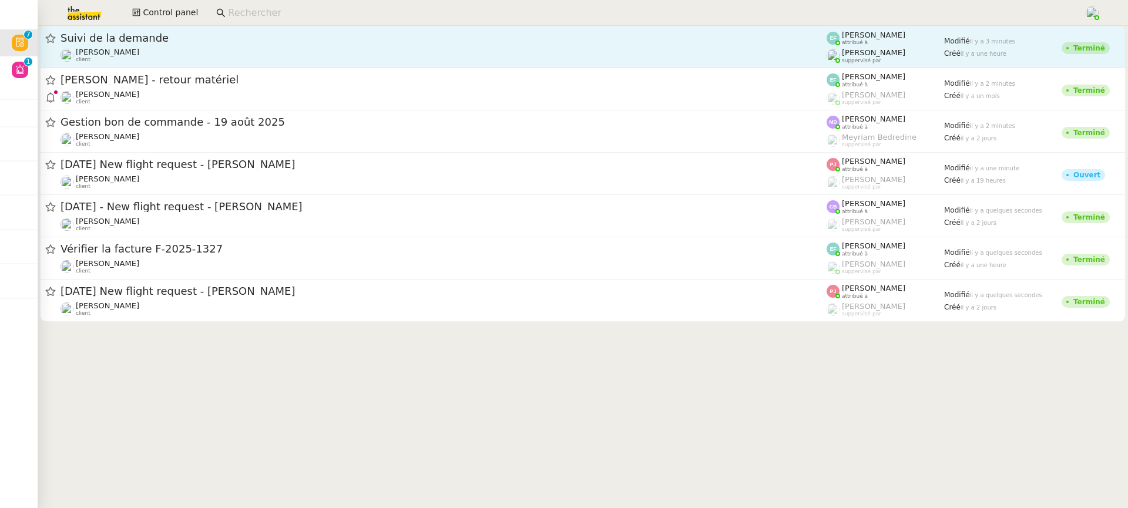
click at [838, 60] on div at bounding box center [832, 55] width 13 height 13
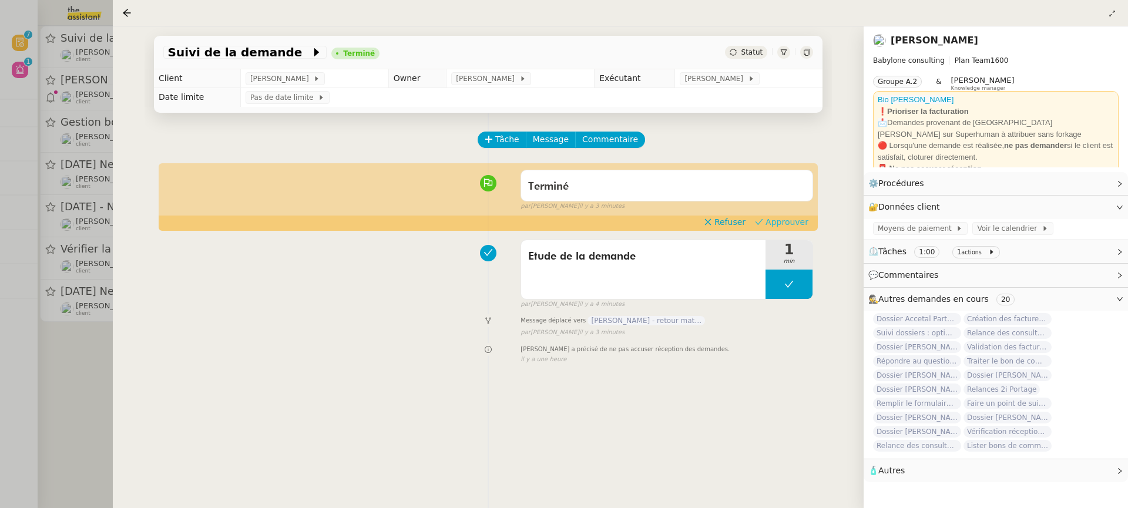
click at [794, 227] on span "Approuver" at bounding box center [786, 222] width 43 height 12
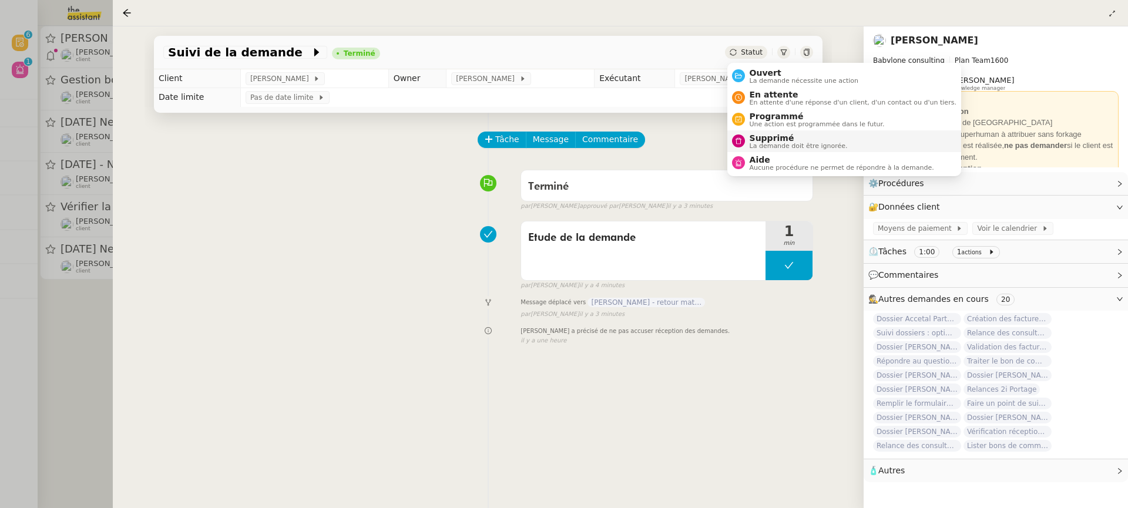
click at [788, 149] on li "Supprimé La demande doit être ignorée." at bounding box center [844, 141] width 234 height 22
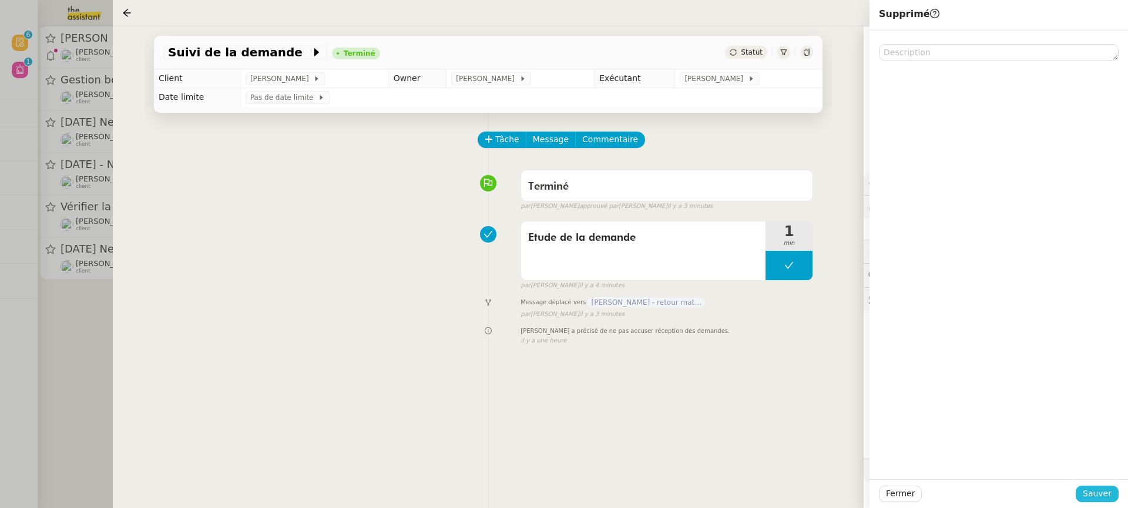
click at [1108, 502] on button "Sauver" at bounding box center [1096, 494] width 43 height 16
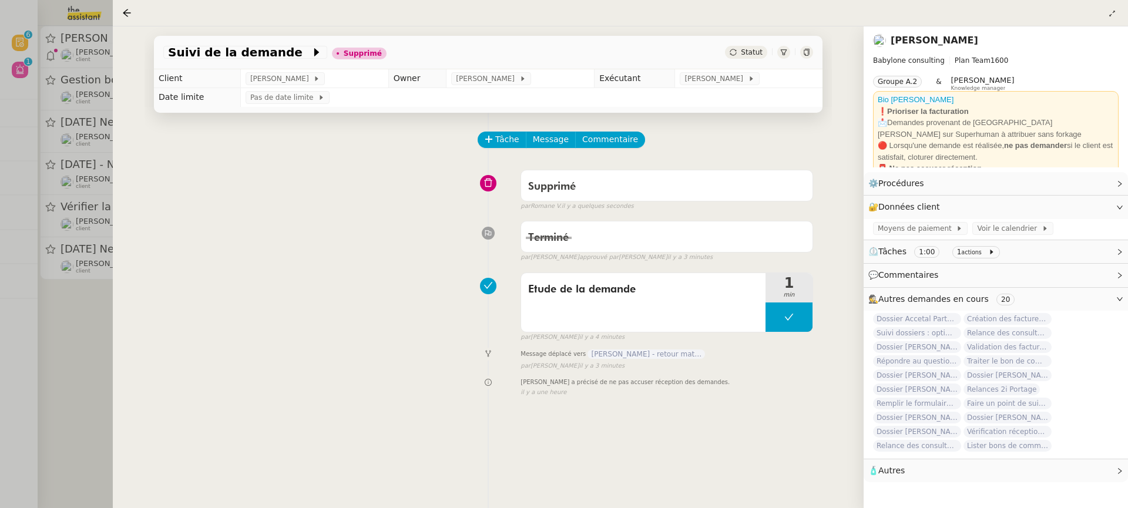
click at [63, 48] on div at bounding box center [564, 254] width 1128 height 508
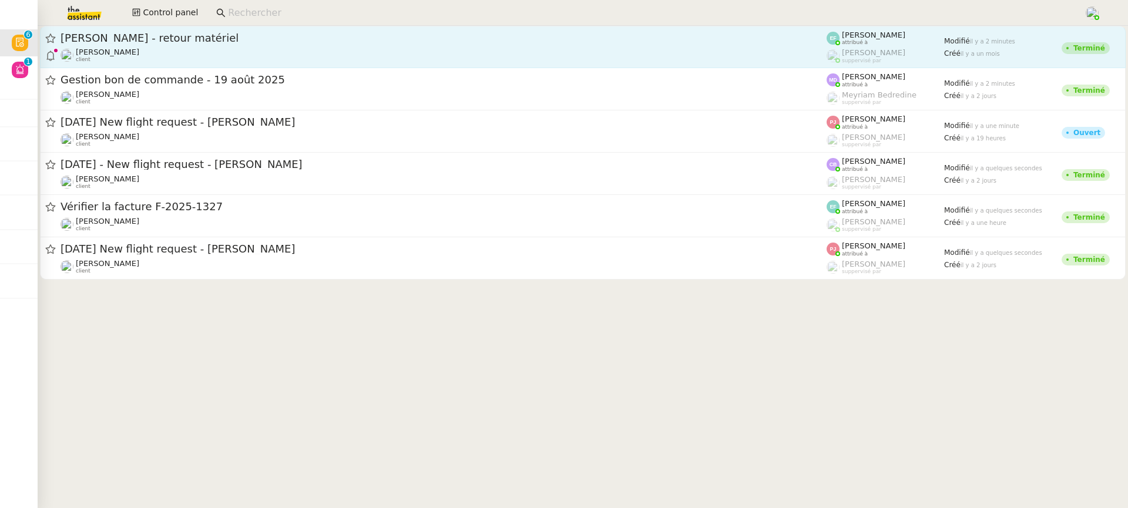
click at [211, 52] on div "Florent Seiler client" at bounding box center [443, 55] width 766 height 15
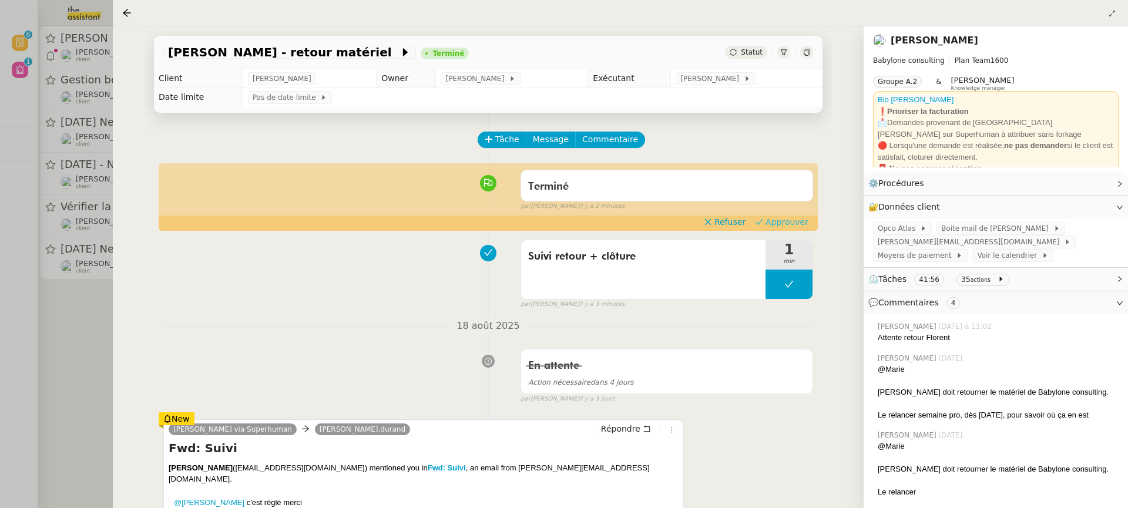
click at [802, 227] on span "Approuver" at bounding box center [786, 222] width 43 height 12
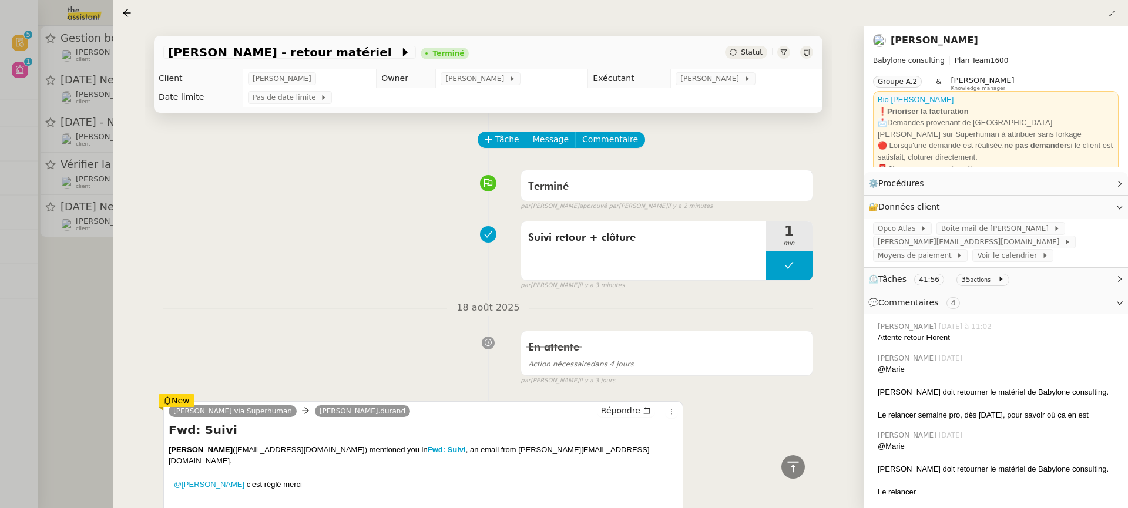
click at [57, 84] on div at bounding box center [564, 254] width 1128 height 508
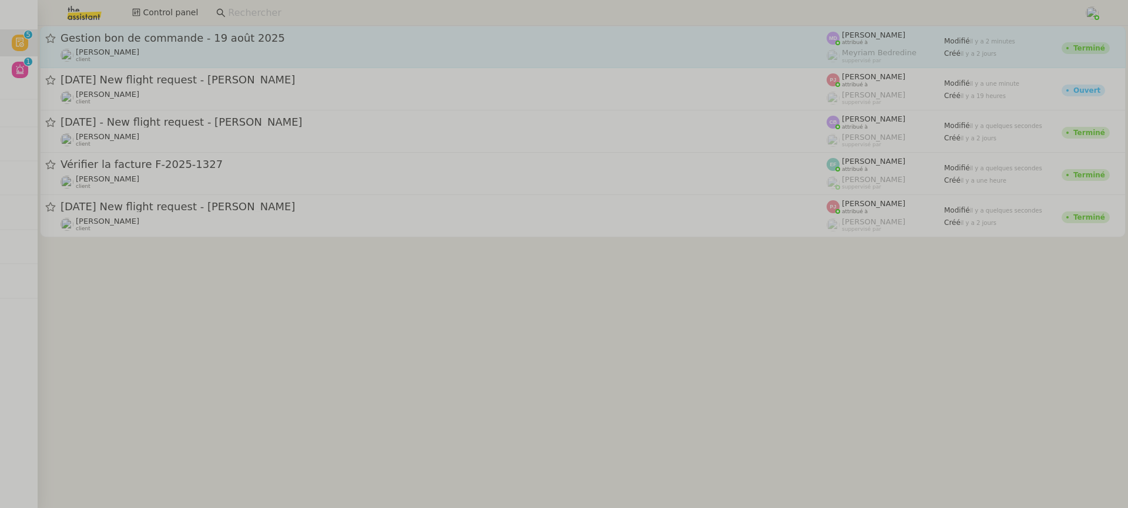
click at [211, 48] on div "Genevieve Landsmann client" at bounding box center [443, 55] width 766 height 15
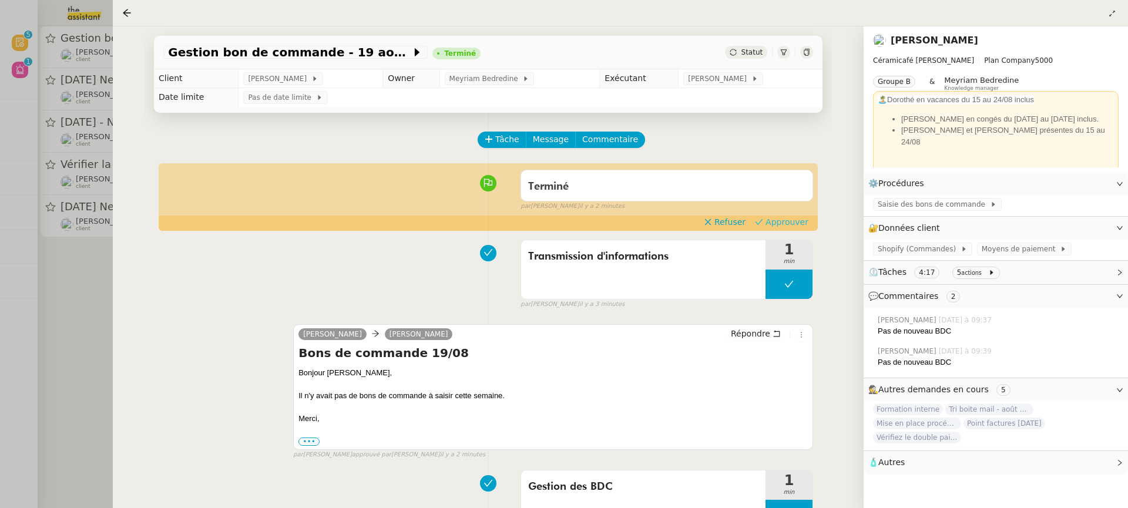
click at [791, 226] on span "Approuver" at bounding box center [786, 222] width 43 height 12
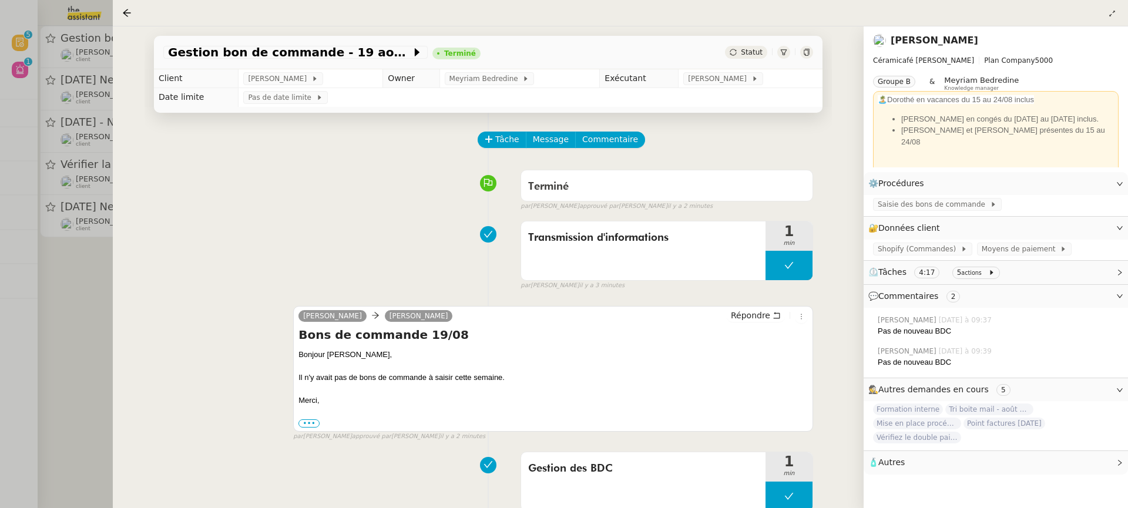
click at [89, 76] on div at bounding box center [564, 254] width 1128 height 508
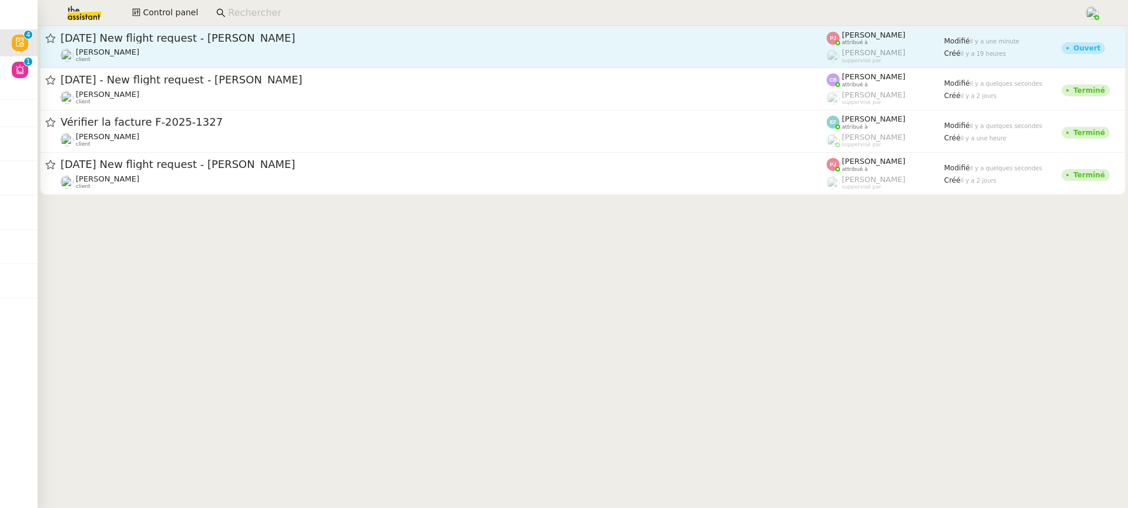
click at [263, 28] on link "27th August 2025 New flight request - Sana Khan Louis Frei client Pauline Jenna…" at bounding box center [582, 47] width 1085 height 42
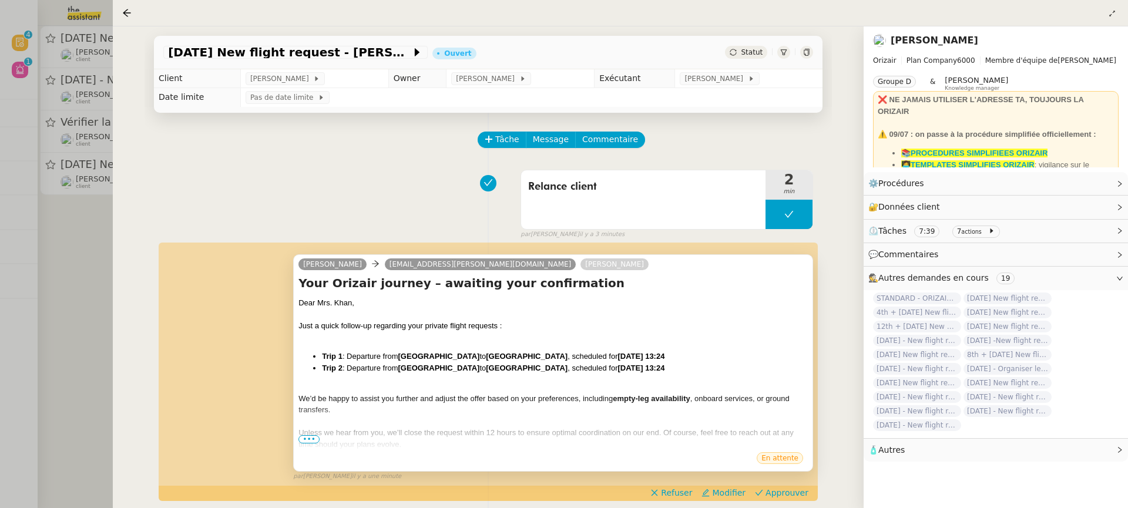
scroll to position [36, 0]
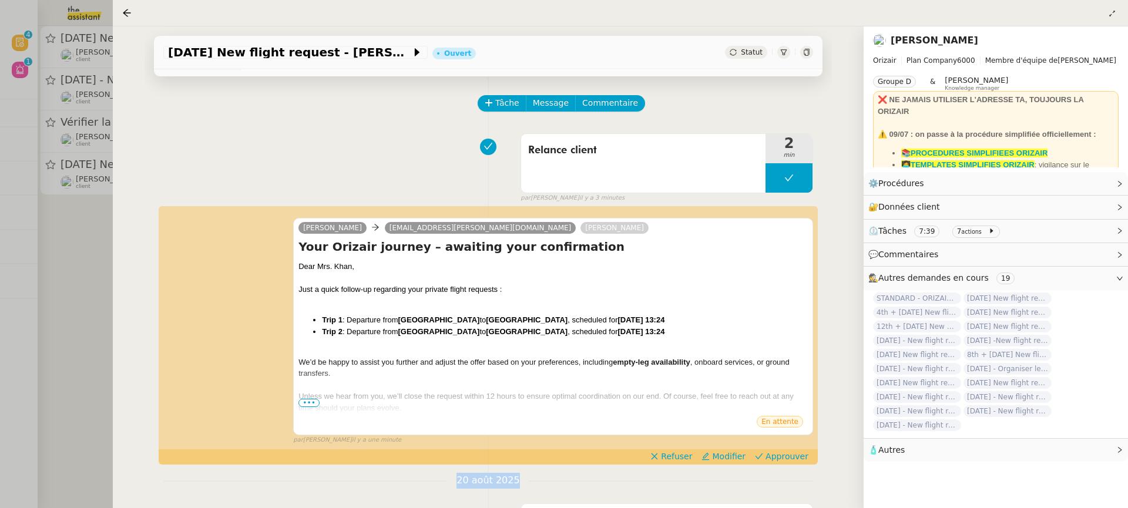
click at [779, 460] on span "Approuver" at bounding box center [786, 456] width 43 height 12
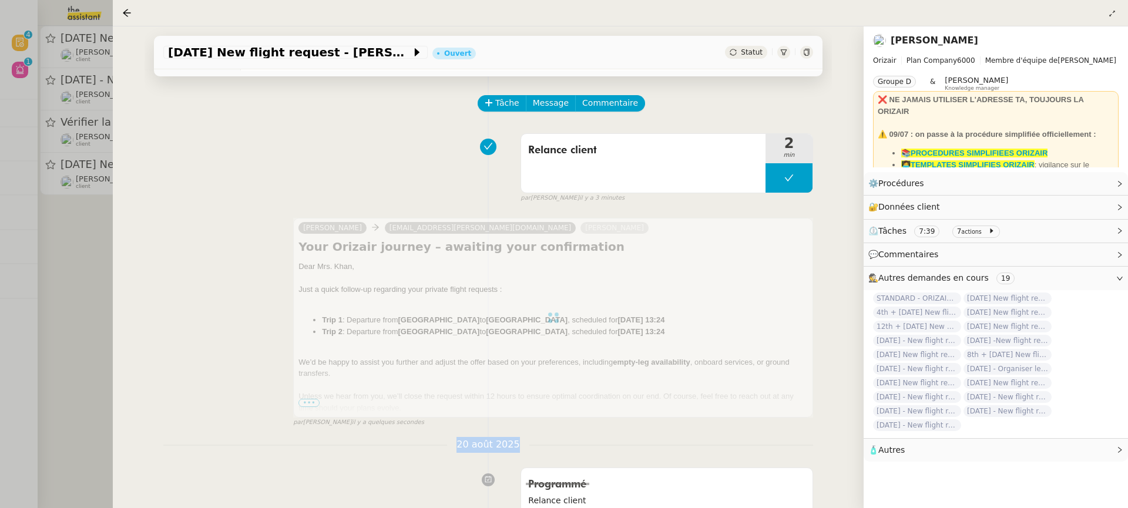
click at [51, 120] on div at bounding box center [564, 254] width 1128 height 508
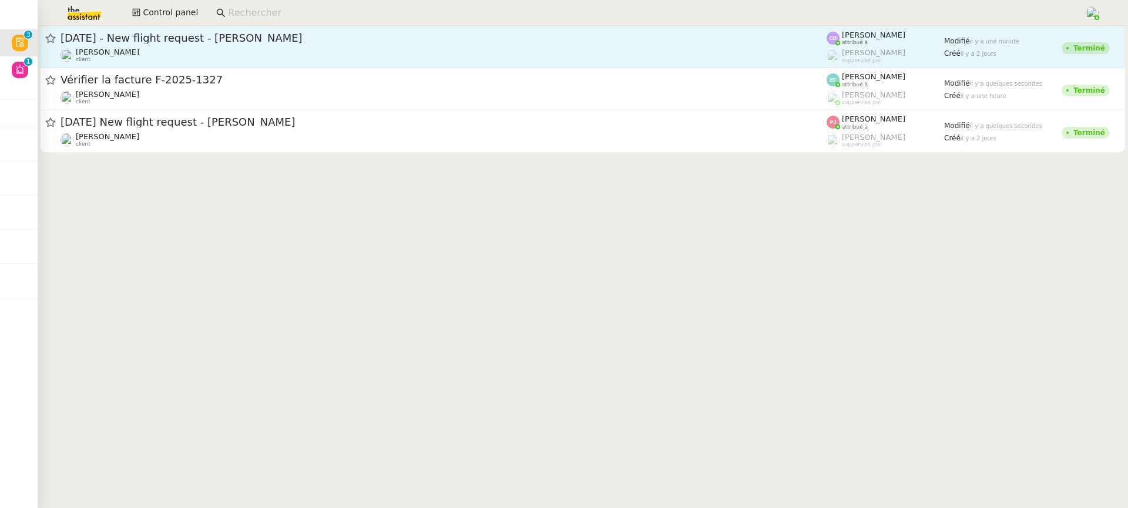
click at [150, 49] on div "Louis Frei client" at bounding box center [443, 55] width 766 height 15
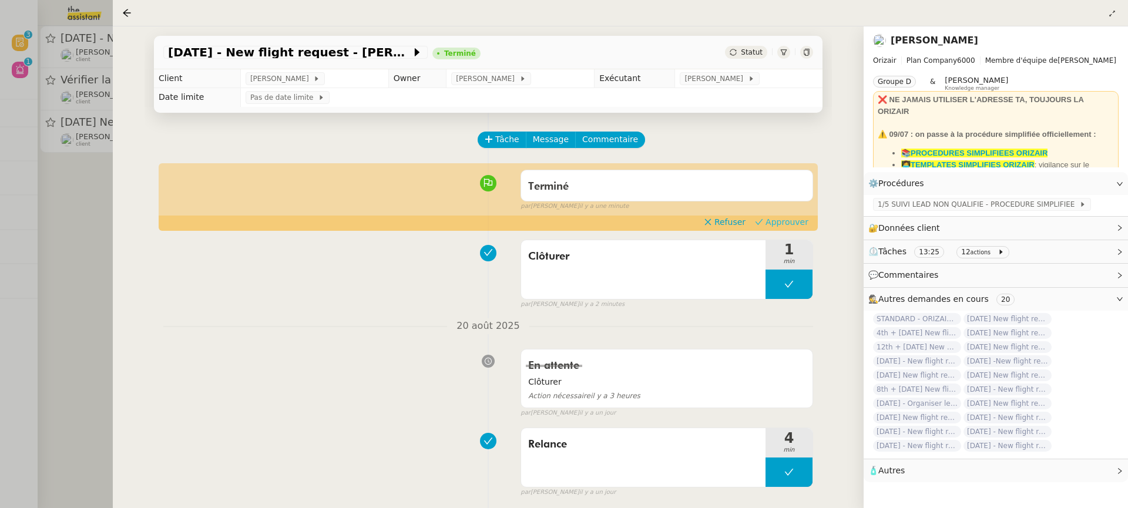
click at [788, 219] on span "Approuver" at bounding box center [786, 222] width 43 height 12
click at [88, 93] on div at bounding box center [564, 254] width 1128 height 508
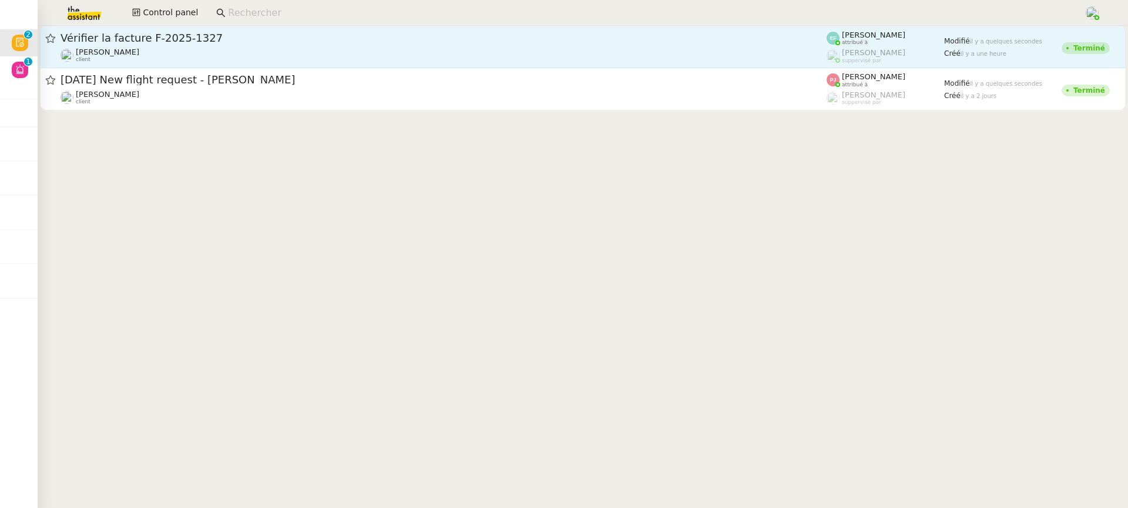
click at [167, 44] on div "Vérifier la facture F-2025-1327" at bounding box center [443, 38] width 766 height 14
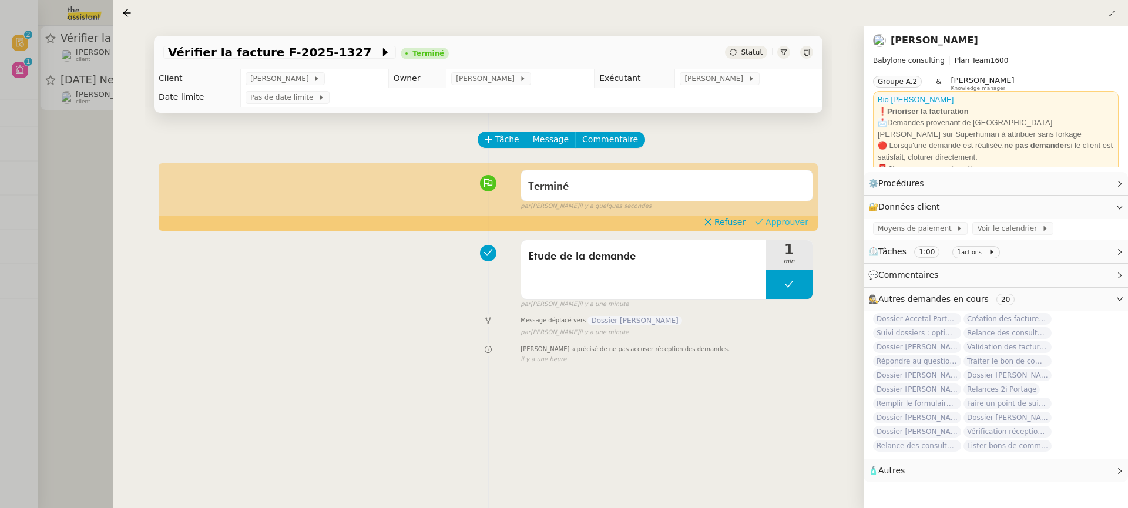
click at [788, 221] on span "Approuver" at bounding box center [786, 222] width 43 height 12
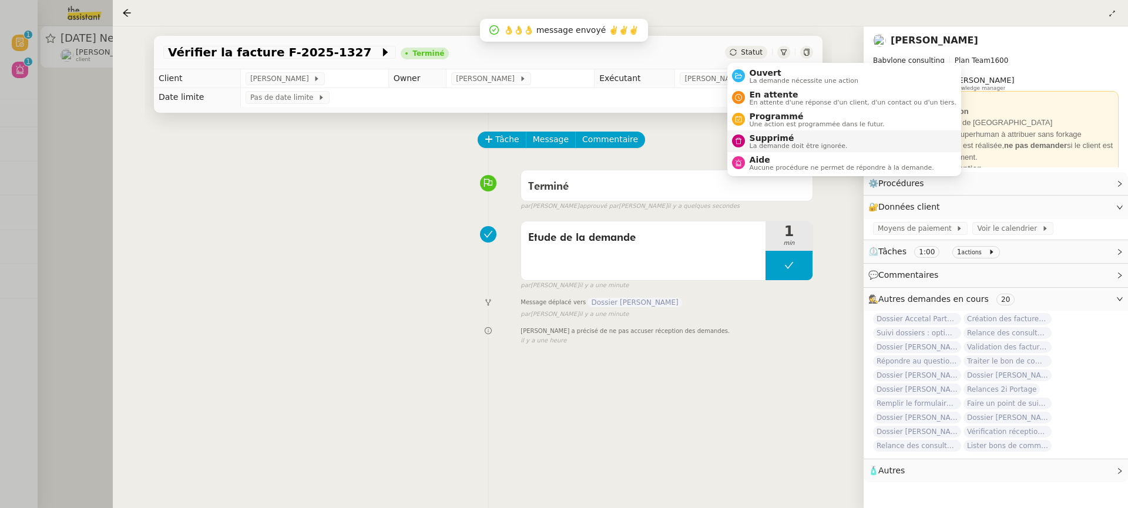
click at [809, 143] on span "La demande doit être ignorée." at bounding box center [798, 146] width 98 height 6
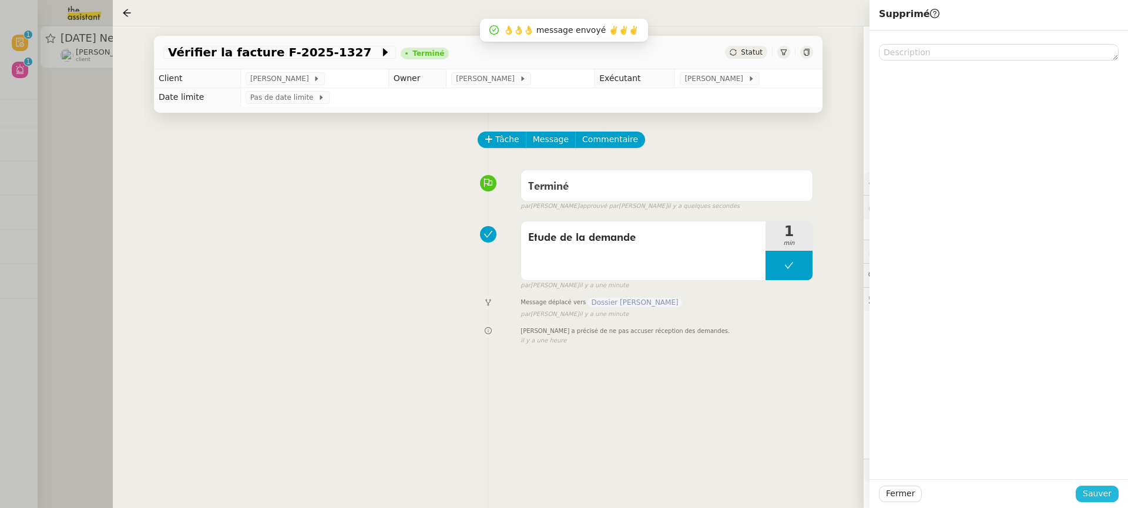
click at [1107, 499] on span "Sauver" at bounding box center [1096, 494] width 29 height 14
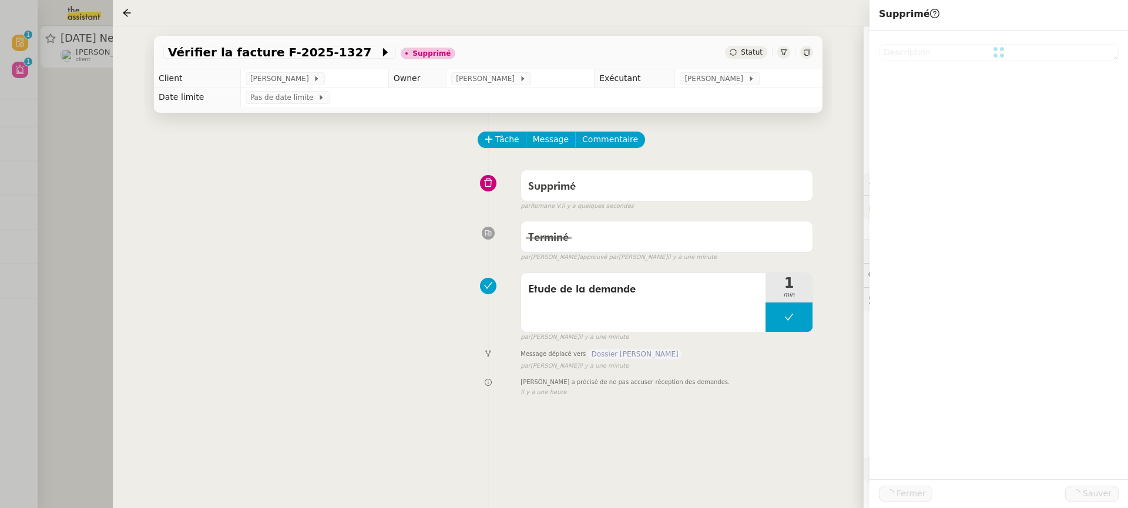
click at [90, 128] on div at bounding box center [564, 254] width 1128 height 508
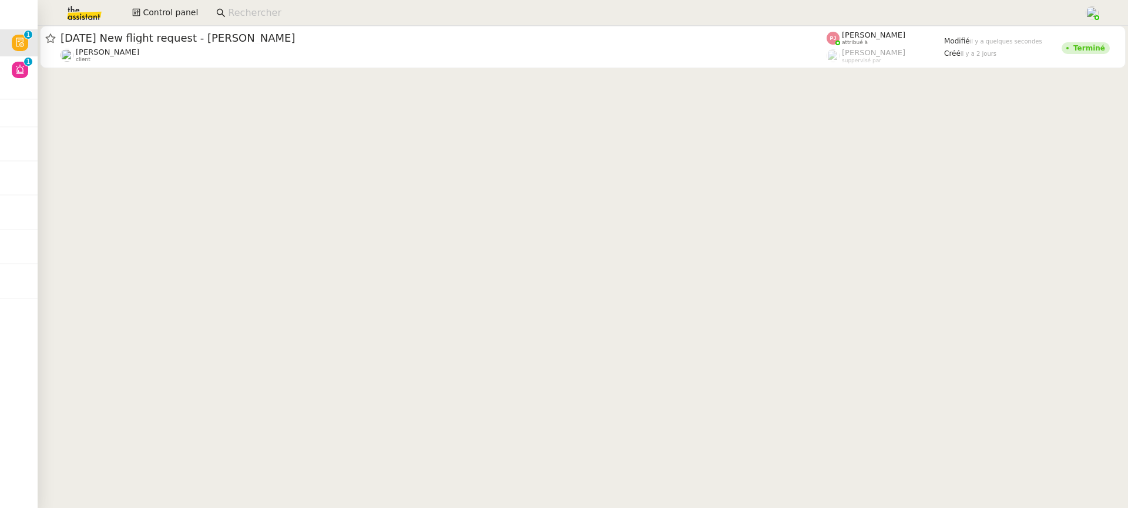
click at [143, 82] on cdk-virtual-scroll-viewport "26th August 2025 New flight request - Rizzo Ivan Louis Frei client Pauline Jenn…" at bounding box center [583, 267] width 1090 height 482
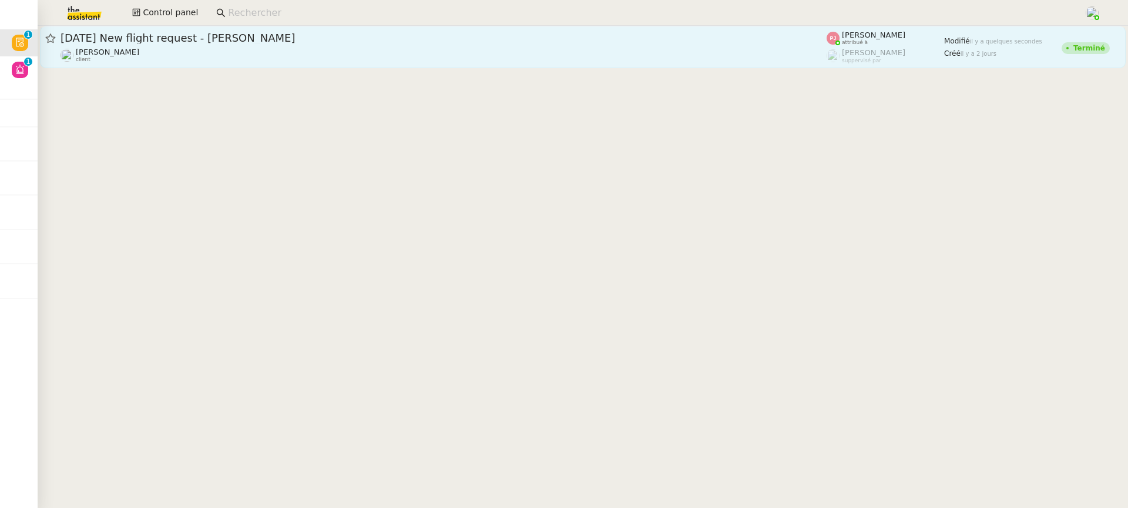
click at [147, 56] on div "Louis Frei client" at bounding box center [443, 55] width 766 height 15
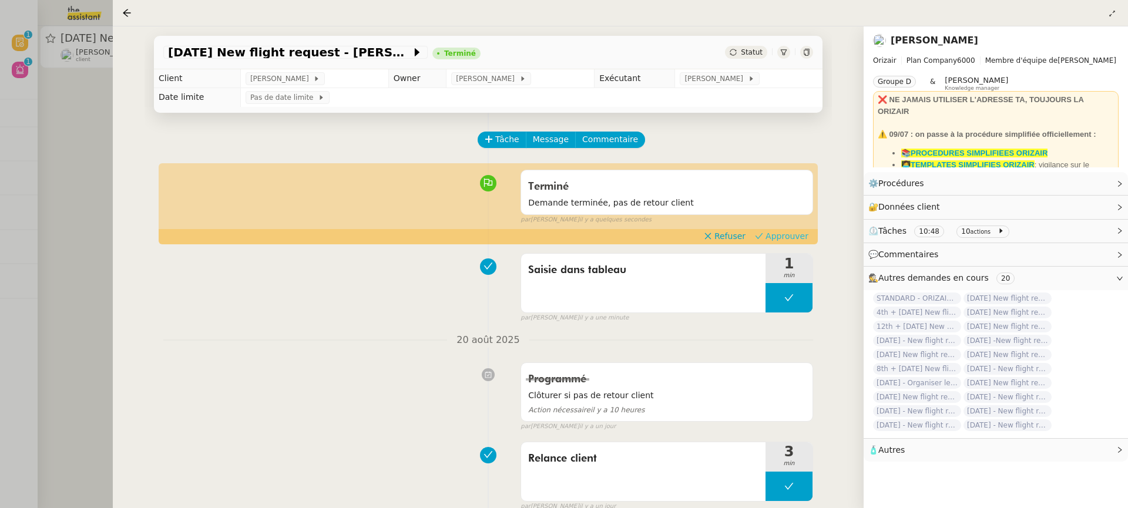
drag, startPoint x: 819, startPoint y: 235, endPoint x: 812, endPoint y: 235, distance: 7.0
click at [811, 235] on button "Approuver" at bounding box center [781, 236] width 63 height 13
click at [806, 234] on span "Approuver" at bounding box center [786, 236] width 43 height 12
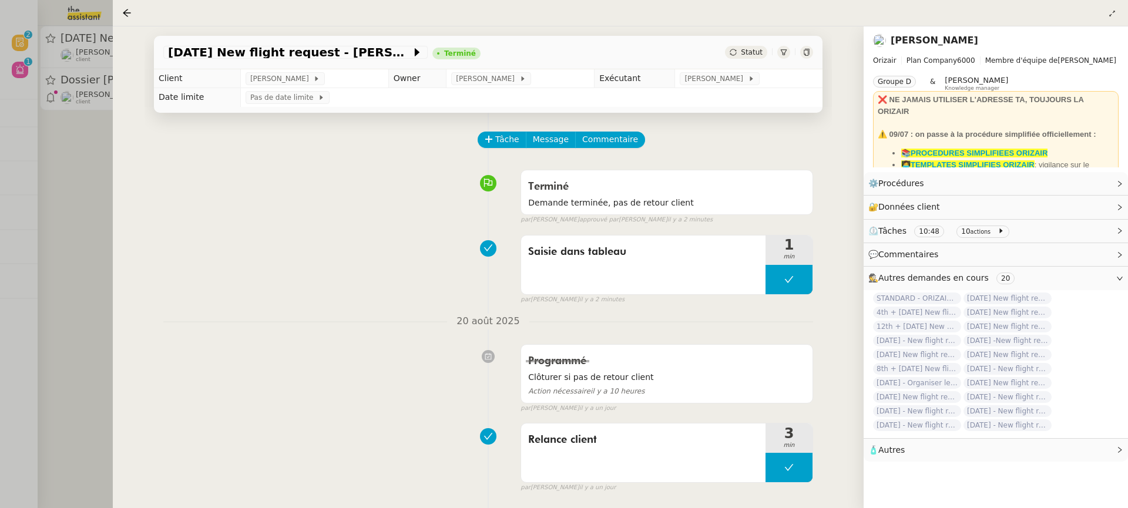
click at [73, 51] on div at bounding box center [564, 254] width 1128 height 508
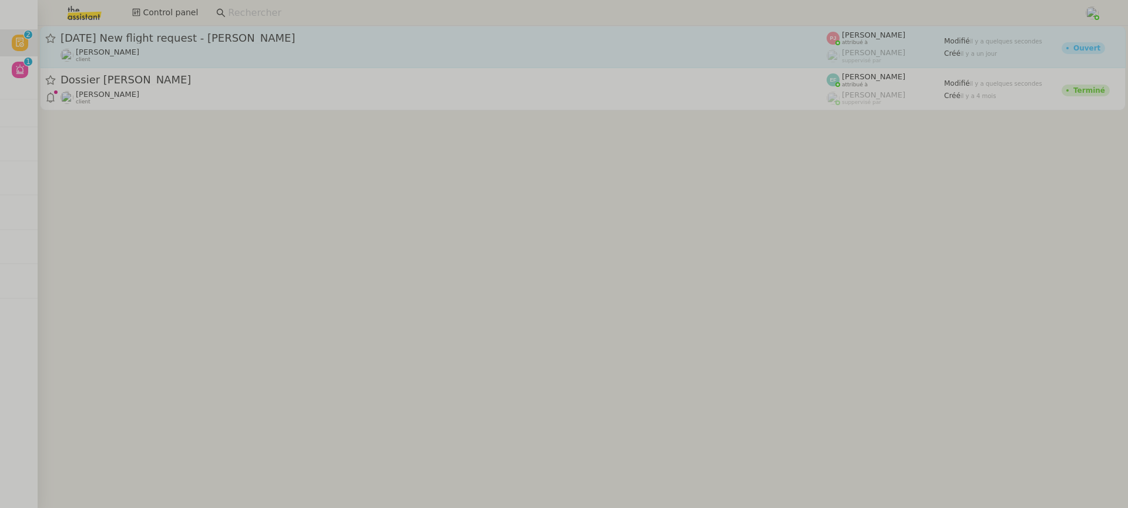
click at [198, 55] on div "Louis Frei client" at bounding box center [443, 55] width 766 height 15
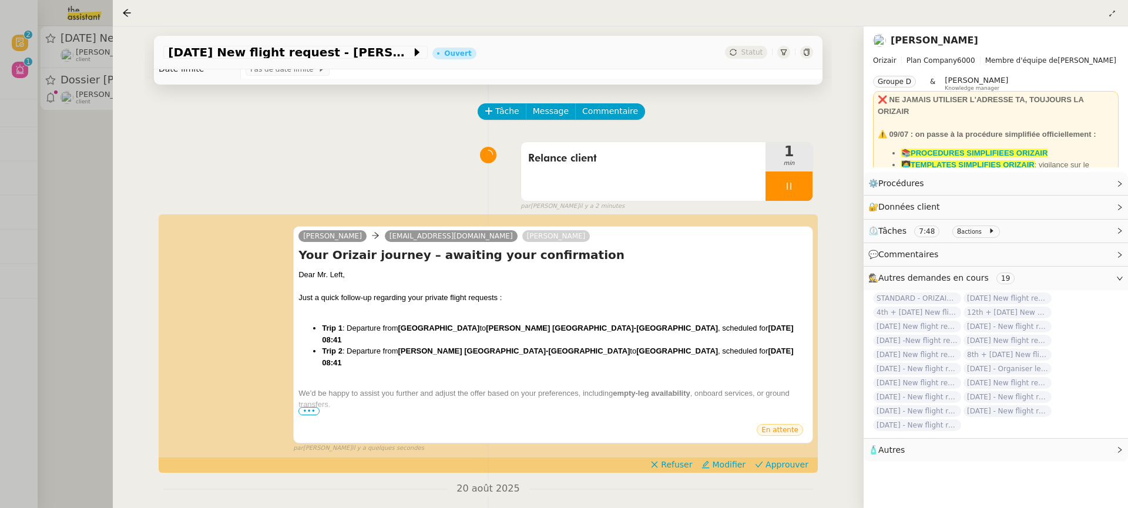
scroll to position [31, 0]
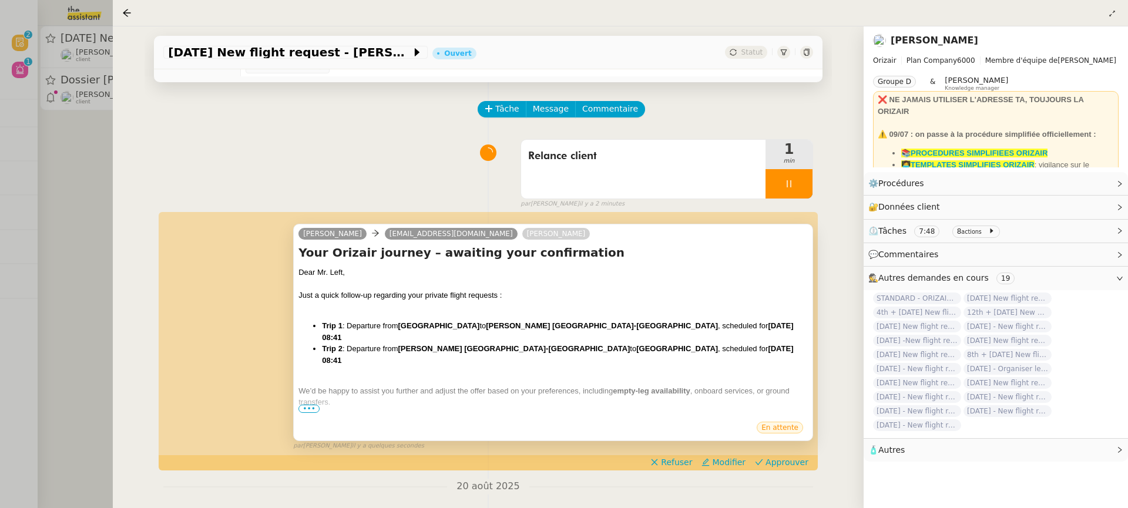
click at [308, 413] on div at bounding box center [552, 414] width 509 height 12
click at [301, 408] on span "•••" at bounding box center [308, 409] width 21 height 8
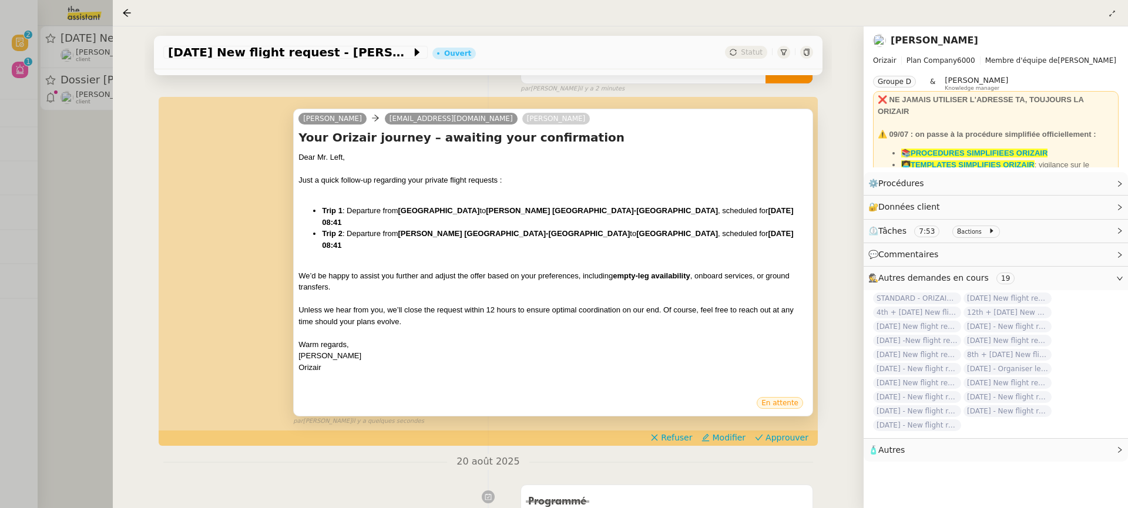
scroll to position [160, 0]
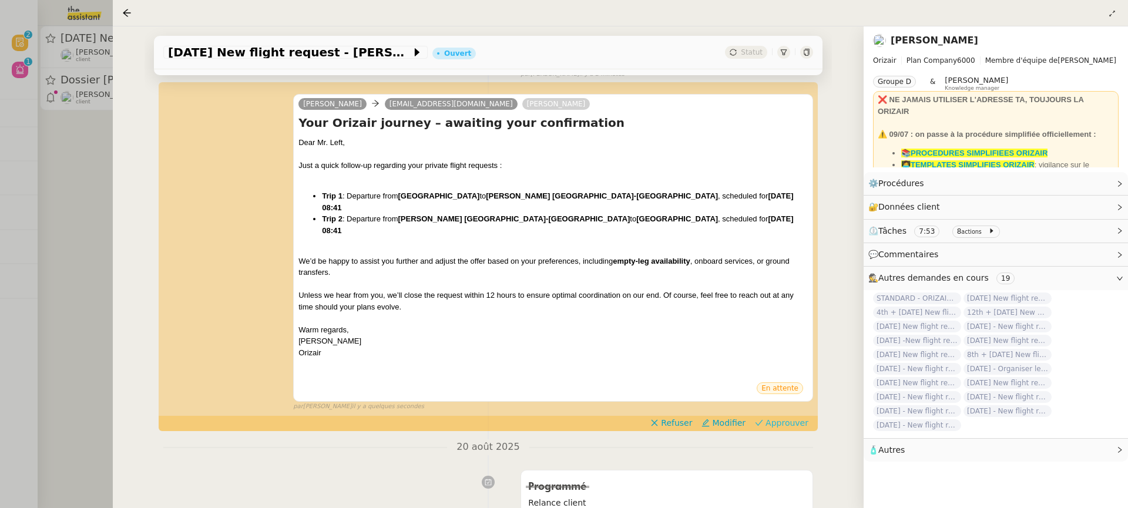
click at [784, 422] on span "Approuver" at bounding box center [786, 423] width 43 height 12
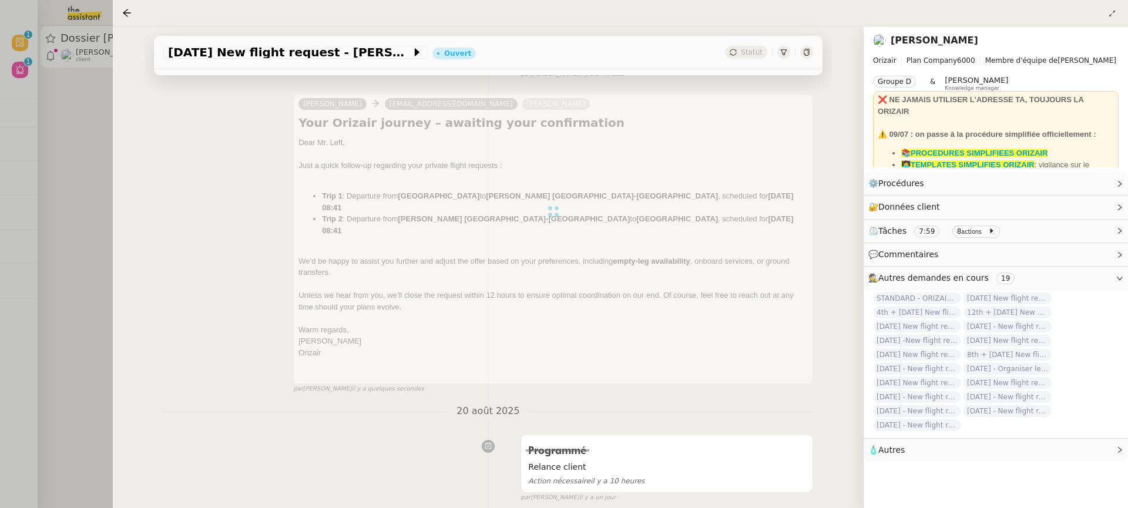
click at [85, 140] on div at bounding box center [564, 254] width 1128 height 508
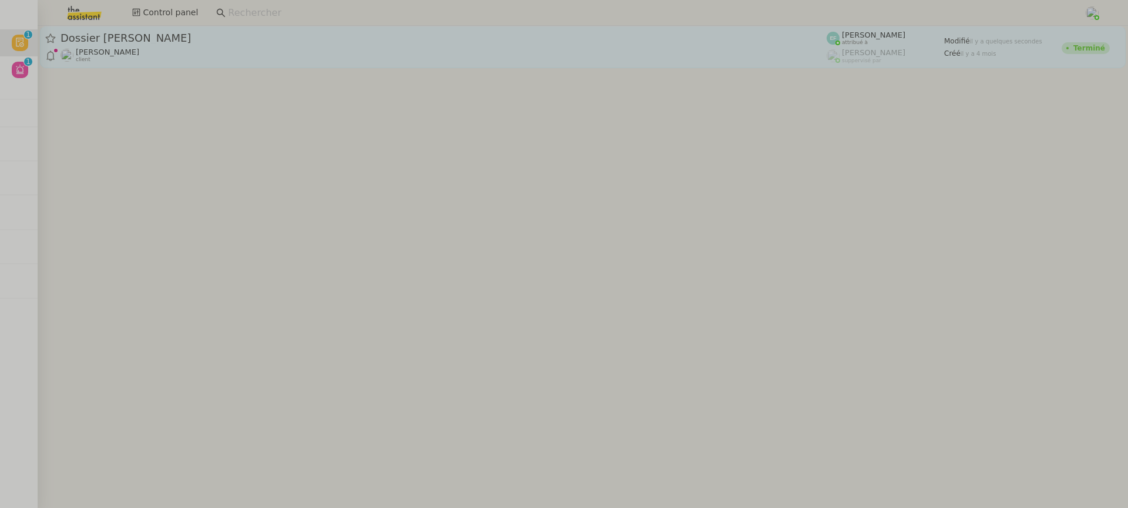
click at [149, 34] on span "Dossier Monika Gruba" at bounding box center [443, 38] width 766 height 11
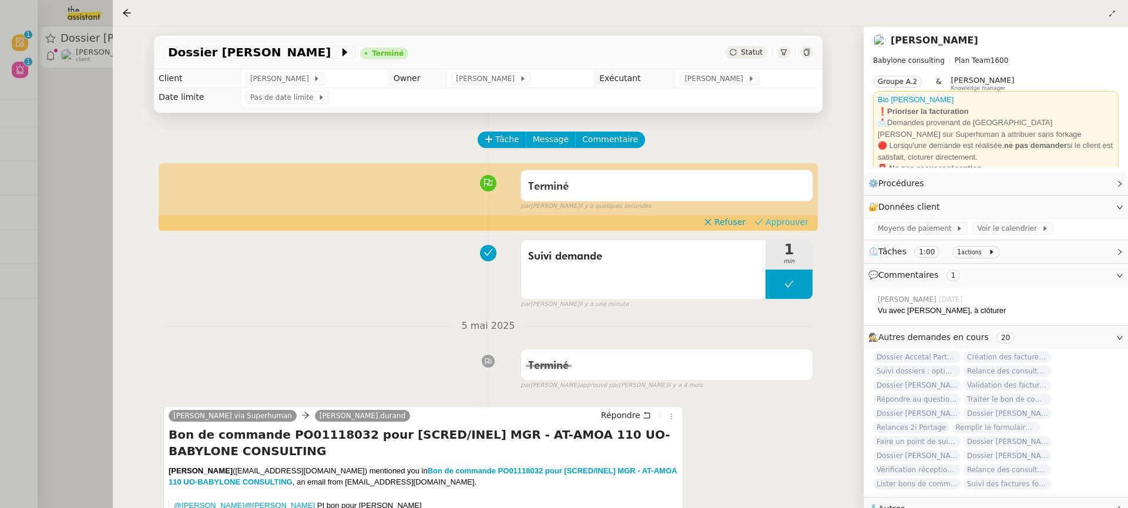
click at [788, 224] on span "Approuver" at bounding box center [786, 222] width 43 height 12
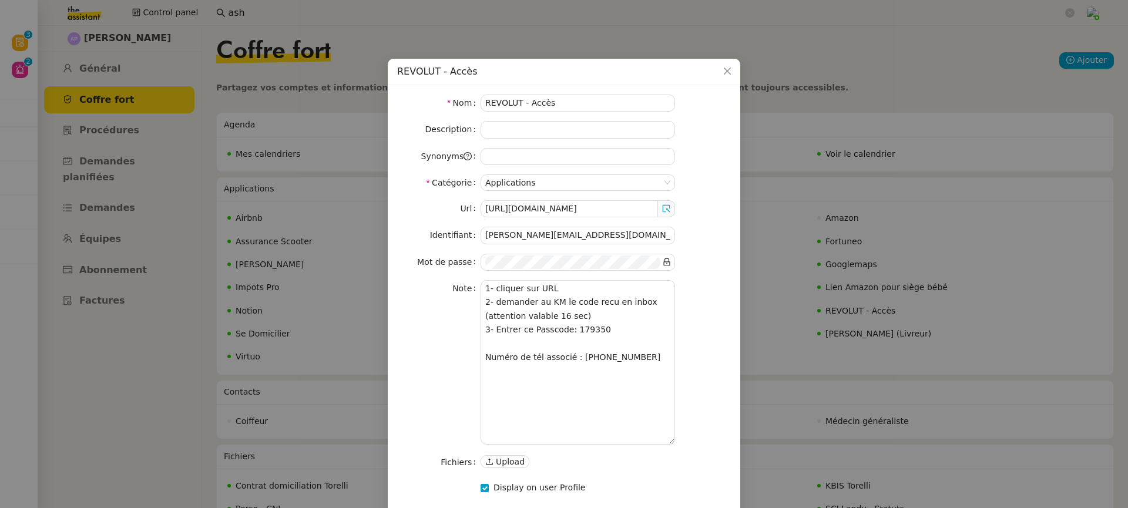
scroll to position [3, 0]
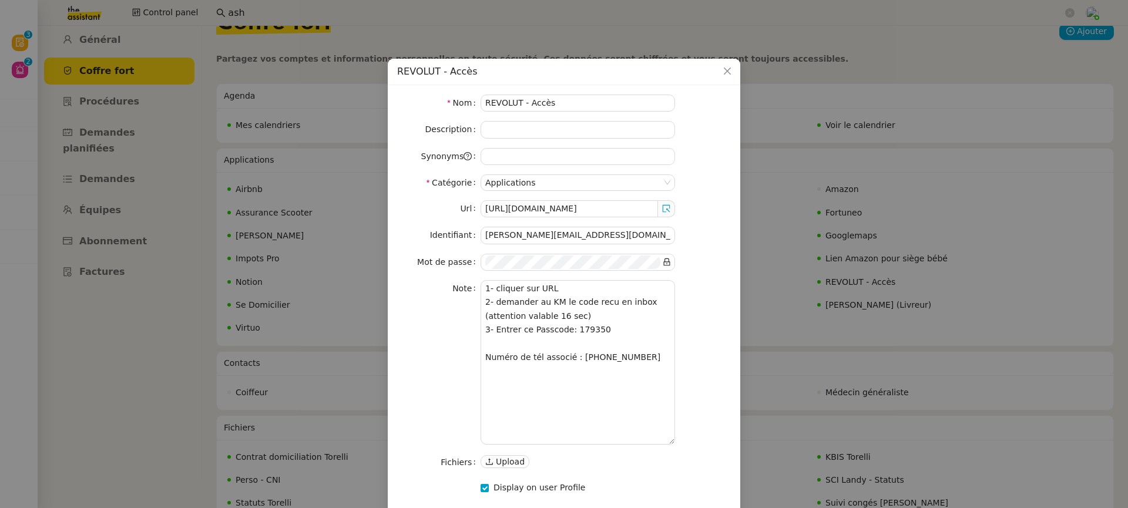
click at [8, 80] on nz-modal-container "REVOLUT - Accès Nom REVOLUT - Accès Description Synonyms Catégorie Applications…" at bounding box center [564, 254] width 1128 height 508
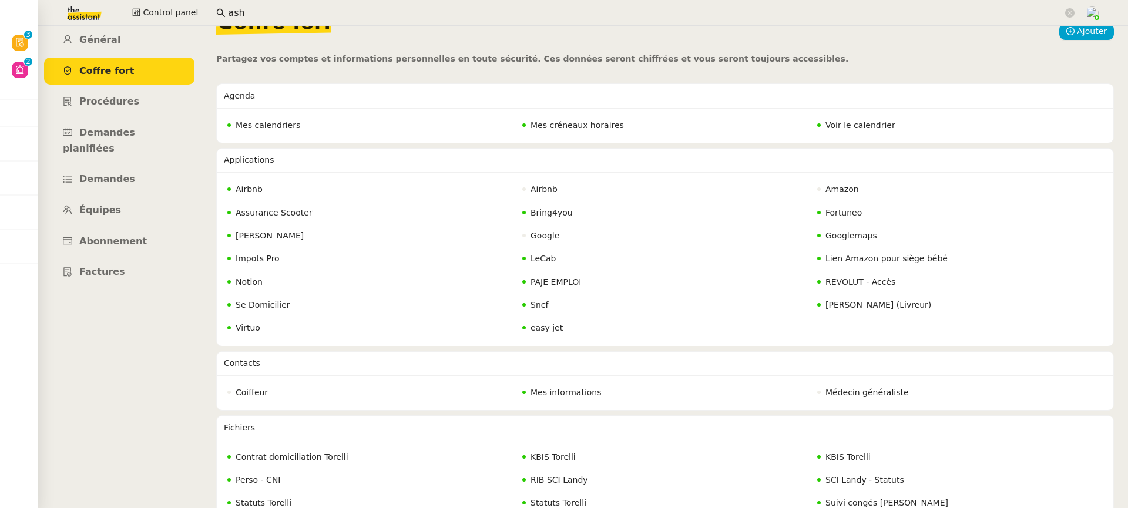
click at [76, 14] on img at bounding box center [74, 13] width 91 height 26
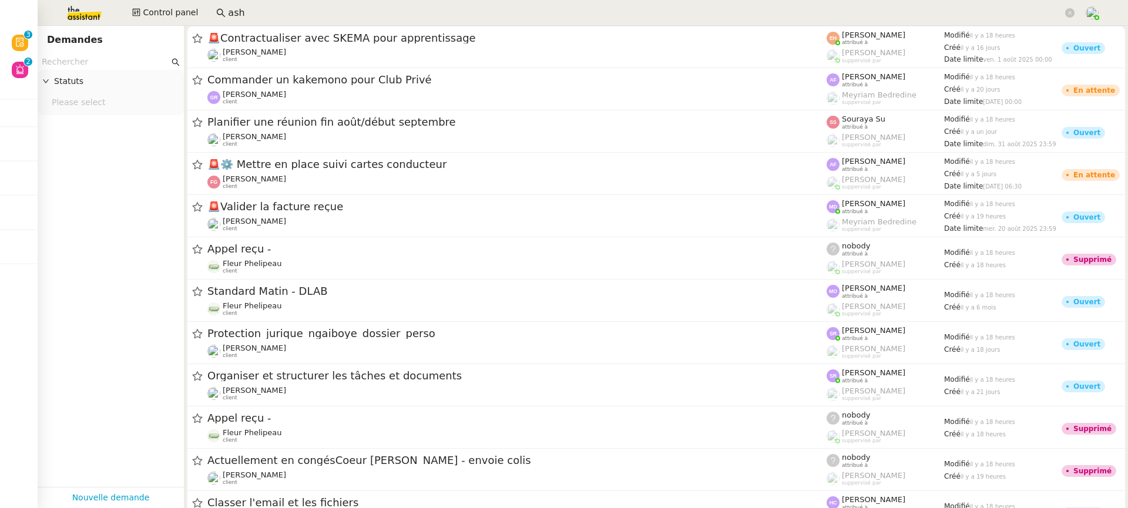
click at [99, 44] on div "Demandes" at bounding box center [110, 40] width 127 height 19
click at [99, 51] on nz-page-header "Demandes" at bounding box center [111, 40] width 146 height 28
click at [99, 55] on input "text" at bounding box center [105, 62] width 127 height 14
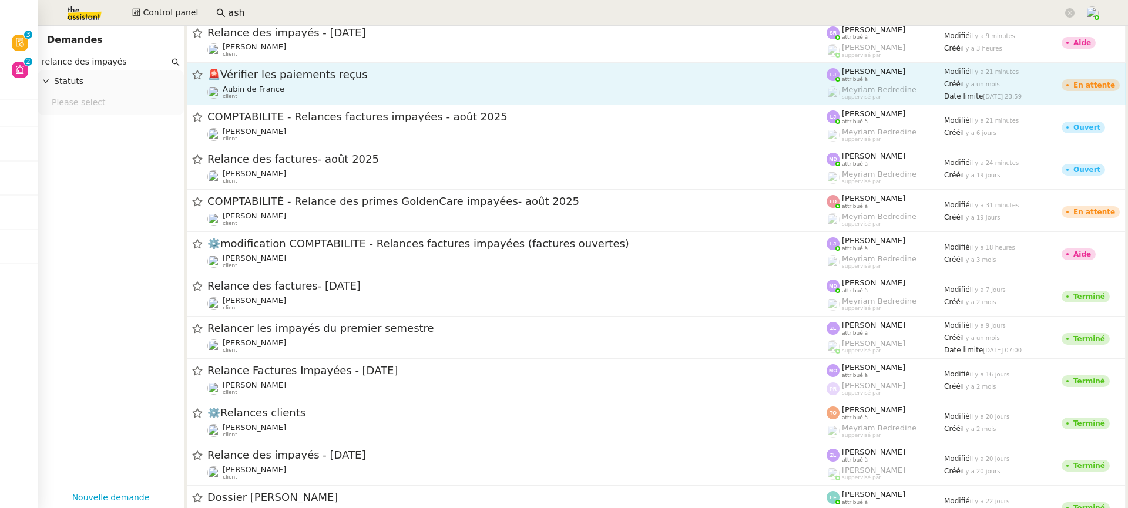
scroll to position [7, 0]
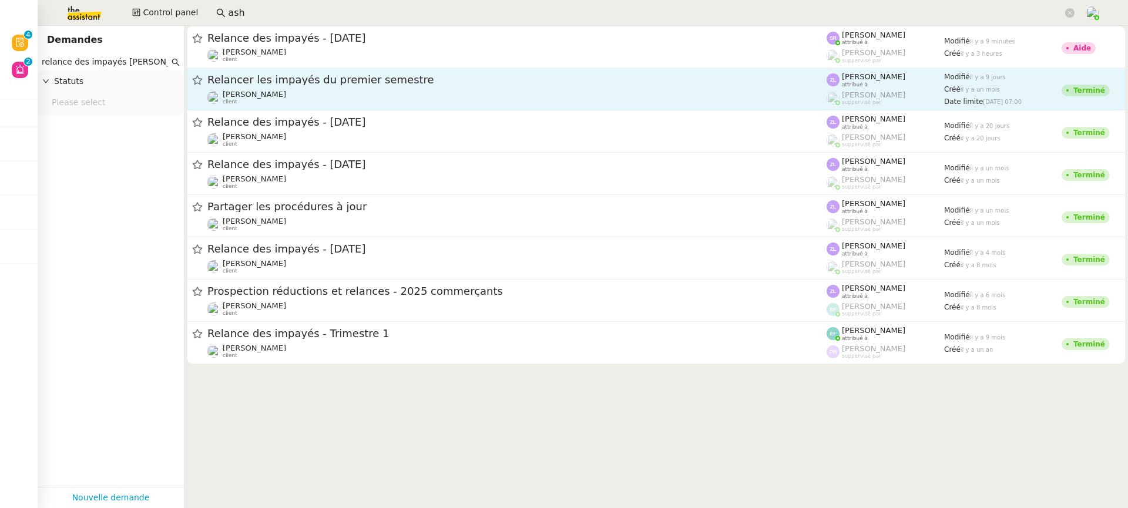
type input "relance des impayés [PERSON_NAME]"
click at [473, 94] on div "[PERSON_NAME] client" at bounding box center [516, 97] width 619 height 15
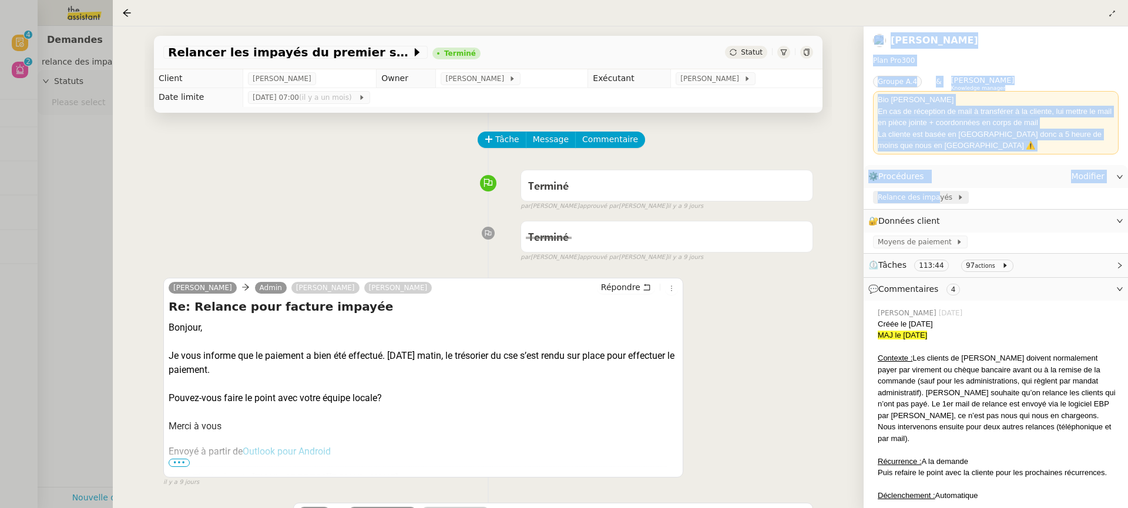
drag, startPoint x: 502, startPoint y: 76, endPoint x: 936, endPoint y: 195, distance: 450.5
click at [936, 195] on nz-layout "Relancer les impayés du premier semestre Terminé Statut Client [PERSON_NAME] Ow…" at bounding box center [620, 267] width 1015 height 482
click at [936, 195] on span "Relance des impayés" at bounding box center [916, 197] width 79 height 12
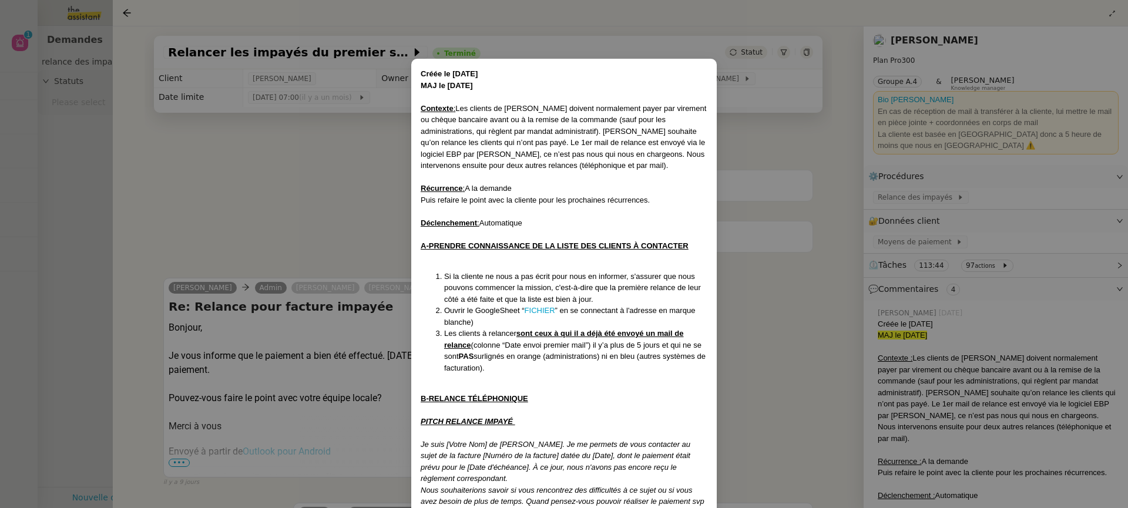
click at [116, 105] on nz-modal-container "Créée le [DATE] MAJ le [DATE] Contexte : Les clients de [PERSON_NAME] doivent n…" at bounding box center [564, 254] width 1128 height 508
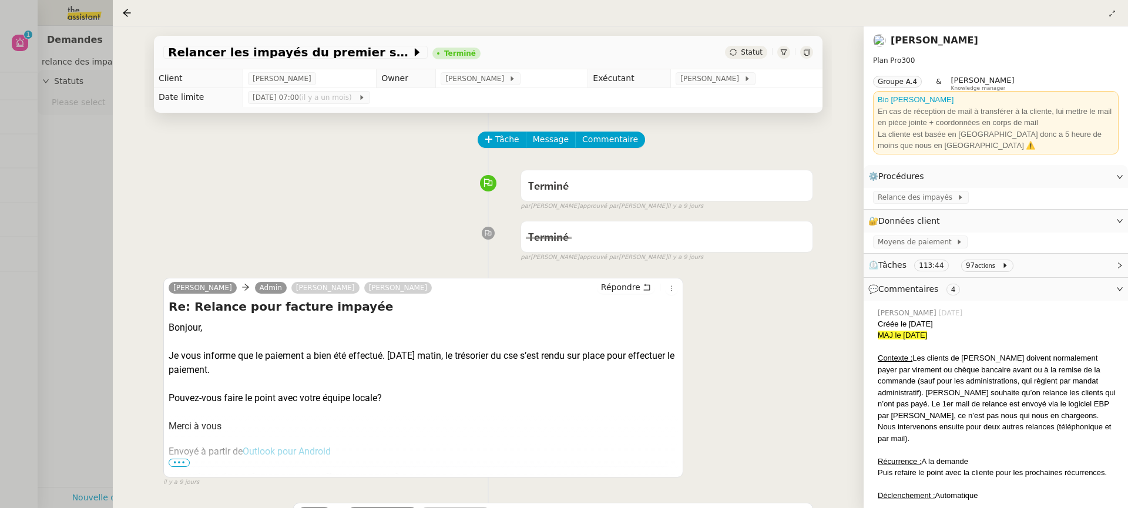
click at [96, 95] on div at bounding box center [564, 254] width 1128 height 508
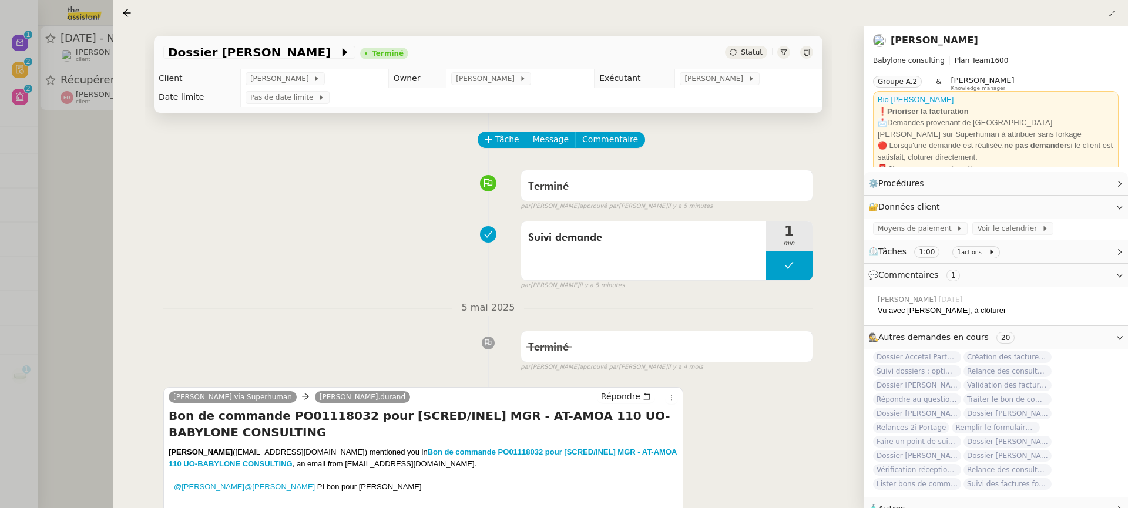
click at [37, 70] on div at bounding box center [564, 254] width 1128 height 508
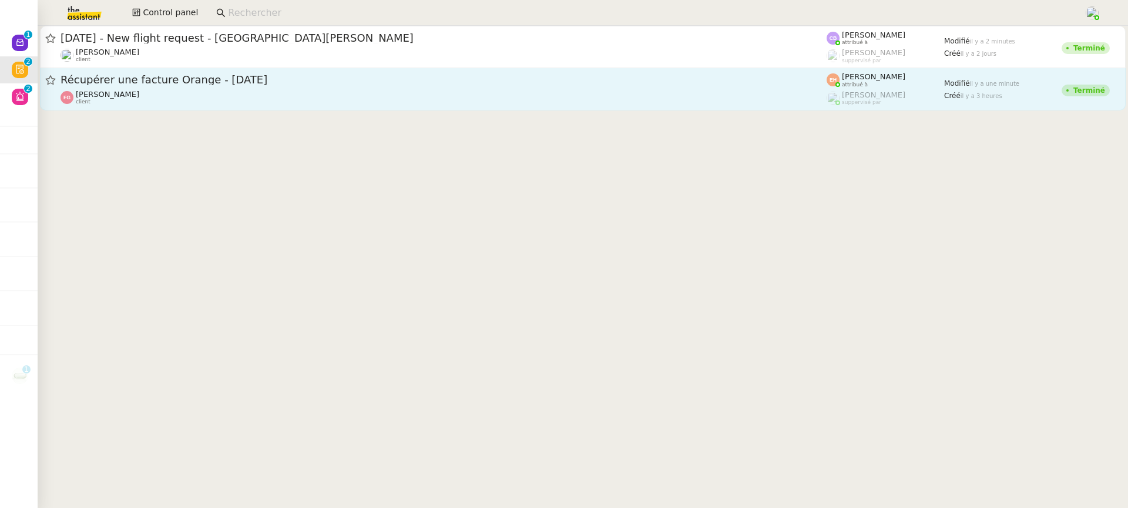
click at [626, 92] on div "[PERSON_NAME] client" at bounding box center [443, 97] width 766 height 15
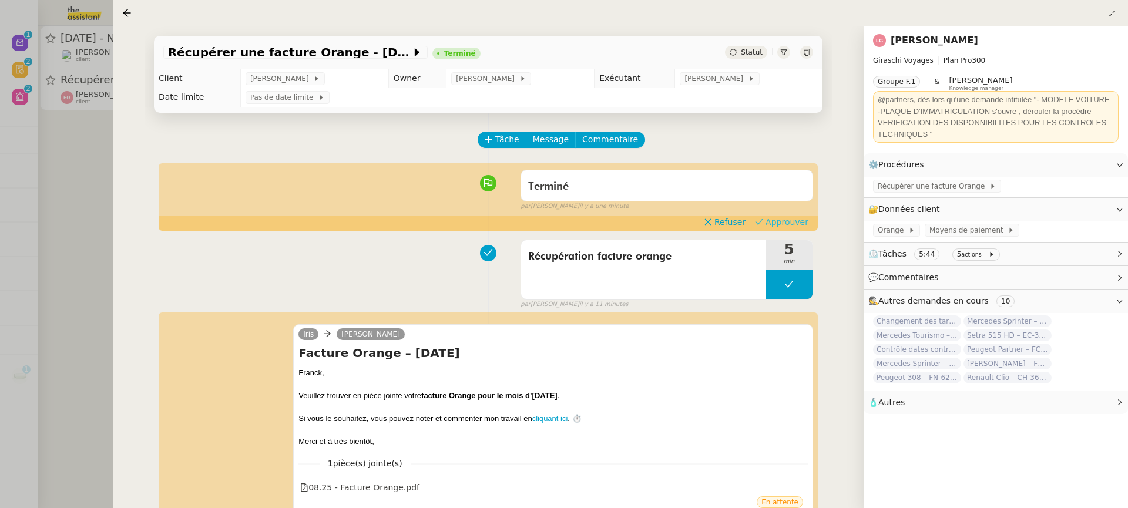
click at [779, 222] on span "Approuver" at bounding box center [786, 222] width 43 height 12
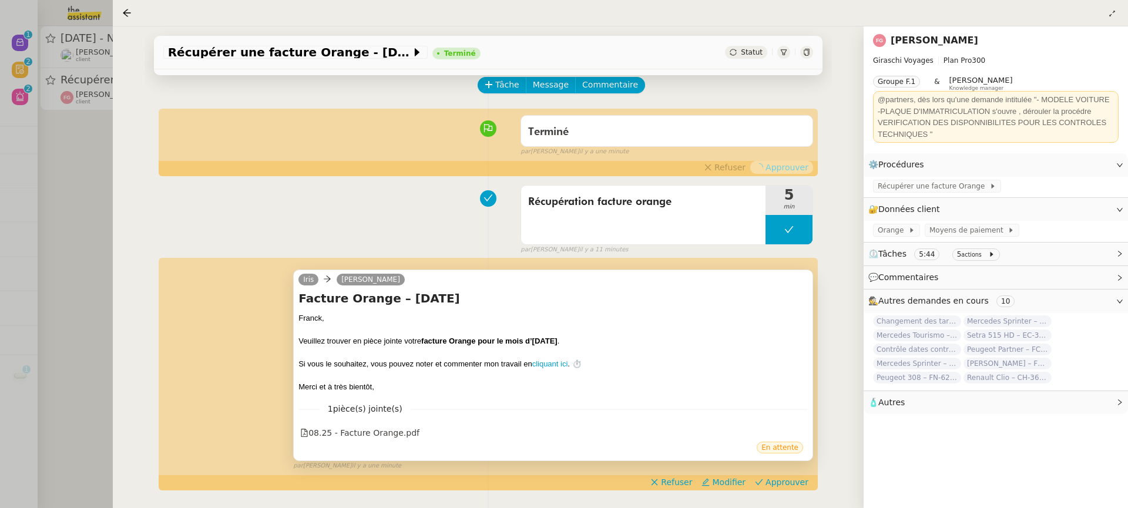
scroll to position [80, 0]
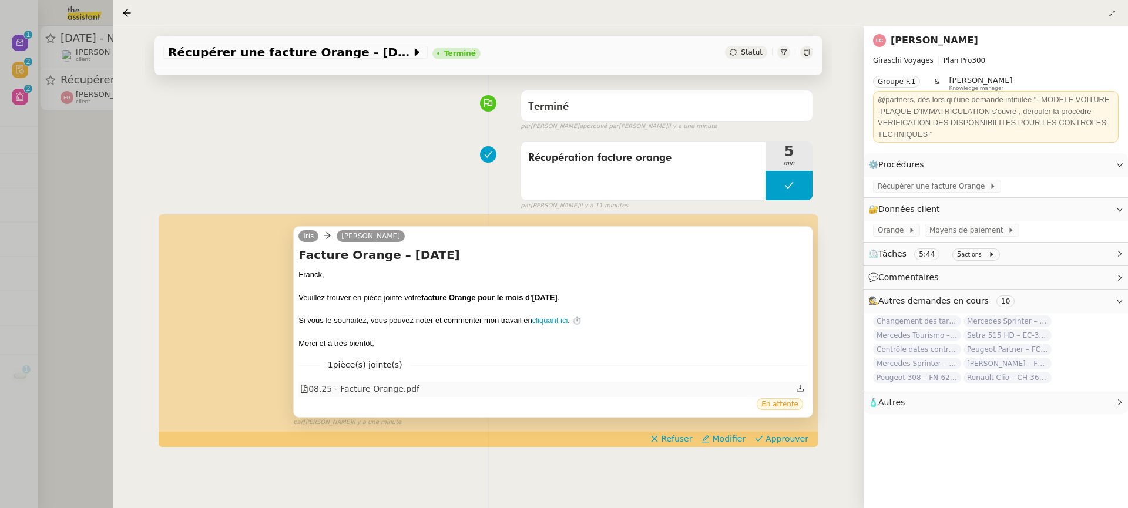
click at [434, 382] on div "08.25 - Facture Orange.pdf" at bounding box center [552, 389] width 509 height 15
click at [417, 395] on div "08.25 - Facture Orange.pdf" at bounding box center [552, 389] width 509 height 15
click at [409, 392] on div "08.25 - Facture Orange.pdf" at bounding box center [359, 389] width 119 height 14
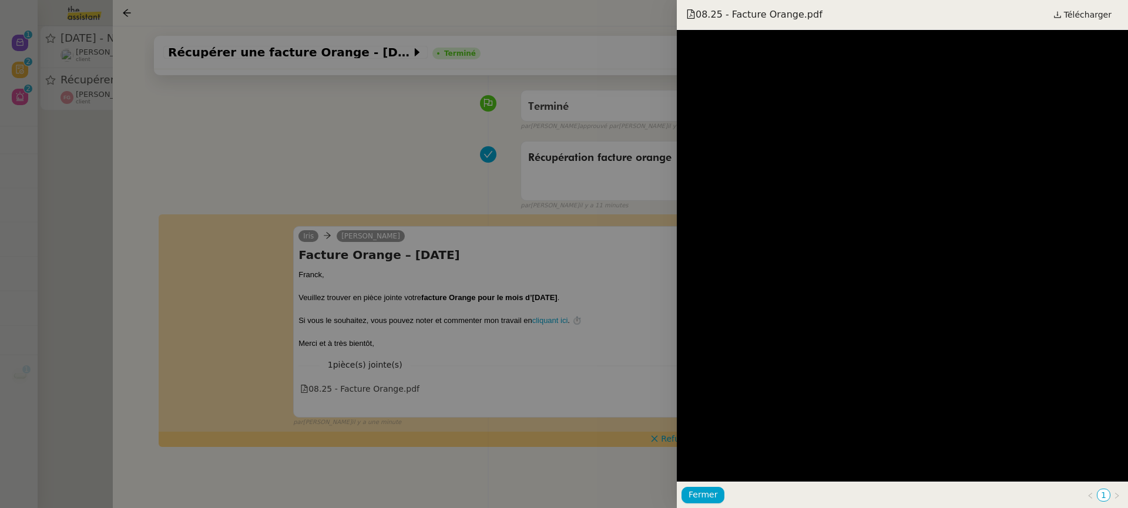
click at [527, 280] on div at bounding box center [564, 254] width 1128 height 508
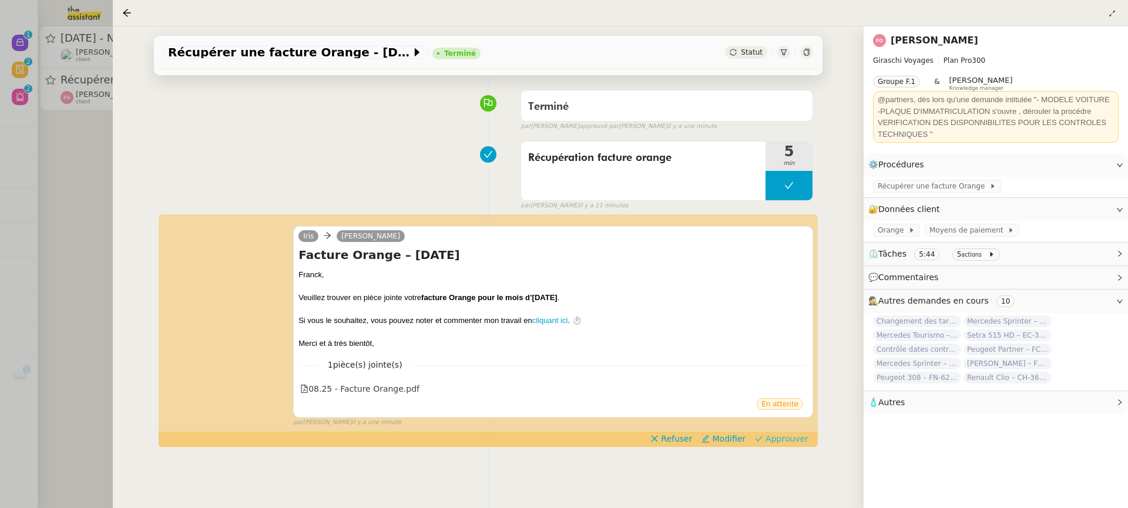
click at [781, 437] on span "Approuver" at bounding box center [786, 439] width 43 height 12
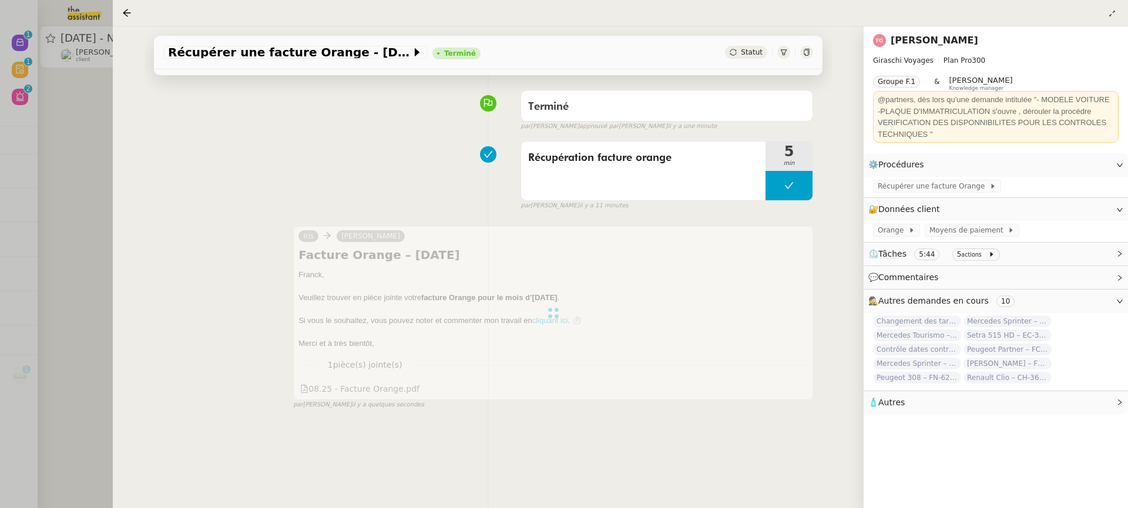
click at [48, 149] on div at bounding box center [564, 254] width 1128 height 508
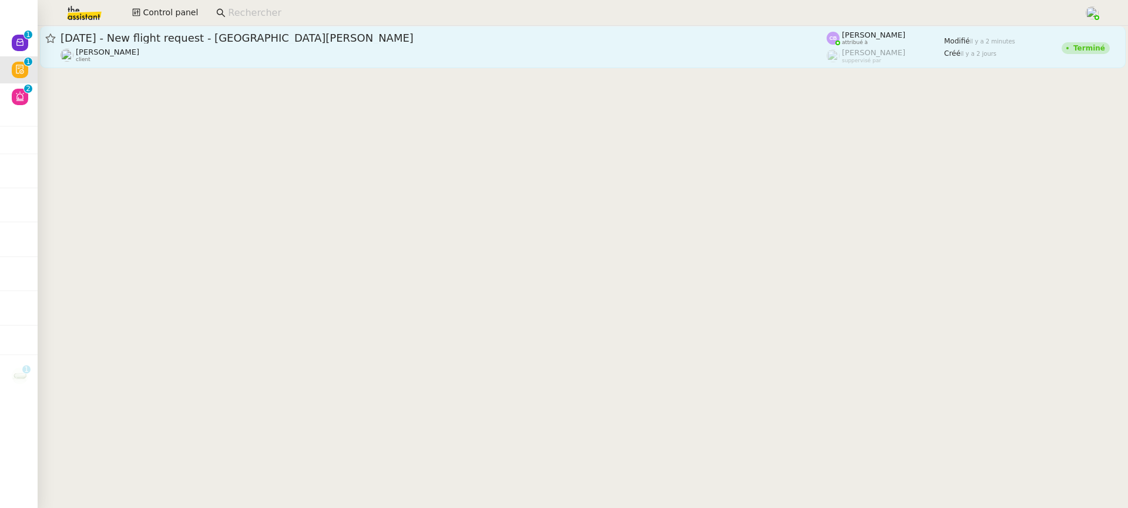
click at [160, 29] on link "[DATE] - New flight request - [PERSON_NAME] [PERSON_NAME] client [PERSON_NAME] …" at bounding box center [582, 47] width 1085 height 42
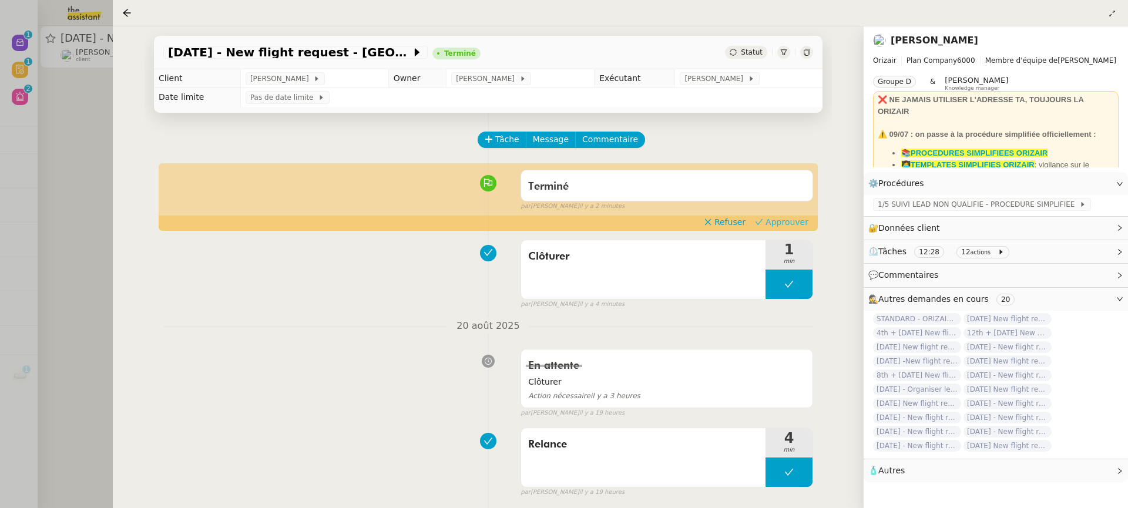
click at [772, 223] on span "Approuver" at bounding box center [786, 222] width 43 height 12
click at [73, 68] on div at bounding box center [564, 254] width 1128 height 508
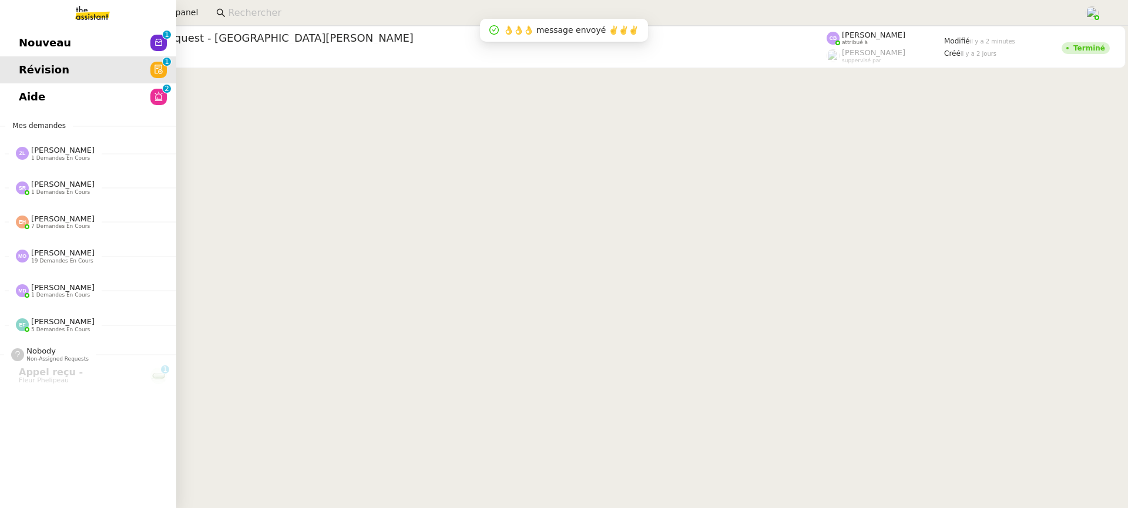
click at [19, 36] on span "Nouveau" at bounding box center [45, 43] width 52 height 18
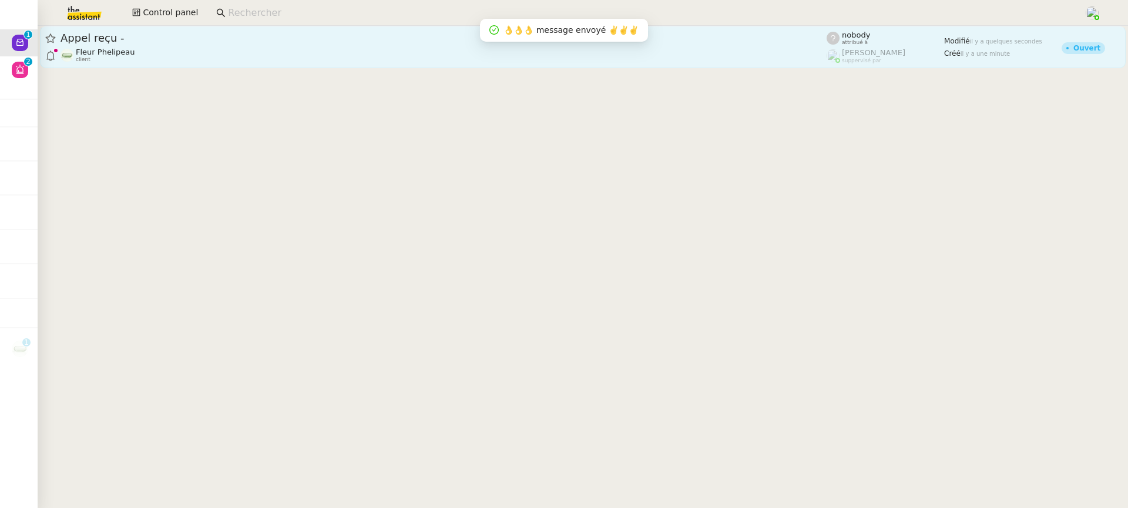
click at [372, 43] on div "Appel reçu -" at bounding box center [443, 38] width 766 height 14
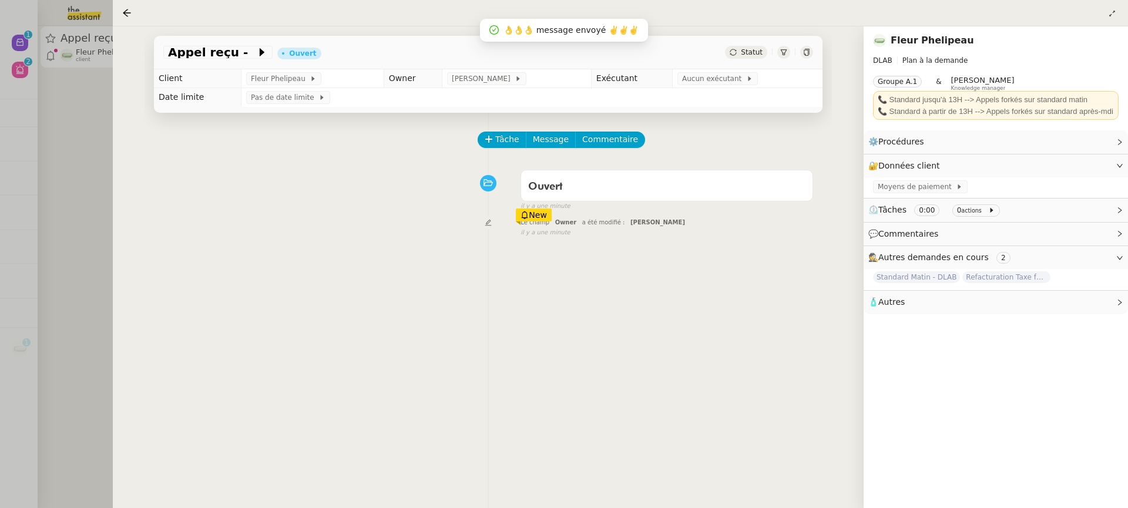
scroll to position [22, 0]
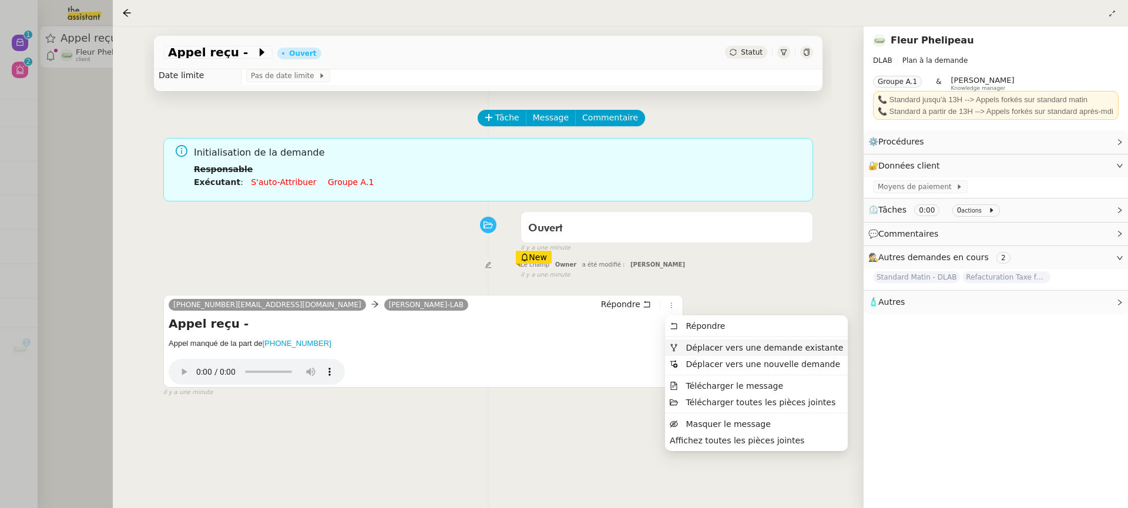
click at [697, 345] on span "Déplacer vers une demande existante" at bounding box center [763, 347] width 157 height 9
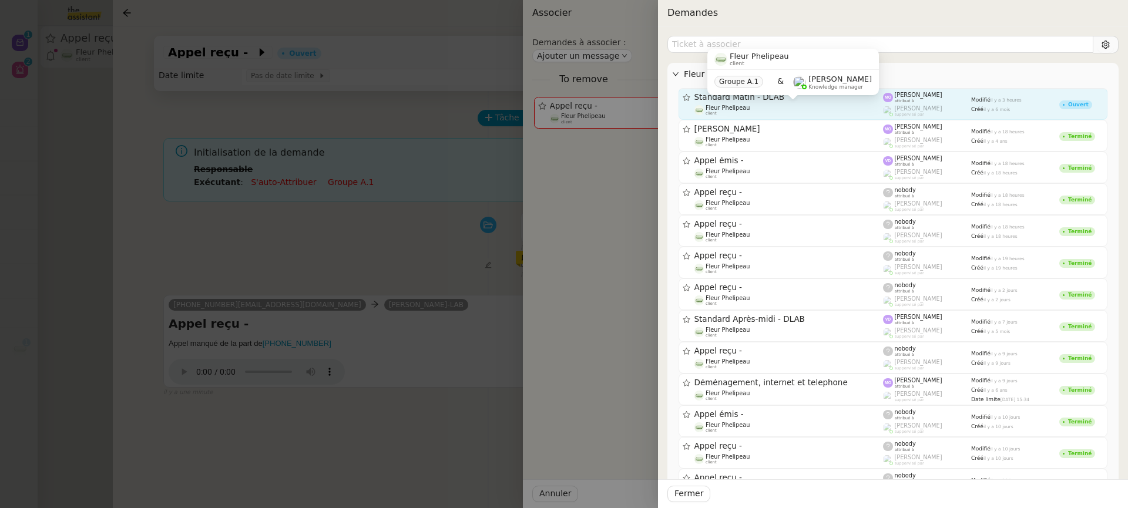
click at [805, 109] on div "Fleur Phelipeau client" at bounding box center [788, 111] width 189 height 12
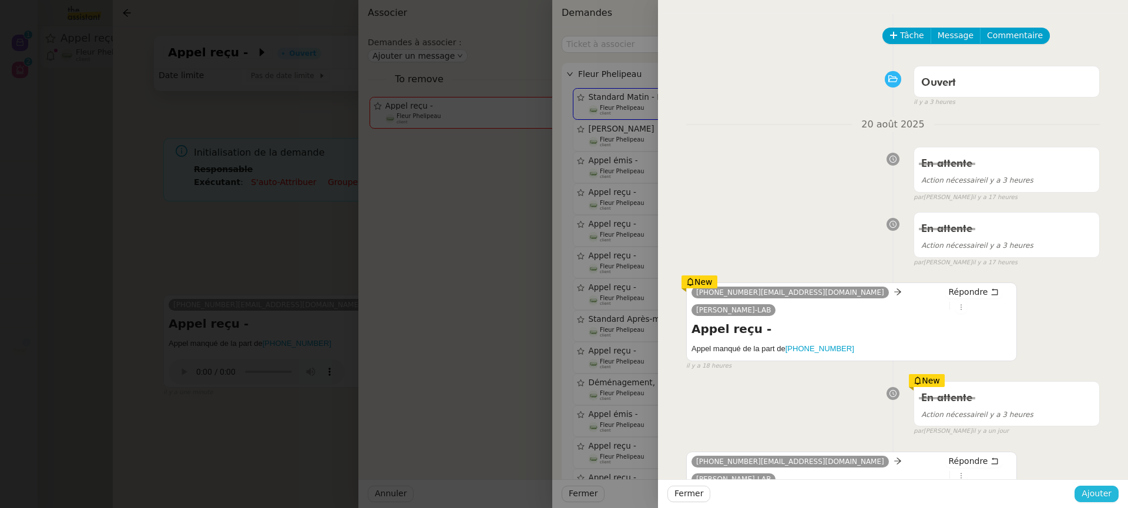
click at [1112, 497] on button "Ajouter" at bounding box center [1096, 494] width 44 height 16
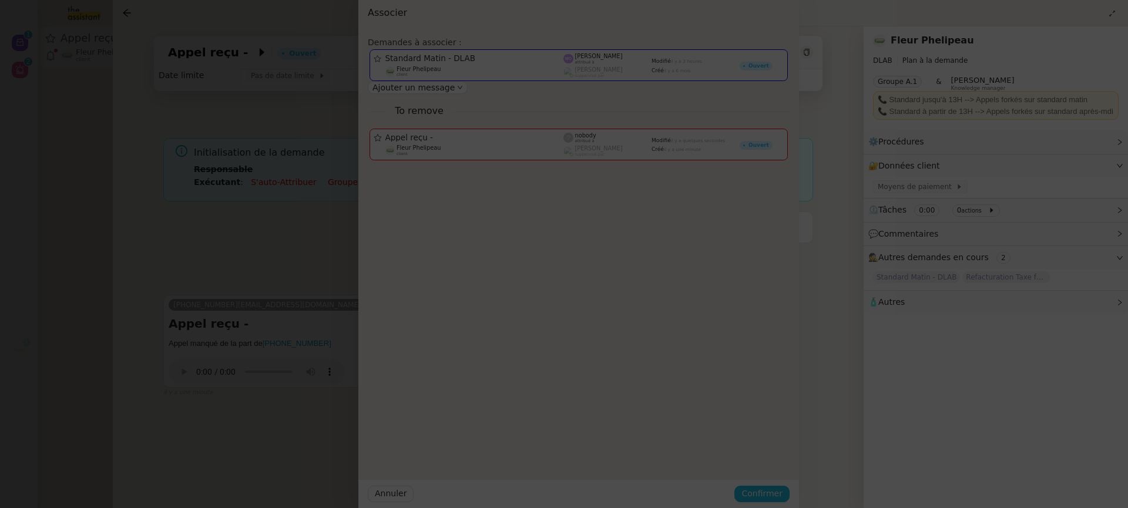
click at [789, 497] on button "Confirmer" at bounding box center [761, 494] width 55 height 16
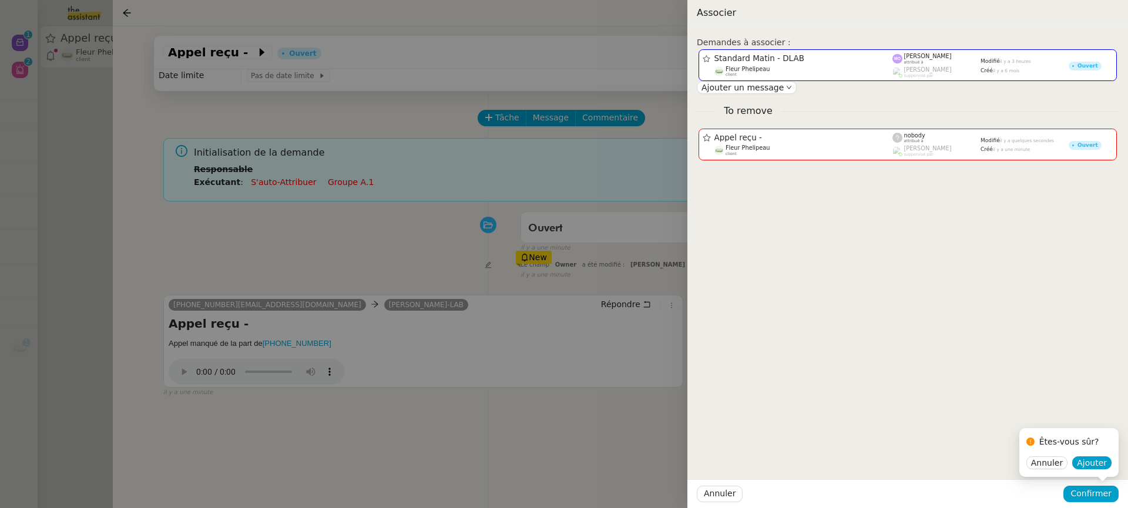
click at [1091, 453] on div "Êtes-vous sûr?" at bounding box center [1068, 444] width 85 height 23
click at [1095, 463] on span "Ajouter" at bounding box center [1092, 463] width 30 height 12
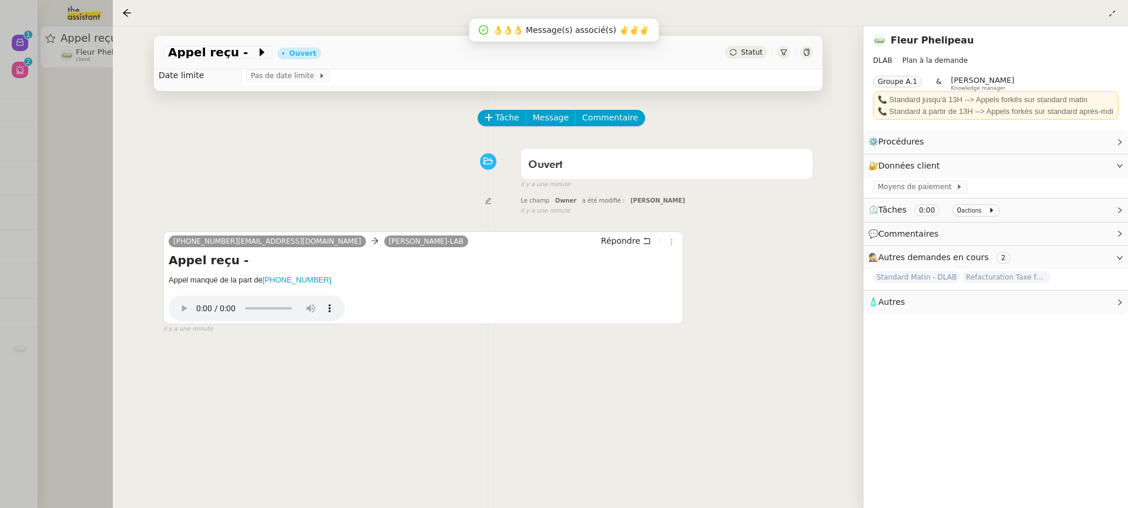
click at [71, 78] on div at bounding box center [564, 254] width 1128 height 508
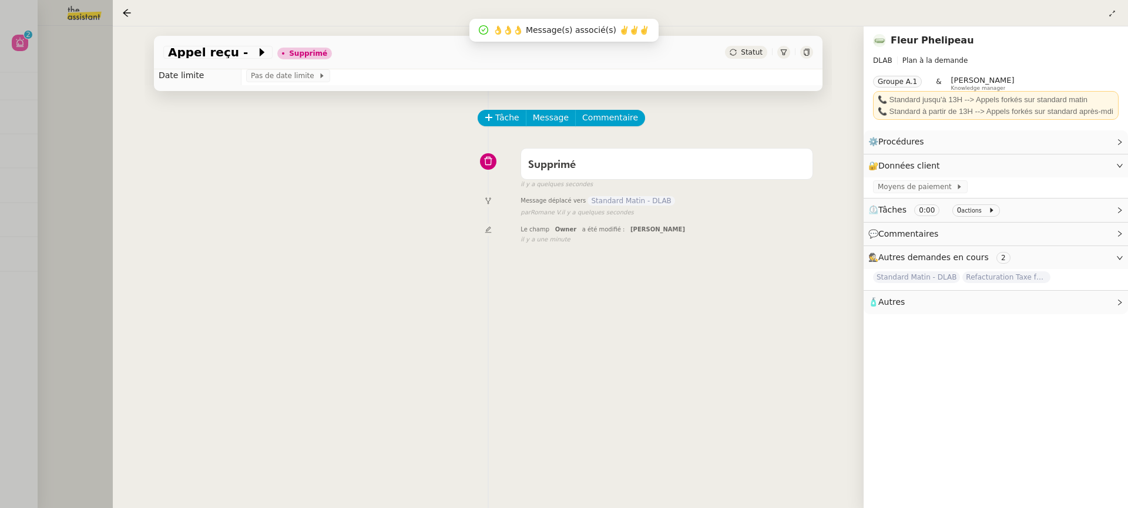
click at [16, 42] on div at bounding box center [564, 254] width 1128 height 508
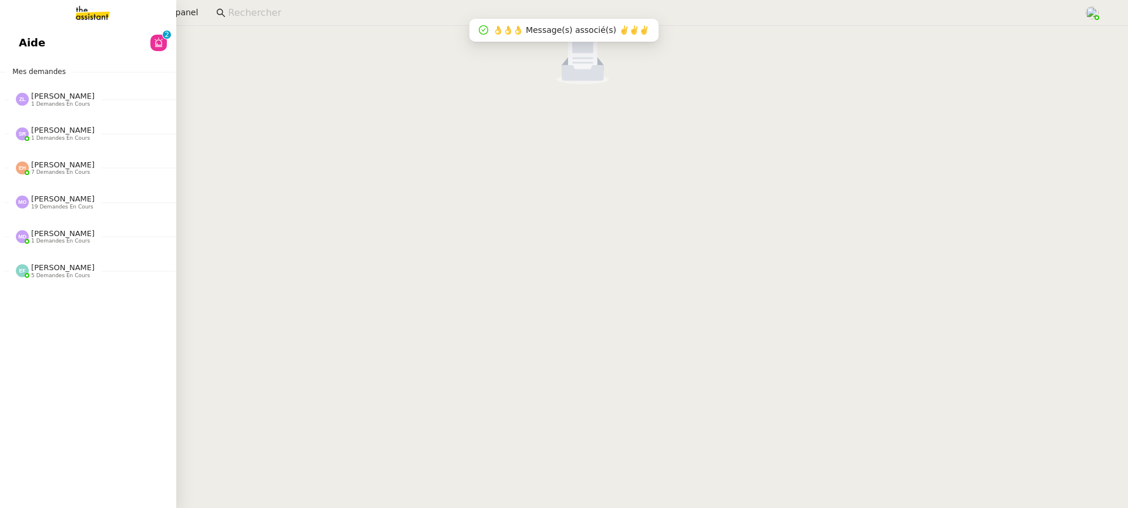
click at [16, 42] on link "Aide 0 1 2 3 4 5 6 7 8 9" at bounding box center [88, 42] width 176 height 27
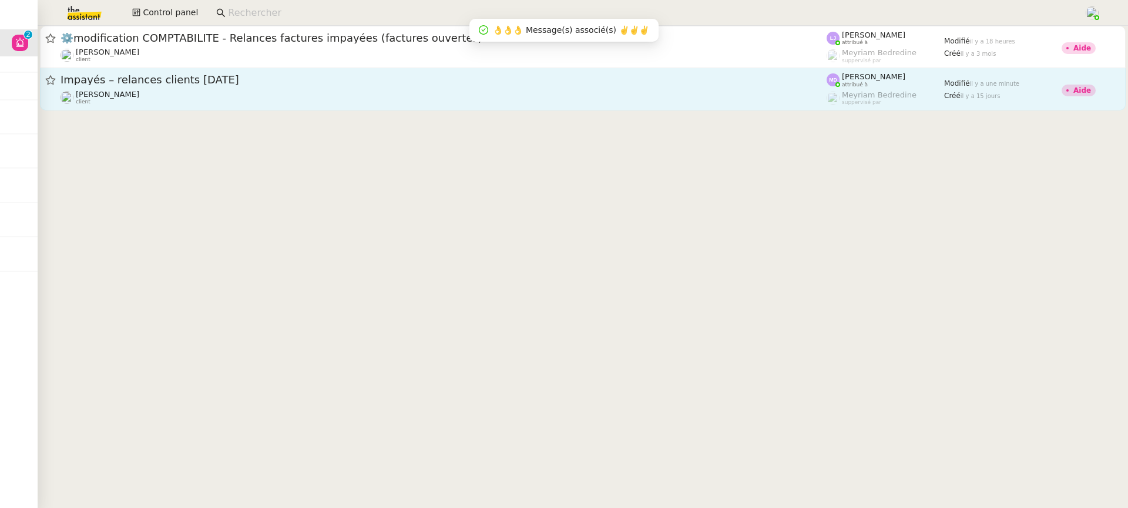
click at [530, 83] on span "Impayés – relances clients [DATE]" at bounding box center [443, 80] width 766 height 11
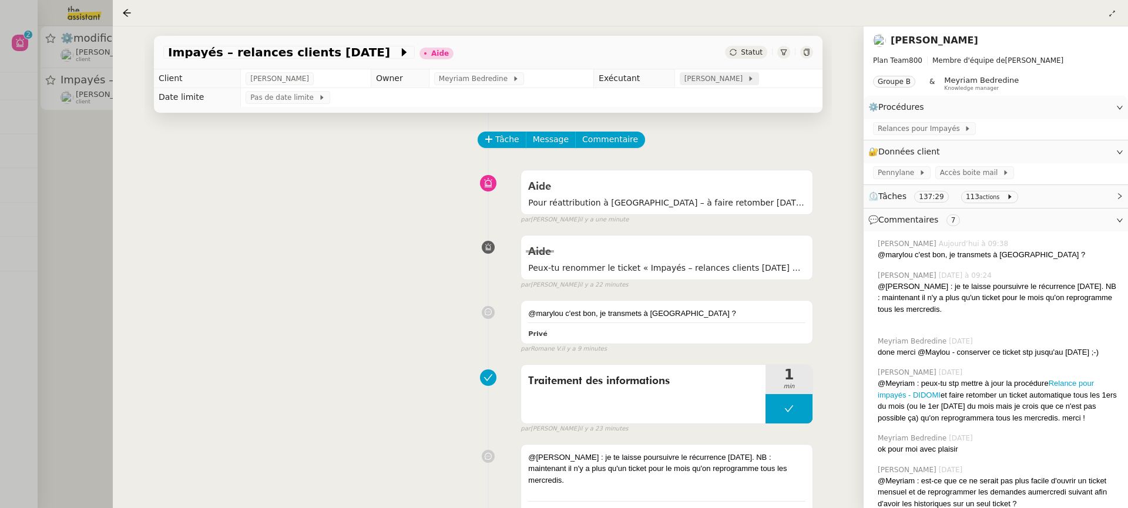
click at [684, 79] on span "[PERSON_NAME]" at bounding box center [715, 79] width 63 height 12
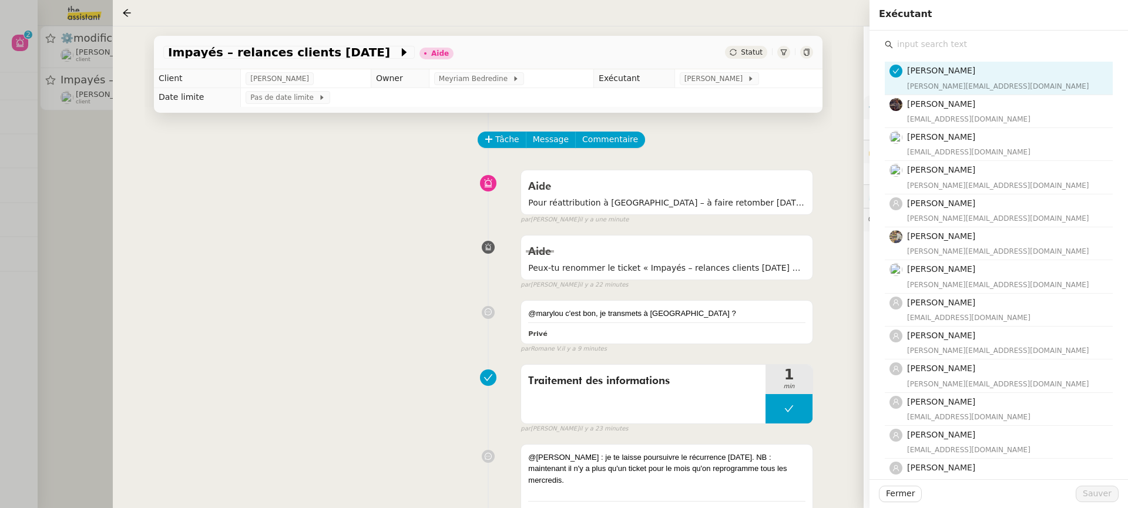
click at [975, 38] on input "text" at bounding box center [1003, 44] width 220 height 16
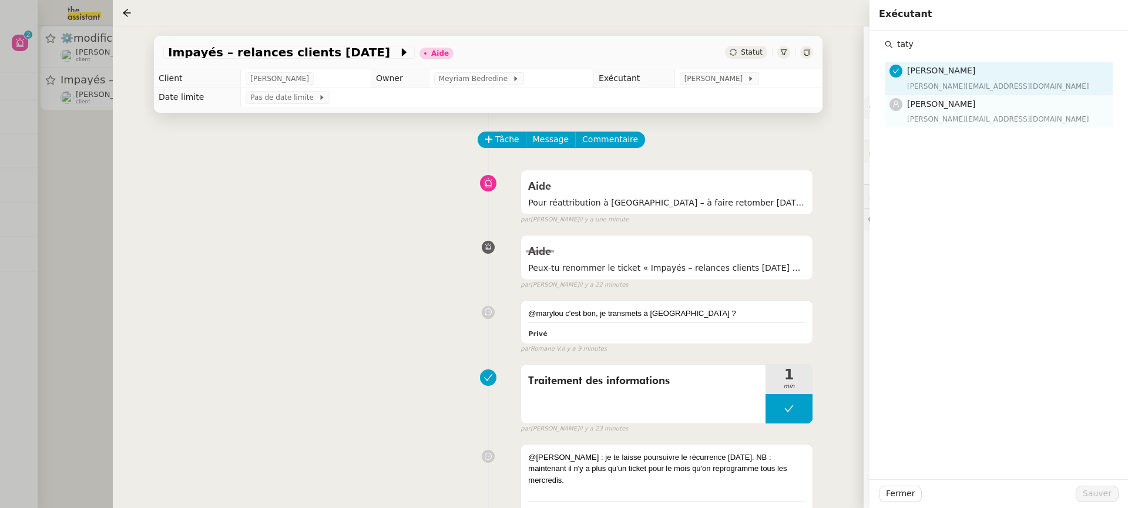
type input "taty"
click at [949, 116] on div "[PERSON_NAME][EMAIL_ADDRESS][DOMAIN_NAME]" at bounding box center [1006, 119] width 199 height 12
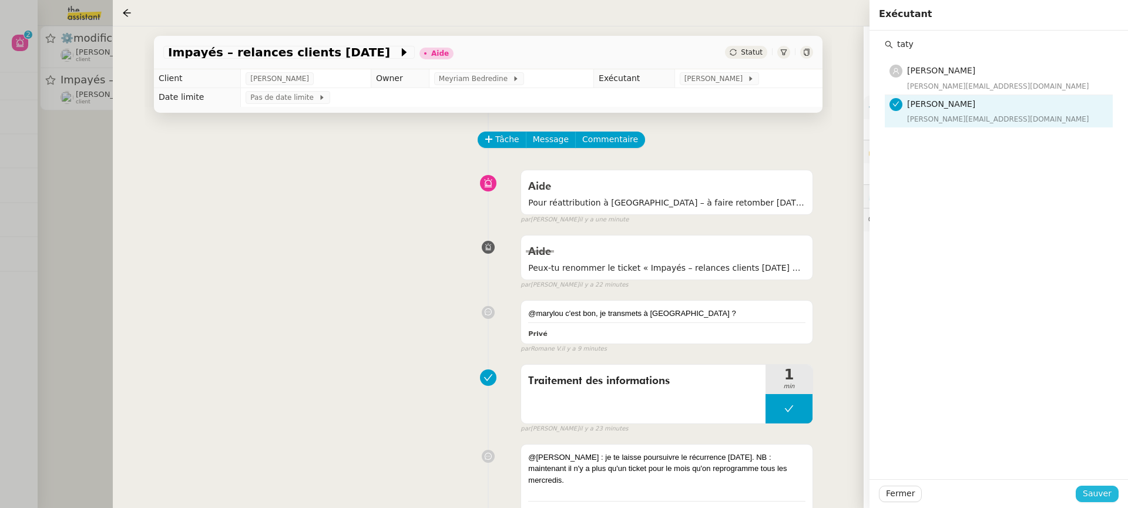
click at [1097, 498] on span "Sauver" at bounding box center [1096, 494] width 29 height 14
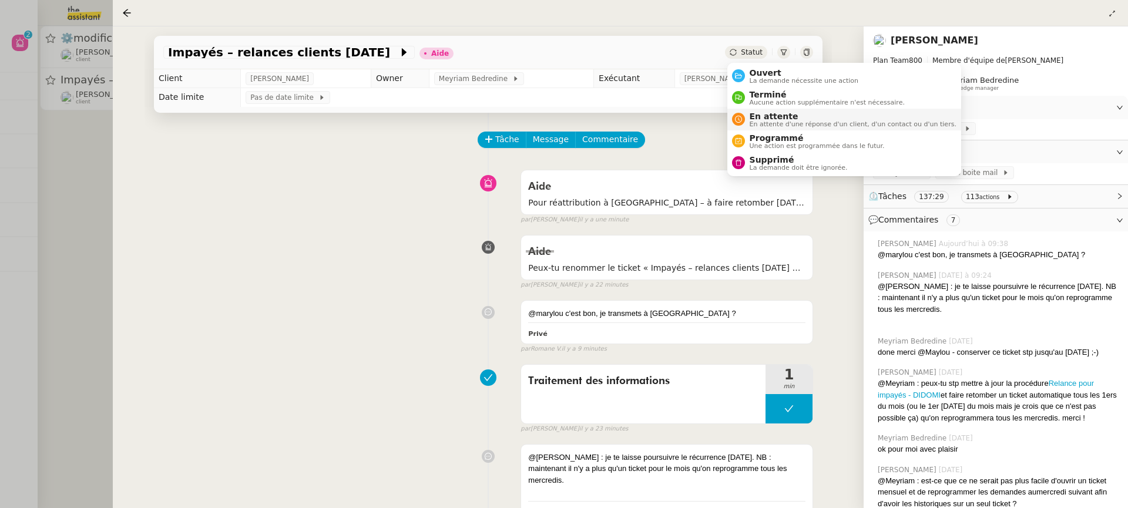
click at [810, 121] on span "En attente d'une réponse d'un client, d'un contact ou d'un tiers." at bounding box center [852, 124] width 207 height 6
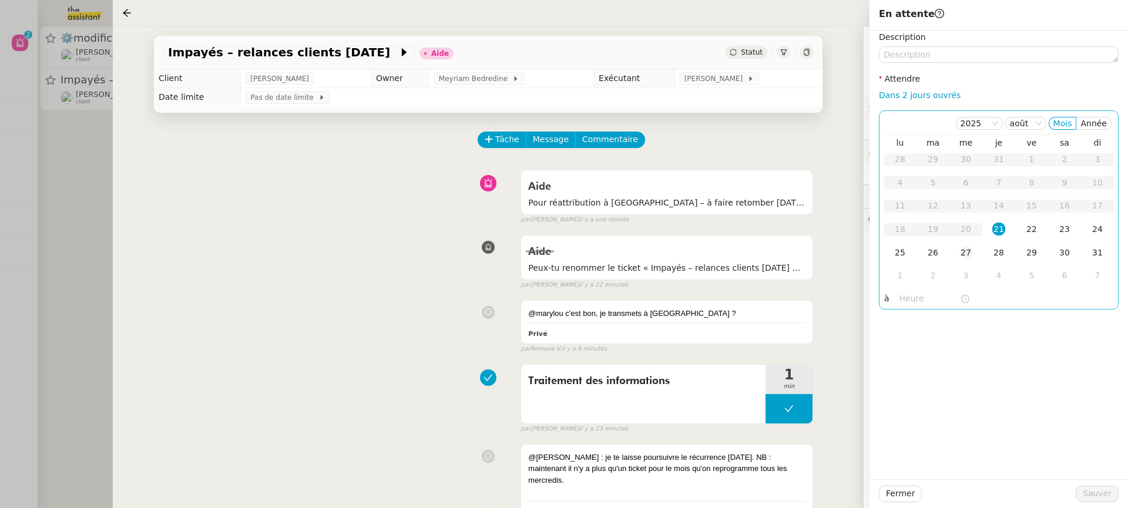
click at [962, 252] on div "27" at bounding box center [965, 252] width 13 height 13
click at [1089, 493] on span "Sauver" at bounding box center [1096, 494] width 29 height 14
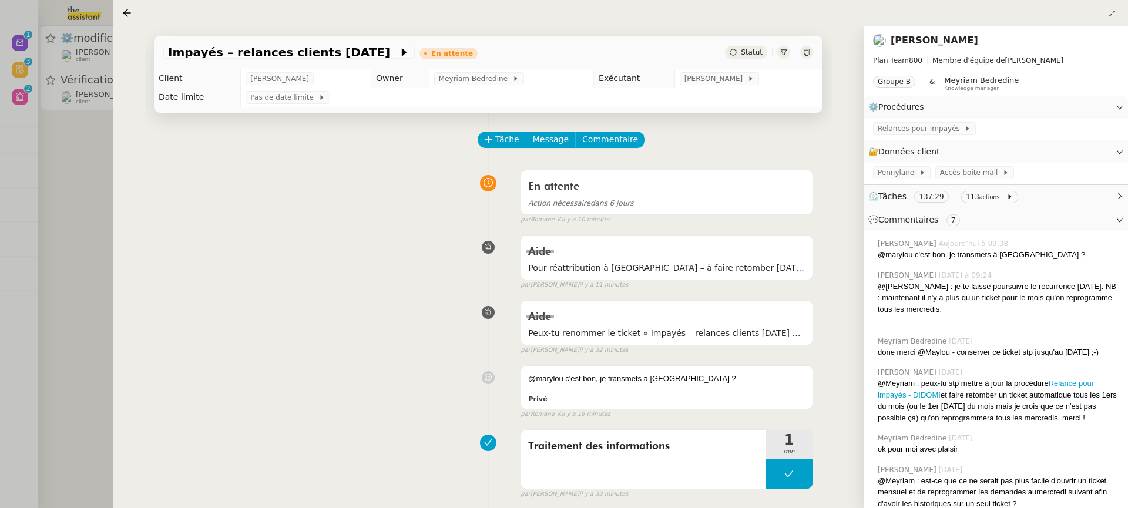
click at [76, 114] on div at bounding box center [564, 254] width 1128 height 508
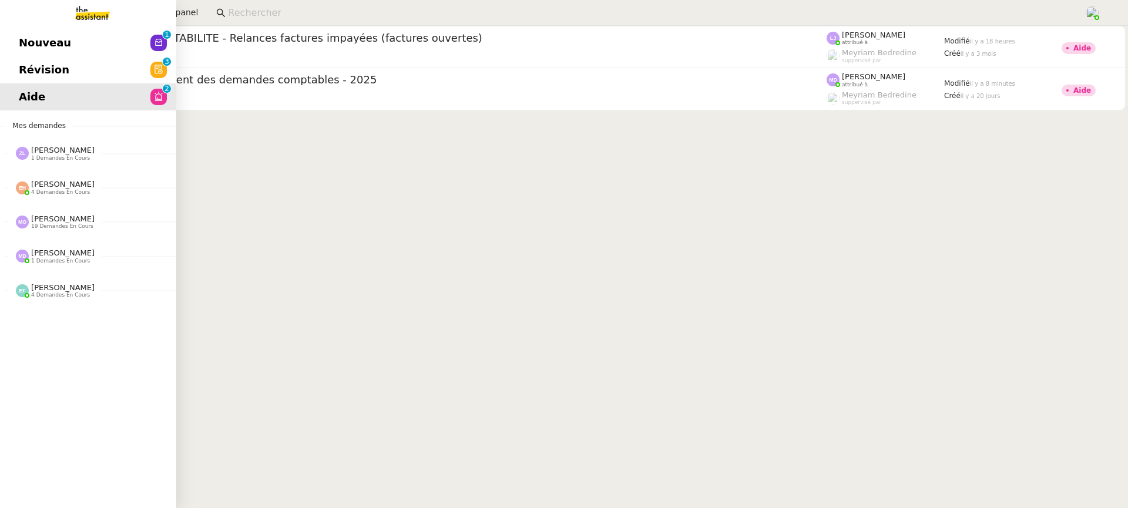
click at [60, 83] on link "Révision 0 1 2 3 4 5 6 7 8 9" at bounding box center [88, 69] width 176 height 27
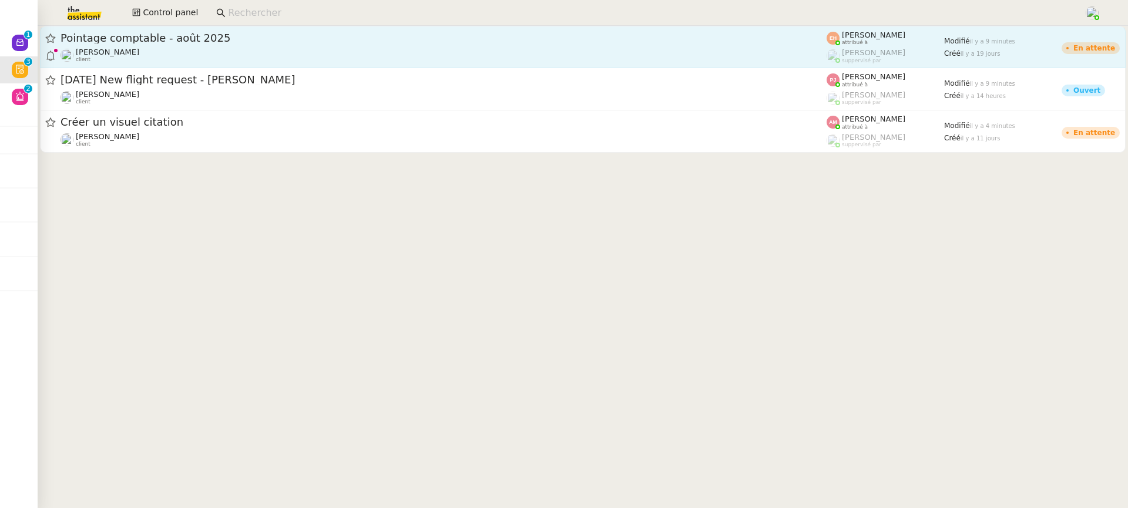
click at [885, 43] on div "[PERSON_NAME] attribué à" at bounding box center [873, 38] width 63 height 15
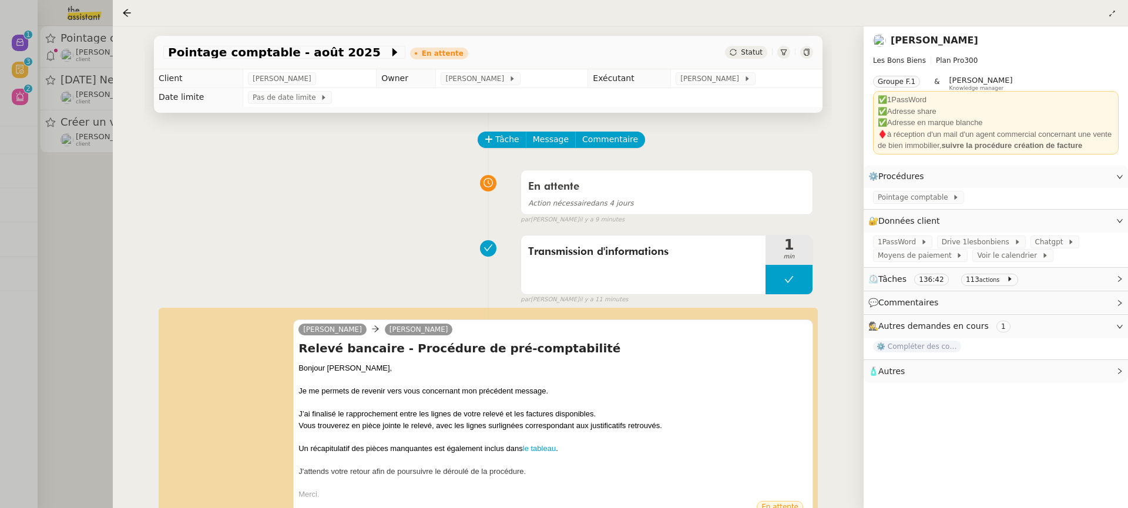
scroll to position [92, 0]
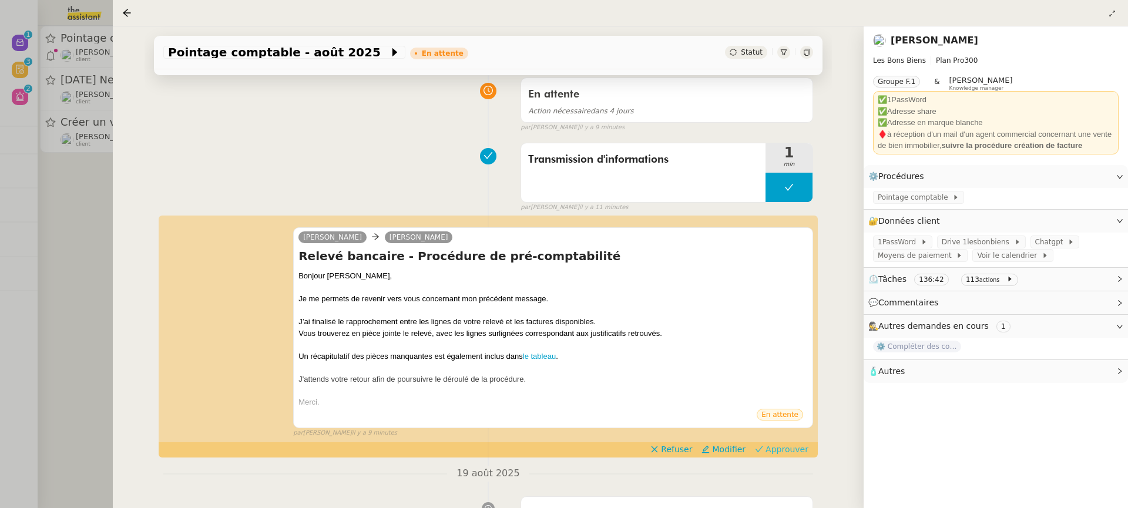
click at [788, 449] on span "Approuver" at bounding box center [786, 449] width 43 height 12
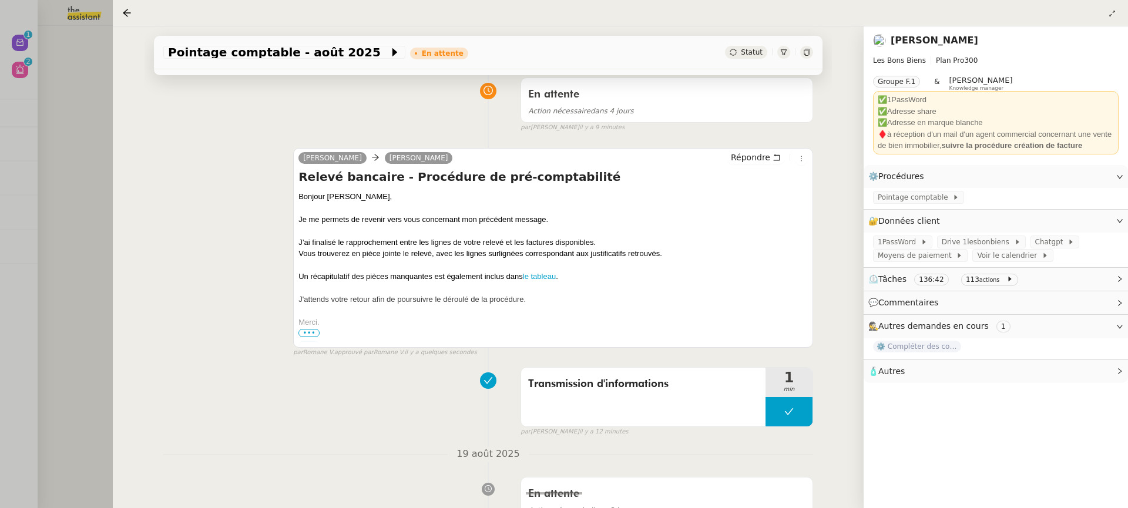
click at [65, 14] on div at bounding box center [564, 254] width 1128 height 508
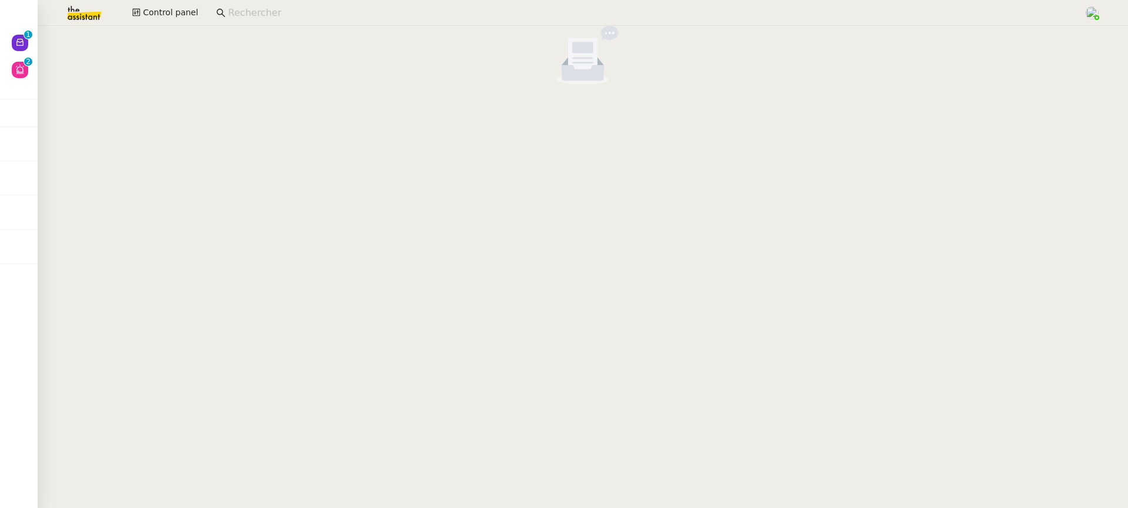
click at [41, 36] on div at bounding box center [583, 57] width 1090 height 63
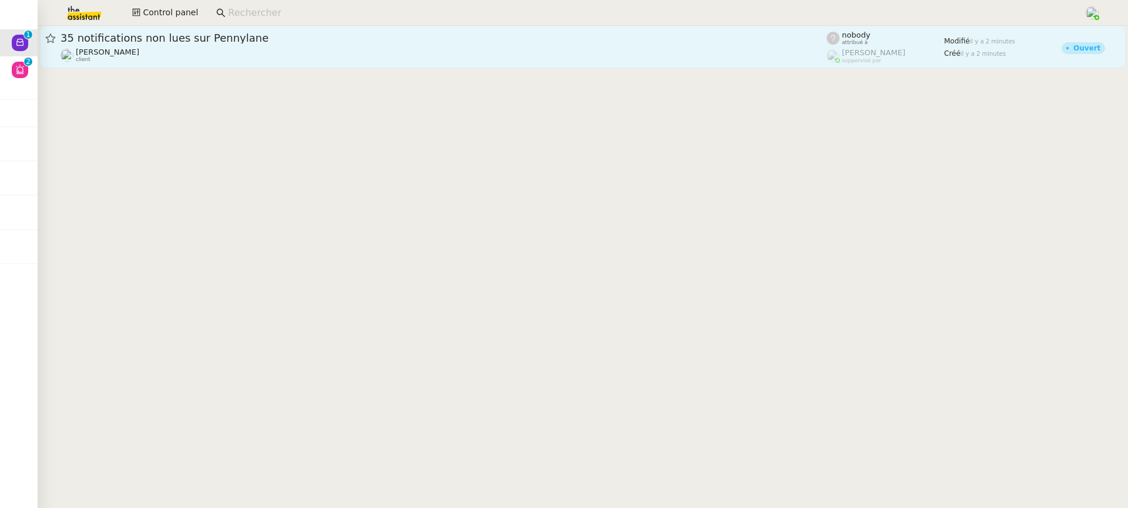
click at [475, 68] on div at bounding box center [583, 48] width 1090 height 45
click at [492, 44] on div "35 notifications non lues sur Pennylane" at bounding box center [443, 38] width 766 height 14
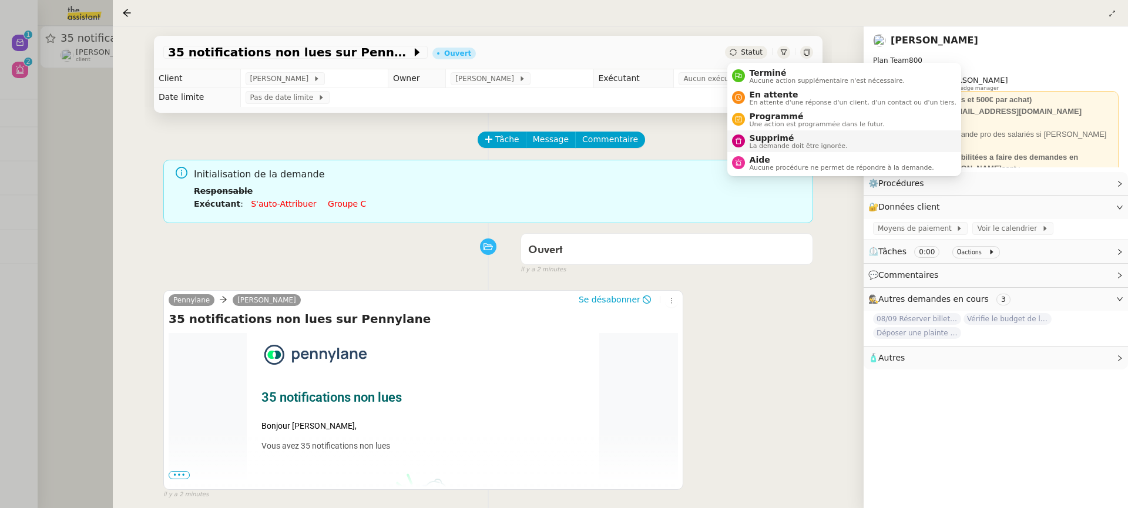
click at [765, 144] on span "La demande doit être ignorée." at bounding box center [798, 146] width 98 height 6
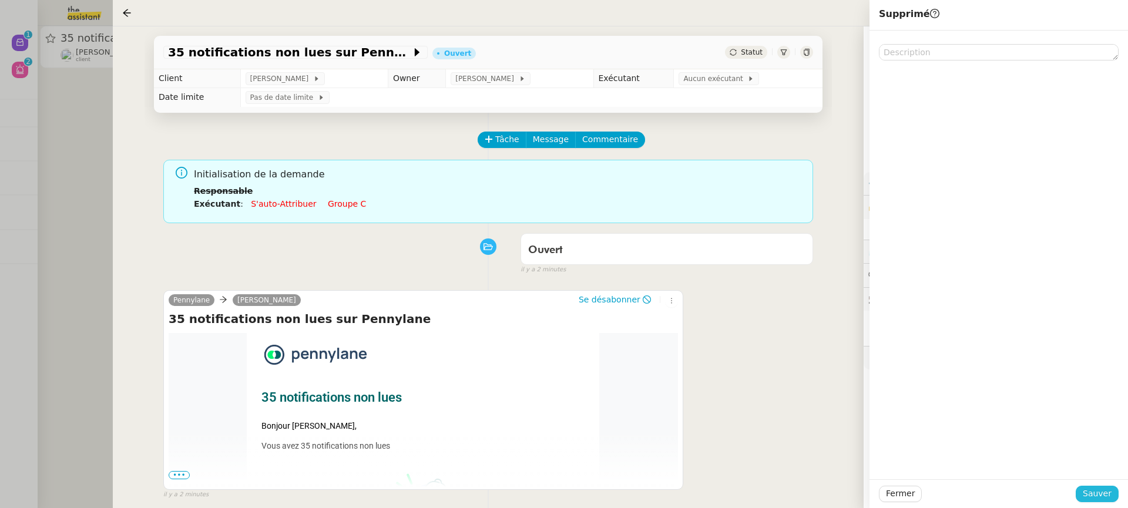
click at [1094, 486] on button "Sauver" at bounding box center [1096, 494] width 43 height 16
click at [76, 108] on div at bounding box center [564, 254] width 1128 height 508
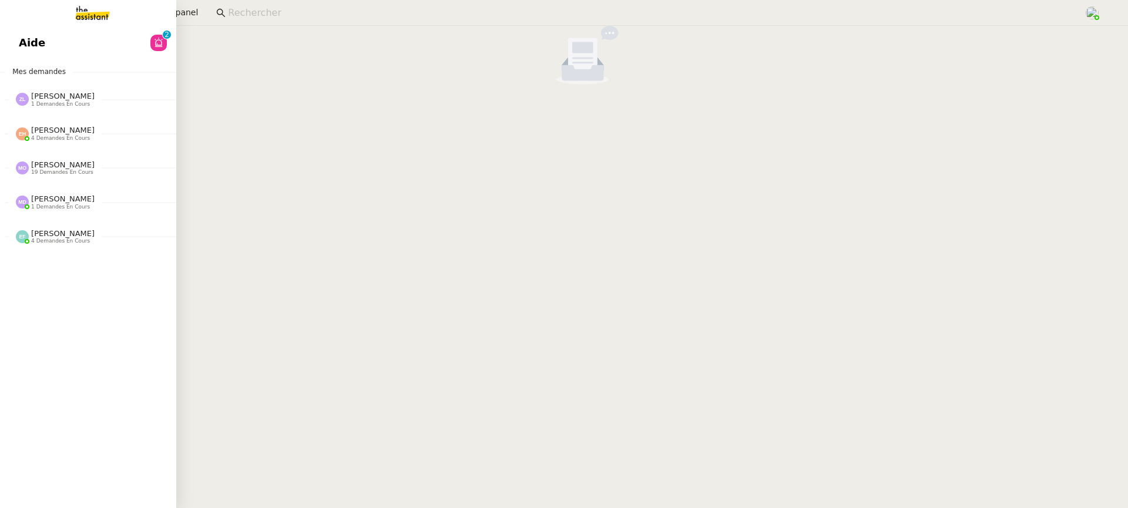
click at [8, 49] on link "Aide 0 1 2 3 4 5 6 7 8 9" at bounding box center [88, 42] width 176 height 27
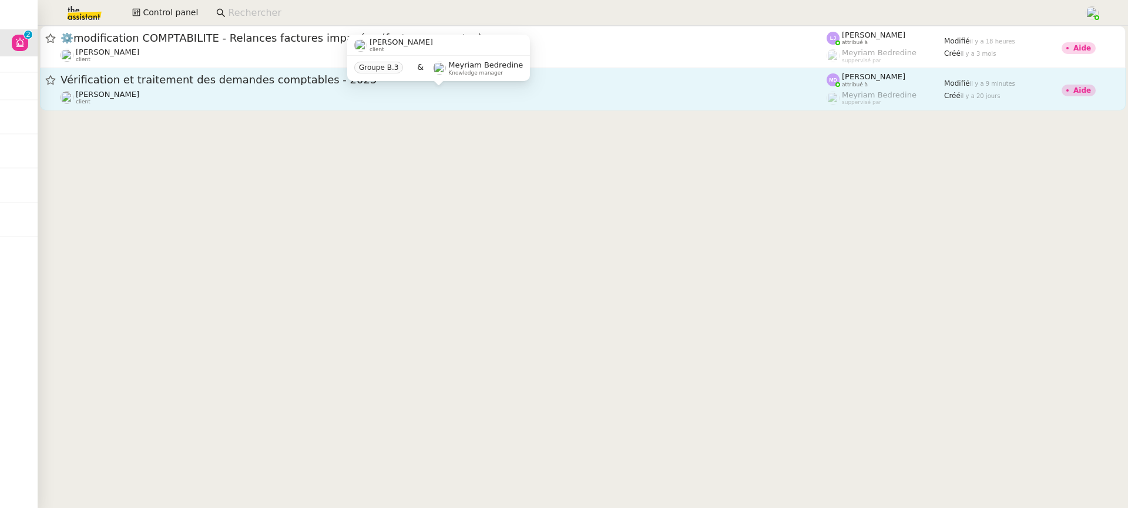
click at [533, 97] on div "[PERSON_NAME] client" at bounding box center [443, 97] width 766 height 15
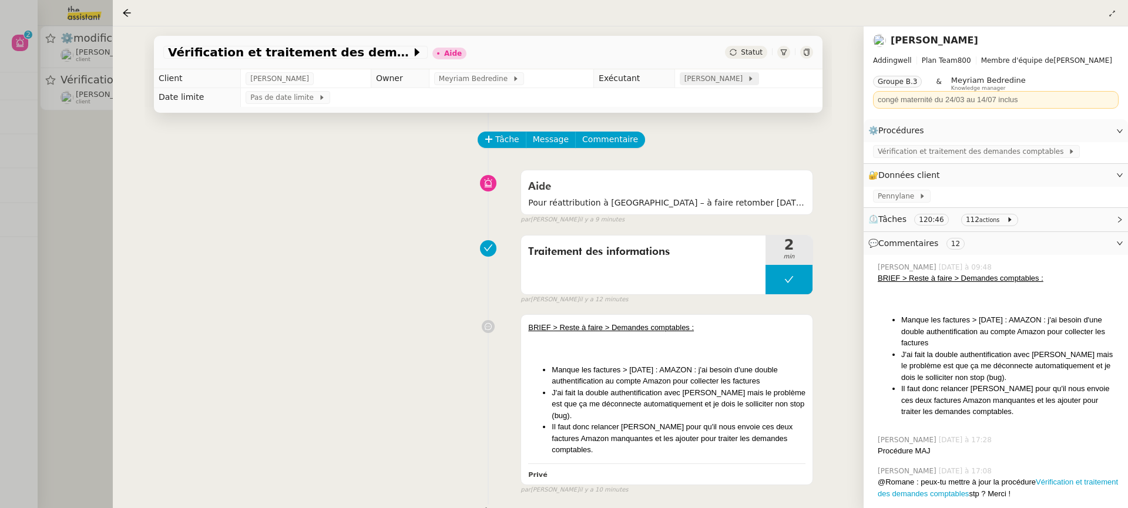
click at [723, 82] on span "[PERSON_NAME]" at bounding box center [715, 79] width 63 height 12
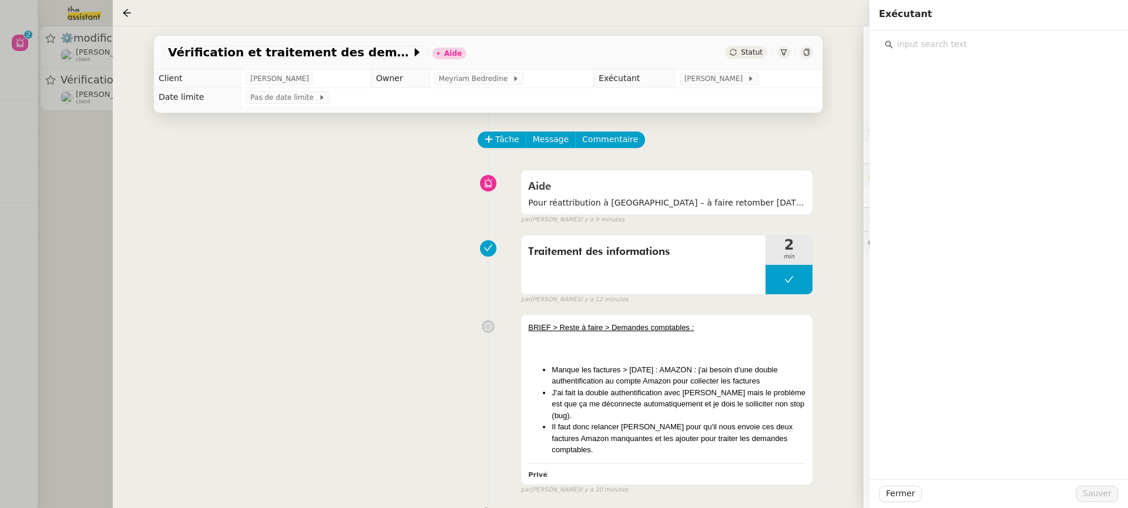
click at [963, 41] on input "text" at bounding box center [1003, 44] width 220 height 16
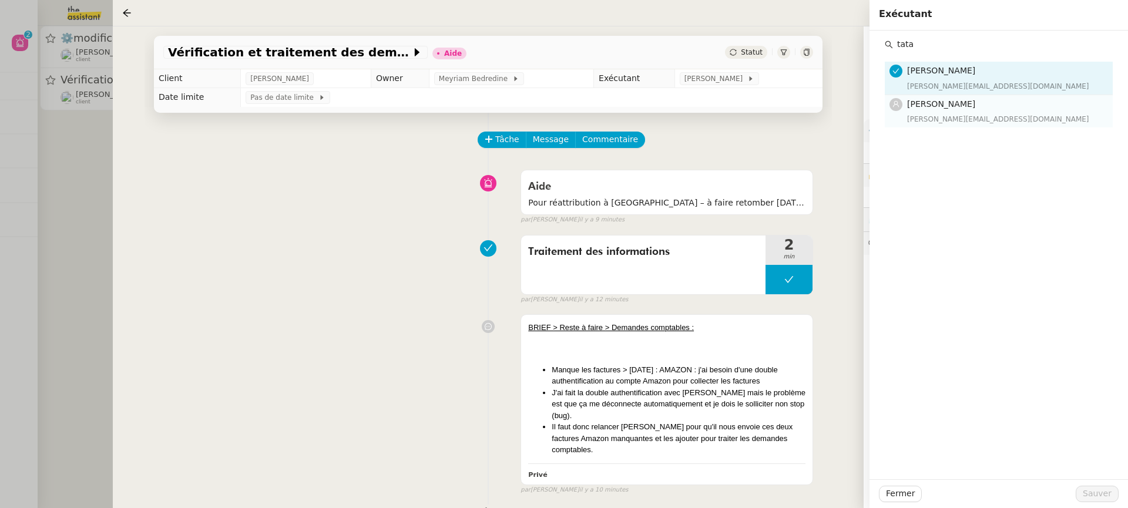
type input "tata"
click at [968, 123] on div "[PERSON_NAME][EMAIL_ADDRESS][DOMAIN_NAME]" at bounding box center [1006, 119] width 199 height 12
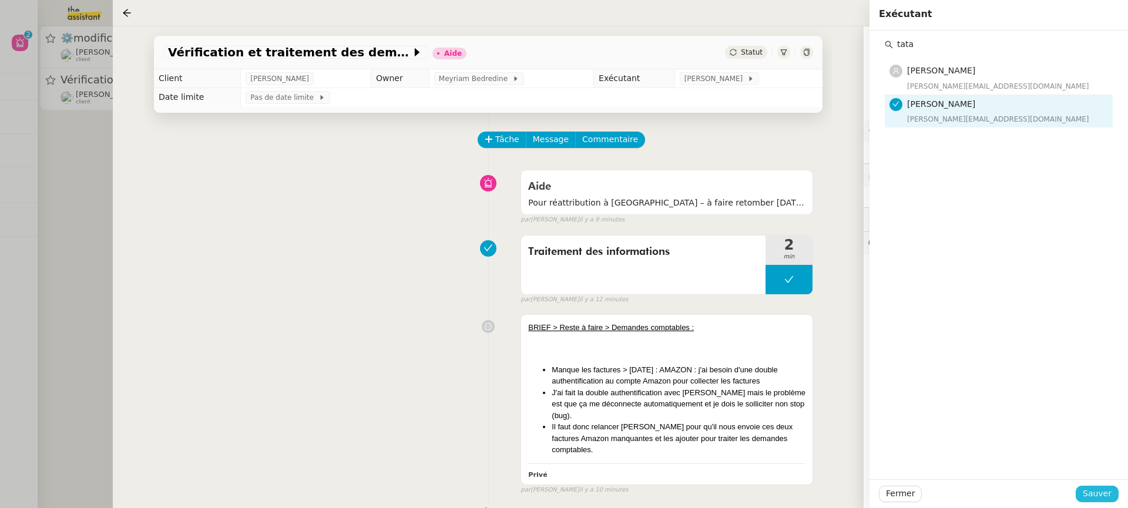
click at [1108, 487] on span "Sauver" at bounding box center [1096, 494] width 29 height 14
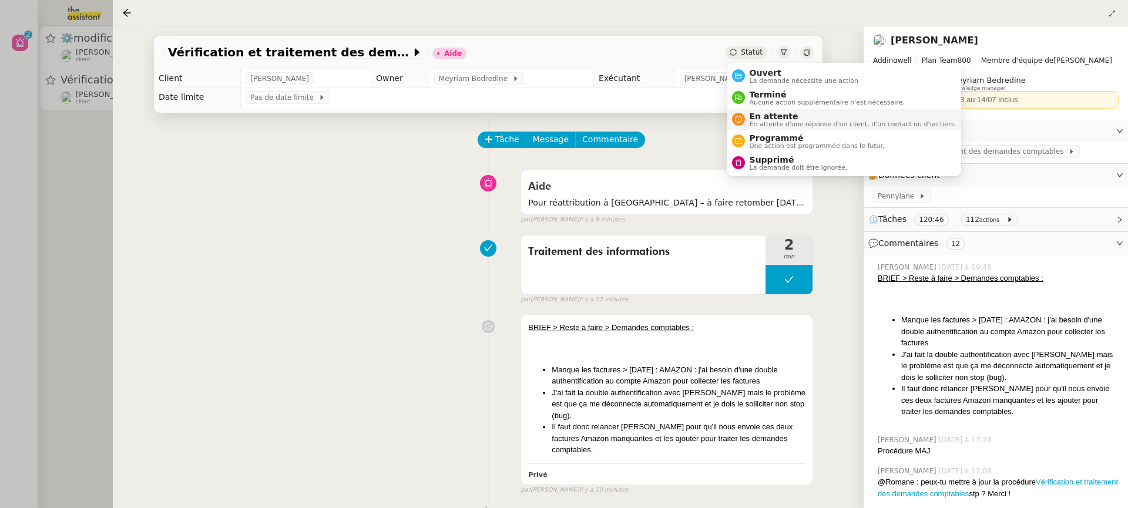
click at [797, 120] on div "En attente En attente d'une réponse d'un client, d'un contact ou d'un tiers." at bounding box center [850, 120] width 211 height 16
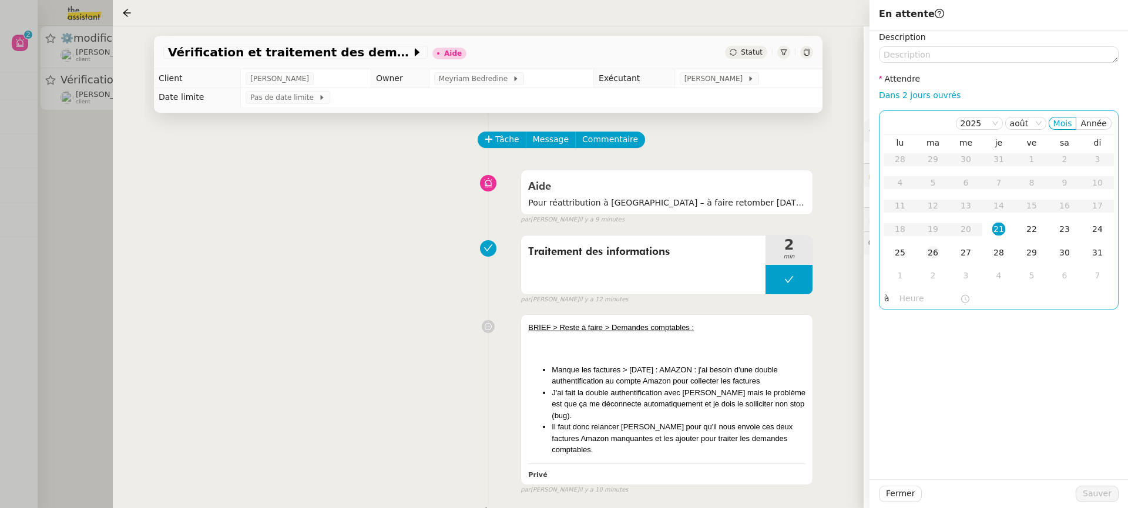
click at [932, 246] on div "26" at bounding box center [932, 252] width 13 height 13
click at [1111, 491] on span "Sauver" at bounding box center [1096, 494] width 29 height 14
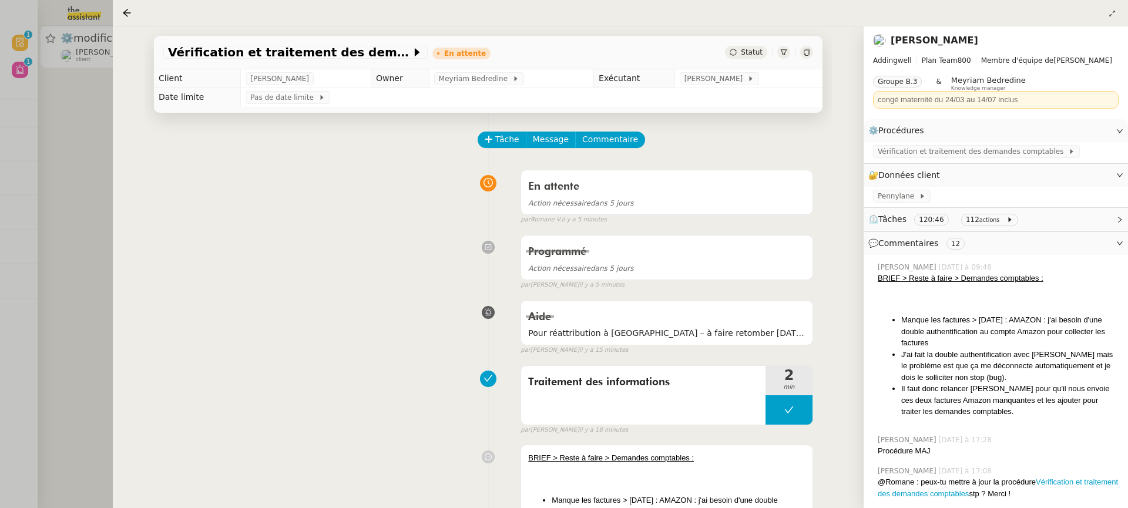
click at [78, 155] on div at bounding box center [564, 254] width 1128 height 508
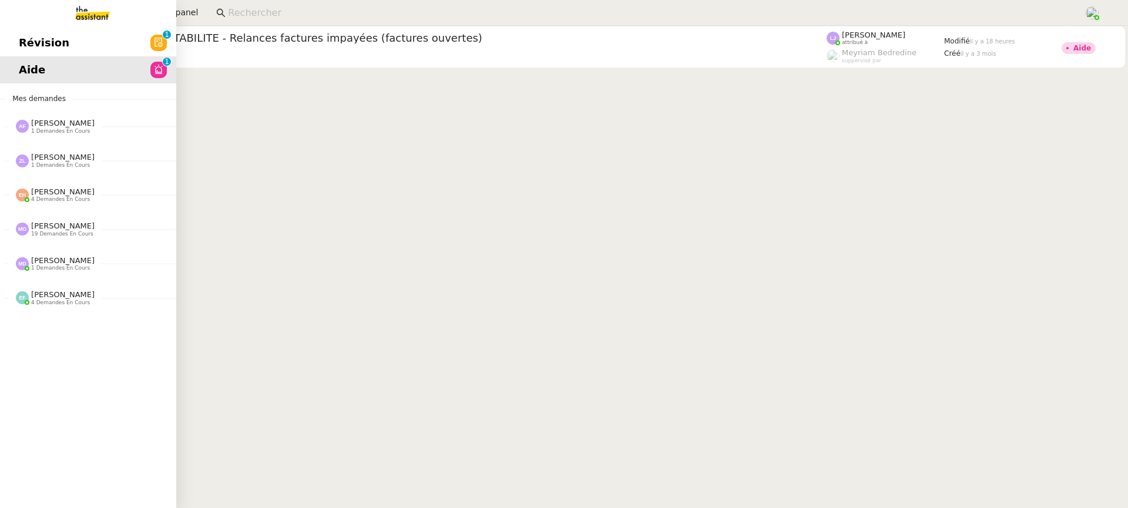
click at [19, 46] on span "Révision" at bounding box center [44, 43] width 51 height 18
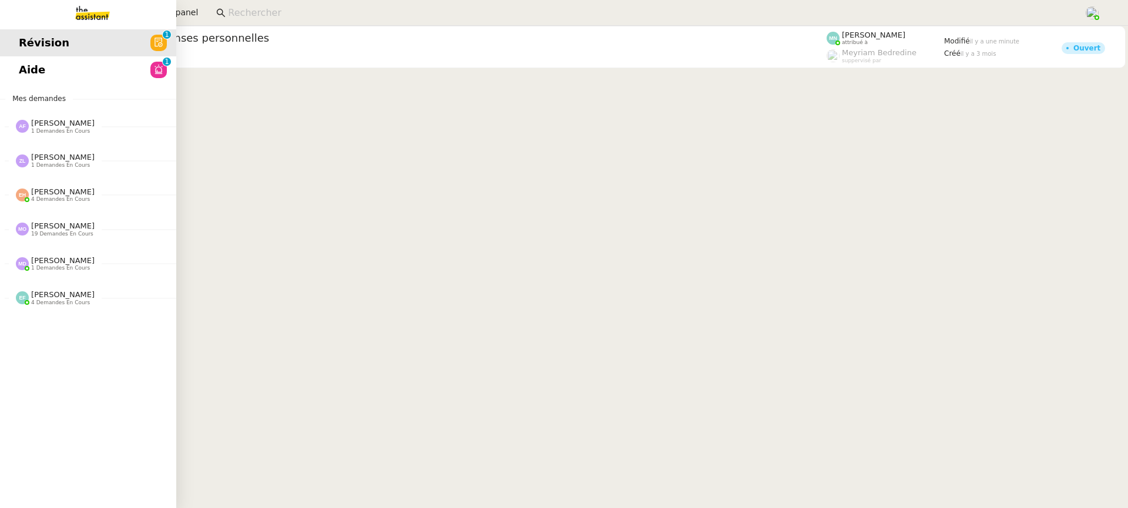
click at [17, 46] on link "Révision 0 1 2 3 4 5 6 7 8 9" at bounding box center [88, 42] width 176 height 27
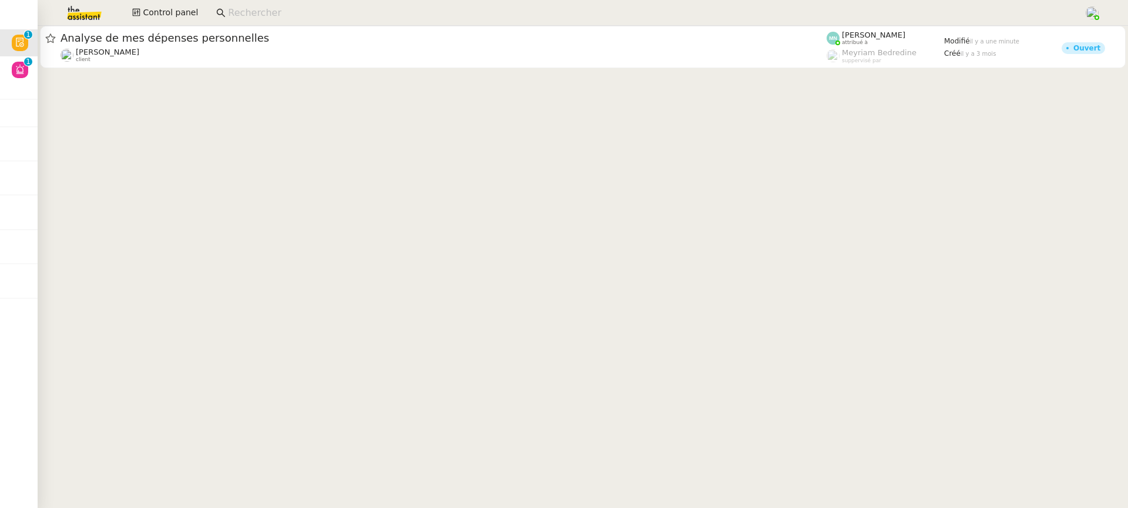
click at [429, 81] on cdk-virtual-scroll-viewport "Analyse de mes dépenses personnelles [PERSON_NAME] DEJAR client [PERSON_NAME] a…" at bounding box center [583, 267] width 1090 height 482
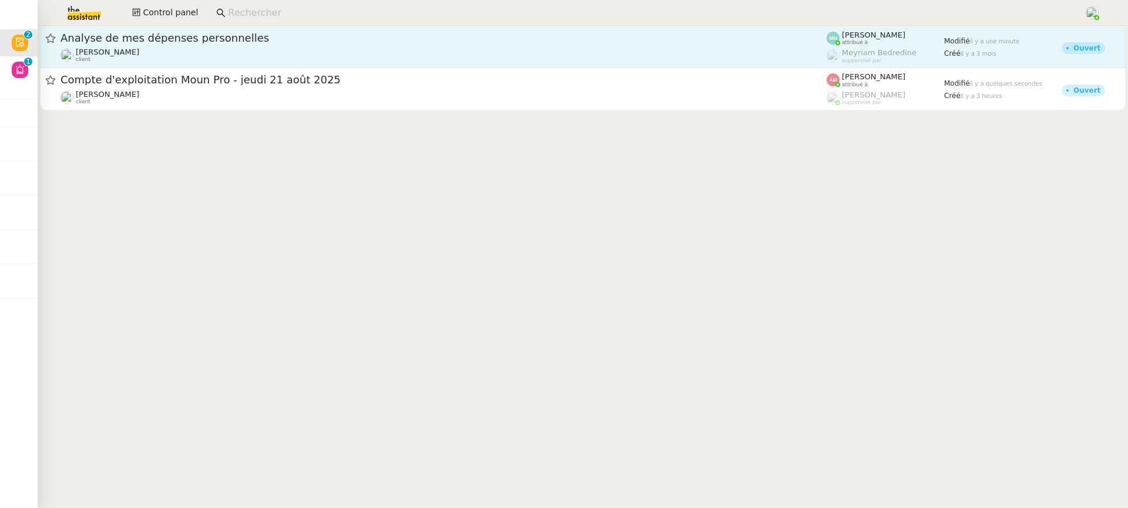
click at [378, 37] on span "Analyse de mes dépenses personnelles" at bounding box center [443, 38] width 766 height 11
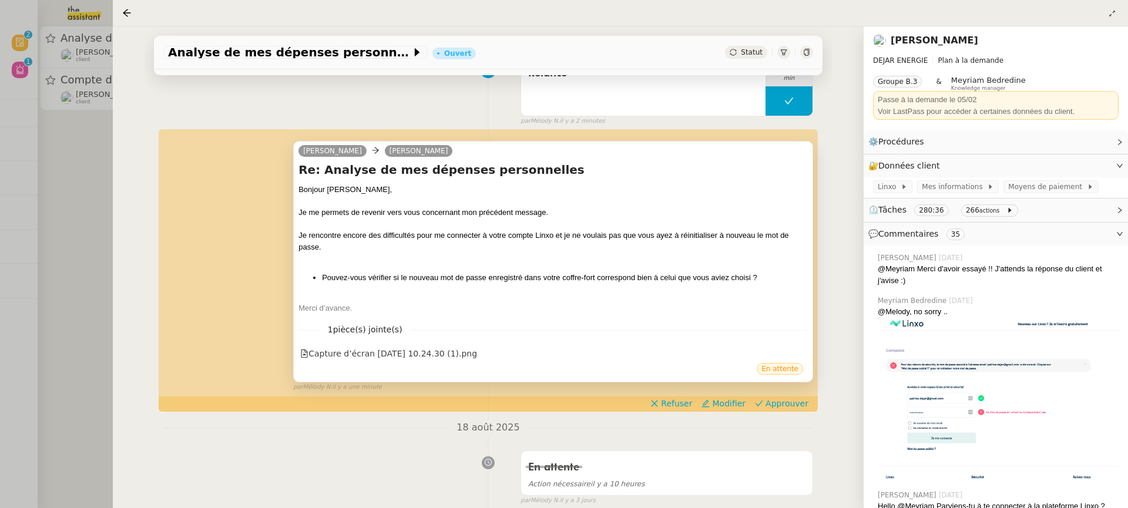
scroll to position [135, 0]
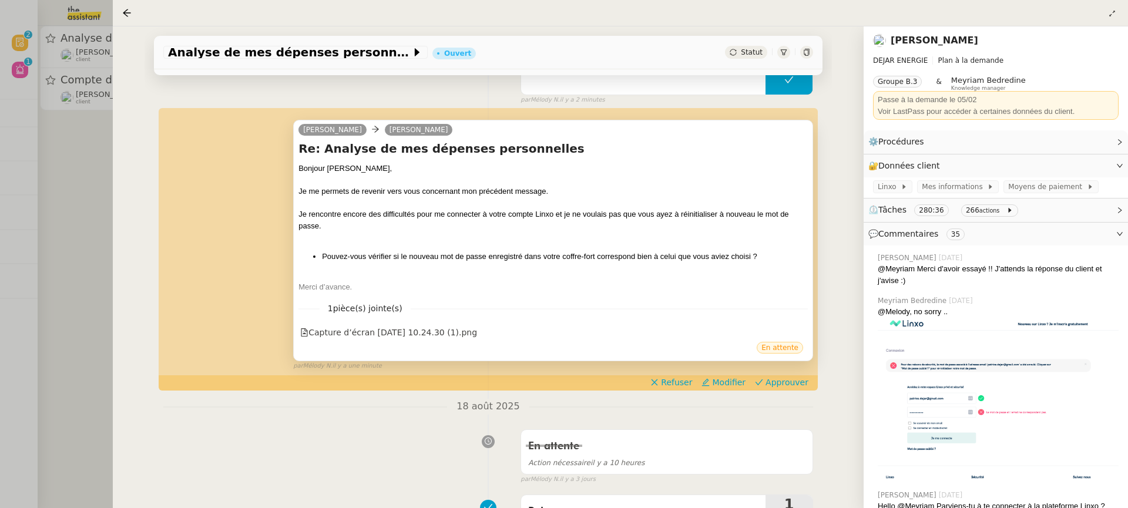
click at [483, 344] on div "En attente" at bounding box center [552, 350] width 509 height 18
click at [450, 334] on div "Capture d’écran [DATE] 10.24.30 (1).png" at bounding box center [388, 333] width 177 height 14
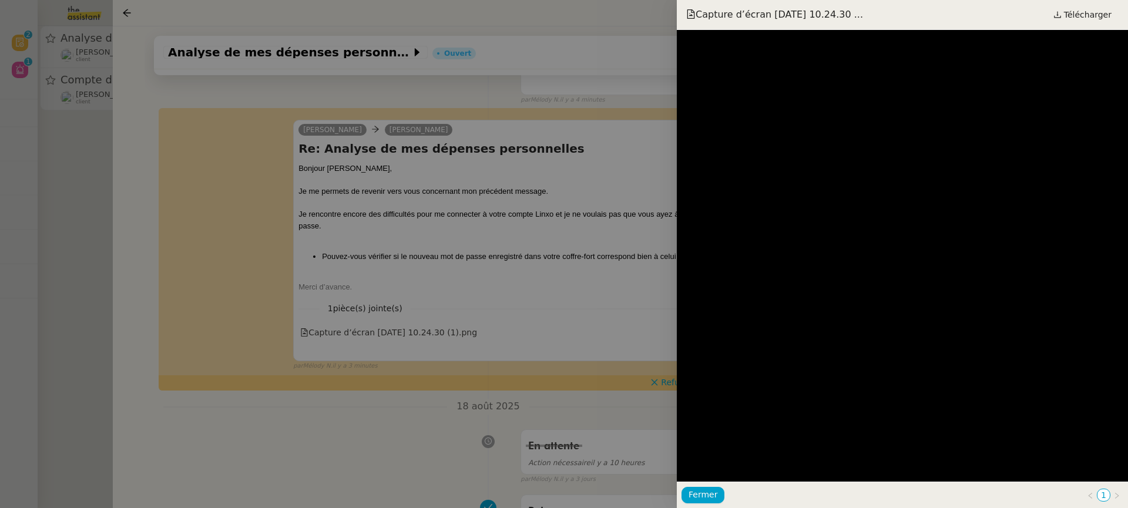
click at [453, 254] on div at bounding box center [564, 254] width 1128 height 508
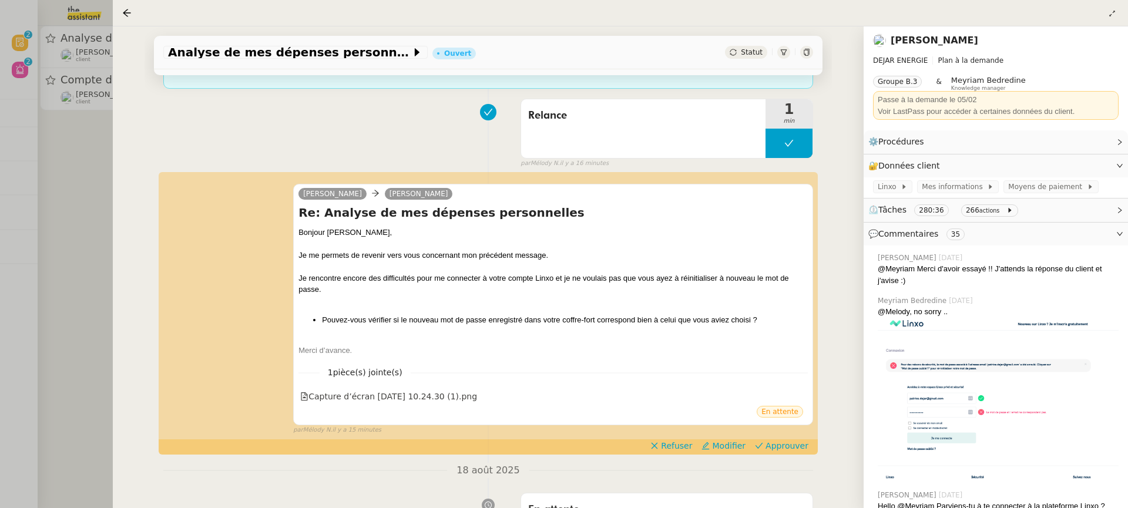
click at [25, 125] on div at bounding box center [564, 254] width 1128 height 508
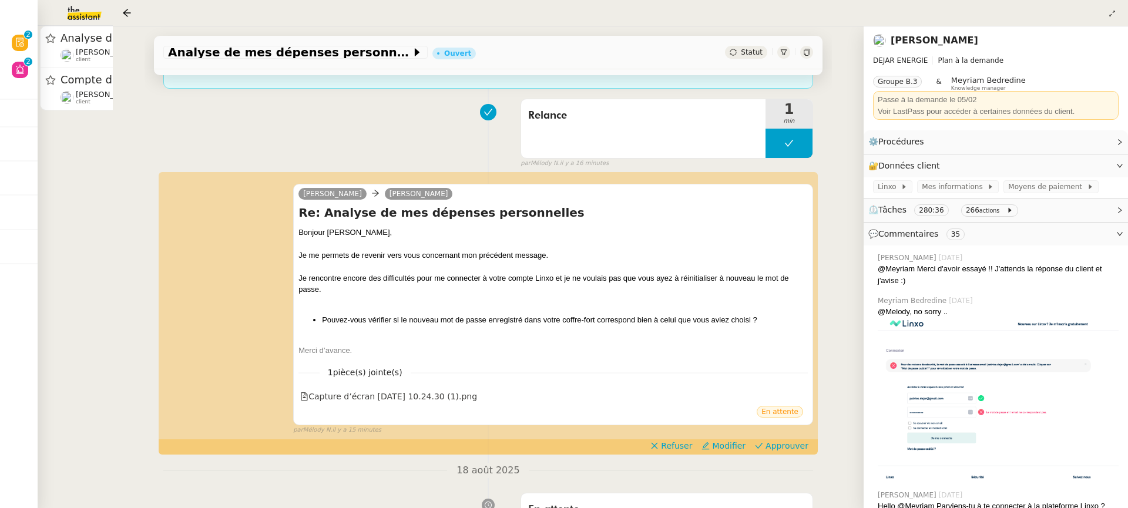
click at [59, 99] on div at bounding box center [564, 254] width 1128 height 508
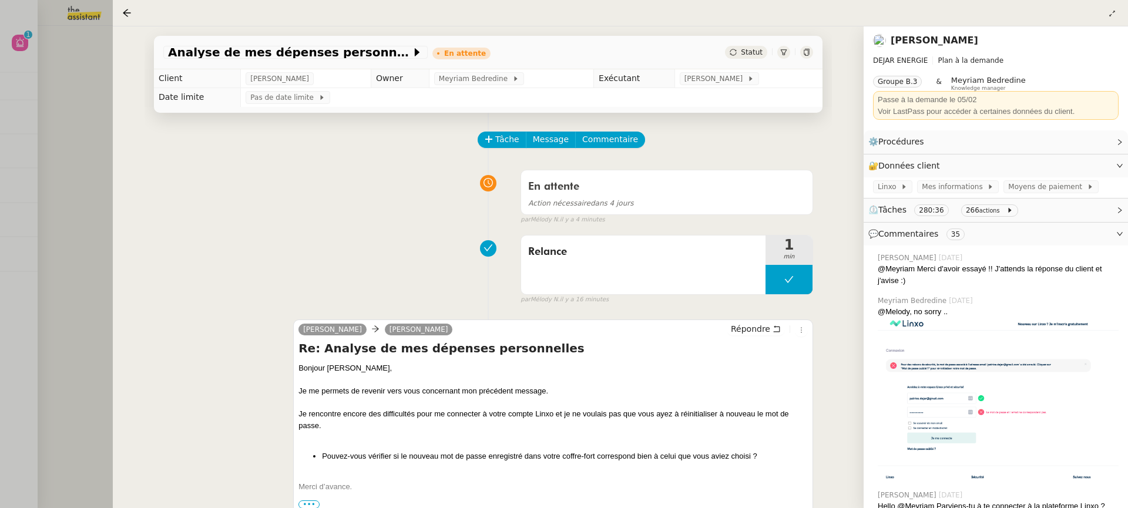
click at [76, 85] on div at bounding box center [564, 254] width 1128 height 508
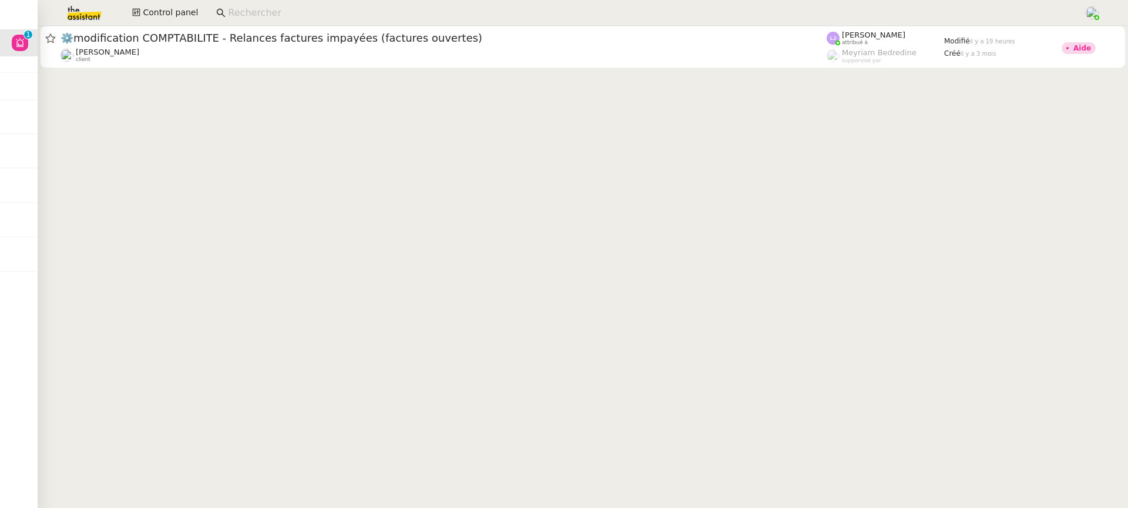
click at [316, 5] on input at bounding box center [650, 13] width 844 height 16
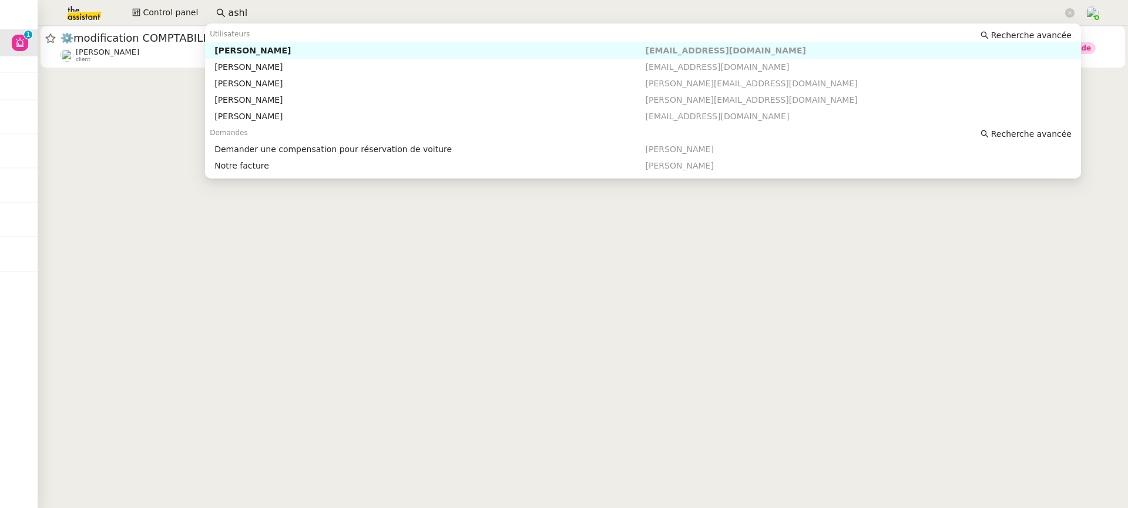
click at [287, 56] on nz-auto-option "Ashley Poniatowski ashleyponiatowski@gmail.com" at bounding box center [643, 50] width 876 height 16
type input "ashl"
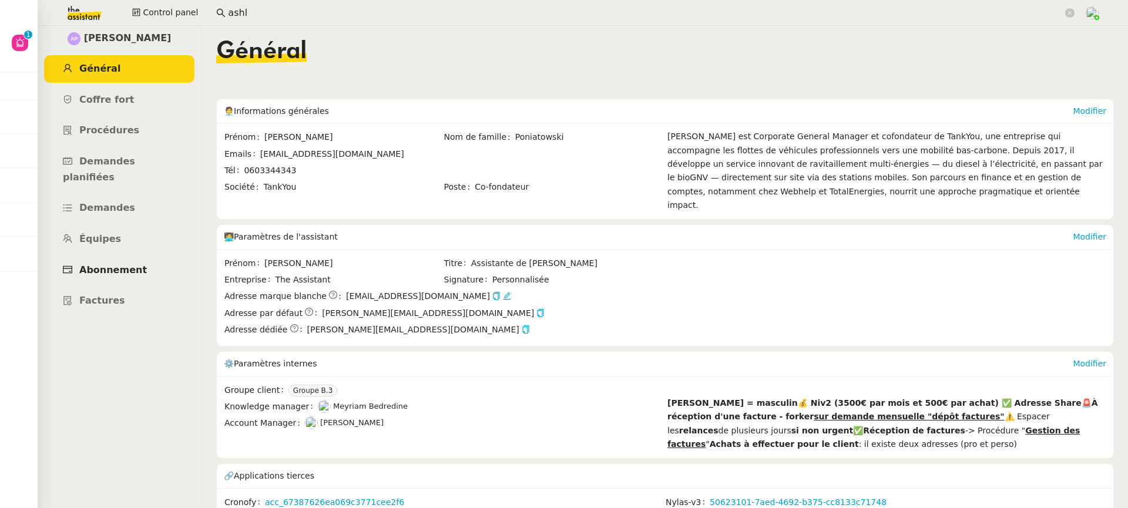
click at [131, 264] on span "Abonnement" at bounding box center [113, 269] width 68 height 11
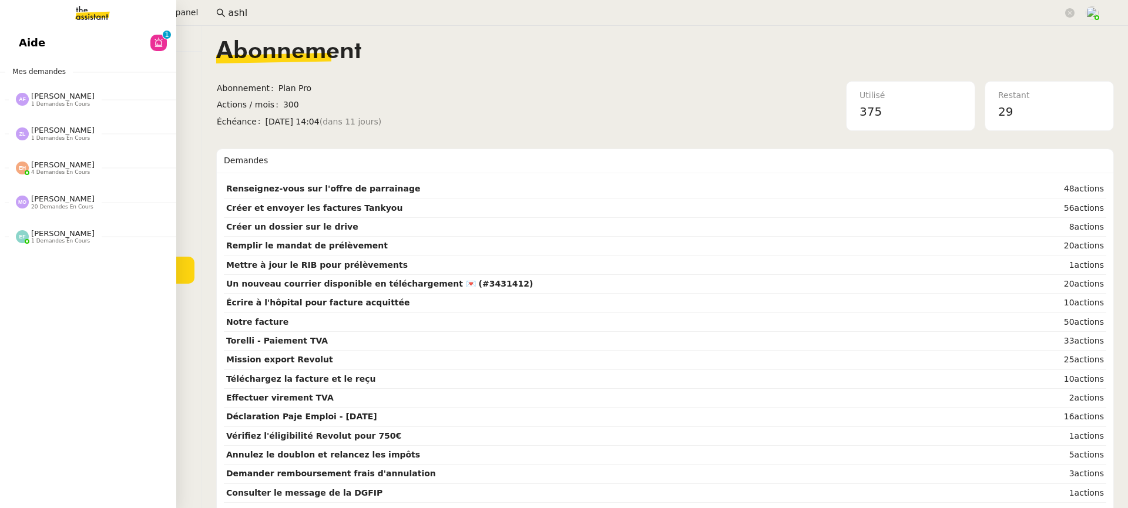
click at [63, 78] on div "Anna Florent 1 demandes en cours" at bounding box center [88, 95] width 176 height 34
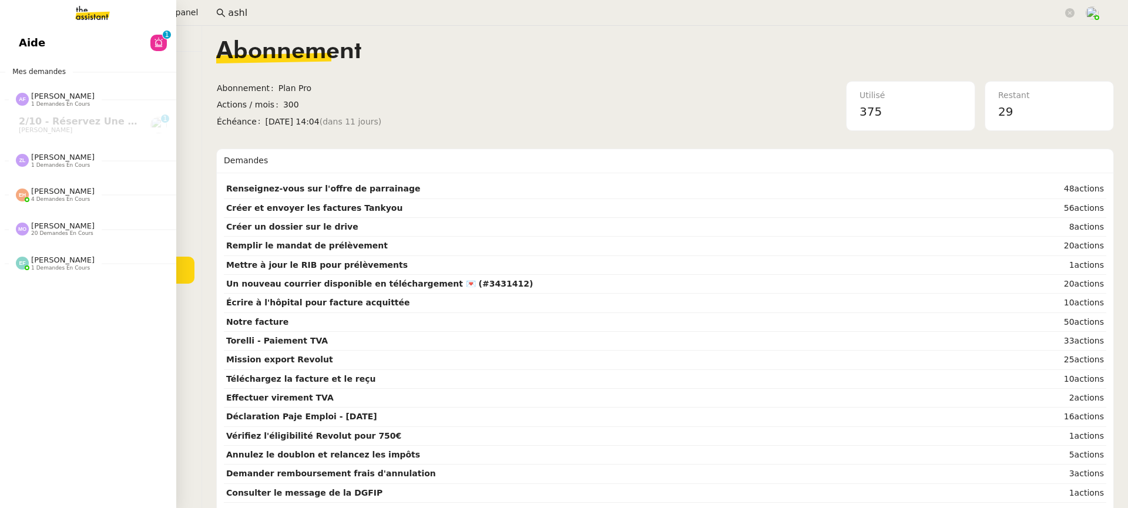
click at [70, 28] on div "Aide 0 1 2 3 4 5 6 7 8 9 Mes demandes [PERSON_NAME] 1 demandes en cours 2/10 - …" at bounding box center [88, 267] width 176 height 482
click at [81, 49] on link "Aide 0 1 2 3 4 5 6 7 8 9" at bounding box center [88, 42] width 176 height 27
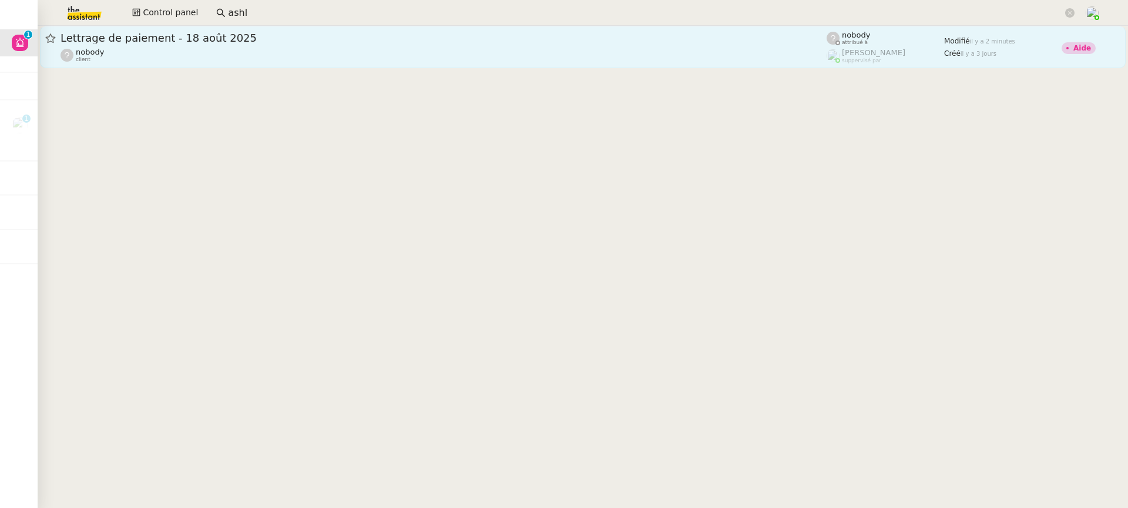
click at [351, 66] on link "Lettrage de paiement - 18 août 2025 nobody client nobody attribué à Frédérique …" at bounding box center [582, 47] width 1085 height 42
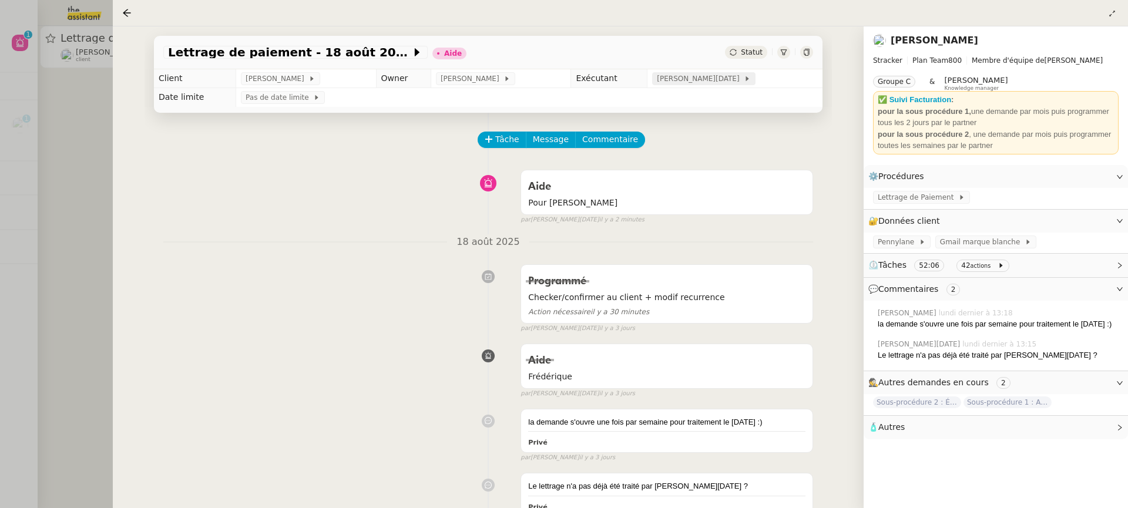
click at [698, 82] on span "[PERSON_NAME][DATE]" at bounding box center [700, 79] width 87 height 12
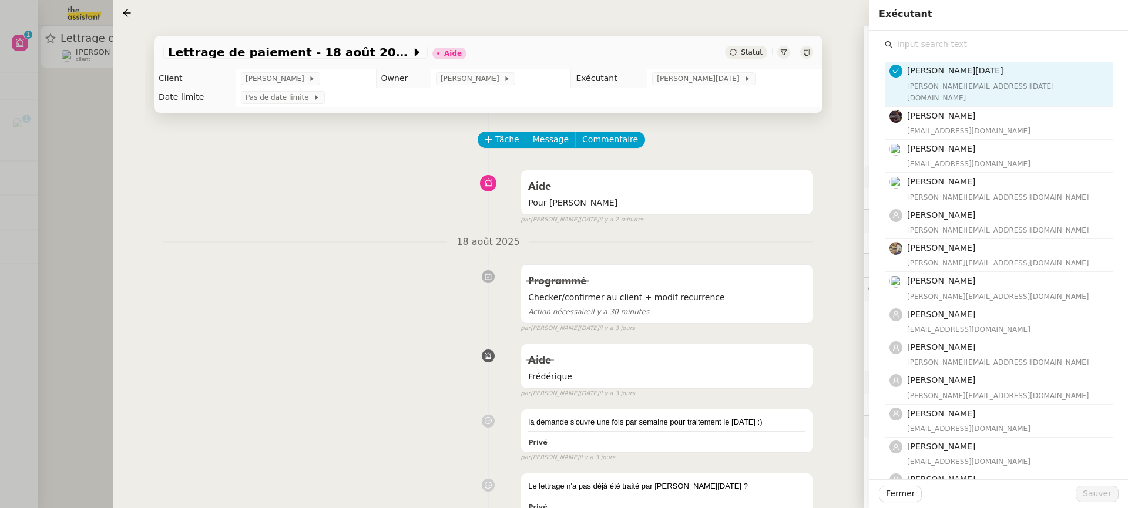
click at [907, 41] on input "text" at bounding box center [1003, 44] width 220 height 16
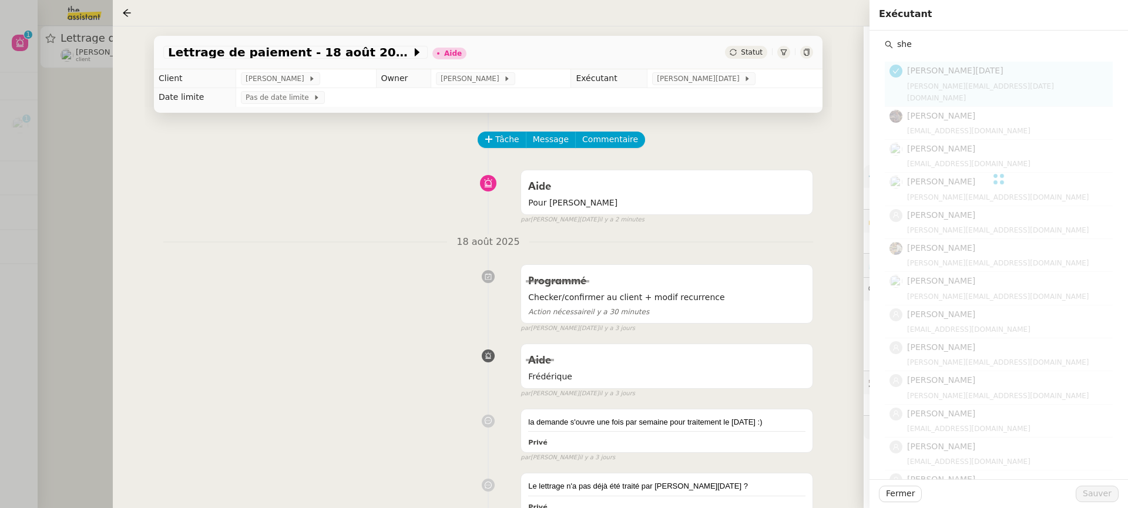
type input "she"
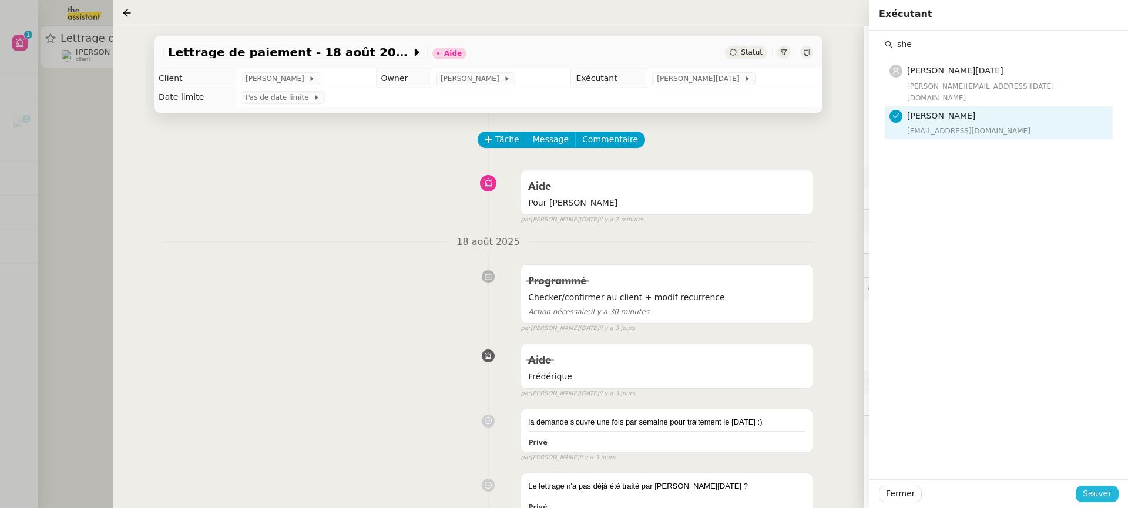
click at [1098, 493] on span "Sauver" at bounding box center [1096, 494] width 29 height 14
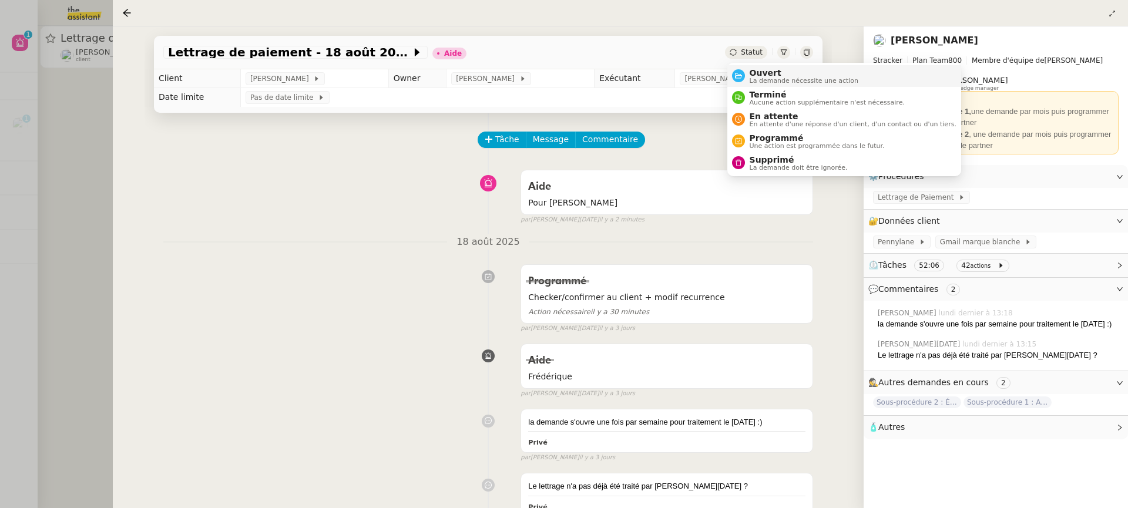
click at [776, 79] on span "La demande nécessite une action" at bounding box center [803, 81] width 109 height 6
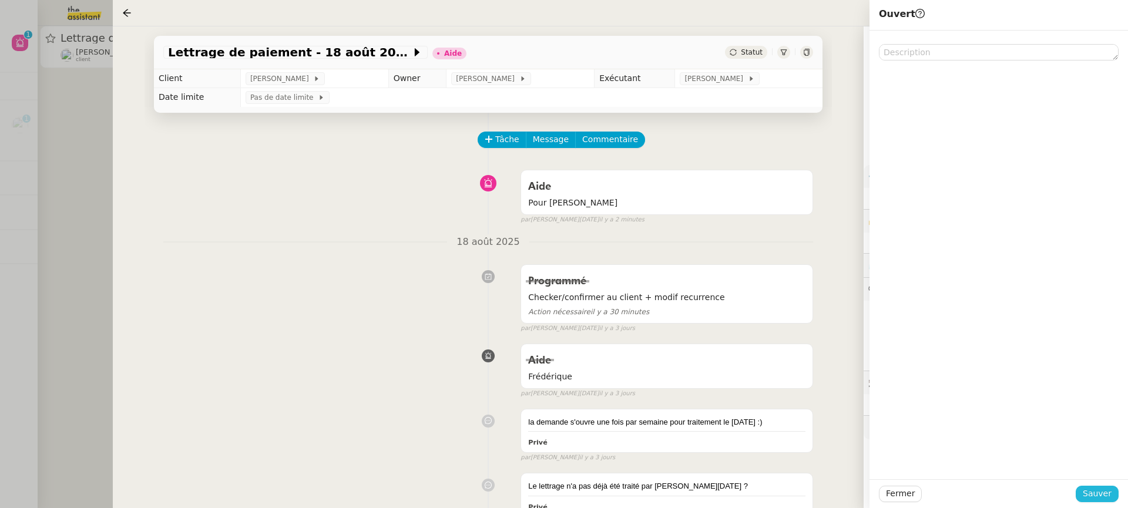
click at [1100, 499] on span "Sauver" at bounding box center [1096, 494] width 29 height 14
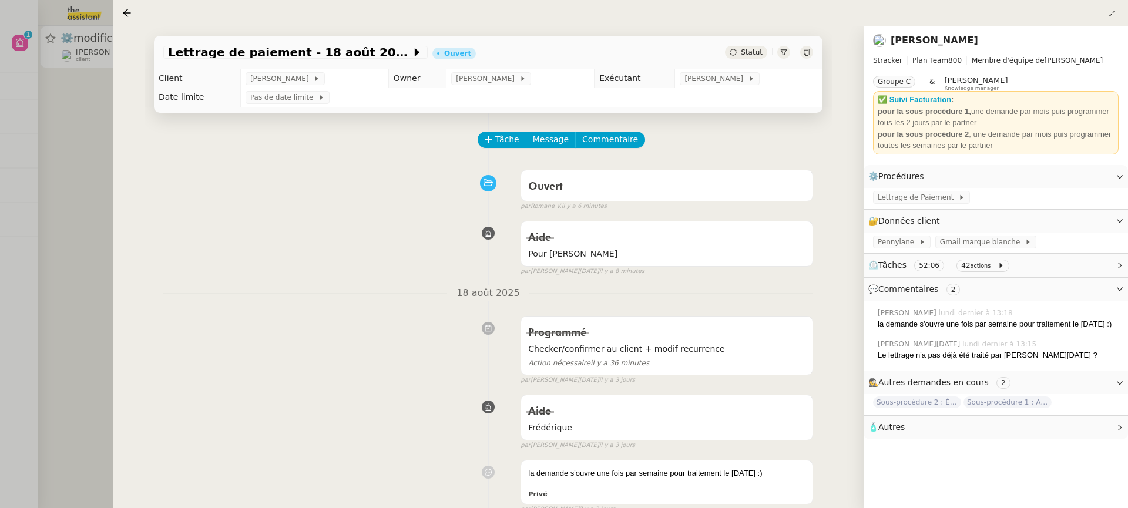
click at [80, 79] on div at bounding box center [564, 254] width 1128 height 508
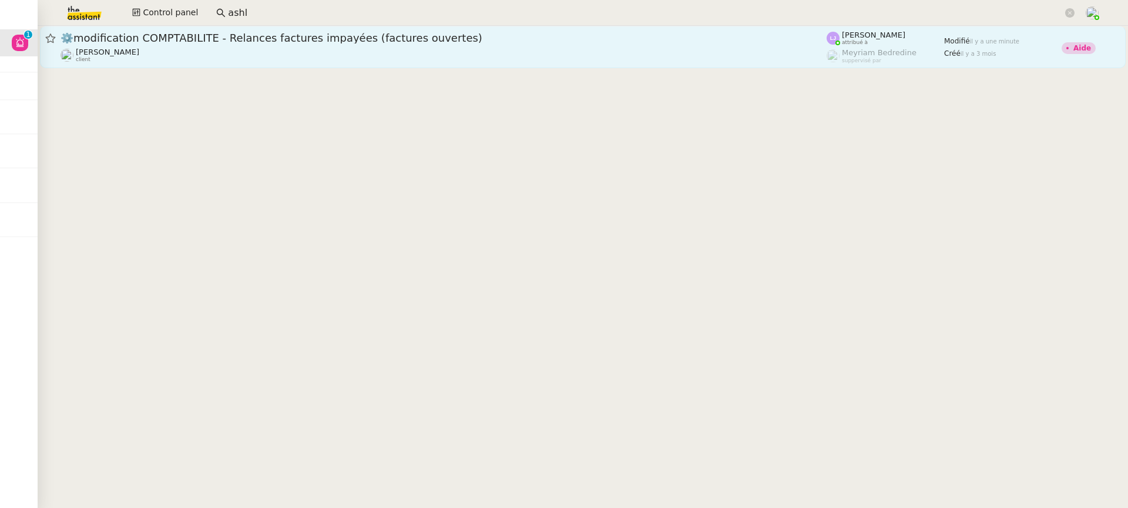
click at [150, 54] on div "Fanny Eyraud client" at bounding box center [443, 55] width 766 height 15
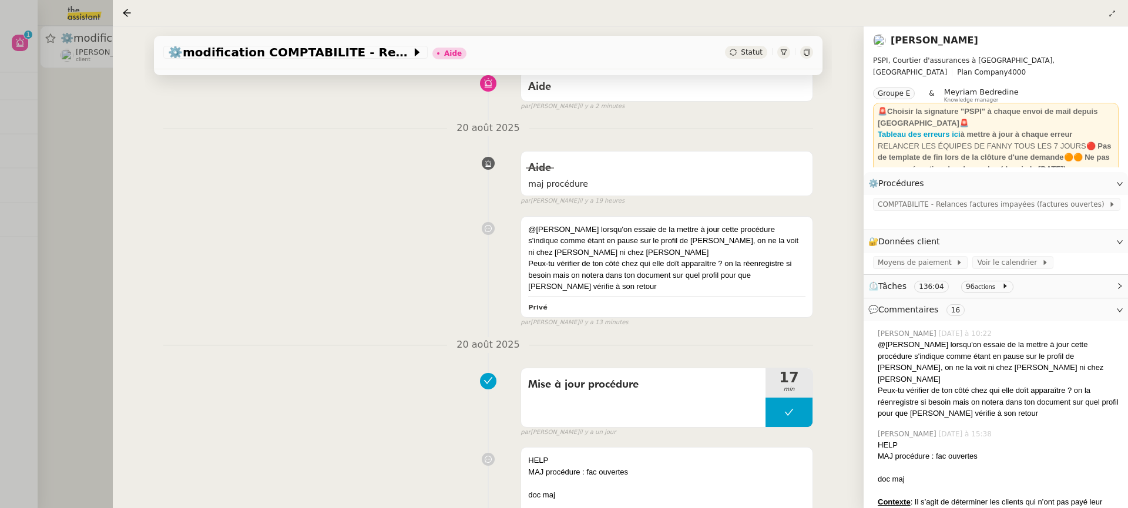
scroll to position [149, 0]
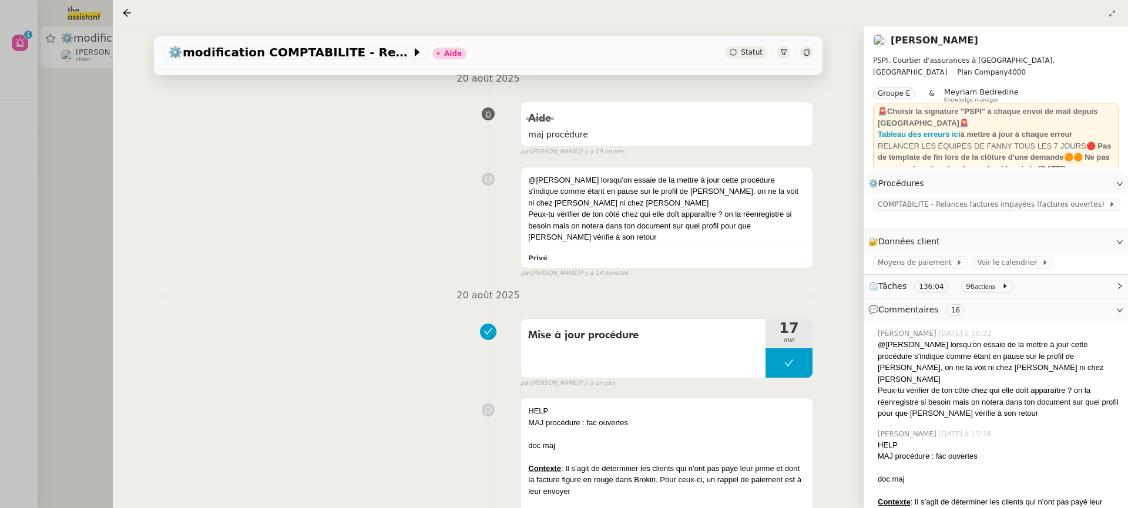
click at [87, 97] on div at bounding box center [564, 254] width 1128 height 508
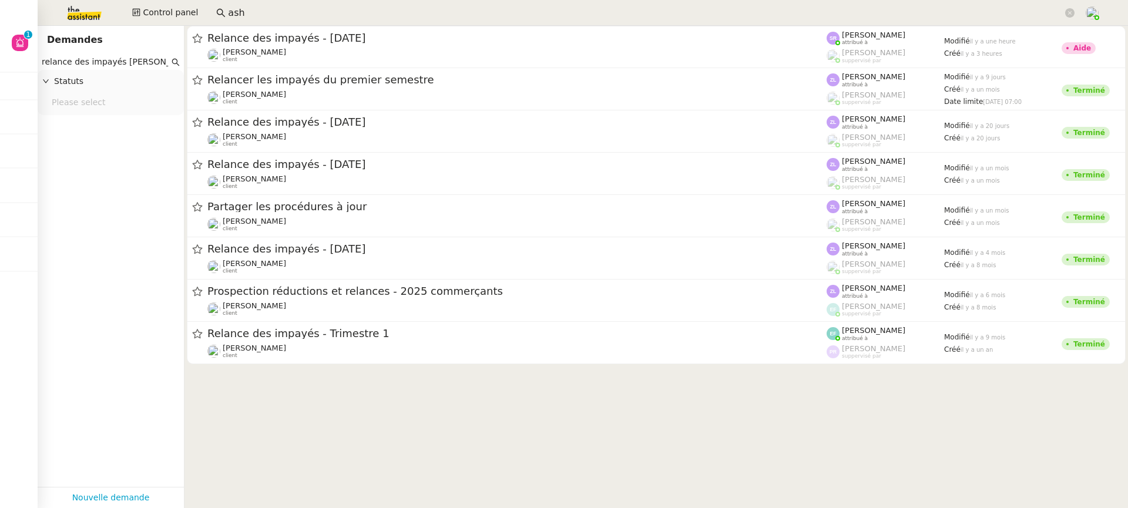
drag, startPoint x: 247, startPoint y: 4, endPoint x: 225, endPoint y: 4, distance: 21.7
click at [225, 4] on nz-input-group "ash" at bounding box center [645, 13] width 871 height 18
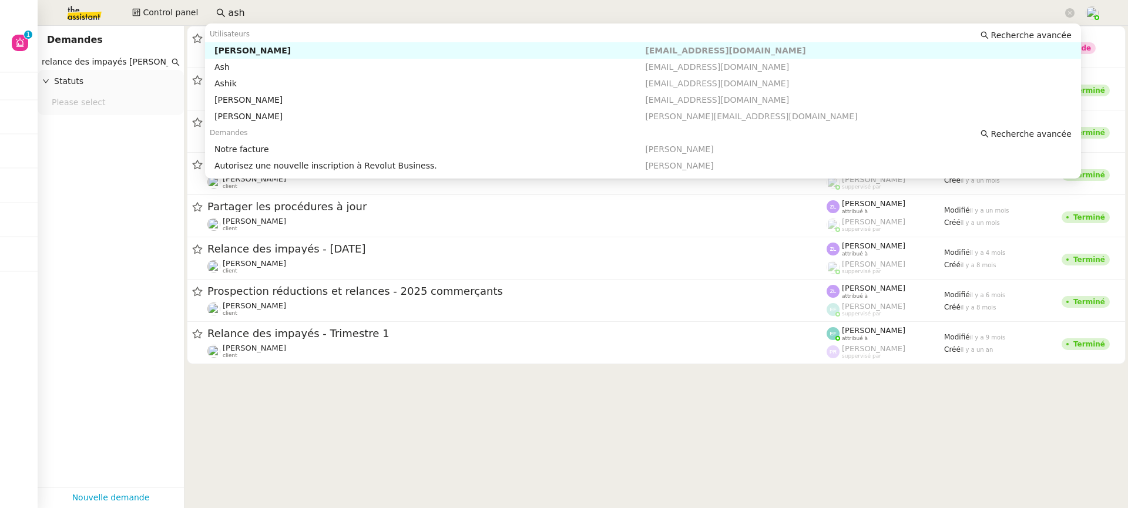
drag, startPoint x: 238, startPoint y: 11, endPoint x: 119, endPoint y: 5, distance: 119.3
click at [119, 5] on div "Control panel ash" at bounding box center [563, 13] width 1069 height 26
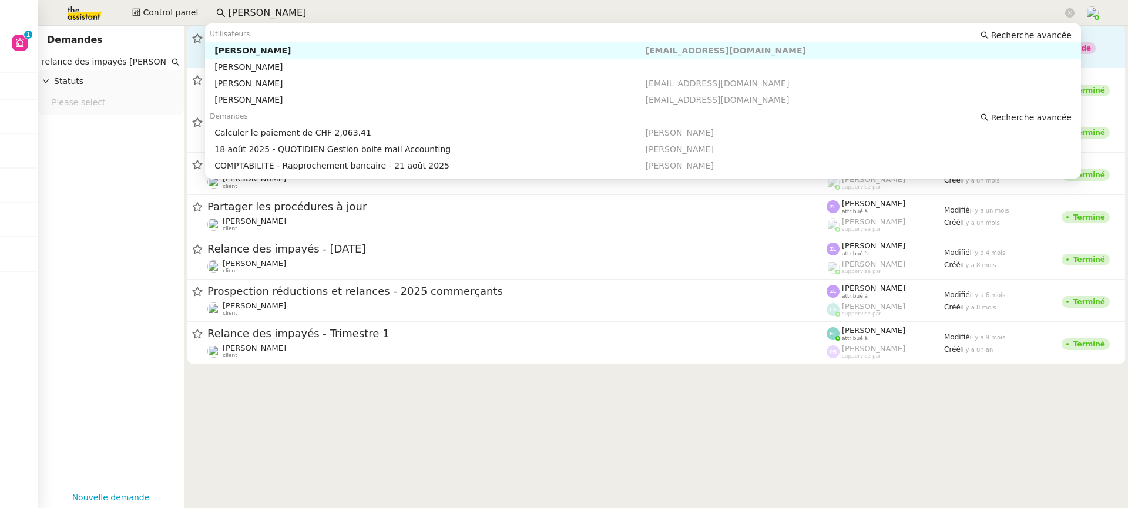
click at [255, 45] on nz-auto-option "[PERSON_NAME] [PERSON_NAME][EMAIL_ADDRESS][DOMAIN_NAME]" at bounding box center [643, 50] width 876 height 16
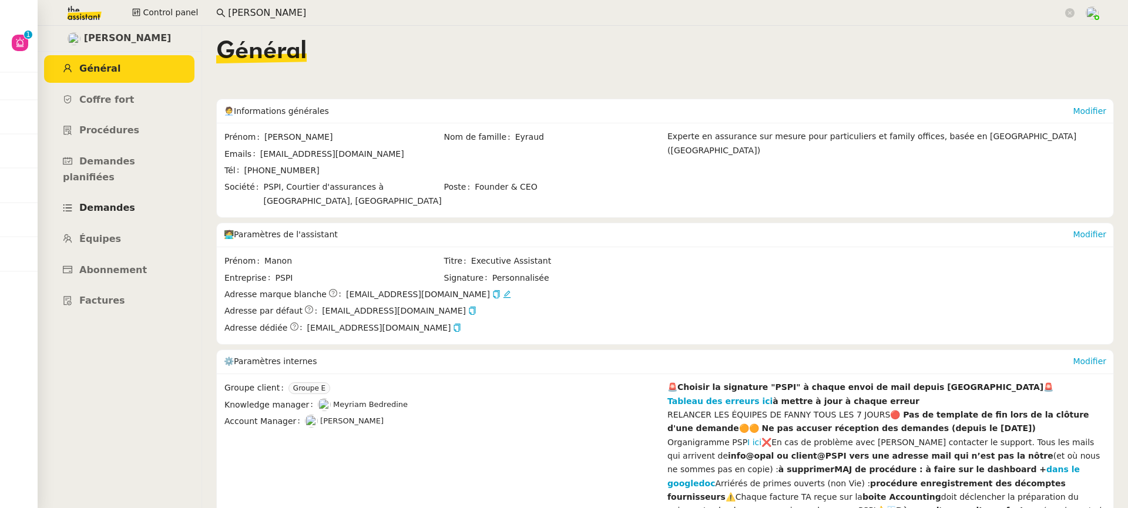
click at [137, 194] on link "Demandes" at bounding box center [119, 208] width 150 height 28
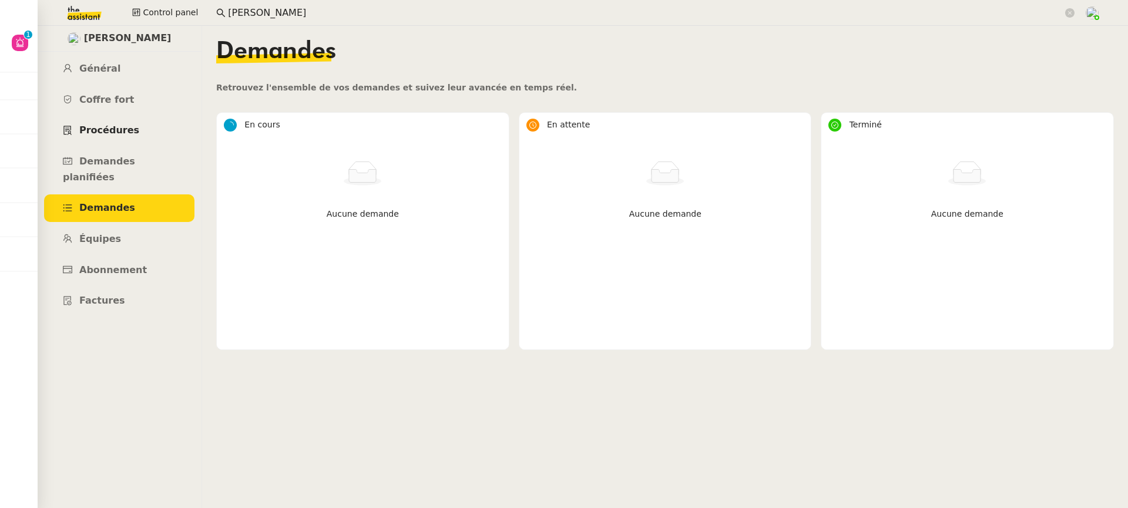
click at [146, 142] on link "Procédures" at bounding box center [119, 131] width 150 height 28
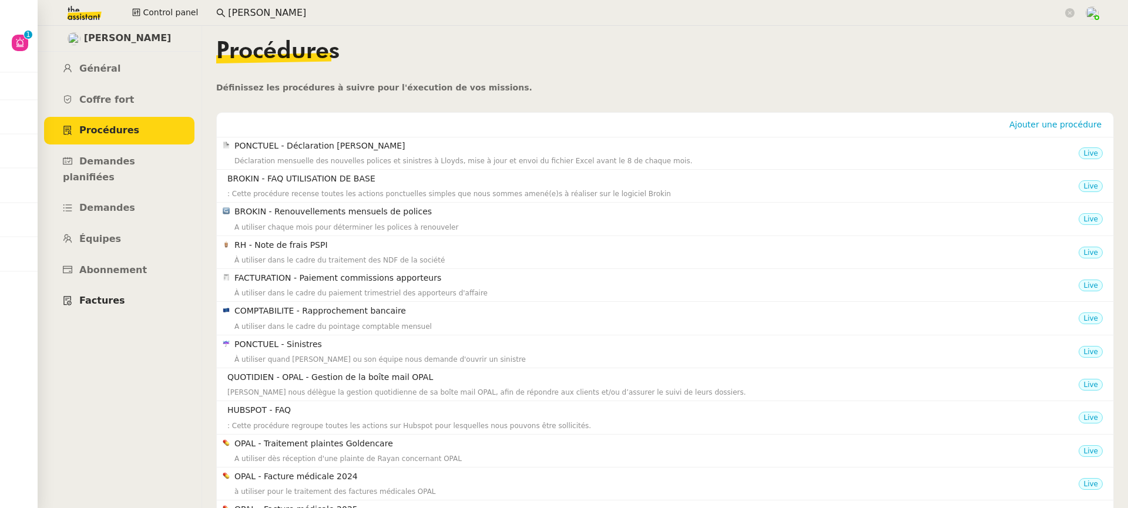
click at [133, 288] on link "Factures" at bounding box center [119, 301] width 150 height 28
click at [155, 201] on link "Demandes" at bounding box center [119, 208] width 150 height 28
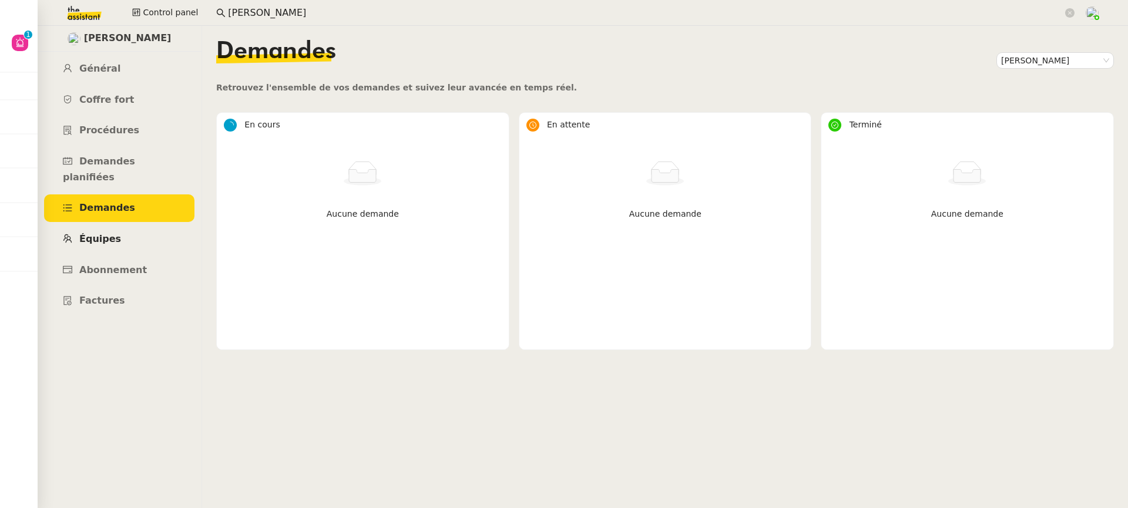
click at [154, 226] on link "Équipes" at bounding box center [119, 240] width 150 height 28
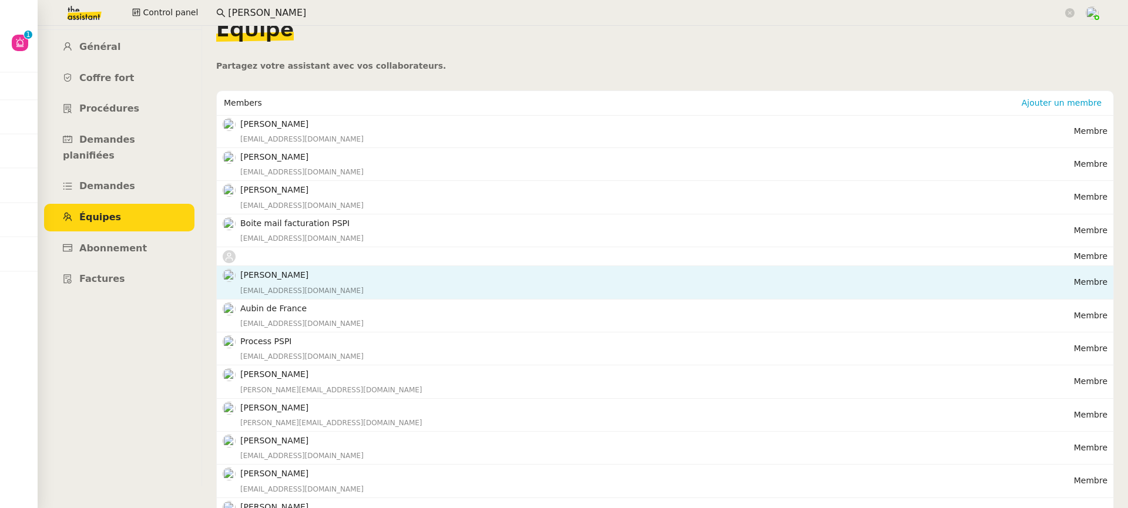
scroll to position [42, 0]
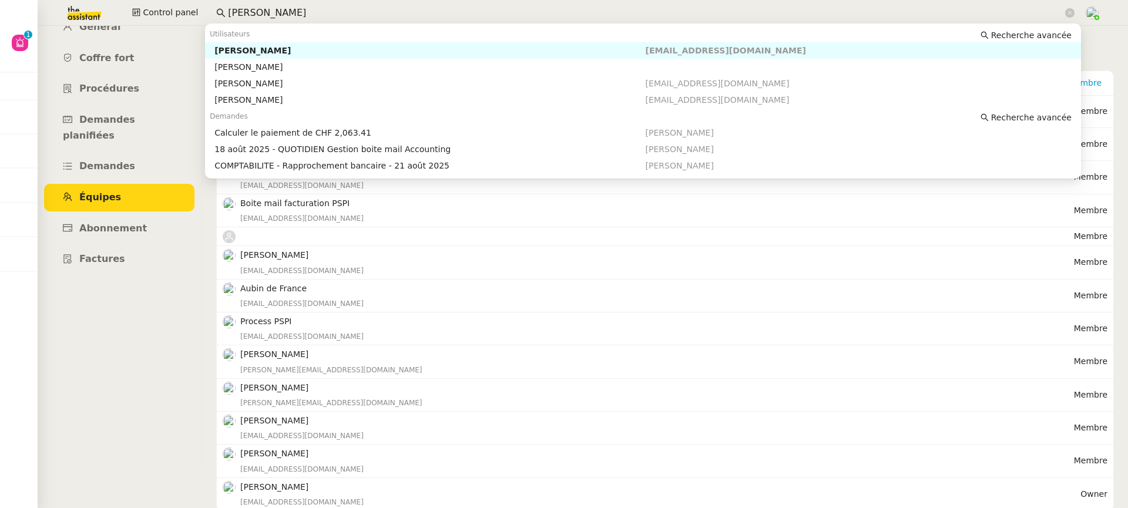
drag, startPoint x: 302, startPoint y: 5, endPoint x: 245, endPoint y: 5, distance: 57.0
click at [246, 5] on input "[PERSON_NAME]" at bounding box center [645, 13] width 835 height 16
drag, startPoint x: 285, startPoint y: 12, endPoint x: 109, endPoint y: 10, distance: 176.8
click at [109, 11] on div "Control panel [PERSON_NAME]" at bounding box center [563, 13] width 1069 height 26
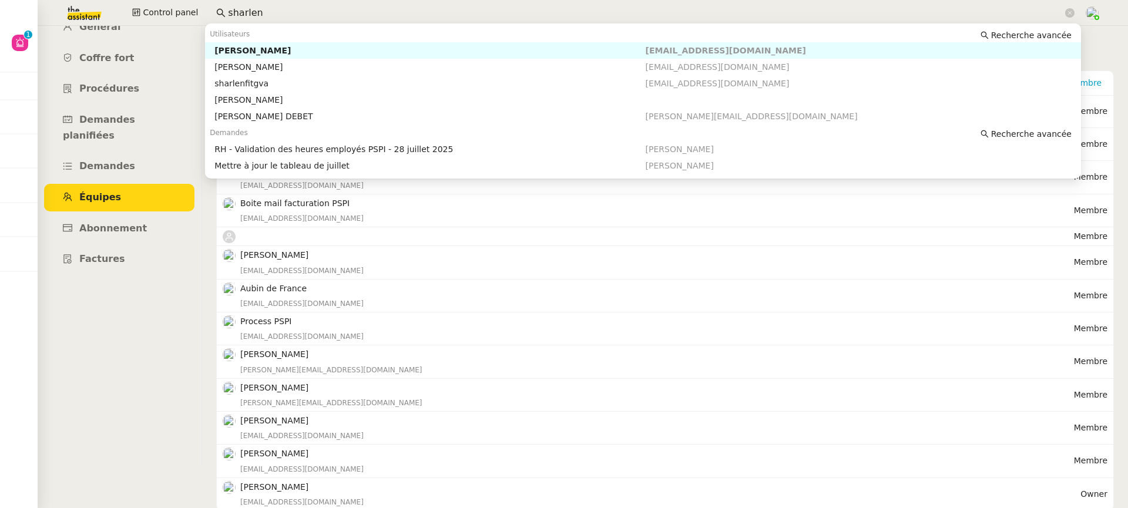
click at [251, 43] on nz-auto-option "[PERSON_NAME] [EMAIL_ADDRESS][DOMAIN_NAME]" at bounding box center [643, 50] width 876 height 16
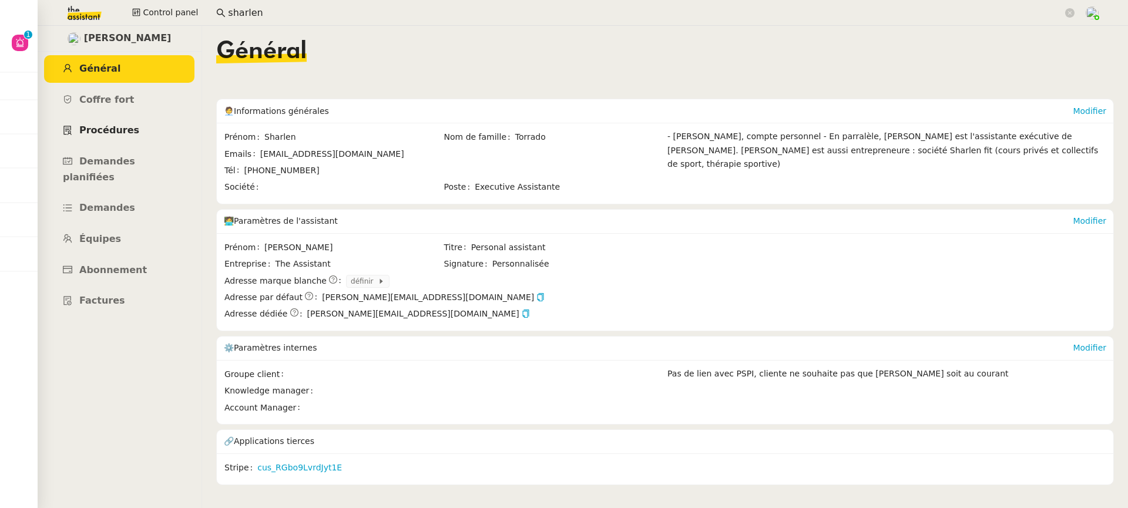
click at [144, 129] on link "Procédures" at bounding box center [119, 131] width 150 height 28
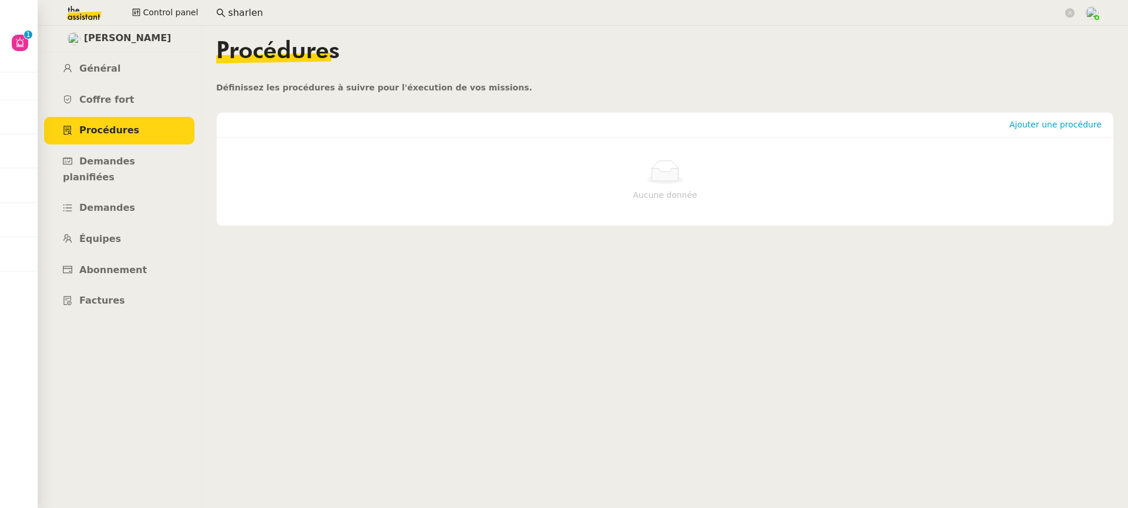
click at [352, 14] on input "sharlen" at bounding box center [645, 13] width 835 height 16
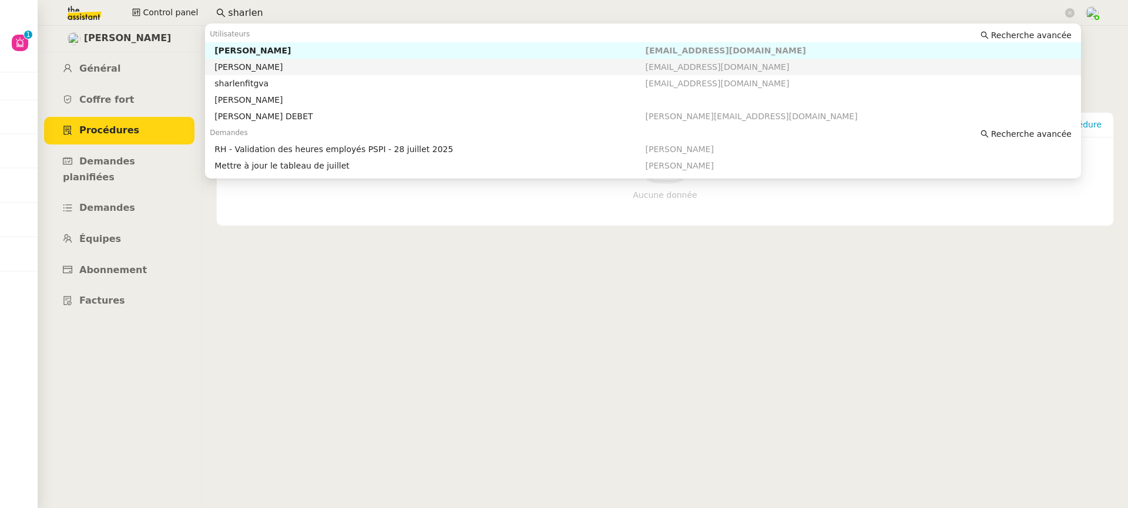
click at [283, 63] on div "[PERSON_NAME]" at bounding box center [429, 67] width 431 height 11
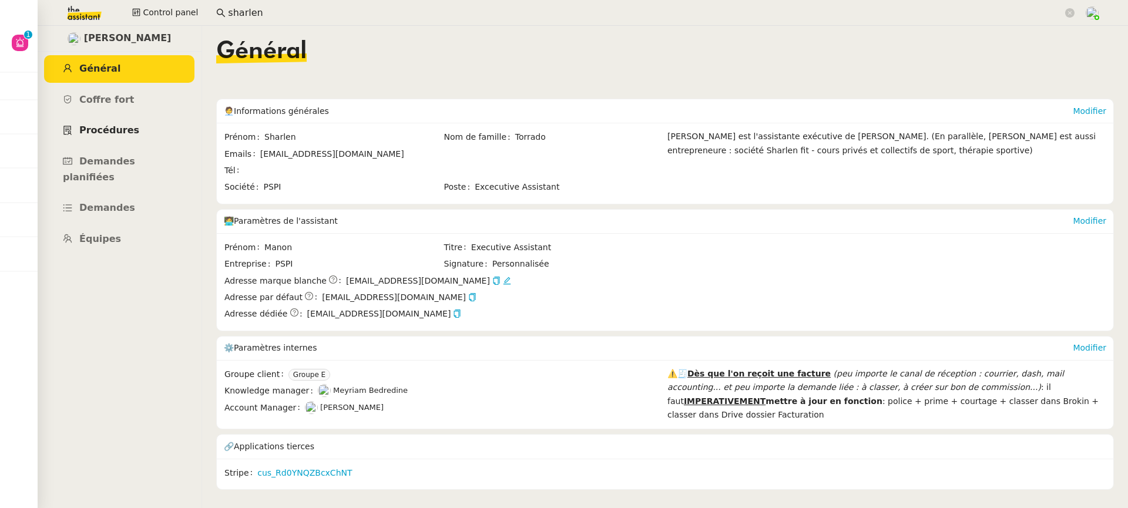
click at [132, 140] on link "Procédures" at bounding box center [119, 131] width 150 height 28
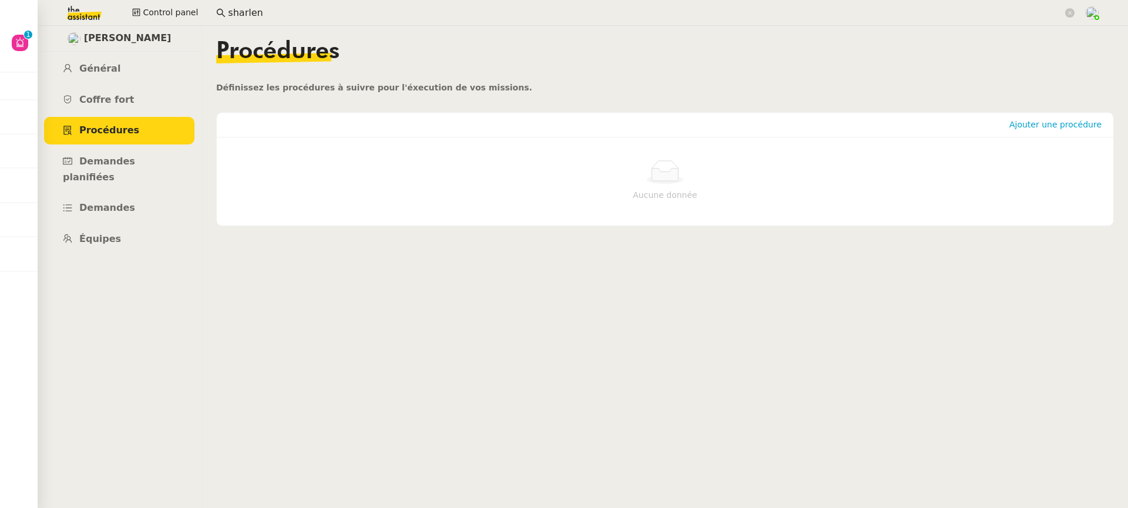
drag, startPoint x: 309, startPoint y: 12, endPoint x: 0, endPoint y: 12, distance: 308.9
click at [0, 12] on nz-layout "Aide 0 1 2 3 4 5 6 7 8 9 Mes demandes [PERSON_NAME] 1 demandes en cours 2/10 - …" at bounding box center [564, 254] width 1128 height 508
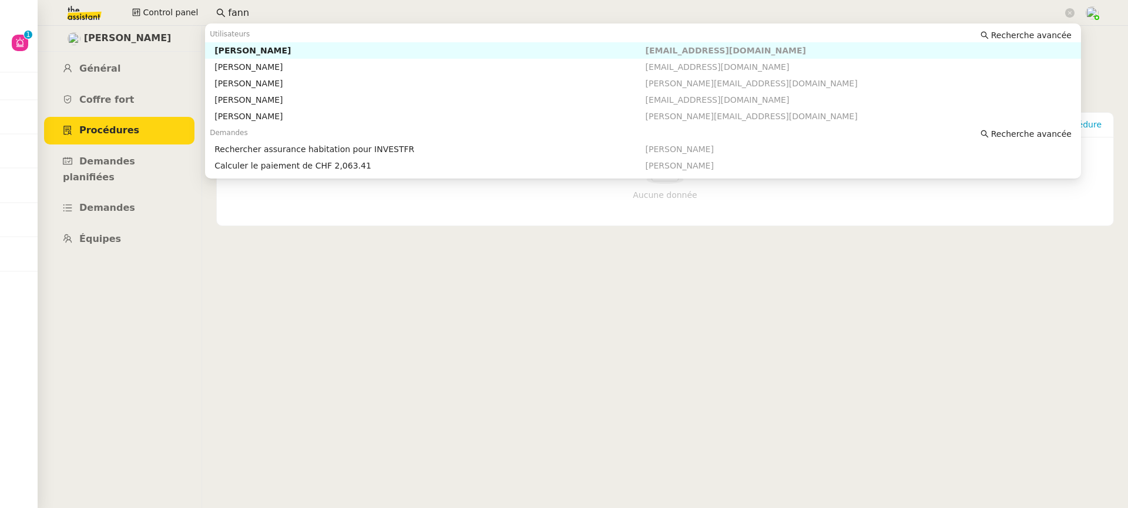
click at [281, 55] on div "[PERSON_NAME]" at bounding box center [429, 50] width 431 height 11
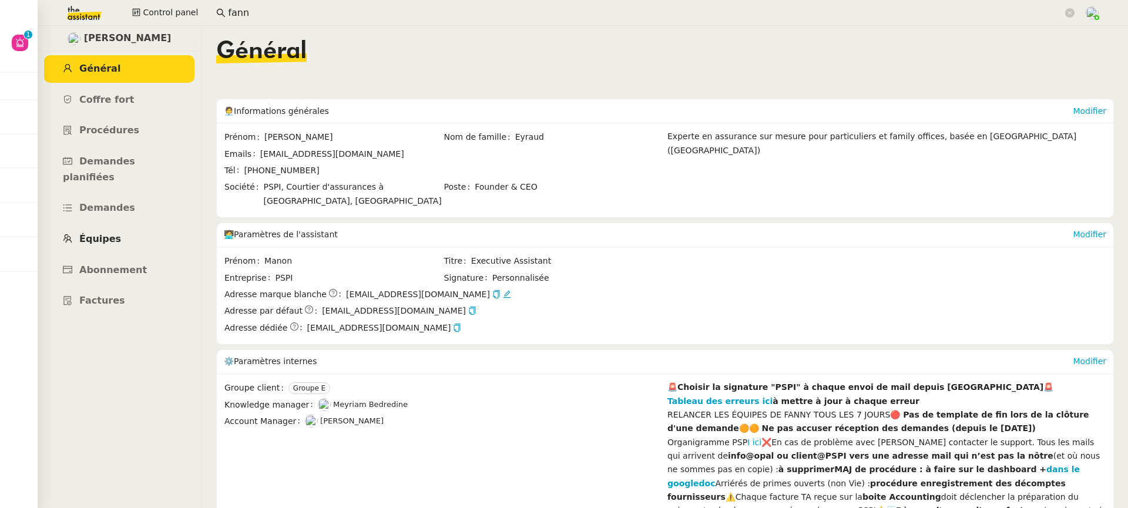
click at [141, 226] on link "Équipes" at bounding box center [119, 240] width 150 height 28
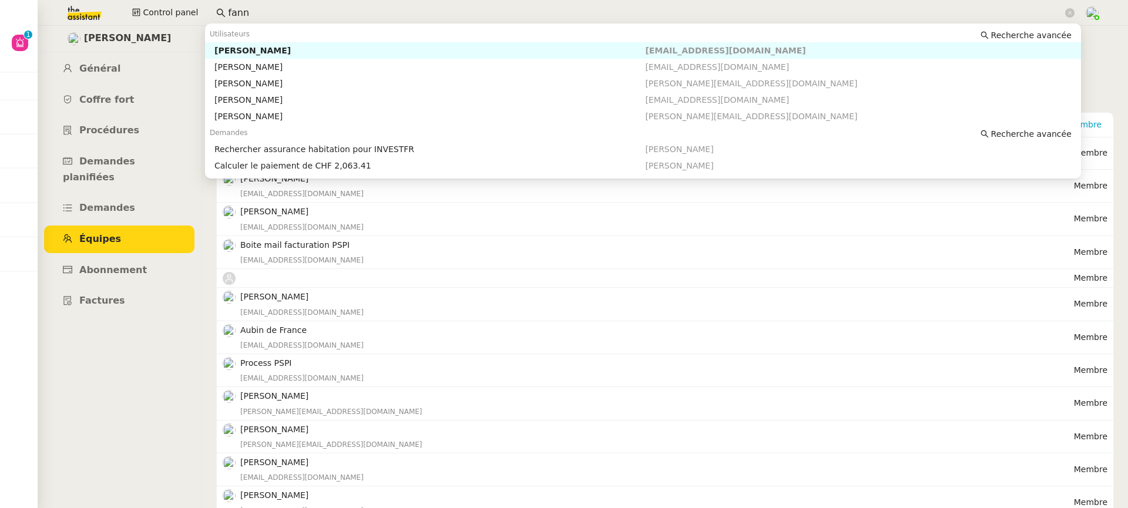
drag, startPoint x: 241, startPoint y: 9, endPoint x: 86, endPoint y: 11, distance: 155.1
click at [89, 10] on div "Control panel fann" at bounding box center [563, 13] width 1069 height 26
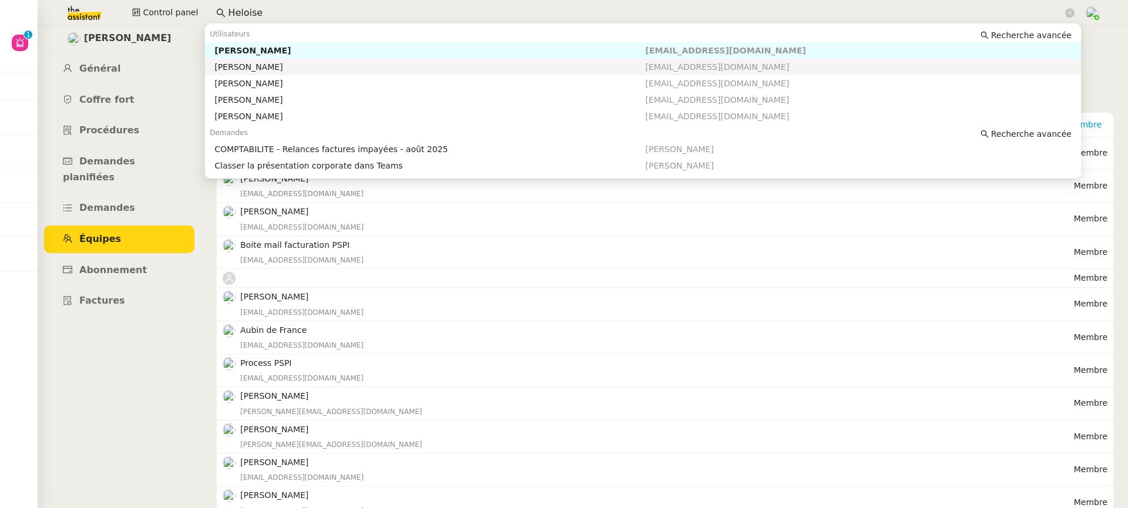
click at [344, 63] on div "[PERSON_NAME]" at bounding box center [429, 67] width 431 height 11
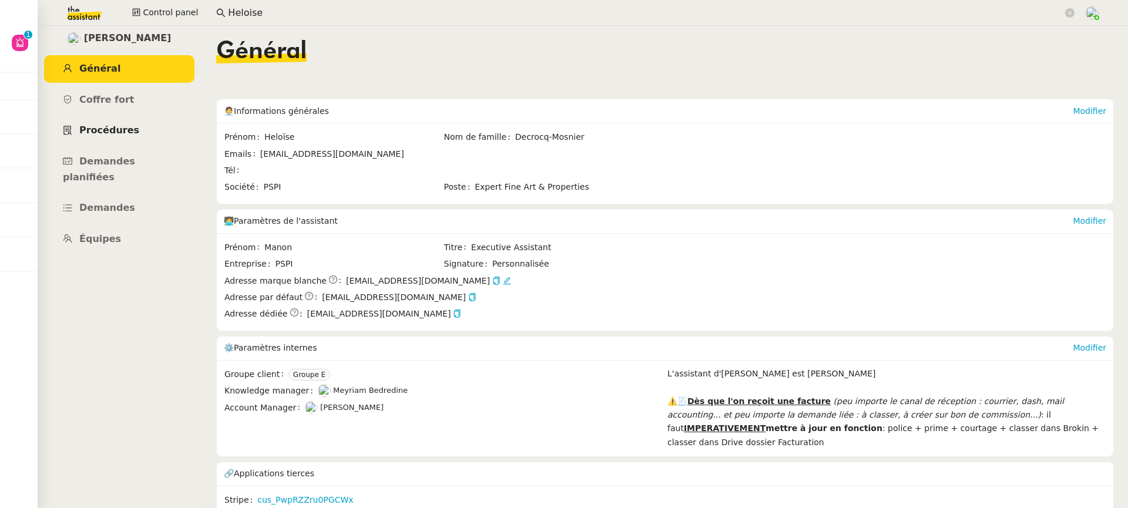
click at [122, 129] on span "Procédures" at bounding box center [109, 130] width 60 height 11
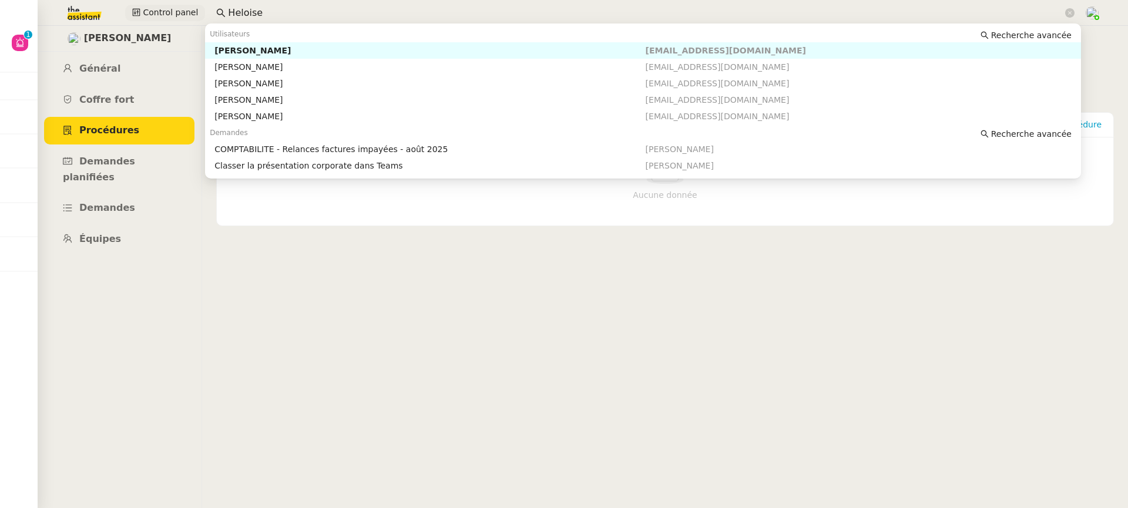
drag, startPoint x: 273, startPoint y: 11, endPoint x: 151, endPoint y: 12, distance: 122.2
click at [151, 12] on div "Control panel Heloise" at bounding box center [563, 13] width 1069 height 26
click at [419, 47] on div "[PERSON_NAME]" at bounding box center [429, 50] width 431 height 11
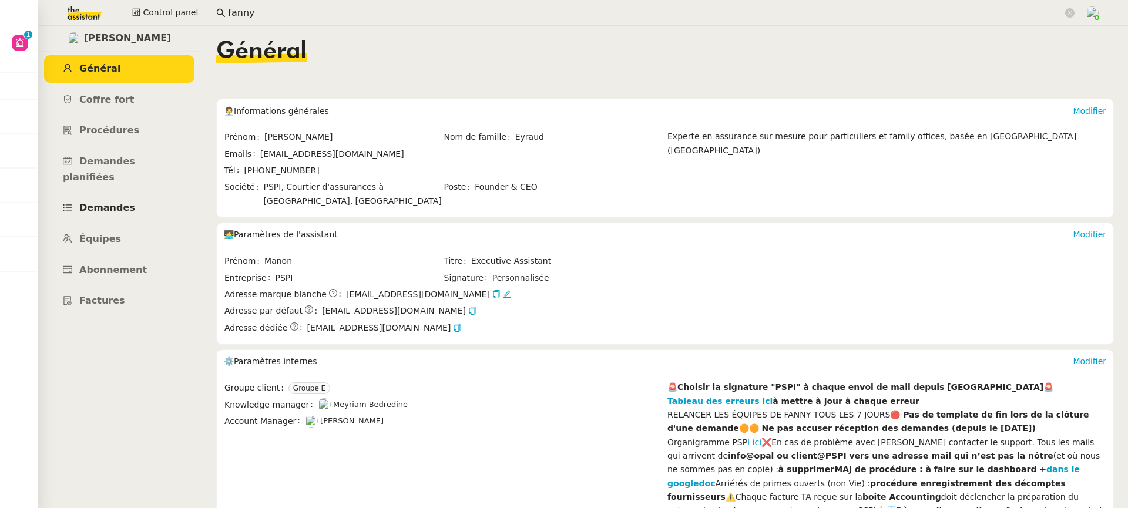
click at [136, 194] on link "Demandes" at bounding box center [119, 208] width 150 height 28
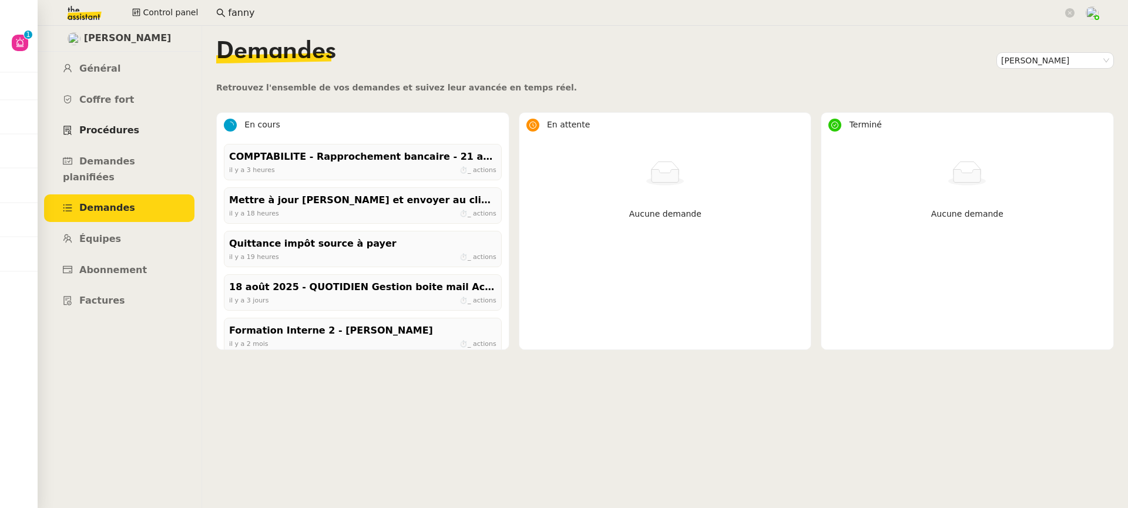
click at [121, 133] on span "Procédures" at bounding box center [109, 130] width 60 height 11
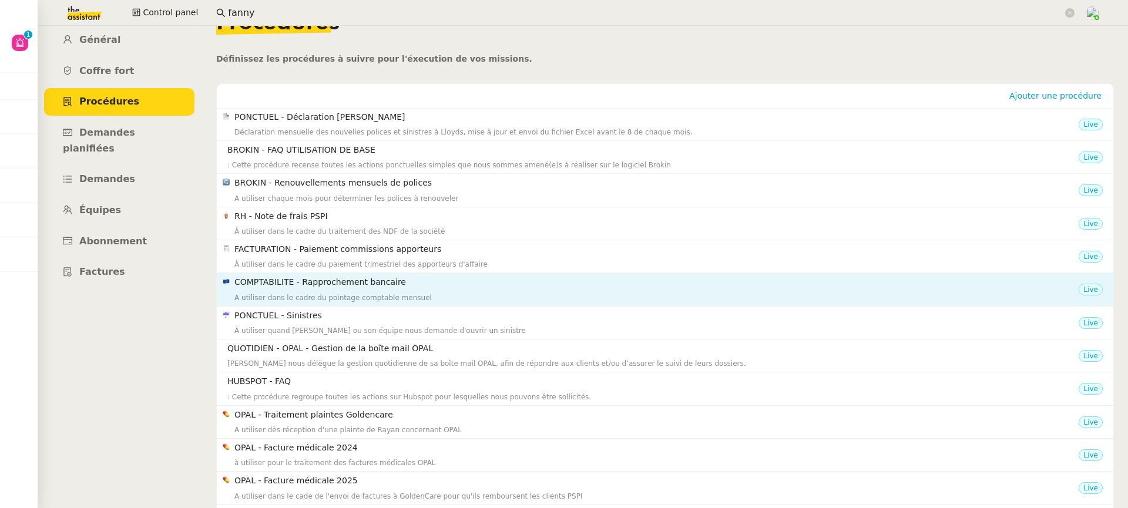
scroll to position [31, 0]
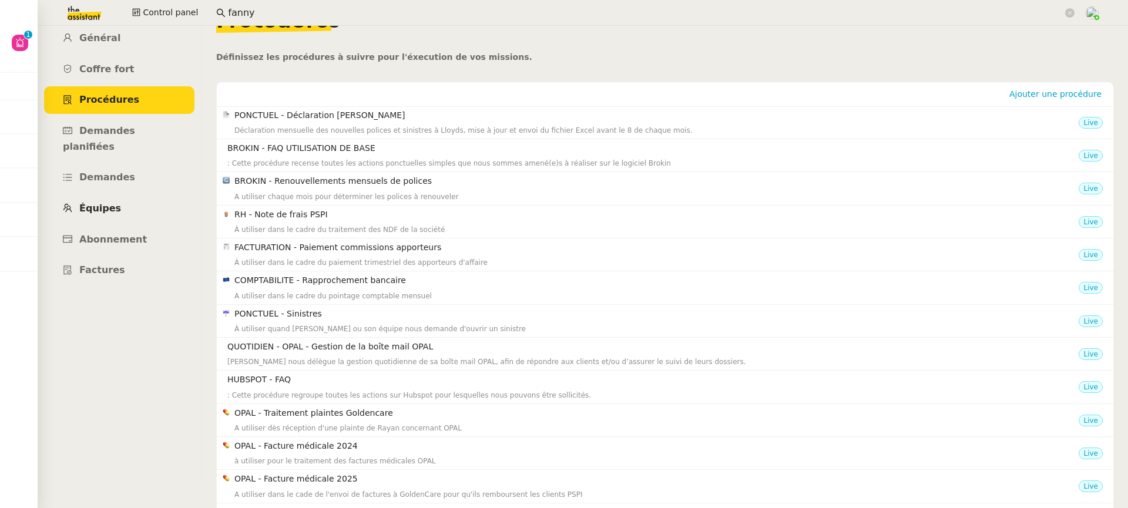
click at [102, 203] on span "Équipes" at bounding box center [100, 208] width 42 height 11
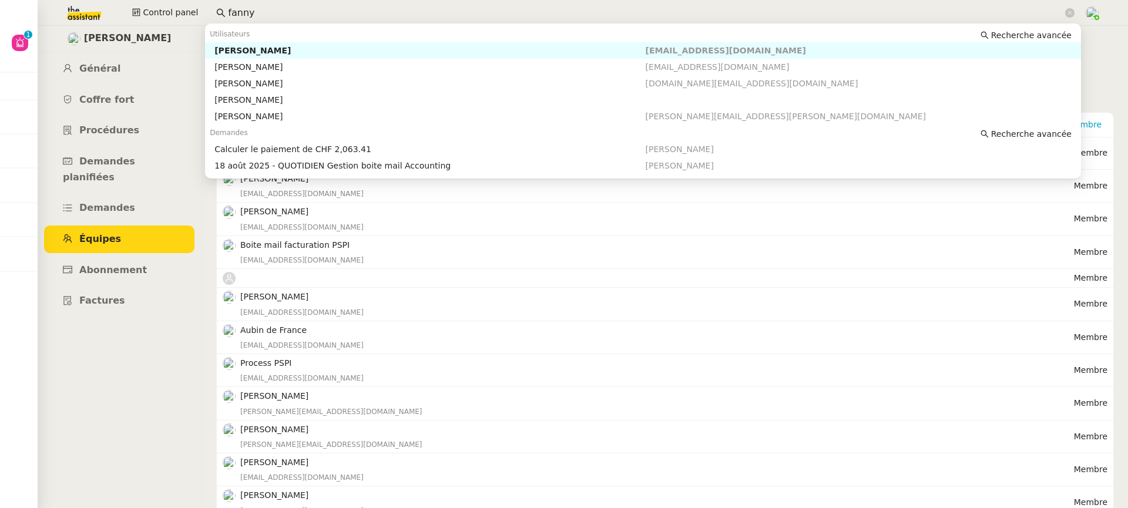
drag, startPoint x: 315, startPoint y: 15, endPoint x: 30, endPoint y: 15, distance: 284.9
click at [30, 15] on nz-layout "Aide 0 1 2 3 4 5 6 7 8 9 Mes demandes Anna Florent 1 demandes en cours 2/10 - R…" at bounding box center [564, 254] width 1128 height 508
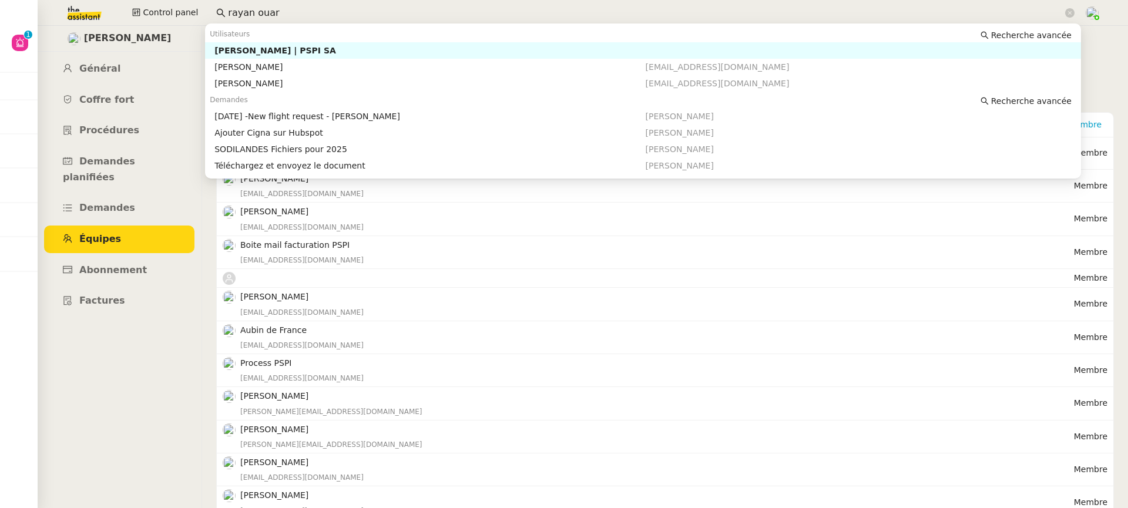
click at [267, 51] on div "Rayan Ouafi | PSPI SA" at bounding box center [429, 50] width 431 height 11
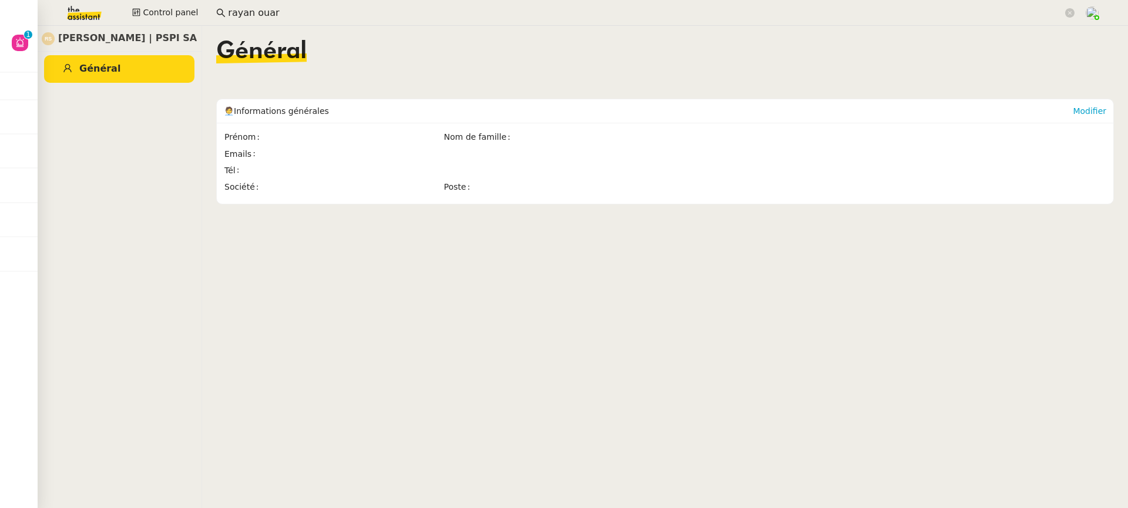
click at [335, 18] on input "rayan ouar" at bounding box center [645, 13] width 835 height 16
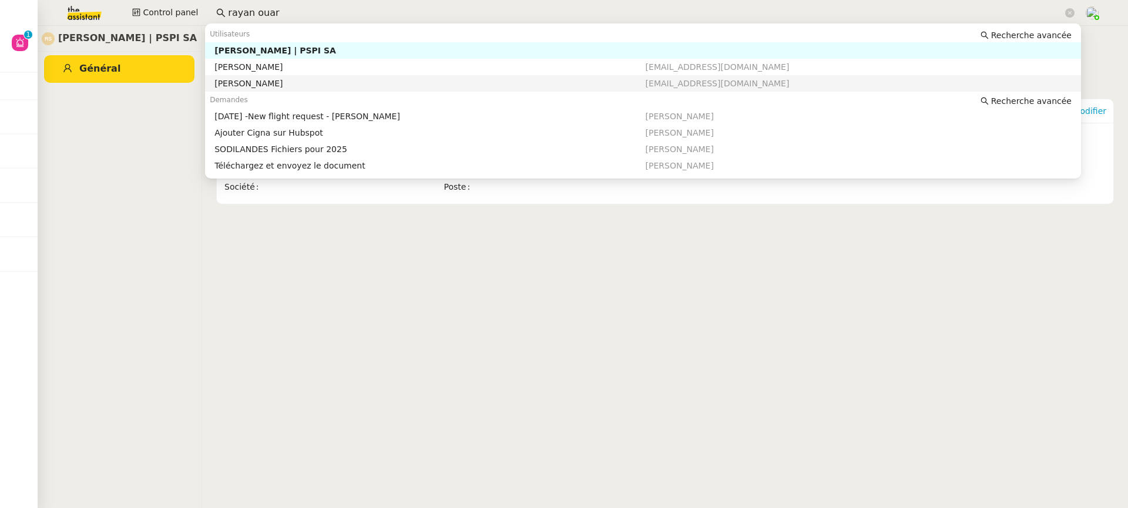
click at [300, 85] on div "Rayan Ouafi" at bounding box center [429, 83] width 431 height 11
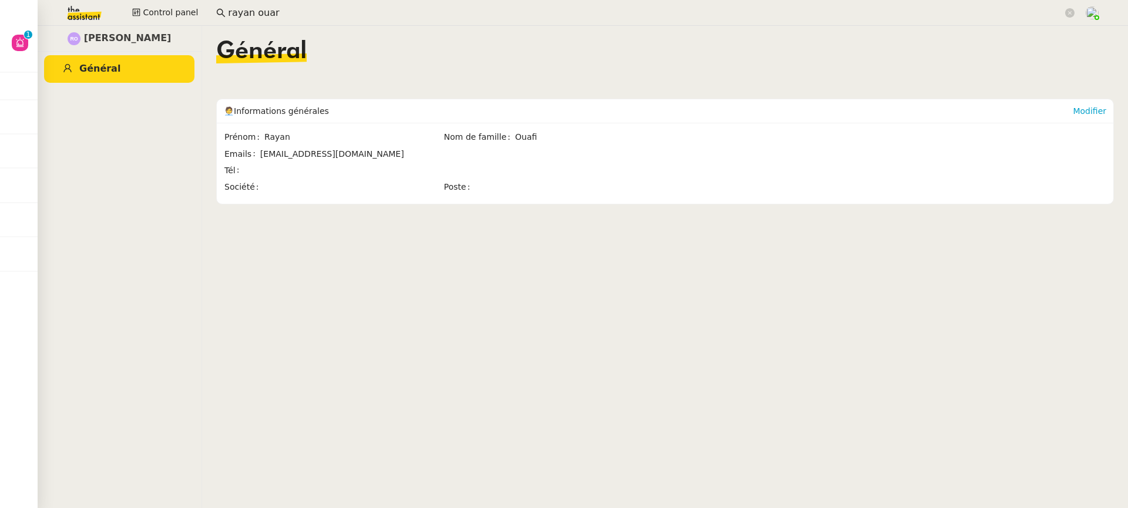
click at [315, 14] on input "rayan ouar" at bounding box center [645, 13] width 835 height 16
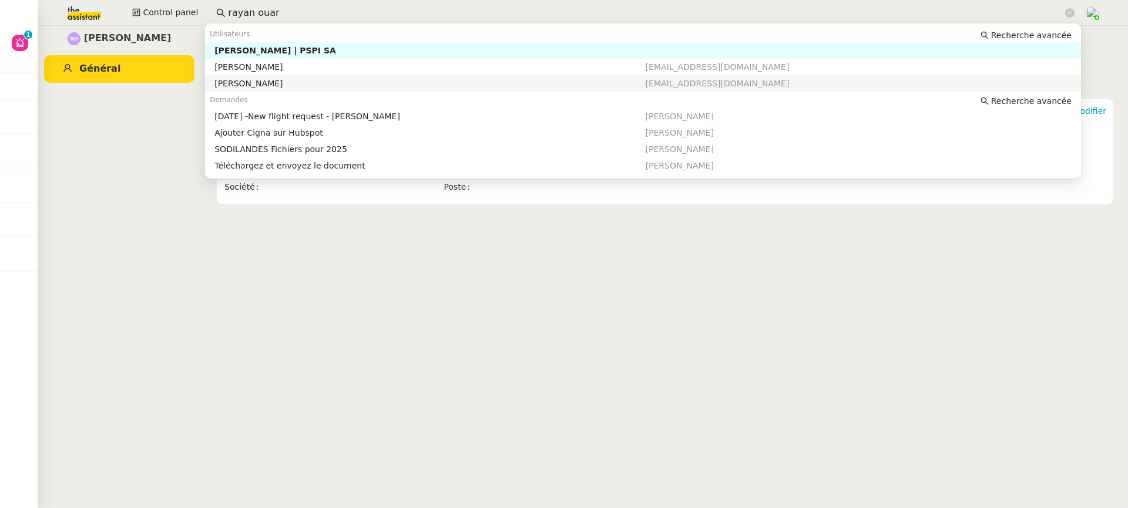
click at [418, 91] on div "Utilisateurs Recherche avancée Rayan Ouafi | PSPI SA Rayan Ouafi rayan@opal-ins…" at bounding box center [643, 157] width 876 height 263
click at [405, 89] on nz-auto-option "Rayan Ouafi rayan@pspi.ch" at bounding box center [643, 83] width 876 height 16
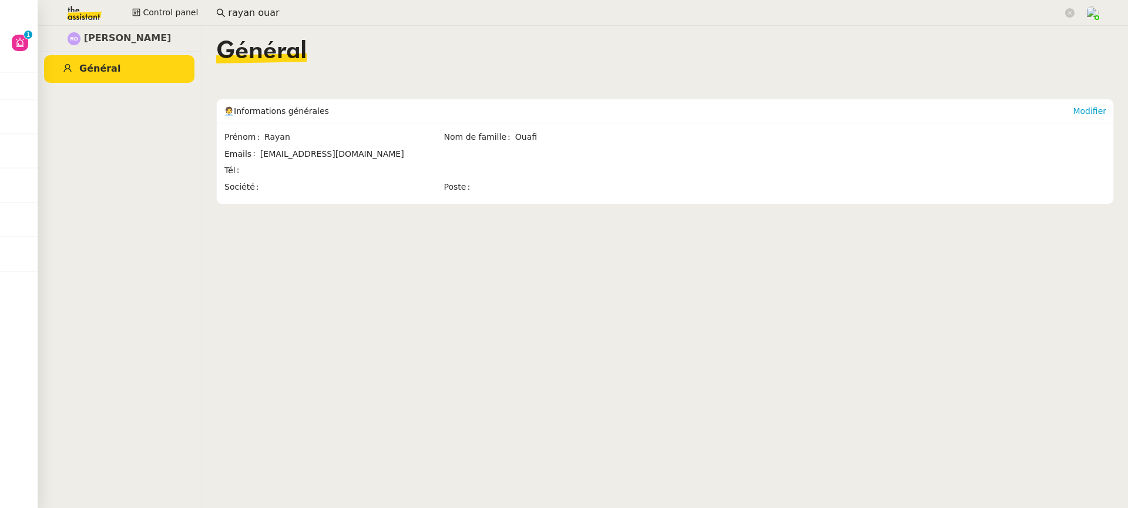
click at [312, 19] on input "rayan ouar" at bounding box center [645, 13] width 835 height 16
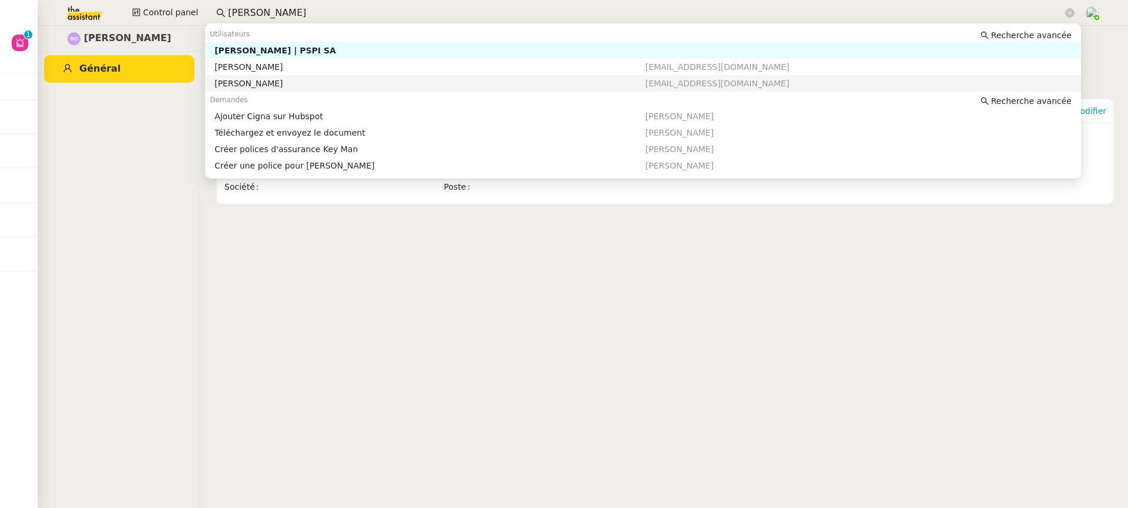
click at [390, 85] on div "Rayan Ouafi" at bounding box center [429, 83] width 431 height 11
click at [287, 10] on input "rayan ouafi" at bounding box center [645, 13] width 835 height 16
click at [646, 70] on span "rayan@opal-insurance.com" at bounding box center [717, 66] width 144 height 9
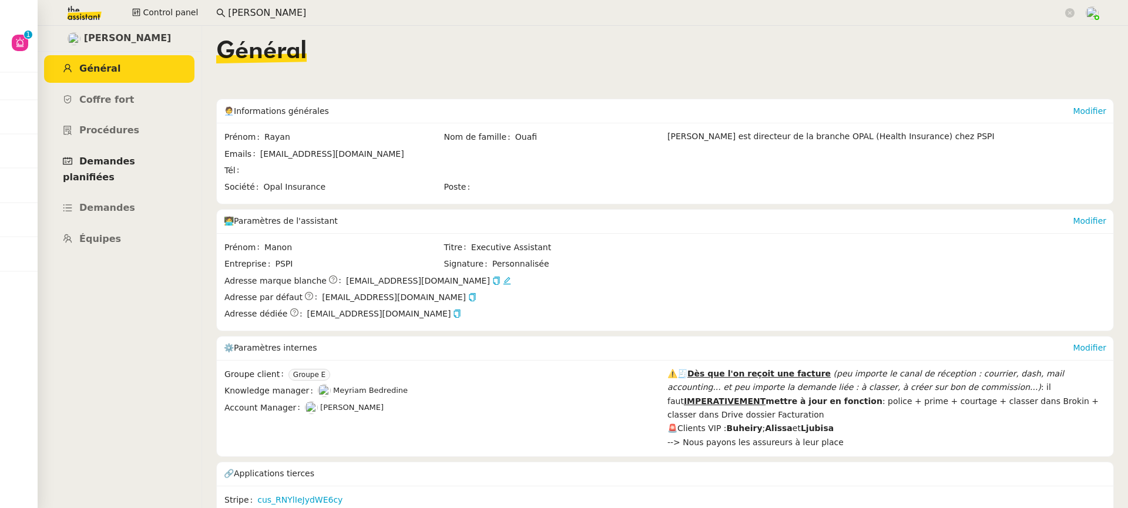
click at [100, 149] on link "Demandes planifiées" at bounding box center [119, 169] width 150 height 43
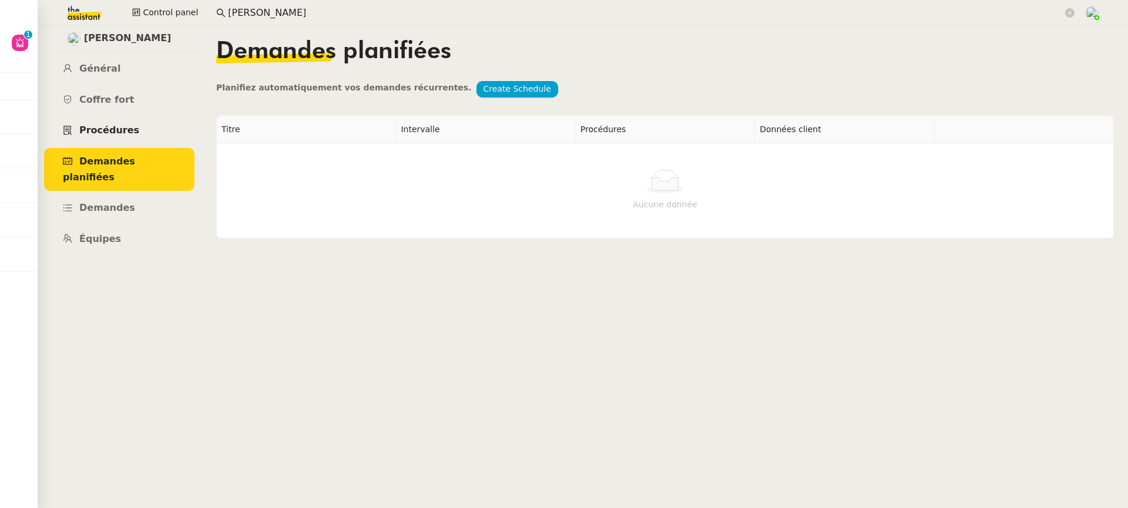
click at [102, 133] on span "Procédures" at bounding box center [109, 130] width 60 height 11
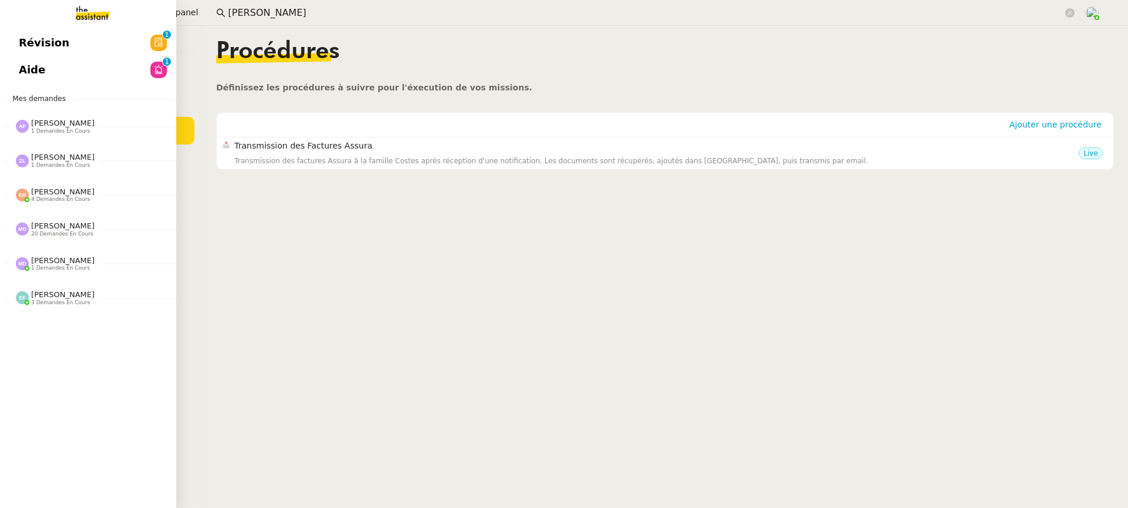
click at [18, 71] on link "Aide 0 1 2 3 4 5 6 7 8 9" at bounding box center [88, 69] width 176 height 27
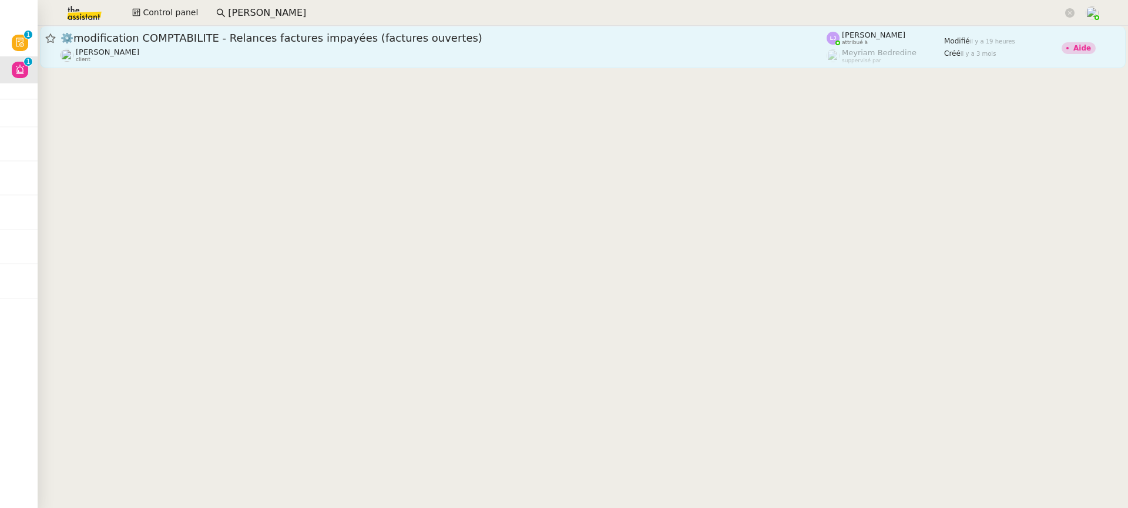
click at [495, 33] on span "⚙️modification COMPTABILITE - Relances factures impayées (factures ouvertes)" at bounding box center [443, 38] width 766 height 11
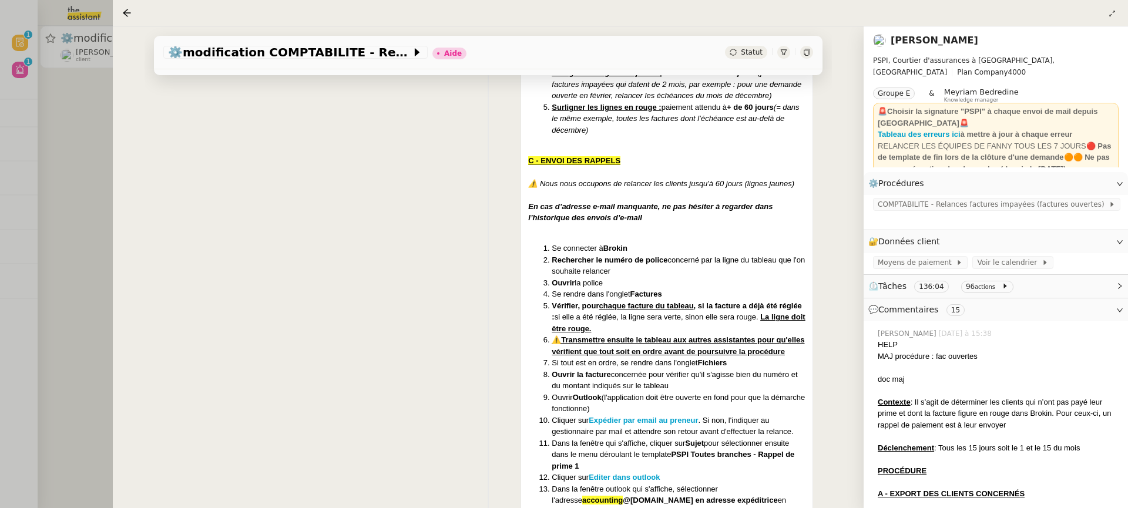
scroll to position [927, 0]
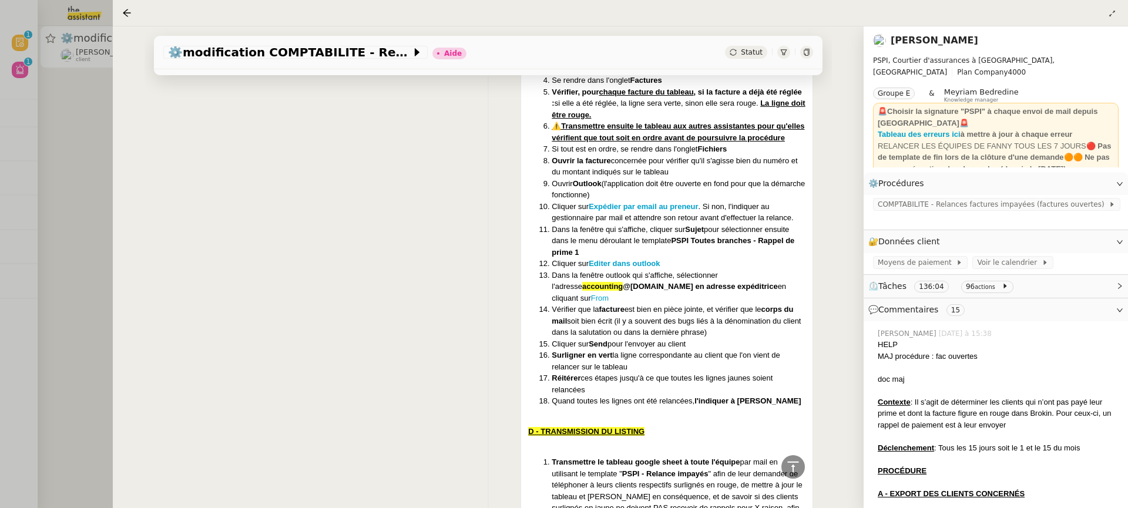
click at [26, 31] on div at bounding box center [564, 254] width 1128 height 508
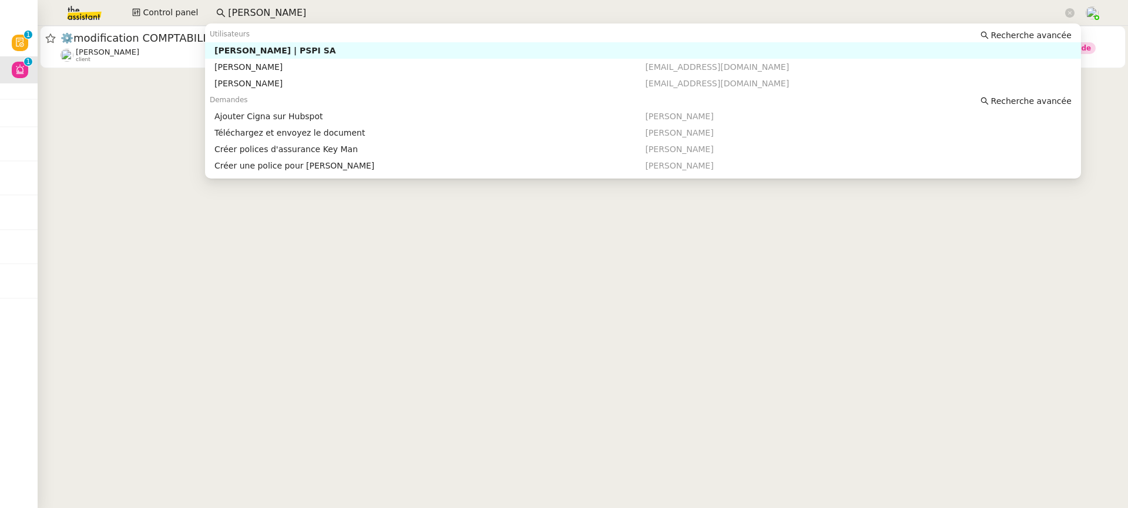
drag, startPoint x: 181, startPoint y: 15, endPoint x: 55, endPoint y: 15, distance: 126.9
click at [55, 15] on div "Control panel rayan ouafi" at bounding box center [563, 13] width 1069 height 26
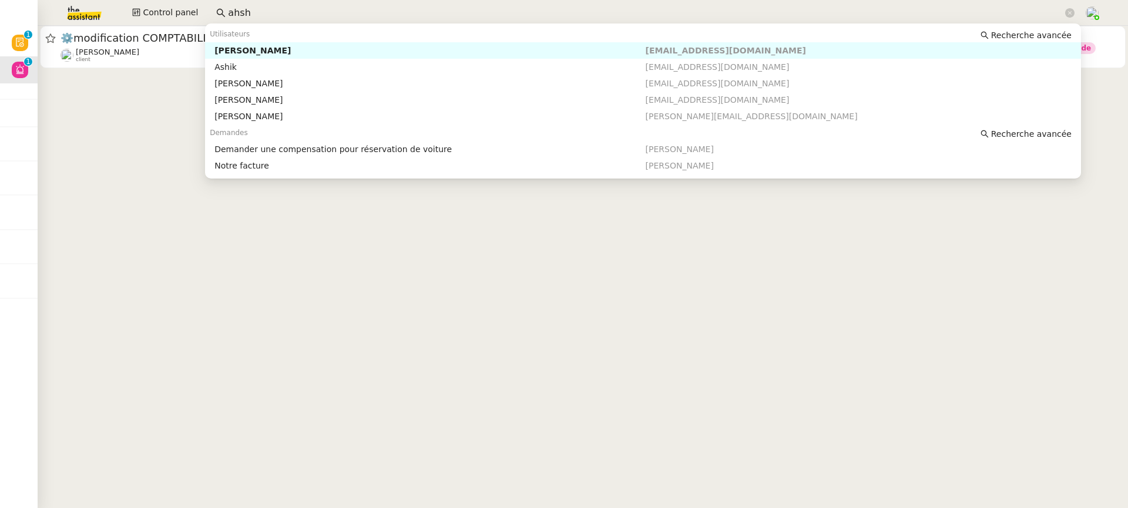
click at [228, 53] on div "Ashley Poniatowski" at bounding box center [429, 50] width 431 height 11
type input "ahsh"
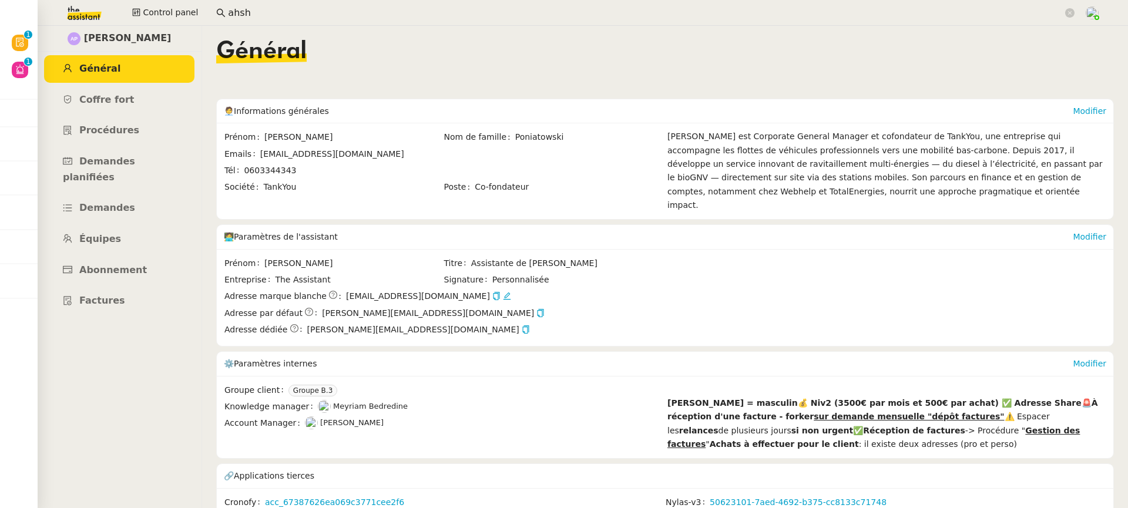
click at [142, 114] on ul "Général Coffre fort Procédures Demandes planifiées Demandes Équipes Abonnement …" at bounding box center [119, 185] width 164 height 260
click at [144, 128] on link "Procédures" at bounding box center [119, 131] width 150 height 28
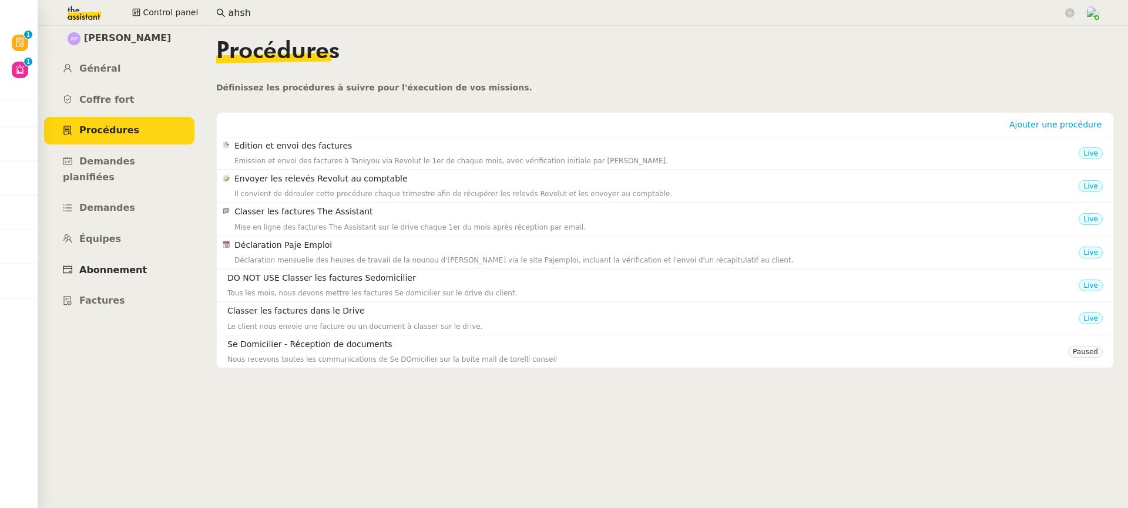
click at [131, 257] on link "Abonnement" at bounding box center [119, 271] width 150 height 28
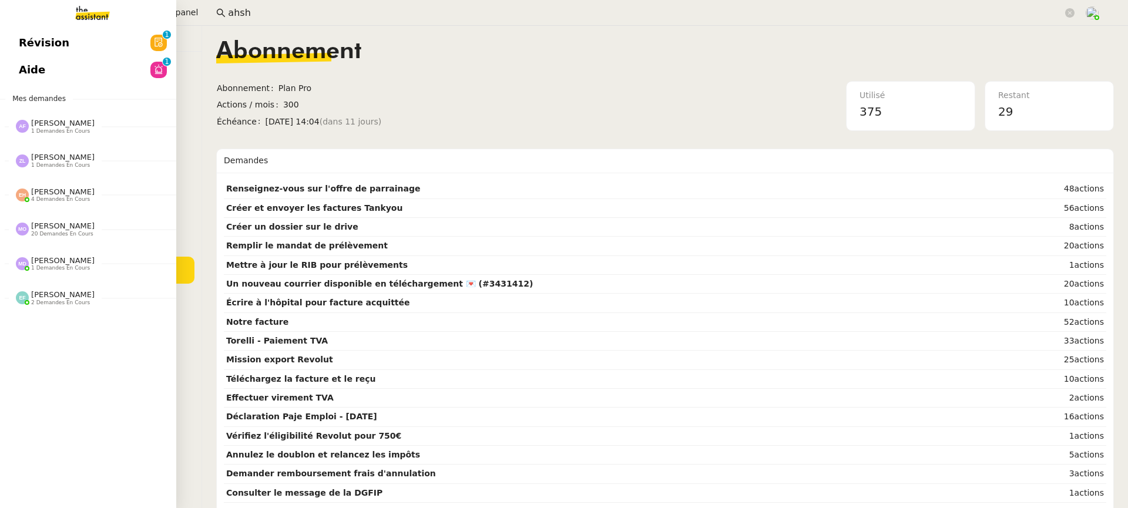
click at [35, 56] on link "Aide 0 1 2 3 4 5 6 7 8 9" at bounding box center [88, 69] width 176 height 27
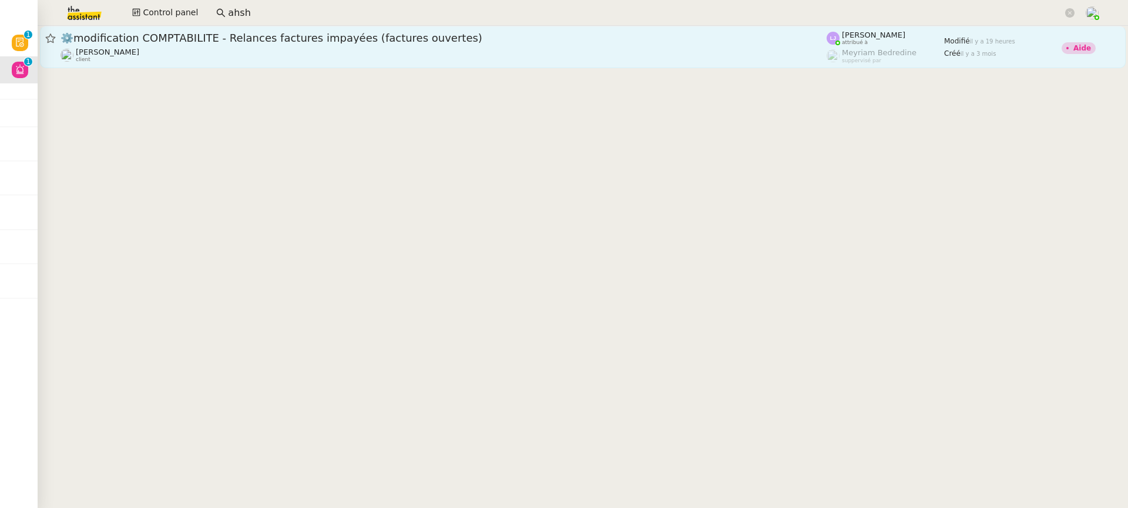
click at [687, 30] on link "⚙️modification COMPTABILITE - Relances factures impayées (factures ouvertes) Fa…" at bounding box center [582, 47] width 1085 height 42
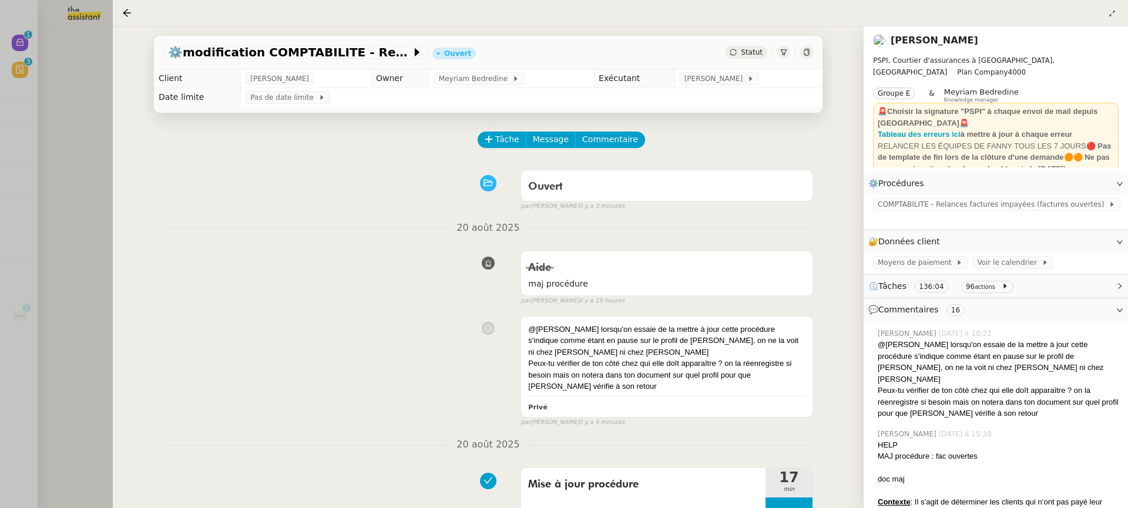
click at [74, 97] on div at bounding box center [564, 254] width 1128 height 508
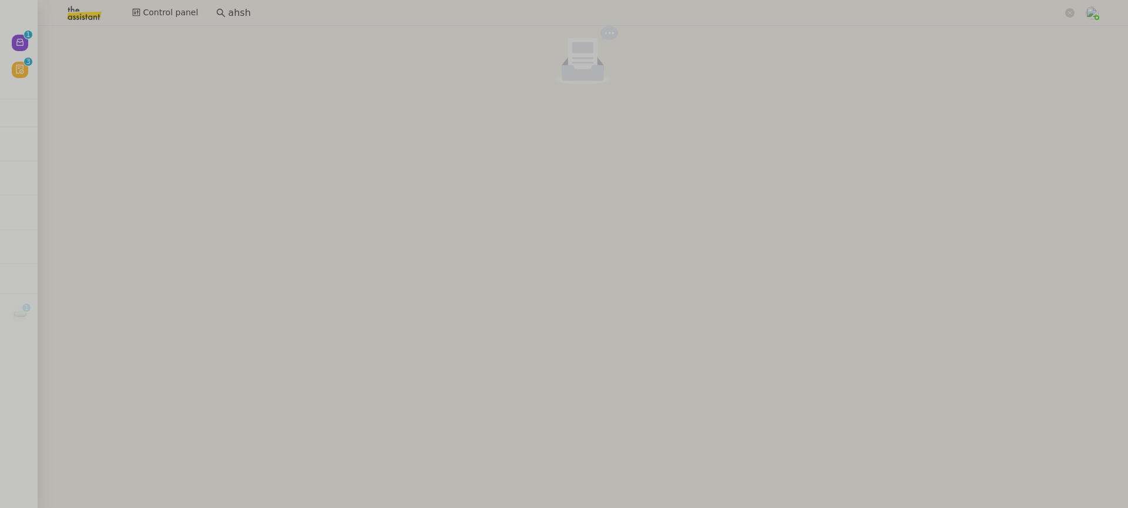
click at [38, 76] on div at bounding box center [583, 57] width 1090 height 63
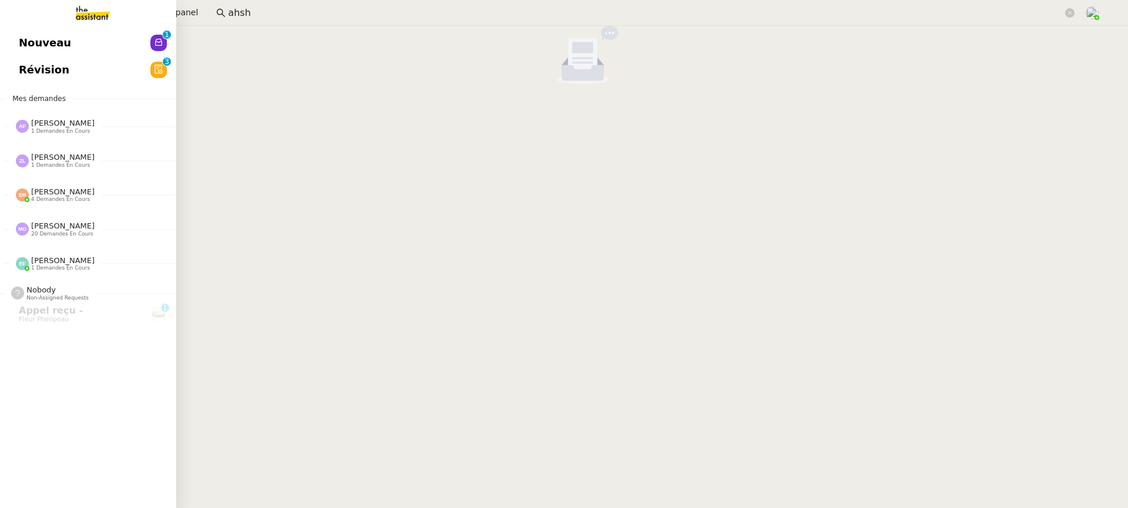
click at [33, 75] on link "Révision 0 1 2 3 4 5 6 7 8 9" at bounding box center [88, 69] width 176 height 27
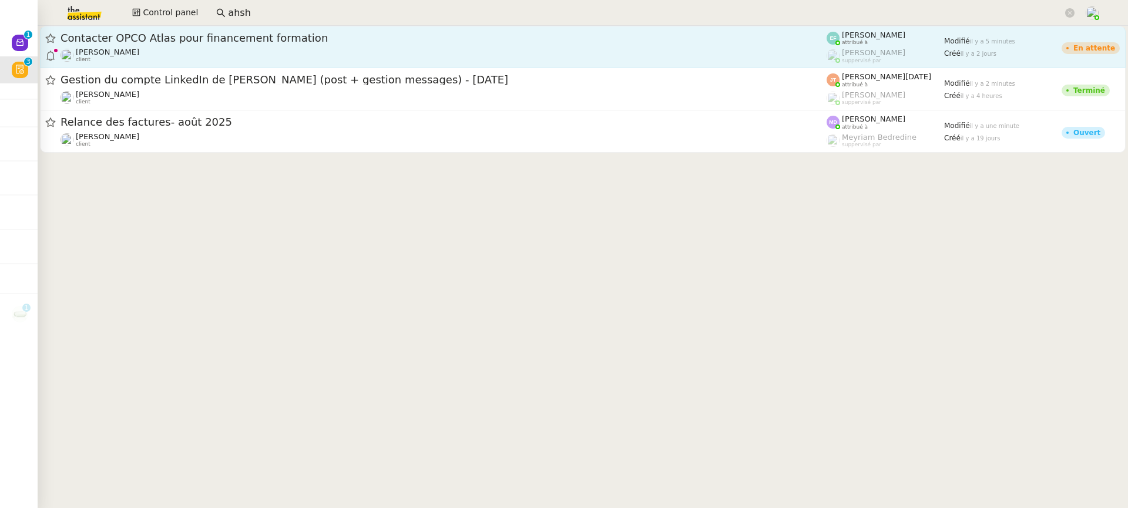
click at [471, 64] on link "Contacter OPCO Atlas pour financement formation Manon Loustau client Emelyne Fo…" at bounding box center [582, 47] width 1085 height 42
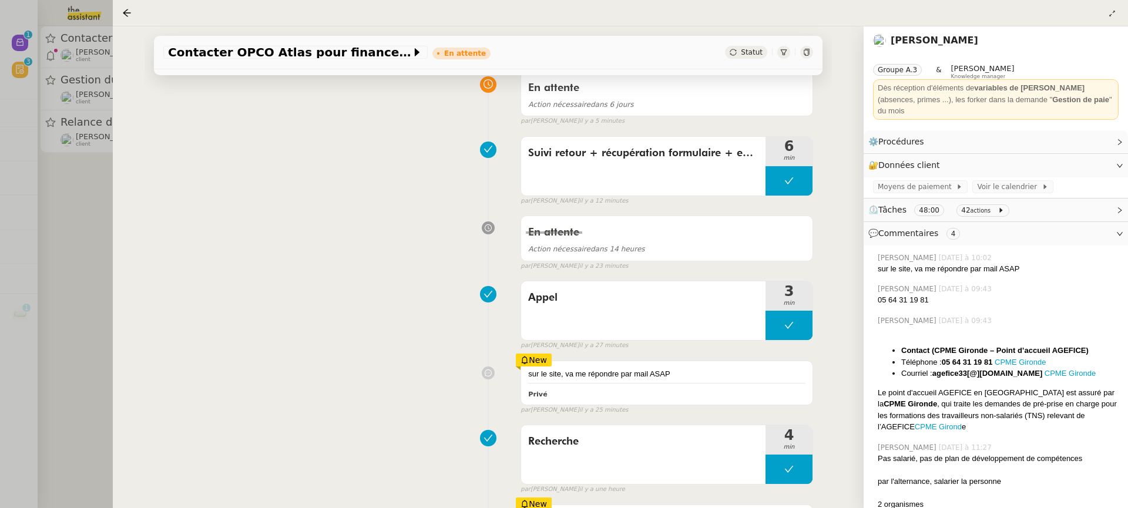
scroll to position [173, 0]
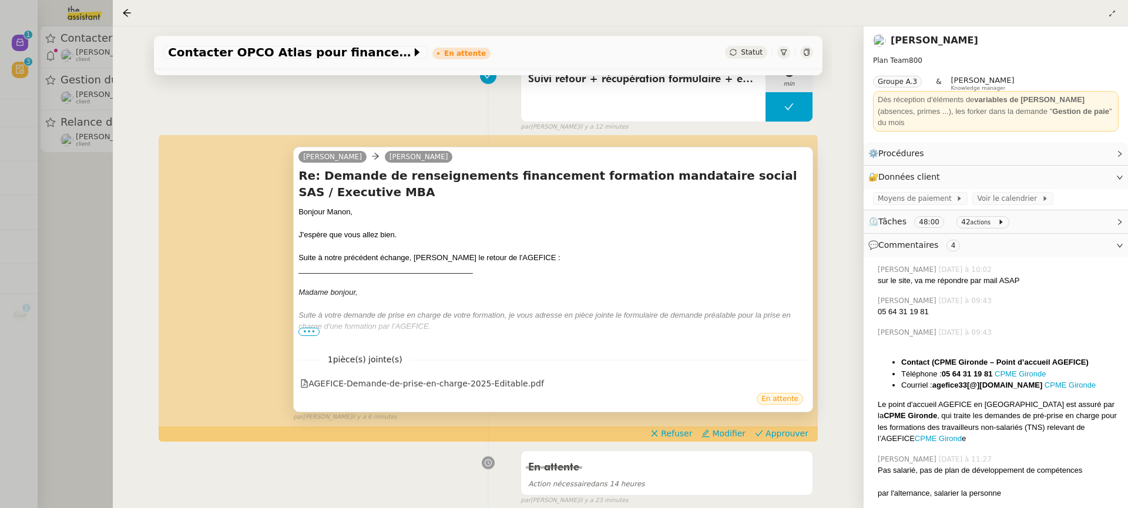
click at [306, 323] on em "Suite à votre demande de prise en charge de votre formation, je vous adresse en…" at bounding box center [544, 321] width 492 height 21
click at [308, 328] on span "•••" at bounding box center [308, 332] width 21 height 8
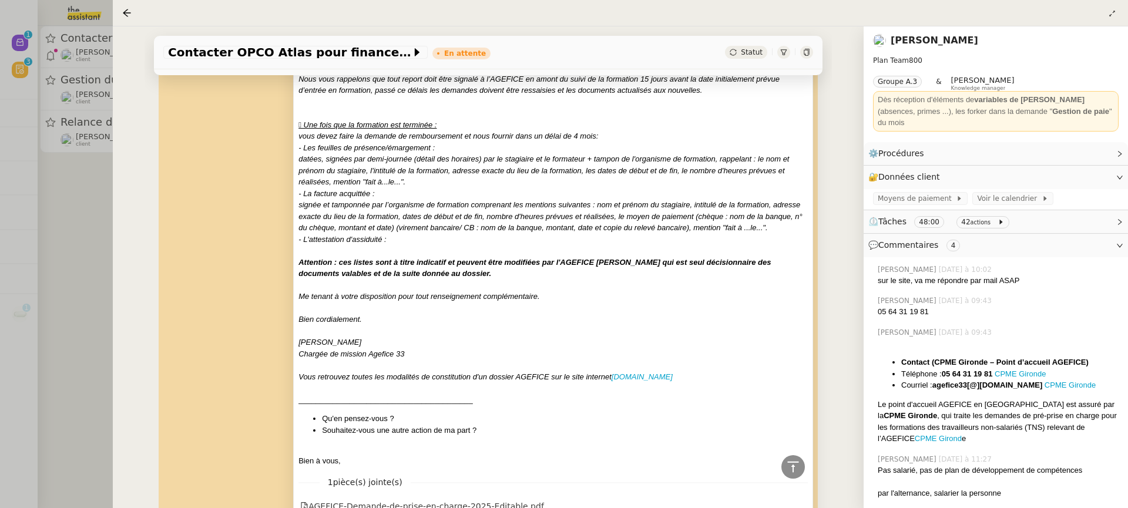
scroll to position [1172, 0]
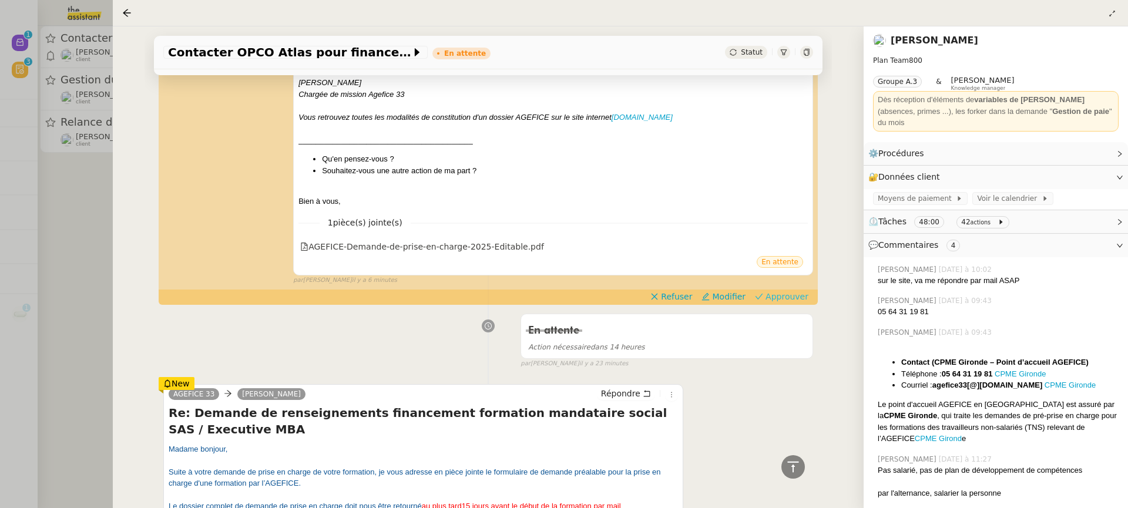
click at [792, 299] on span "Approuver" at bounding box center [786, 297] width 43 height 12
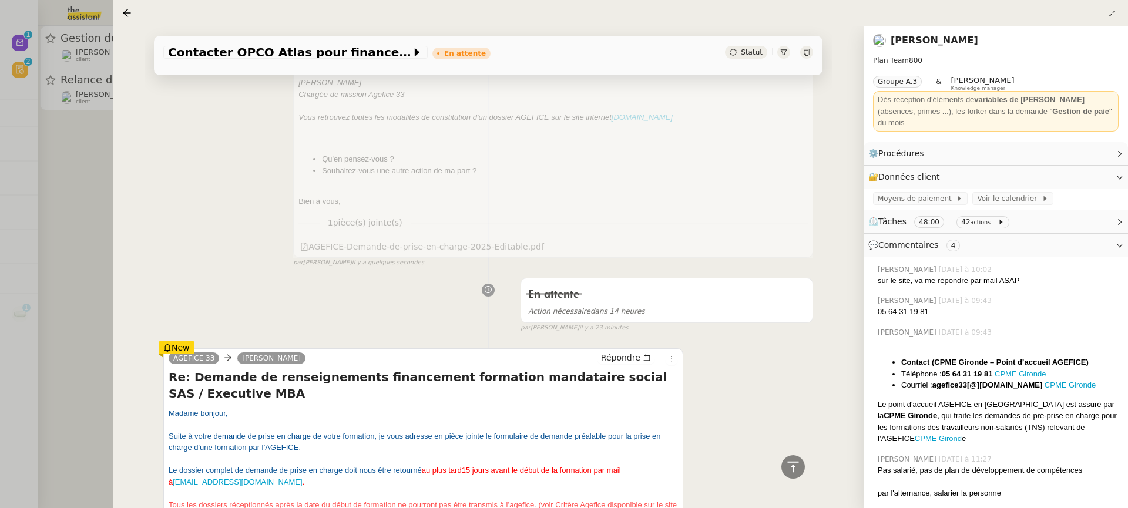
click at [25, 52] on div at bounding box center [564, 254] width 1128 height 508
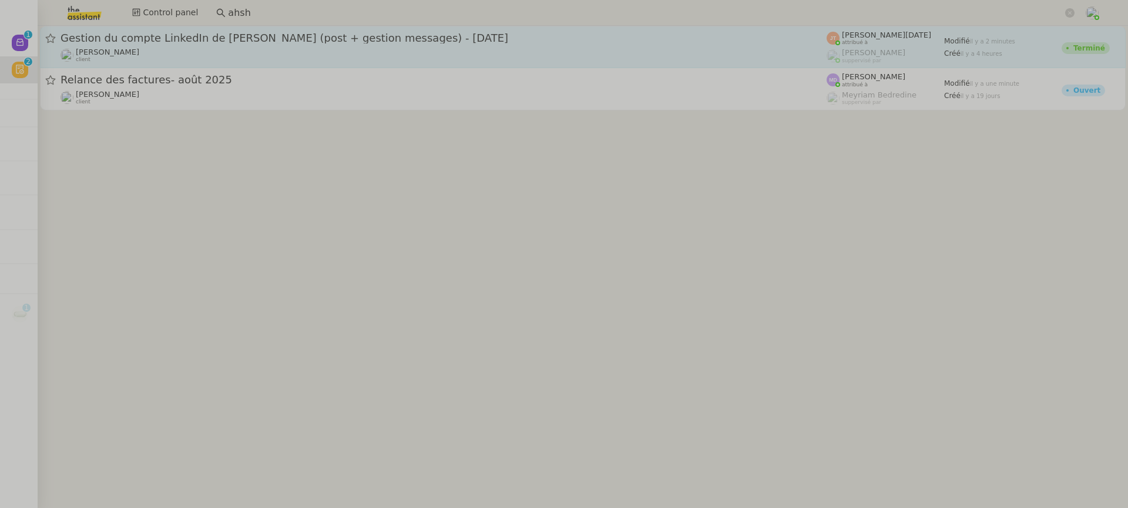
click at [171, 58] on div "Hugo Bentz client" at bounding box center [443, 55] width 766 height 15
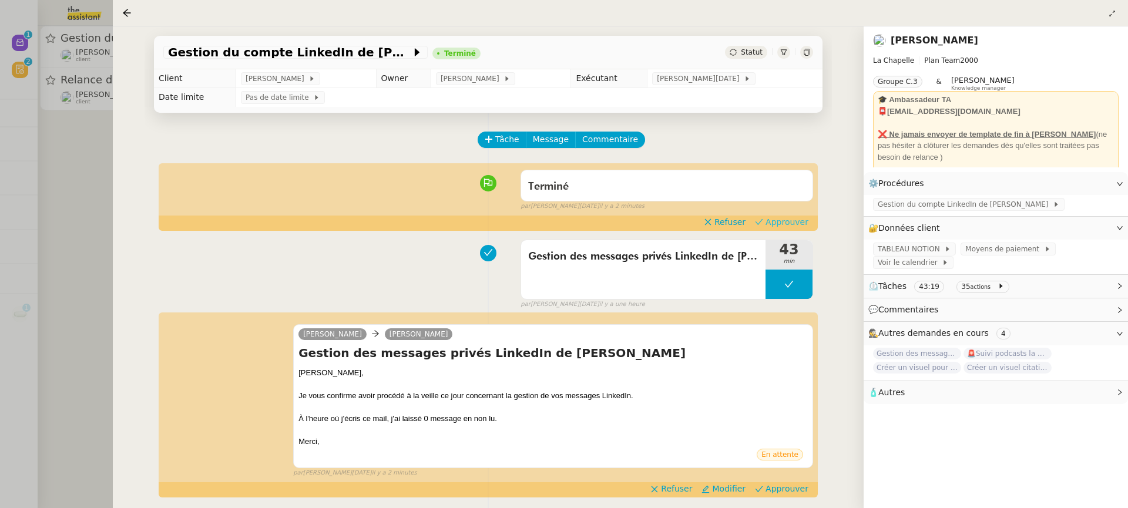
click at [778, 217] on span "Approuver" at bounding box center [786, 222] width 43 height 12
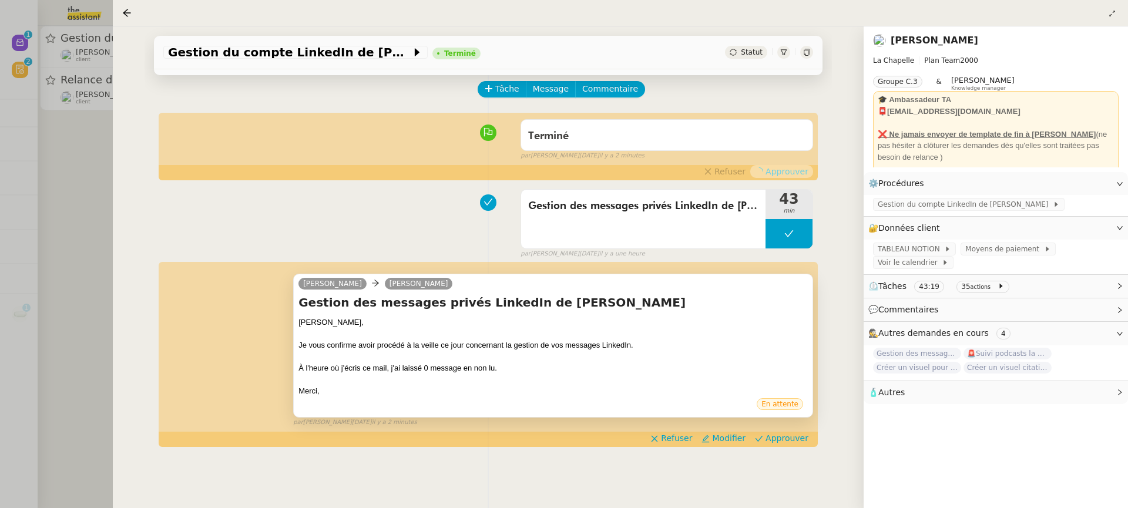
scroll to position [86, 0]
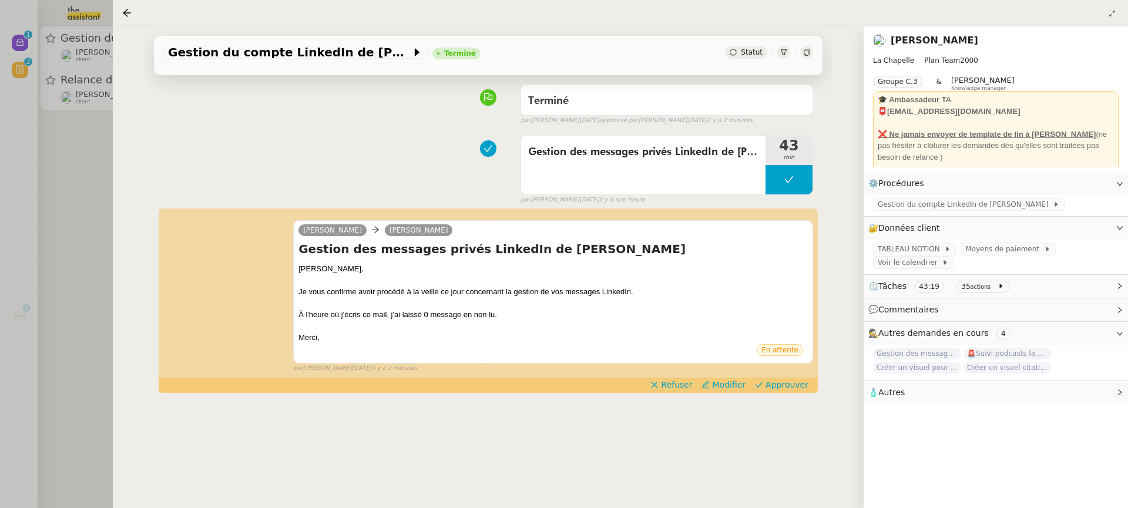
click at [802, 374] on div "camille Hugo Bentz Gestion des messages privés LinkedIn de Charly Hugo, Je vous…" at bounding box center [488, 292] width 650 height 164
click at [796, 386] on span "Approuver" at bounding box center [786, 385] width 43 height 12
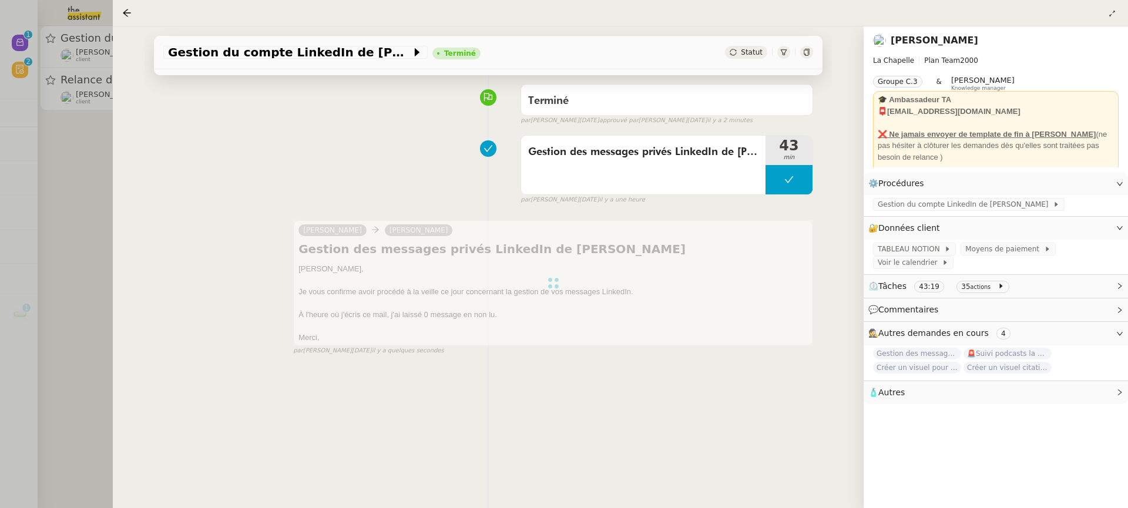
click at [38, 88] on div at bounding box center [564, 254] width 1128 height 508
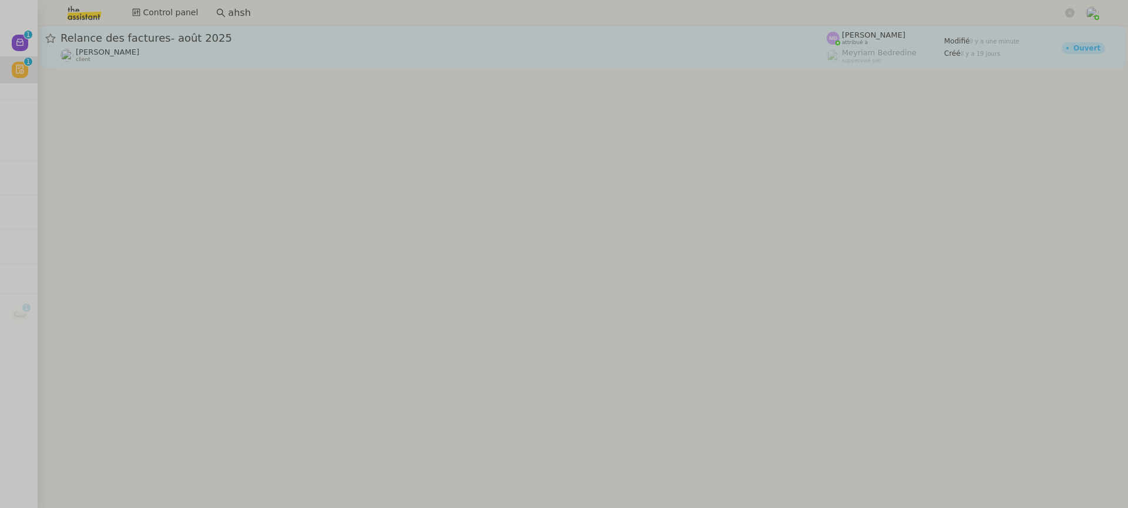
click at [158, 38] on span "Relance des factures- août 2025" at bounding box center [443, 38] width 766 height 11
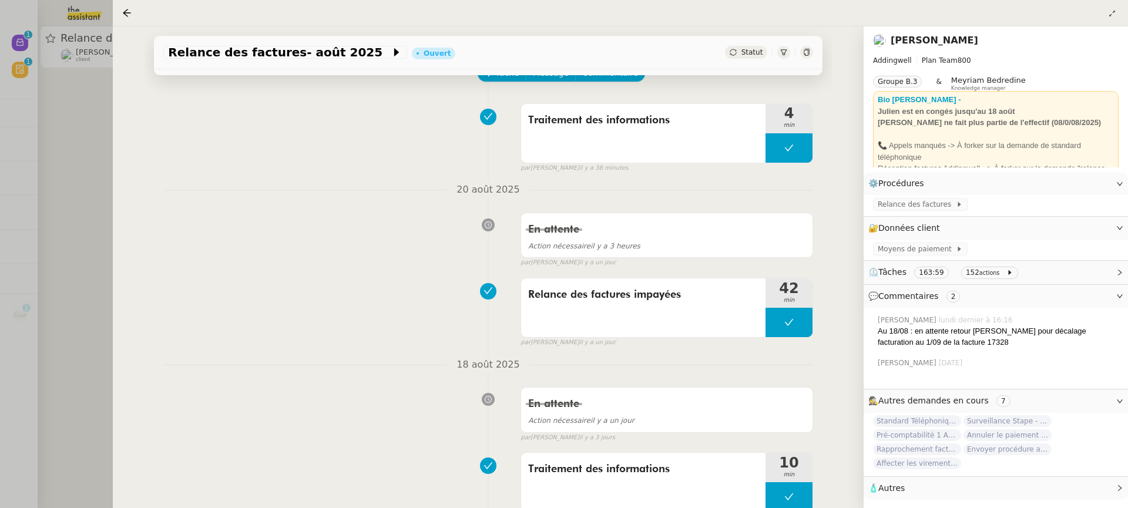
scroll to position [122, 0]
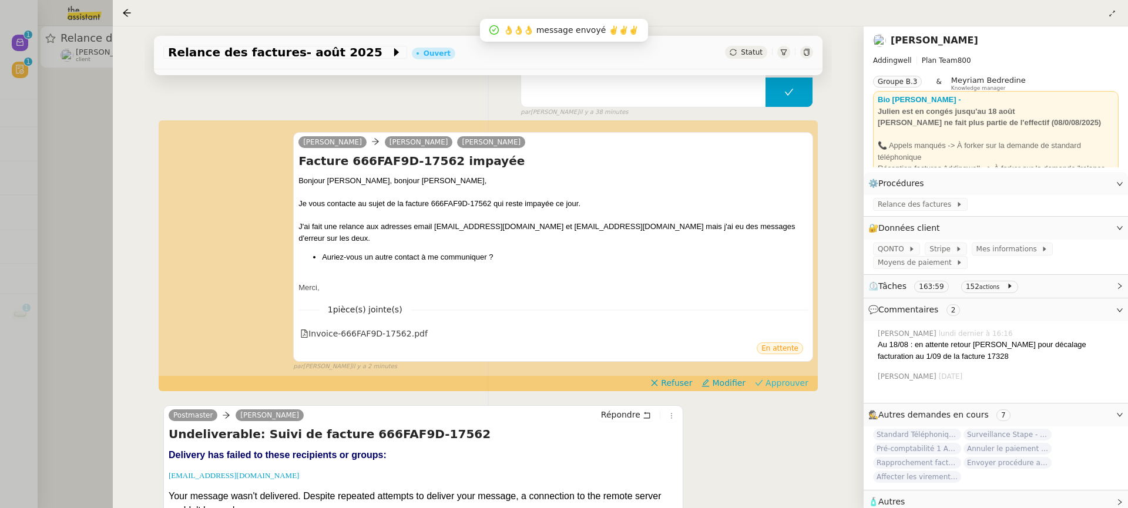
click at [794, 382] on span "Approuver" at bounding box center [786, 383] width 43 height 12
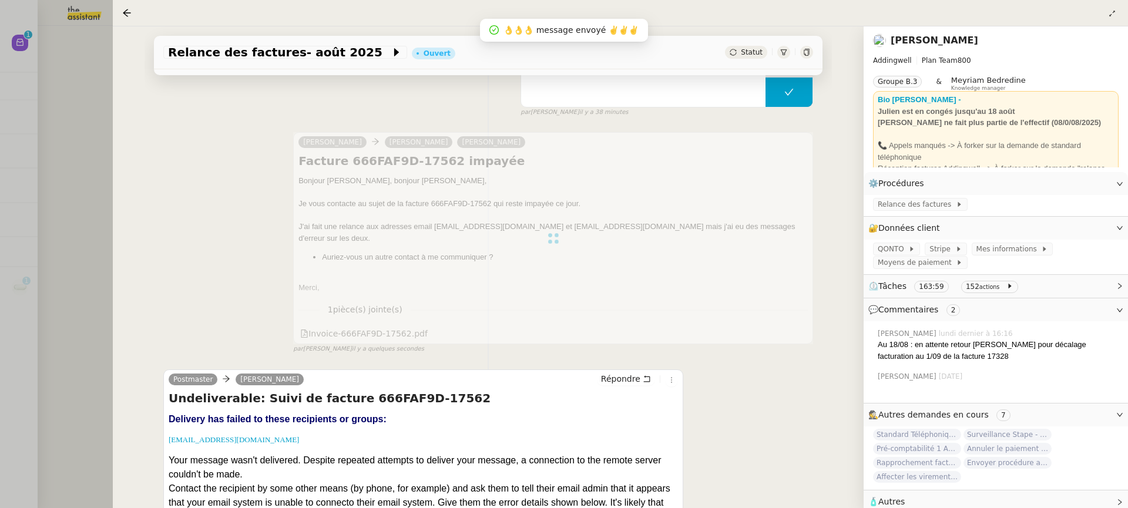
click at [51, 126] on div at bounding box center [564, 254] width 1128 height 508
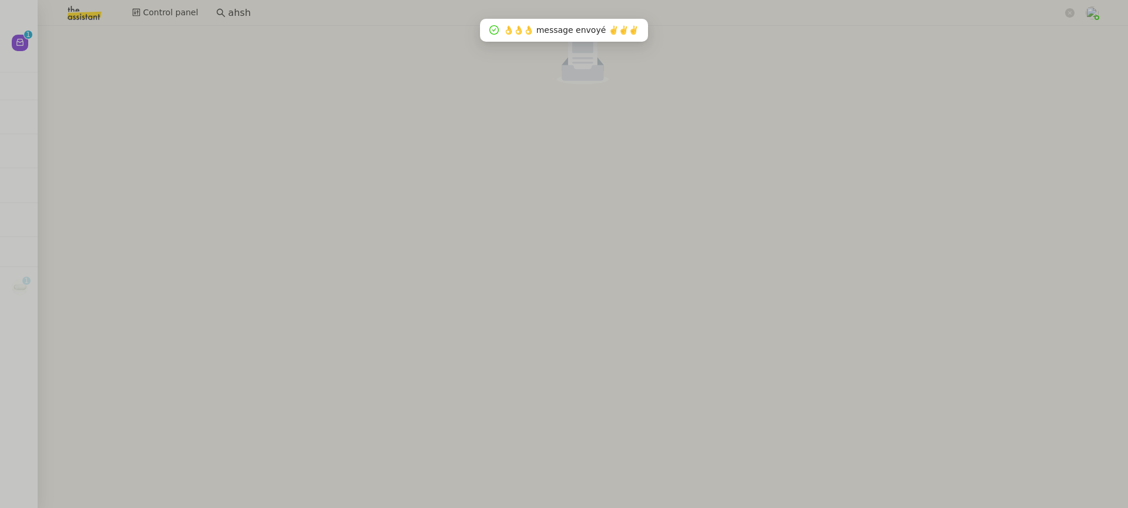
click at [16, 26] on div "Nouveau 0 1 2 3 4 5 6 7 8 9 Mes demandes Anna Florent 1 demandes en cours 2/10 …" at bounding box center [19, 267] width 38 height 482
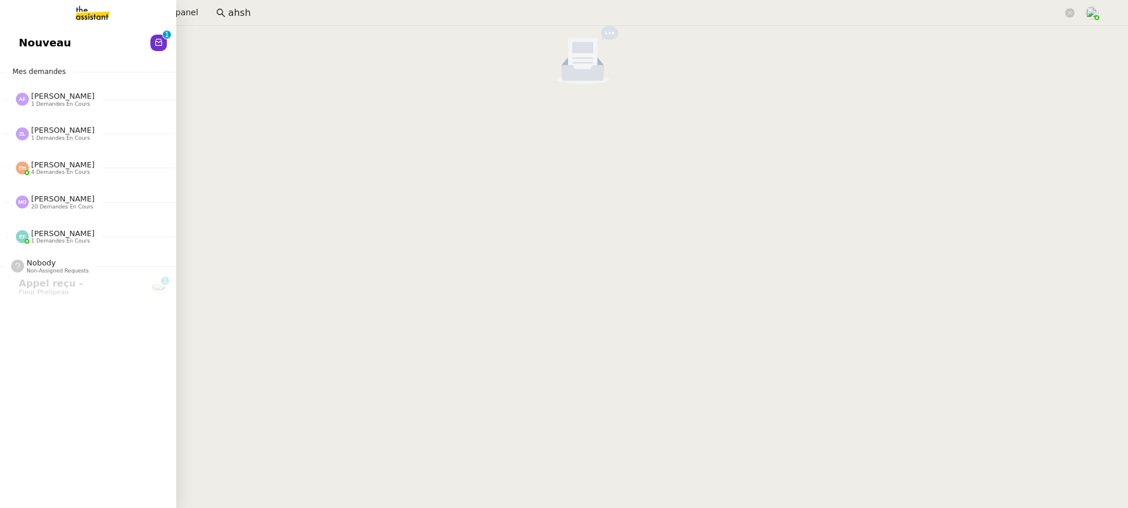
click at [36, 46] on span "Nouveau" at bounding box center [45, 43] width 52 height 18
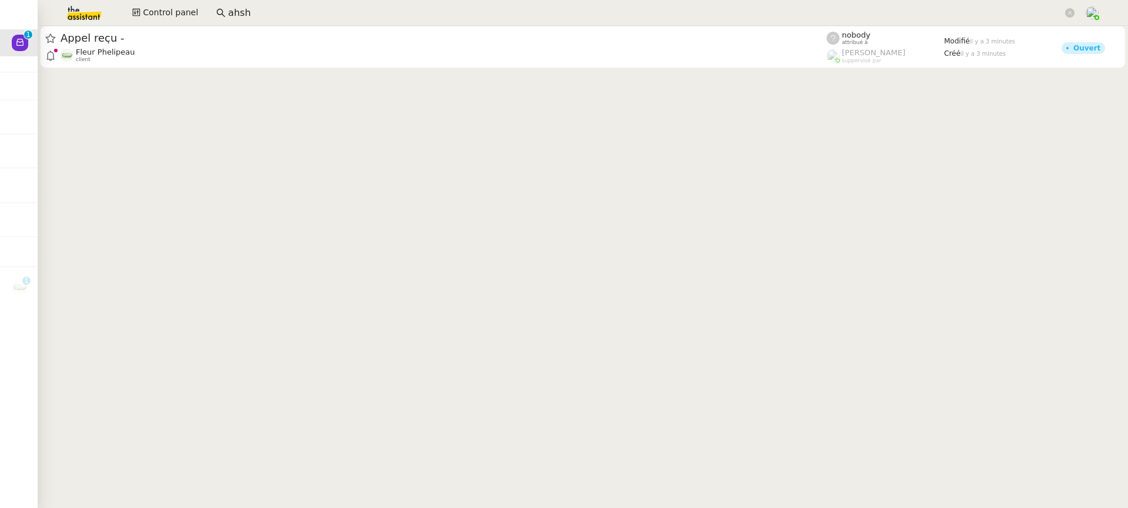
click at [317, 80] on cdk-virtual-scroll-viewport "Appel reçu - Fleur Phelipeau client nobody attribué à Romane Vachon suppervisé …" at bounding box center [583, 267] width 1090 height 482
click at [315, 78] on cdk-virtual-scroll-viewport "Appel reçu - Fleur Phelipeau client nobody attribué à Romane Vachon suppervisé …" at bounding box center [583, 267] width 1090 height 482
click at [312, 70] on cdk-virtual-scroll-viewport "Appel reçu - Fleur Phelipeau client nobody attribué à Romane Vachon suppervisé …" at bounding box center [583, 267] width 1090 height 482
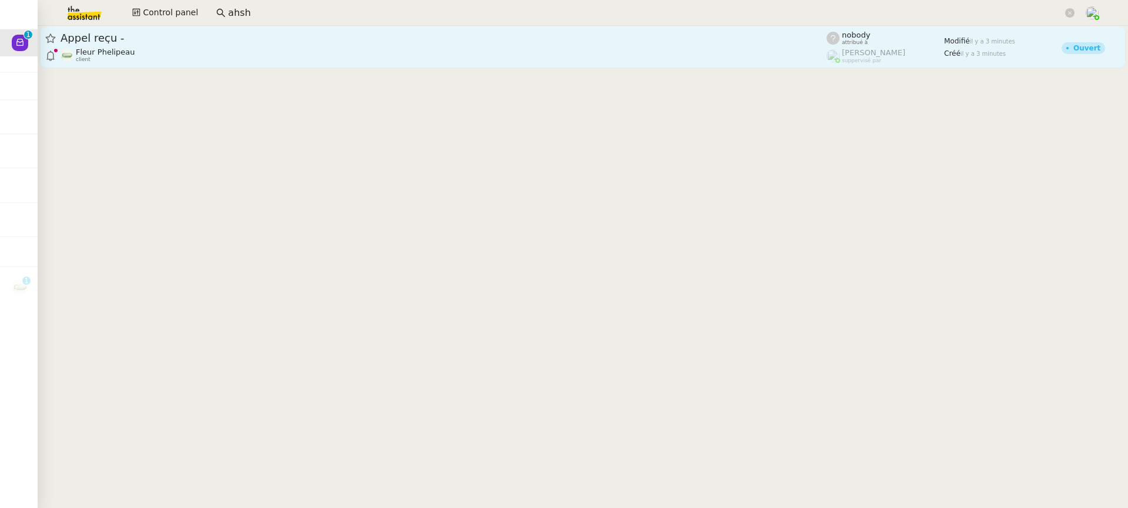
click at [308, 65] on link "Appel reçu - Fleur Phelipeau client nobody attribué à Romane Vachon suppervisé …" at bounding box center [582, 47] width 1085 height 42
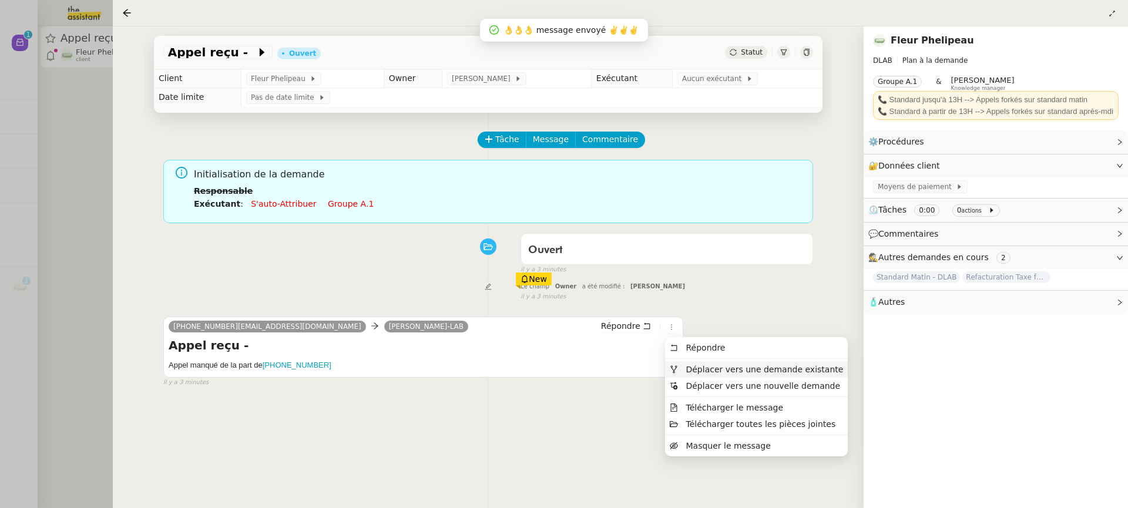
click at [710, 364] on li "Déplacer vers une demande existante" at bounding box center [756, 369] width 183 height 16
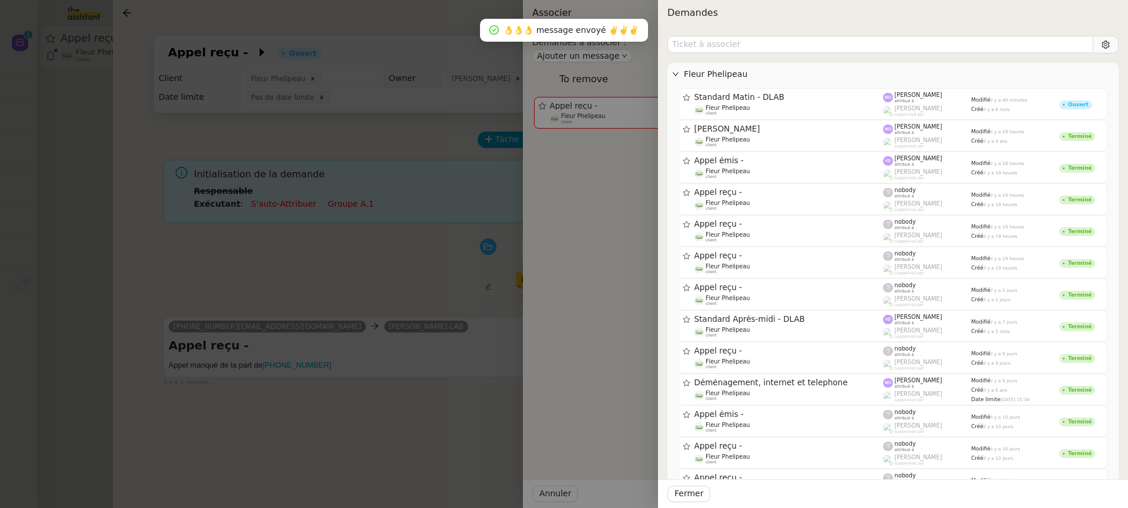
click at [825, 117] on link "Standard Matin - DLAB Fleur Phelipeau client Marie Orsoni attribué à Romane Vac…" at bounding box center [892, 104] width 429 height 32
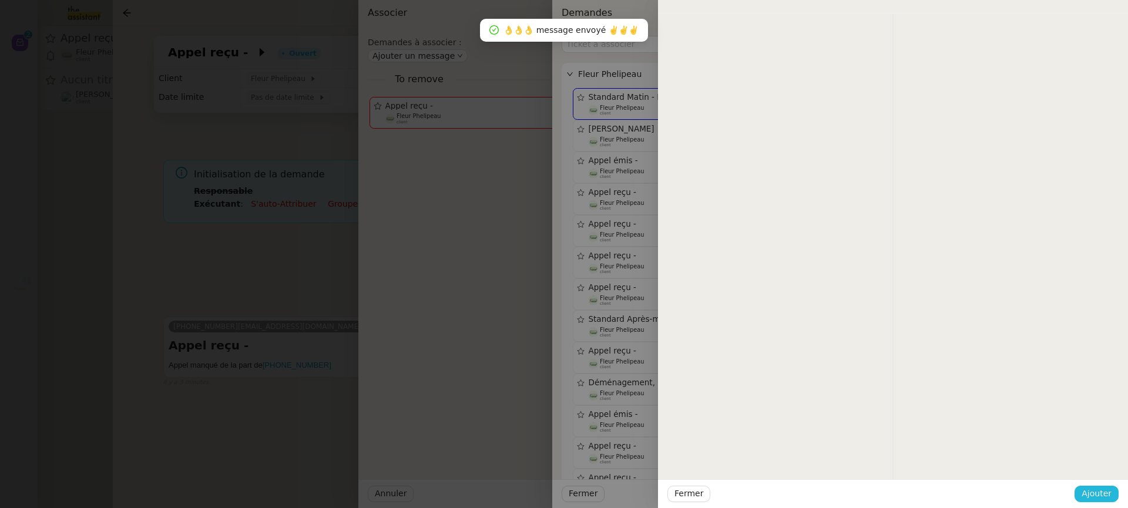
click at [1109, 486] on button "Ajouter" at bounding box center [1096, 494] width 44 height 16
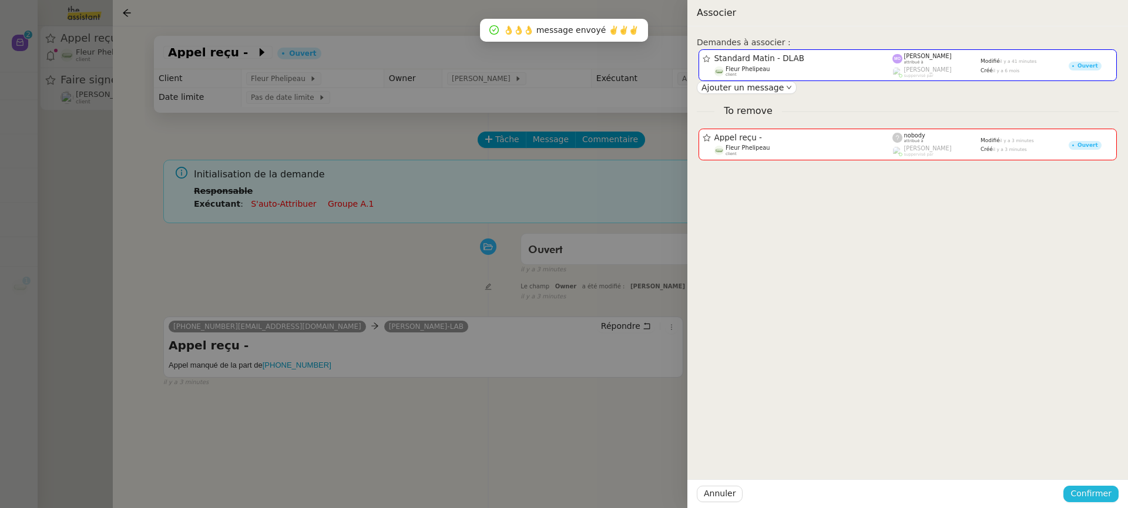
click at [1109, 486] on button "Confirmer" at bounding box center [1090, 494] width 55 height 16
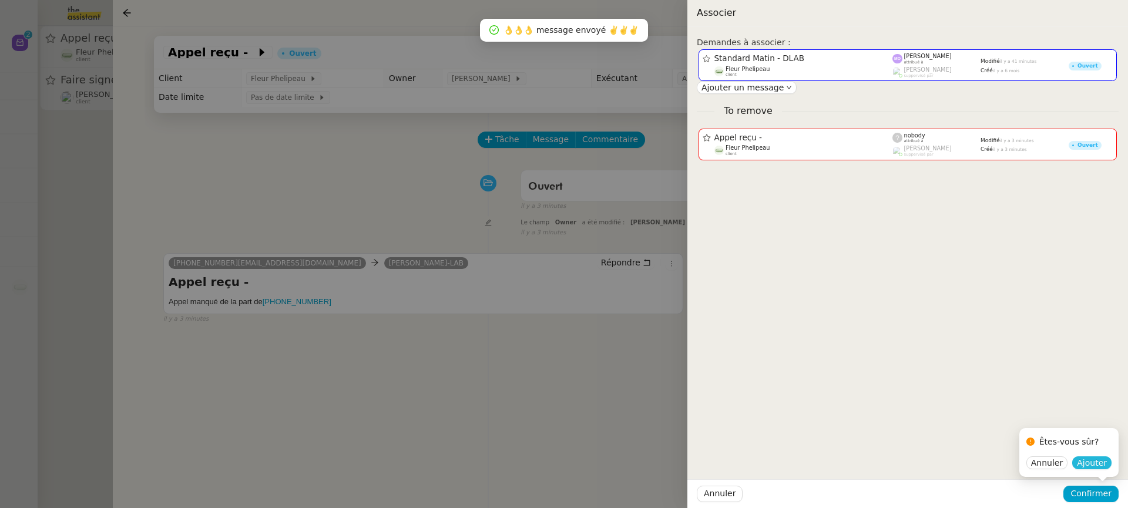
click at [1099, 463] on span "Ajouter" at bounding box center [1092, 463] width 30 height 12
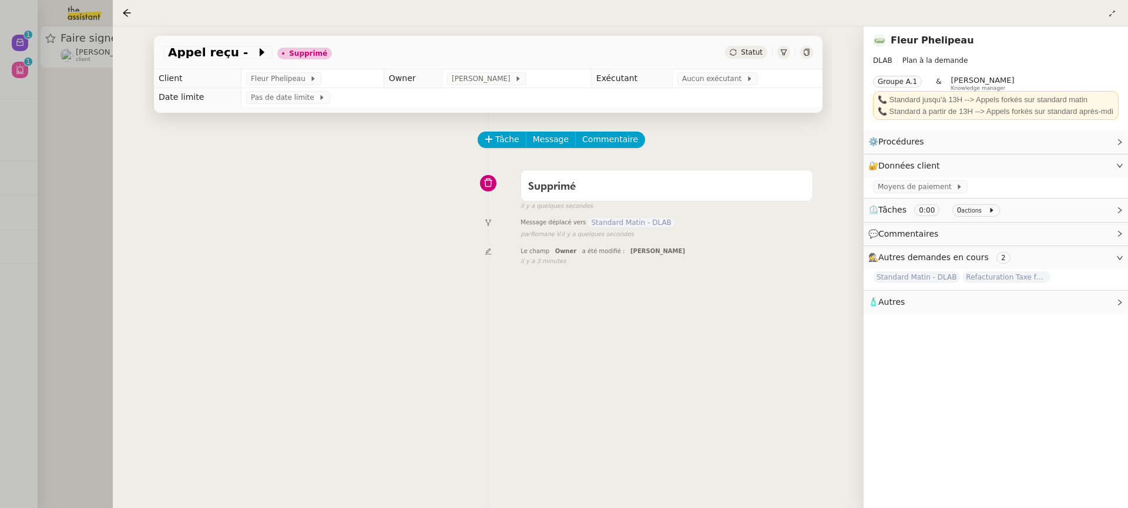
click at [34, 154] on div at bounding box center [564, 254] width 1128 height 508
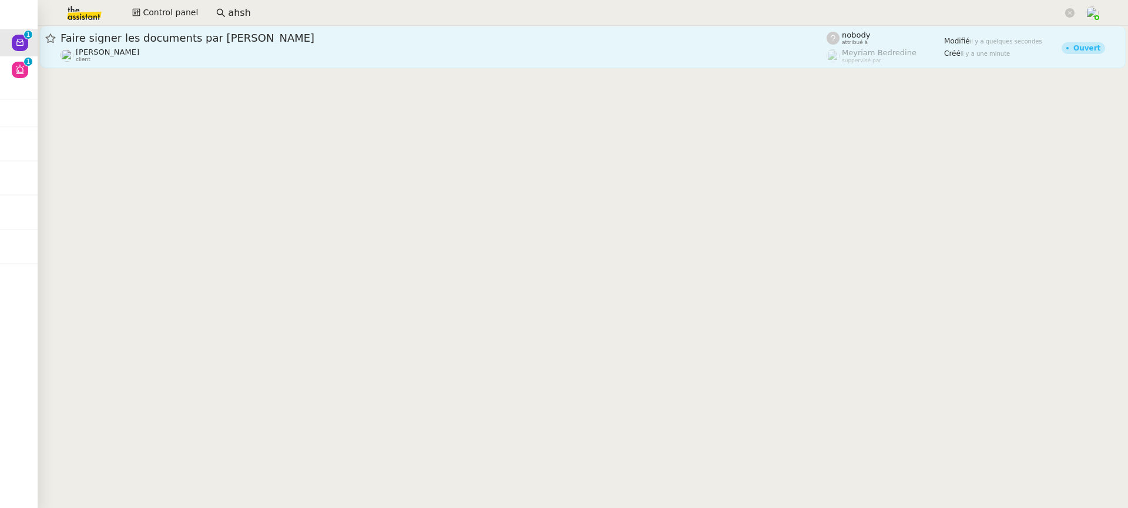
click at [167, 53] on div "Patrick Chotard client" at bounding box center [443, 55] width 766 height 15
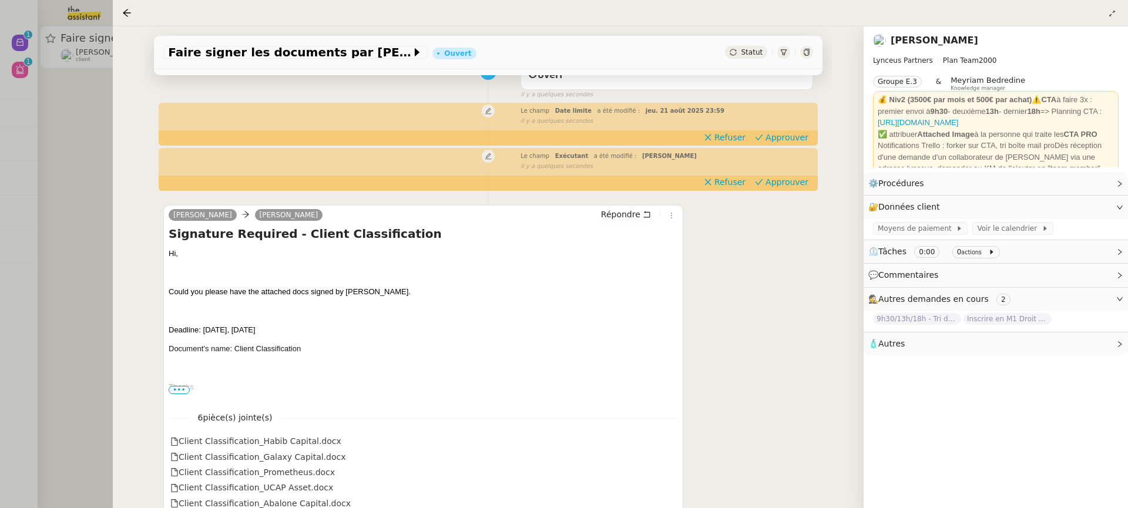
scroll to position [59, 0]
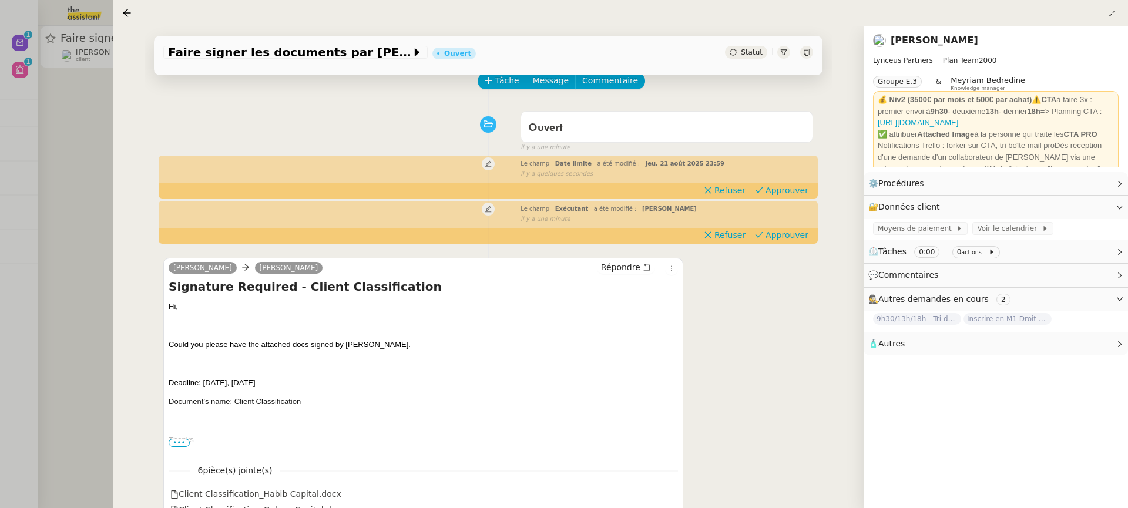
click at [778, 224] on div "Le champ Exécutant a été modifié : Hannah Cassar false il y a une minute" at bounding box center [488, 213] width 650 height 22
click at [780, 224] on div "Le champ Exécutant a été modifié : Hannah Cassar false il y a une minute" at bounding box center [488, 213] width 650 height 22
click at [798, 196] on span "Approuver" at bounding box center [786, 190] width 43 height 12
click at [799, 224] on div "Le champ Exécutant a été modifié : Hannah Cassar false il y a une minute" at bounding box center [488, 213] width 650 height 22
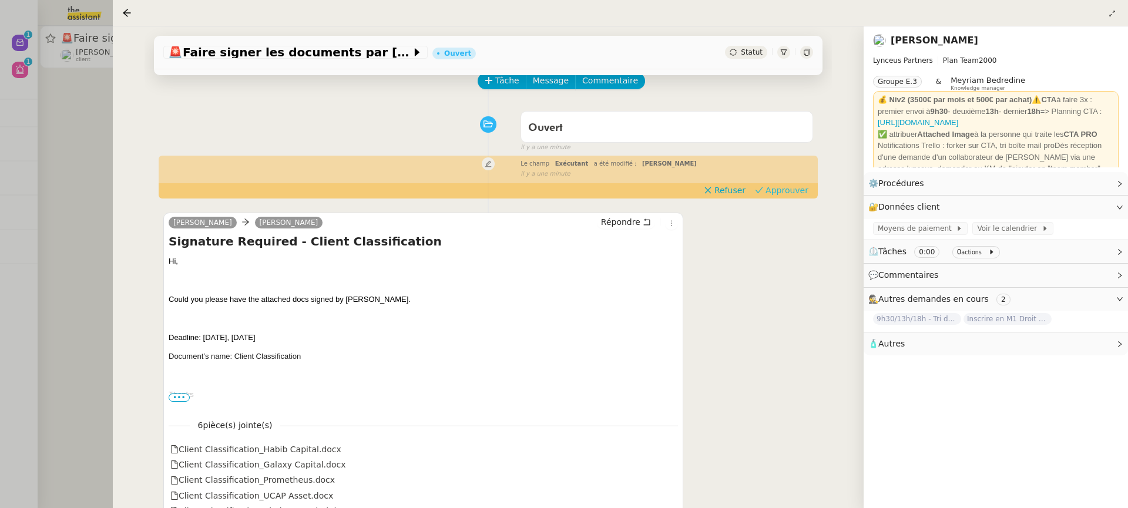
click at [799, 196] on span "Approuver" at bounding box center [786, 190] width 43 height 12
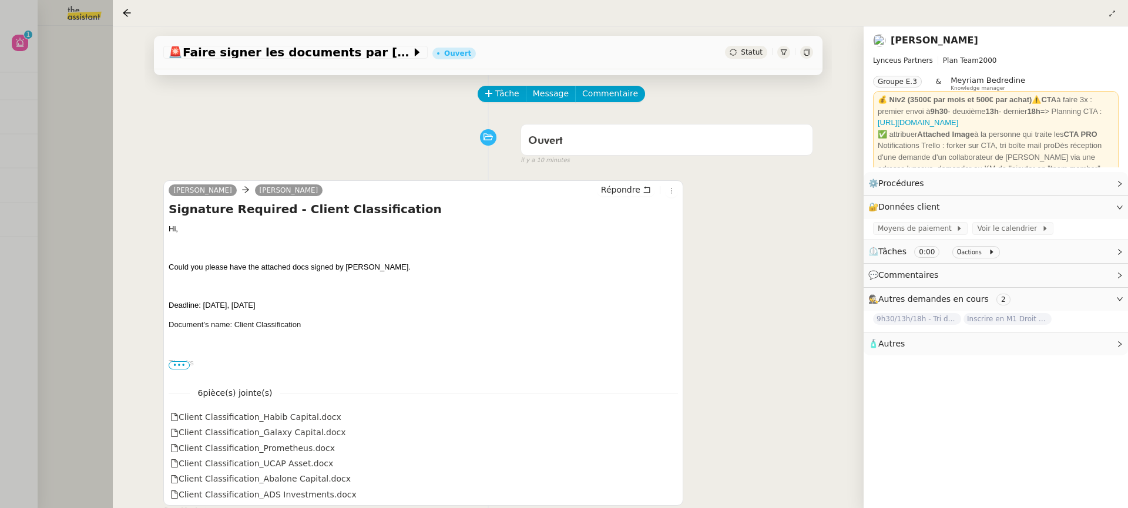
scroll to position [0, 0]
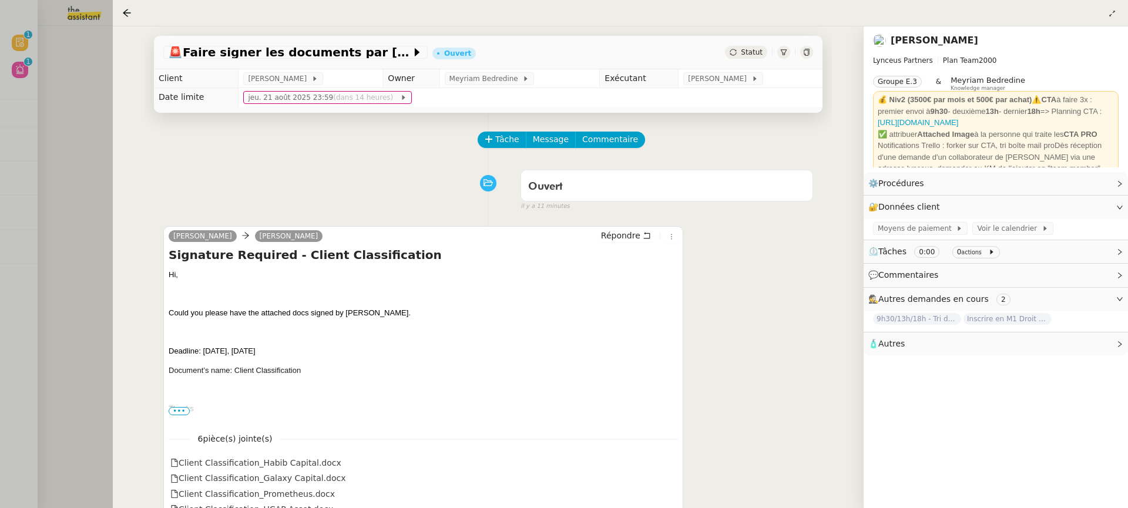
click at [48, 153] on div at bounding box center [564, 254] width 1128 height 508
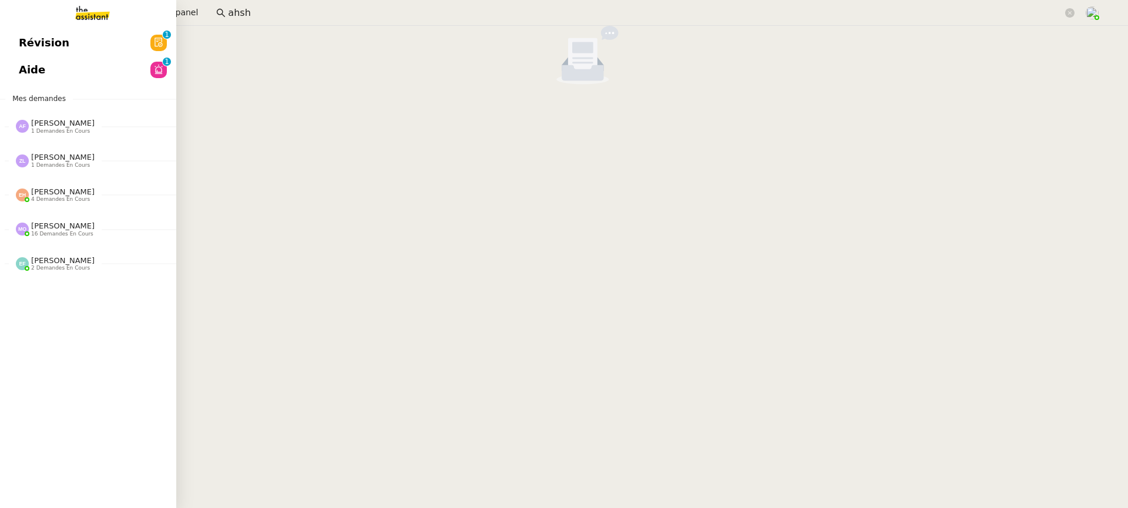
click at [26, 75] on span "Aide" at bounding box center [32, 70] width 26 height 18
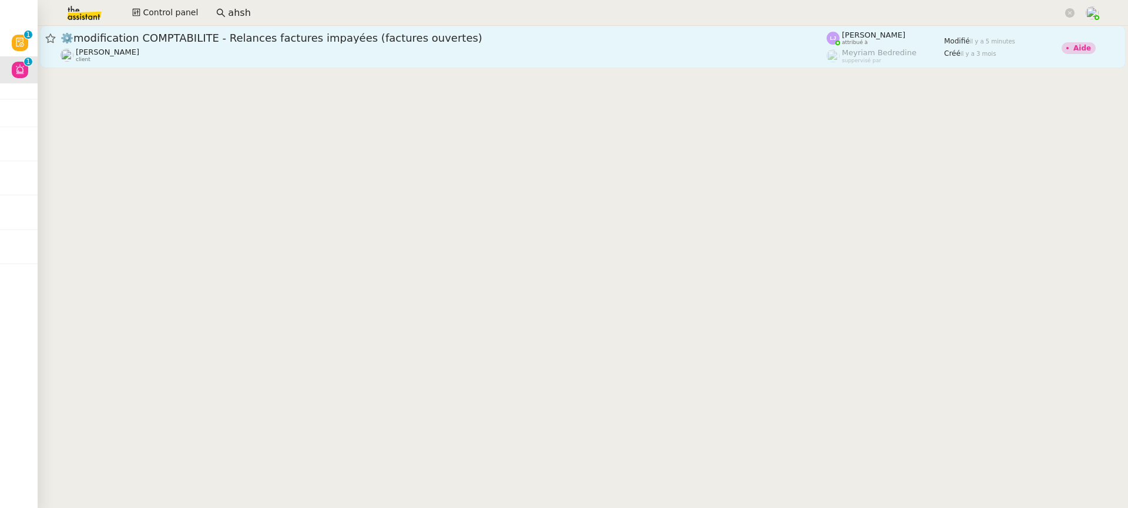
click at [469, 63] on link "⚙️modification COMPTABILITE - Relances factures impayées (factures ouvertes) Fa…" at bounding box center [582, 47] width 1085 height 42
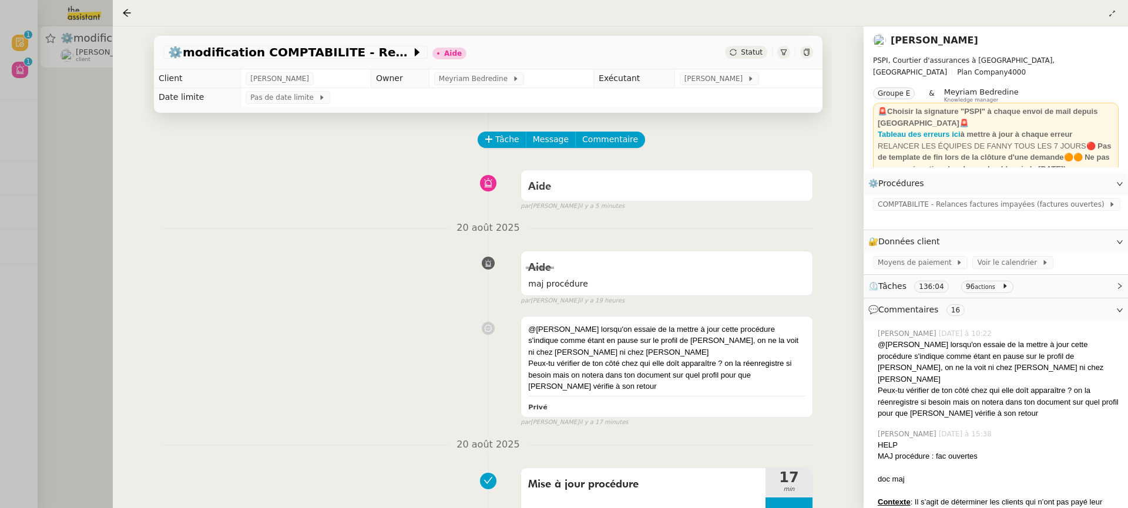
click at [224, 240] on div "20 août 2025 Aide maj procédure false par Léa J. il y a 19 heures 👌👌👌 message e…" at bounding box center [488, 263] width 650 height 86
click at [23, 108] on div at bounding box center [564, 254] width 1128 height 508
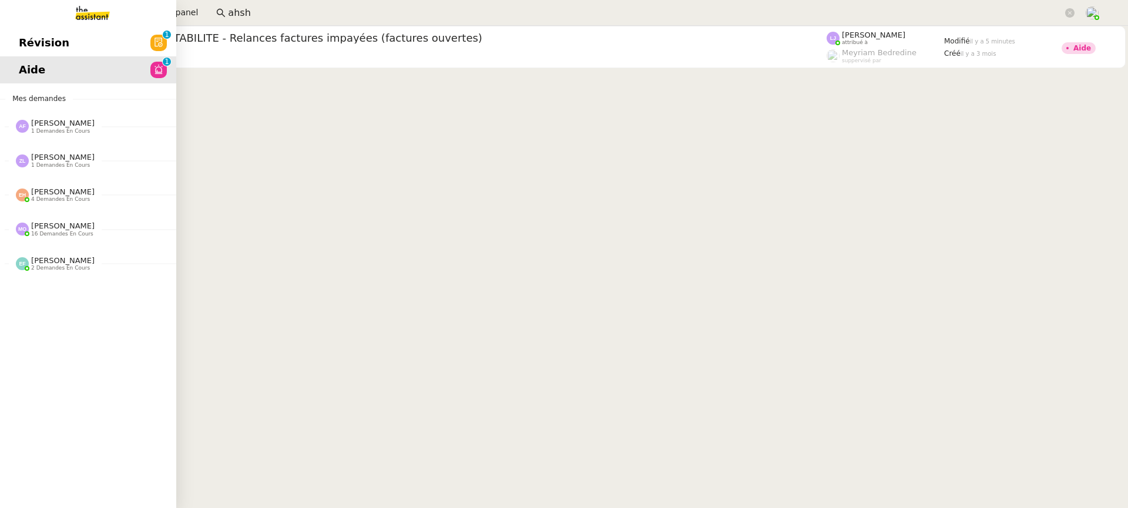
click at [31, 42] on span "Révision" at bounding box center [44, 43] width 51 height 18
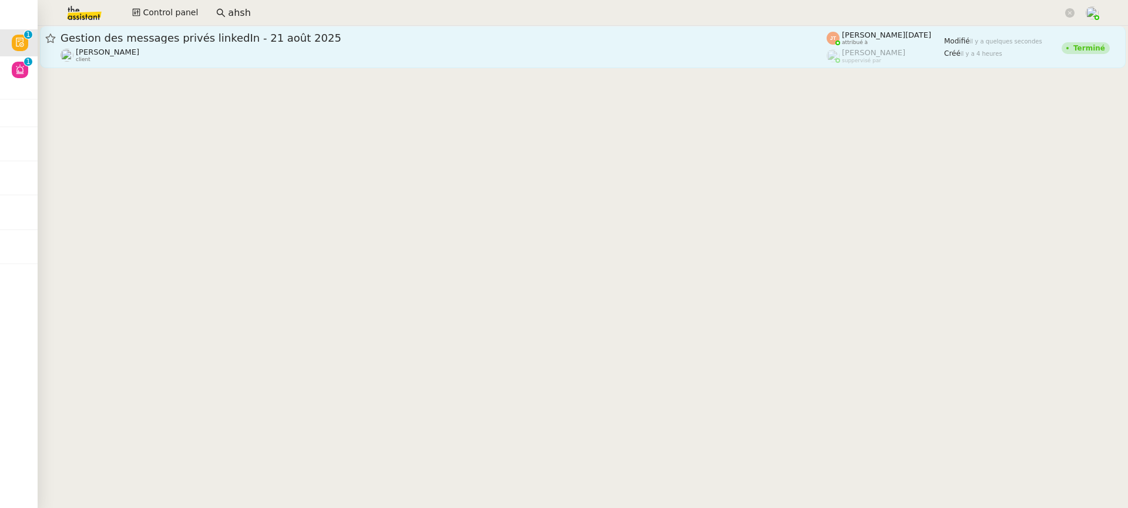
click at [261, 32] on div "Gestion des messages privés linkedIn - 21 août 2025" at bounding box center [443, 38] width 766 height 14
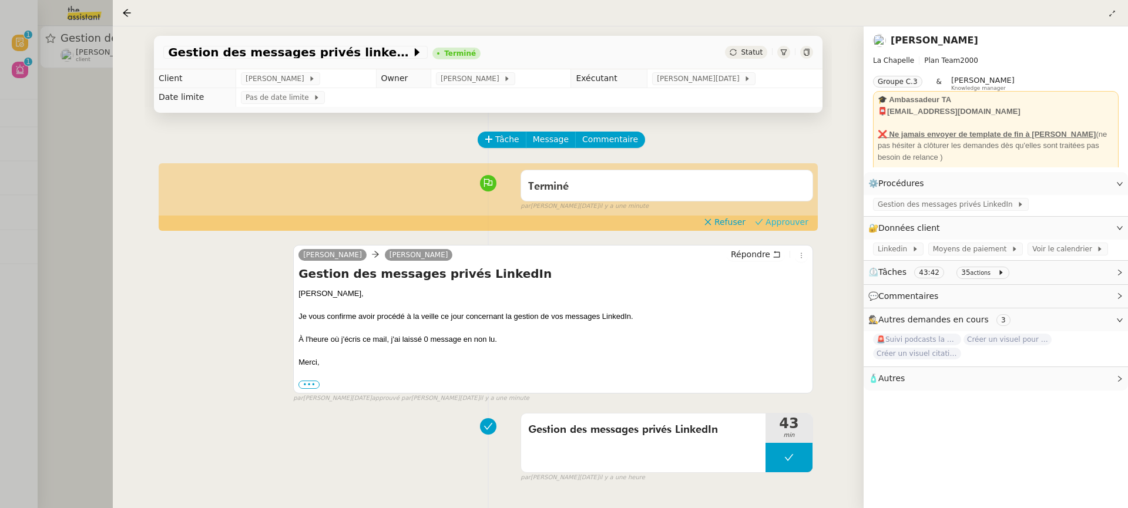
click at [782, 221] on span "Approuver" at bounding box center [786, 222] width 43 height 12
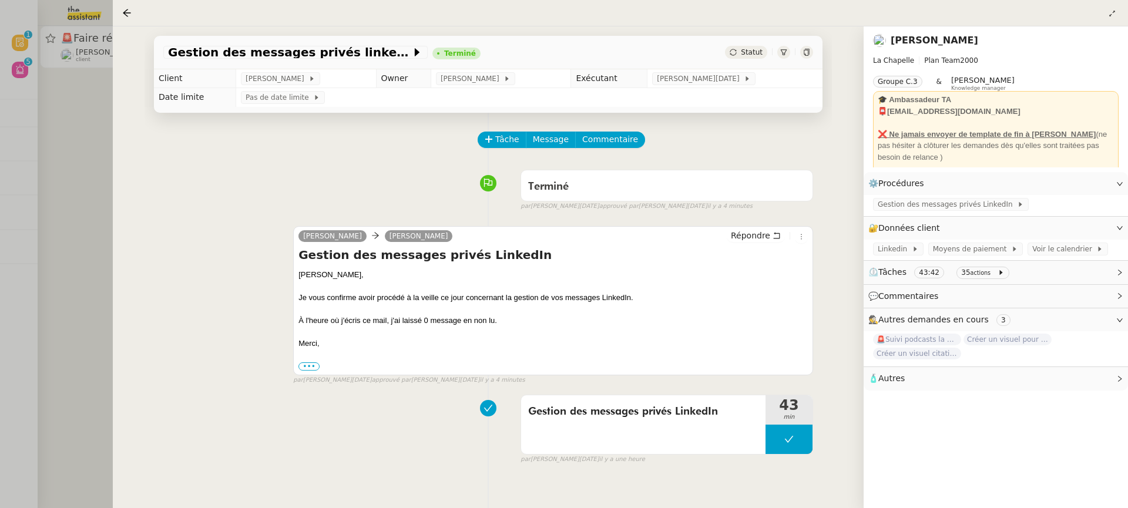
click at [71, 140] on div at bounding box center [564, 254] width 1128 height 508
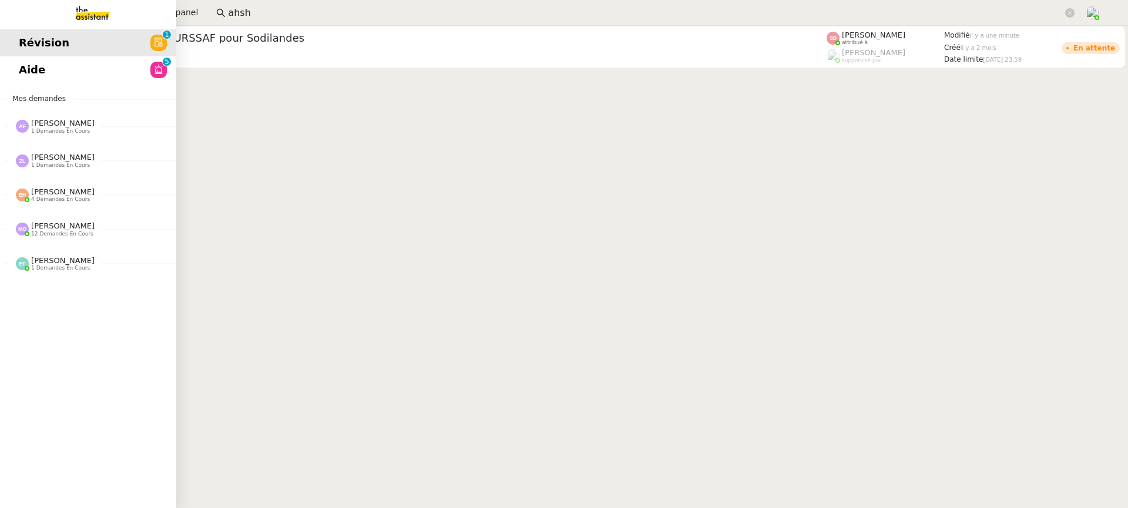
click at [37, 75] on span "Aide" at bounding box center [32, 70] width 26 height 18
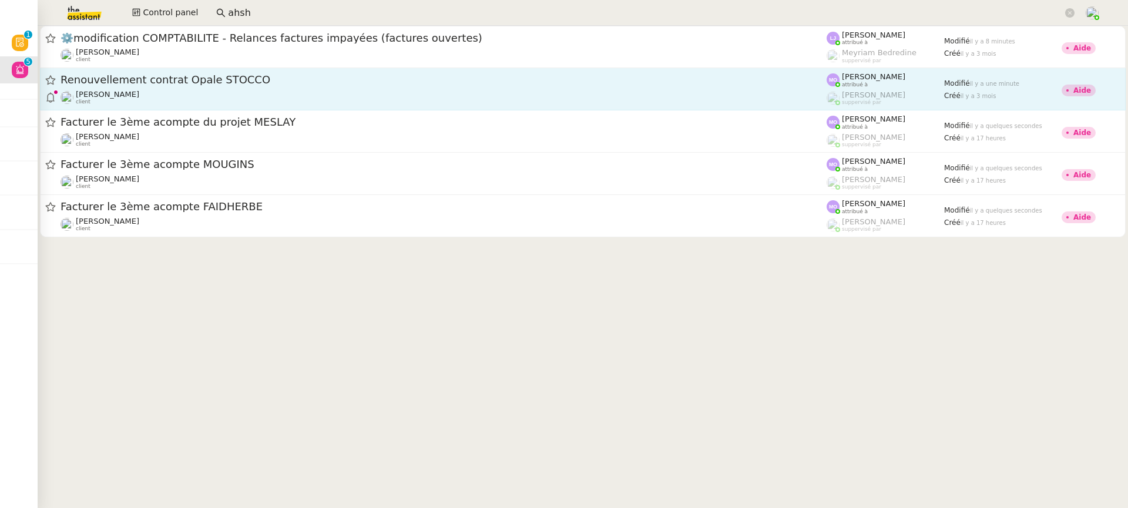
click at [698, 93] on div "Gabrielle Tavernier client" at bounding box center [443, 97] width 766 height 15
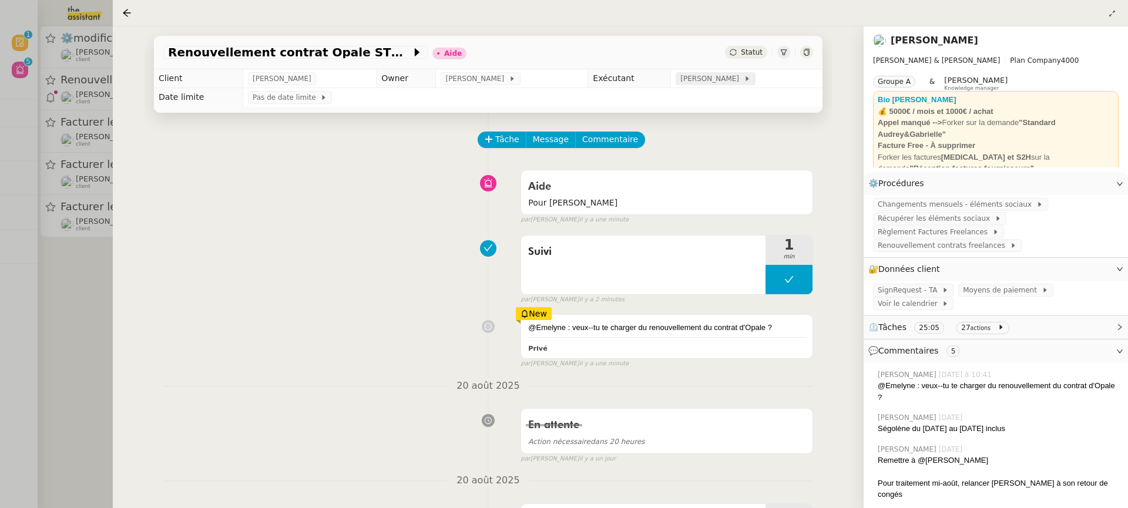
click at [729, 80] on span "[PERSON_NAME]" at bounding box center [711, 79] width 63 height 12
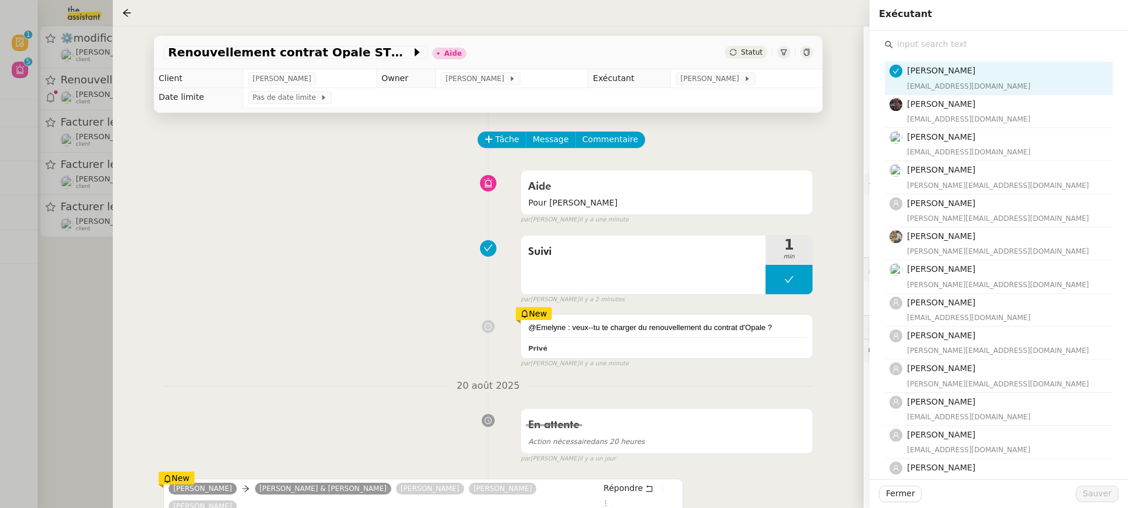
click at [986, 36] on div "Marie Orsoni marie@team.theassistant.com Bert Canavaggio bert.canavaggio@gmail.…" at bounding box center [999, 377] width 240 height 692
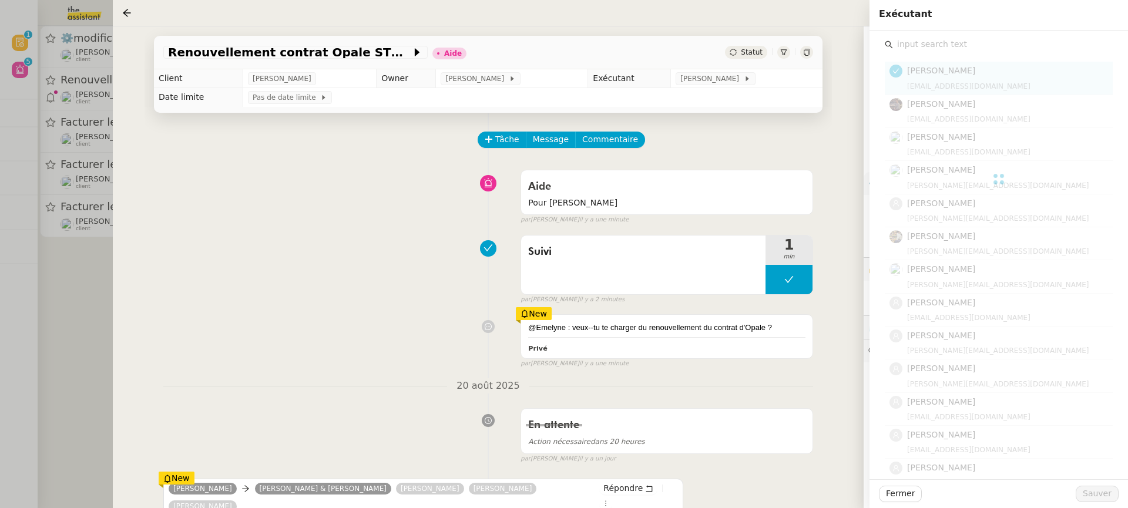
type input "m"
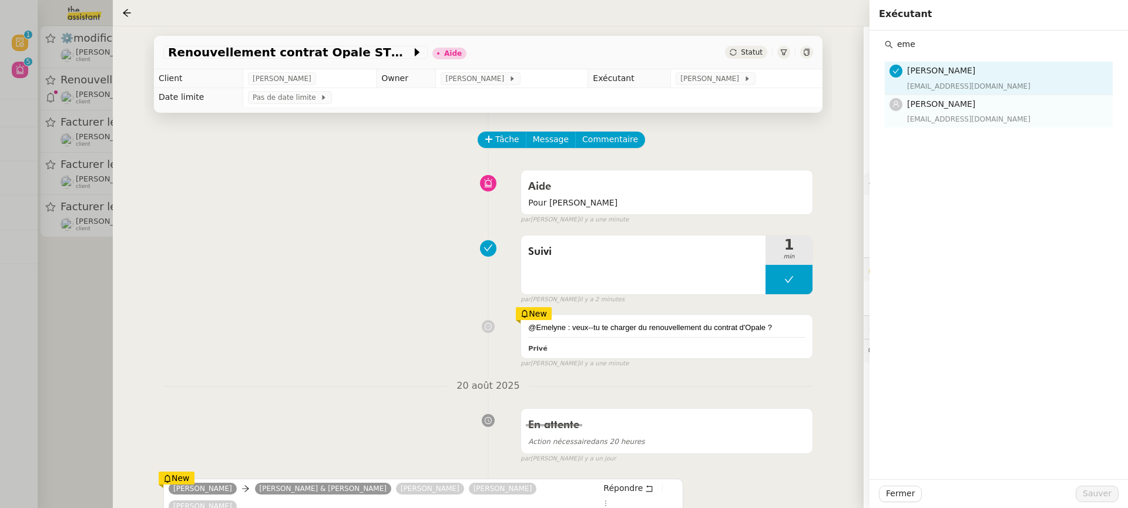
type input "eme"
click at [970, 122] on div "emelyne@team.theassistant.com" at bounding box center [1006, 119] width 199 height 12
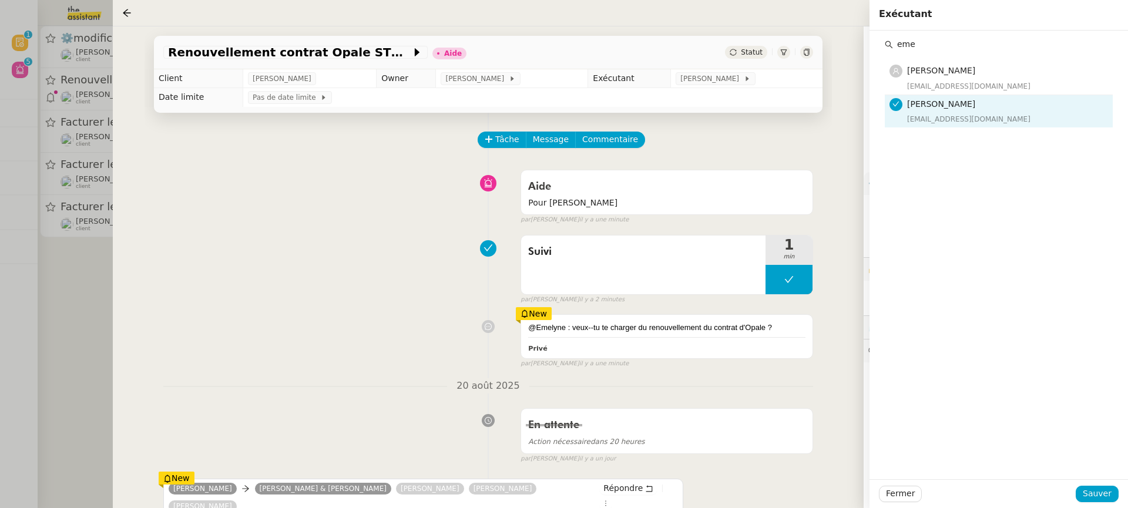
click at [1108, 503] on div "Fermer Sauver" at bounding box center [998, 493] width 258 height 29
click at [1104, 496] on span "Sauver" at bounding box center [1096, 494] width 29 height 14
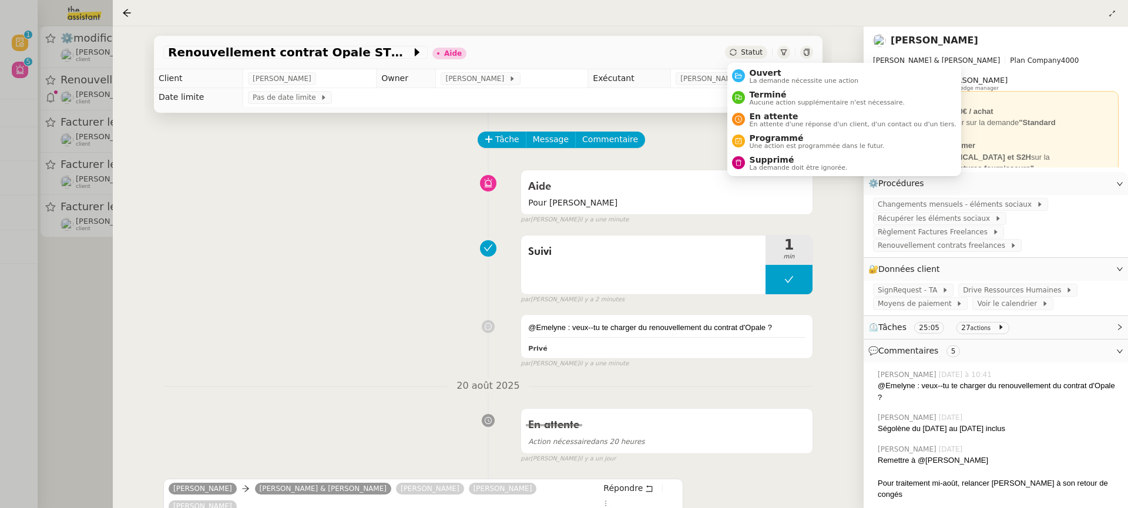
click at [774, 73] on span "Ouvert" at bounding box center [803, 72] width 109 height 9
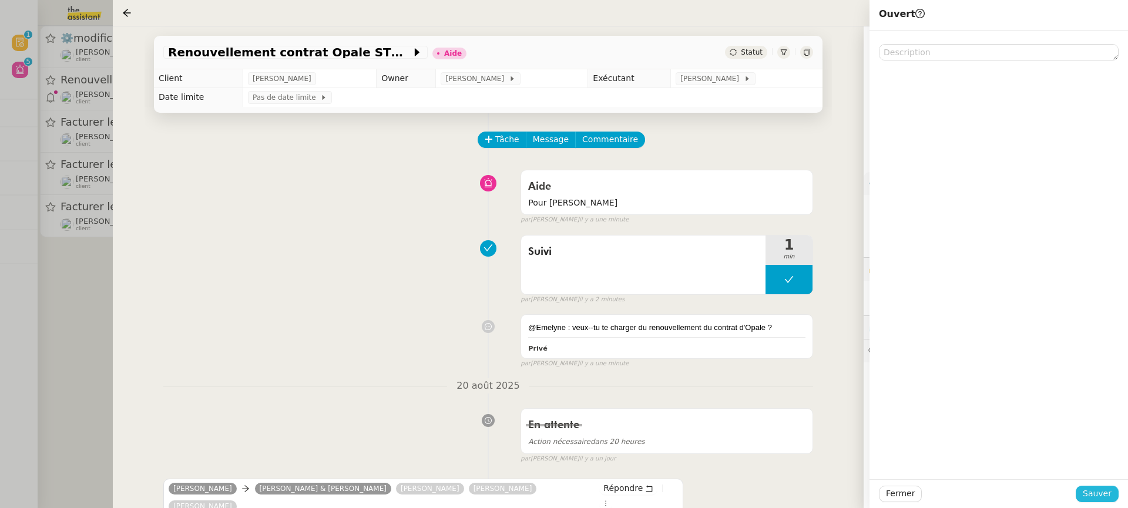
click at [1106, 500] on span "Sauver" at bounding box center [1096, 494] width 29 height 14
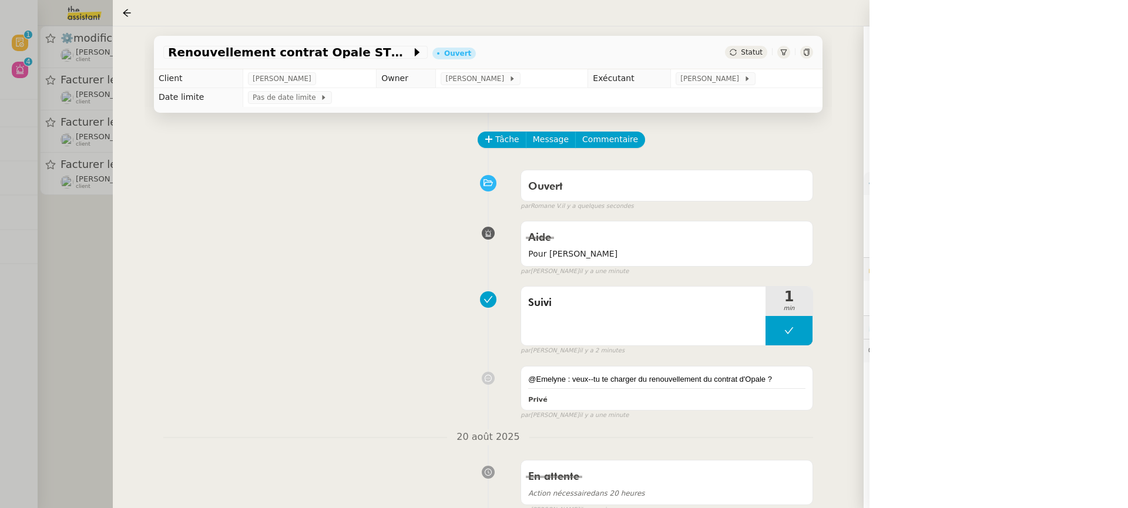
click at [70, 219] on div at bounding box center [564, 254] width 1128 height 508
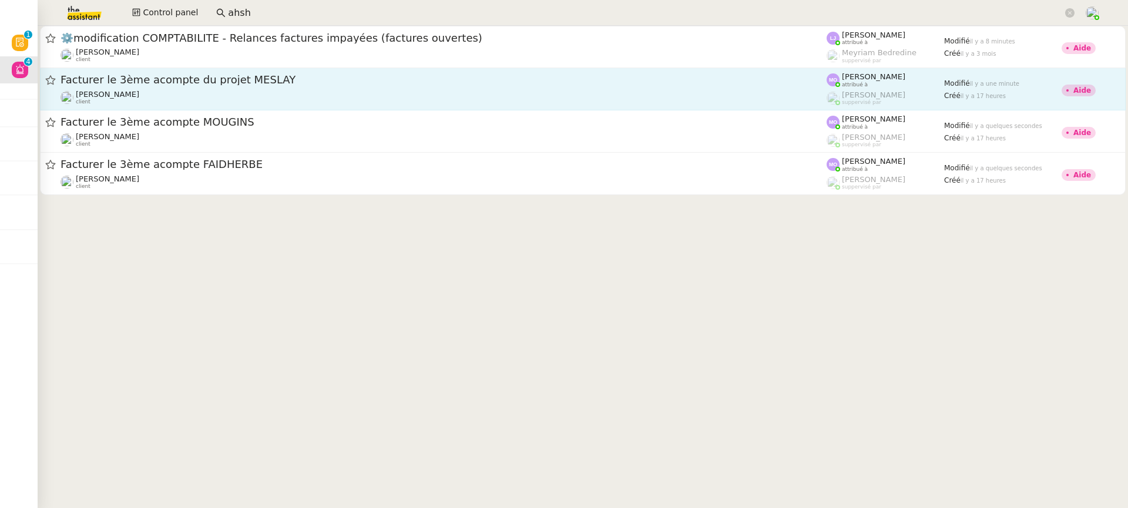
click at [179, 86] on div "Facturer le 3ème acompte du projet MESLAY" at bounding box center [443, 80] width 766 height 15
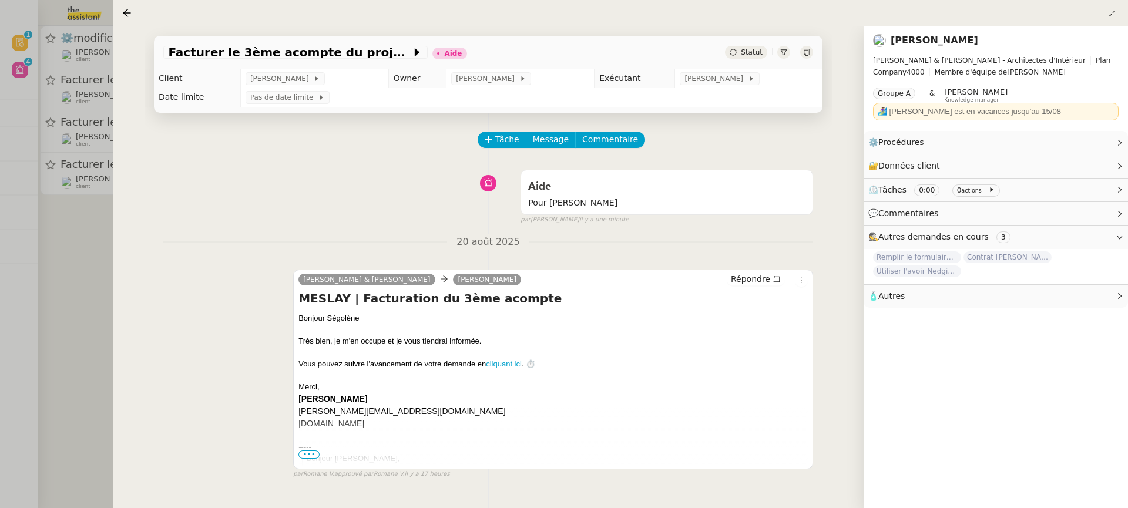
click at [732, 86] on td "[PERSON_NAME]" at bounding box center [748, 78] width 147 height 19
click at [729, 81] on span "[PERSON_NAME]" at bounding box center [715, 79] width 63 height 12
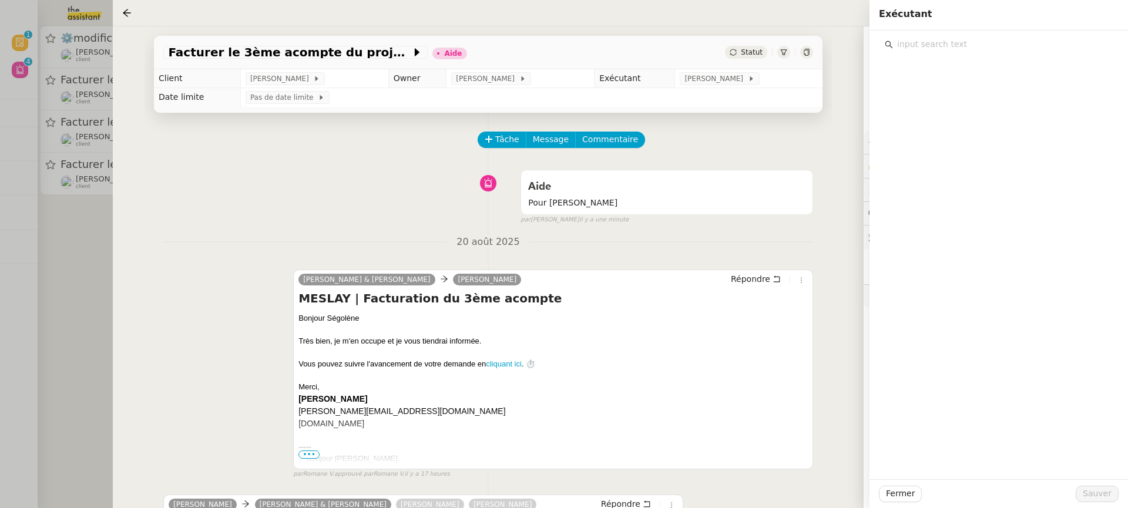
click at [942, 51] on input "text" at bounding box center [1003, 44] width 220 height 16
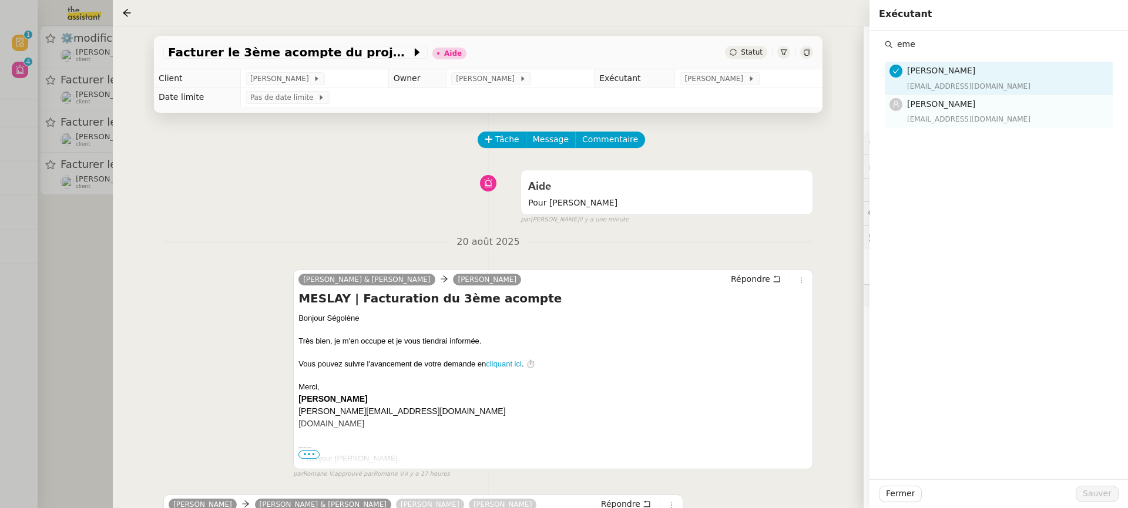
type input "eme"
click at [960, 105] on span "[PERSON_NAME]" at bounding box center [941, 103] width 68 height 9
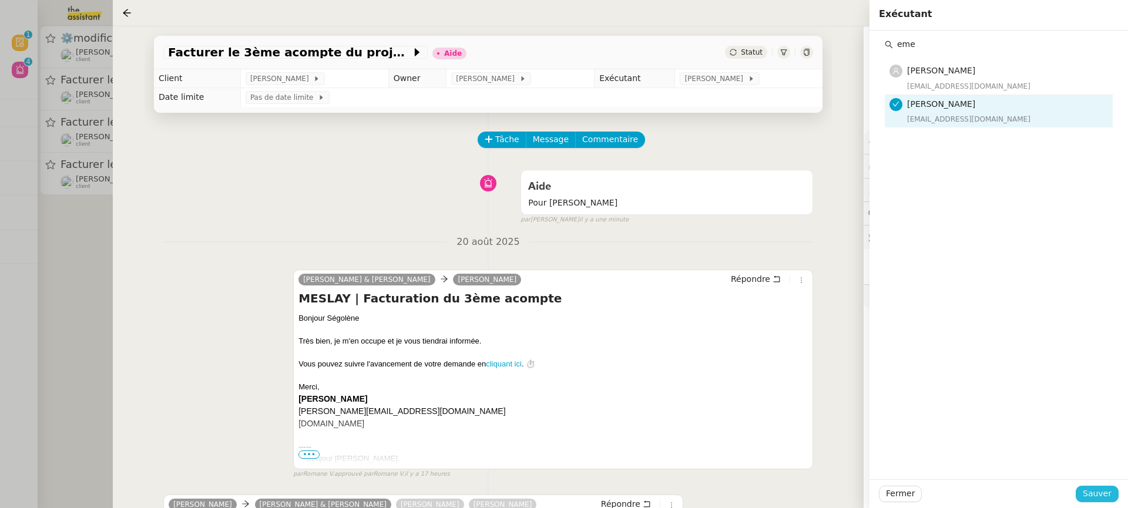
click at [1104, 502] on div "Fermer Sauver" at bounding box center [998, 493] width 258 height 29
click at [1103, 499] on span "Sauver" at bounding box center [1096, 494] width 29 height 14
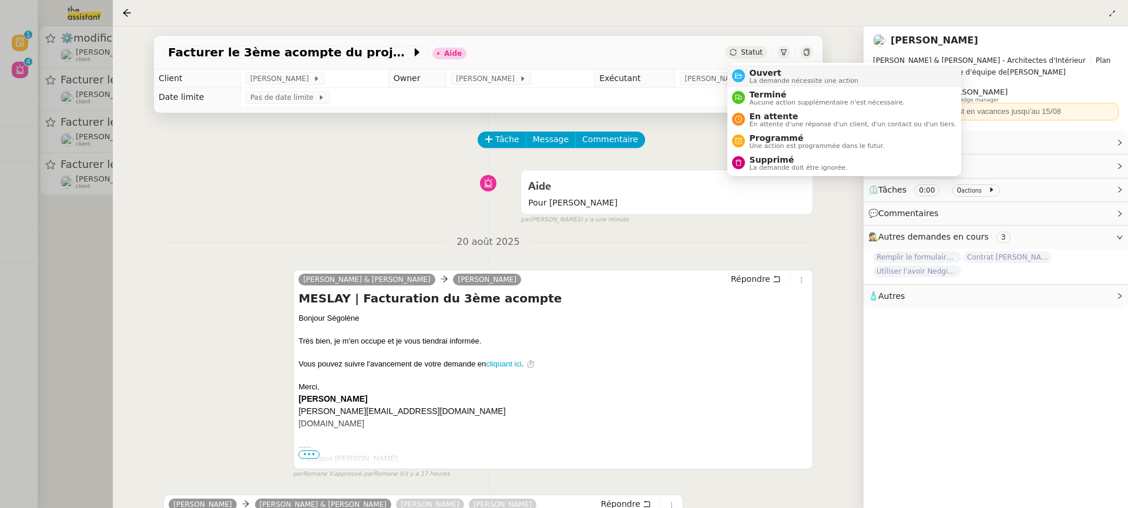
click at [772, 78] on span "La demande nécessite une action" at bounding box center [803, 81] width 109 height 6
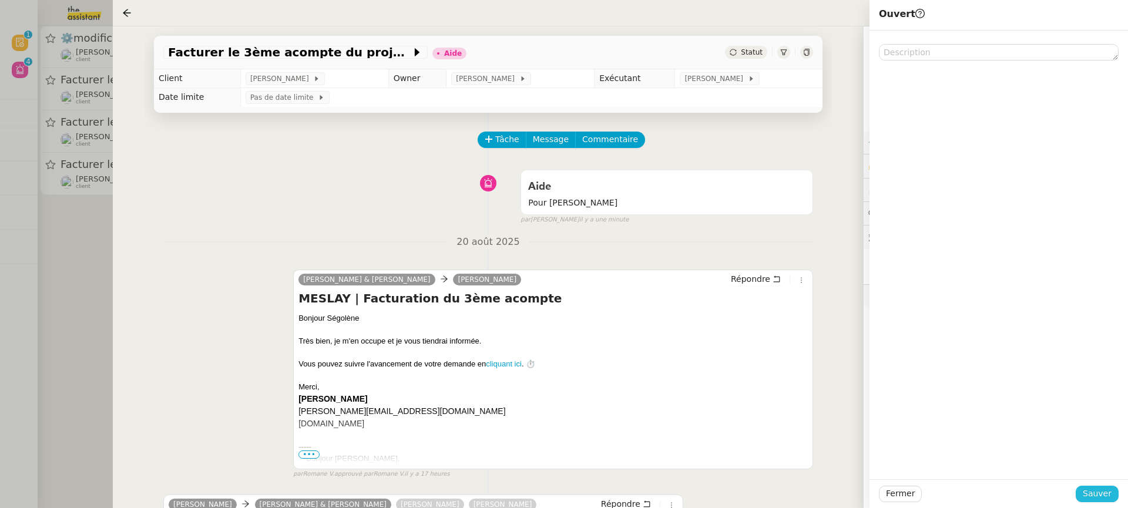
click at [1101, 495] on span "Sauver" at bounding box center [1096, 494] width 29 height 14
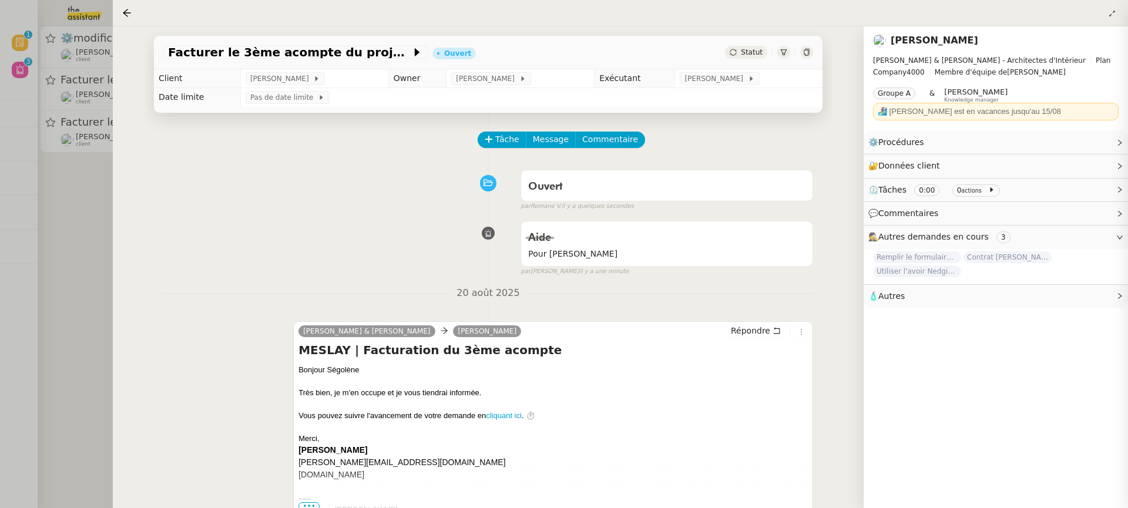
click at [63, 102] on div at bounding box center [564, 254] width 1128 height 508
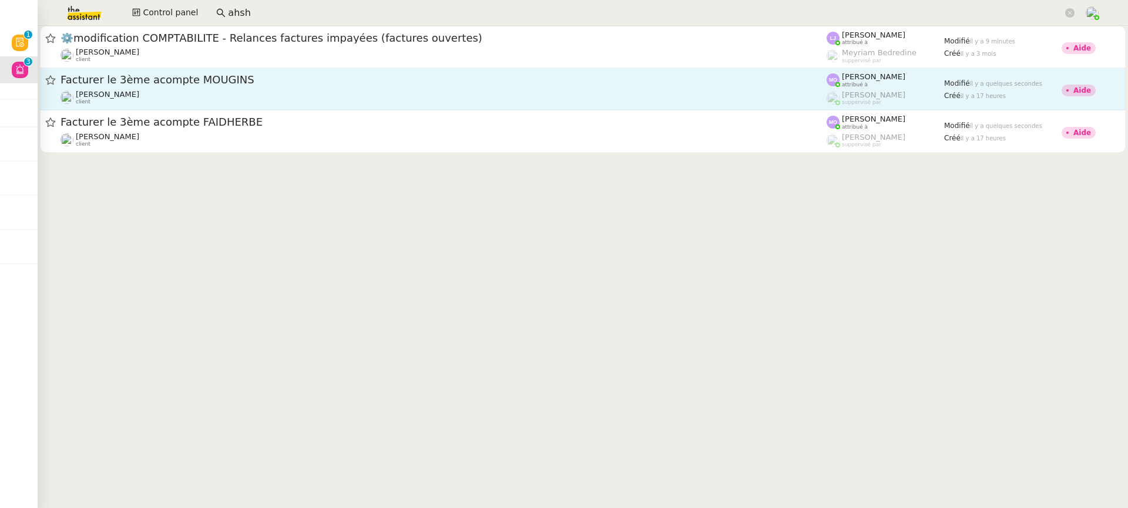
click at [209, 109] on link "Facturer le 3ème acompte MOUGINS Segolène Labinsky client Marie Orsoni attribué…" at bounding box center [582, 89] width 1085 height 42
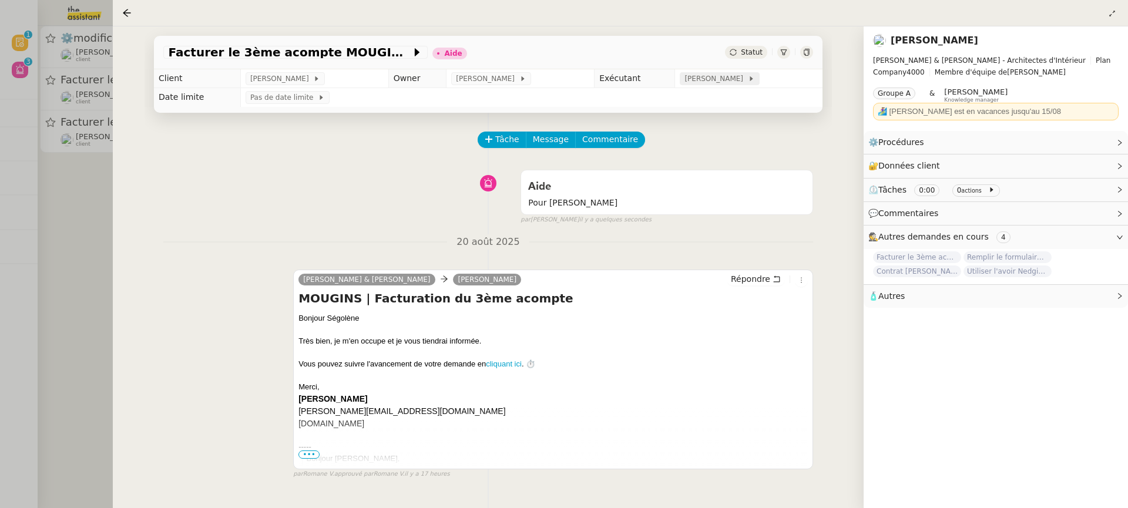
click at [727, 79] on span "[PERSON_NAME]" at bounding box center [715, 79] width 63 height 12
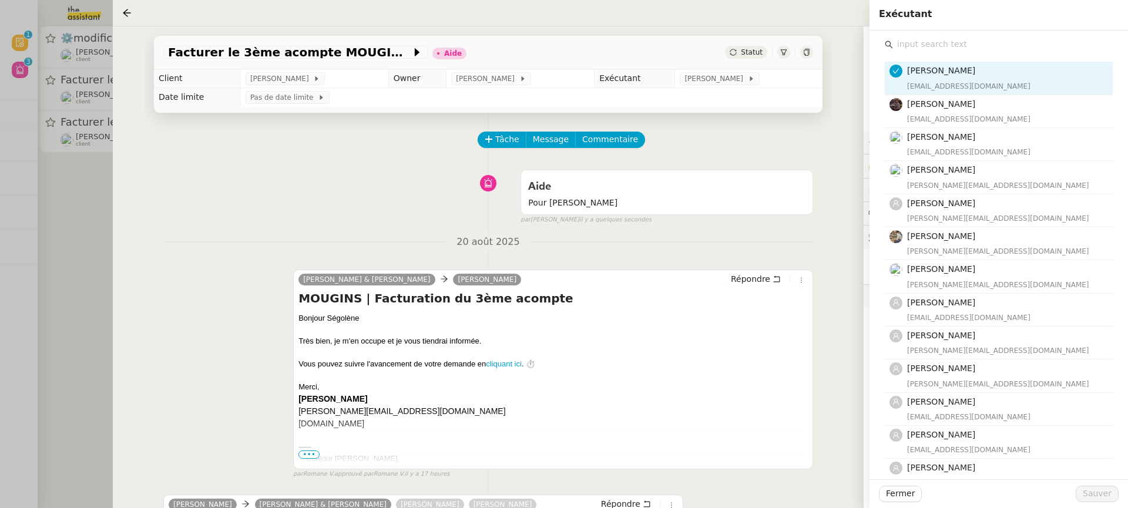
click at [952, 46] on input "text" at bounding box center [1003, 44] width 220 height 16
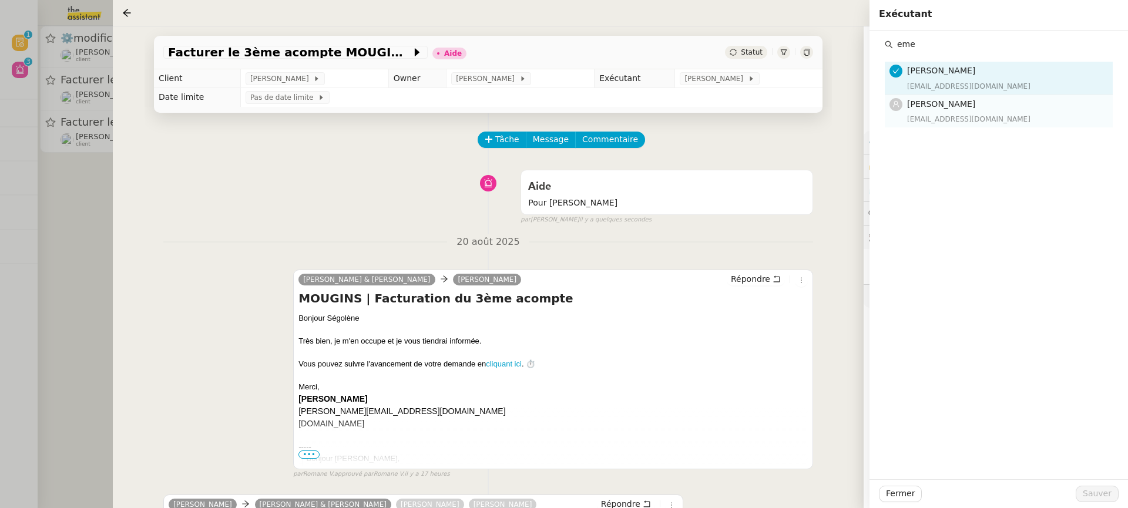
type input "eme"
click at [966, 112] on div "Emelyne Foussier emelyne@team.theassistant.com" at bounding box center [1006, 111] width 199 height 28
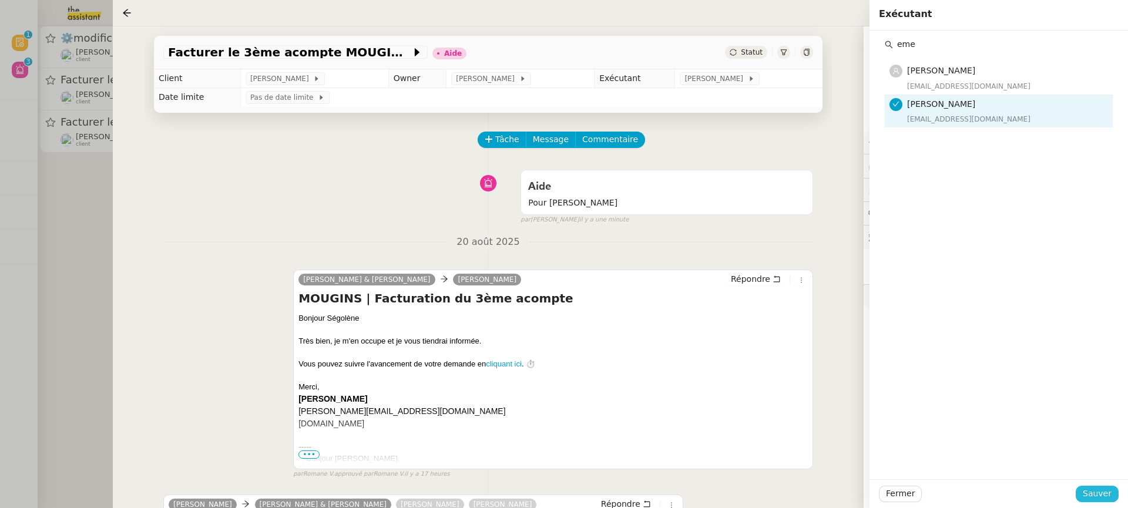
click at [1093, 493] on span "Sauver" at bounding box center [1096, 494] width 29 height 14
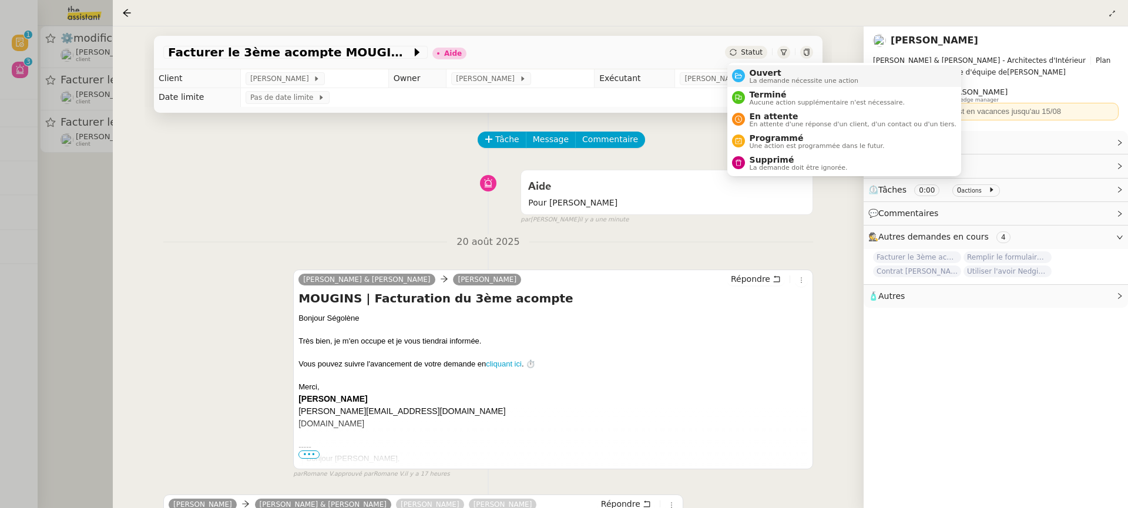
click at [768, 74] on span "Ouvert" at bounding box center [803, 72] width 109 height 9
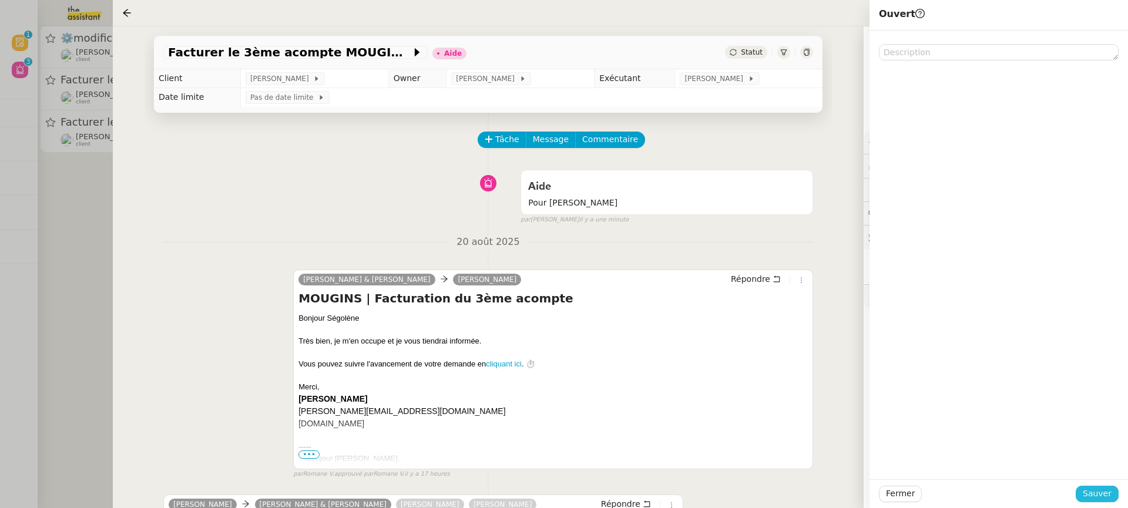
click at [1104, 491] on span "Sauver" at bounding box center [1096, 494] width 29 height 14
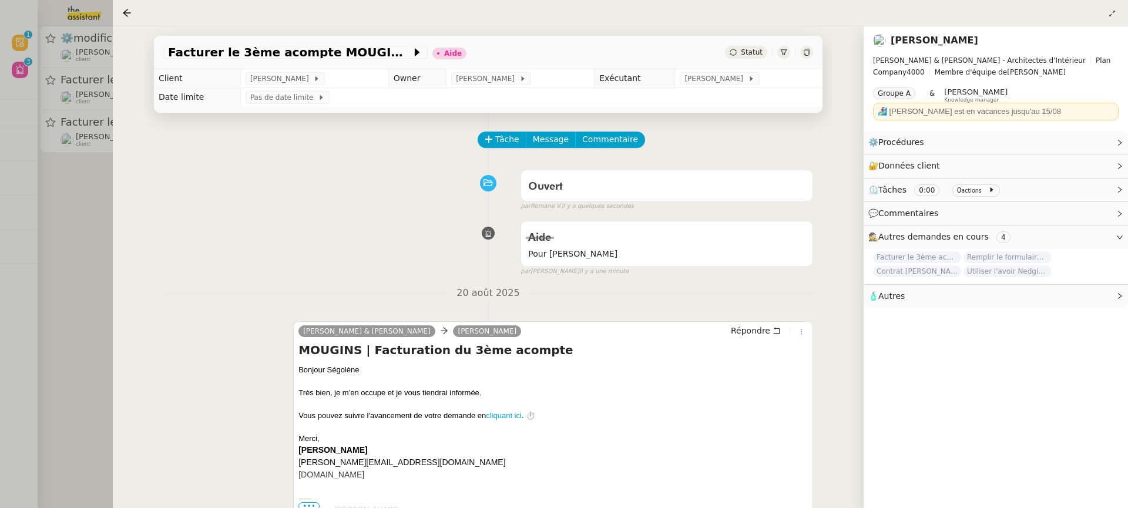
click at [85, 73] on div at bounding box center [564, 254] width 1128 height 508
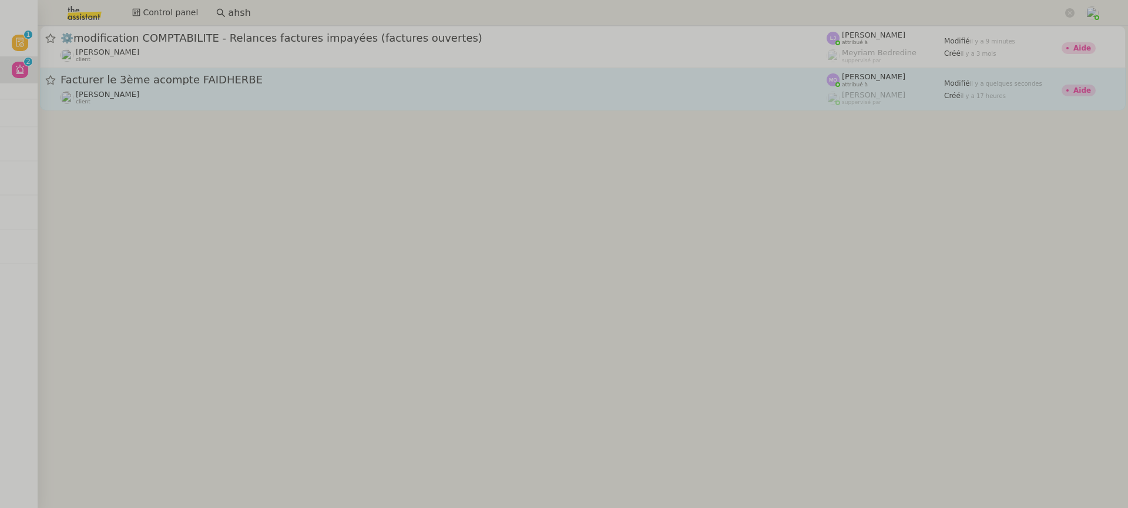
click at [170, 85] on div "Facturer le 3ème acompte FAIDHERBE" at bounding box center [443, 80] width 766 height 15
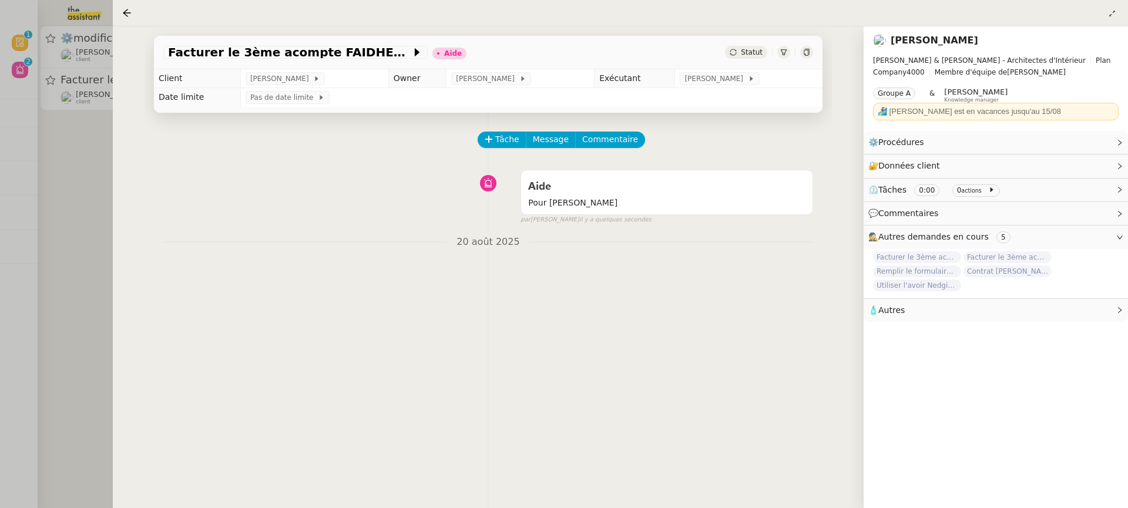
click at [731, 89] on td "Pas de date limite" at bounding box center [531, 97] width 582 height 19
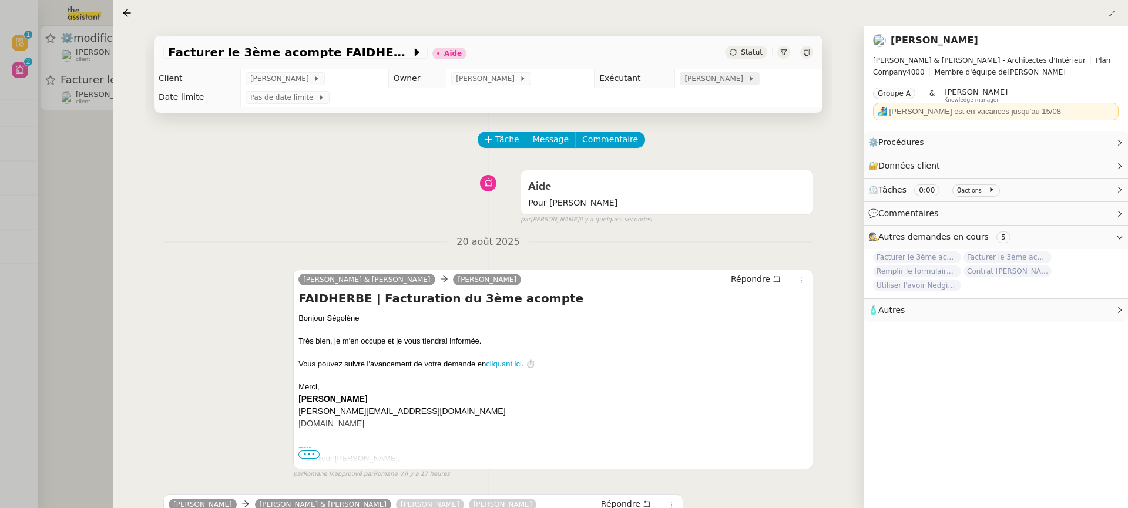
click at [725, 82] on span "[PERSON_NAME]" at bounding box center [715, 79] width 63 height 12
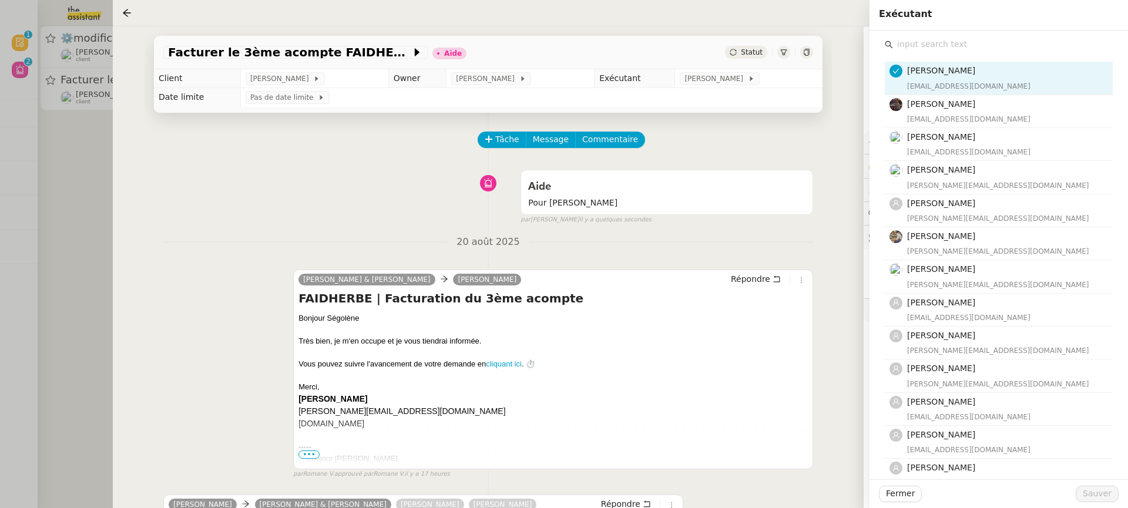
click at [1013, 41] on input "text" at bounding box center [1003, 44] width 220 height 16
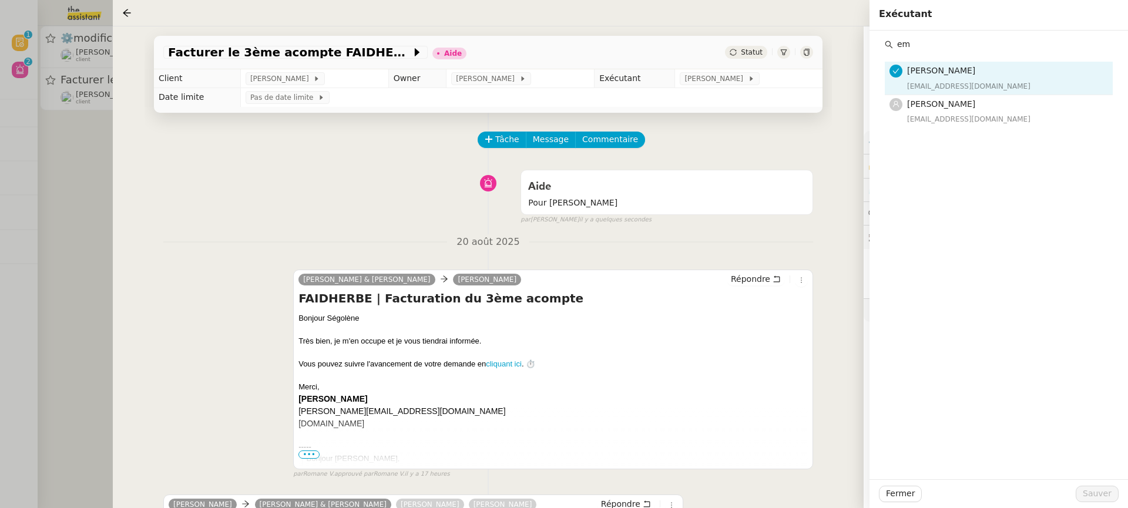
type input "em"
click at [1008, 90] on div "marie@team.theassistant.com" at bounding box center [1006, 86] width 199 height 12
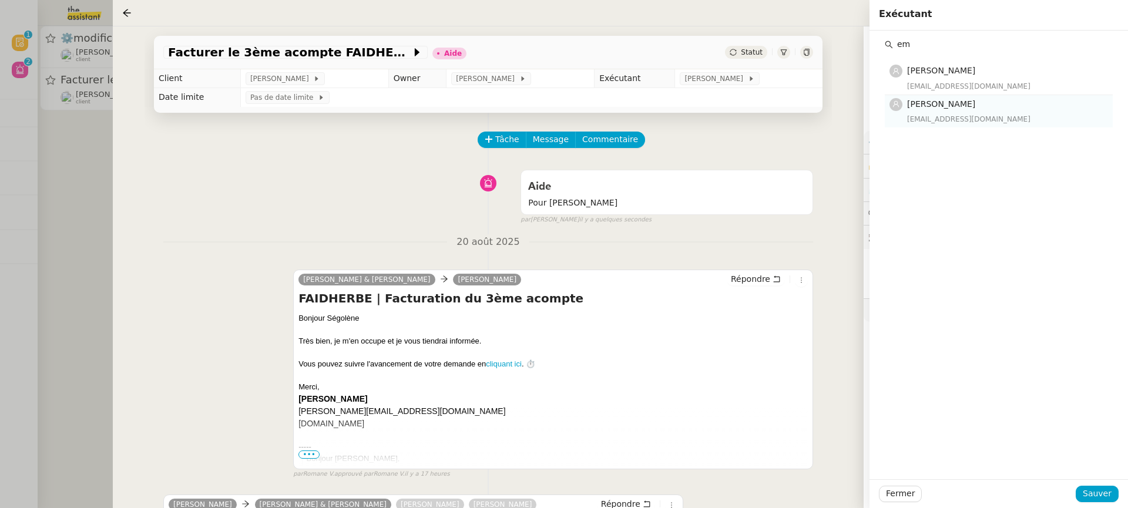
click at [1012, 120] on div "emelyne@team.theassistant.com" at bounding box center [1006, 119] width 199 height 12
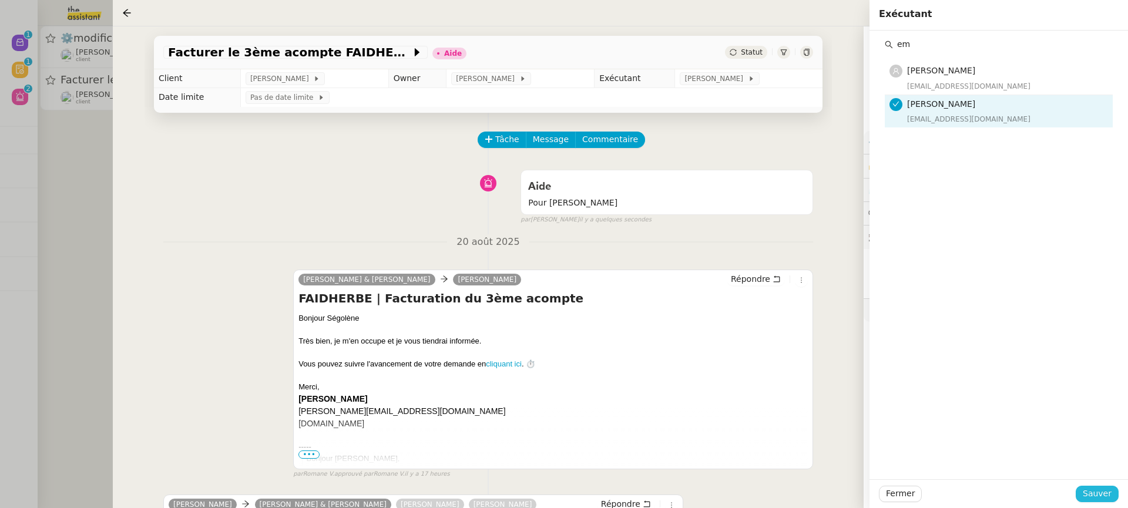
click at [1098, 494] on span "Sauver" at bounding box center [1096, 494] width 29 height 14
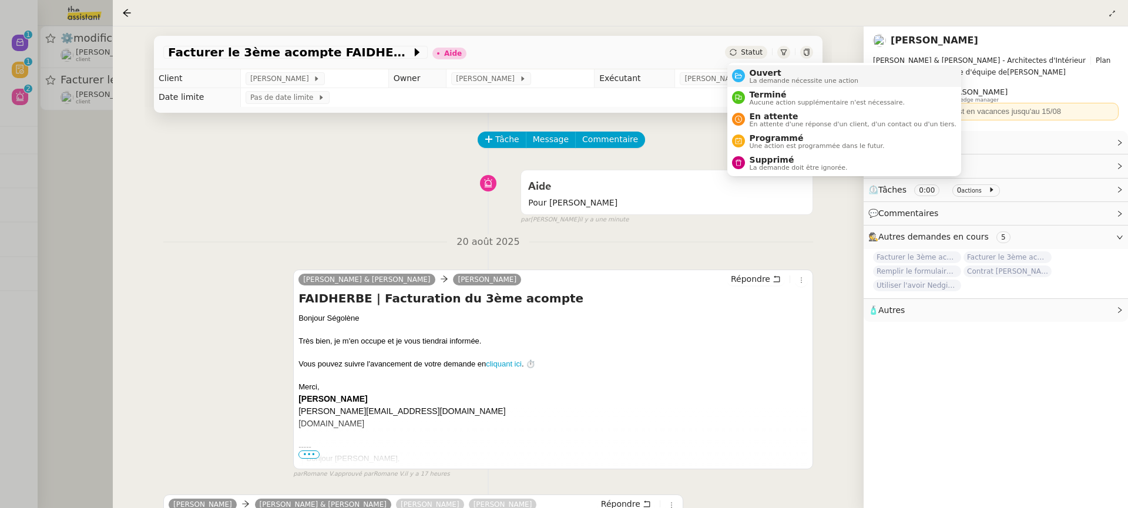
click at [771, 72] on span "Ouvert" at bounding box center [803, 72] width 109 height 9
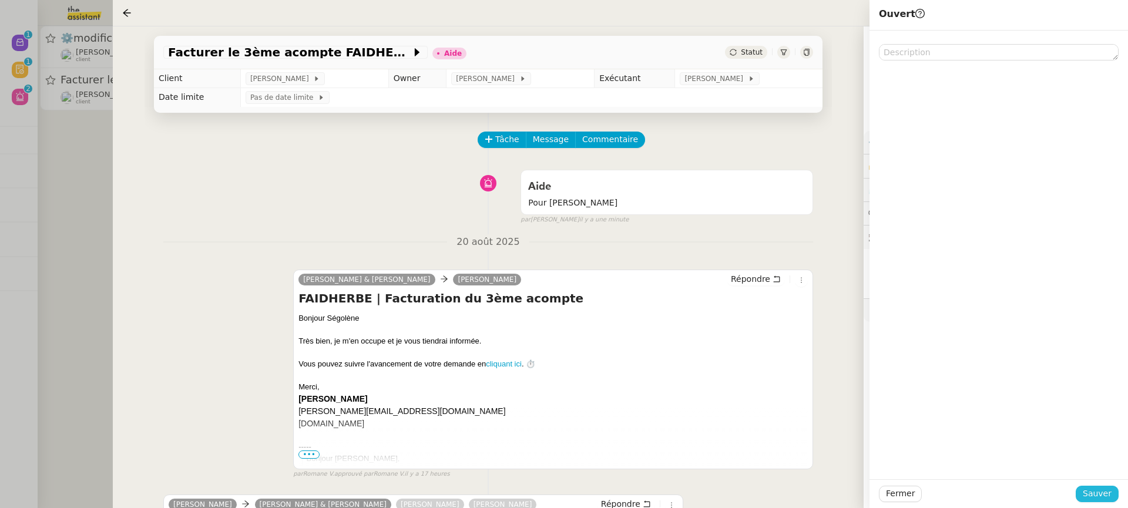
click at [1081, 501] on button "Sauver" at bounding box center [1096, 494] width 43 height 16
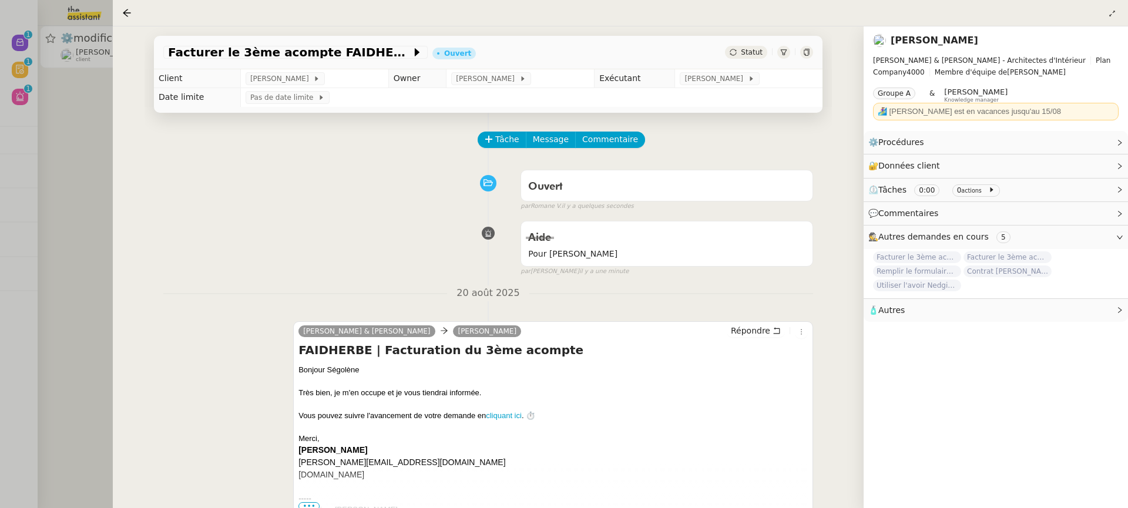
click at [4, 99] on div at bounding box center [564, 254] width 1128 height 508
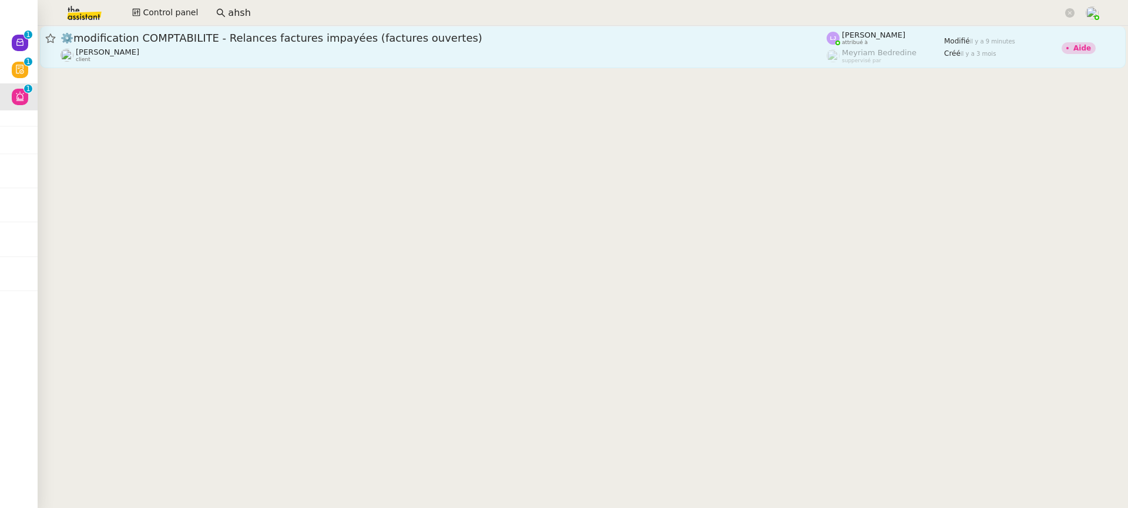
click at [125, 30] on link "⚙️modification COMPTABILITE - Relances factures impayées (factures ouvertes) Fa…" at bounding box center [582, 47] width 1085 height 42
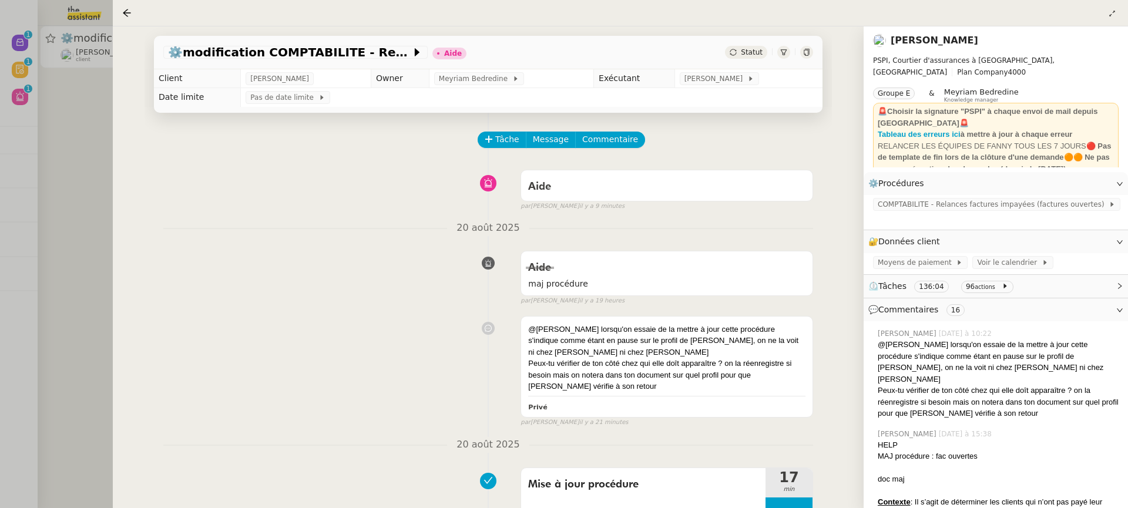
click at [32, 117] on div at bounding box center [564, 254] width 1128 height 508
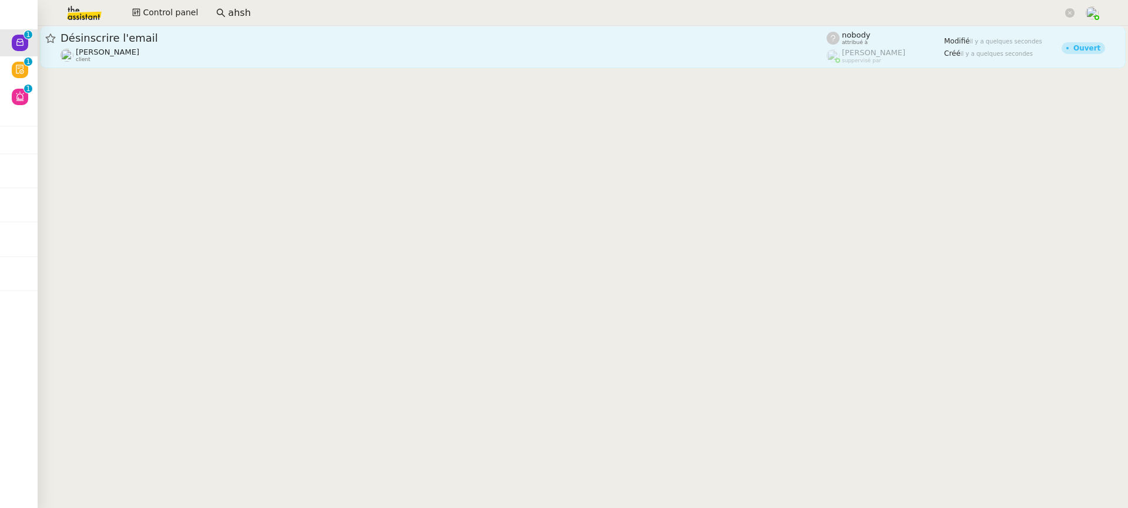
click at [432, 49] on div "Hugo Bentz client" at bounding box center [443, 55] width 766 height 15
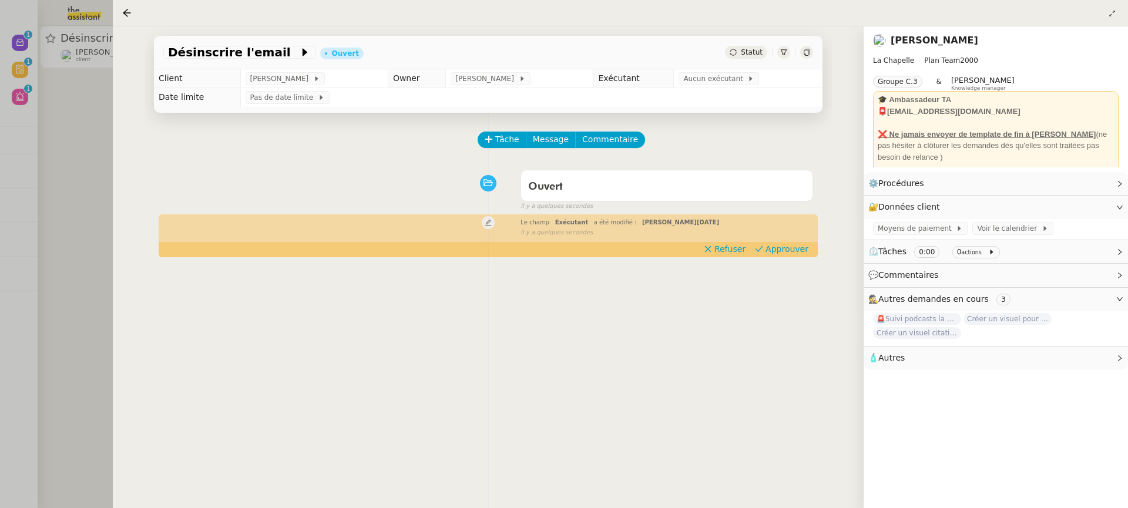
scroll to position [135, 0]
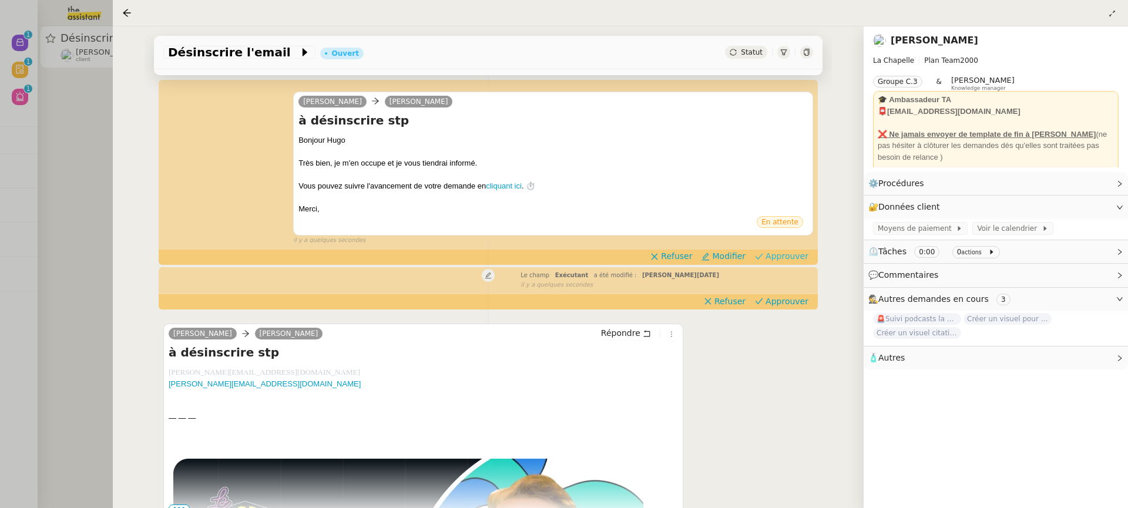
click at [788, 254] on span "Approuver" at bounding box center [786, 256] width 43 height 12
click at [796, 298] on span "Approuver" at bounding box center [786, 301] width 43 height 12
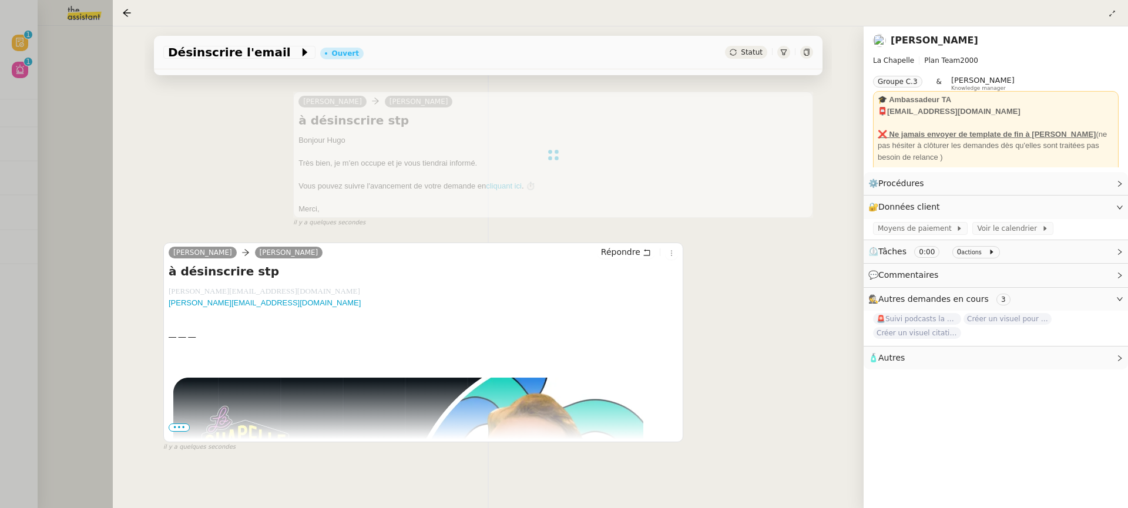
click at [82, 51] on div at bounding box center [564, 254] width 1128 height 508
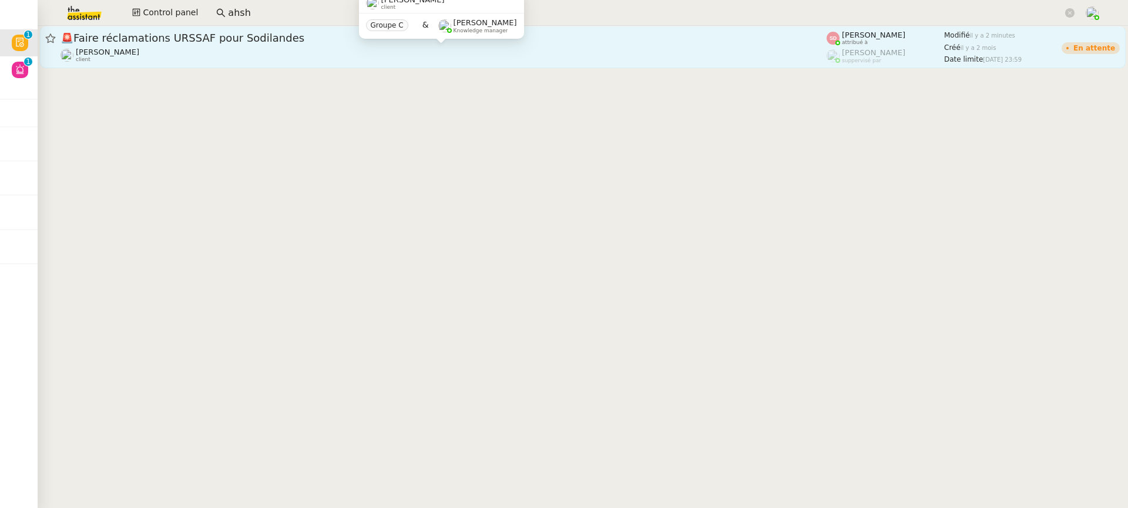
click at [590, 48] on div "Lydie Laulon client" at bounding box center [443, 55] width 766 height 15
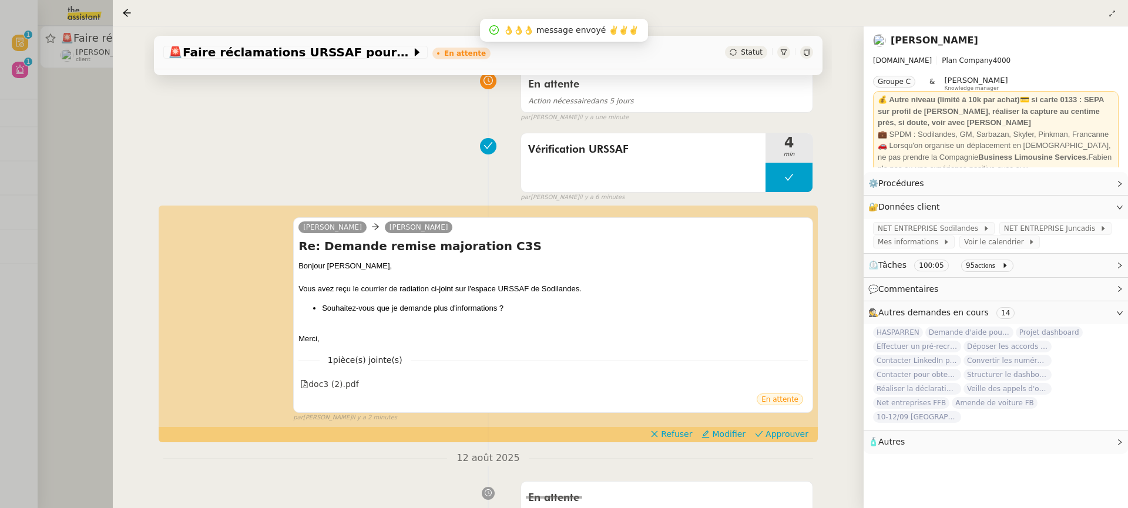
scroll to position [101, 0]
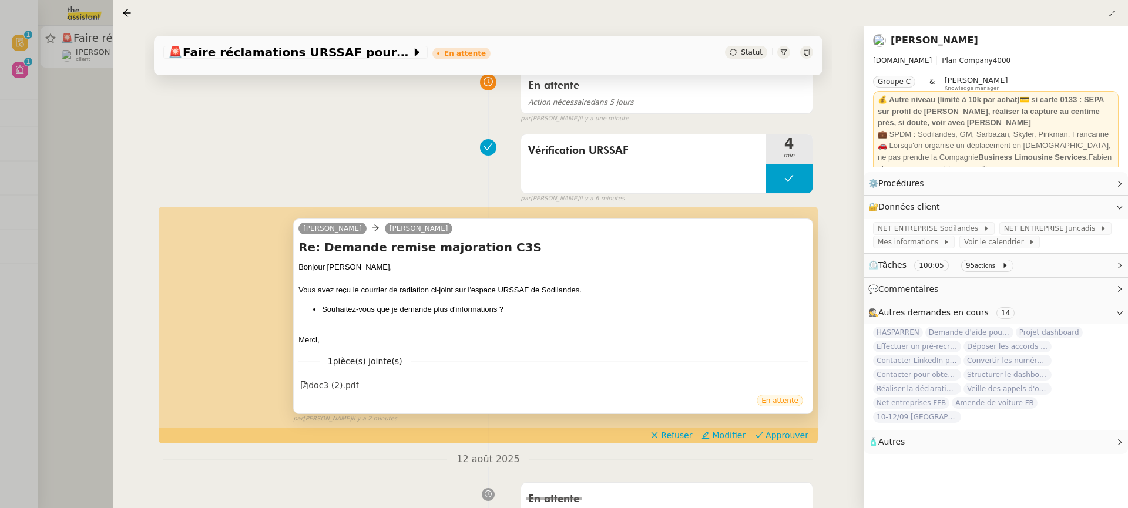
click at [333, 396] on div "En attente" at bounding box center [552, 403] width 509 height 18
click at [327, 385] on div "doc3 (2).pdf" at bounding box center [329, 386] width 59 height 14
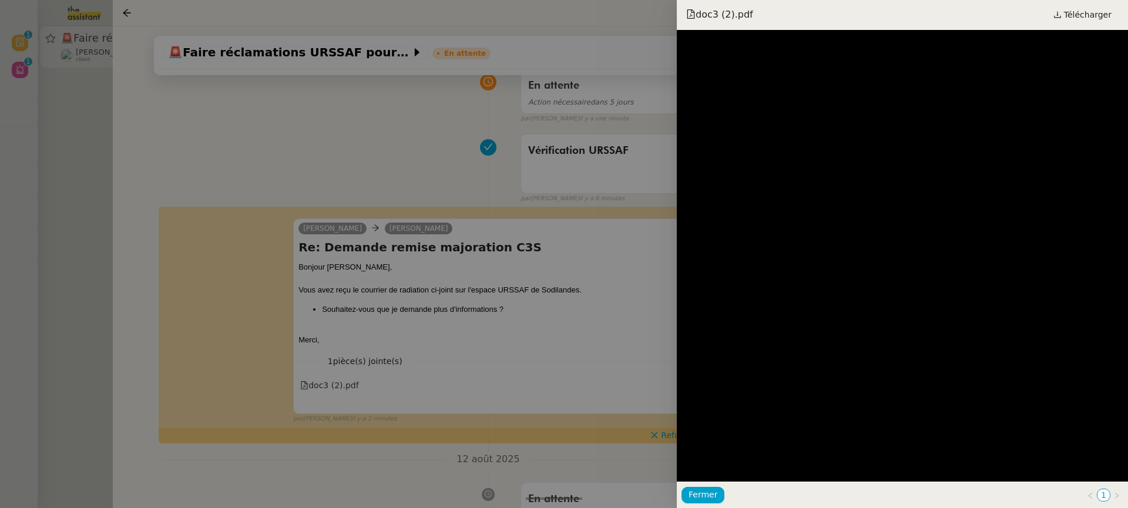
click at [613, 263] on div at bounding box center [564, 254] width 1128 height 508
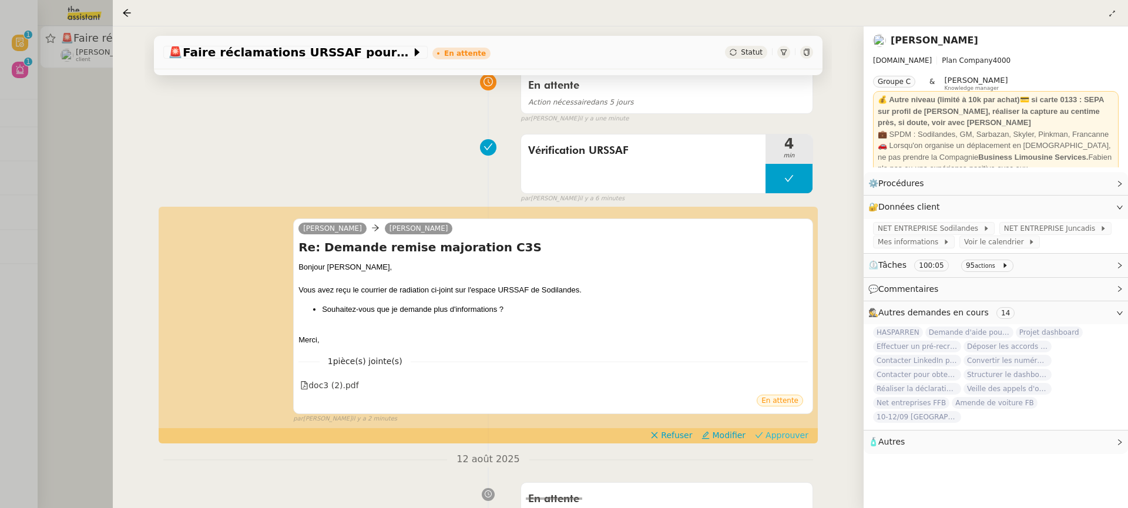
click at [792, 429] on span "Approuver" at bounding box center [786, 435] width 43 height 12
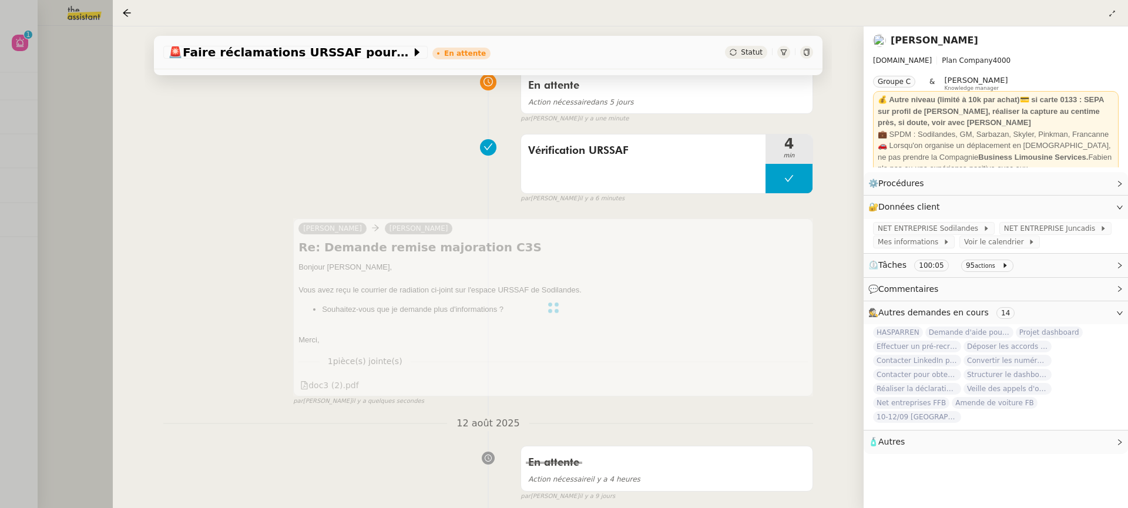
click at [120, 138] on div "🚨 Faire réclamations URSSAF pour Sodilandes En attente Statut Client Lydie Laul…" at bounding box center [488, 267] width 751 height 482
click at [99, 130] on div at bounding box center [564, 254] width 1128 height 508
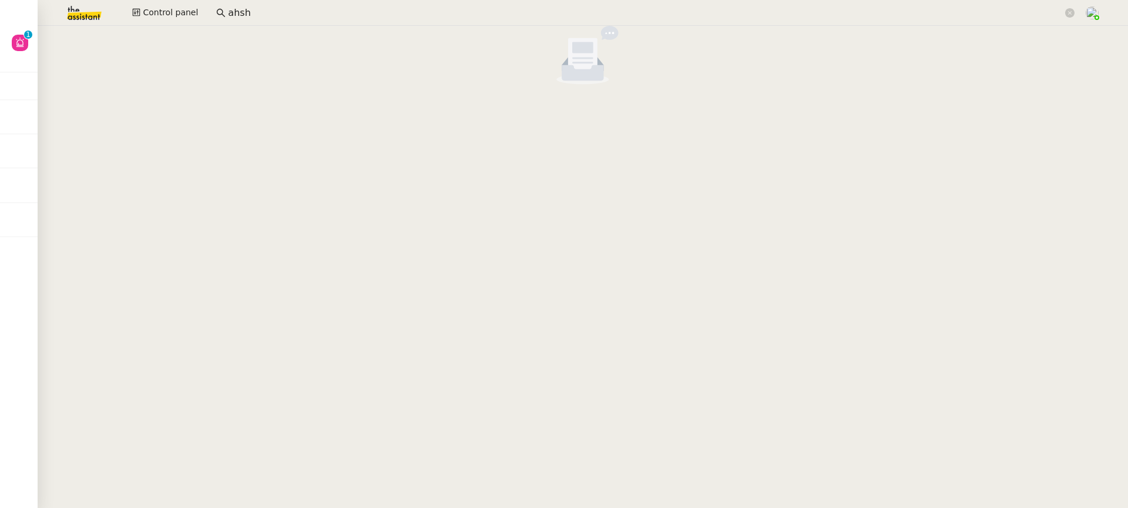
click at [284, 15] on input "ahsh" at bounding box center [645, 13] width 835 height 16
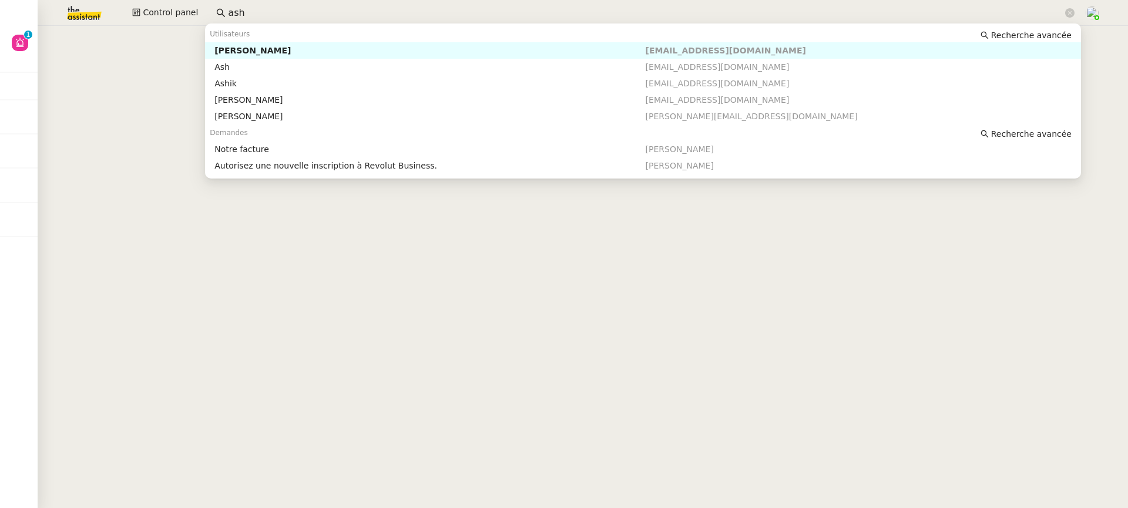
click at [285, 55] on div "[PERSON_NAME]" at bounding box center [429, 50] width 431 height 11
type input "ash"
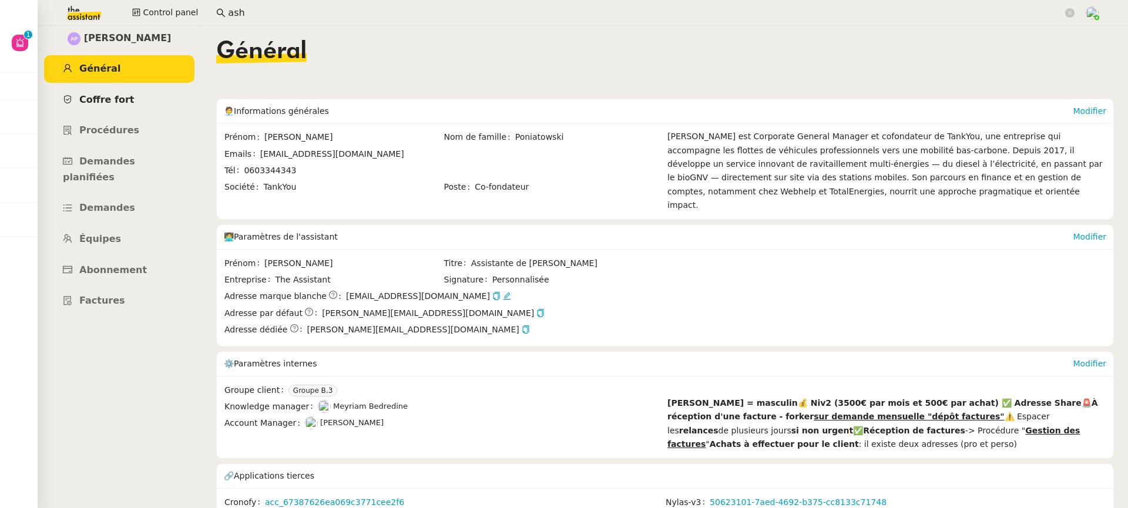
click at [139, 91] on link "Coffre fort" at bounding box center [119, 100] width 150 height 28
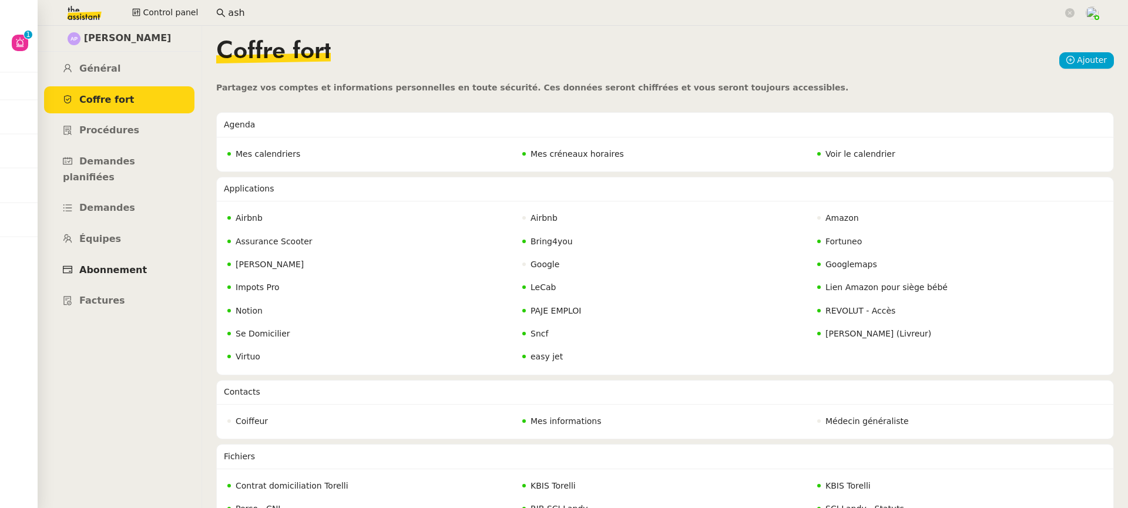
click at [141, 257] on link "Abonnement" at bounding box center [119, 271] width 150 height 28
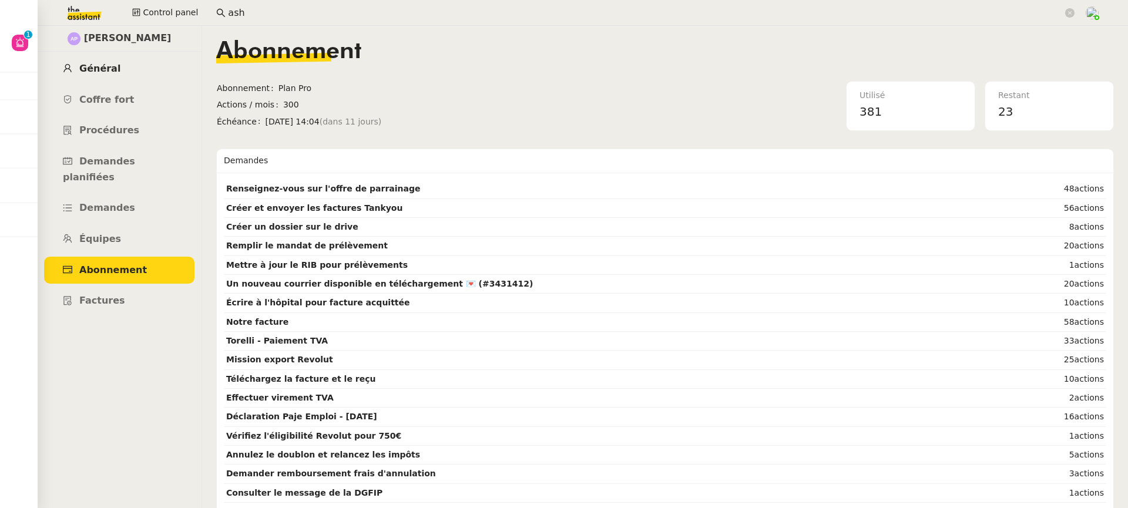
click at [119, 62] on link "Général" at bounding box center [119, 69] width 150 height 28
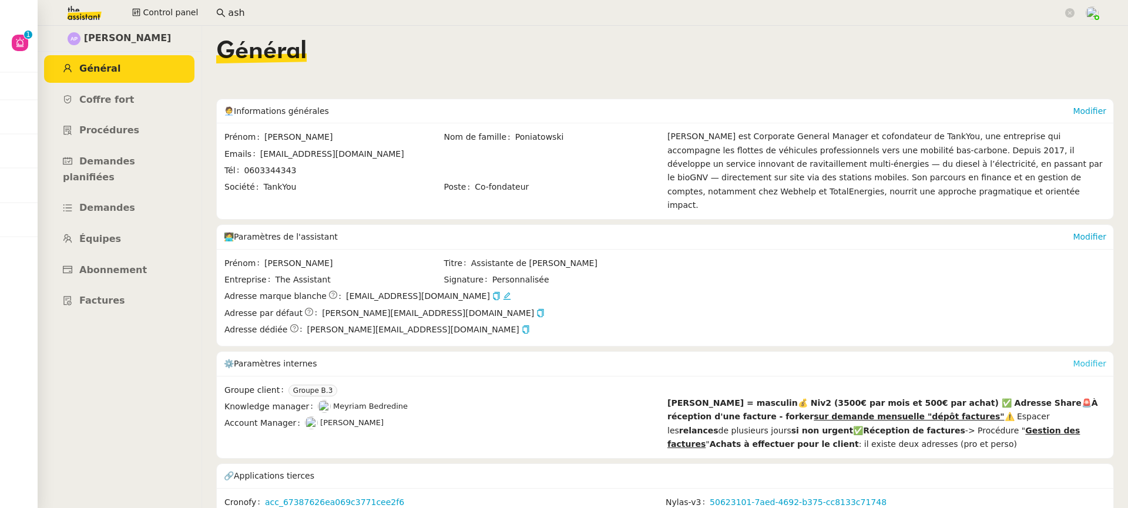
click at [1075, 359] on link "Modifier" at bounding box center [1088, 363] width 33 height 9
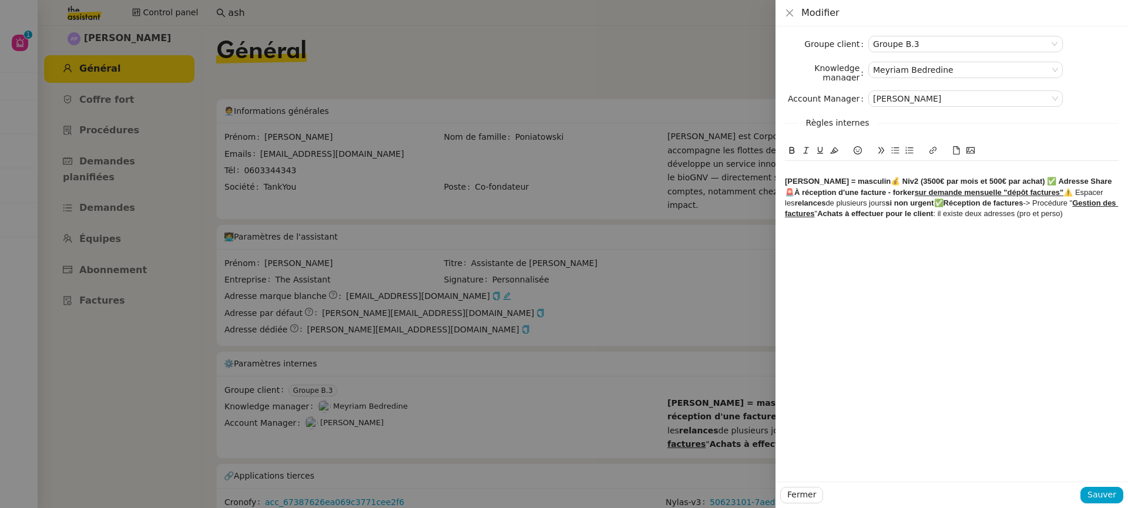
click at [1010, 180] on strong "Ashley = masculin💰 Niv2 (3500€ par mois et 500€ par achat) ✅ Adresse Share🚨À ré…" at bounding box center [948, 186] width 327 height 19
click at [854, 193] on strong "﻿ ✅ Adresse Share🚨À réception d'une facture - forker sur demande mensuelle "dép…" at bounding box center [940, 197] width 310 height 19
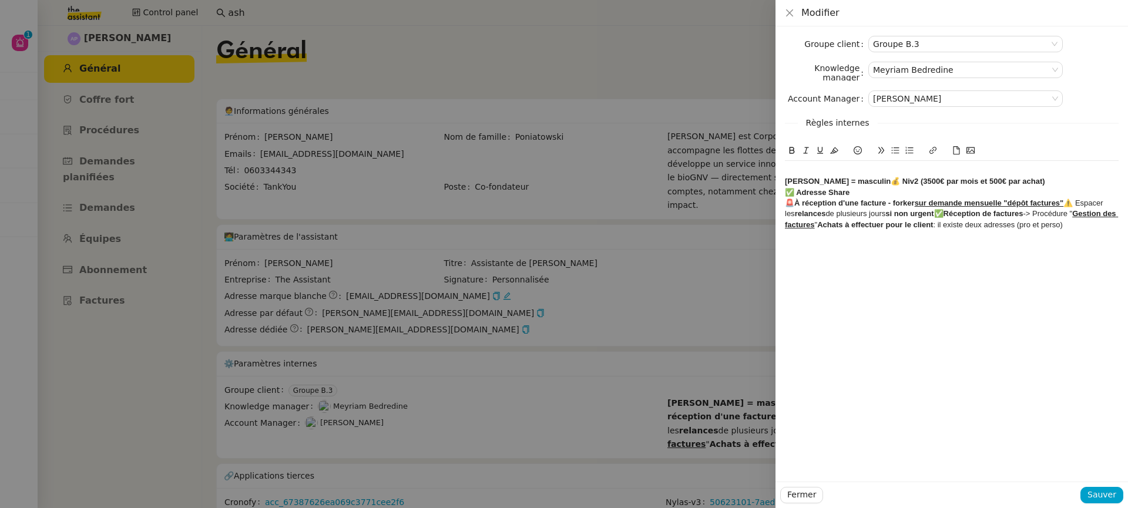
click at [1068, 206] on div "﻿ 🚨À réception d'une facture - forker sur demande mensuelle "dépôt factures" ⚠️…" at bounding box center [952, 214] width 334 height 32
click at [982, 218] on strong "si non urgent✅Réception de factures" at bounding box center [995, 213] width 137 height 9
click at [1017, 179] on div "Ashley = masculin💰 Niv2 (3500€ par mois et 500€ par achat)" at bounding box center [952, 181] width 334 height 11
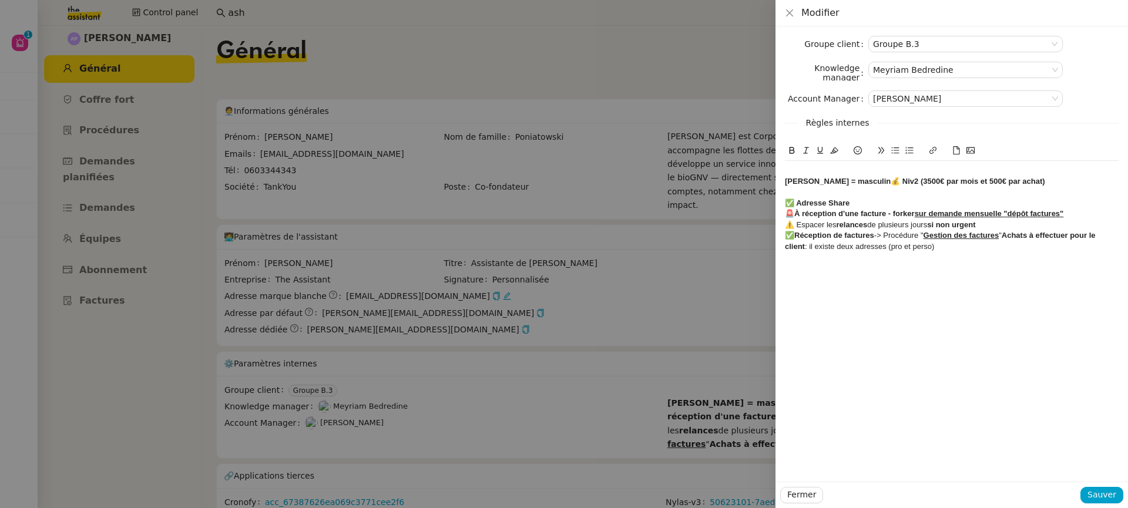
click at [859, 152] on icon at bounding box center [857, 150] width 8 height 8
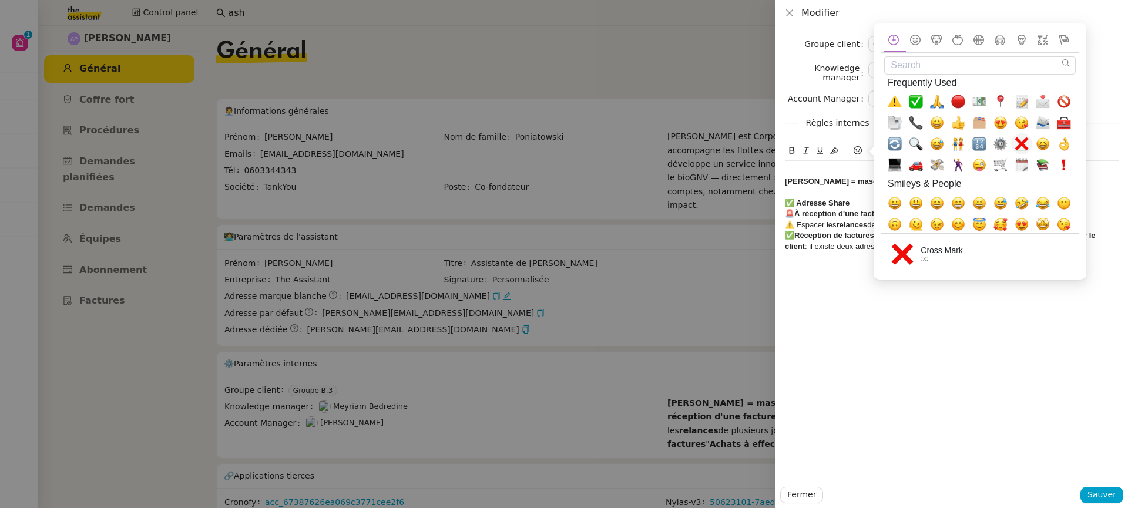
click at [1017, 139] on span "❌, x" at bounding box center [1021, 144] width 14 height 14
click at [827, 204] on strong "✅ Adresse Share" at bounding box center [817, 203] width 65 height 9
click at [813, 191] on div "❌" at bounding box center [952, 192] width 334 height 11
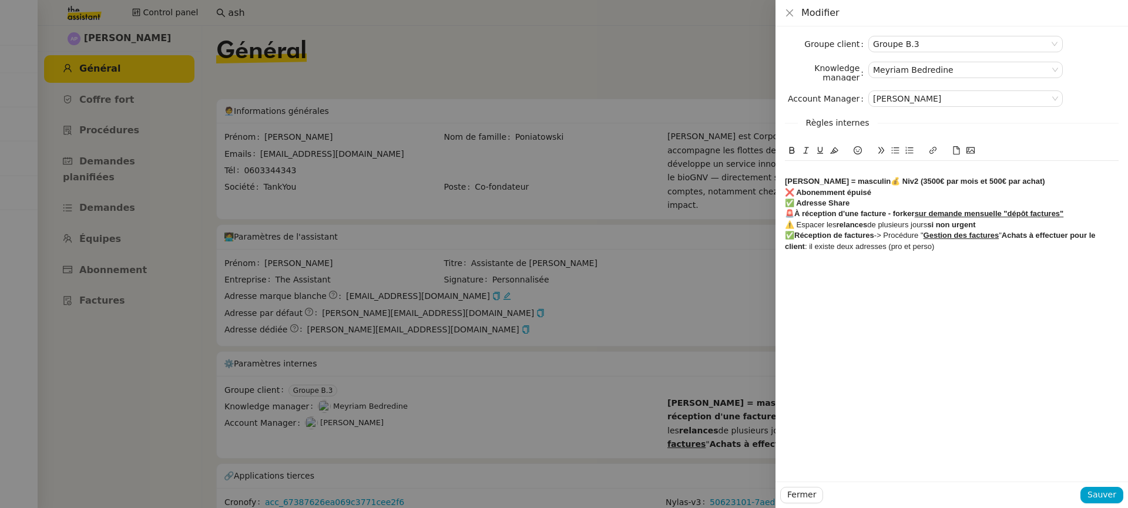
click at [823, 187] on div "❌ Abonemment épuisé" at bounding box center [952, 192] width 334 height 11
click at [818, 195] on strong "❌ Abonemment épuisé" at bounding box center [828, 192] width 86 height 9
click at [0, 0] on lt-span "Abonnement" at bounding box center [0, 0] width 0 height 0
click at [892, 191] on div "❌ Abonnement épuisé" at bounding box center [952, 192] width 334 height 11
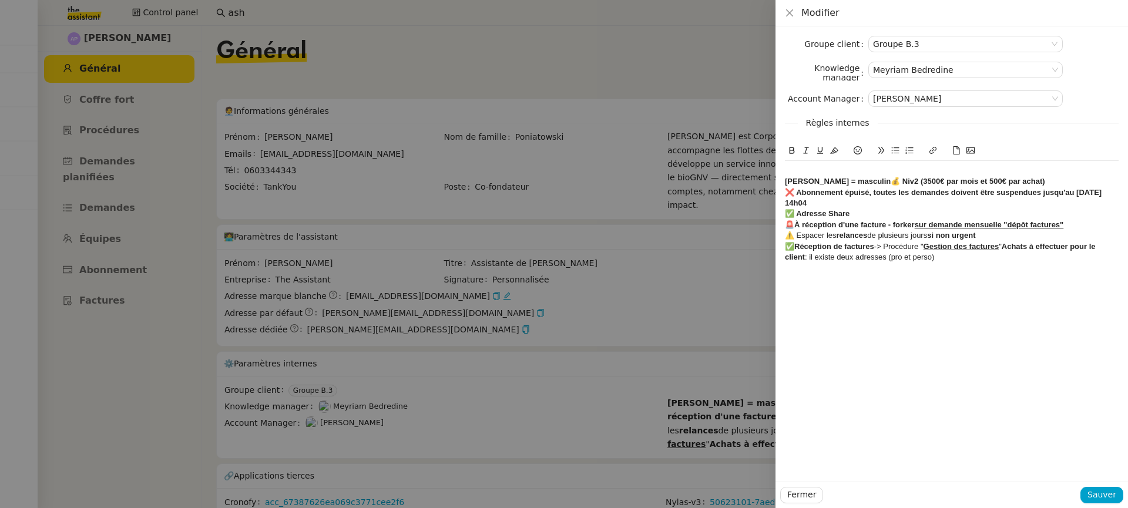
drag, startPoint x: 862, startPoint y: 199, endPoint x: 799, endPoint y: 194, distance: 63.0
click at [799, 194] on div "❌ Abonnement épuisé, toutes les demandes doivent être suspendues jusqu'au 1er S…" at bounding box center [952, 198] width 334 height 22
drag, startPoint x: 795, startPoint y: 194, endPoint x: 849, endPoint y: 200, distance: 54.3
click at [849, 200] on div "❌ Abonnement épuisé, toutes les demandes doivent être suspendues jusqu'au 1er S…" at bounding box center [952, 198] width 334 height 22
click at [789, 149] on icon at bounding box center [792, 150] width 8 height 8
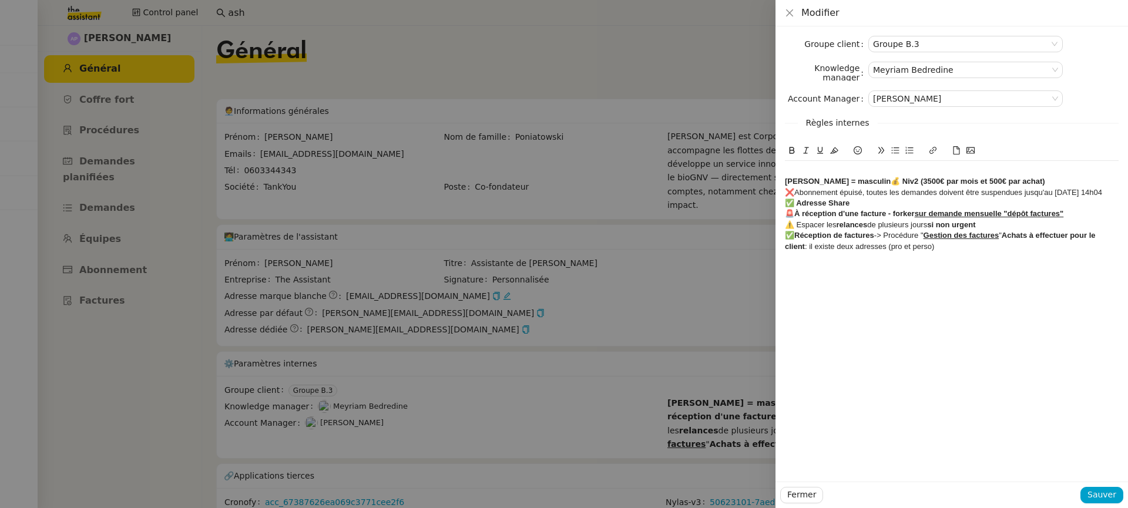
click at [862, 194] on div "❌ Abonnement épuisé, toutes les demandes doivent être suspendues jusqu'au 1er S…" at bounding box center [952, 192] width 334 height 11
drag, startPoint x: 863, startPoint y: 196, endPoint x: 798, endPoint y: 193, distance: 65.8
click at [798, 193] on div "❌ Abonnement épuisé, toutes les demandes doivent être suspendues jusqu'au 1er S…" at bounding box center [952, 192] width 334 height 11
click at [788, 148] on icon at bounding box center [792, 150] width 8 height 8
click at [1024, 218] on u "sur demande mensuelle "dépôt factures"" at bounding box center [988, 213] width 149 height 9
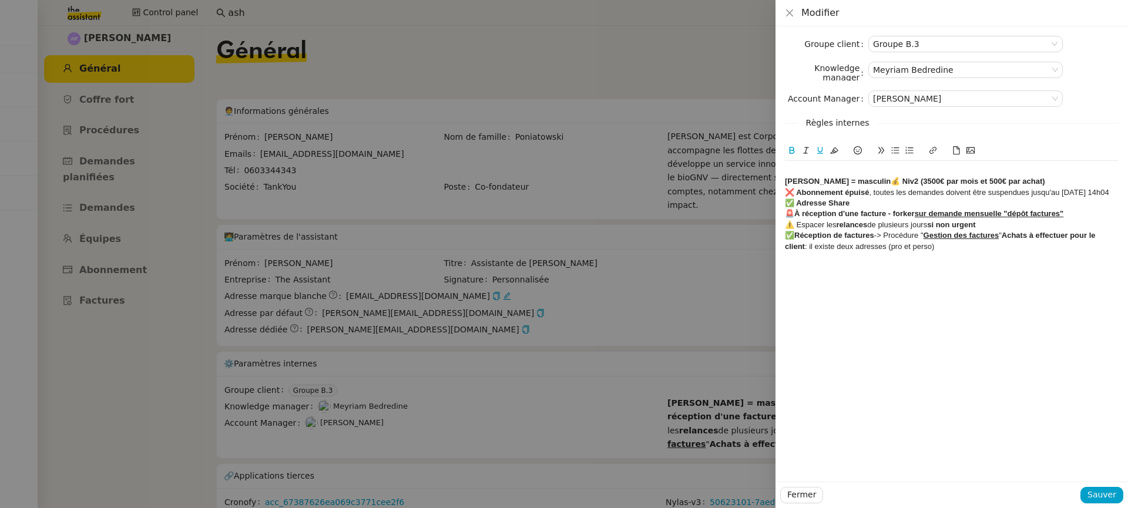
click at [1092, 198] on div "❌ Abonnement épuisé , toutes les demandes doivent être suspendues jusqu'au 1er …" at bounding box center [952, 192] width 334 height 11
click at [1112, 496] on span "Sauver" at bounding box center [1101, 495] width 29 height 14
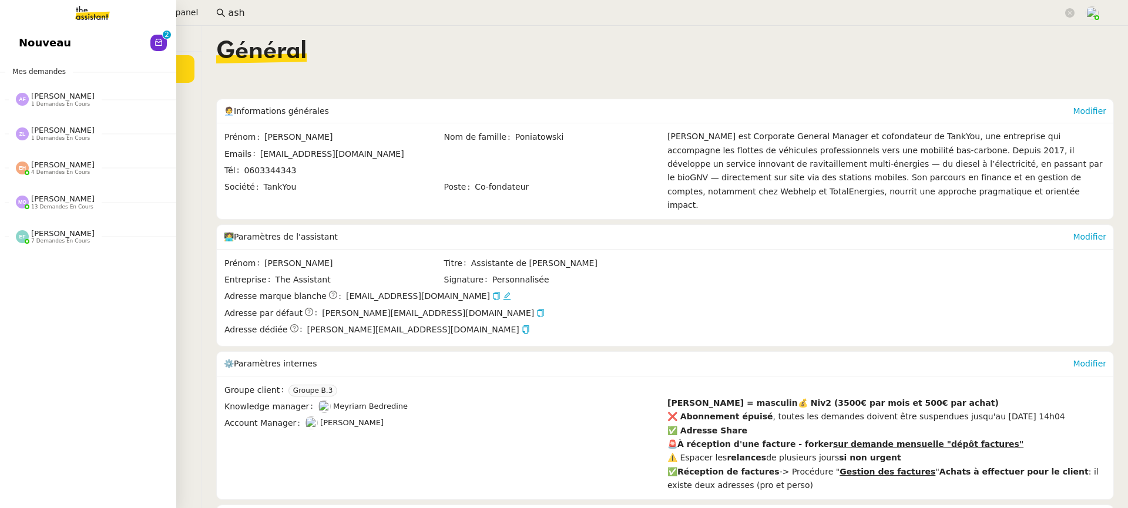
click at [14, 40] on link "Nouveau 0 1 2 3 4 5 6 7 8 9" at bounding box center [88, 42] width 176 height 27
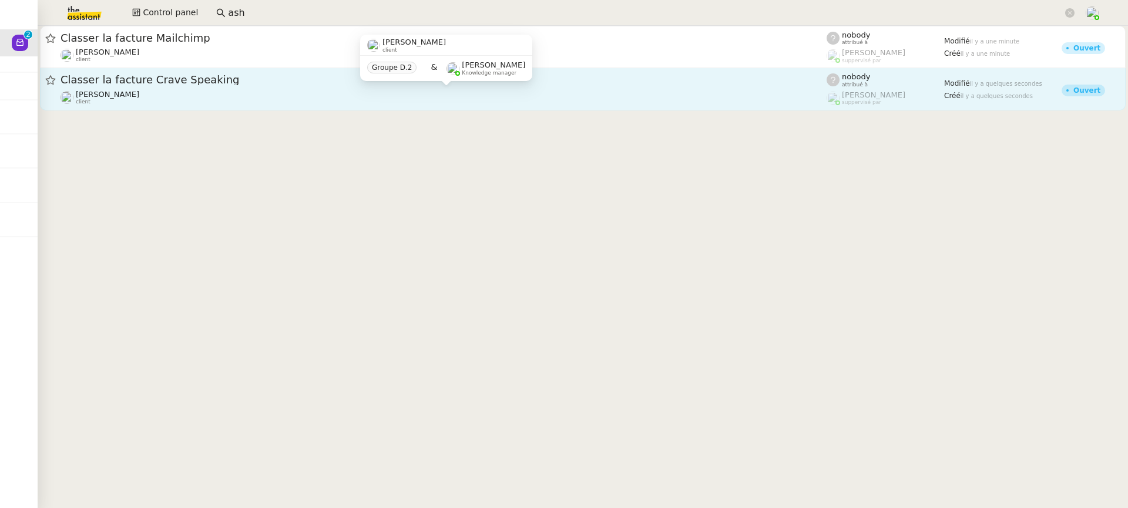
click at [645, 92] on div "Benjamin Delahaye client" at bounding box center [443, 97] width 766 height 15
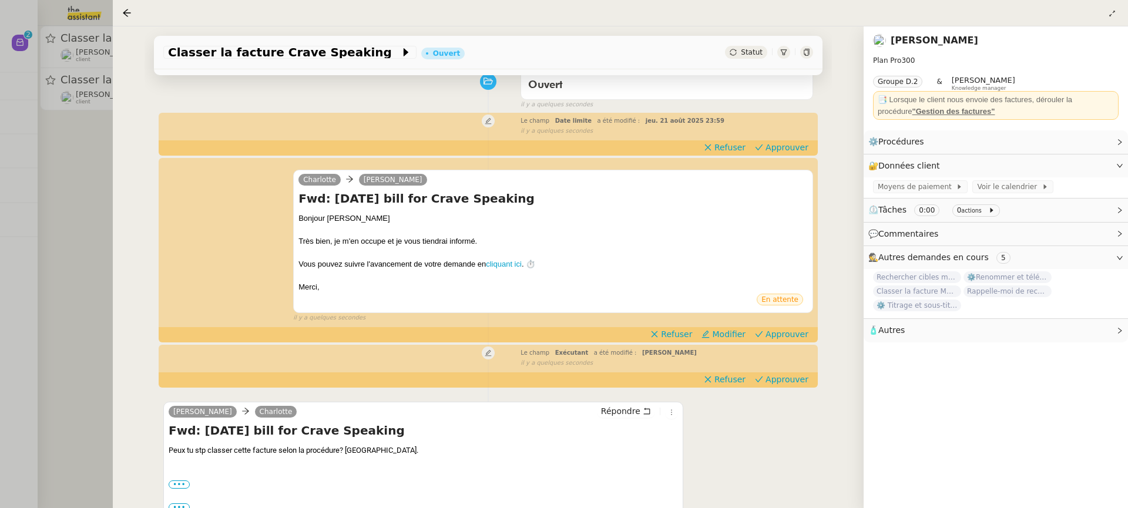
scroll to position [105, 0]
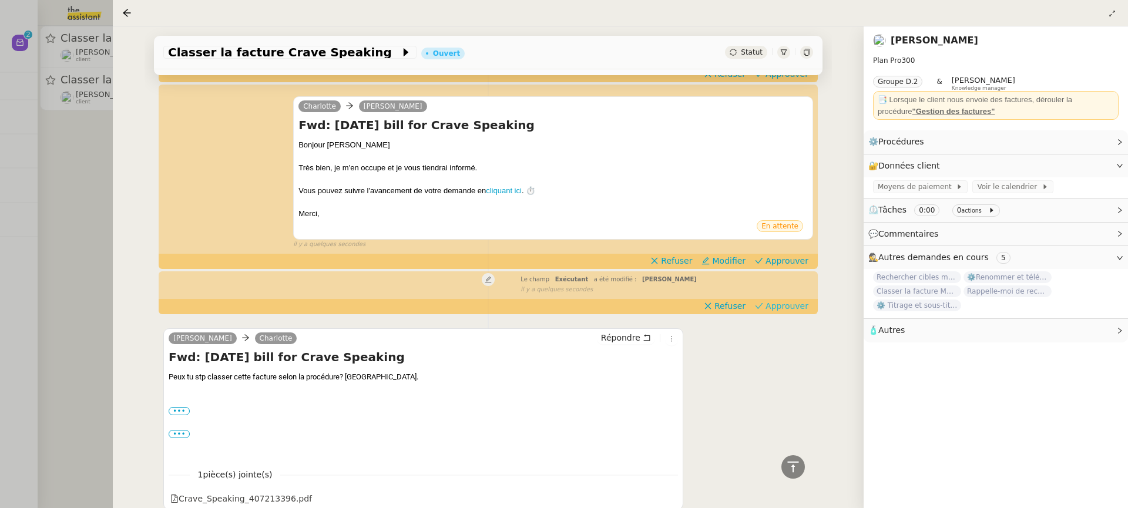
scroll to position [154, 0]
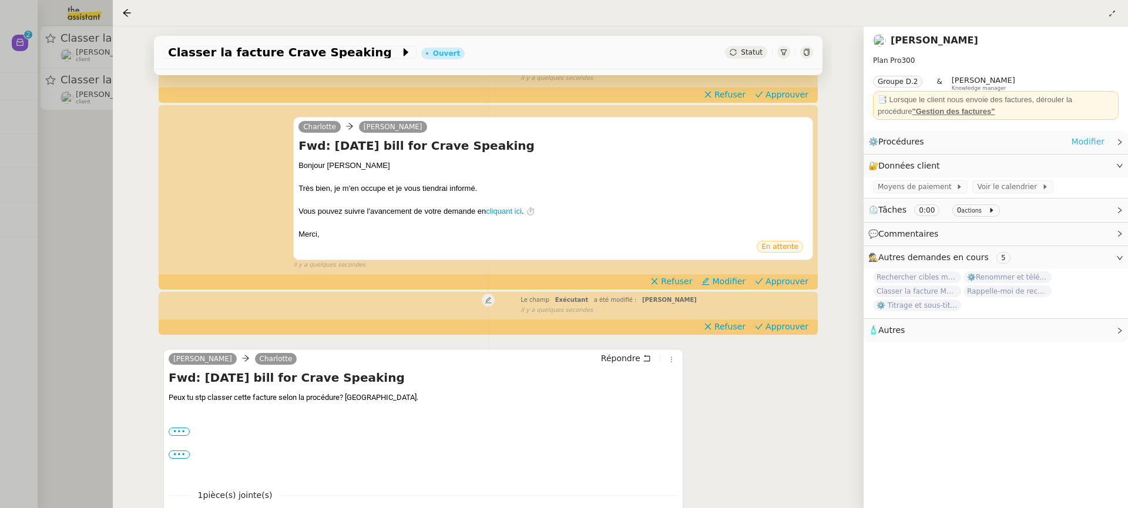
click at [1083, 145] on link "Modifier" at bounding box center [1087, 142] width 33 height 14
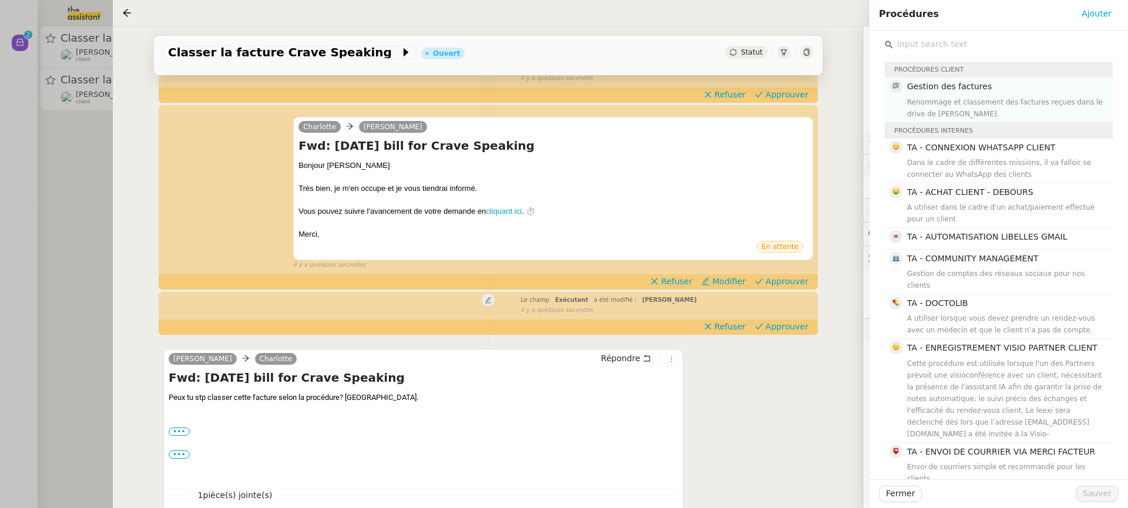
click at [954, 95] on div "Gestion des factures Renommage et classement des factures reçues dans le drive …" at bounding box center [1006, 99] width 199 height 39
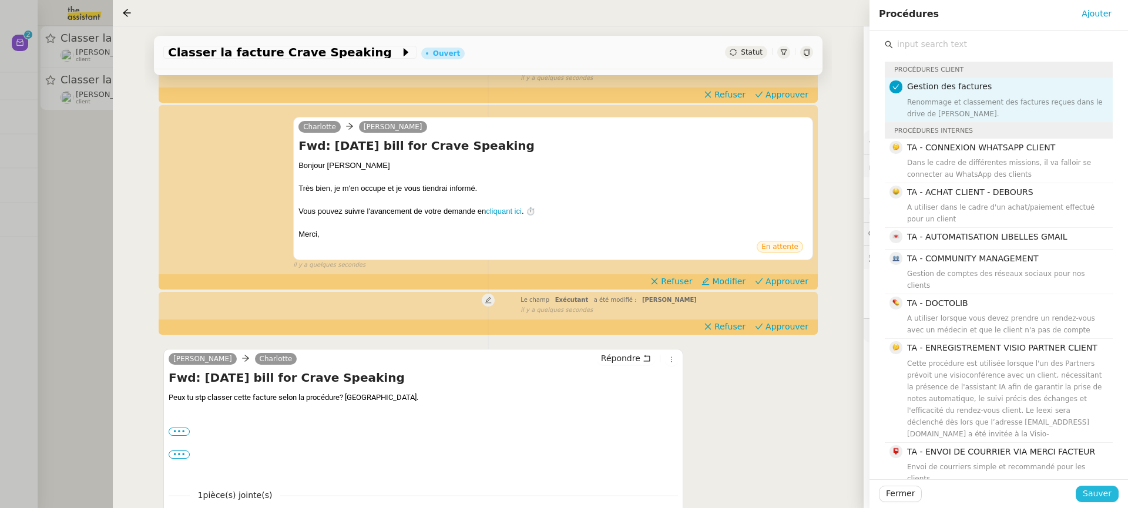
click at [1100, 491] on span "Sauver" at bounding box center [1096, 494] width 29 height 14
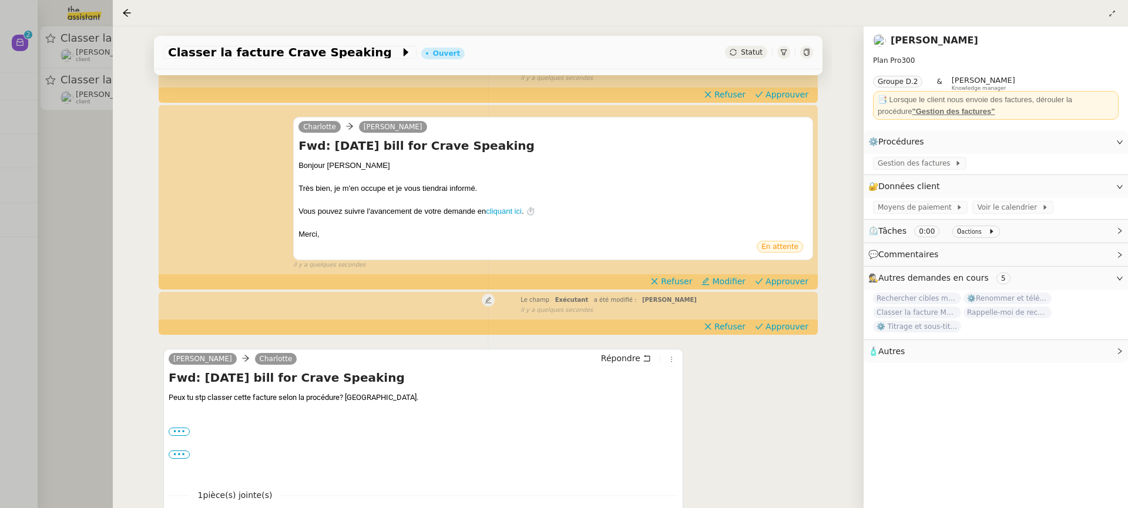
click at [771, 270] on div "[PERSON_NAME] Fwd: [DATE] bill for Crave Speaking Bonjour [PERSON_NAME] bien, j…" at bounding box center [488, 188] width 650 height 164
click at [774, 275] on span "Approuver" at bounding box center [786, 281] width 43 height 12
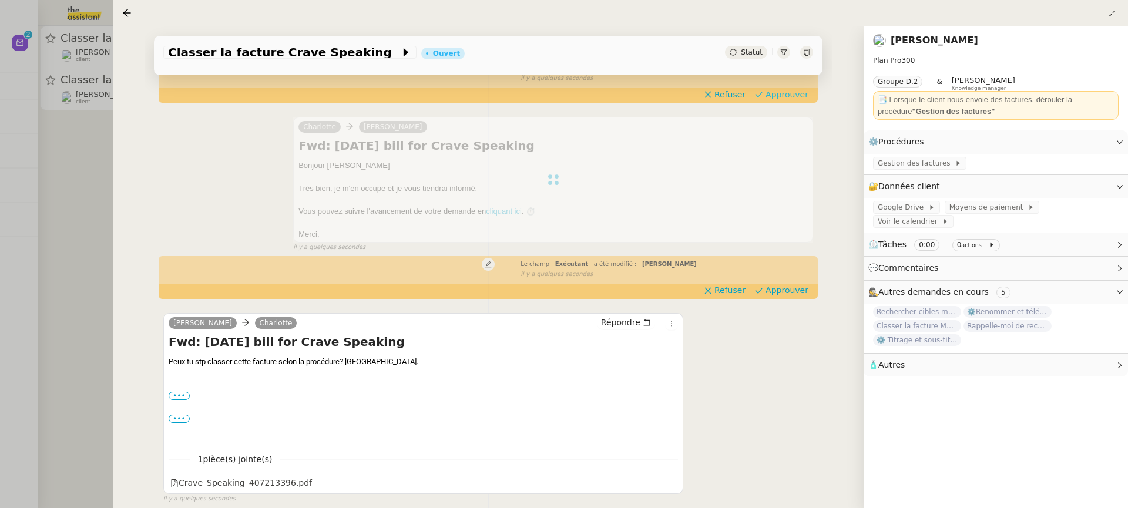
click at [779, 95] on span "Approuver" at bounding box center [786, 95] width 43 height 12
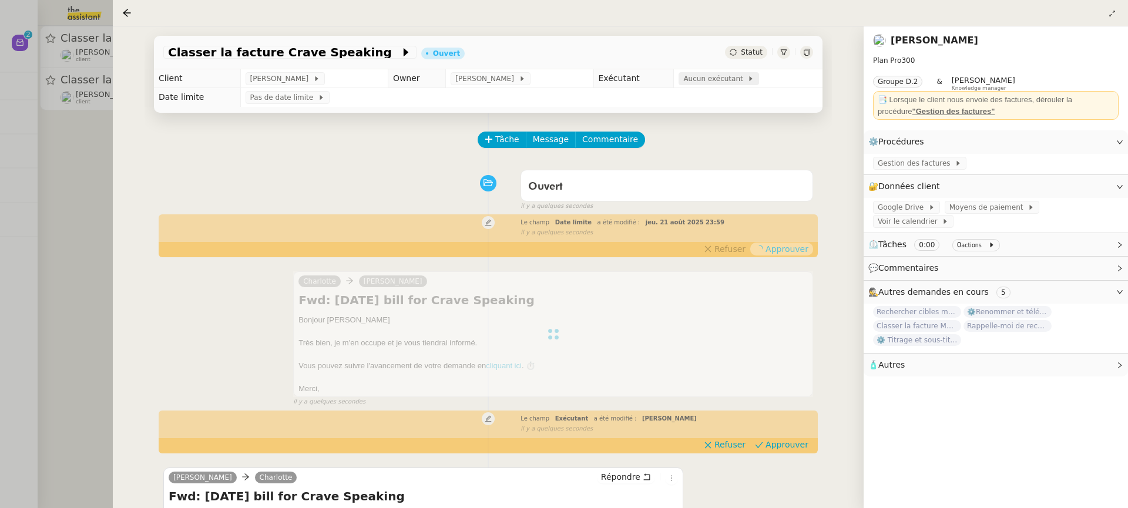
click at [743, 75] on span at bounding box center [745, 79] width 5 height 8
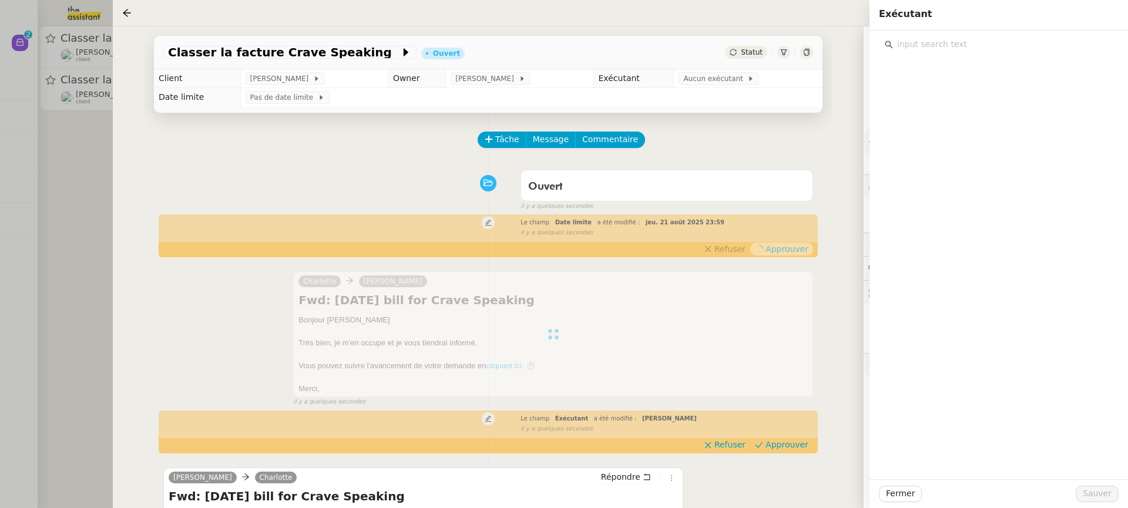
click at [980, 51] on input "text" at bounding box center [1003, 44] width 220 height 16
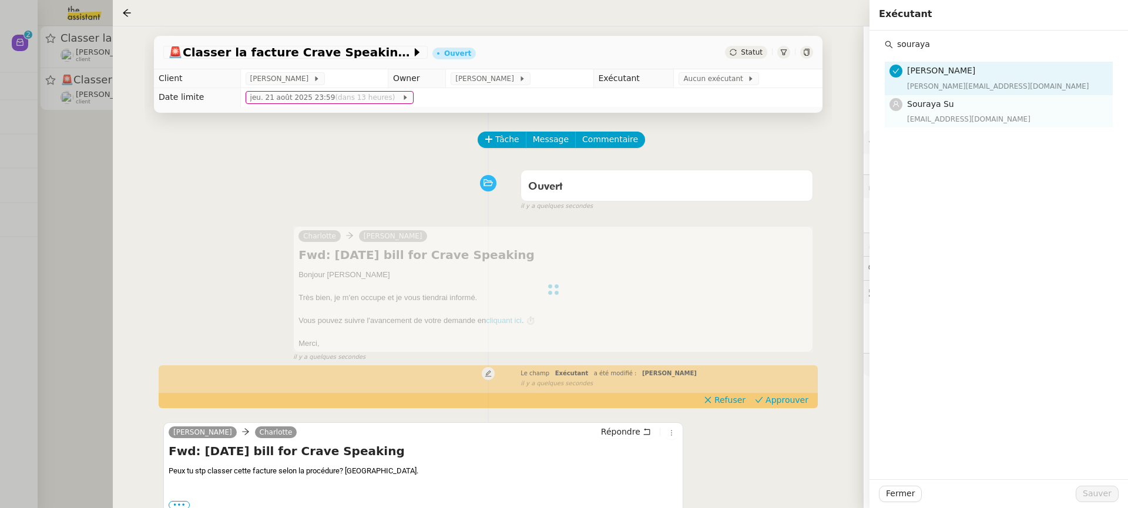
type input "souraya"
click at [997, 112] on div "Souraya Su [EMAIL_ADDRESS][DOMAIN_NAME]" at bounding box center [1006, 111] width 199 height 28
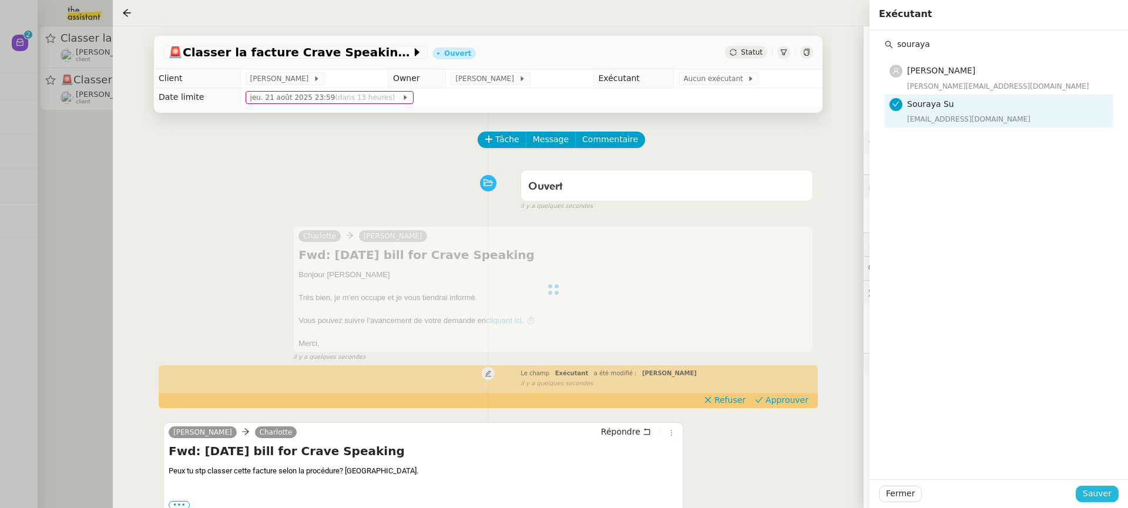
click at [1095, 500] on span "Sauver" at bounding box center [1096, 494] width 29 height 14
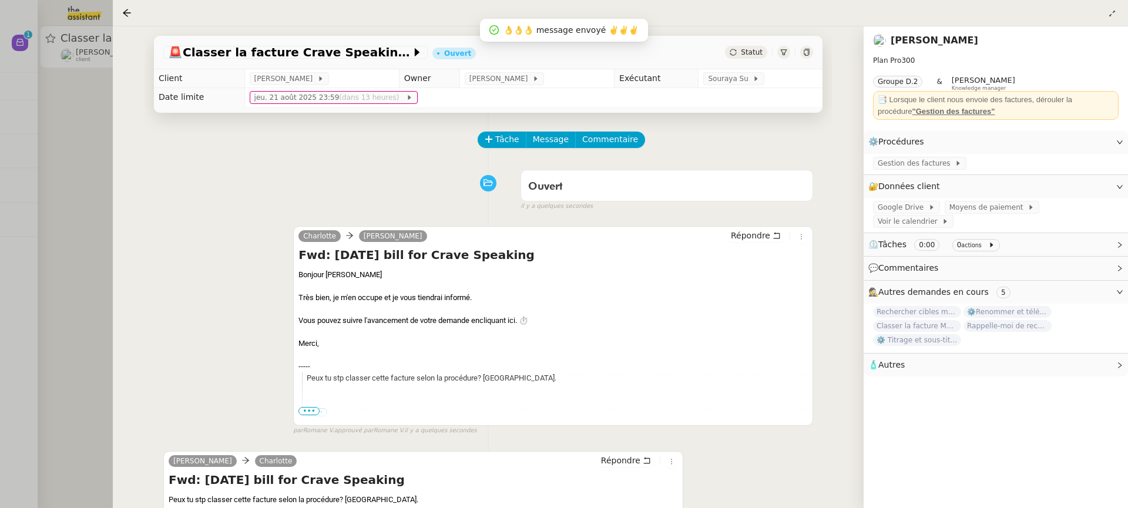
click at [50, 111] on div at bounding box center [564, 254] width 1128 height 508
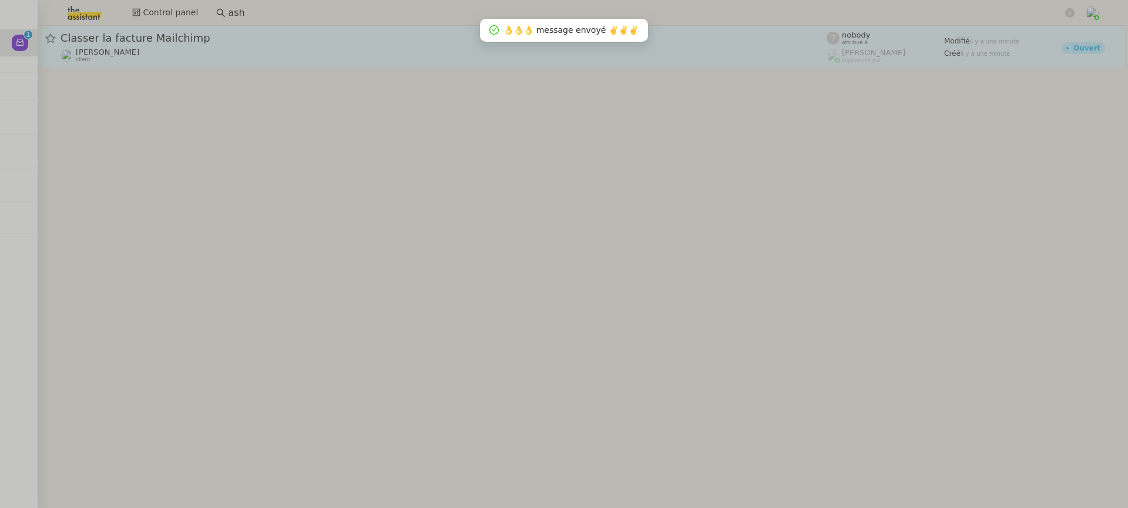
click at [110, 55] on span "[PERSON_NAME]" at bounding box center [107, 52] width 63 height 9
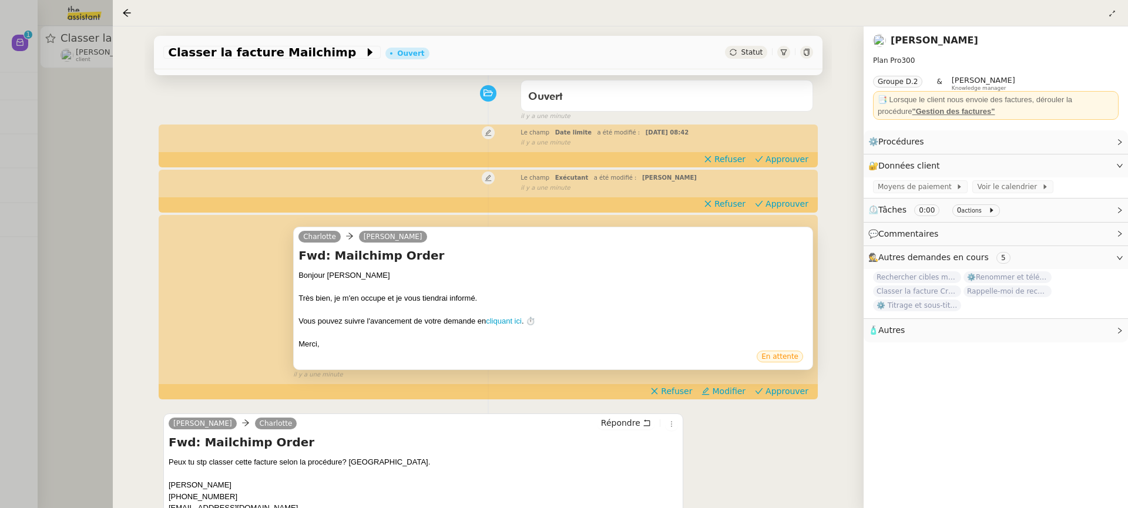
scroll to position [228, 0]
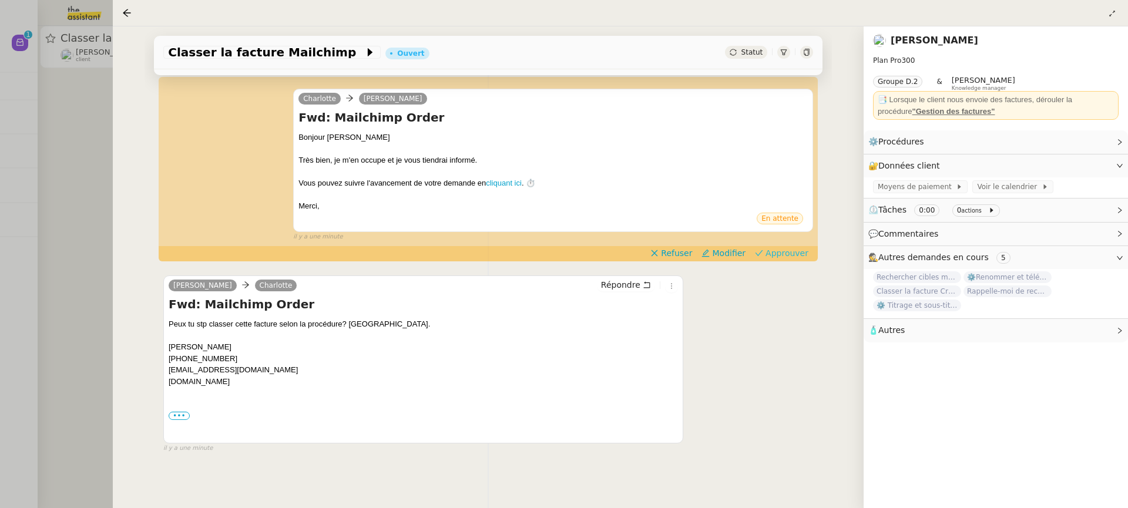
click at [801, 251] on span "Approuver" at bounding box center [786, 253] width 43 height 12
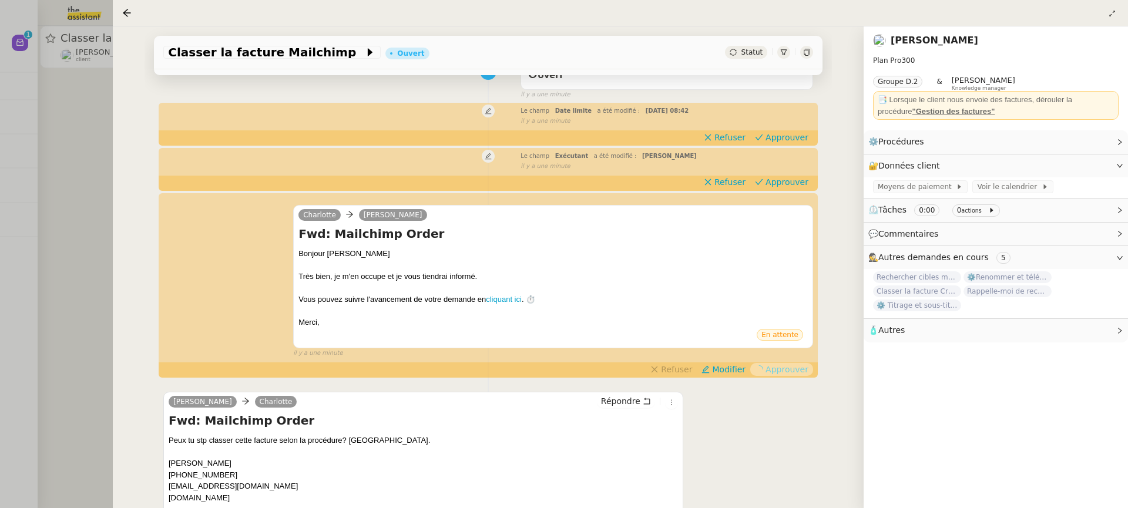
scroll to position [0, 0]
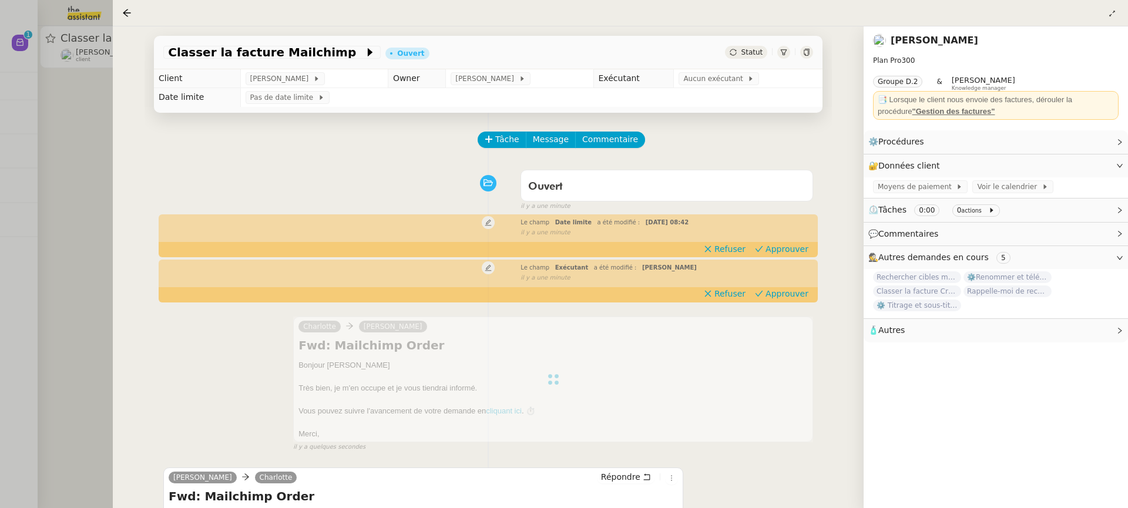
click at [781, 258] on div "Tâche Message Commentaire Veuillez patienter une erreur s'est produite 👌👌👌 mess…" at bounding box center [487, 388] width 687 height 551
click at [781, 254] on span "Approuver" at bounding box center [786, 249] width 43 height 12
click at [1102, 143] on link "Modifier" at bounding box center [1087, 142] width 33 height 14
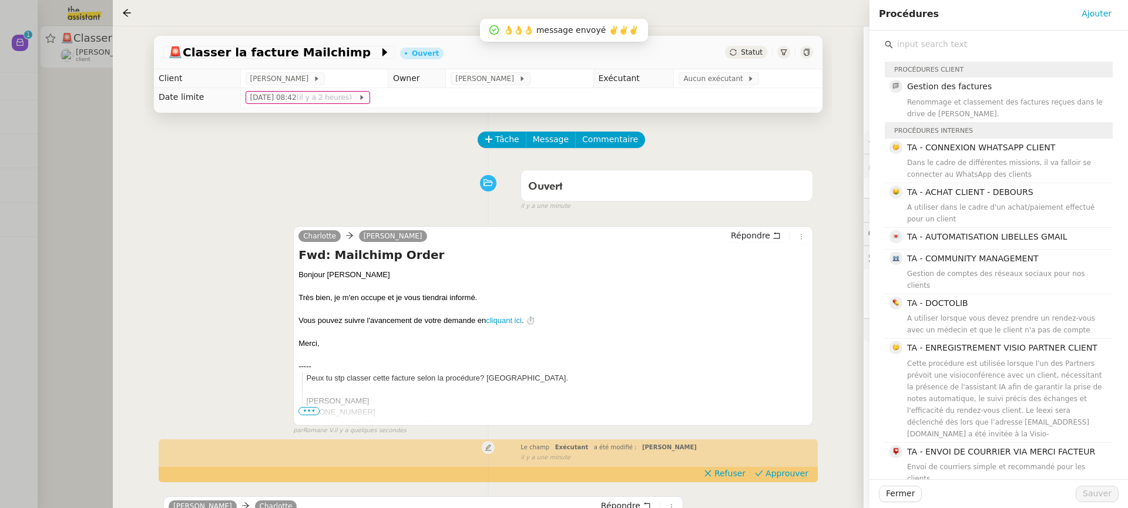
click at [951, 77] on div "Procédures client" at bounding box center [999, 70] width 228 height 16
click at [956, 87] on span "Gestion des factures" at bounding box center [949, 86] width 85 height 9
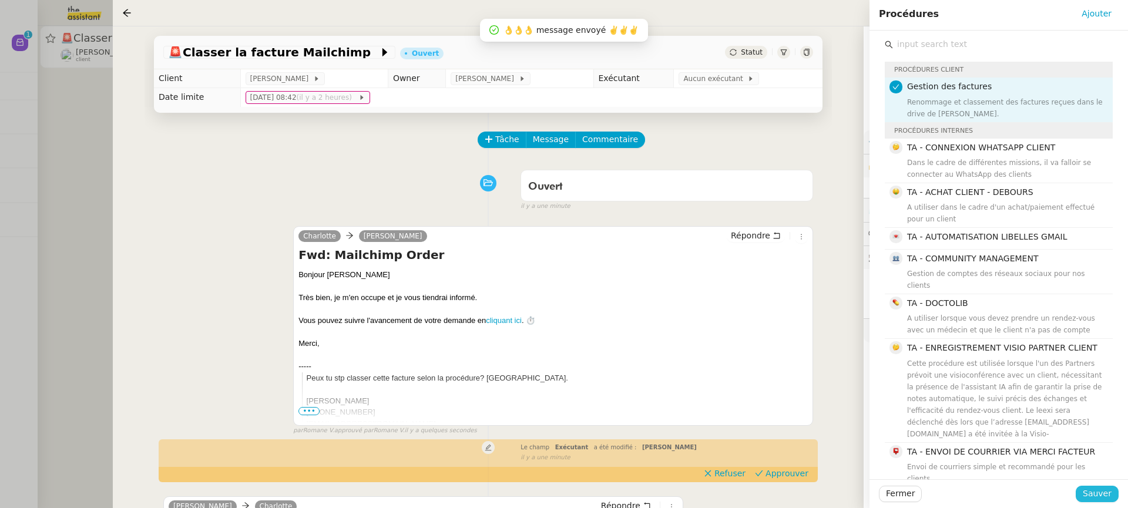
click at [1111, 494] on span "Sauver" at bounding box center [1096, 494] width 29 height 14
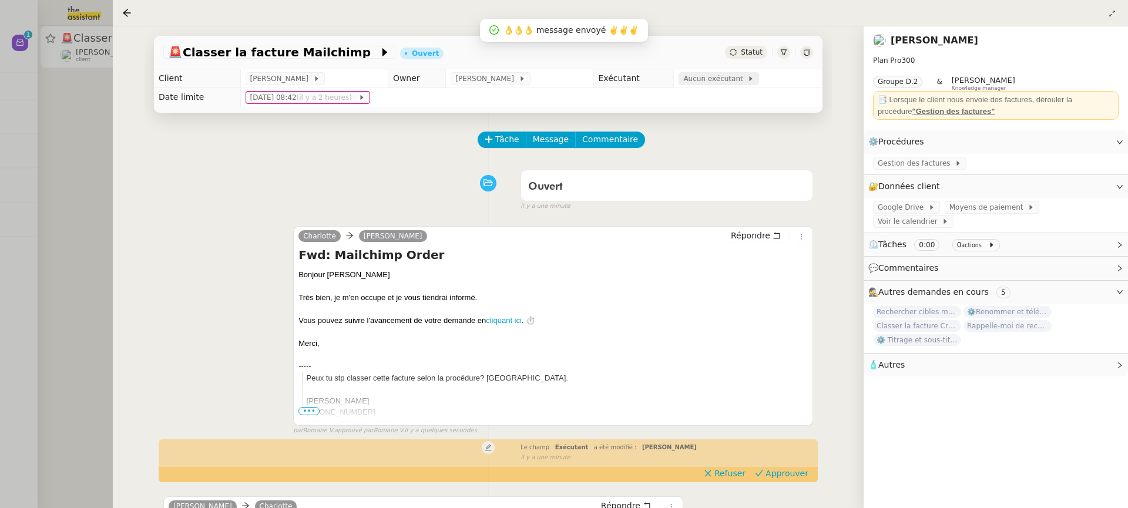
click at [700, 81] on span "Aucun exécutant" at bounding box center [715, 79] width 64 height 12
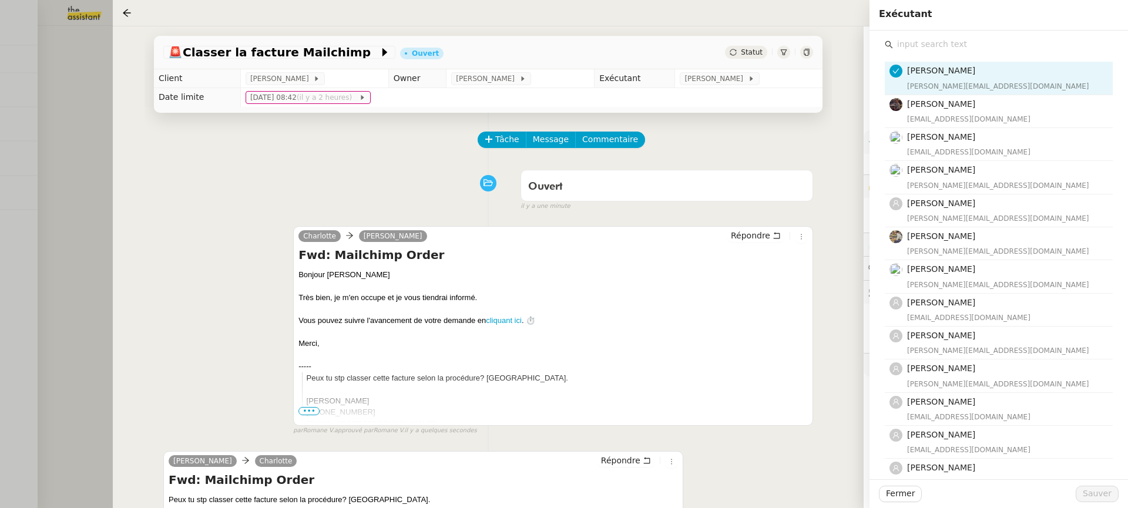
click at [942, 39] on input "text" at bounding box center [1003, 44] width 220 height 16
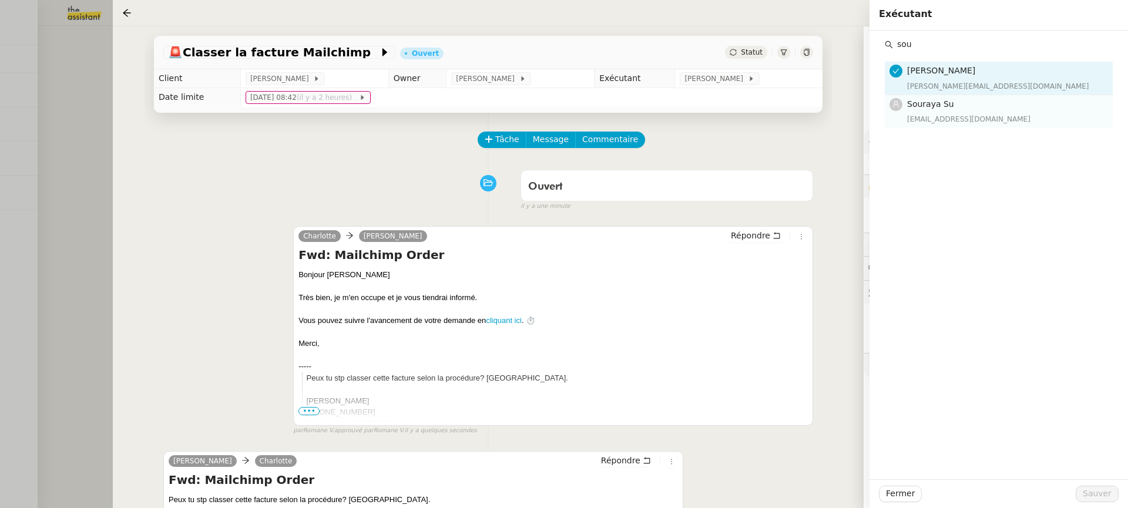
type input "sou"
click at [964, 120] on div "[EMAIL_ADDRESS][DOMAIN_NAME]" at bounding box center [1006, 119] width 199 height 12
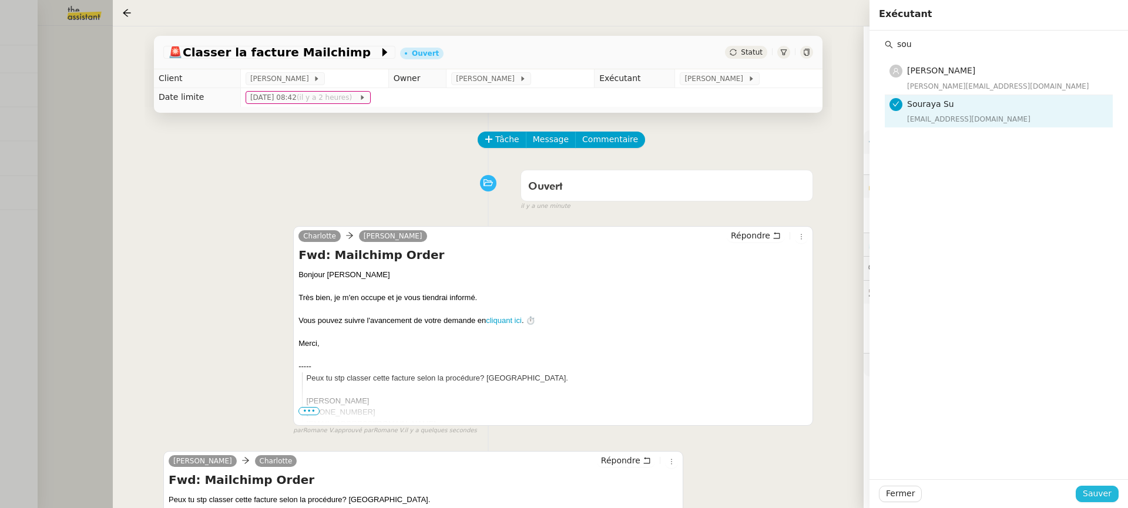
click at [1107, 499] on span "Sauver" at bounding box center [1096, 494] width 29 height 14
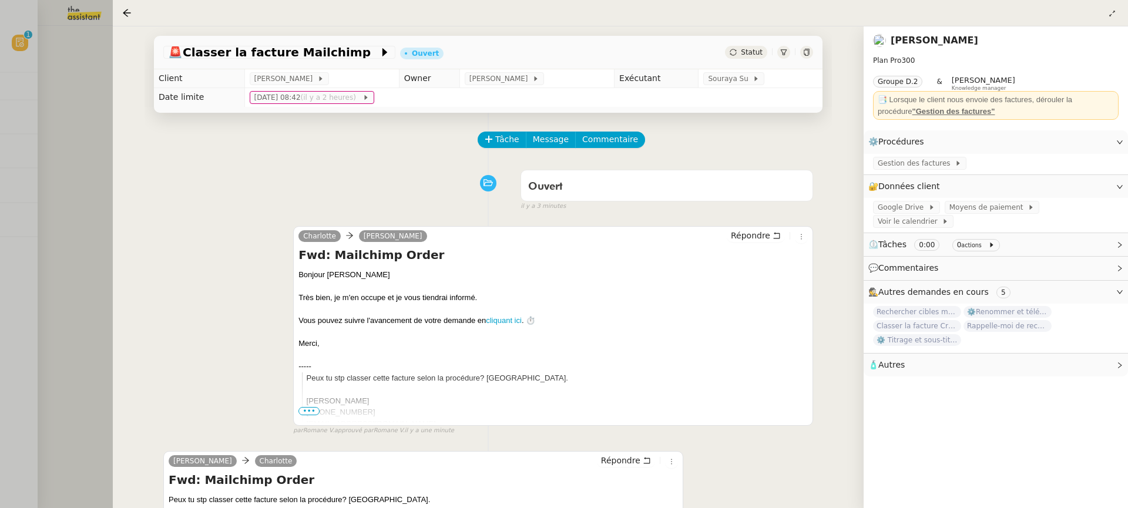
click at [39, 115] on div at bounding box center [564, 254] width 1128 height 508
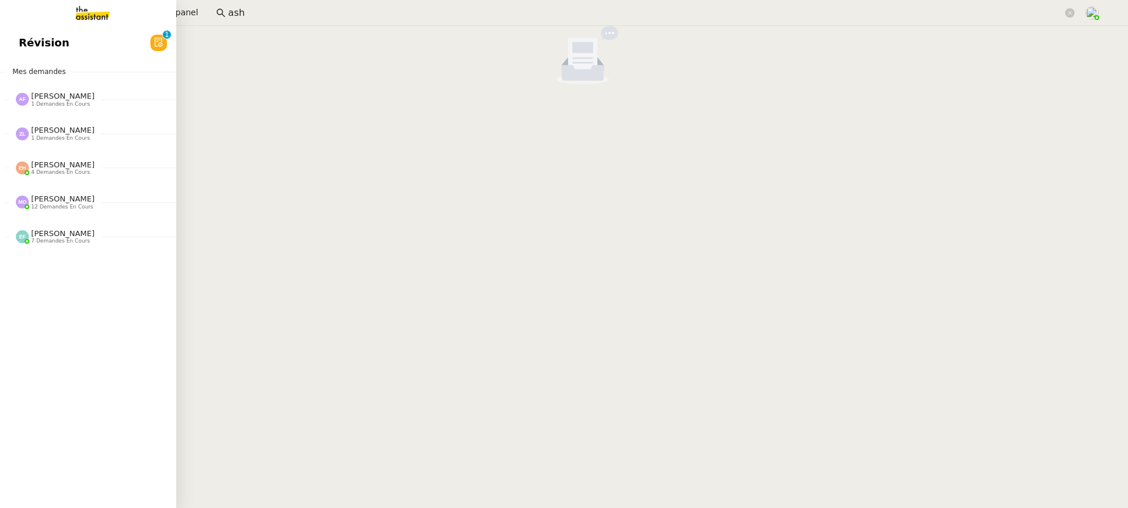
click at [30, 39] on span "Révision" at bounding box center [44, 43] width 51 height 18
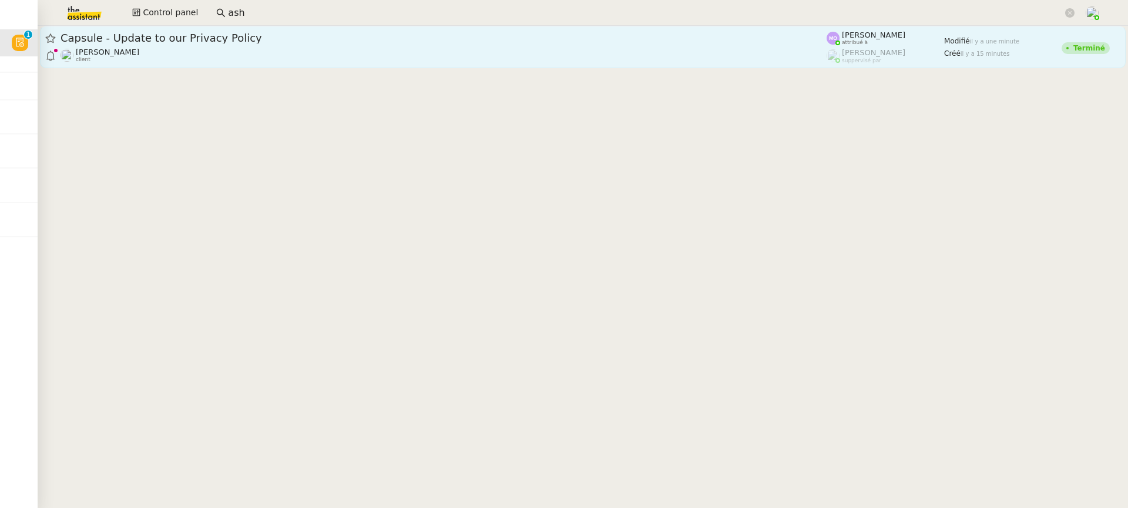
click at [776, 46] on div "Capsule - Update to our Privacy Policy [PERSON_NAME] client" at bounding box center [443, 47] width 766 height 32
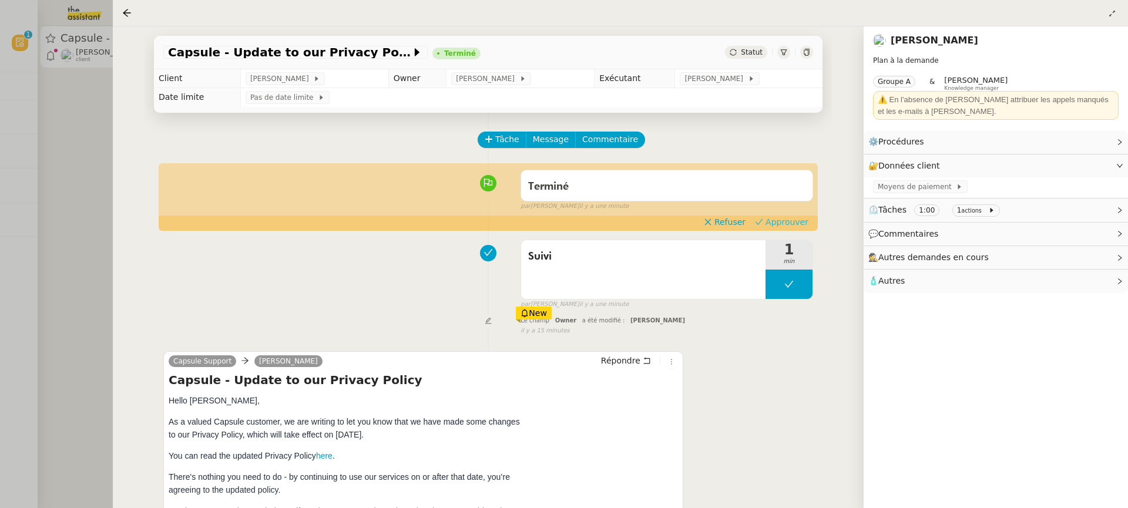
click at [785, 220] on span "Approuver" at bounding box center [786, 222] width 43 height 12
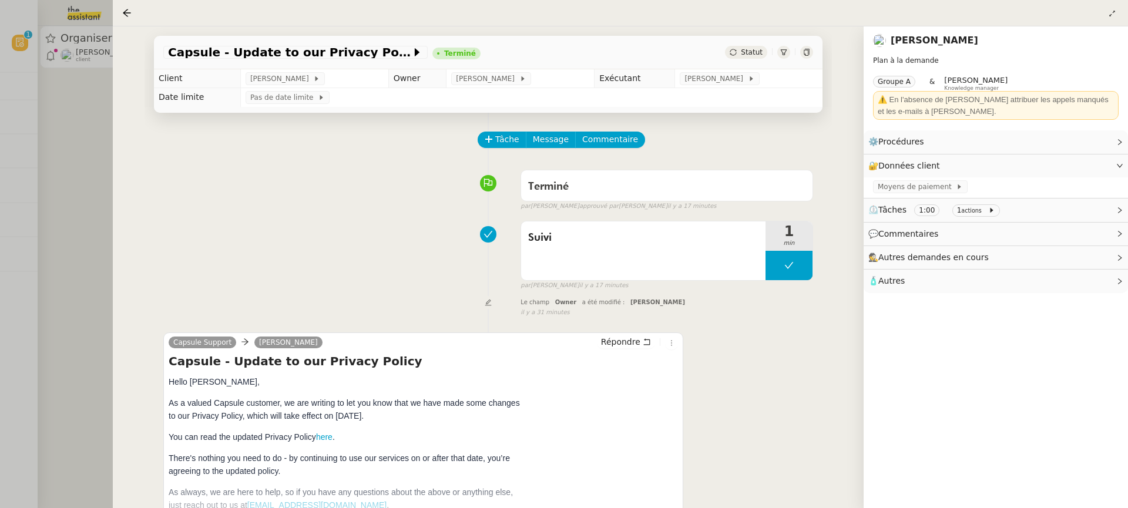
click at [46, 75] on div at bounding box center [564, 254] width 1128 height 508
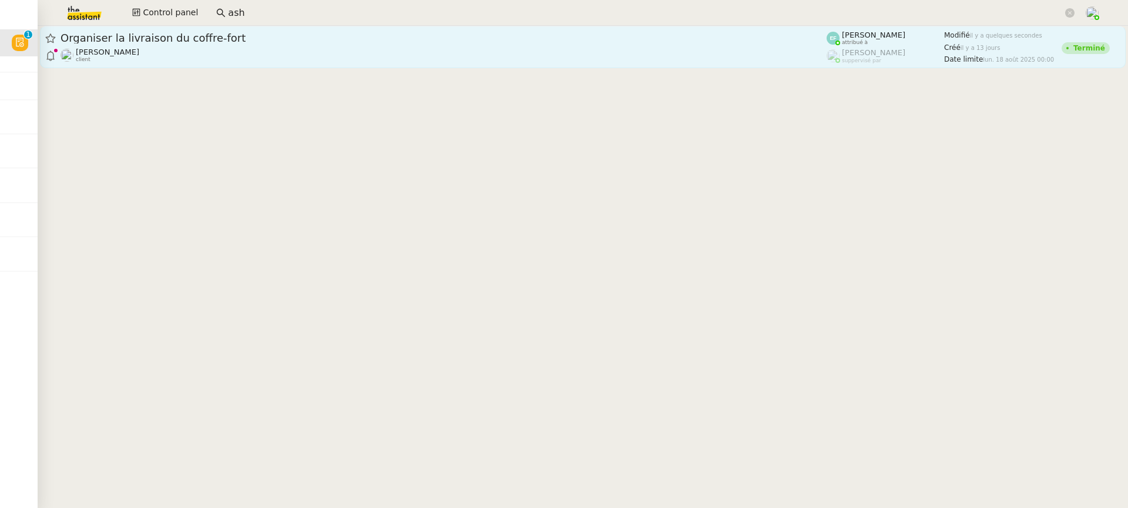
click at [227, 38] on span "Organiser la livraison du coffre-fort" at bounding box center [443, 38] width 766 height 11
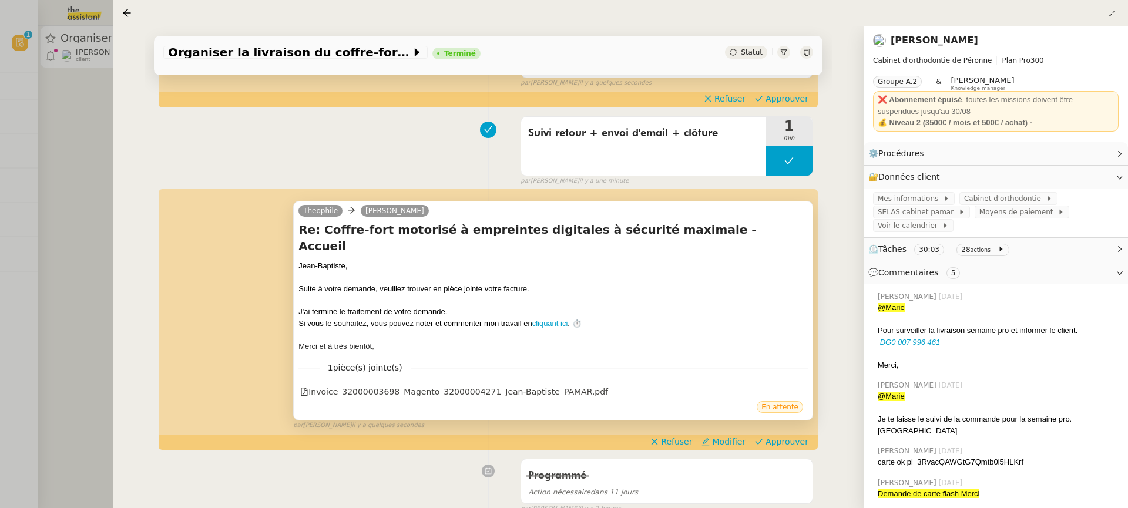
scroll to position [127, 0]
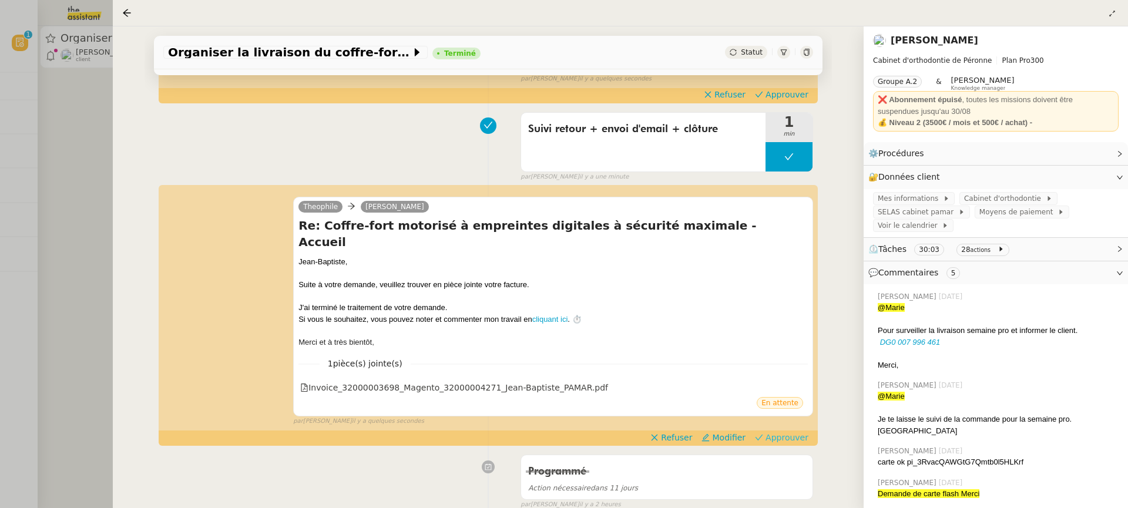
click at [775, 432] on span "Approuver" at bounding box center [786, 438] width 43 height 12
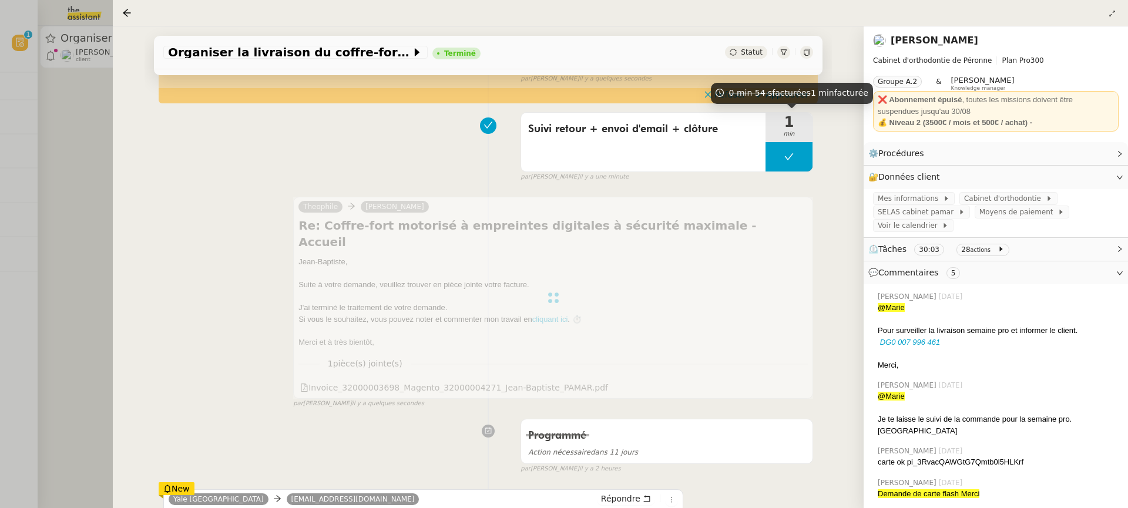
click at [800, 97] on span "facturées" at bounding box center [791, 92] width 39 height 9
click at [802, 107] on div "Suivi retour + envoi d'email + clôture 1 min false par [PERSON_NAME] il y a une…" at bounding box center [488, 144] width 650 height 75
click at [793, 96] on span "Approuver" at bounding box center [786, 95] width 43 height 12
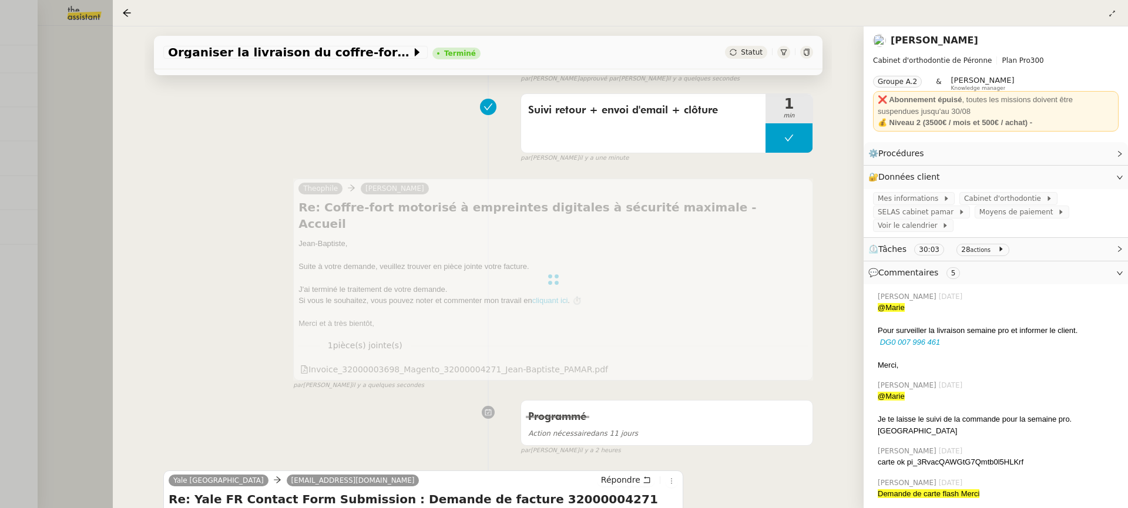
click at [949, 36] on link "[PERSON_NAME]" at bounding box center [934, 40] width 88 height 11
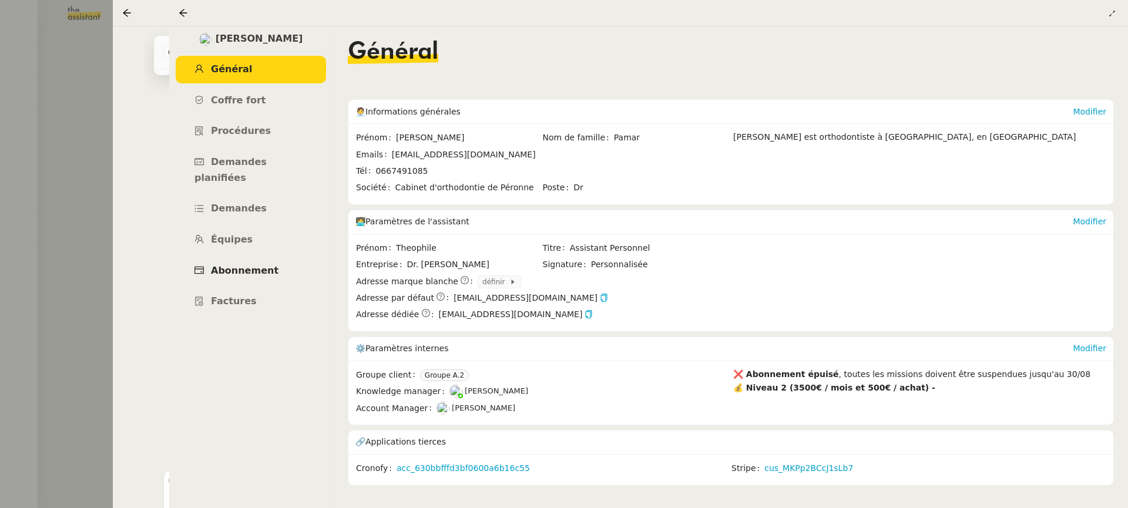
click at [301, 257] on link "Abonnement" at bounding box center [251, 271] width 150 height 28
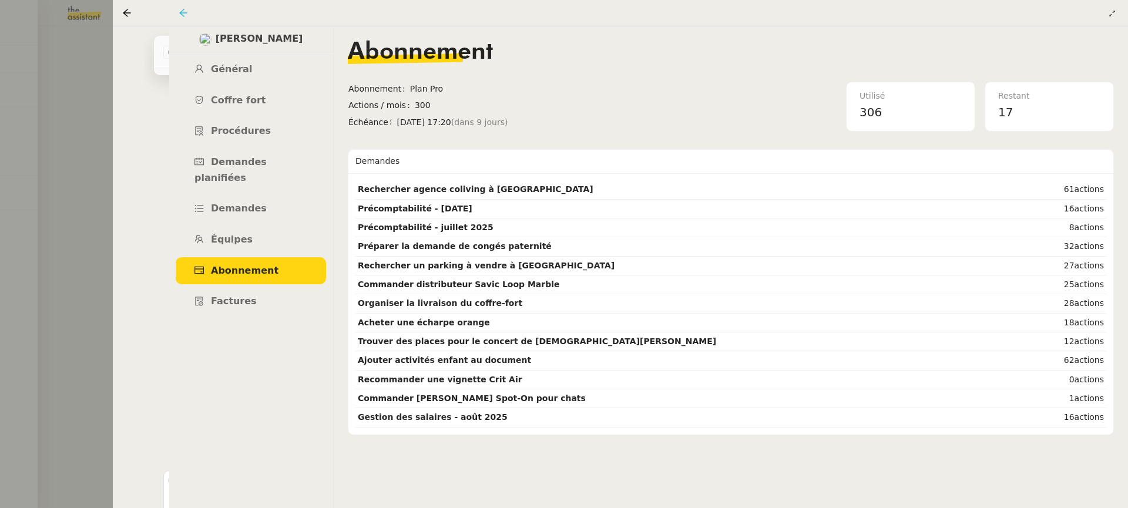
click at [186, 12] on icon at bounding box center [183, 12] width 9 height 9
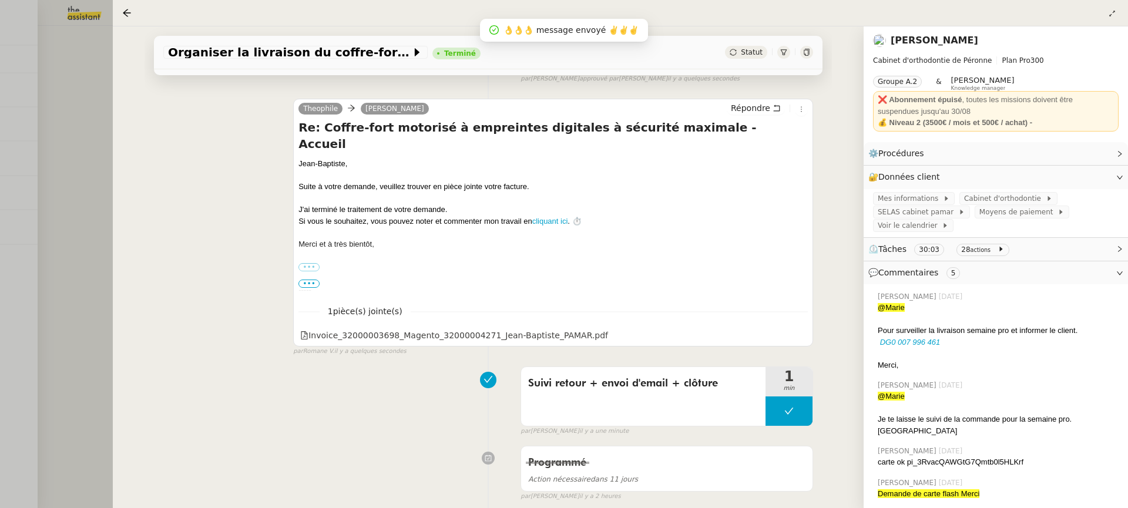
click at [132, 11] on div at bounding box center [129, 13] width 14 height 14
click at [126, 11] on icon at bounding box center [126, 12] width 9 height 9
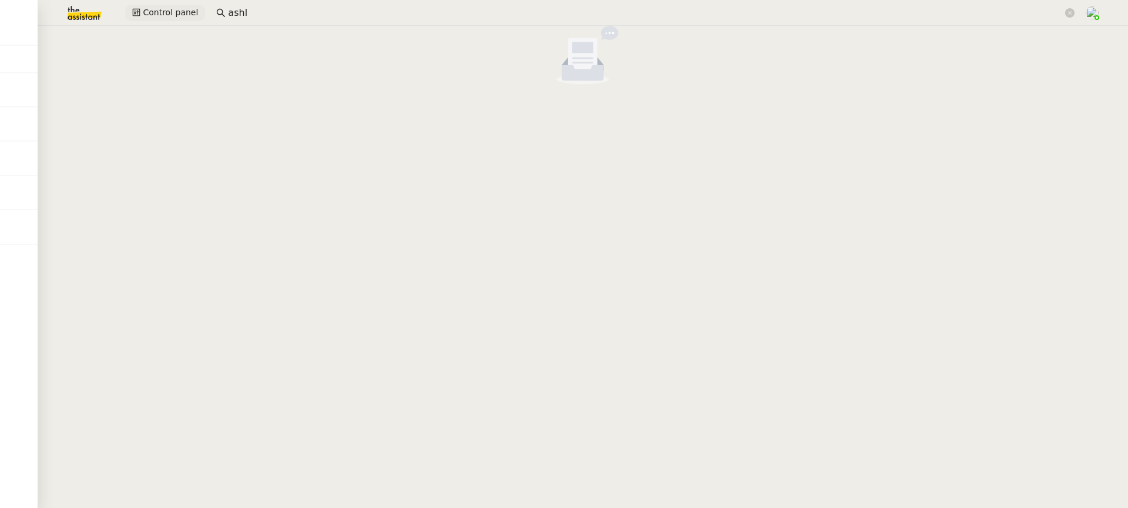
click at [145, 12] on span "Control panel" at bounding box center [170, 13] width 55 height 14
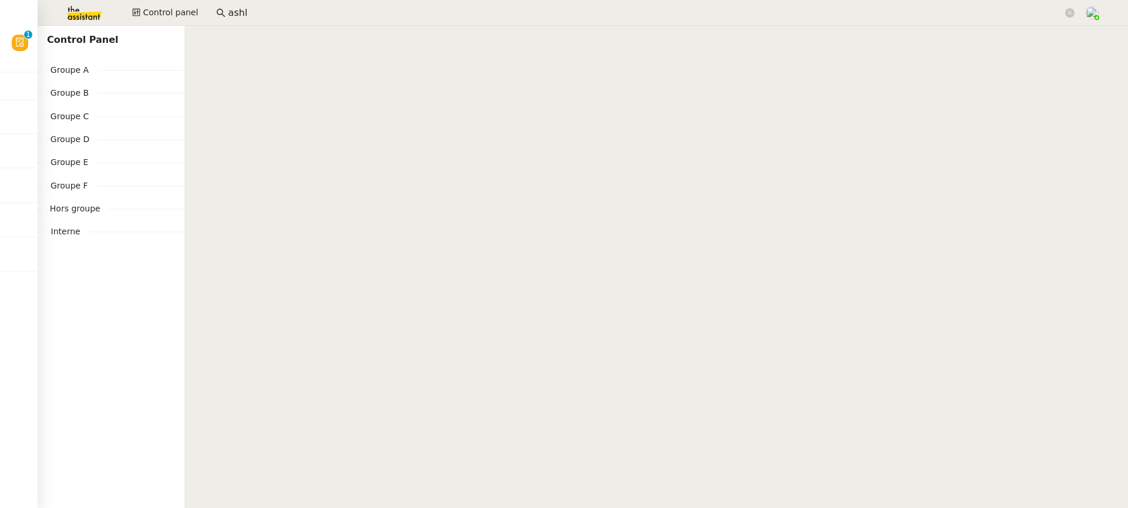
drag, startPoint x: 261, startPoint y: 21, endPoint x: 133, endPoint y: 21, distance: 128.6
click at [136, 21] on div "Control panel ashl" at bounding box center [563, 13] width 1069 height 26
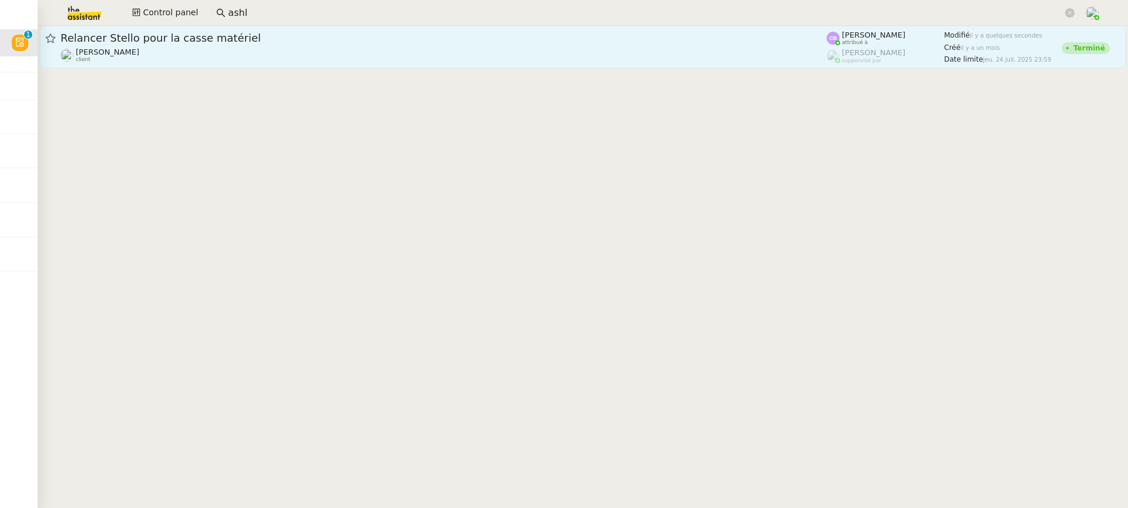
click at [444, 42] on span "Relancer Stello pour la casse matériel" at bounding box center [443, 38] width 766 height 11
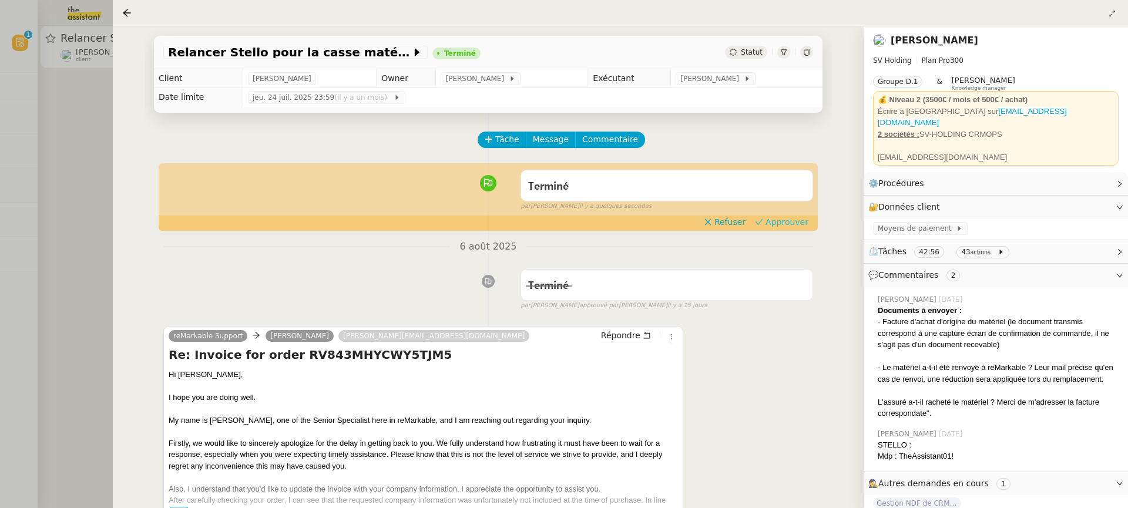
click at [778, 225] on span "Approuver" at bounding box center [786, 222] width 43 height 12
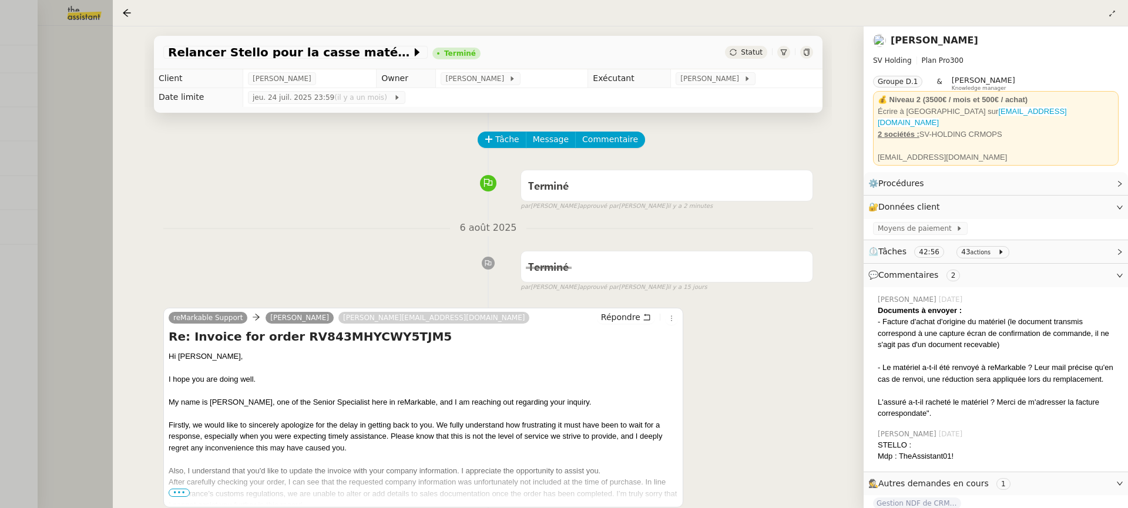
click at [113, 136] on div "Relancer Stello pour la casse matériel Terminé Statut Client [PERSON_NAME] Owne…" at bounding box center [488, 267] width 751 height 482
click at [51, 115] on div at bounding box center [564, 254] width 1128 height 508
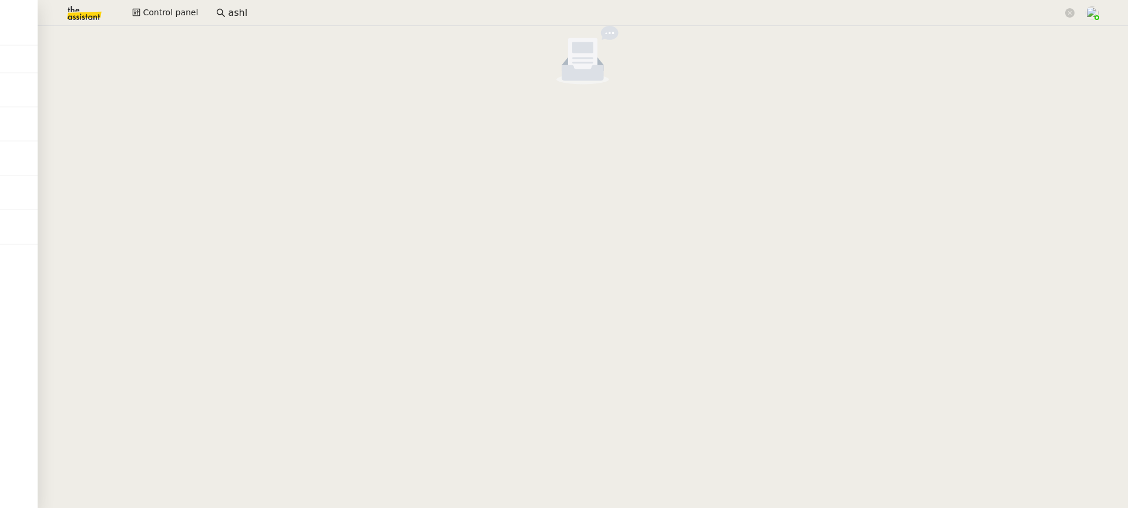
click at [264, 21] on app-search-bar "ashl" at bounding box center [645, 13] width 871 height 26
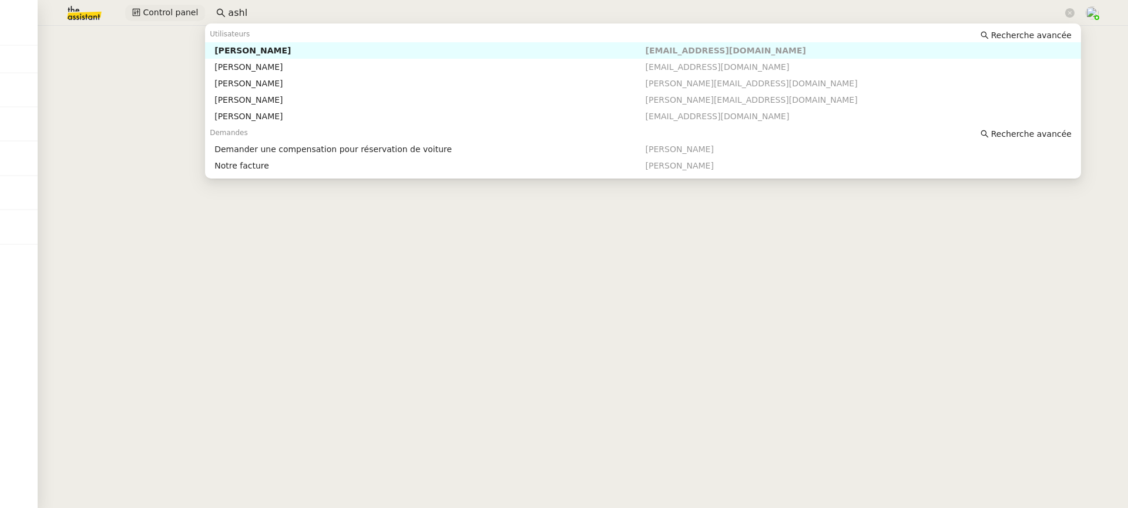
drag, startPoint x: 262, startPoint y: 15, endPoint x: 134, endPoint y: 15, distance: 128.0
click at [134, 15] on div "Control panel ashl" at bounding box center [563, 13] width 1069 height 26
click at [273, 107] on nz-auto-option "[PERSON_NAME] [EMAIL_ADDRESS][DOMAIN_NAME][PERSON_NAME]" at bounding box center [643, 100] width 876 height 16
type input "ge"
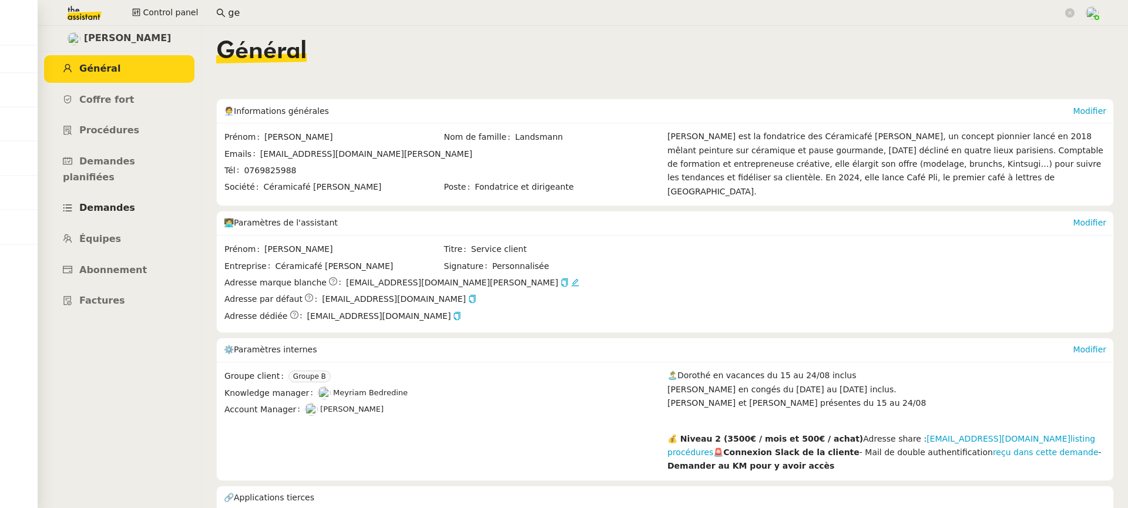
click at [135, 199] on link "Demandes" at bounding box center [119, 208] width 150 height 28
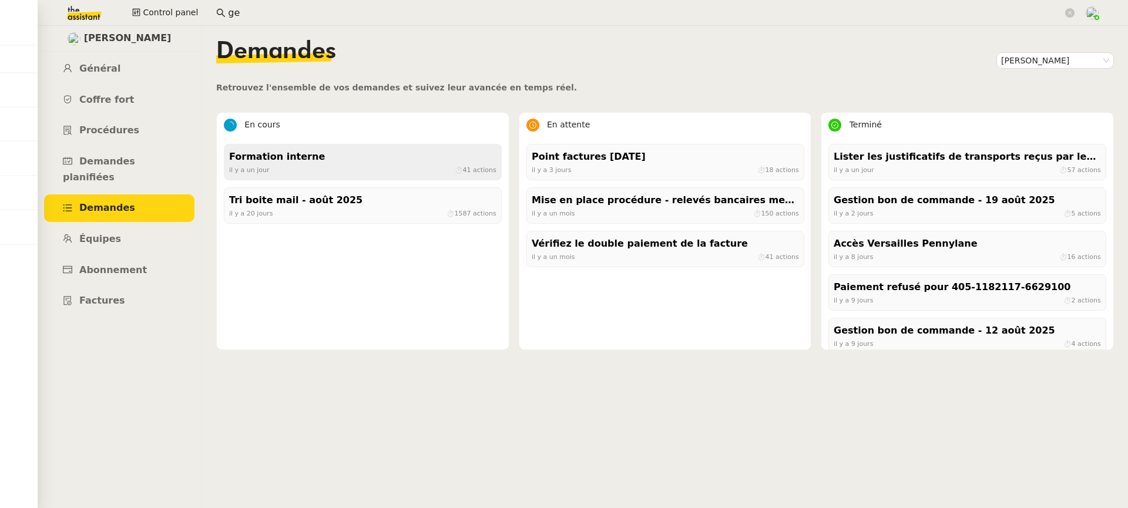
click at [375, 174] on div "[DATE] ⏱ 41 actions" at bounding box center [362, 169] width 267 height 11
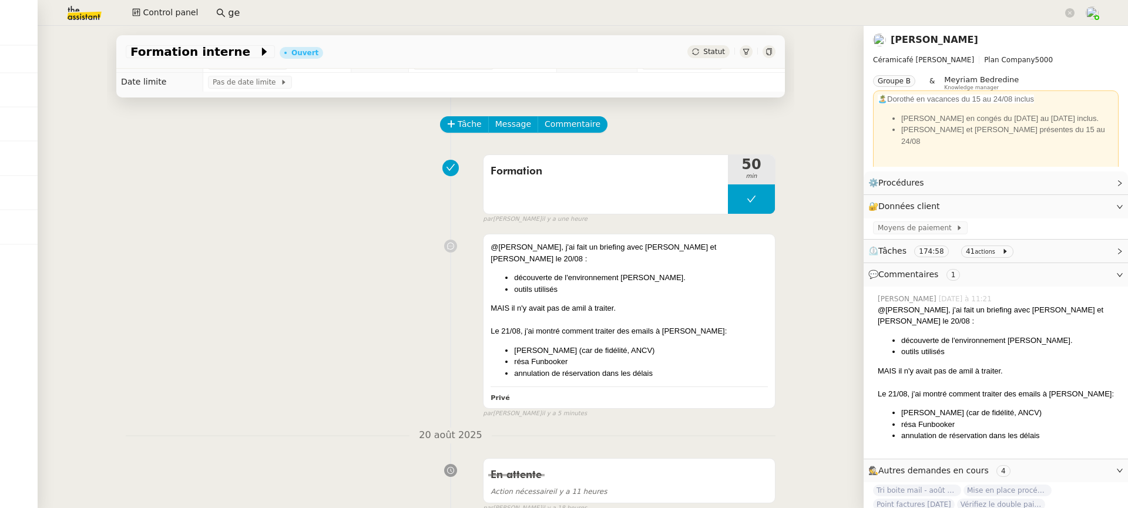
scroll to position [16, 0]
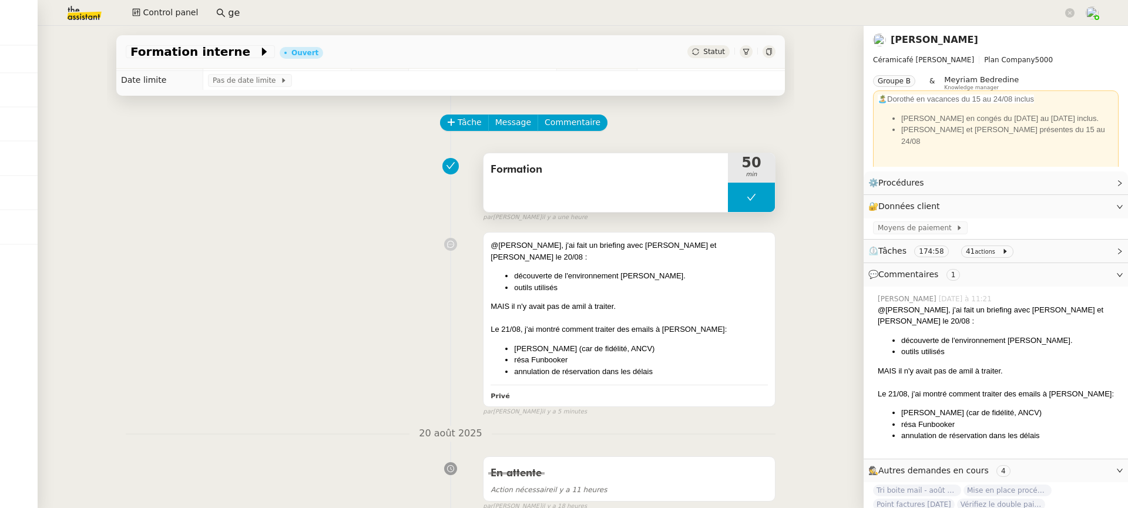
click at [667, 180] on div "Formation" at bounding box center [605, 182] width 244 height 59
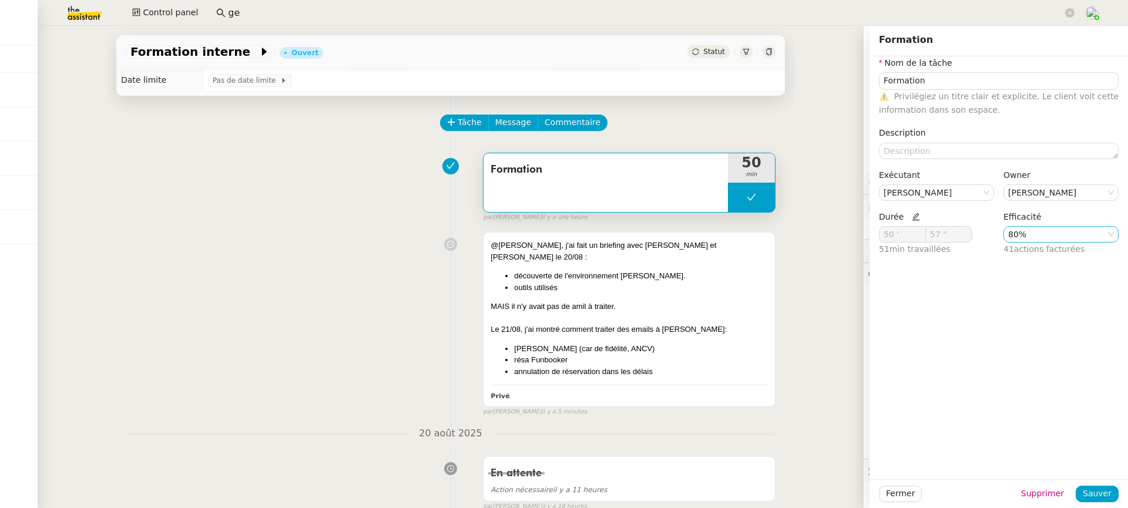
click at [1043, 230] on nz-select-item "80%" at bounding box center [1061, 234] width 106 height 15
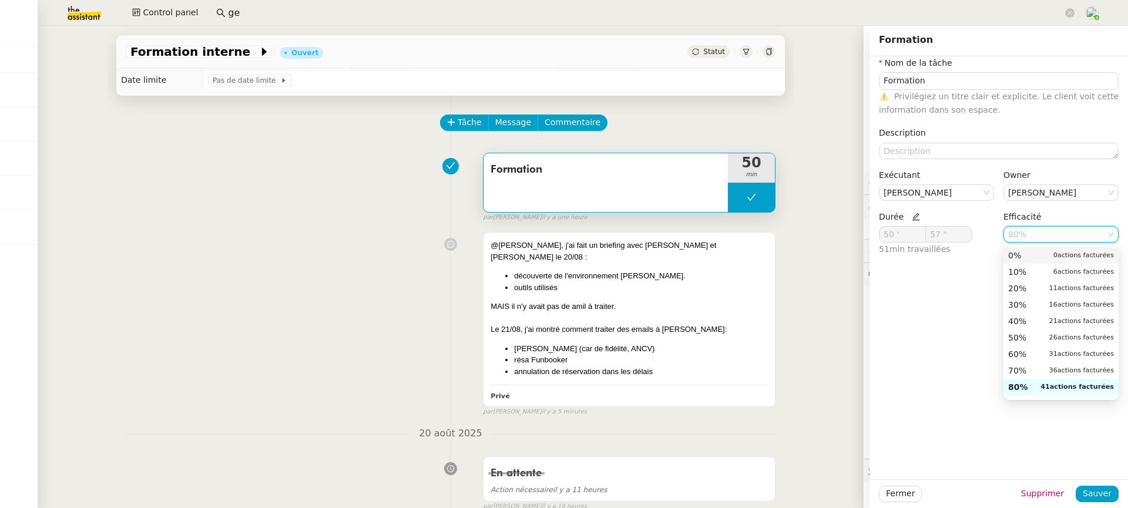
click at [1040, 261] on nz-option-item "0% 0 actions facturées" at bounding box center [1060, 255] width 115 height 16
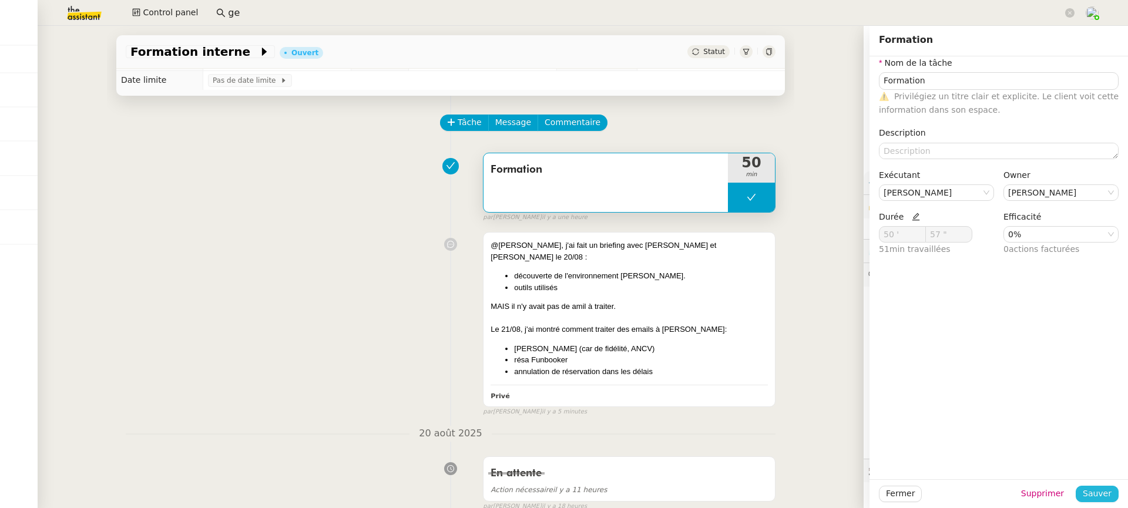
click at [1090, 489] on span "Sauver" at bounding box center [1096, 494] width 29 height 14
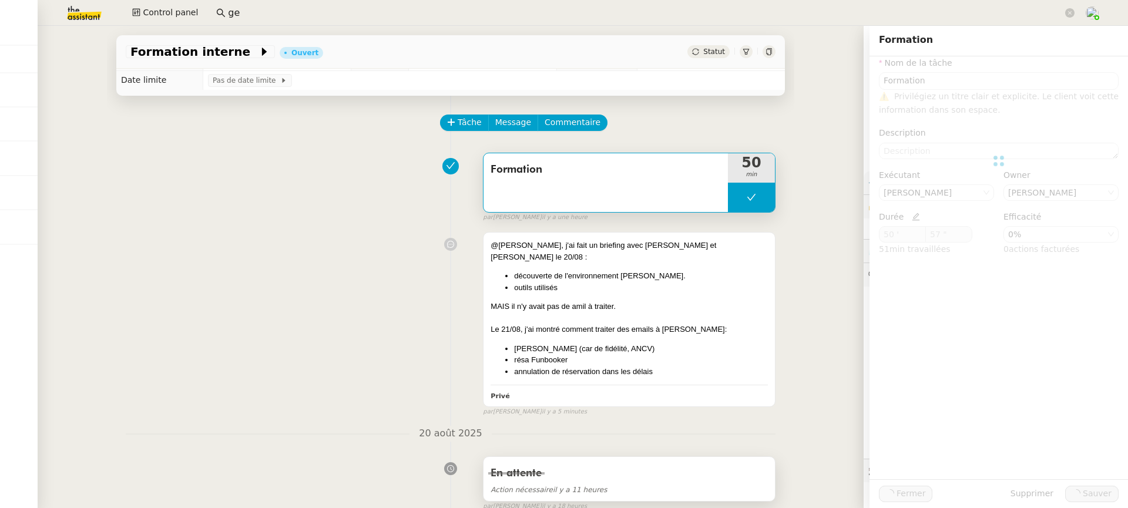
type input "Formation"
type input "50 '"
type input "57 ""
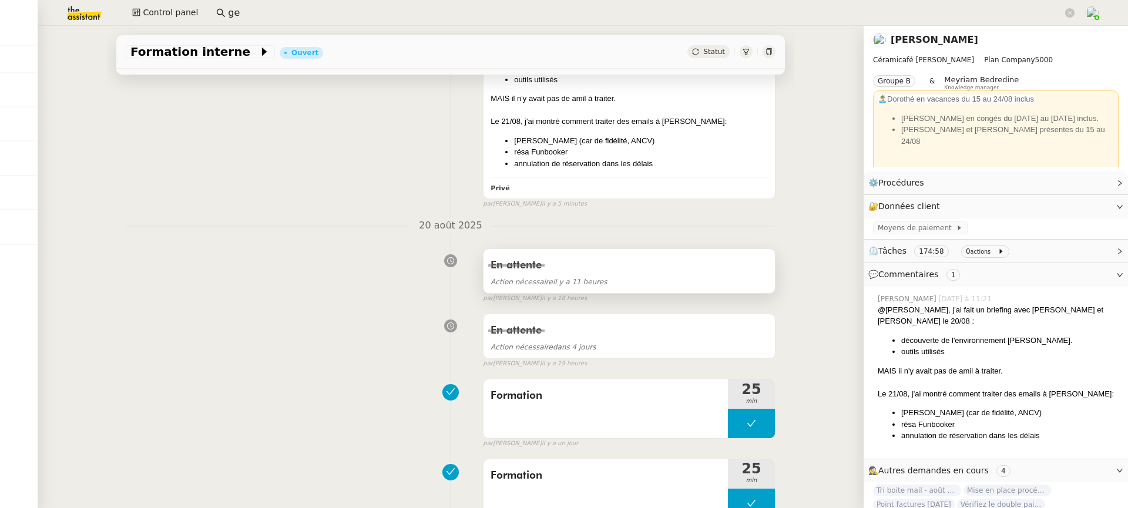
scroll to position [445, 0]
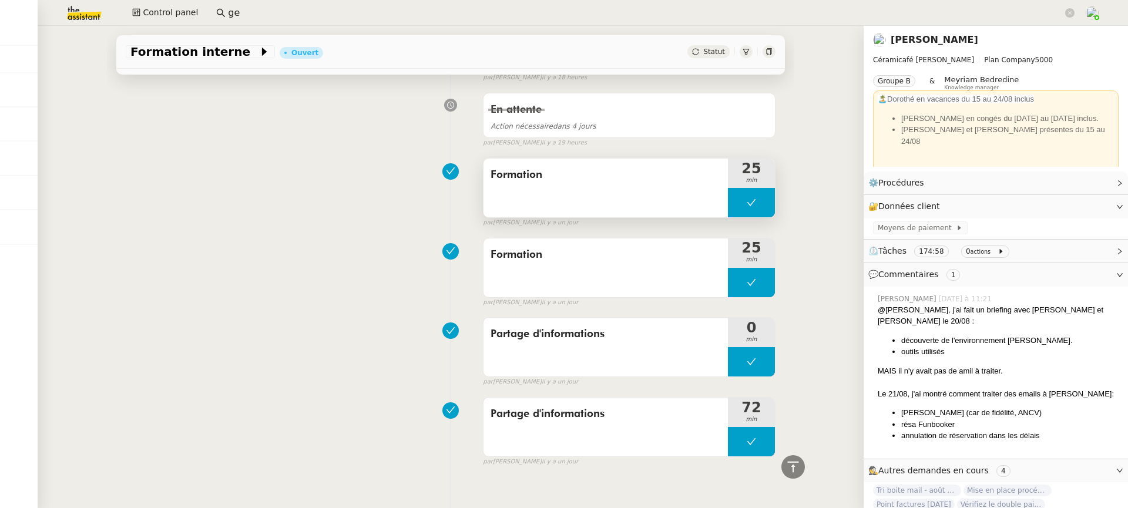
click at [672, 179] on div "Formation" at bounding box center [605, 188] width 244 height 59
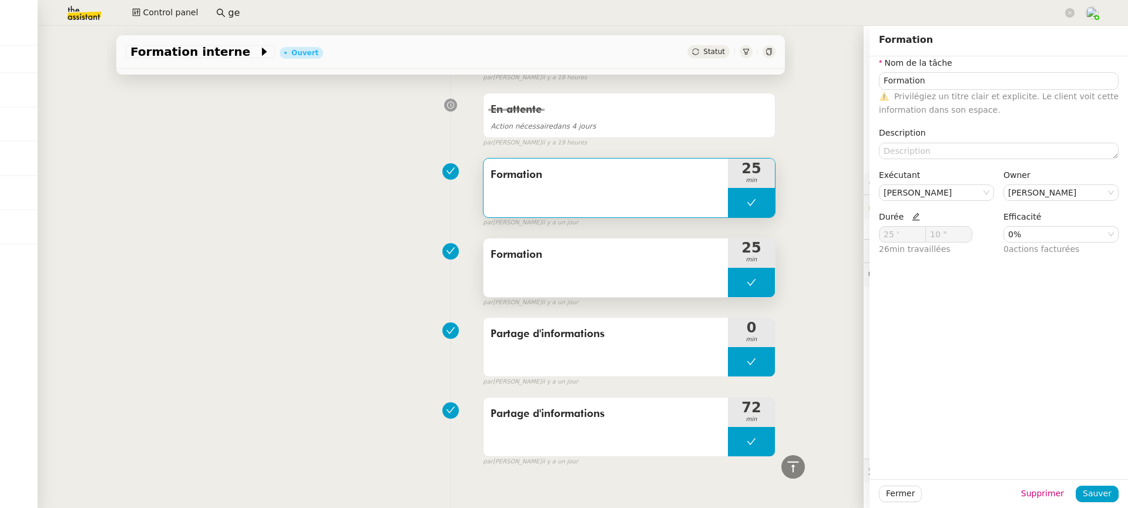
click at [681, 257] on div "Formation" at bounding box center [605, 267] width 244 height 59
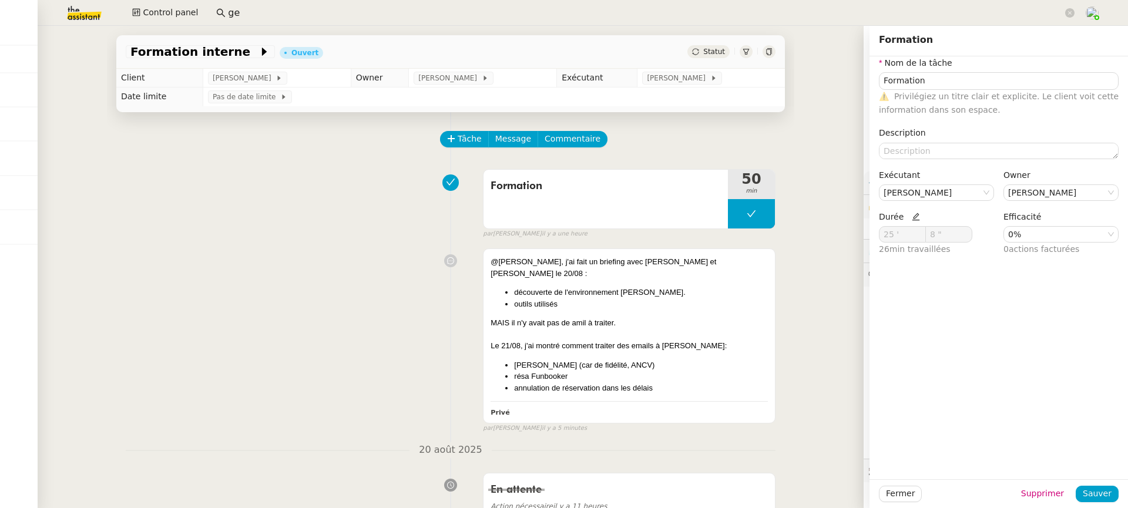
click at [266, 324] on div "@[PERSON_NAME], j'ai fait un briefing avec [PERSON_NAME] et [PERSON_NAME] le 20…" at bounding box center [451, 338] width 650 height 190
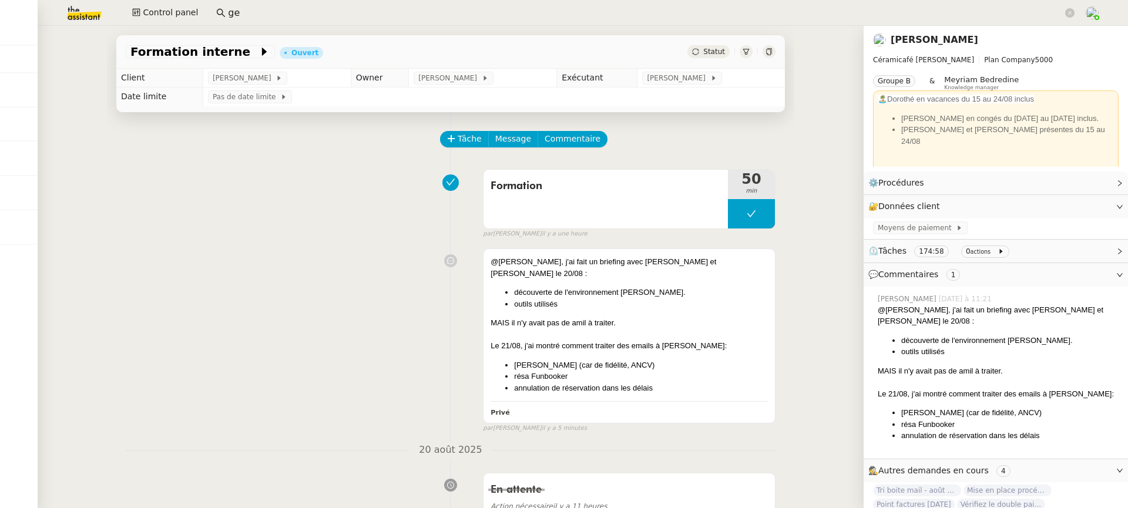
click at [771, 49] on icon at bounding box center [768, 51] width 7 height 7
click at [227, 86] on td "[PERSON_NAME]" at bounding box center [277, 78] width 148 height 19
click at [222, 84] on span "[PERSON_NAME]" at bounding box center [244, 78] width 63 height 12
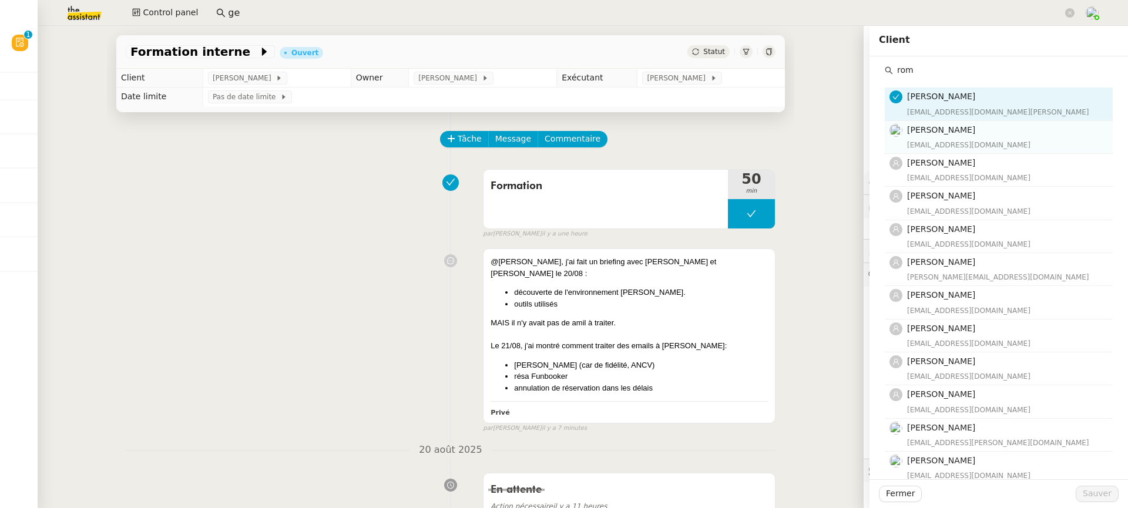
type input "rom"
click at [1002, 124] on h4 "[PERSON_NAME]" at bounding box center [1006, 130] width 199 height 14
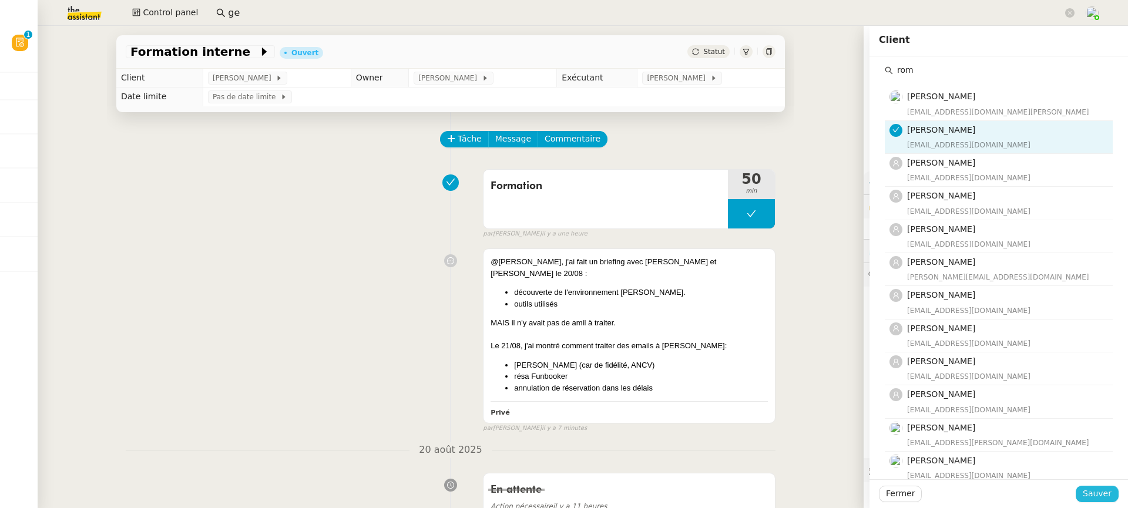
click at [1102, 502] on button "Sauver" at bounding box center [1096, 494] width 43 height 16
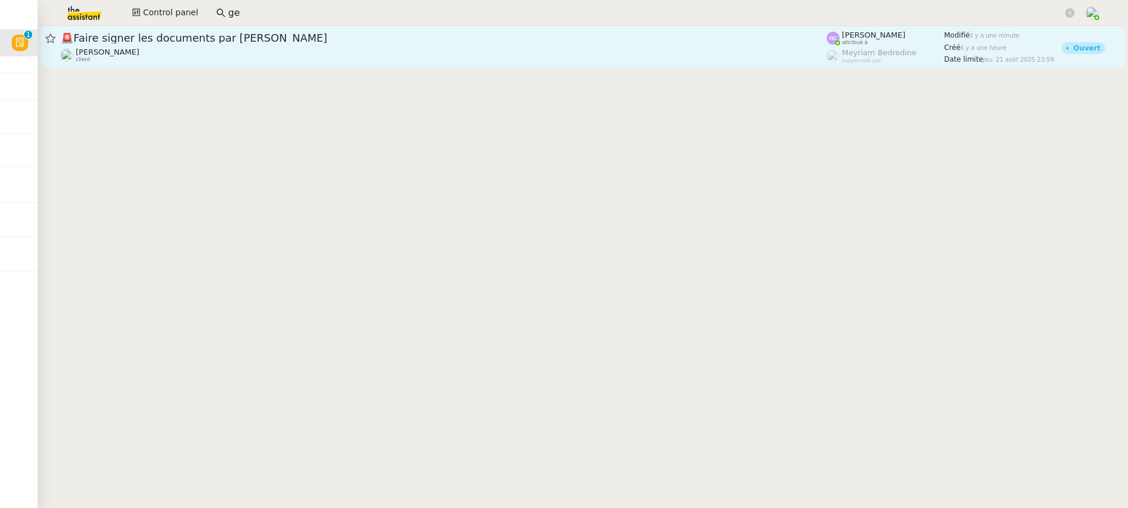
click at [406, 36] on span "🚨 Faire signer les documents par [PERSON_NAME]" at bounding box center [443, 38] width 766 height 11
